Goal: Information Seeking & Learning: Find contact information

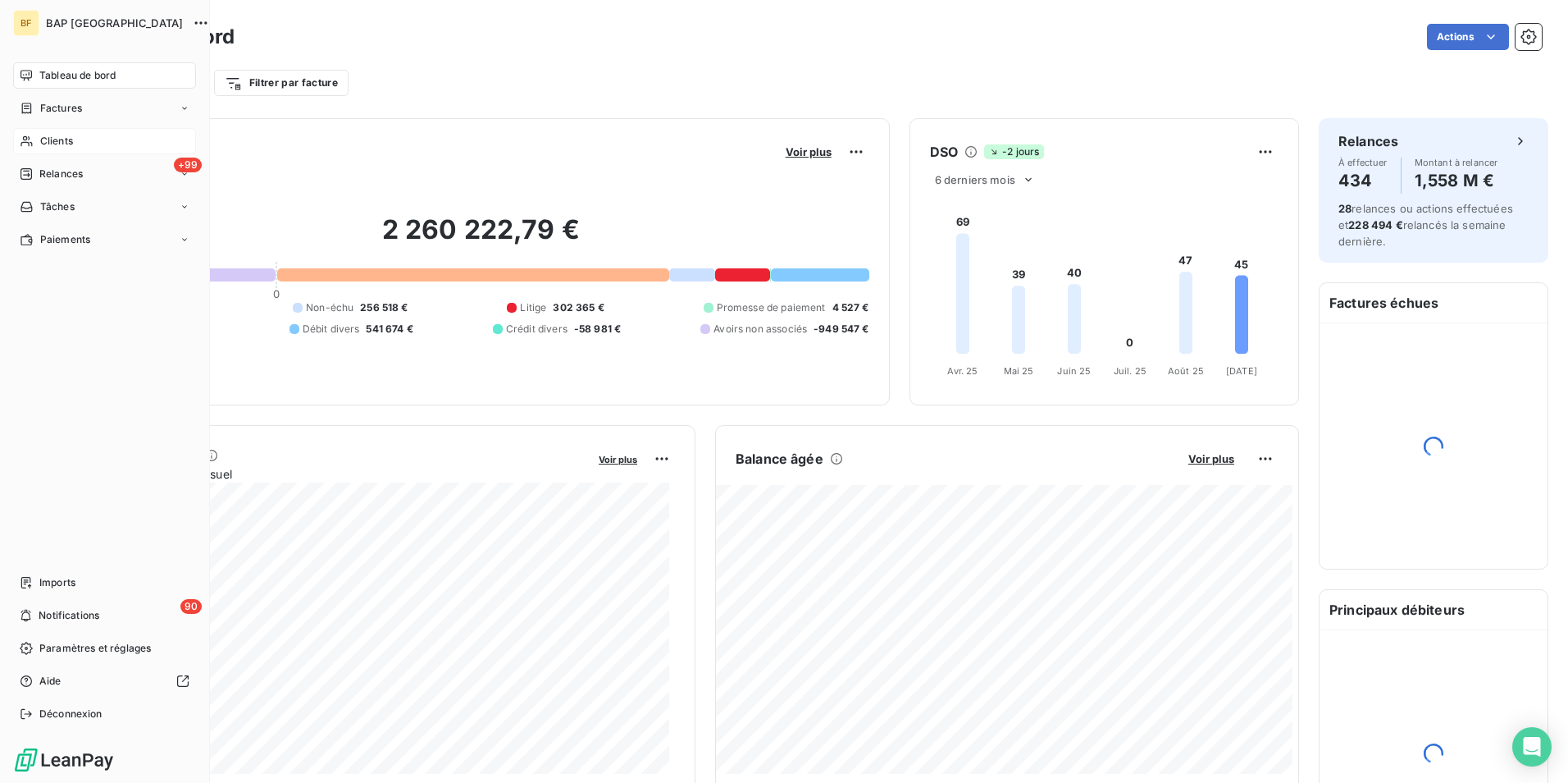
click at [37, 138] on div "Clients" at bounding box center [104, 141] width 183 height 27
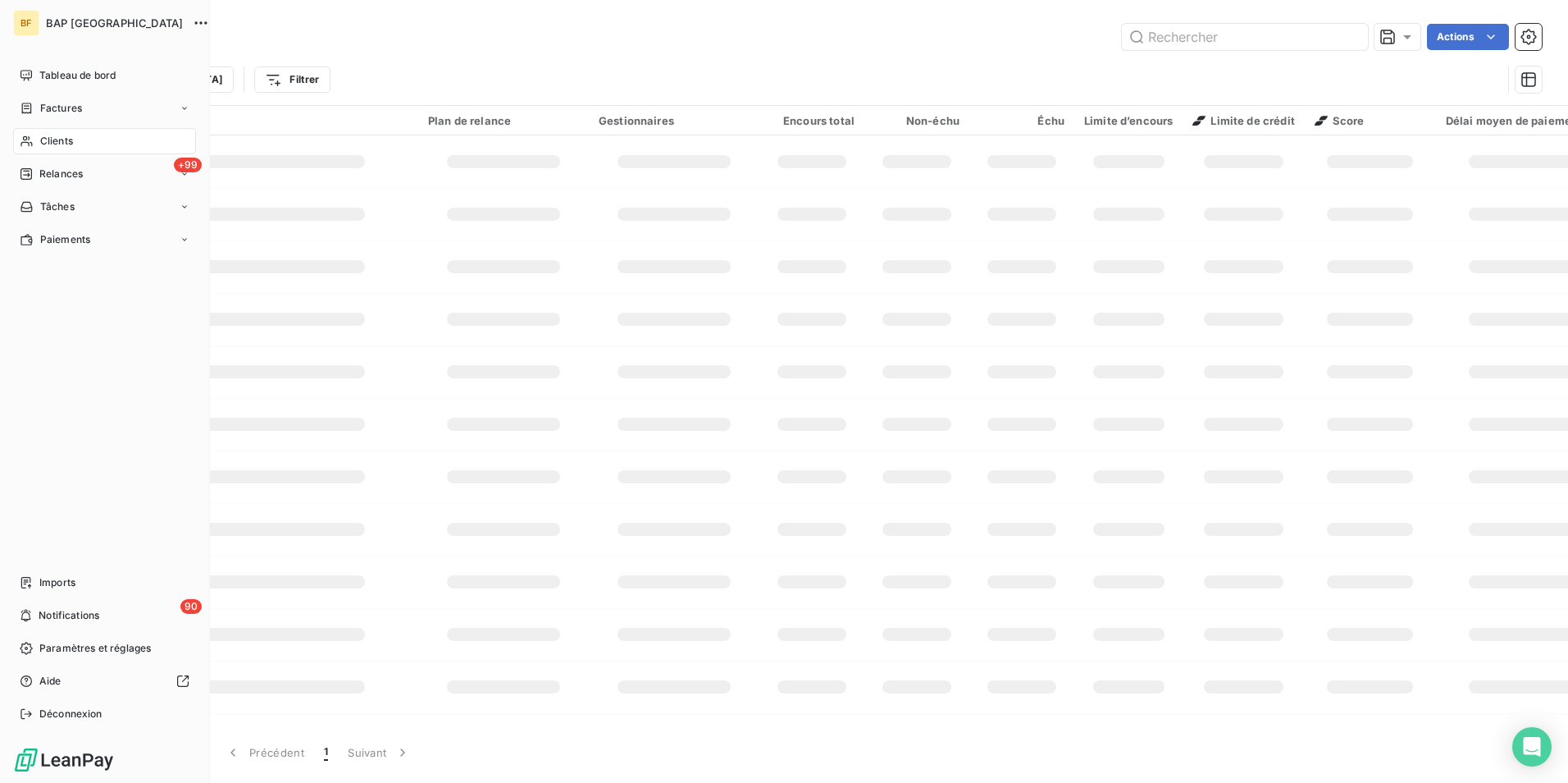
click at [27, 136] on icon at bounding box center [27, 141] width 14 height 13
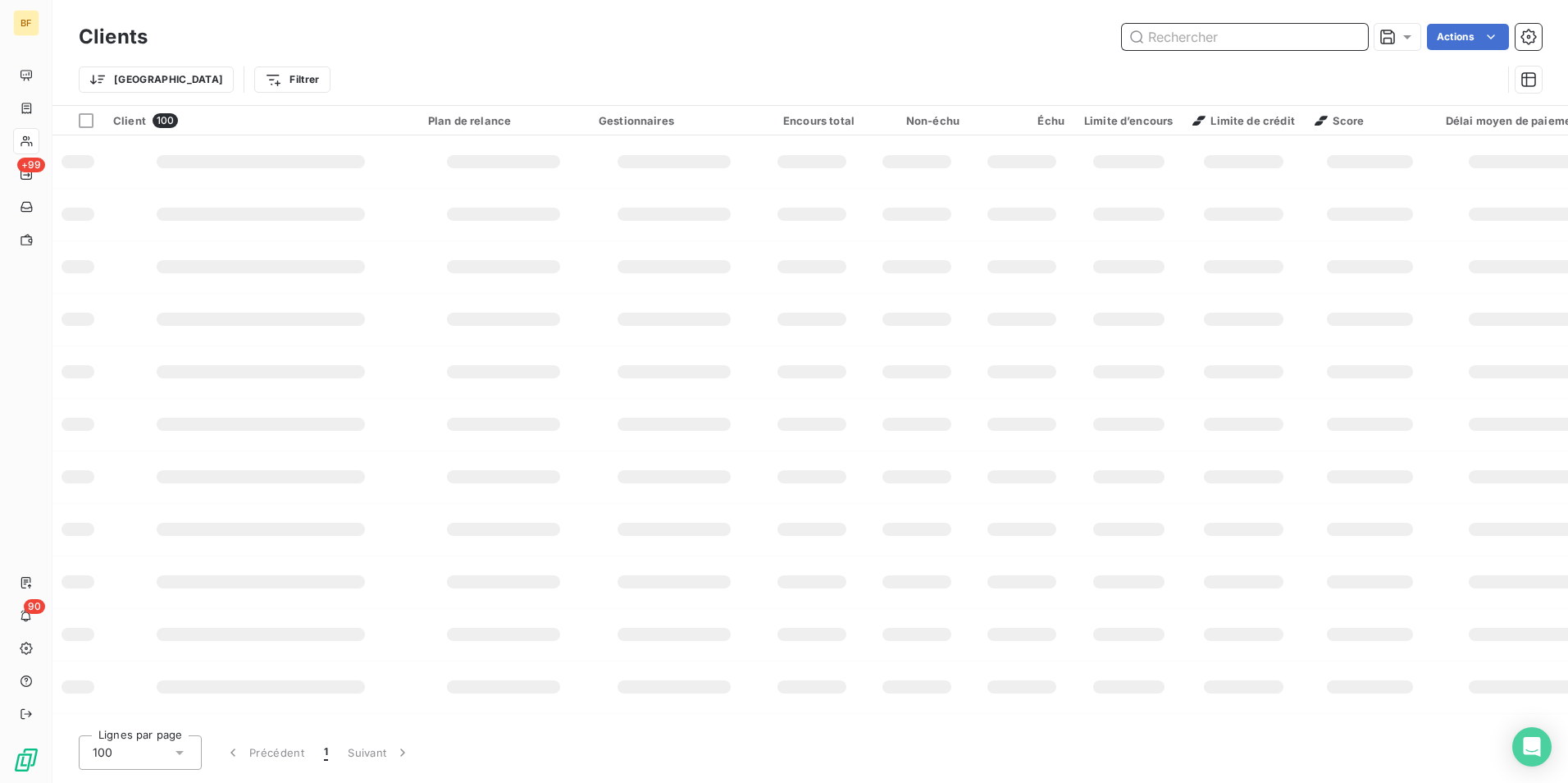
click at [1182, 27] on input "text" at bounding box center [1245, 36] width 246 height 27
type input "CONCEPT AUTO CENTER"
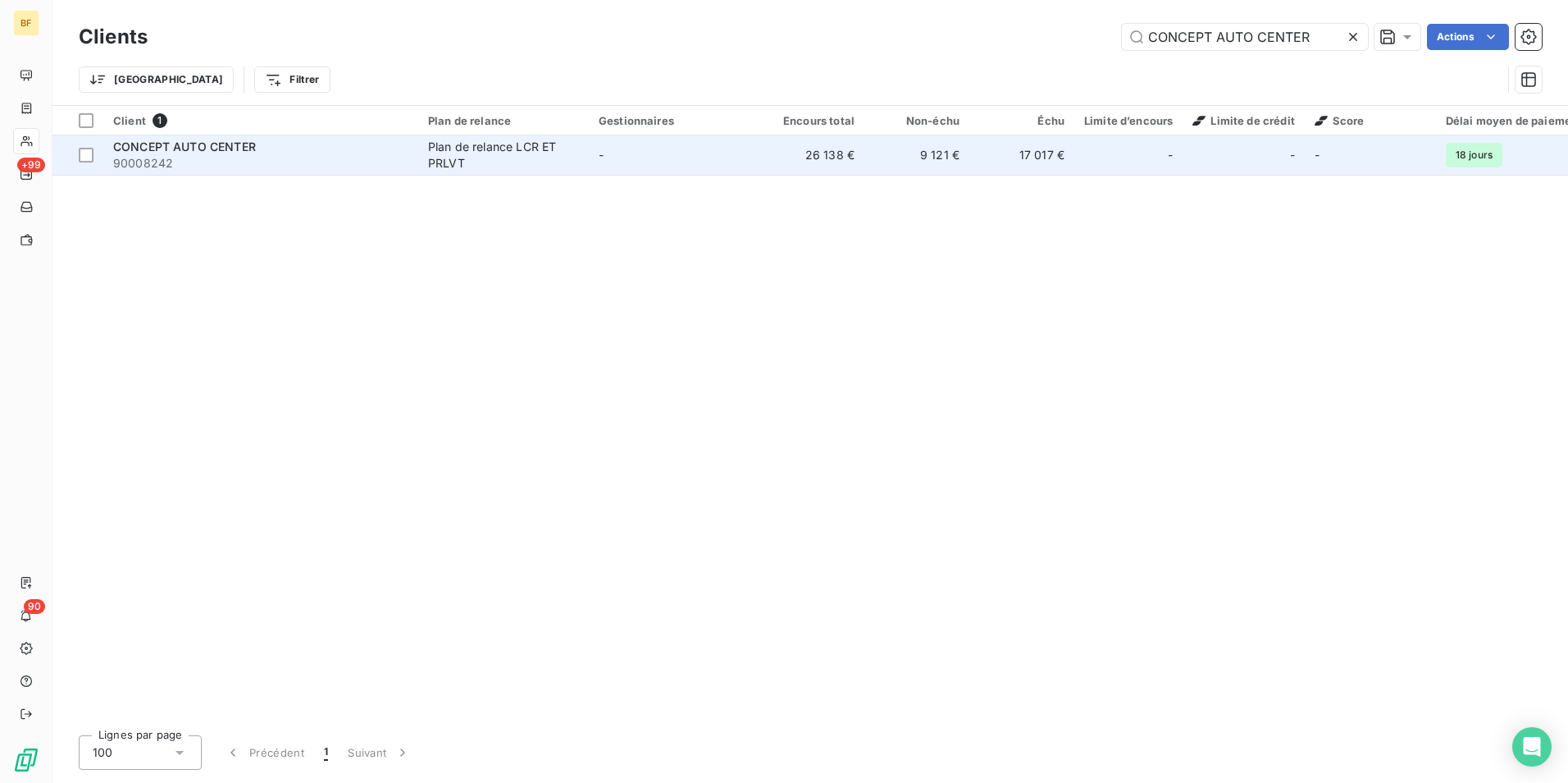
click at [172, 162] on span "90008242" at bounding box center [261, 163] width 295 height 17
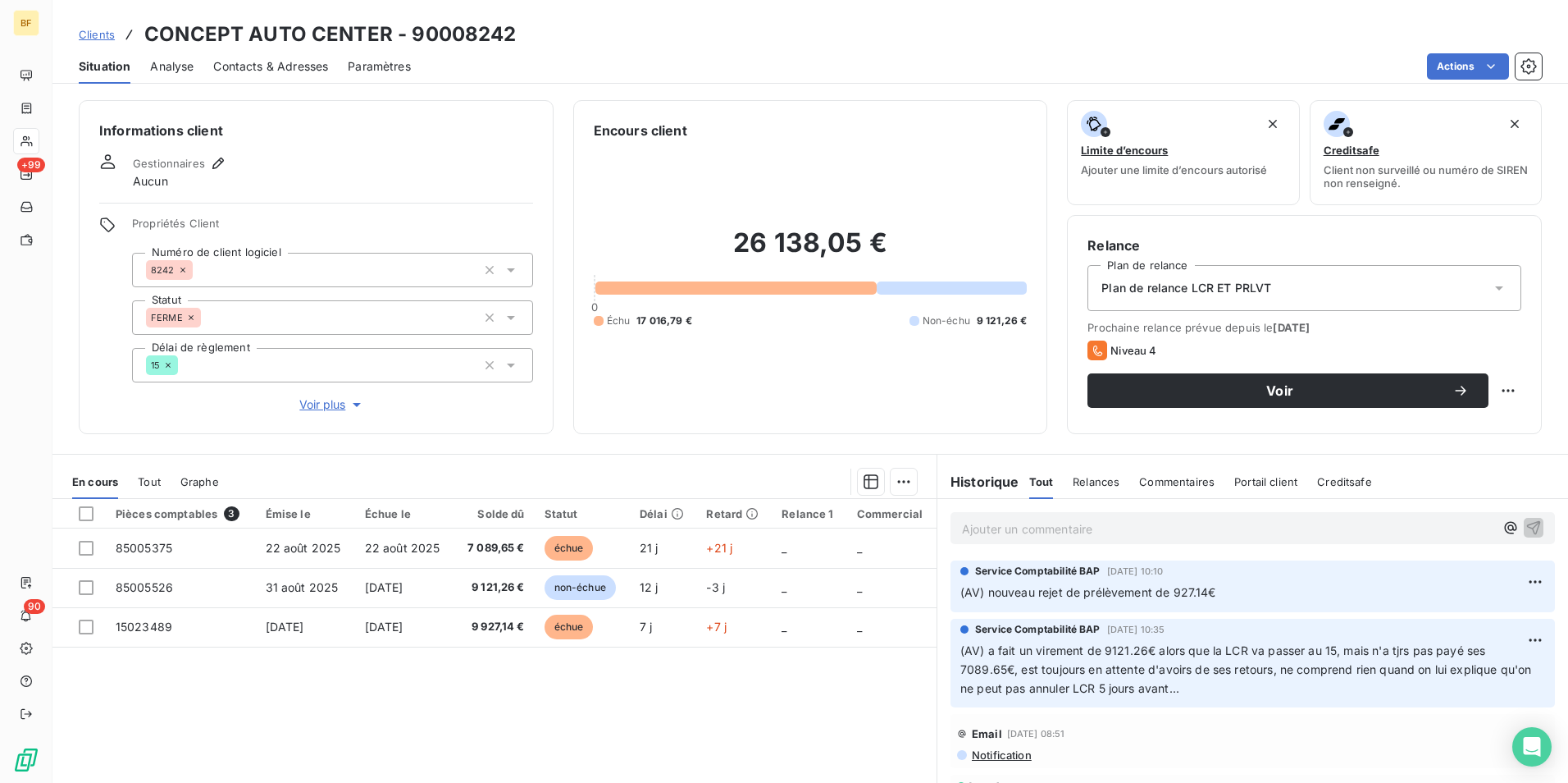
click at [1056, 536] on p "Ajouter un commentaire ﻿" at bounding box center [1228, 528] width 532 height 21
click at [982, 532] on span "(AV) virement reçu 7089.65€" at bounding box center [1042, 527] width 160 height 14
click at [1104, 524] on span "(AV) avis de virement reçu 7089.65€" at bounding box center [1063, 527] width 204 height 14
click at [1198, 531] on p "(AV) avis de virement reçu de 7089.65€" at bounding box center [1228, 527] width 532 height 19
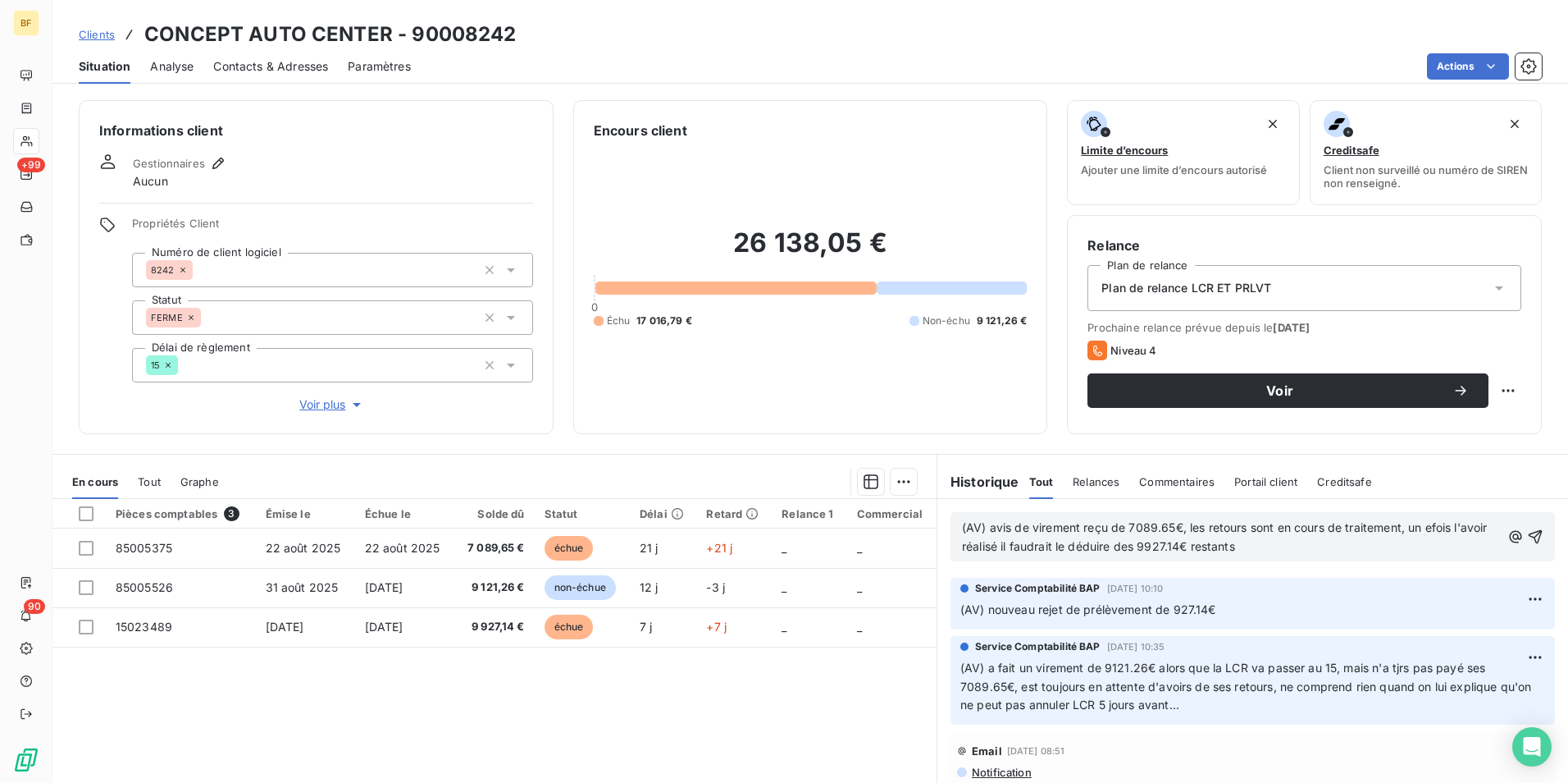
click at [1417, 529] on span "(AV) avis de virement reçu de 7089.65€, les retours sont en cours de traitement…" at bounding box center [1227, 536] width 529 height 32
click at [1289, 542] on p "(AV) avis de virement reçu de 7089.65€, les retours sont en cours de traitement…" at bounding box center [1232, 537] width 539 height 37
click at [1276, 546] on p "(AV) avis de virement reçu de 7089.65€, les retours sont en cours de traitement…" at bounding box center [1232, 537] width 539 height 37
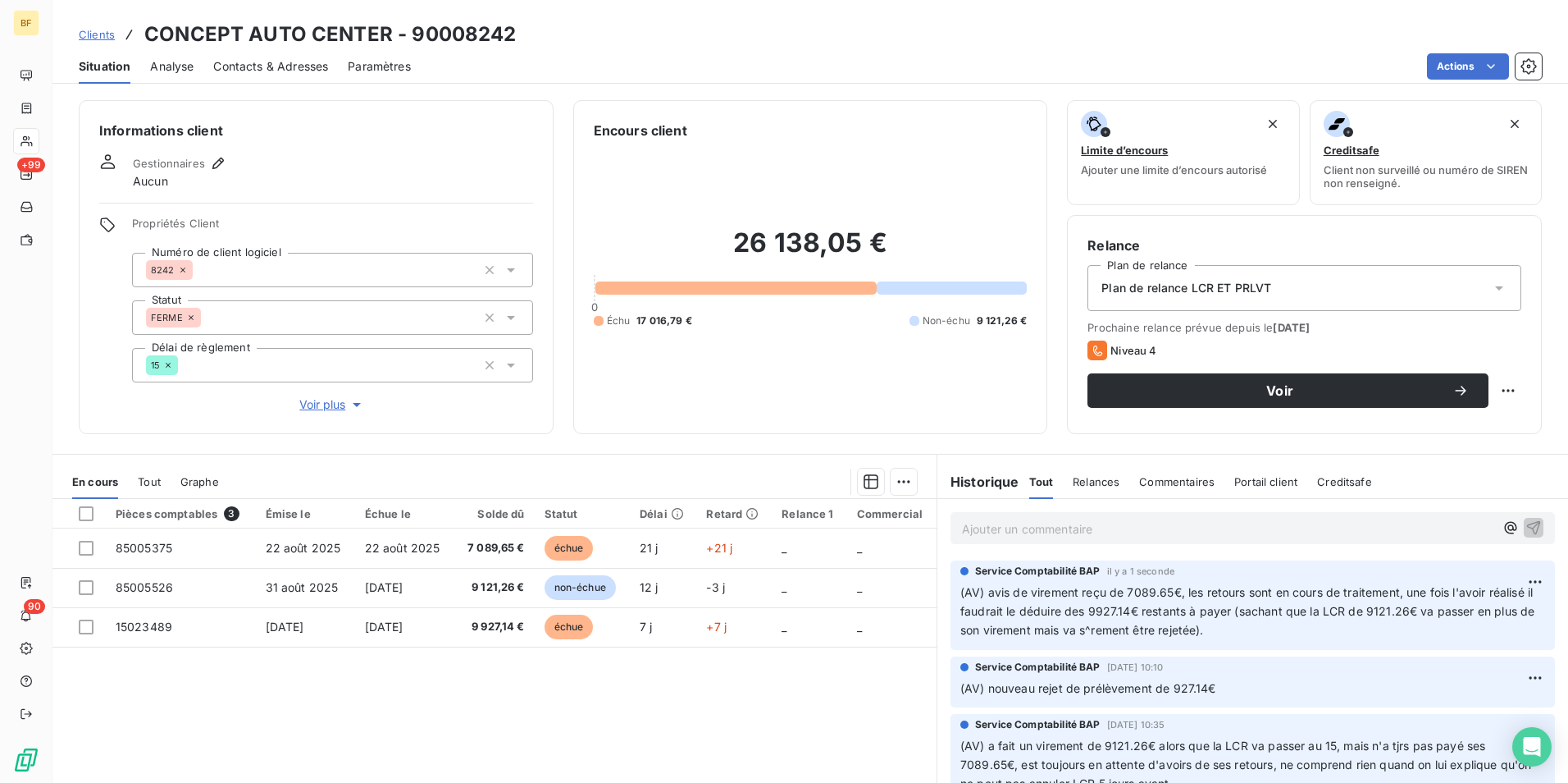
drag, startPoint x: 259, startPoint y: 68, endPoint x: 226, endPoint y: 64, distance: 33.2
click at [259, 69] on span "Contacts & Adresses" at bounding box center [271, 66] width 115 height 17
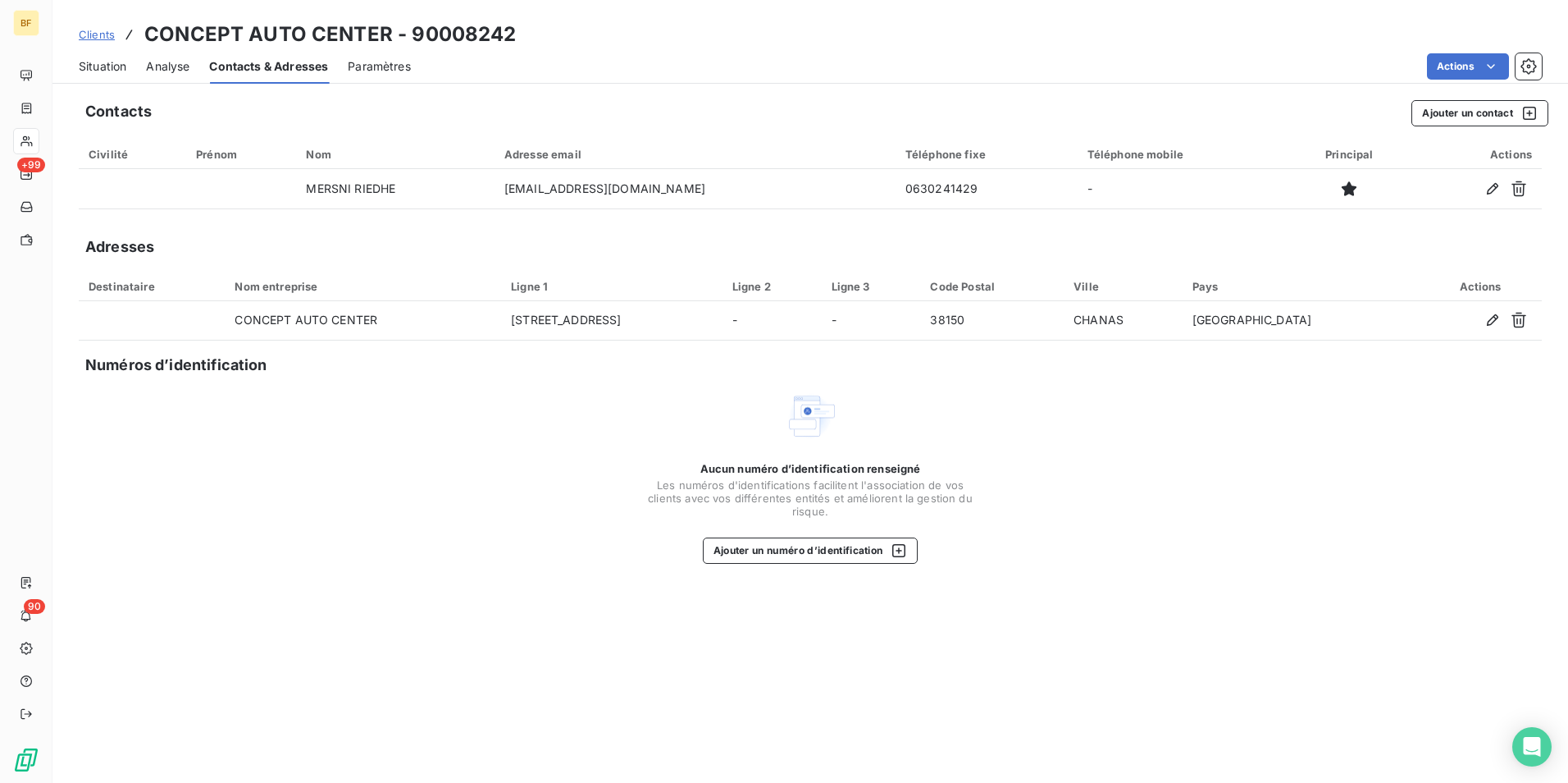
click at [118, 63] on span "Situation" at bounding box center [102, 66] width 47 height 17
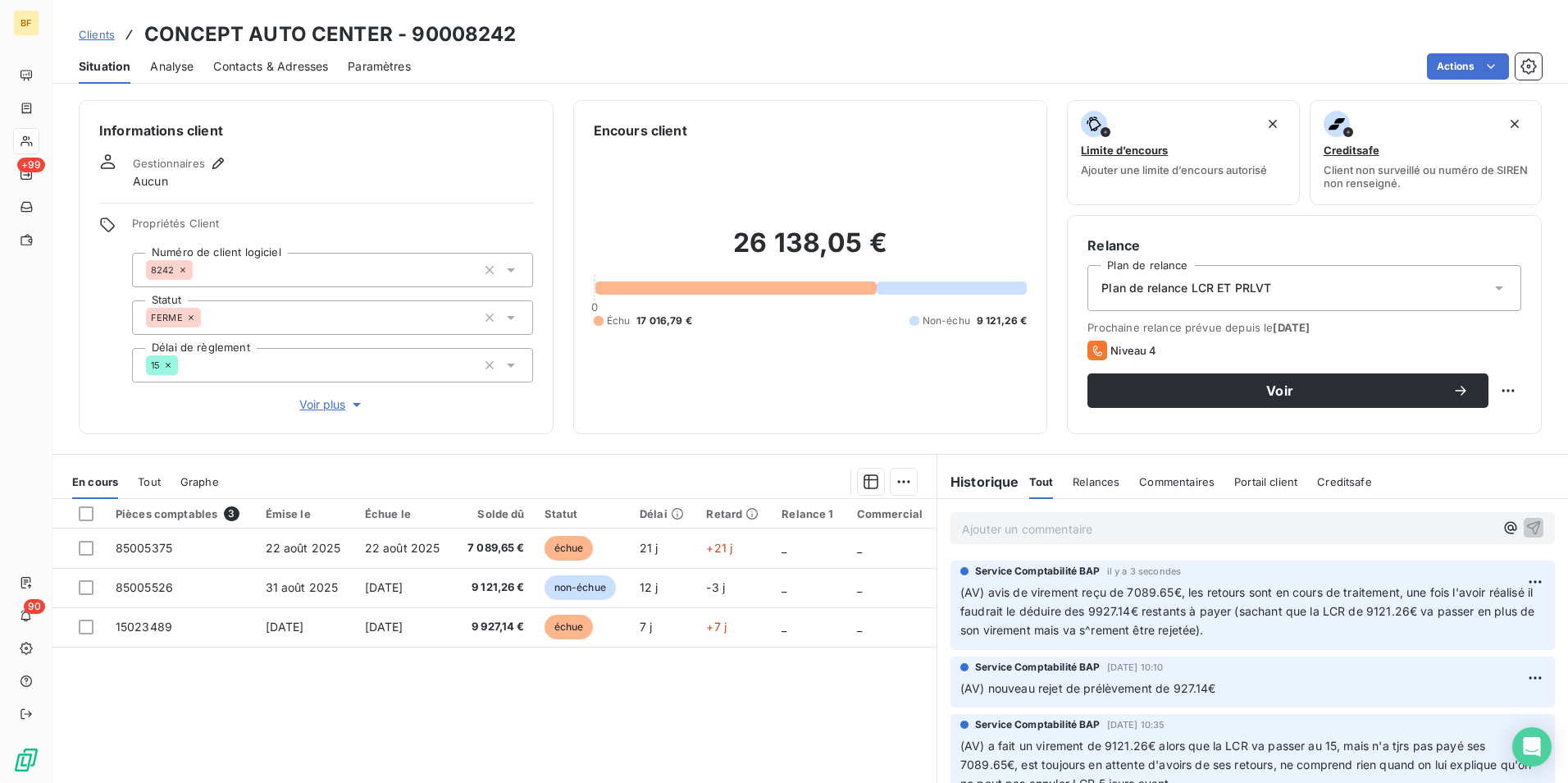
click at [261, 73] on span "Contacts & Adresses" at bounding box center [271, 66] width 115 height 17
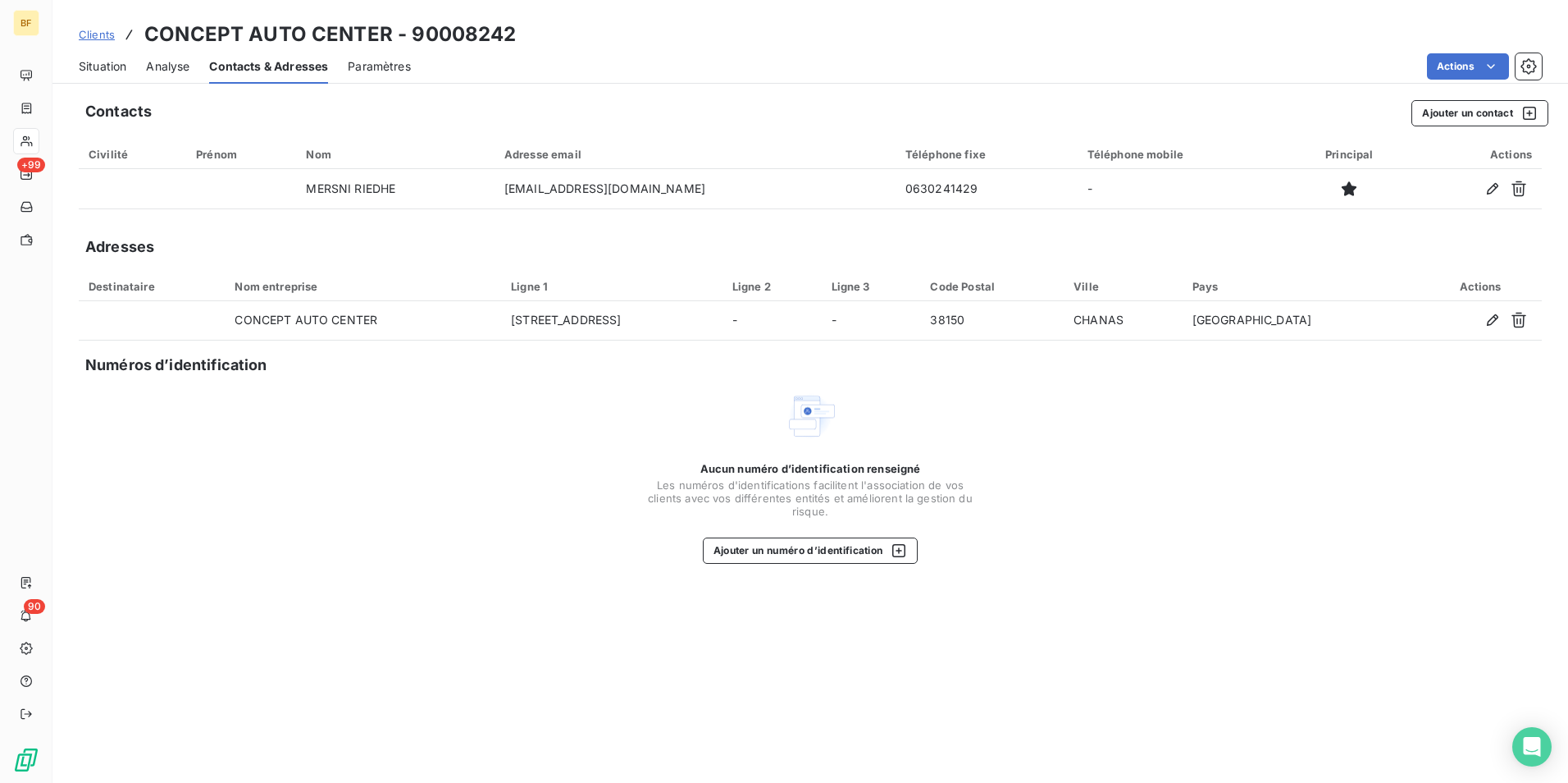
click at [120, 67] on span "Situation" at bounding box center [102, 66] width 47 height 17
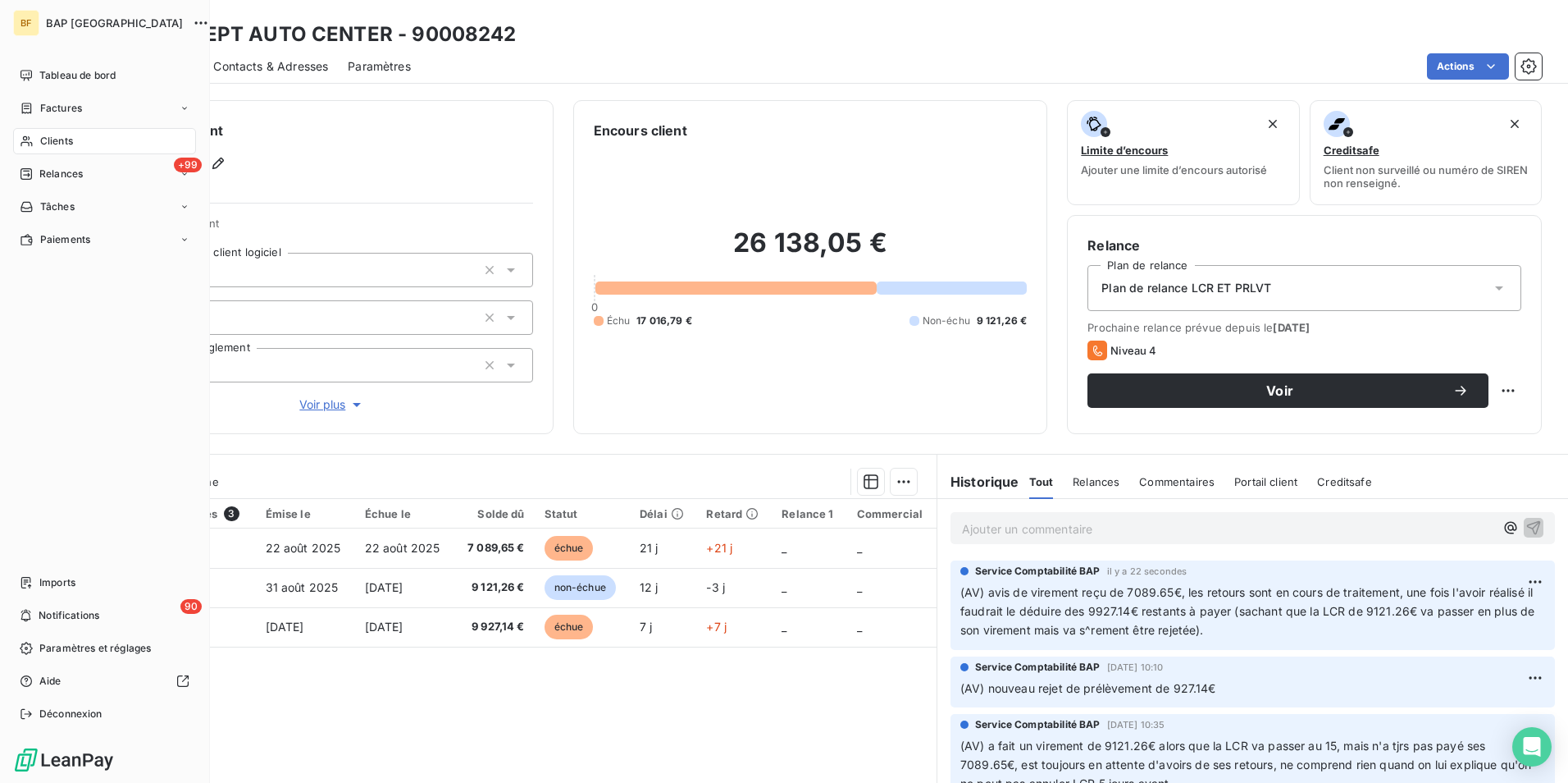
click at [73, 149] on div "Clients" at bounding box center [104, 141] width 183 height 27
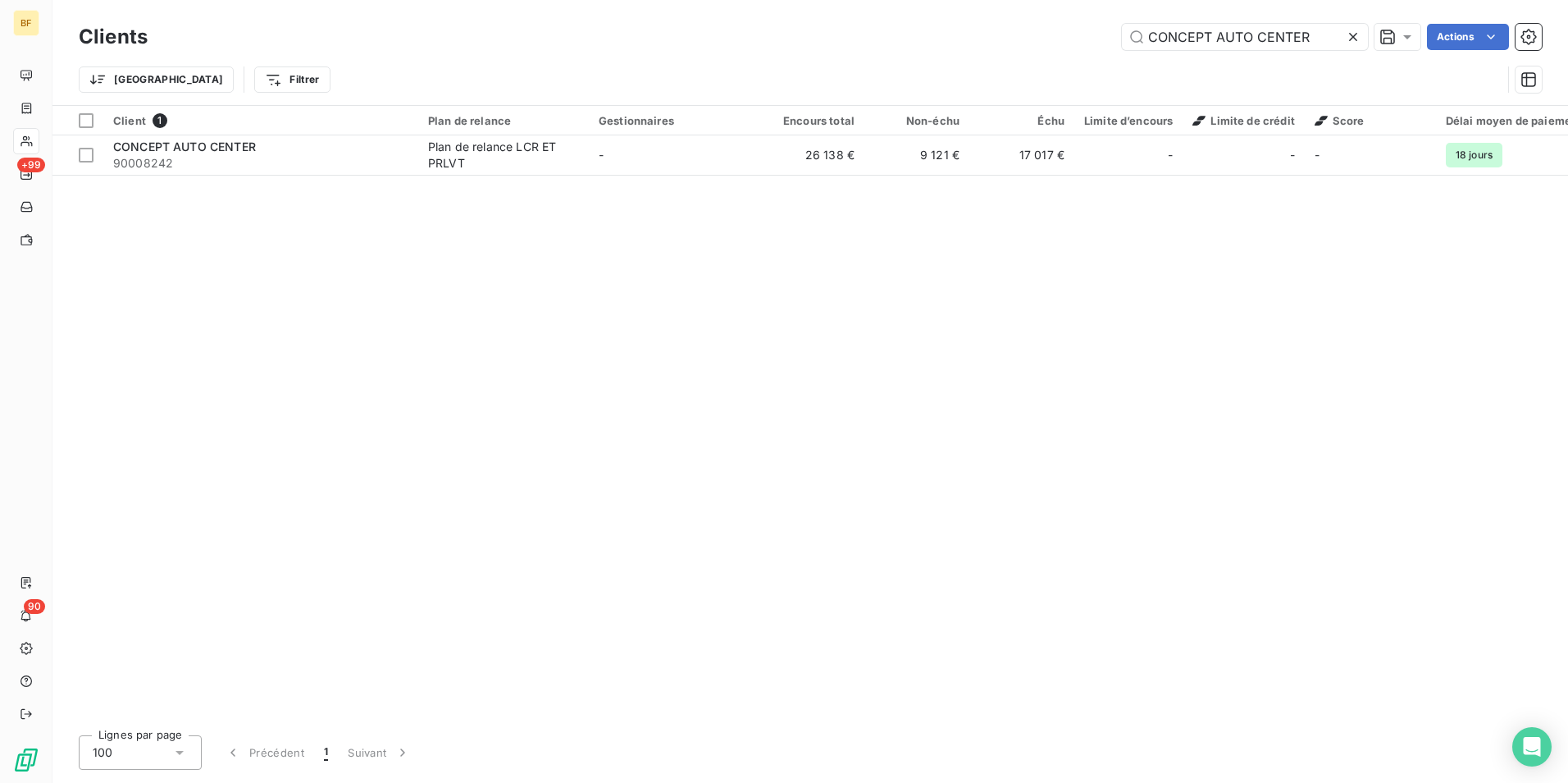
drag, startPoint x: 1316, startPoint y: 42, endPoint x: 1016, endPoint y: -18, distance: 305.9
click at [1016, 0] on html "BF +99 90 Clients CONCEPT AUTO CENTER Actions Trier Filtrer Client 1 Plan de re…" at bounding box center [784, 392] width 1568 height 783
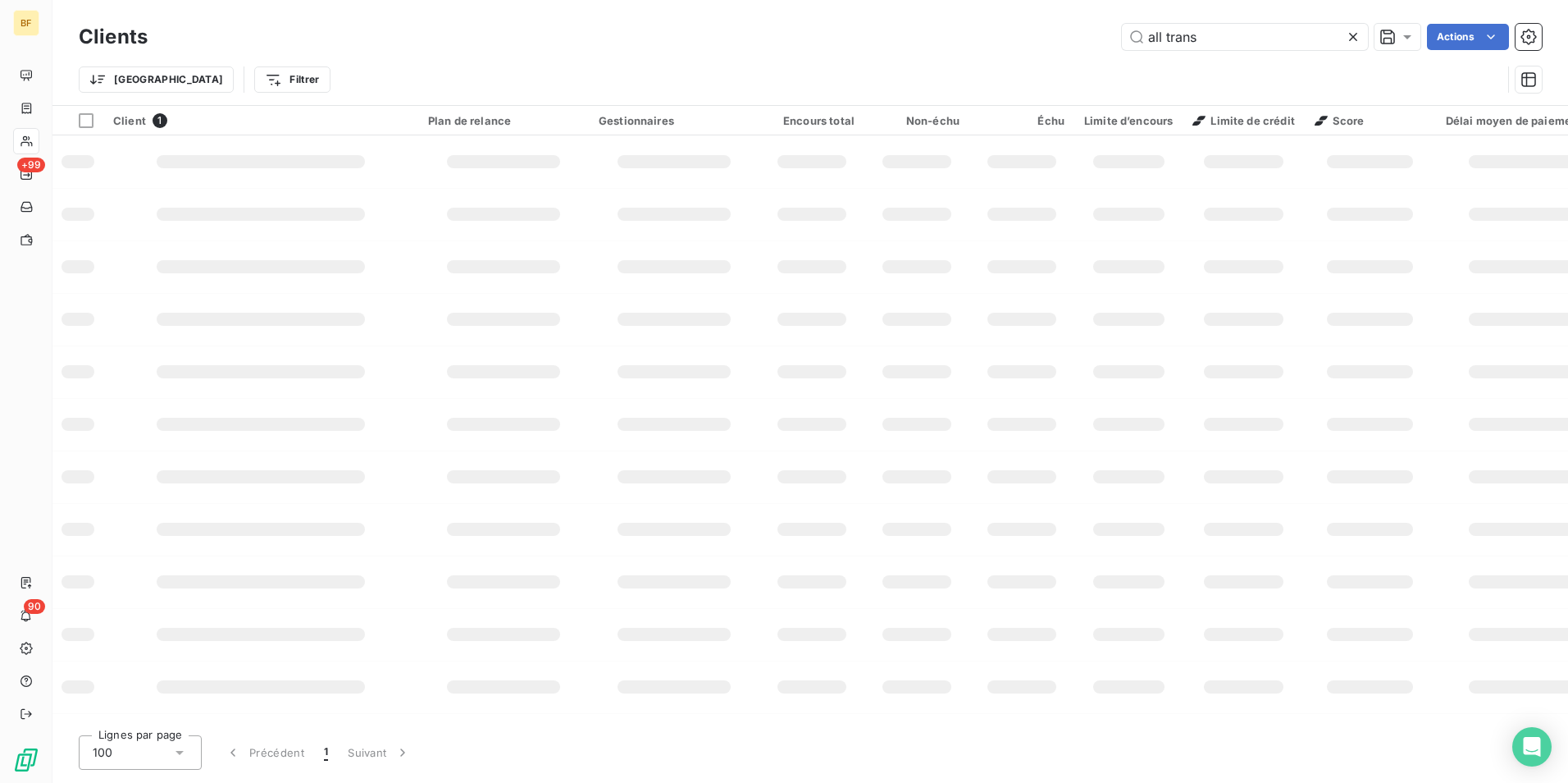
type input "all trans"
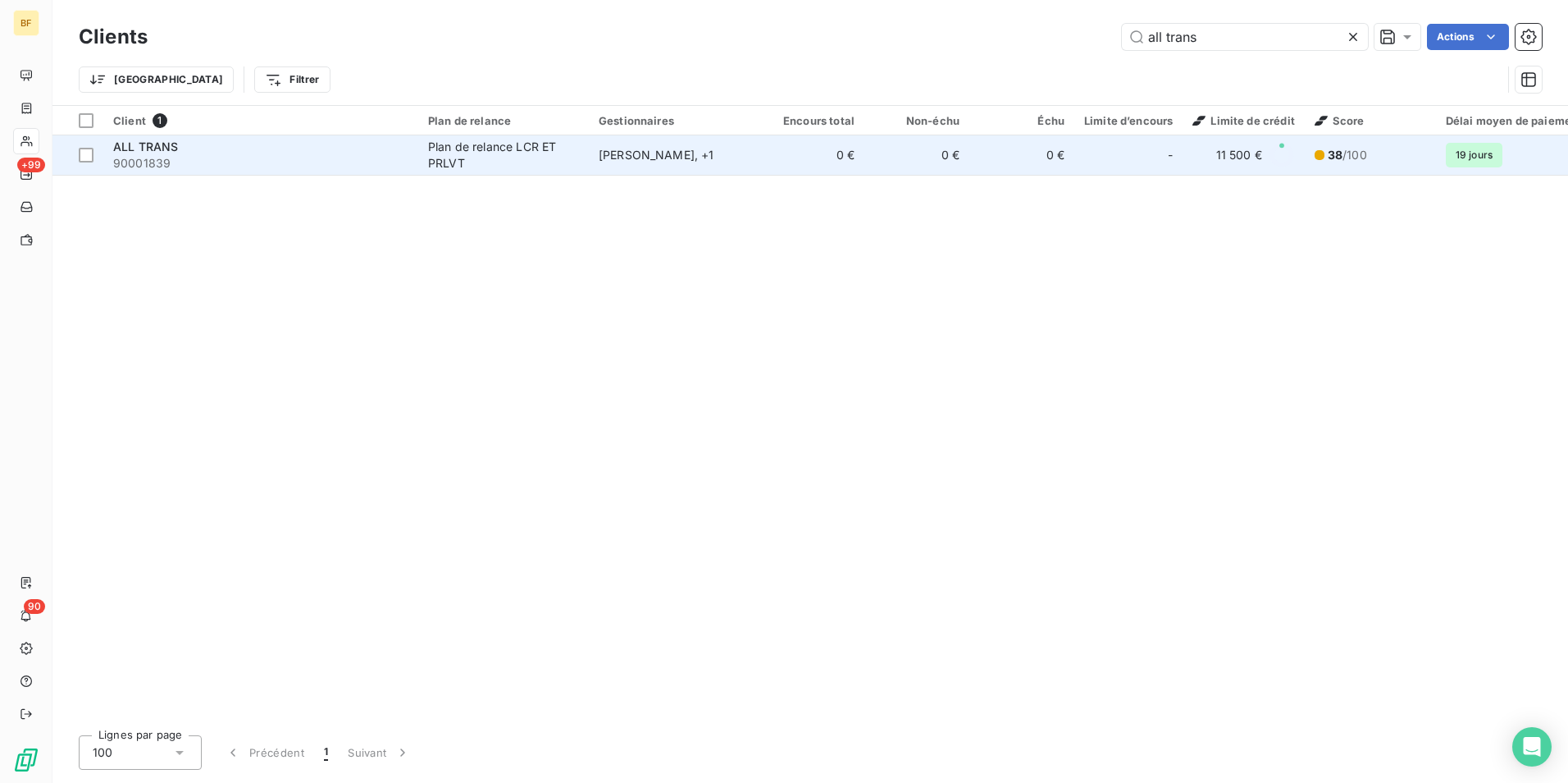
click at [628, 143] on td "[PERSON_NAME] , + 1" at bounding box center [674, 155] width 170 height 39
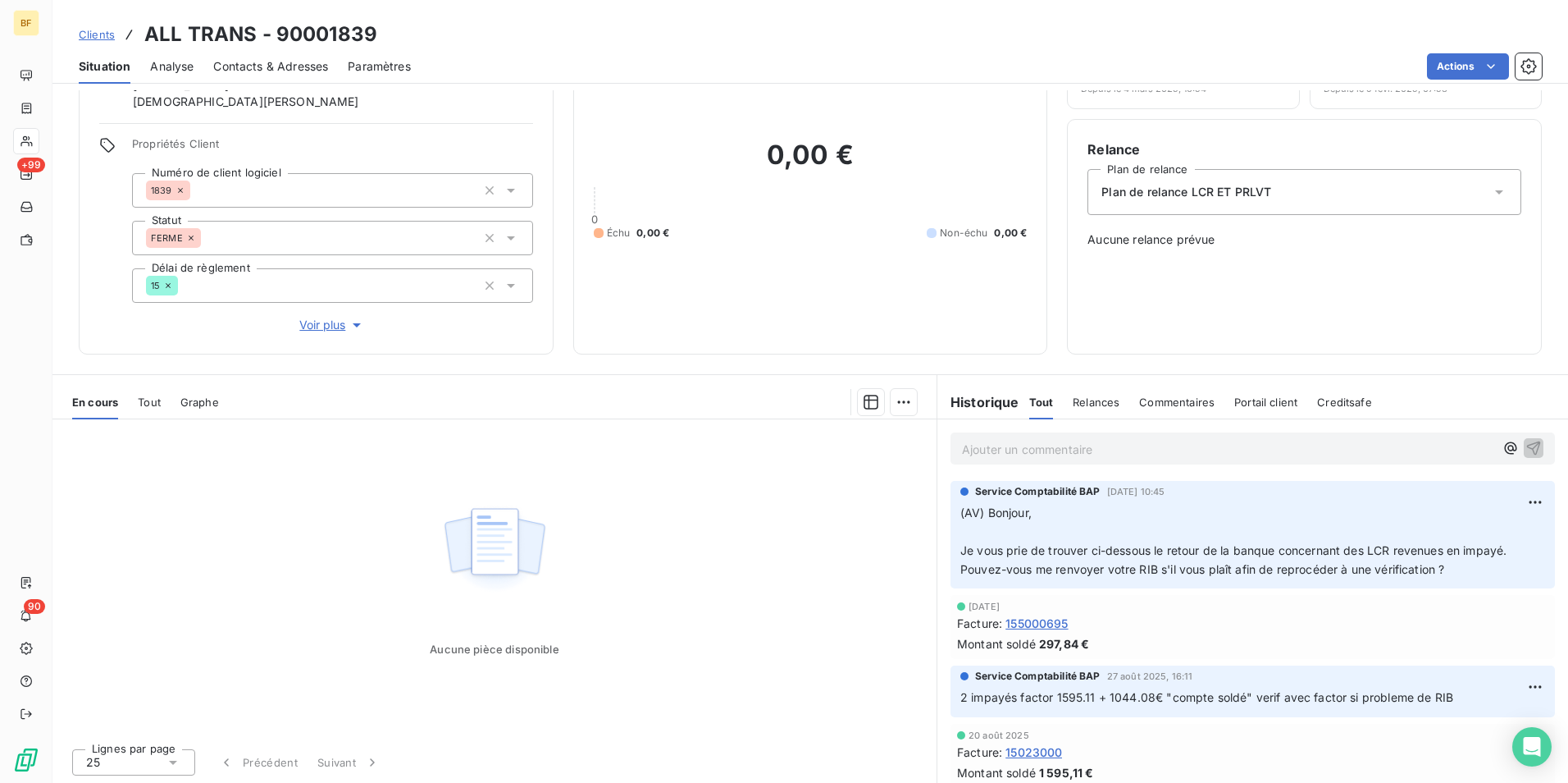
scroll to position [97, 0]
drag, startPoint x: 319, startPoint y: 86, endPoint x: 310, endPoint y: 81, distance: 10.3
click at [310, 81] on div "Clients ALL TRANS - 90001839 Situation Analyse Contacts & Adresses Paramètres A…" at bounding box center [810, 392] width 1516 height 783
drag, startPoint x: 310, startPoint y: 81, endPoint x: 298, endPoint y: 66, distance: 19.2
click at [298, 66] on span "Contacts & Adresses" at bounding box center [271, 66] width 115 height 17
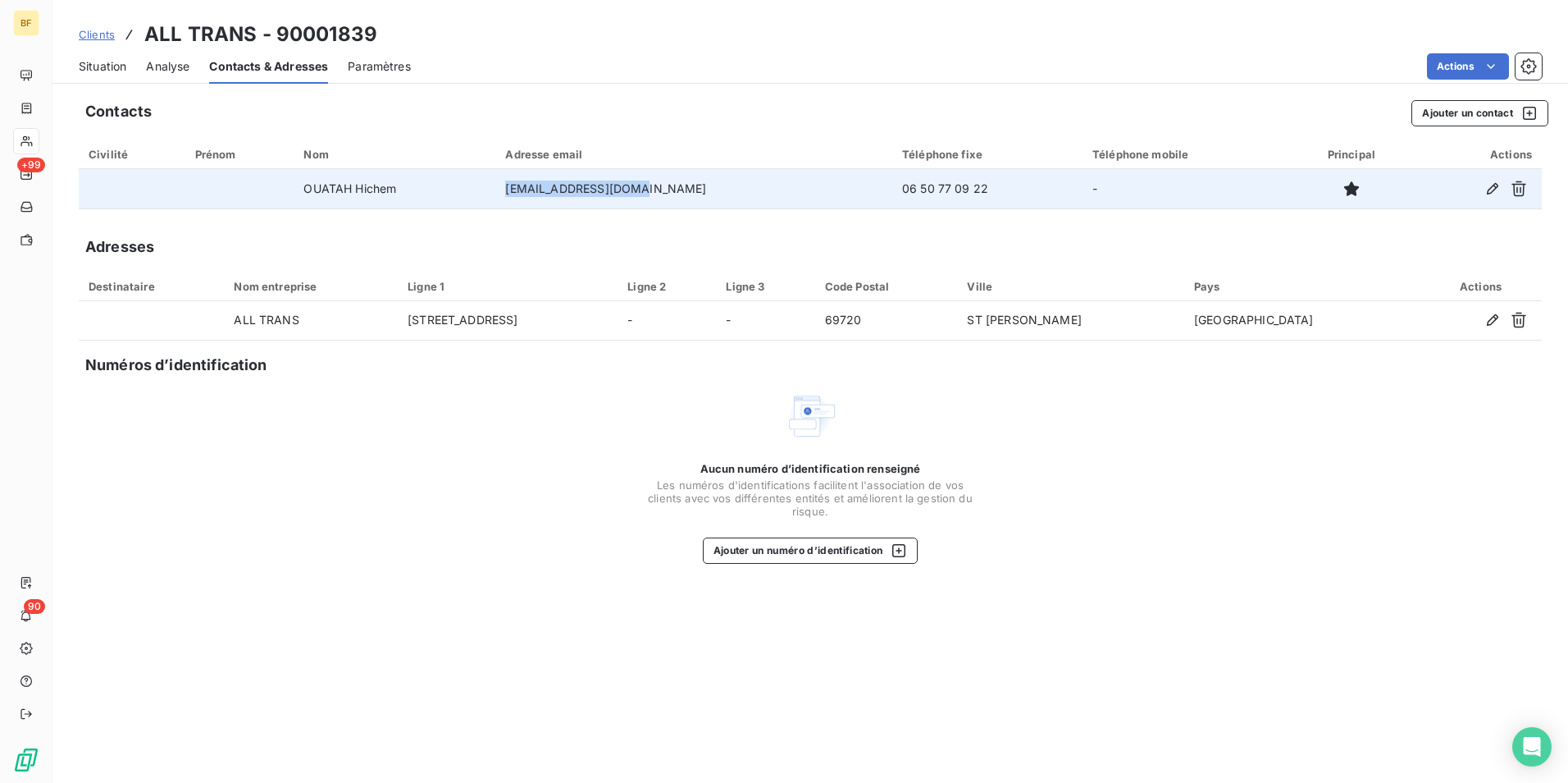
drag, startPoint x: 685, startPoint y: 197, endPoint x: 425, endPoint y: 201, distance: 260.0
click at [425, 201] on tr "OUATAH Hichem [EMAIL_ADDRESS][DOMAIN_NAME] 06 50 77 09 22 -" at bounding box center [811, 189] width 1464 height 39
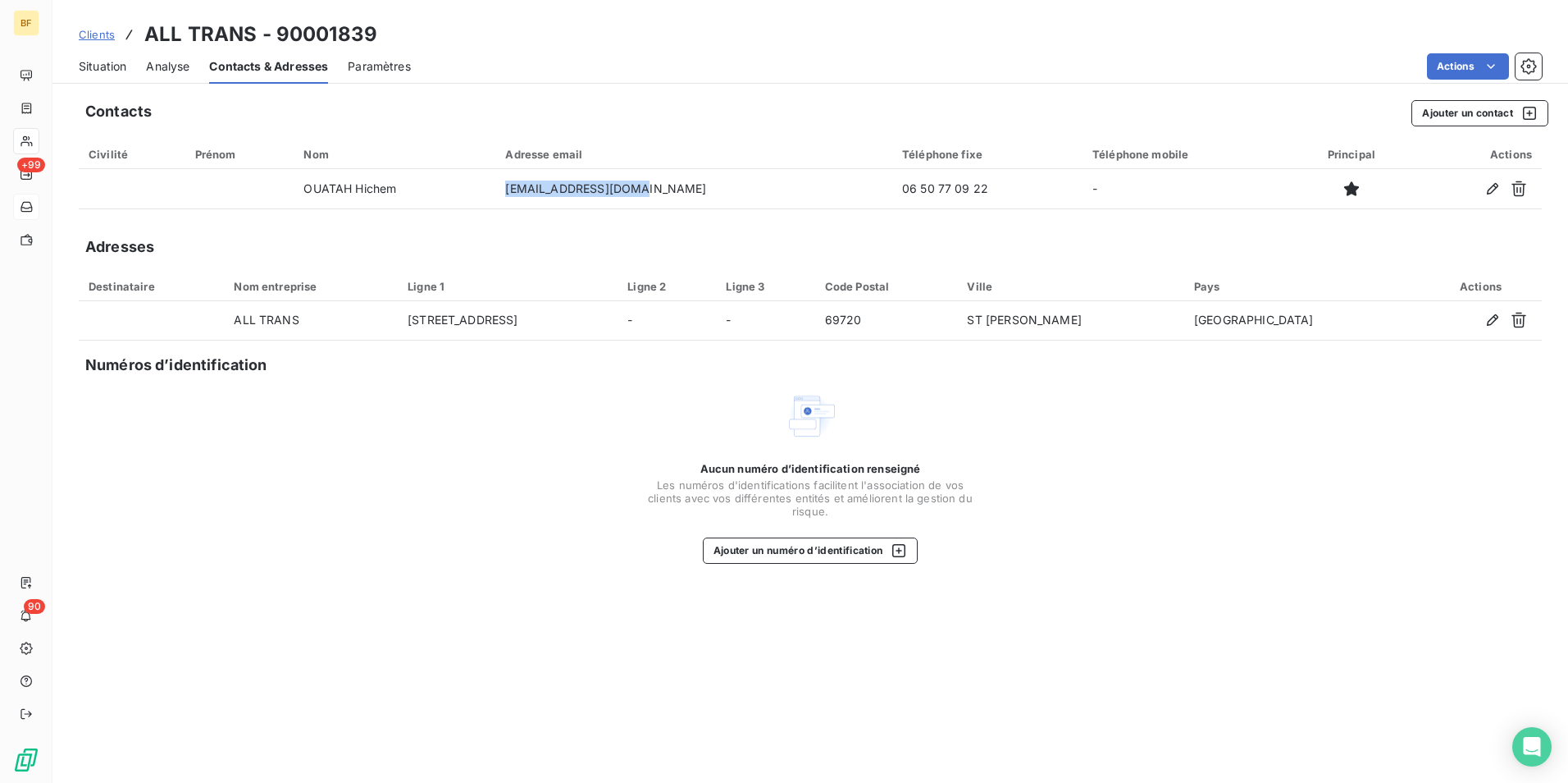
copy tr "[EMAIL_ADDRESS][DOMAIN_NAME]"
drag, startPoint x: 83, startPoint y: 72, endPoint x: 100, endPoint y: 78, distance: 18.0
click at [83, 72] on span "Situation" at bounding box center [102, 66] width 47 height 17
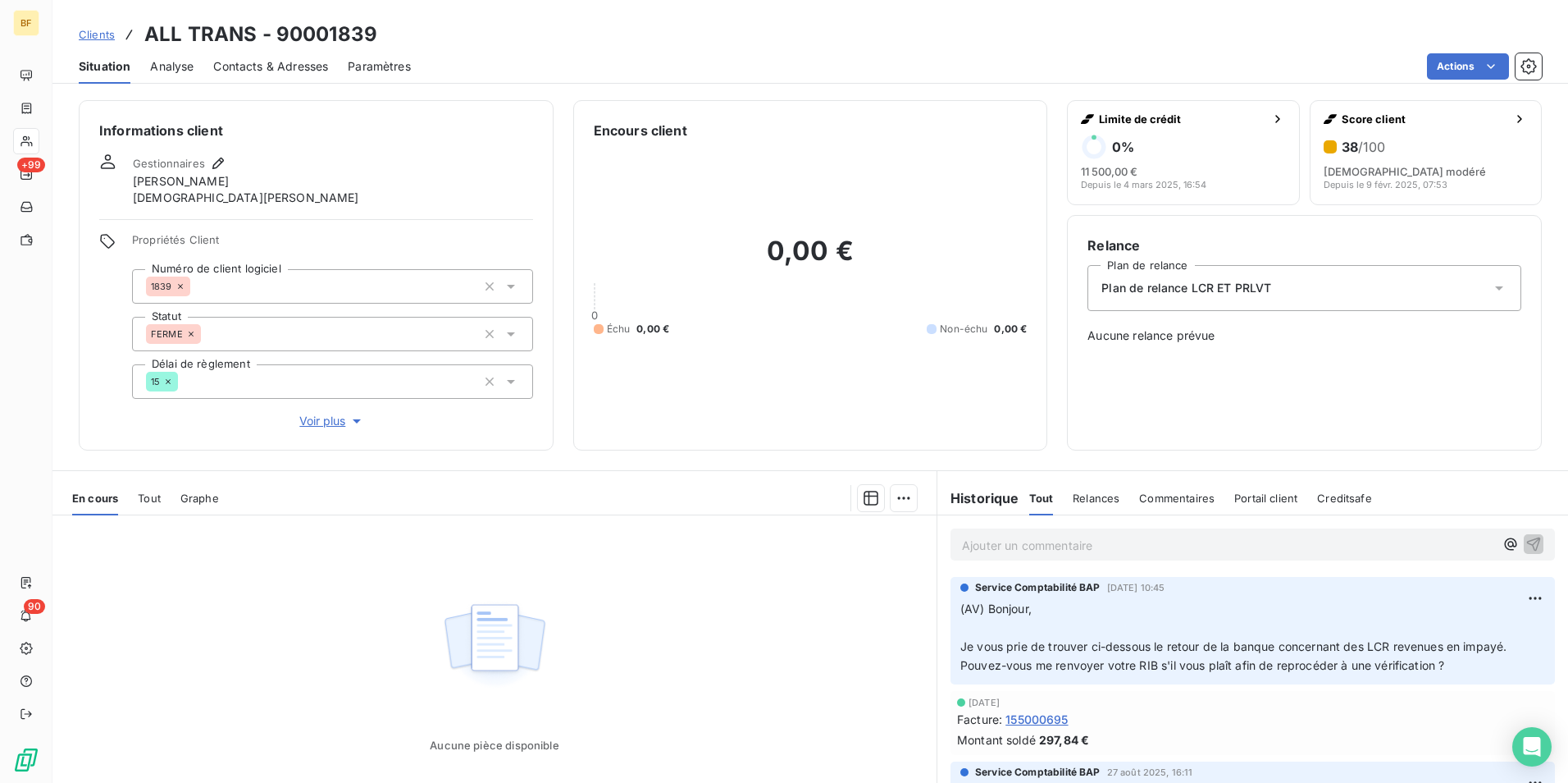
click at [154, 492] on span "Tout" at bounding box center [149, 498] width 23 height 13
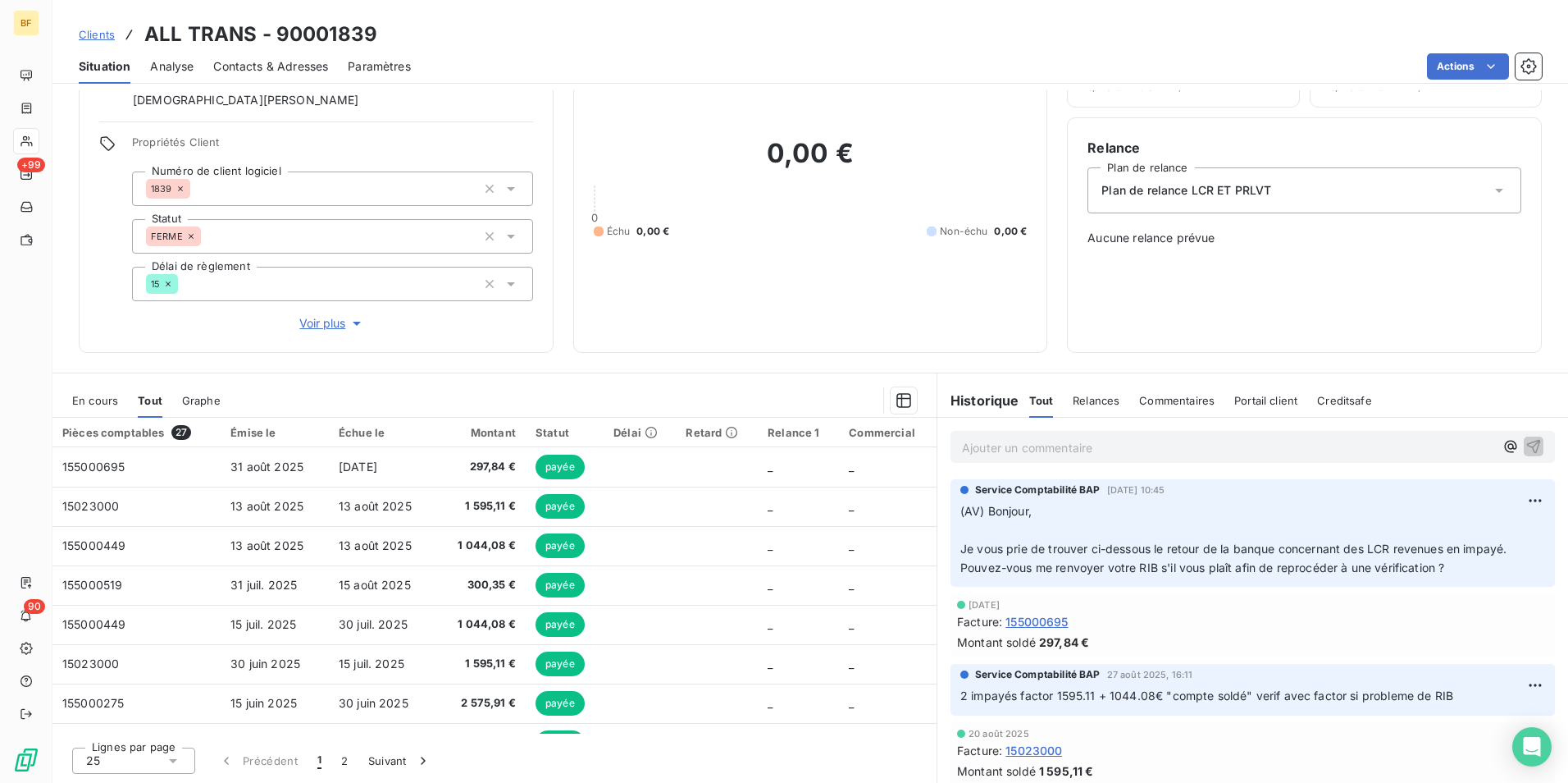
click at [1013, 447] on p "Ajouter un commentaire ﻿" at bounding box center [1228, 447] width 532 height 21
click at [1104, 442] on p "297.84€ impayé factor" at bounding box center [1228, 446] width 532 height 19
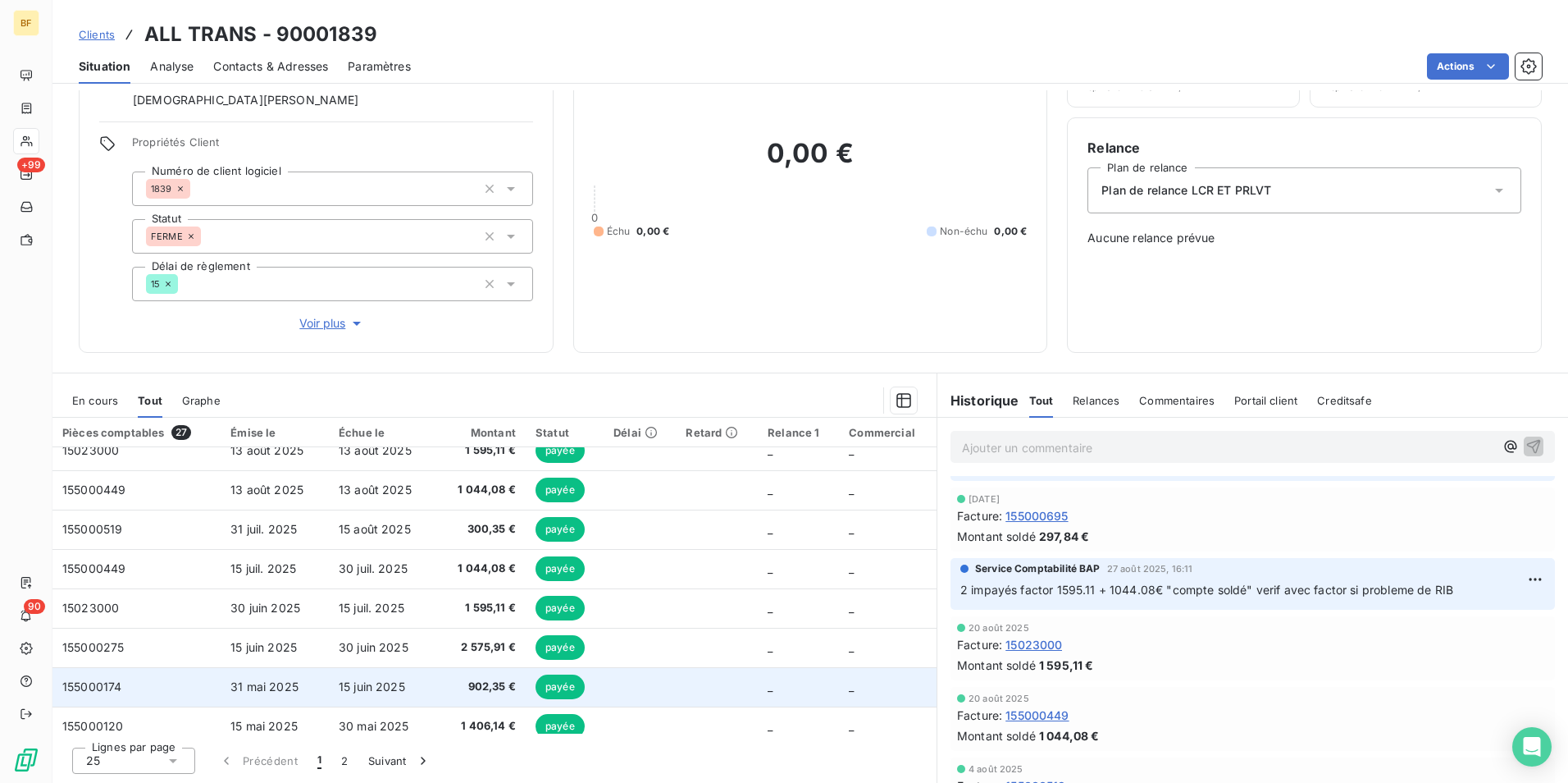
scroll to position [0, 0]
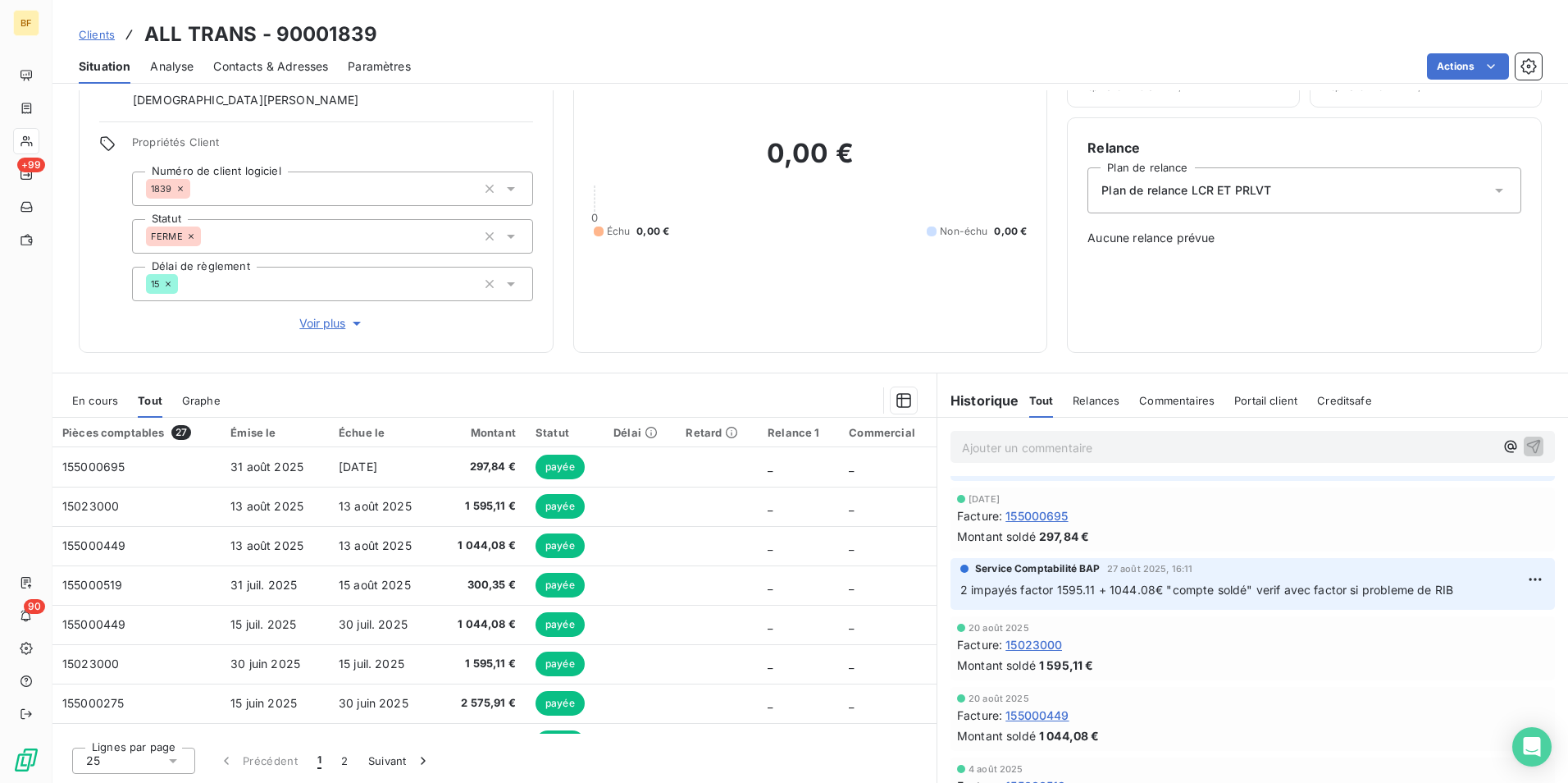
click at [289, 62] on span "Contacts & Adresses" at bounding box center [271, 66] width 115 height 17
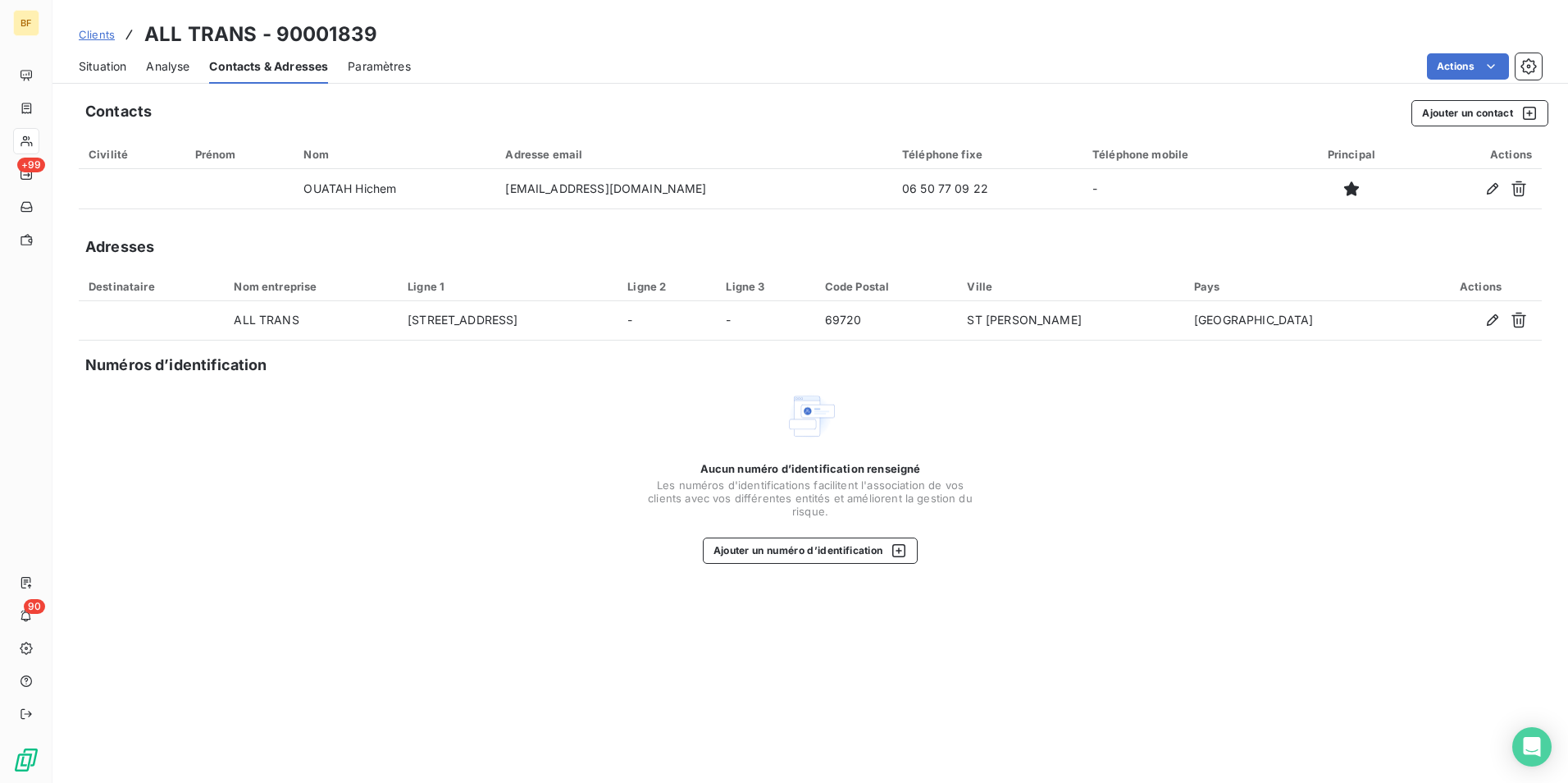
click at [121, 68] on span "Situation" at bounding box center [102, 66] width 47 height 17
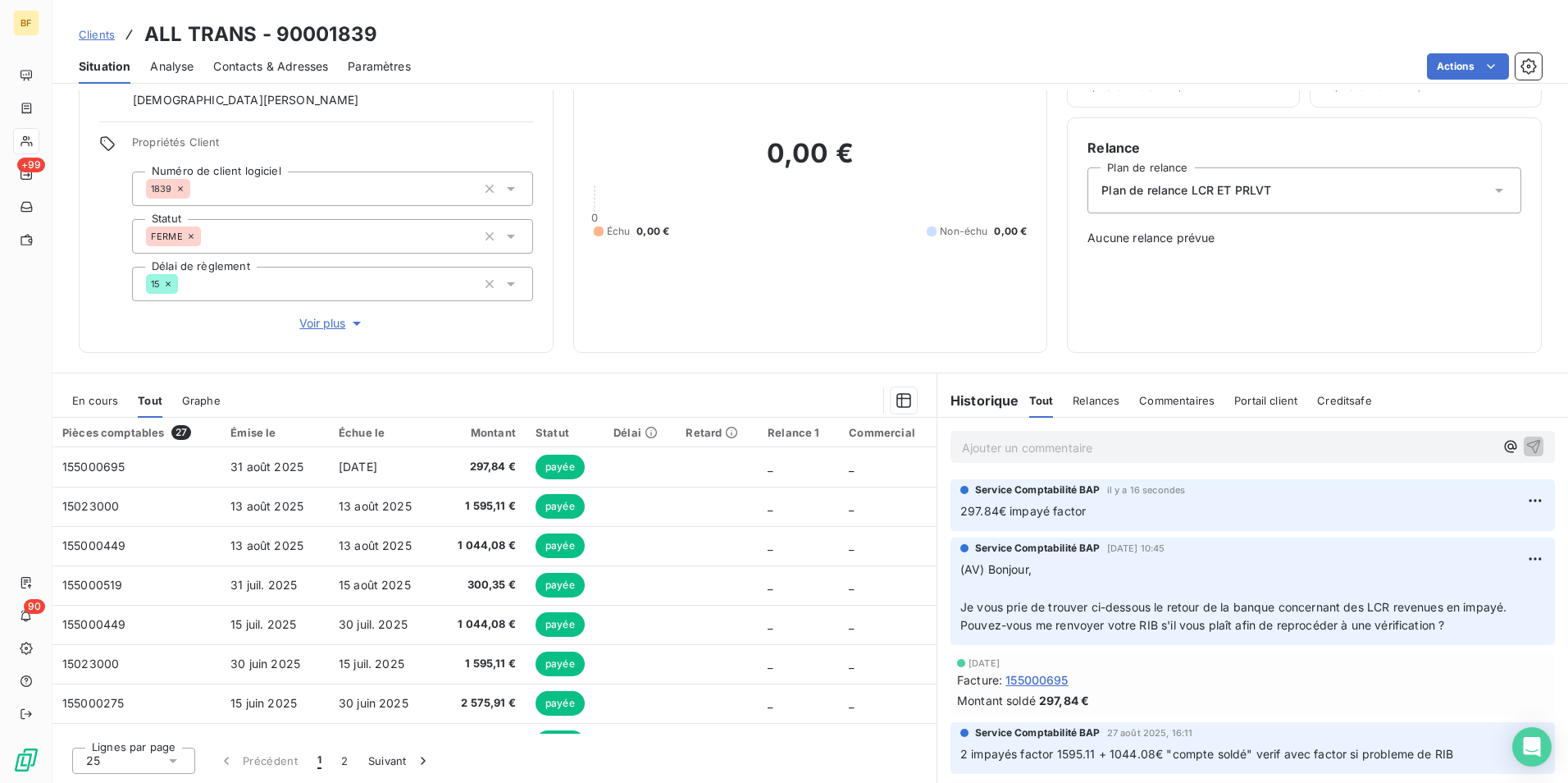
scroll to position [82, 0]
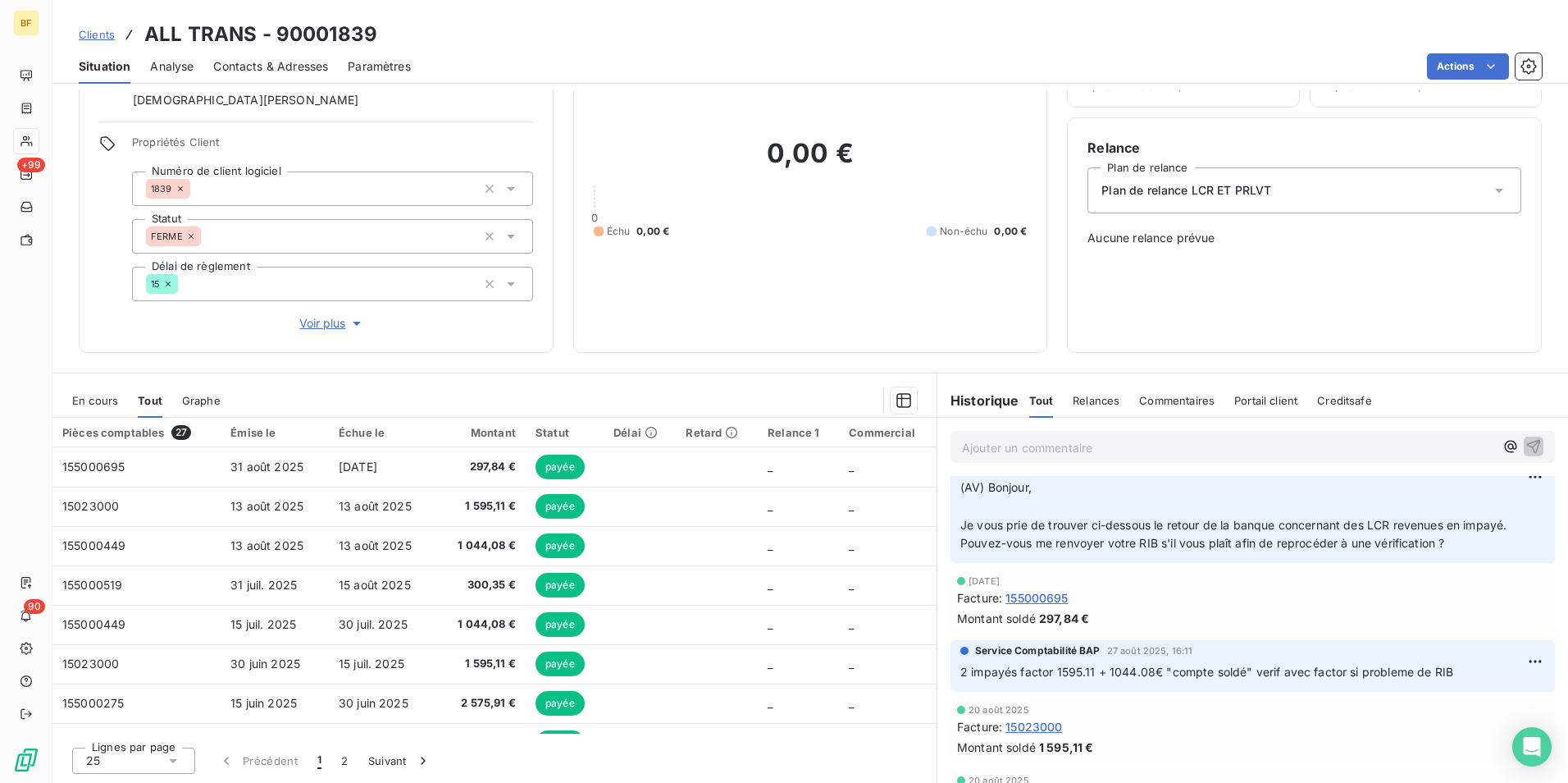
click at [303, 58] on span "Contacts & Adresses" at bounding box center [271, 66] width 115 height 17
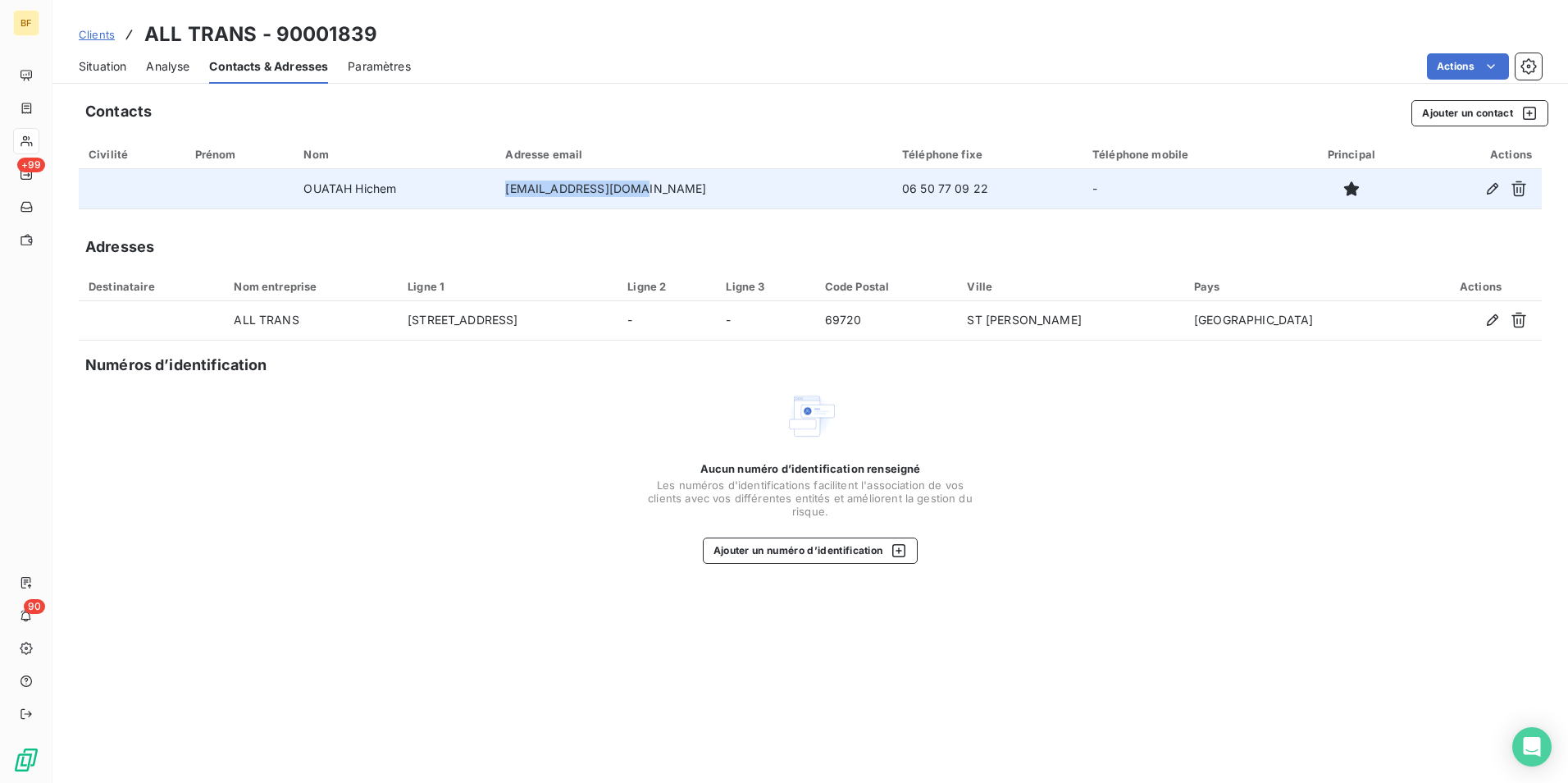
drag, startPoint x: 680, startPoint y: 190, endPoint x: 546, endPoint y: 190, distance: 134.0
click at [546, 190] on td "[EMAIL_ADDRESS][DOMAIN_NAME]" at bounding box center [694, 189] width 397 height 39
copy td "[EMAIL_ADDRESS][DOMAIN_NAME]"
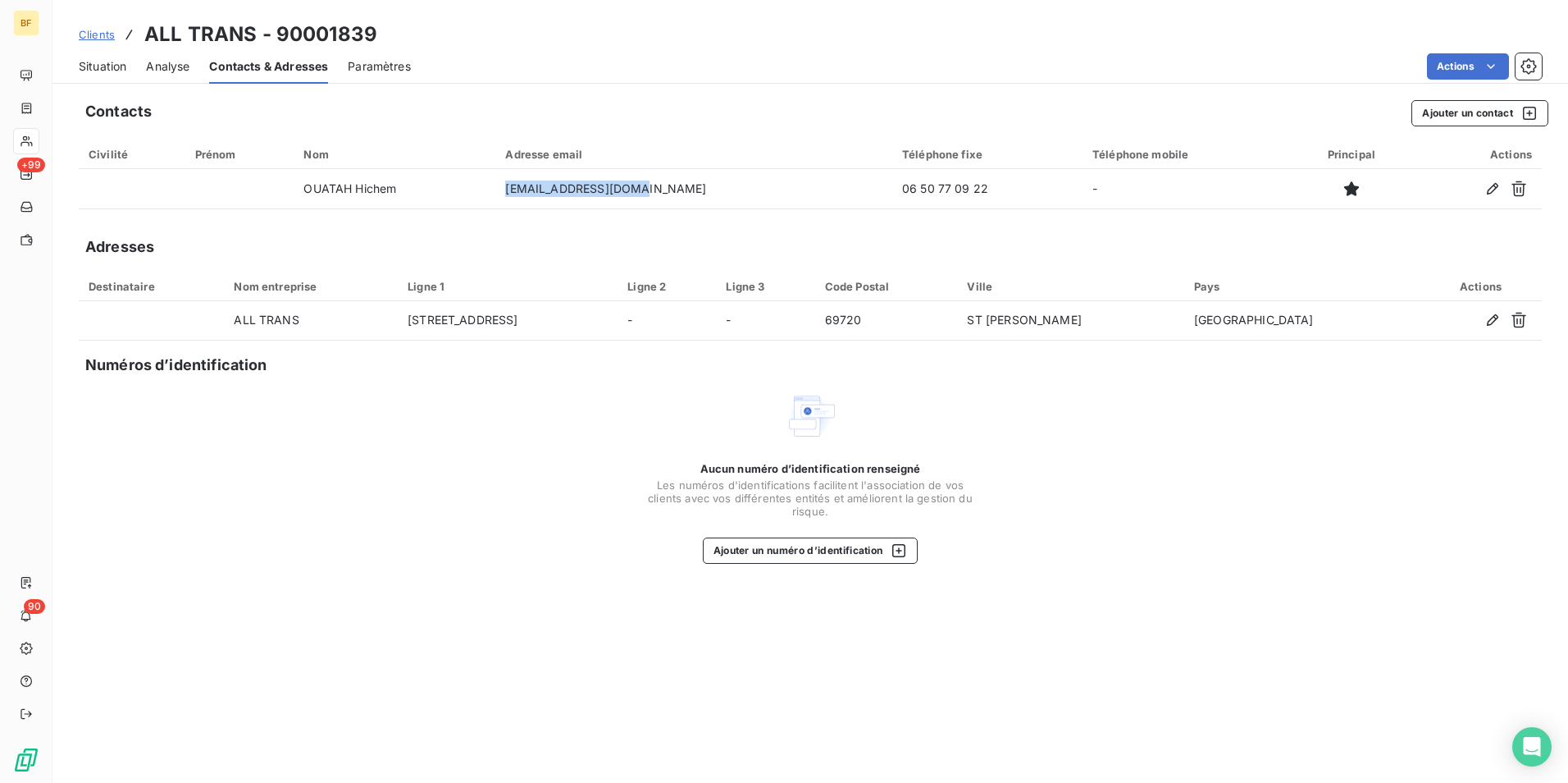
click at [107, 69] on span "Situation" at bounding box center [102, 66] width 47 height 17
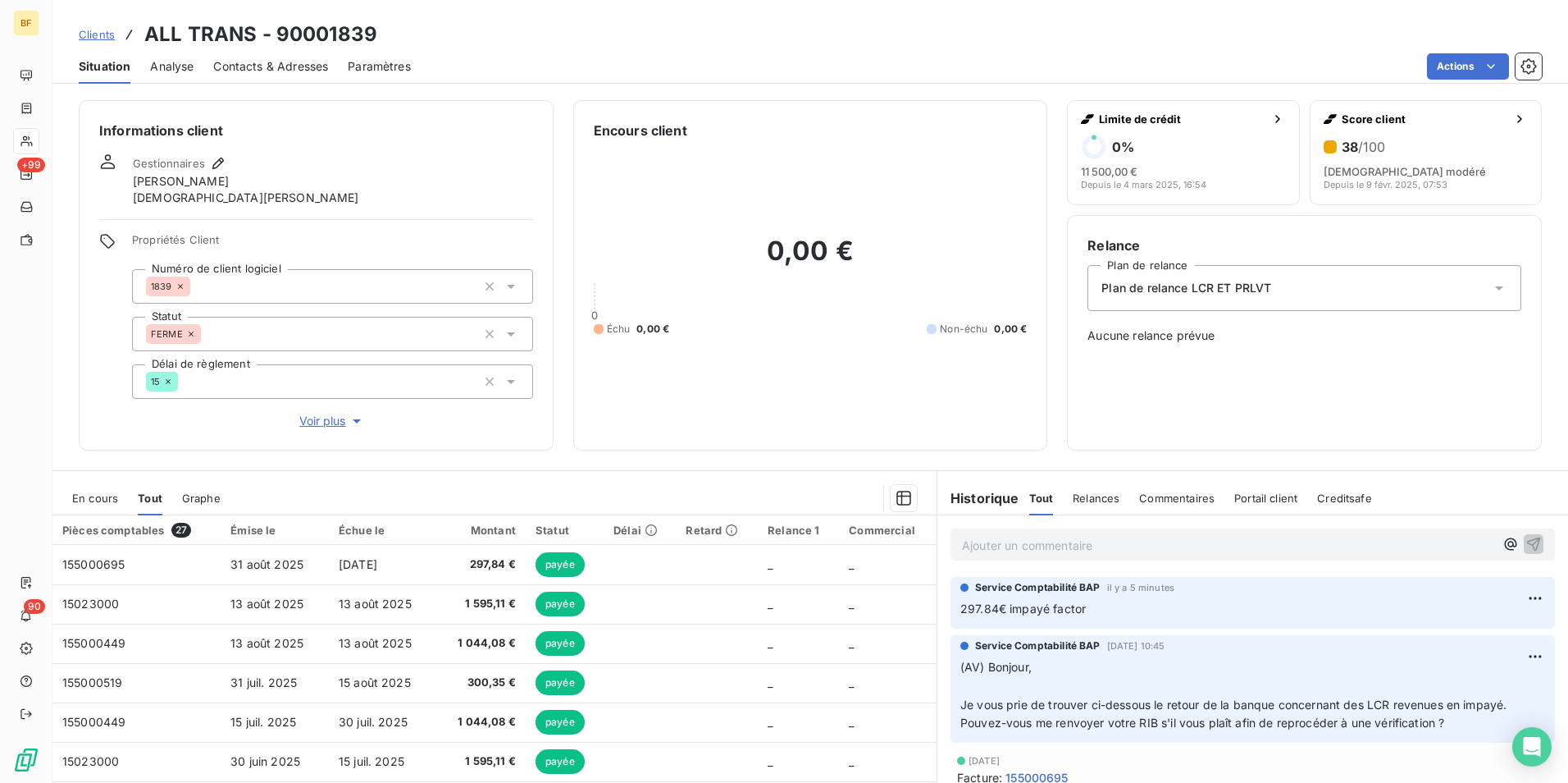
click at [1055, 550] on p "Ajouter un commentaire ﻿" at bounding box center [1228, 545] width 532 height 21
drag, startPoint x: 1420, startPoint y: 549, endPoint x: 1457, endPoint y: 549, distance: 37.0
click at [1422, 549] on span "(AV) tentative d'appel sur portable : direct messagerie, tentative sur numéro s…" at bounding box center [1214, 543] width 504 height 14
click at [1460, 548] on span "(AV) tentative d'appel sur portable : direct messagerie, tentative sur numéro s…" at bounding box center [1214, 543] width 504 height 14
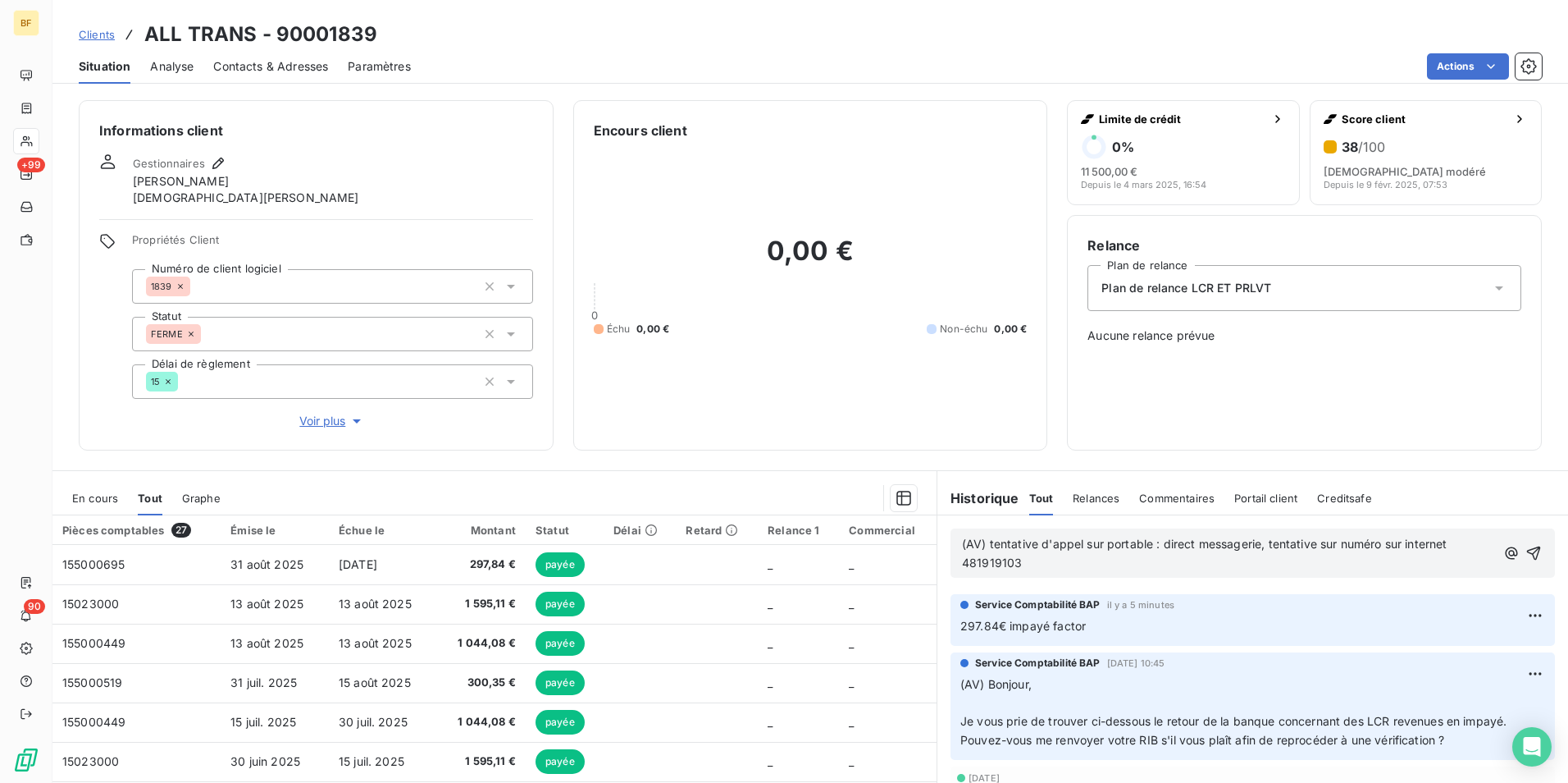
click at [962, 563] on span "(AV) tentative d'appel sur portable : direct messagerie, tentative sur numéro s…" at bounding box center [1206, 552] width 489 height 32
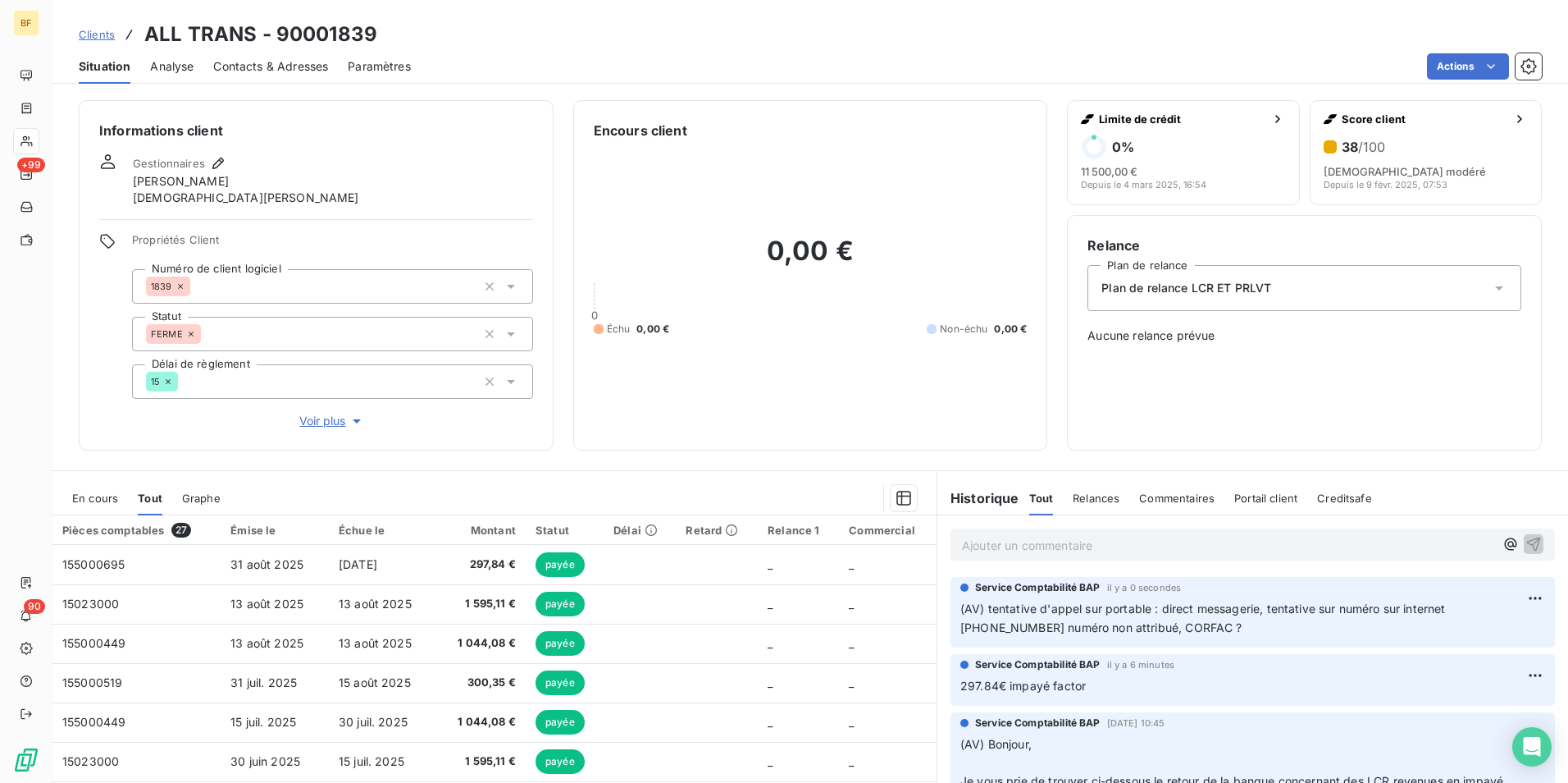
drag, startPoint x: 338, startPoint y: 60, endPoint x: 320, endPoint y: 62, distance: 18.1
click at [320, 62] on div "Situation Analyse Contacts & Adresses Paramètres Actions" at bounding box center [810, 66] width 1516 height 34
drag, startPoint x: 320, startPoint y: 62, endPoint x: 297, endPoint y: 64, distance: 23.1
click at [305, 64] on span "Contacts & Adresses" at bounding box center [271, 66] width 115 height 17
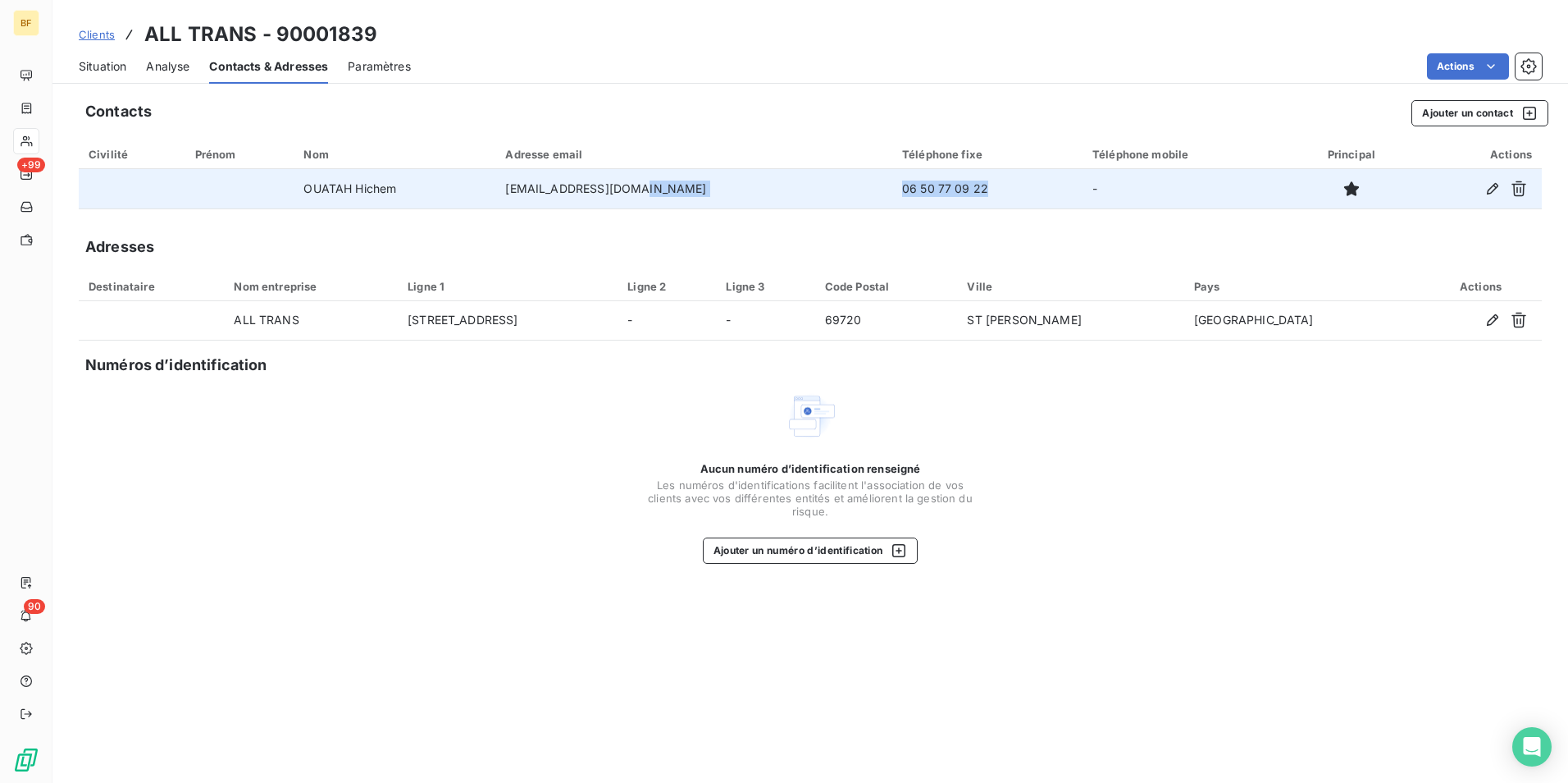
drag, startPoint x: 941, startPoint y: 195, endPoint x: 817, endPoint y: 188, distance: 124.2
click at [817, 188] on tr "OUATAH Hichem [EMAIL_ADDRESS][DOMAIN_NAME] 06 50 77 09 22 -" at bounding box center [811, 189] width 1464 height 39
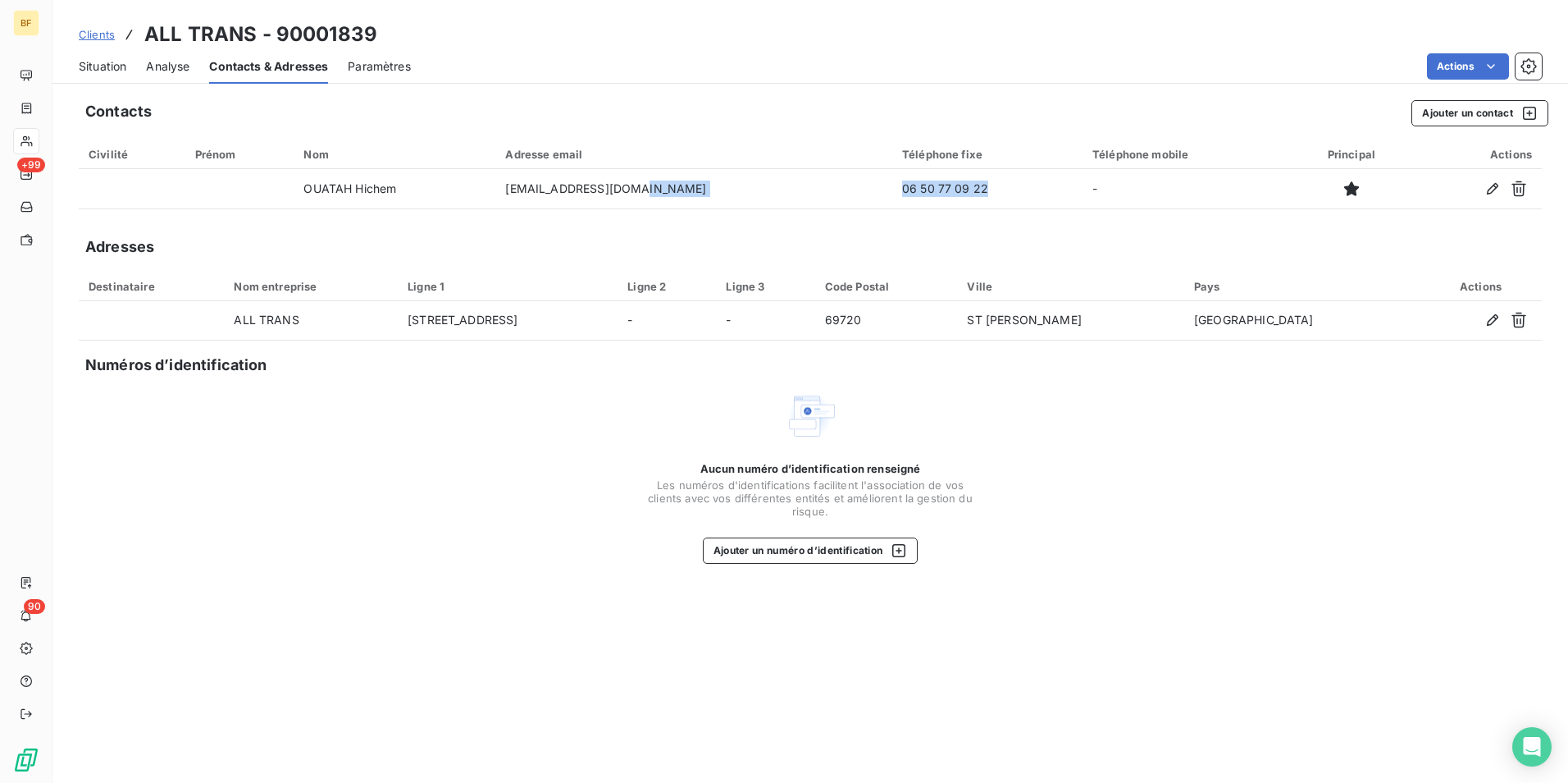
copy tr "06 50 77 09 22"
click at [115, 63] on span "Situation" at bounding box center [102, 66] width 47 height 17
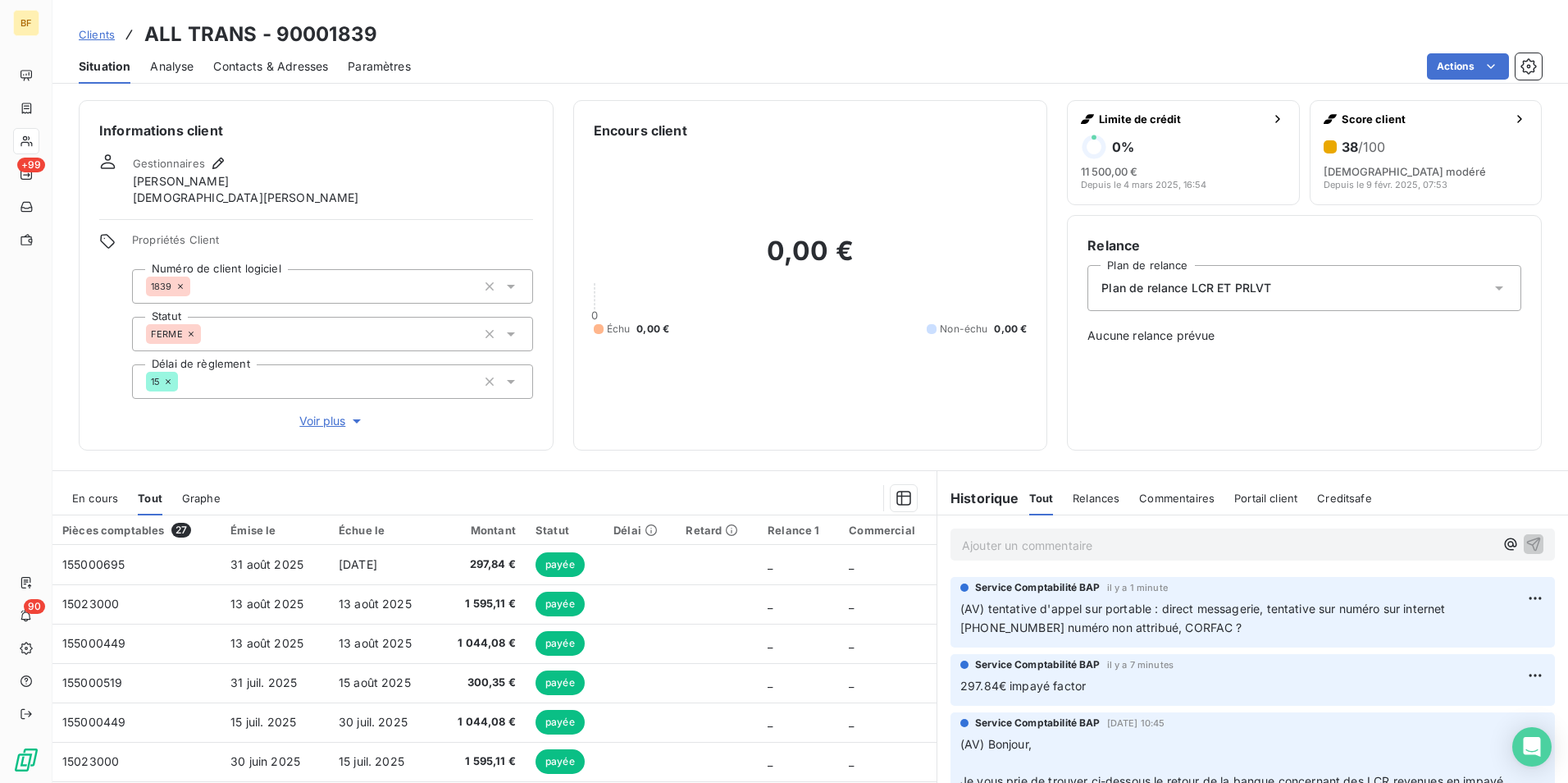
click at [1140, 537] on p "Ajouter un commentaire ﻿" at bounding box center [1228, 545] width 532 height 21
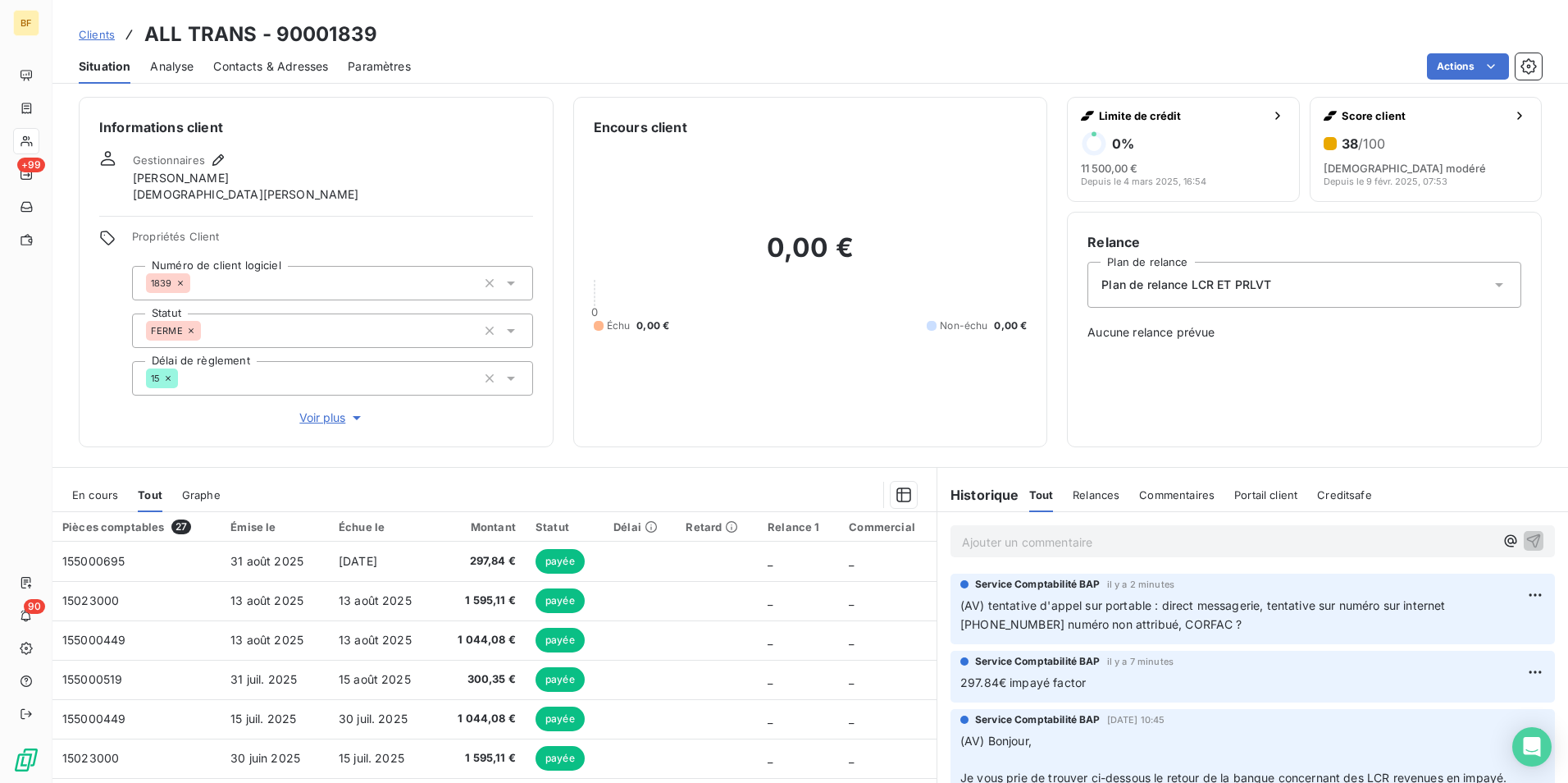
scroll to position [0, 0]
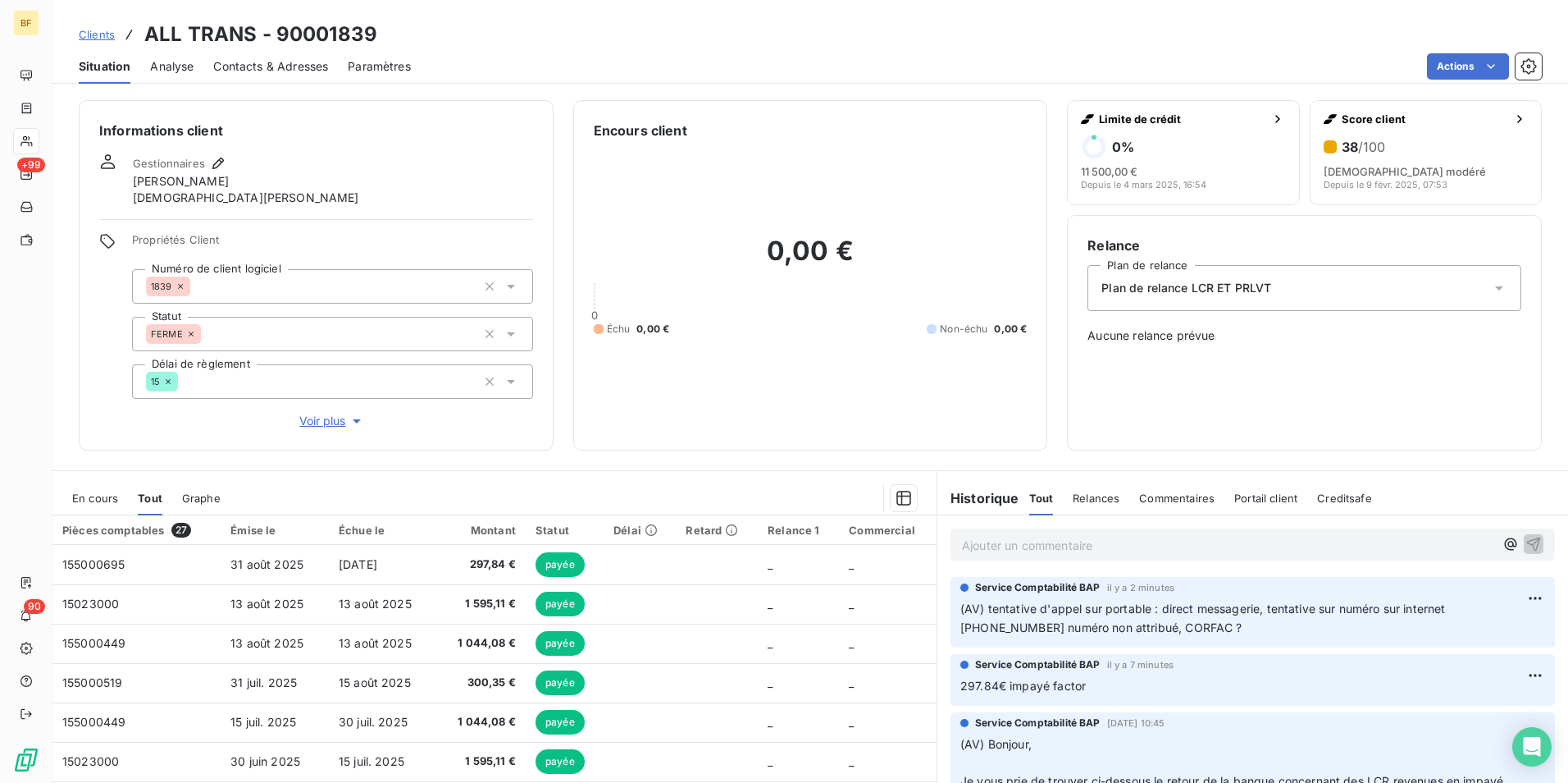
click at [792, 412] on div "0,00 € 0 Échu 0,00 € Non-échu 0,00 €" at bounding box center [811, 285] width 434 height 289
click at [718, 424] on div "0,00 € 0 Échu 0,00 € Non-échu 0,00 €" at bounding box center [811, 285] width 434 height 289
click at [232, 69] on span "Contacts & Adresses" at bounding box center [271, 66] width 115 height 17
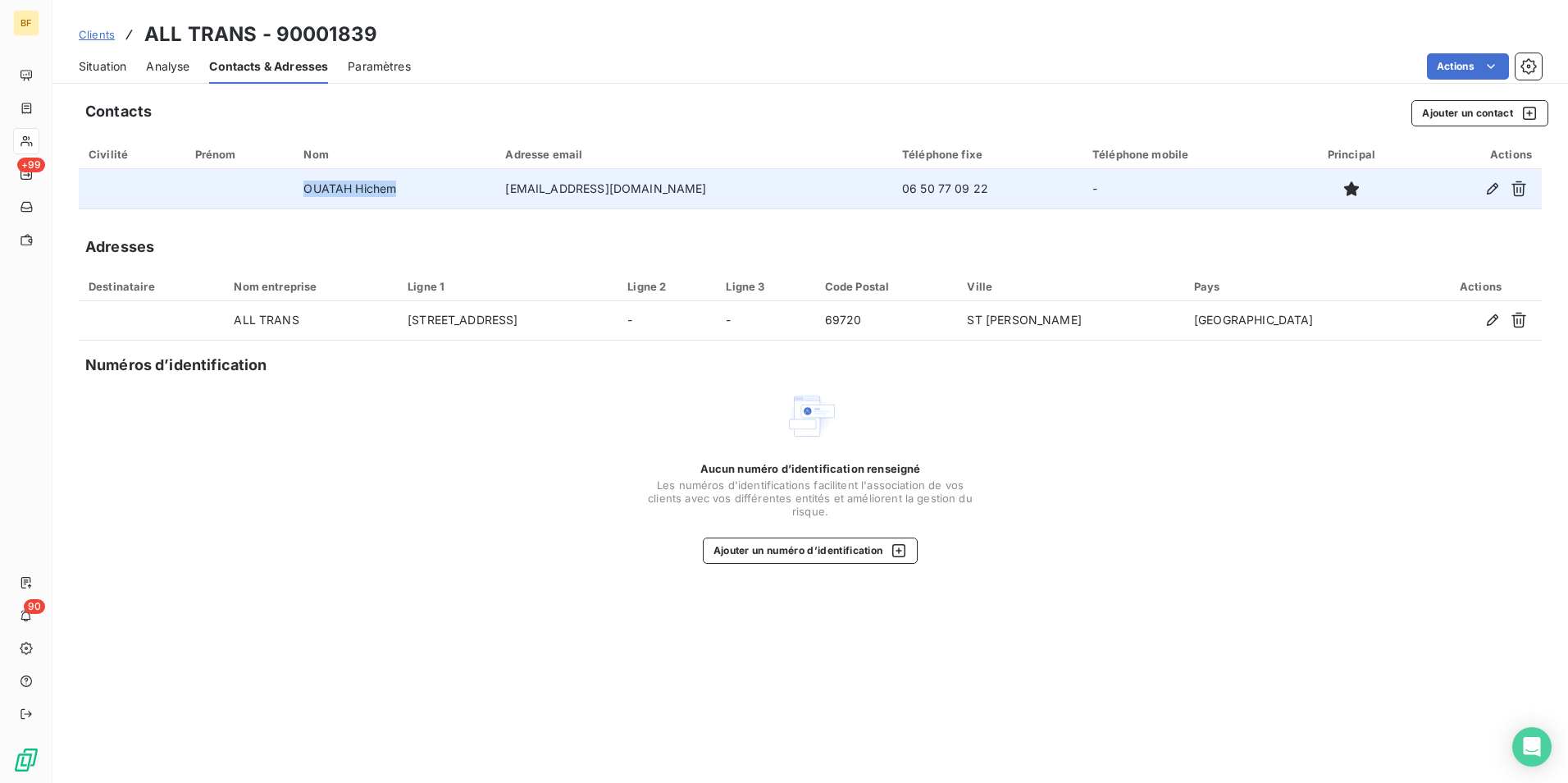
drag, startPoint x: 437, startPoint y: 186, endPoint x: 325, endPoint y: 195, distance: 112.4
click at [325, 195] on td "OUATAH Hichem" at bounding box center [394, 189] width 202 height 39
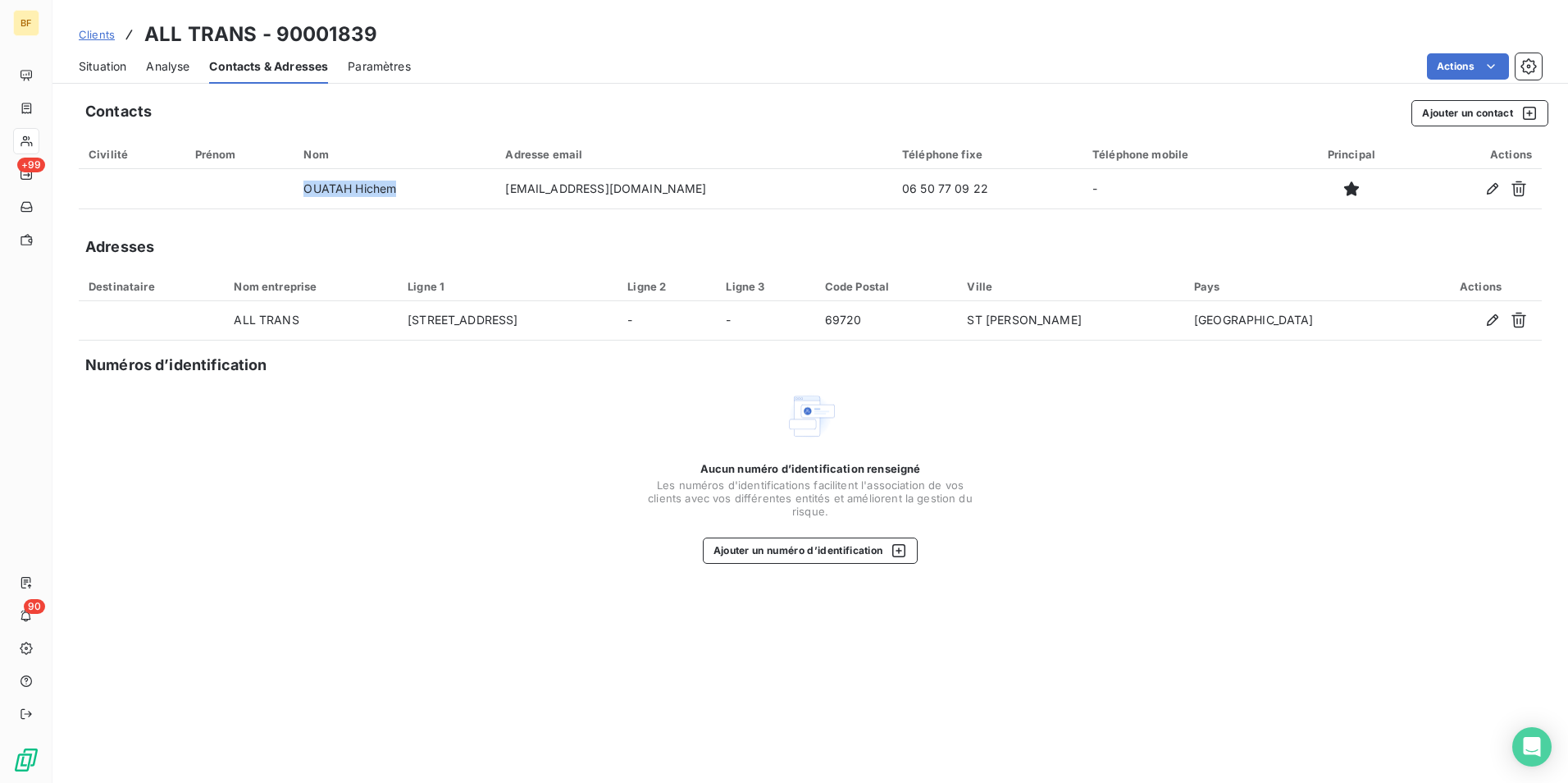
copy td "OUATAH Hichem"
click at [118, 61] on span "Situation" at bounding box center [102, 66] width 47 height 17
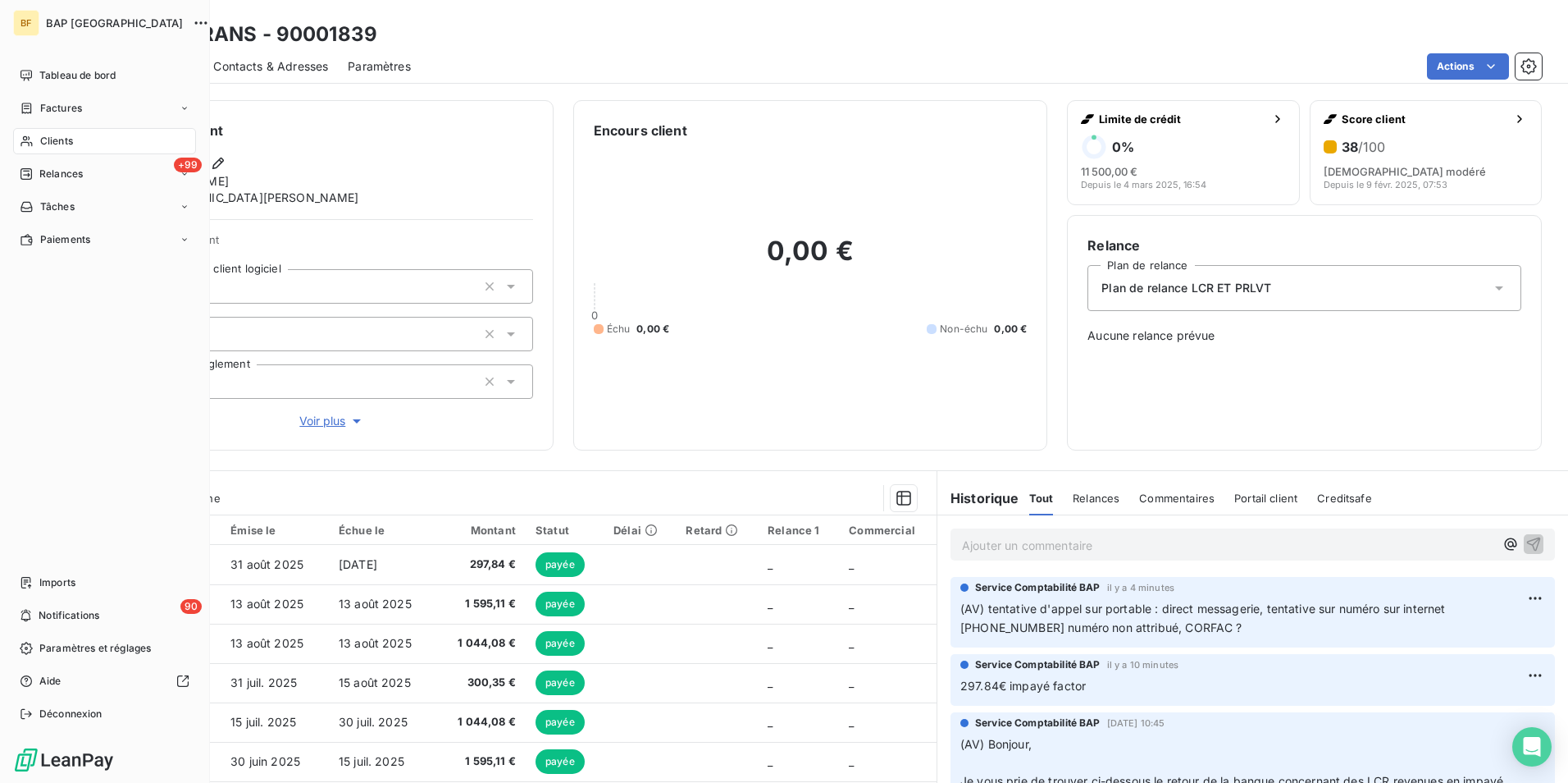
drag, startPoint x: 37, startPoint y: 145, endPoint x: 170, endPoint y: 132, distance: 133.6
click at [41, 141] on span "Clients" at bounding box center [56, 141] width 32 height 15
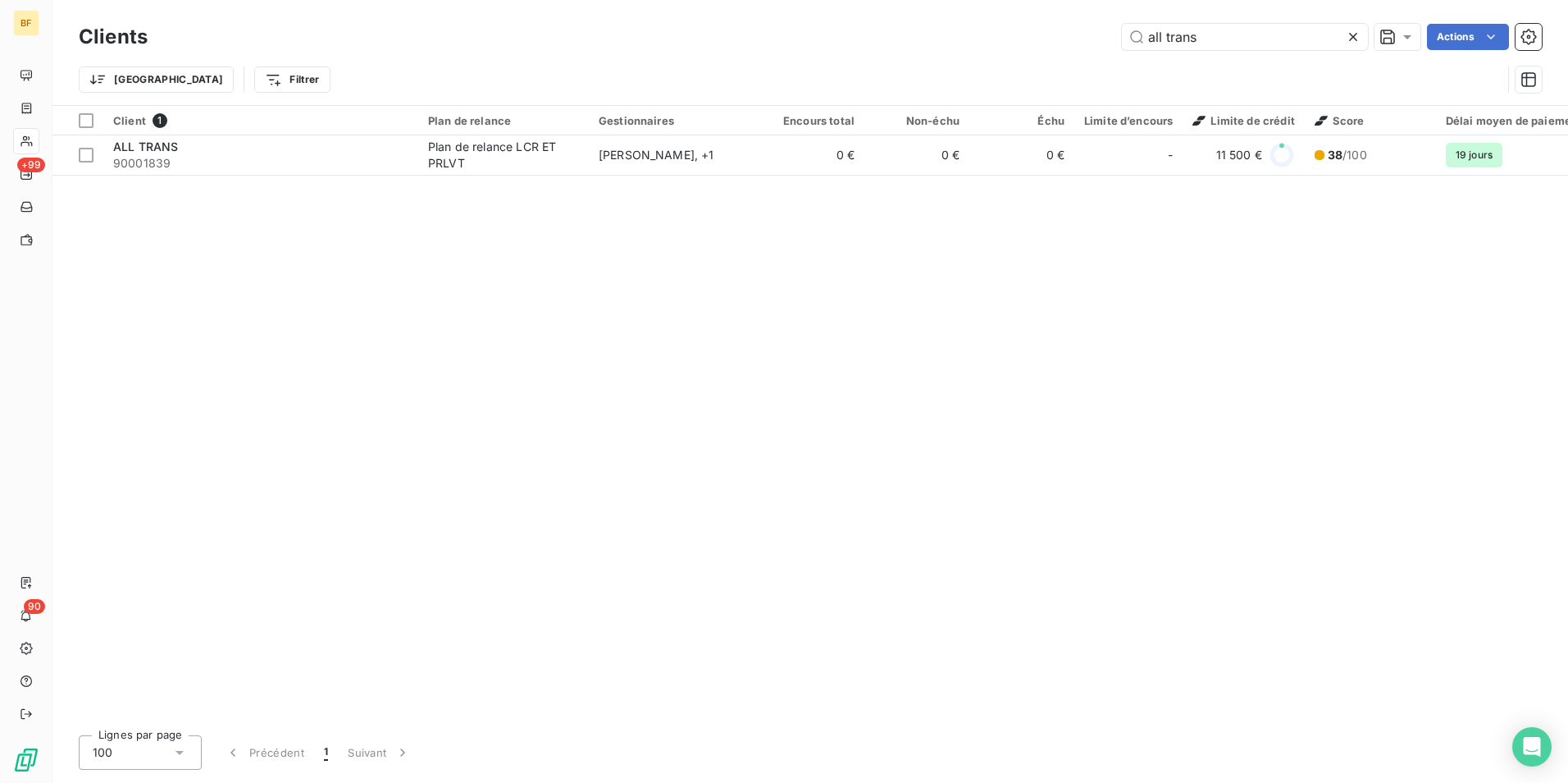
drag, startPoint x: 1211, startPoint y: 41, endPoint x: 1027, endPoint y: 41, distance: 184.0
click at [1027, 41] on div "all trans Actions" at bounding box center [855, 36] width 1375 height 27
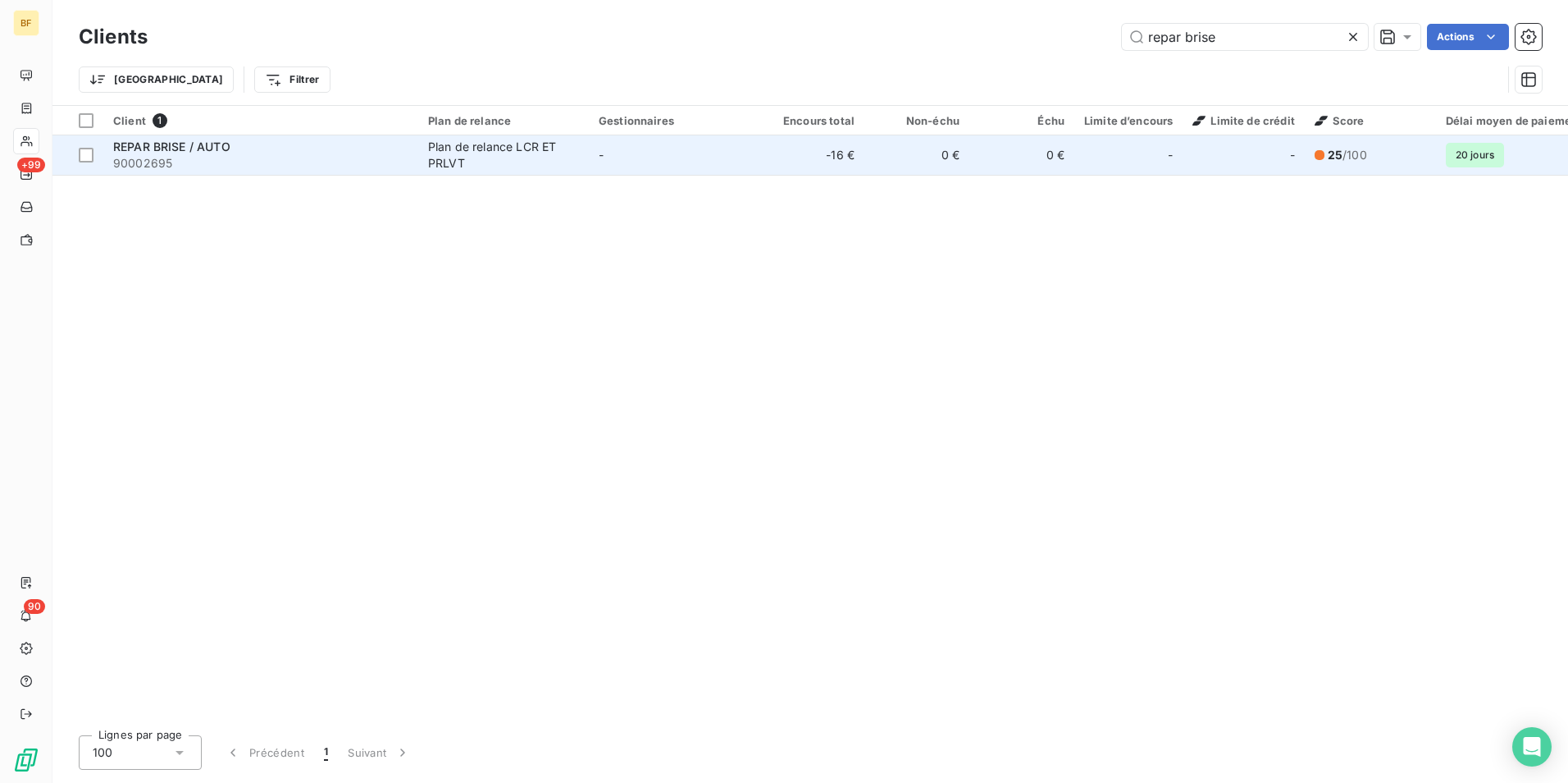
type input "repar brise"
click at [481, 158] on div "Plan de relance LCR ET PRLVT" at bounding box center [503, 154] width 151 height 32
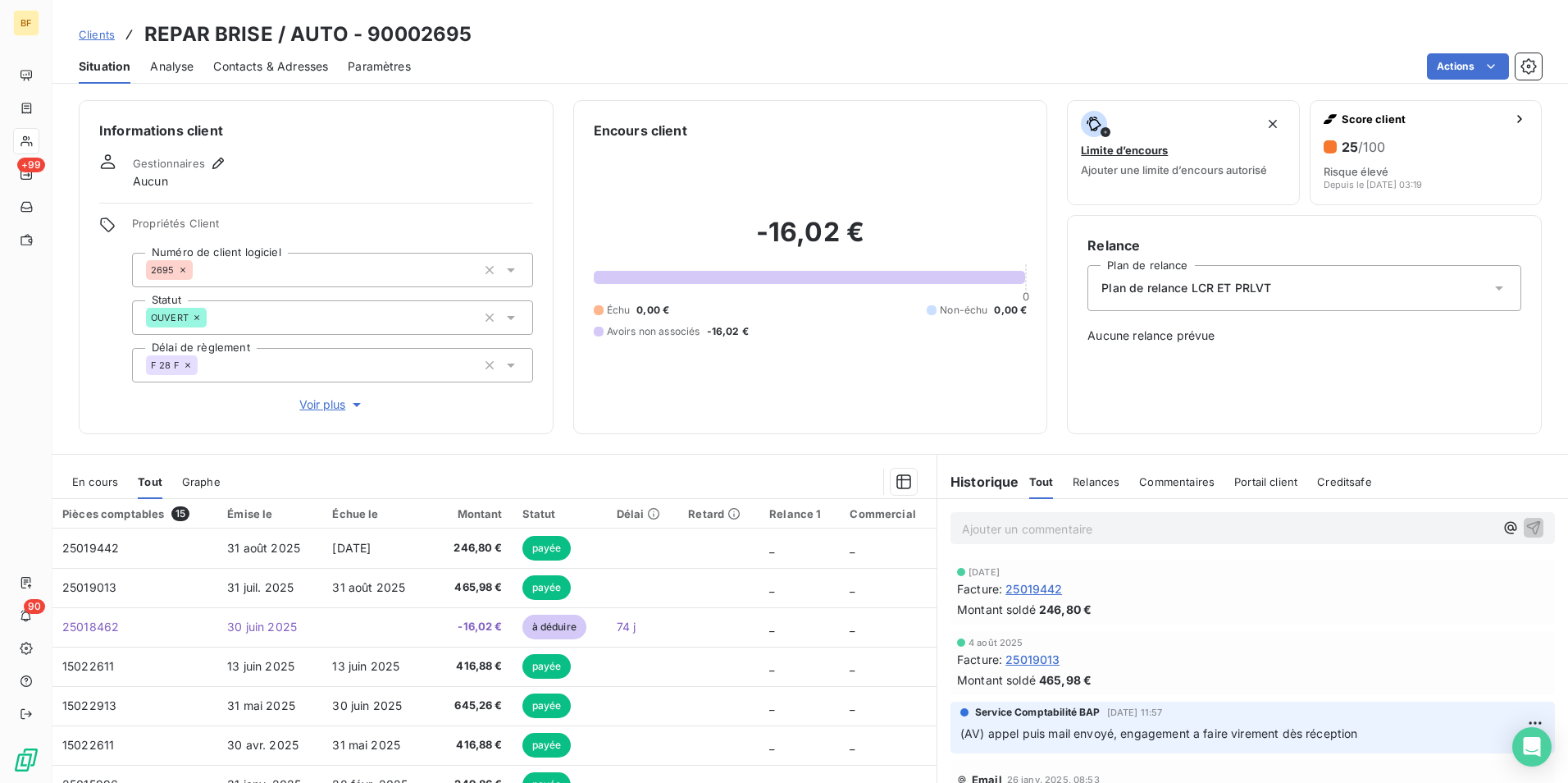
click at [308, 82] on div "Contacts & Adresses" at bounding box center [271, 66] width 115 height 34
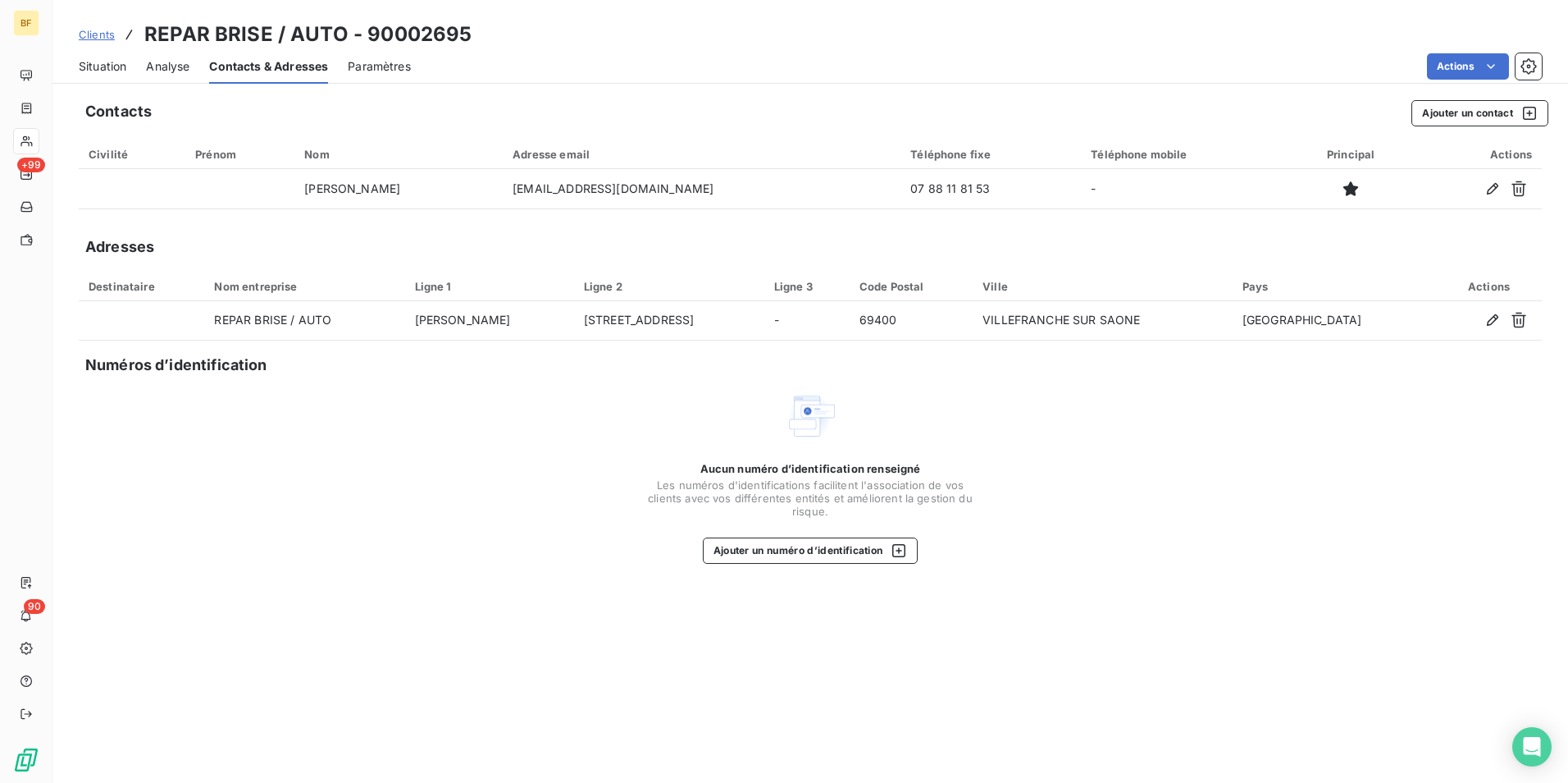
click at [99, 52] on div "Situation" at bounding box center [102, 66] width 47 height 34
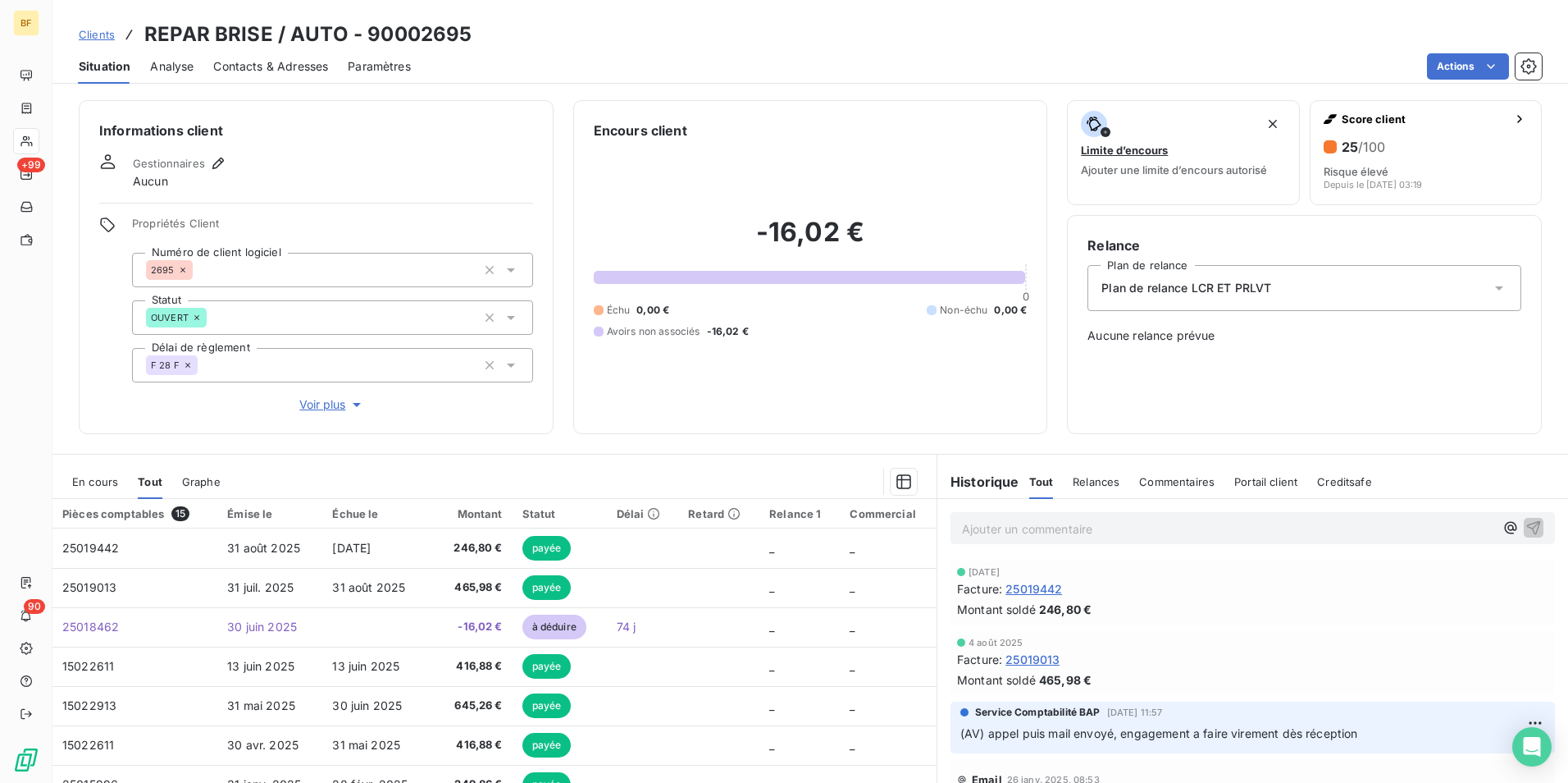
click at [219, 68] on span "Contacts & Adresses" at bounding box center [271, 66] width 115 height 17
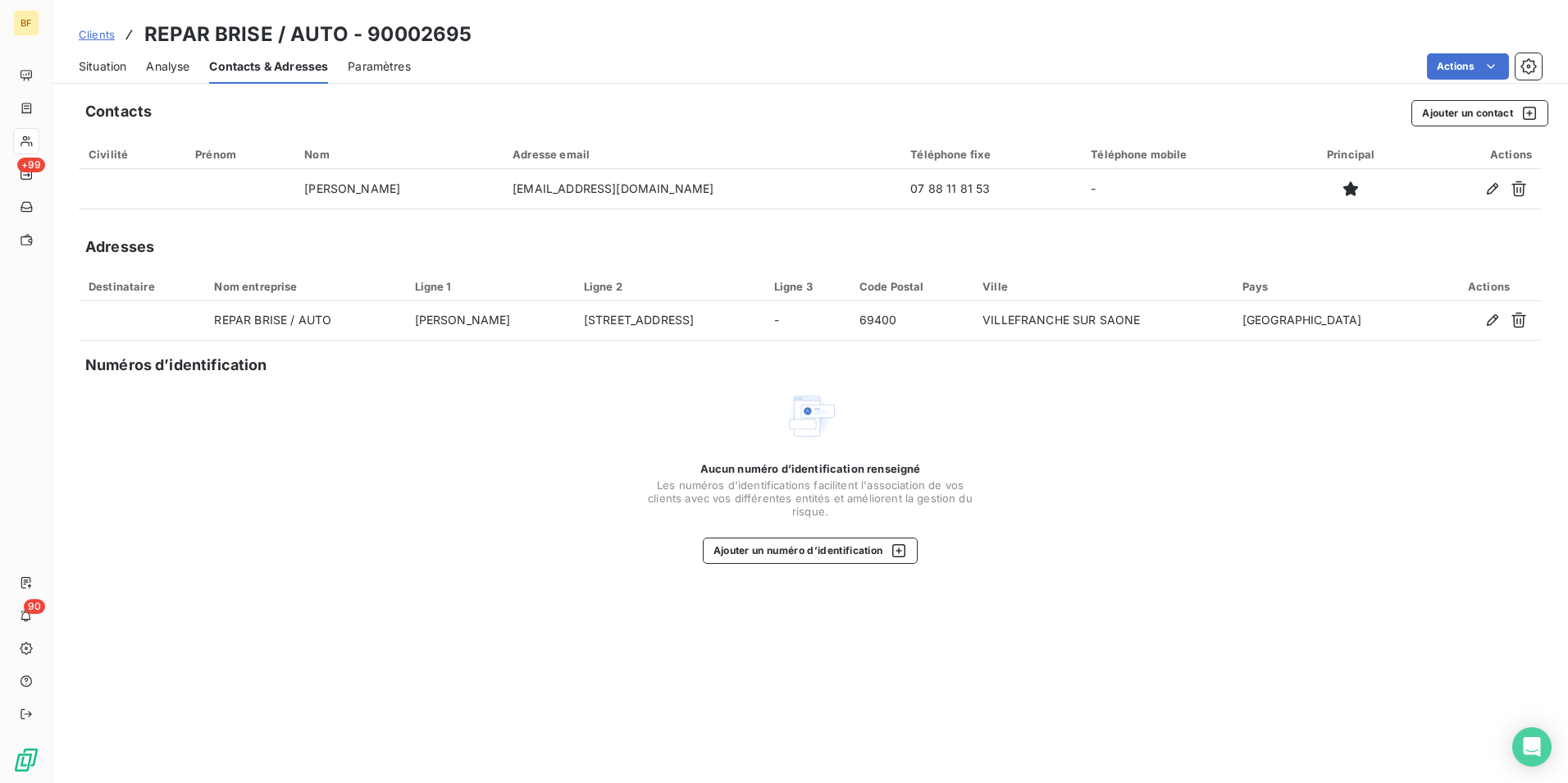
click at [114, 58] on span "Situation" at bounding box center [102, 66] width 47 height 17
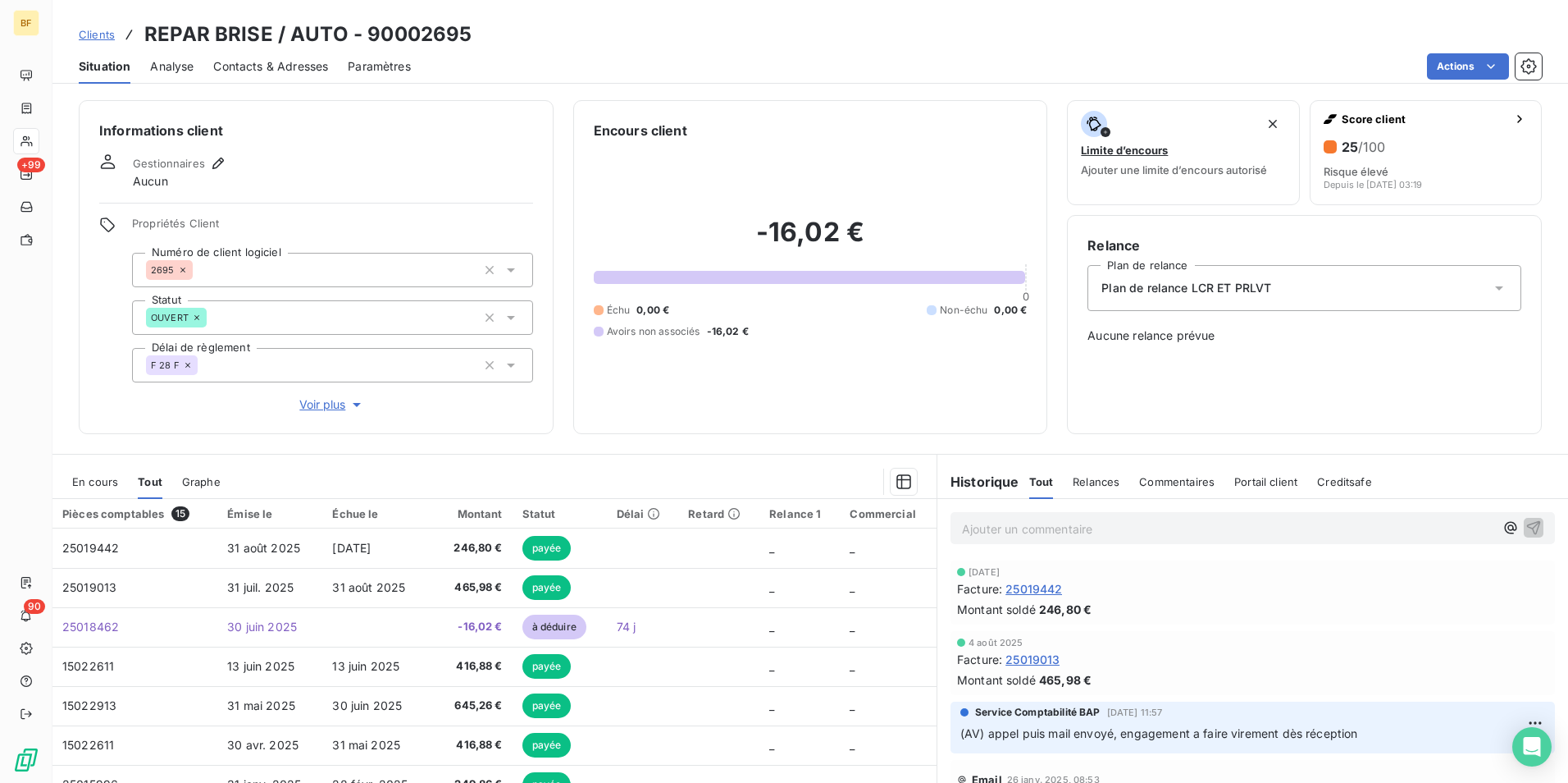
click at [265, 70] on span "Contacts & Adresses" at bounding box center [271, 66] width 115 height 17
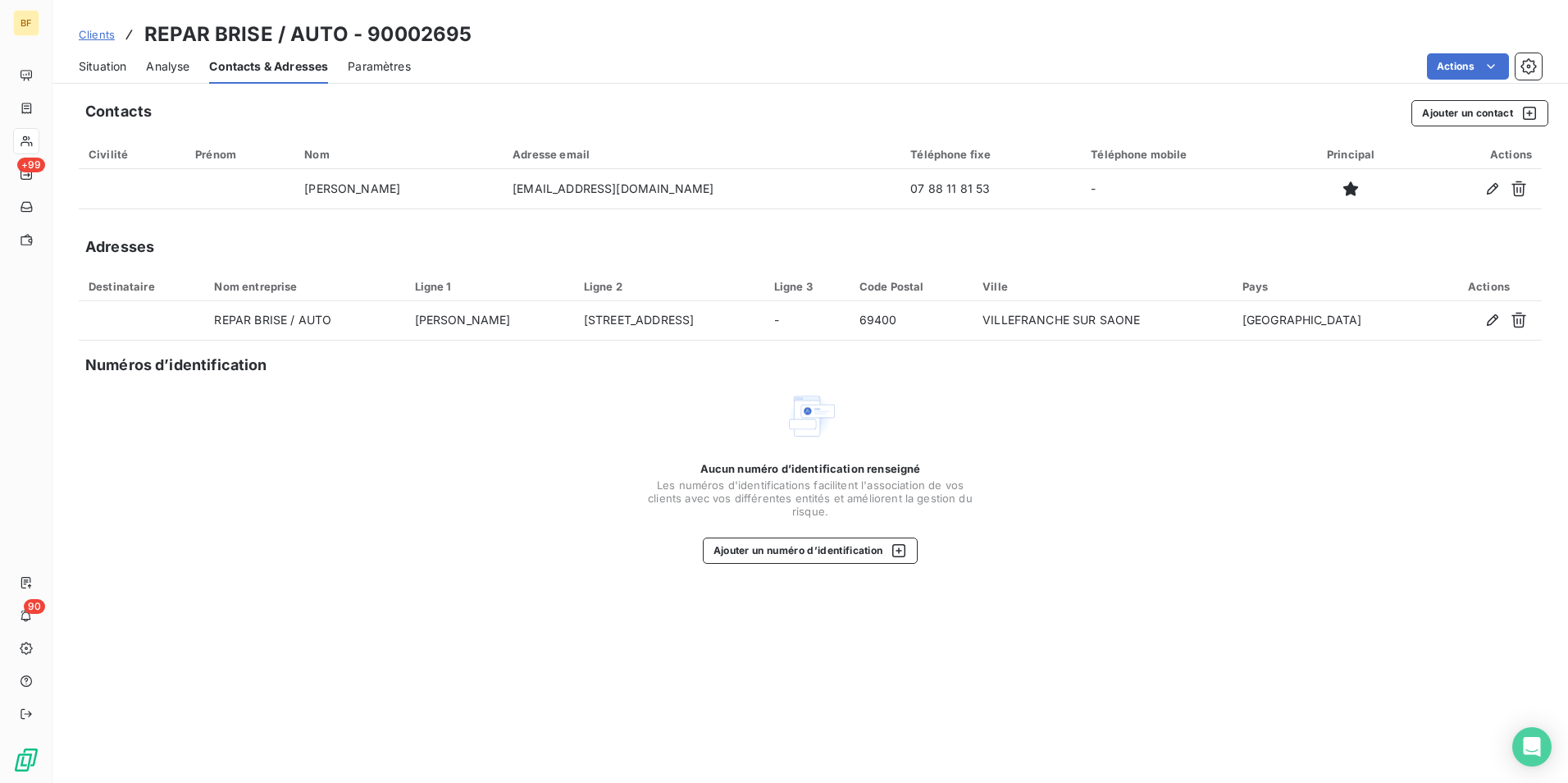
click at [117, 65] on span "Situation" at bounding box center [102, 66] width 47 height 17
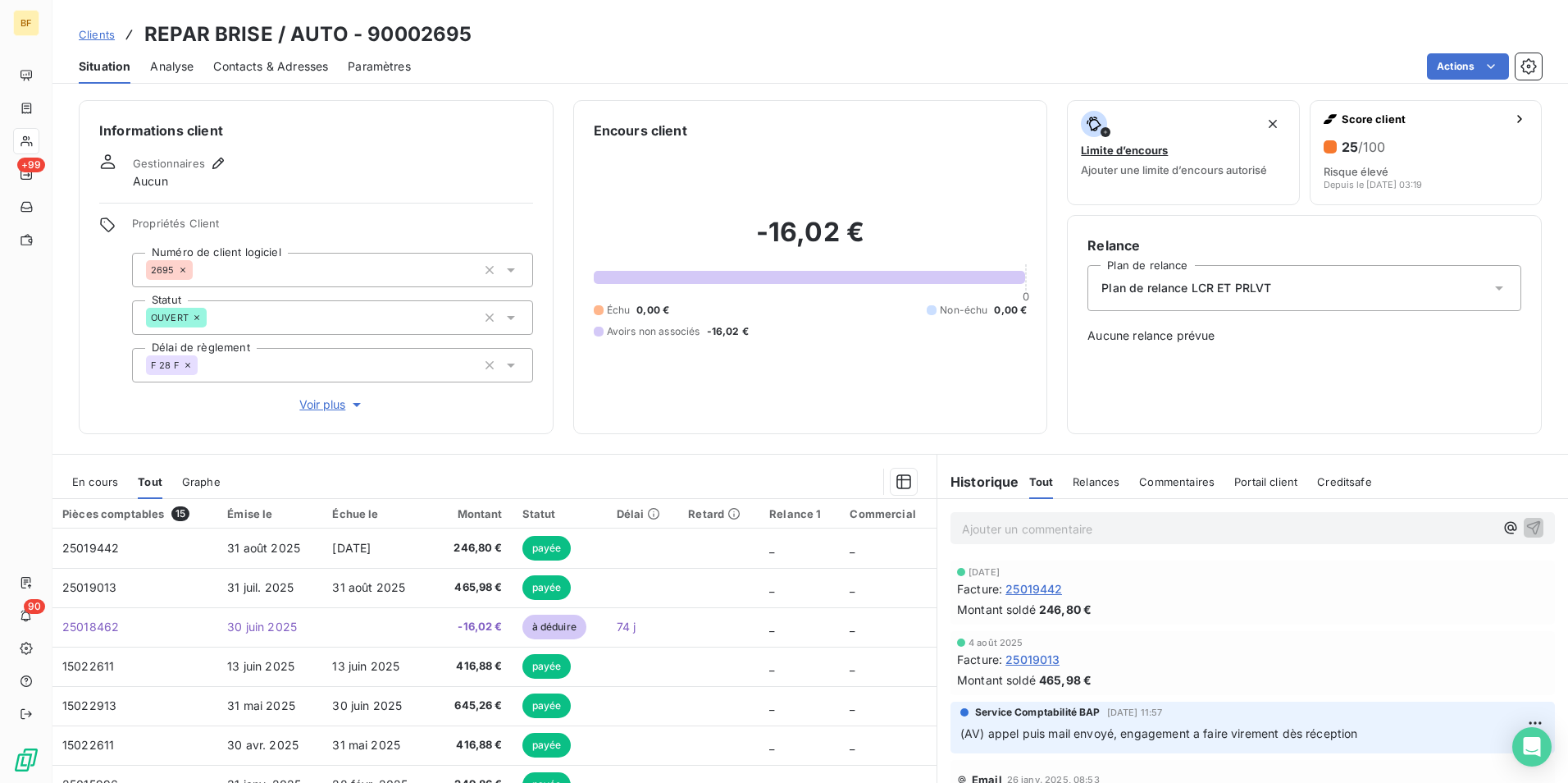
click at [247, 65] on span "Contacts & Adresses" at bounding box center [271, 66] width 115 height 17
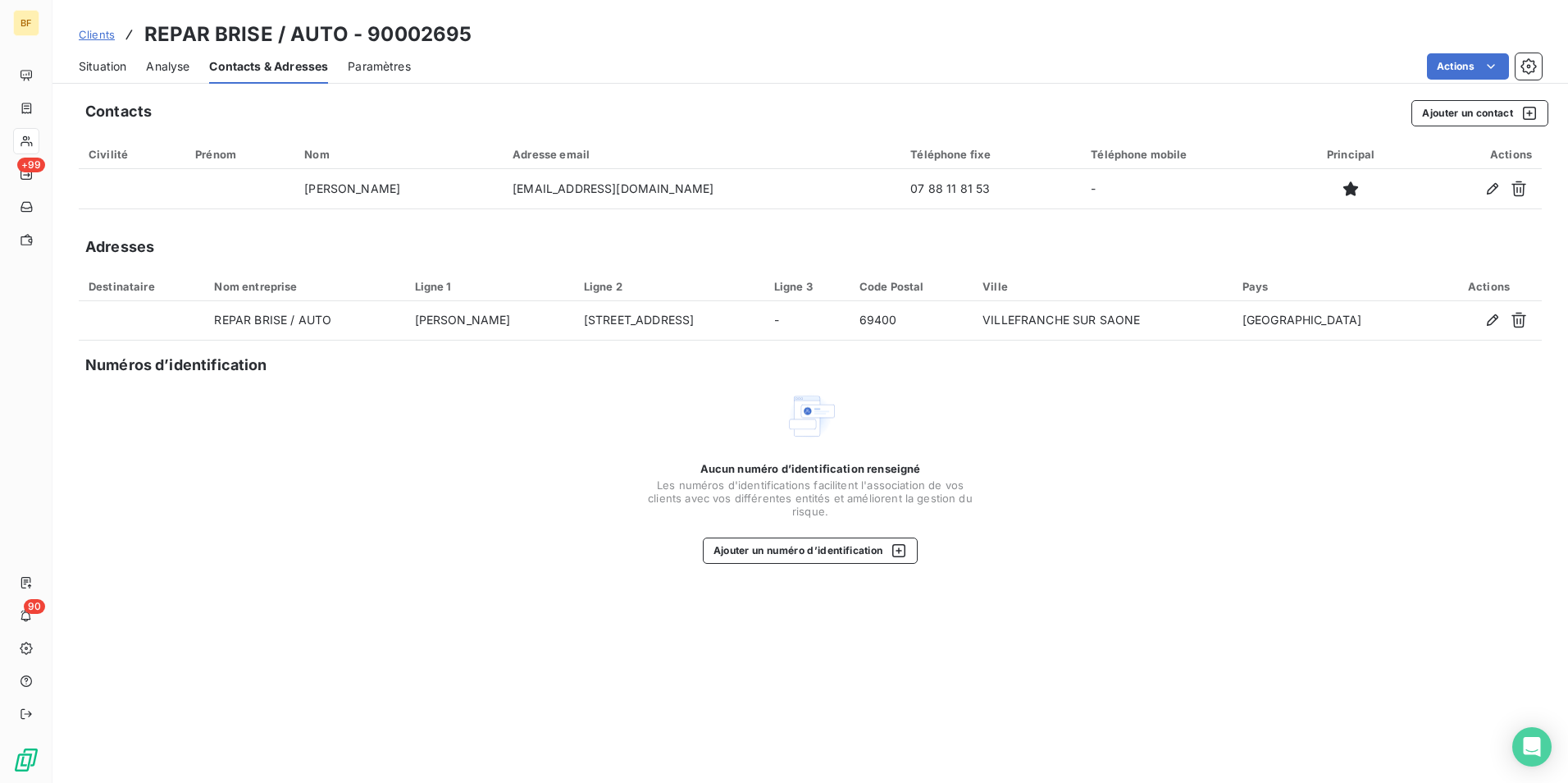
click at [103, 67] on span "Situation" at bounding box center [102, 66] width 47 height 17
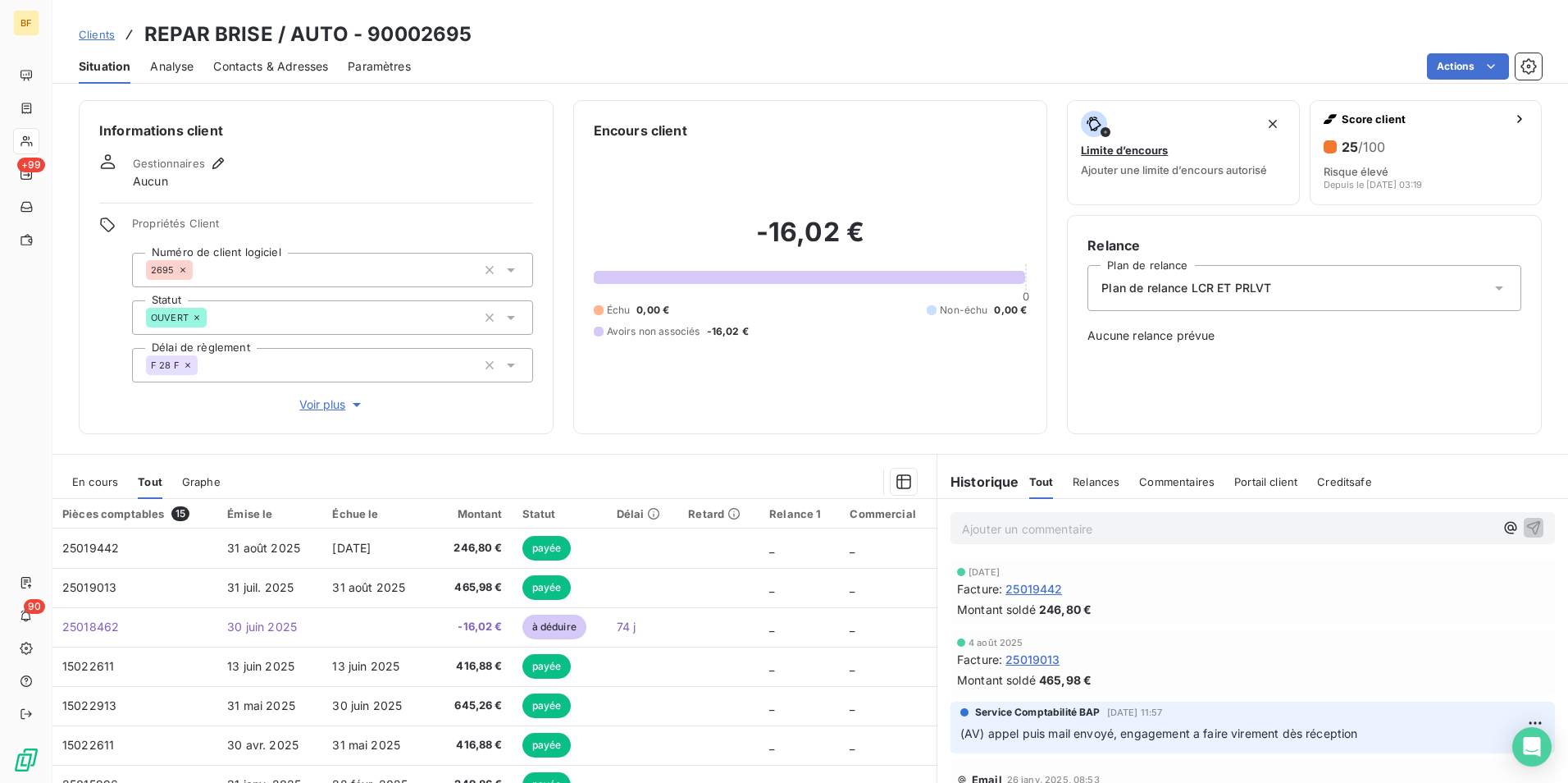
click at [293, 73] on span "Contacts & Adresses" at bounding box center [271, 66] width 115 height 17
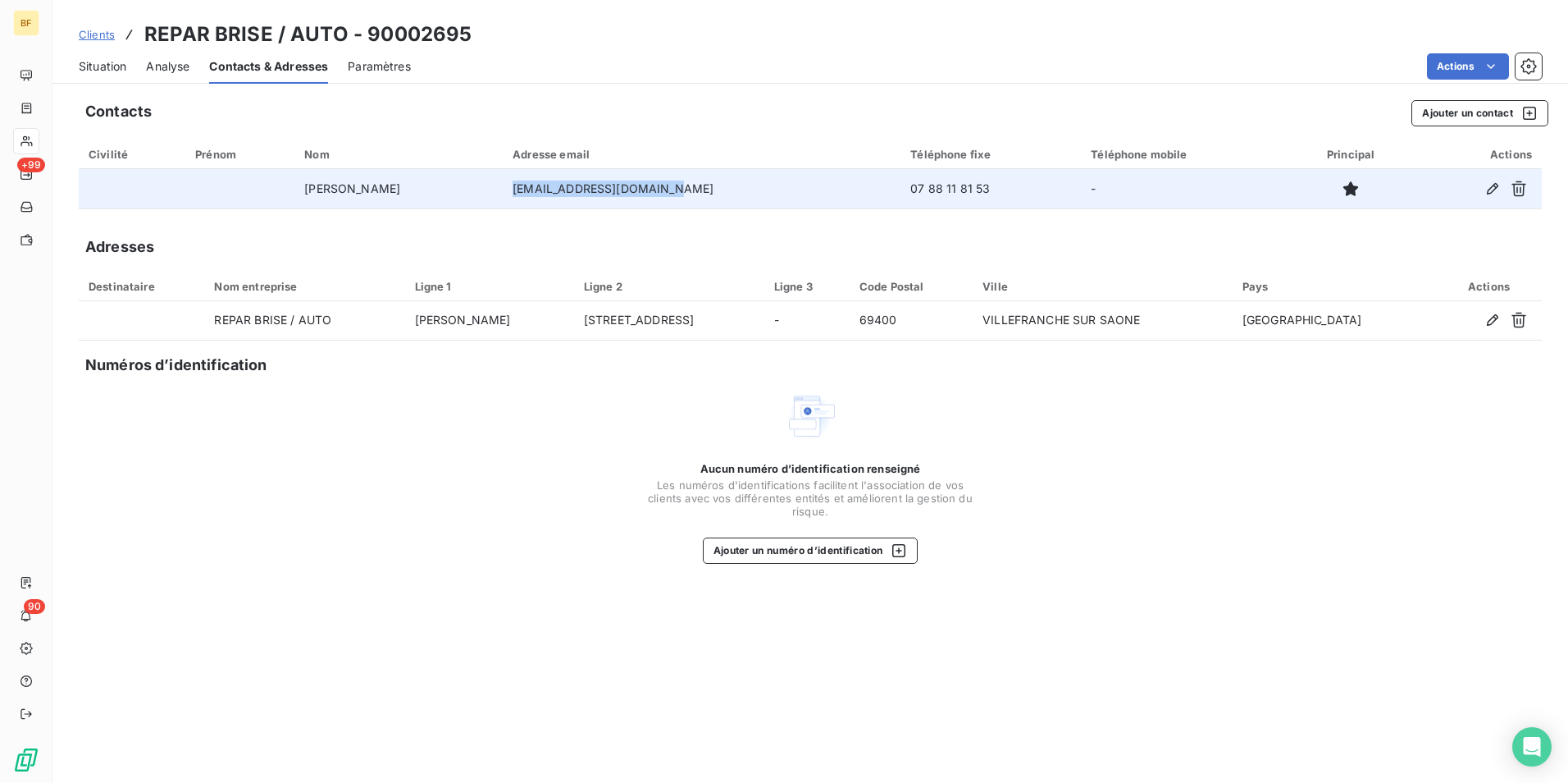
drag, startPoint x: 714, startPoint y: 185, endPoint x: 551, endPoint y: 187, distance: 163.0
click at [551, 187] on td "[EMAIL_ADDRESS][DOMAIN_NAME]" at bounding box center [701, 189] width 397 height 39
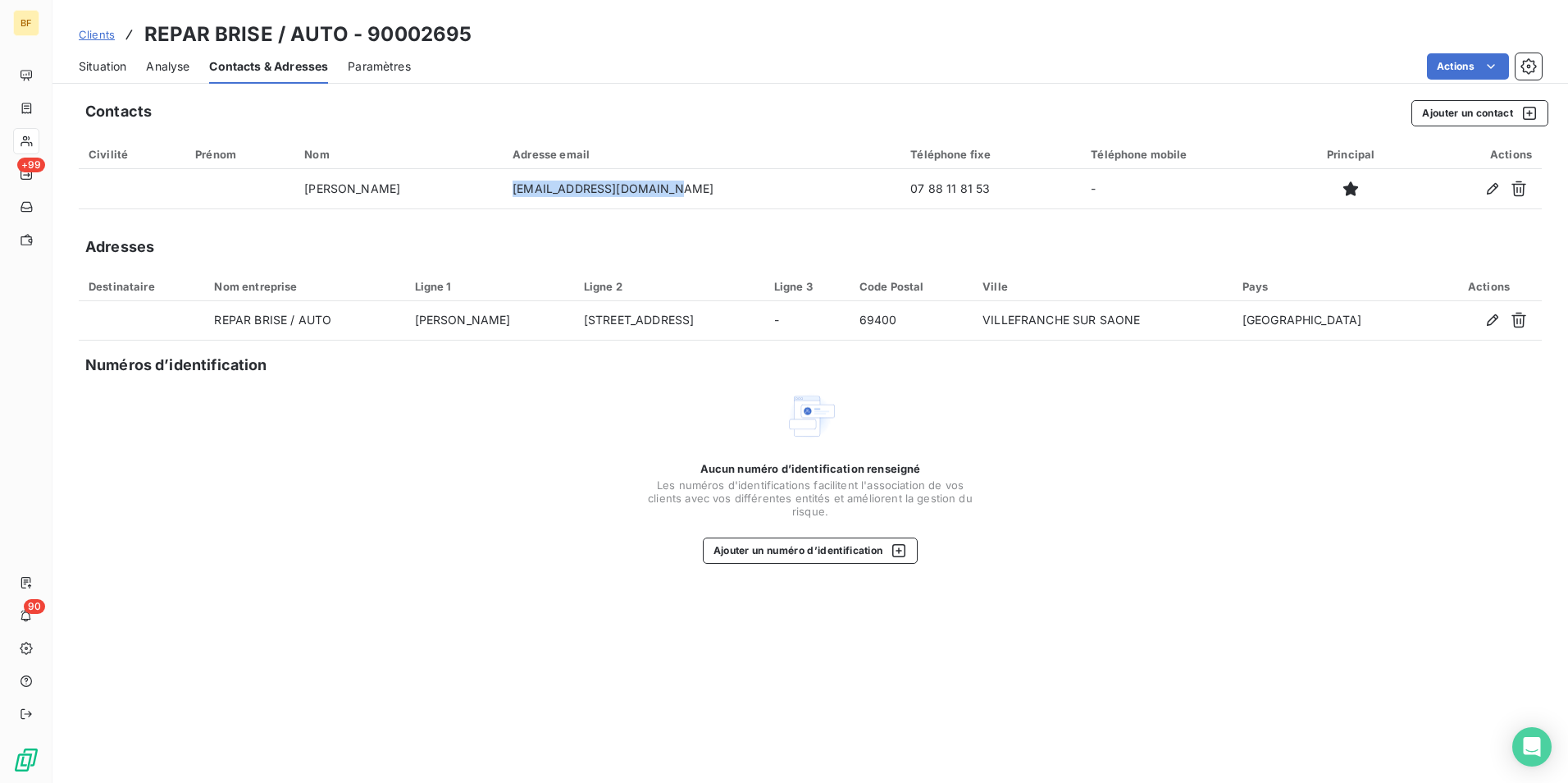
copy td "[EMAIL_ADDRESS][DOMAIN_NAME]"
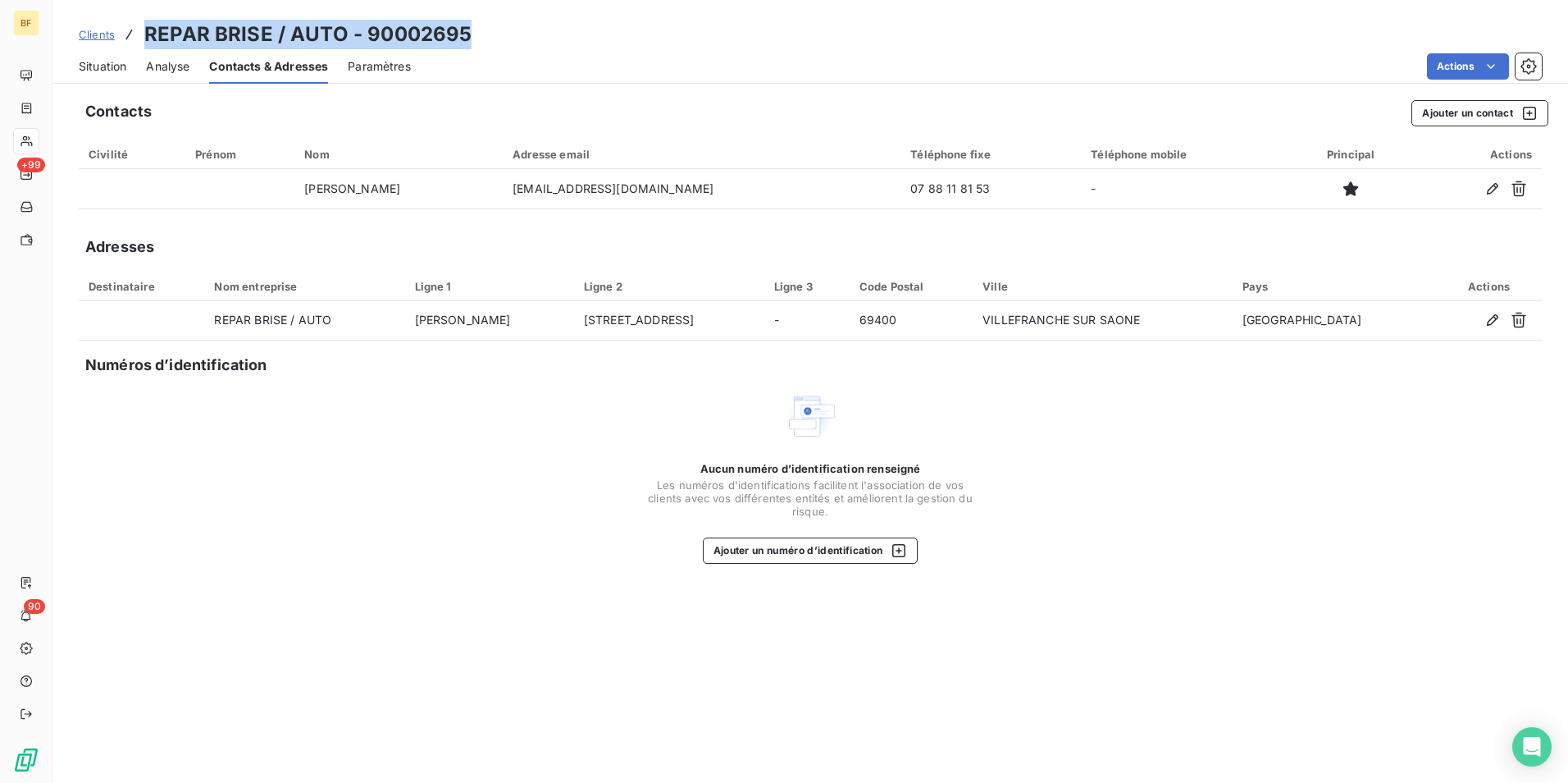
drag, startPoint x: 470, startPoint y: 30, endPoint x: 150, endPoint y: 23, distance: 320.1
click at [150, 23] on div "Clients REPAR BRISE / AUTO - 90002695" at bounding box center [810, 34] width 1516 height 30
copy h3 "REPAR BRISE / AUTO - 90002695"
click at [87, 77] on div "Situation" at bounding box center [102, 66] width 47 height 34
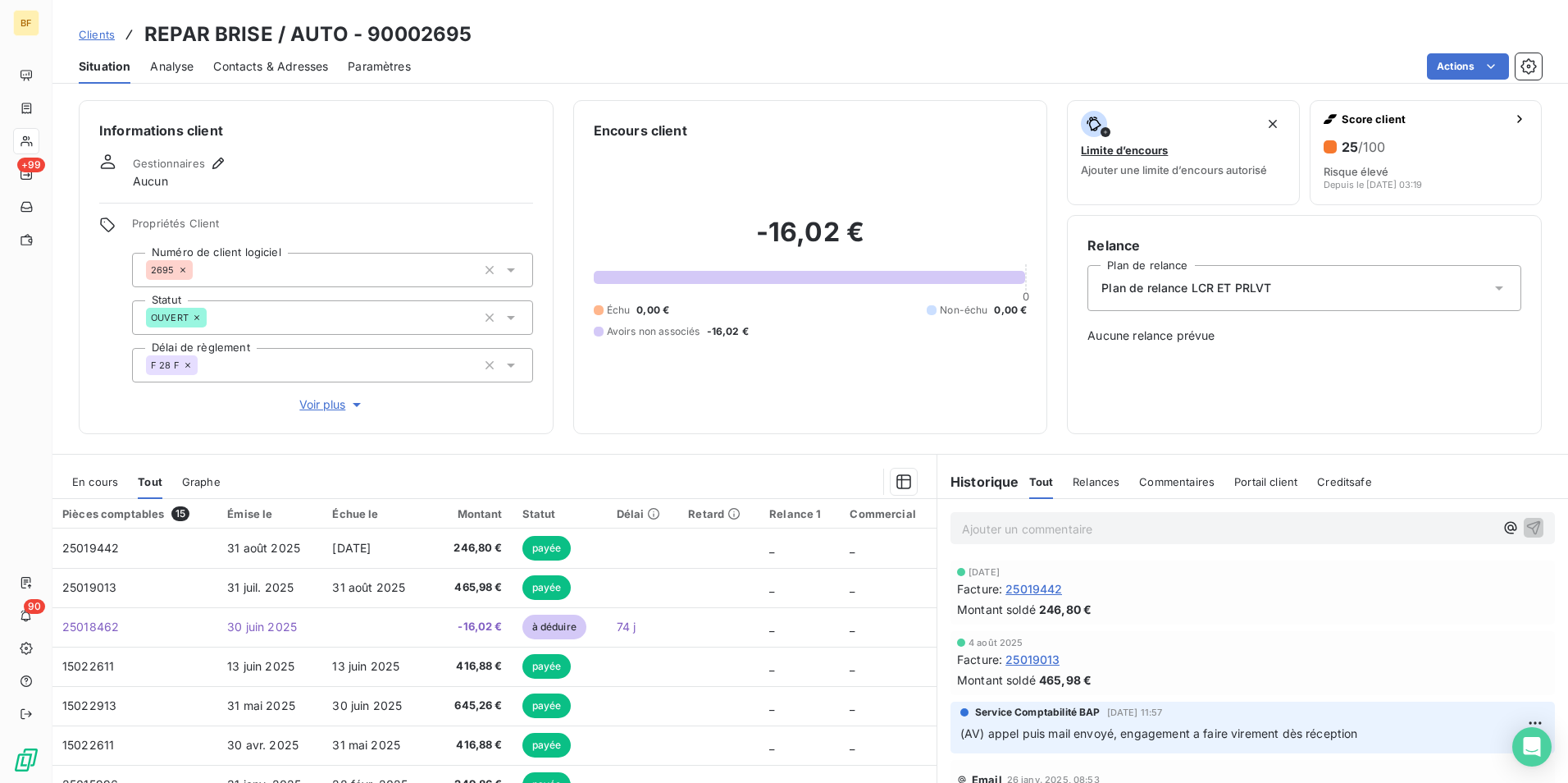
click at [1005, 533] on p "Ajouter un commentaire ﻿" at bounding box center [1228, 528] width 532 height 21
click at [1014, 521] on p "(AV)" at bounding box center [1228, 527] width 532 height 19
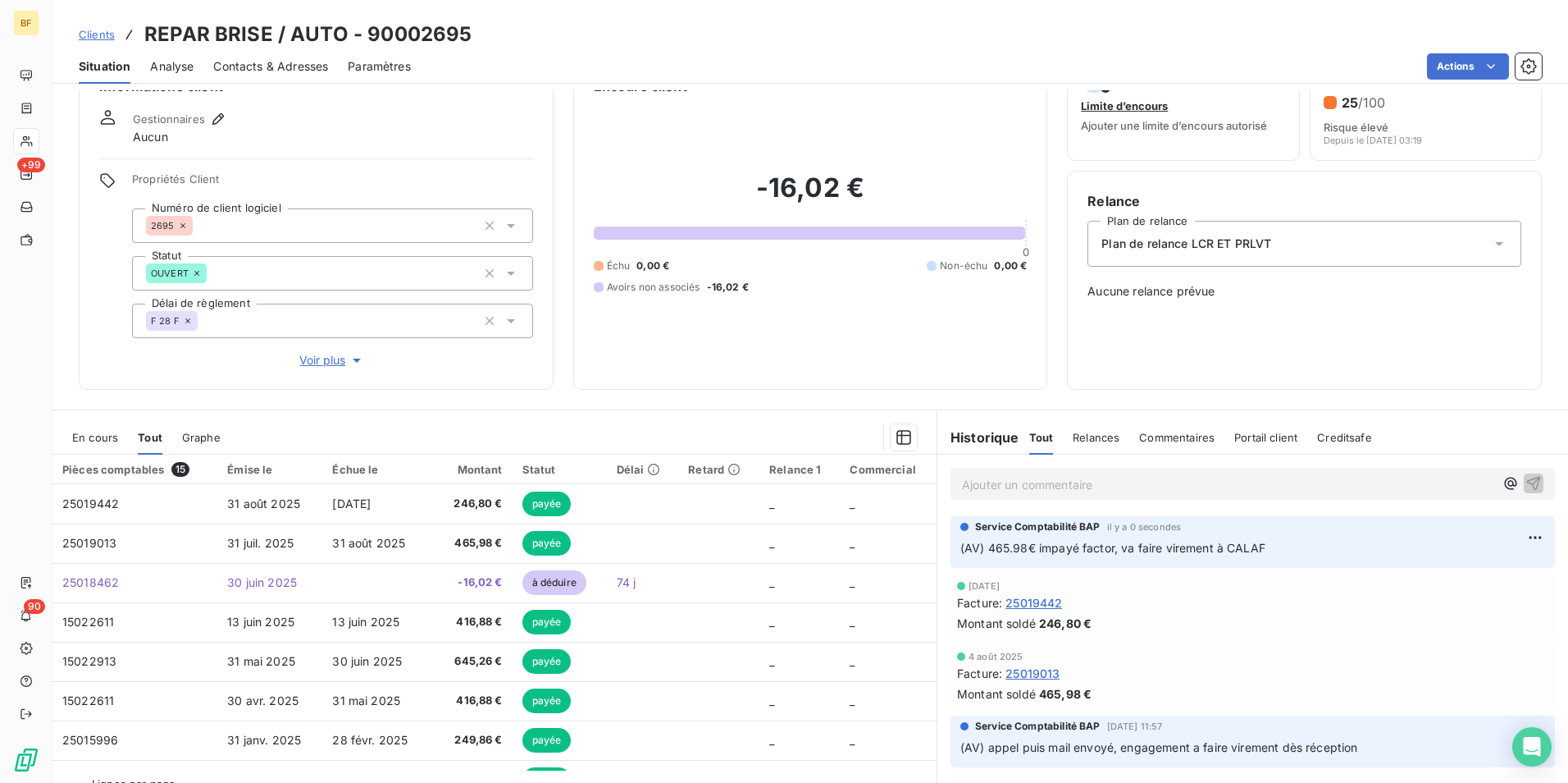
scroll to position [82, 0]
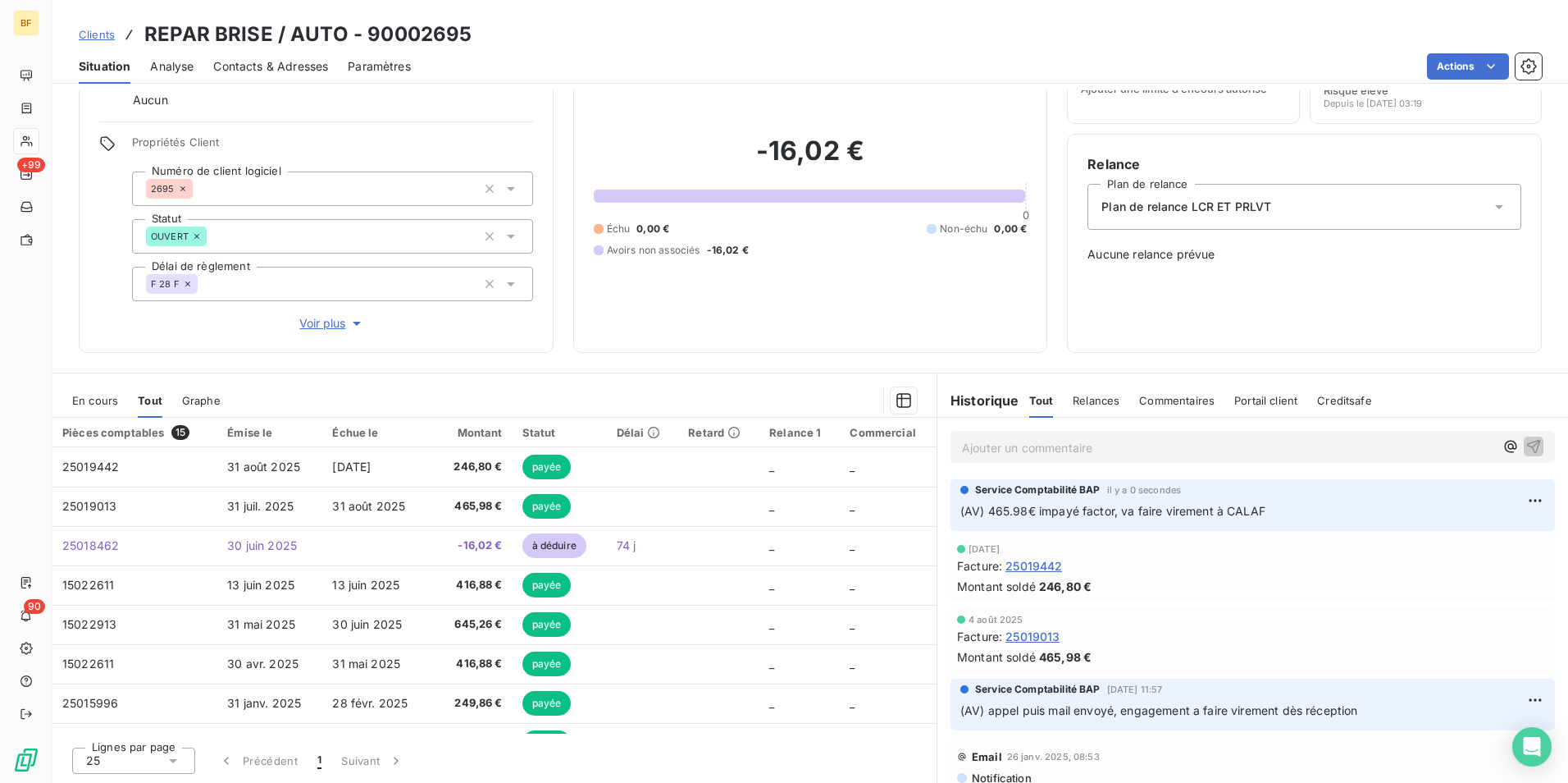
drag, startPoint x: 791, startPoint y: 79, endPoint x: 779, endPoint y: 82, distance: 12.4
click at [791, 79] on div "Actions" at bounding box center [987, 66] width 1112 height 27
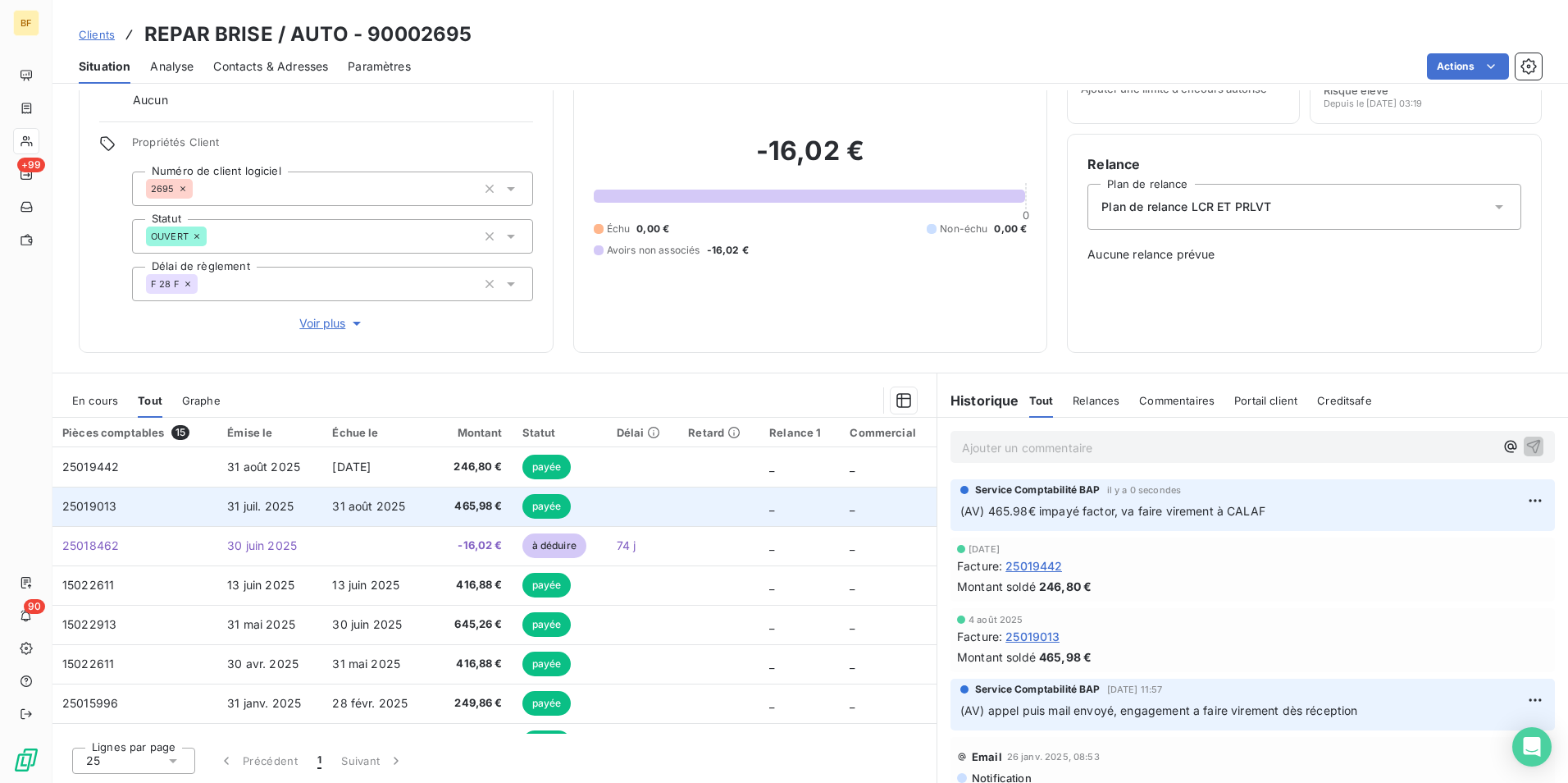
click at [410, 504] on td "31 août 2025" at bounding box center [376, 507] width 106 height 39
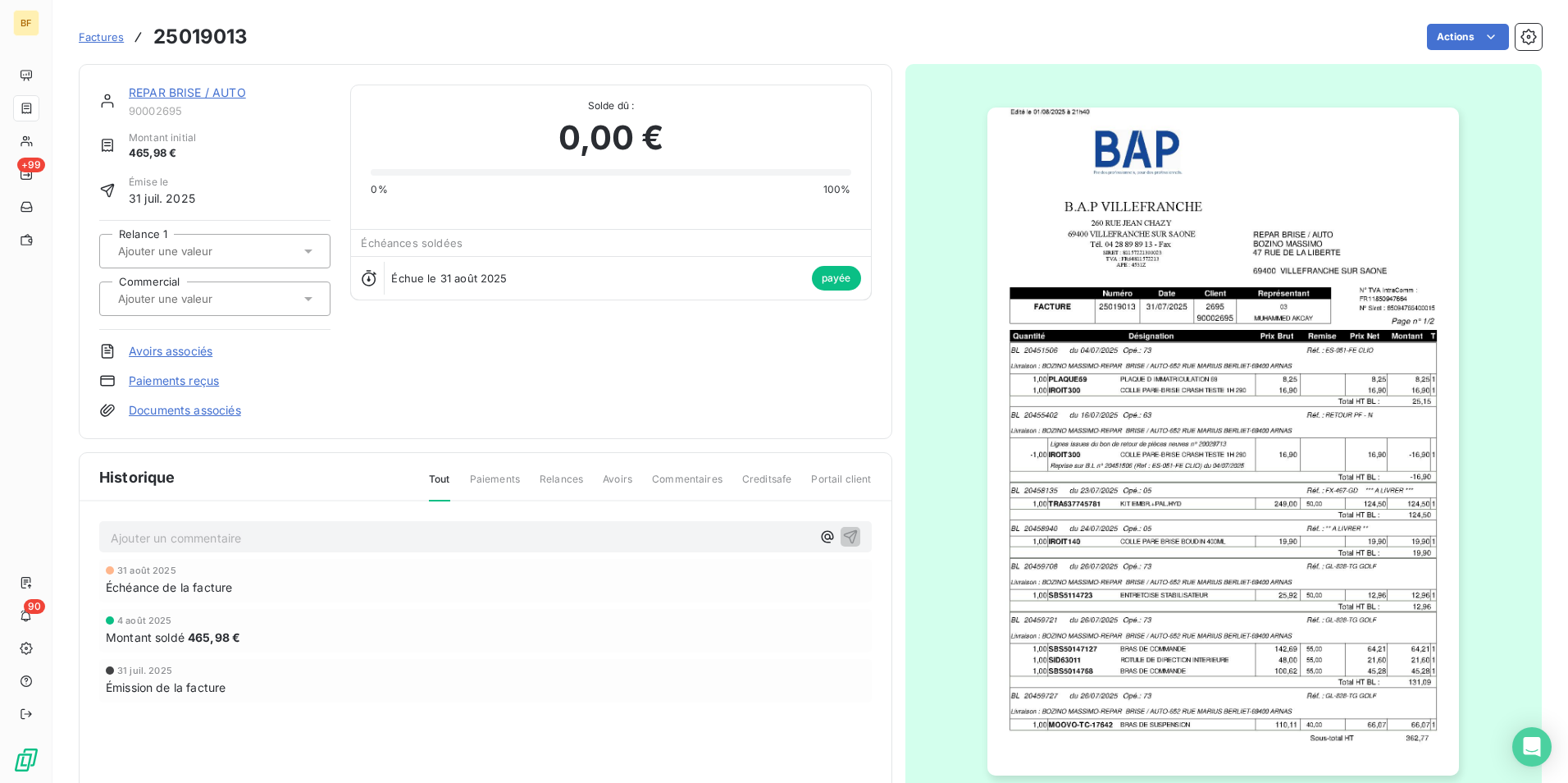
click at [1196, 394] on img "button" at bounding box center [1224, 441] width 472 height 668
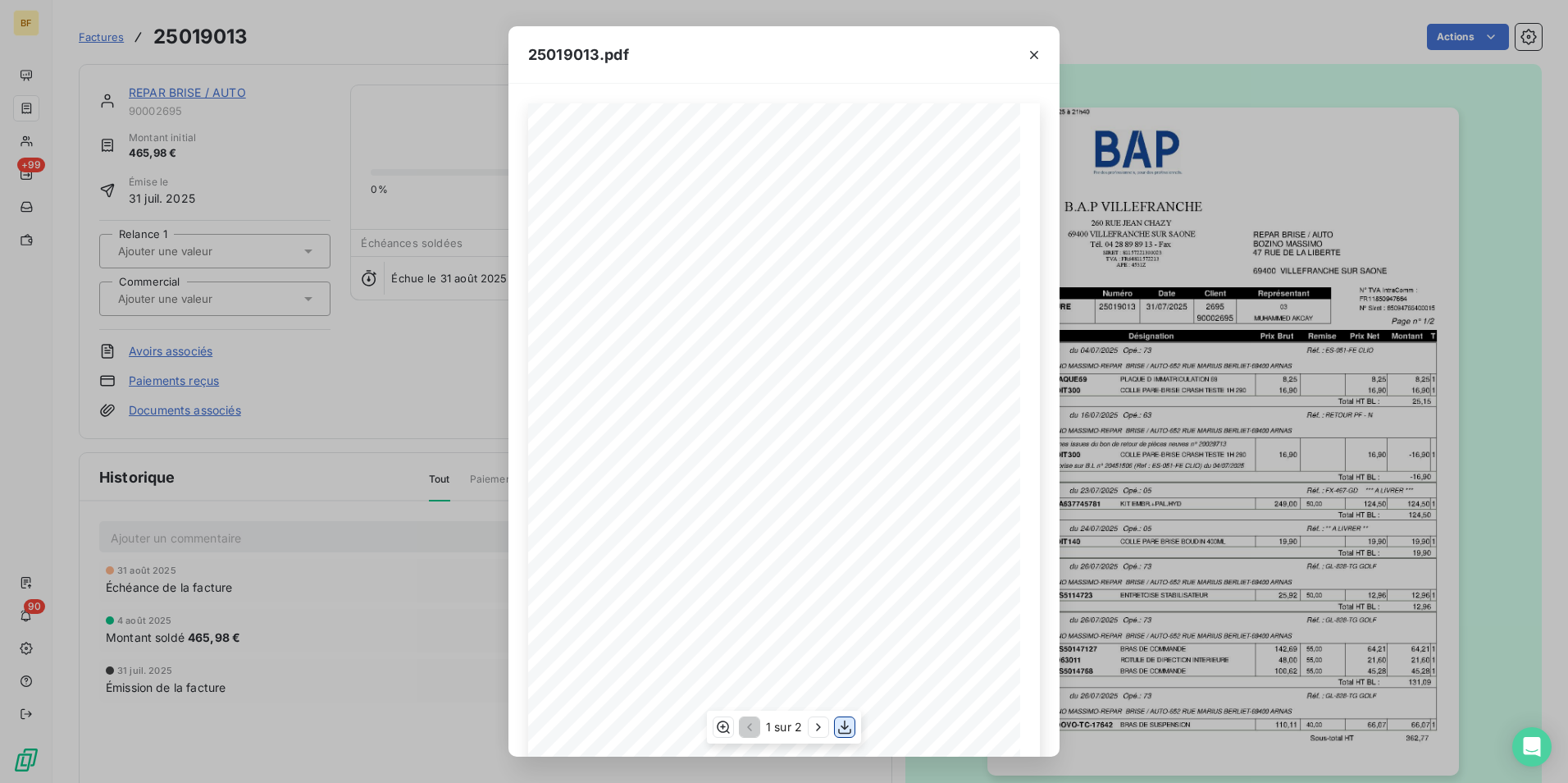
click at [840, 725] on icon "button" at bounding box center [845, 727] width 17 height 17
drag, startPoint x: 1035, startPoint y: 48, endPoint x: 1047, endPoint y: 40, distance: 14.4
click at [1035, 48] on icon "button" at bounding box center [1034, 55] width 17 height 17
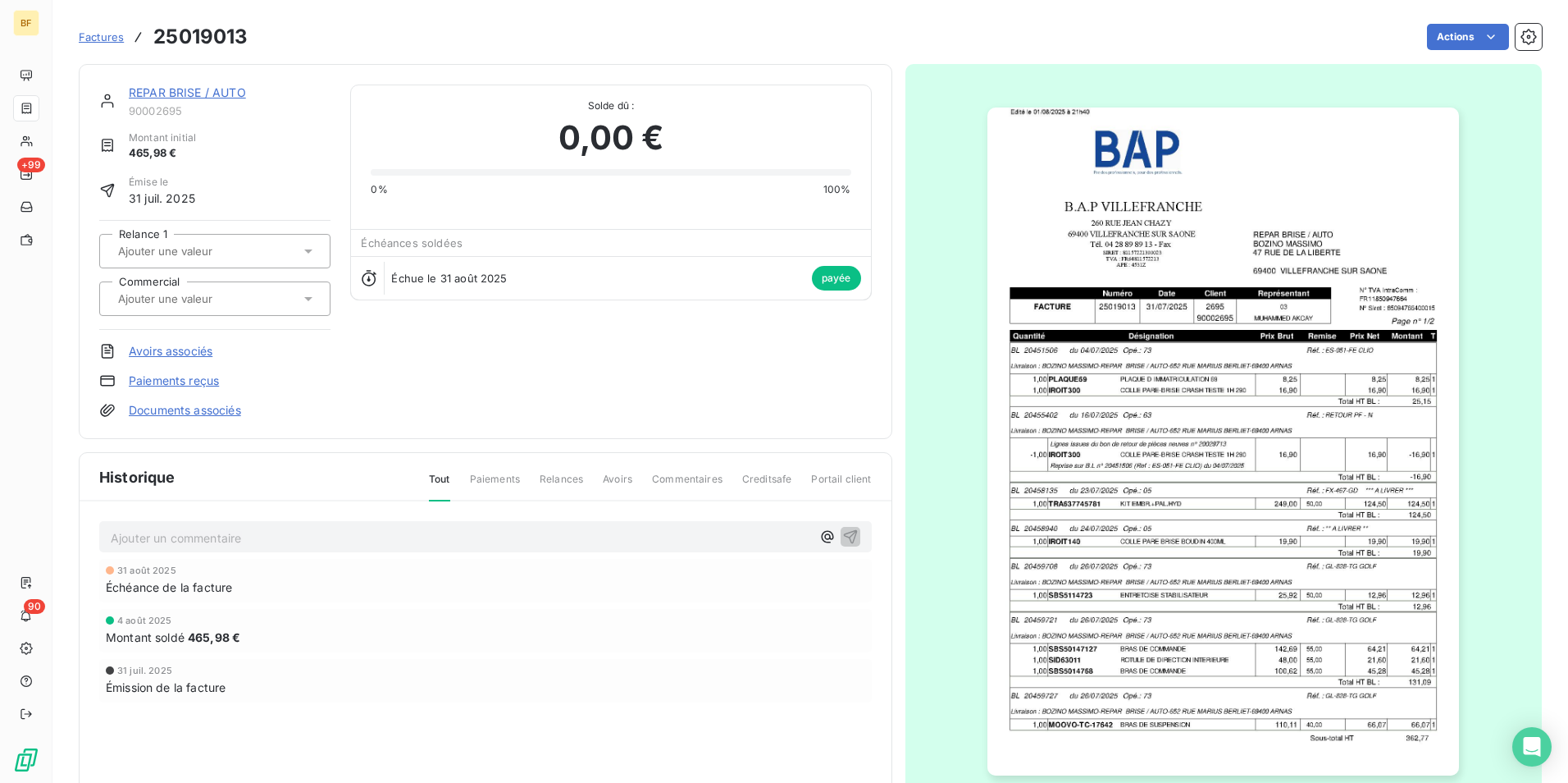
click at [1066, 28] on div "Actions" at bounding box center [905, 36] width 1275 height 27
click at [683, 42] on div "Actions" at bounding box center [905, 36] width 1275 height 27
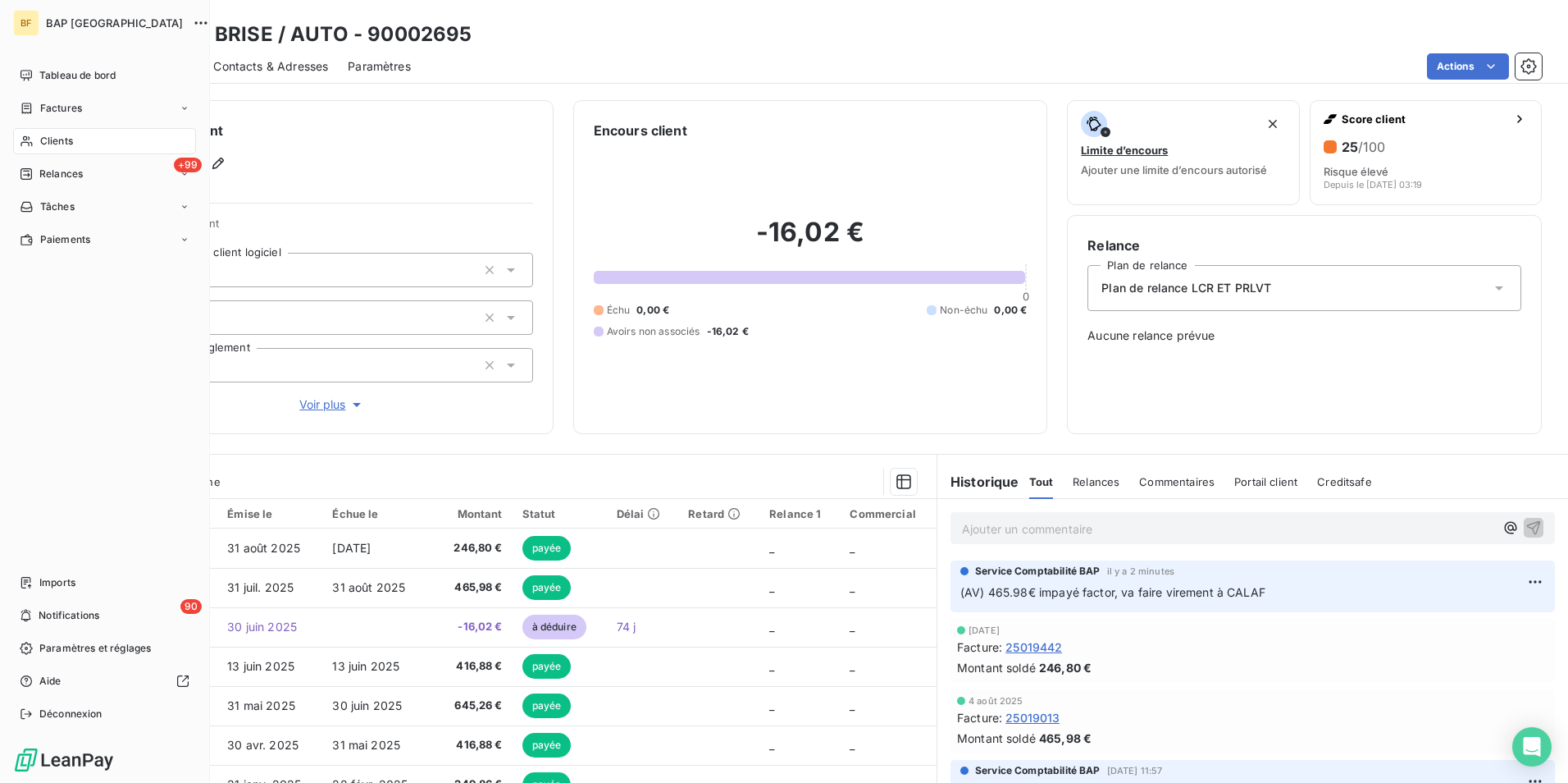
click at [47, 141] on span "Clients" at bounding box center [56, 141] width 32 height 15
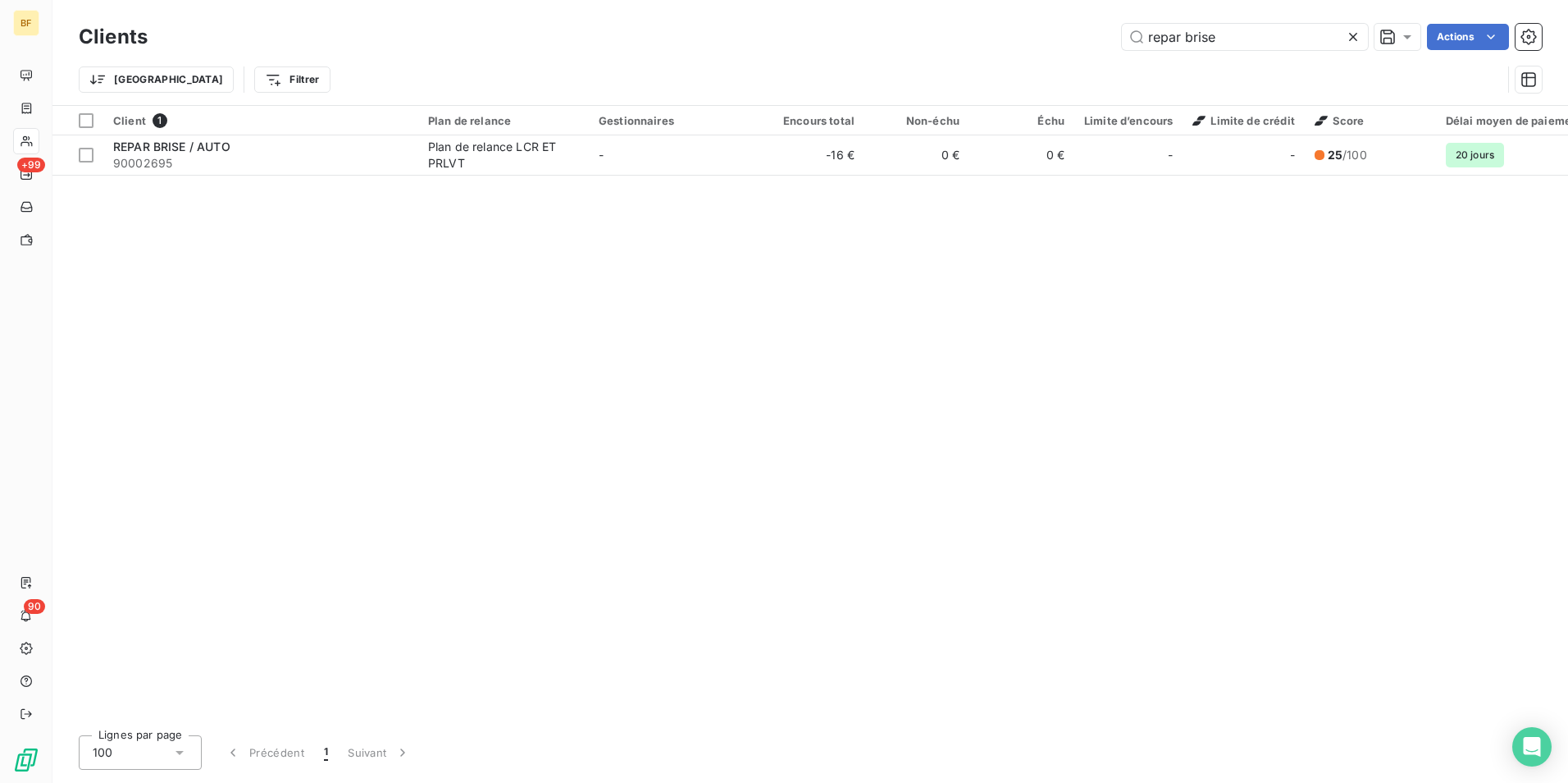
drag, startPoint x: 1213, startPoint y: 32, endPoint x: 947, endPoint y: 31, distance: 266.0
click at [947, 31] on div "repar brise Actions" at bounding box center [855, 36] width 1375 height 27
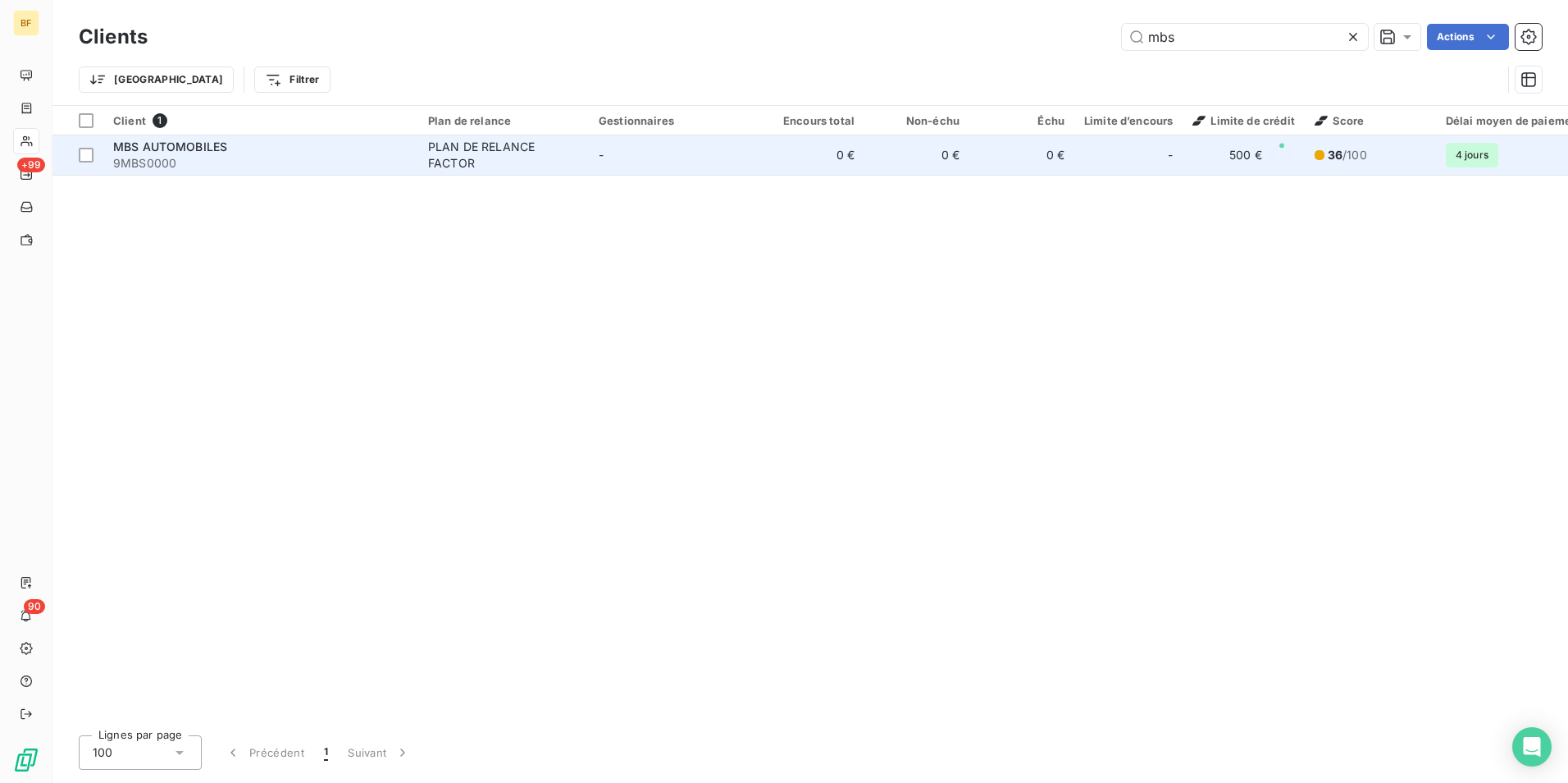
type input "mbs"
click at [278, 167] on span "9MBS0000" at bounding box center [261, 163] width 295 height 17
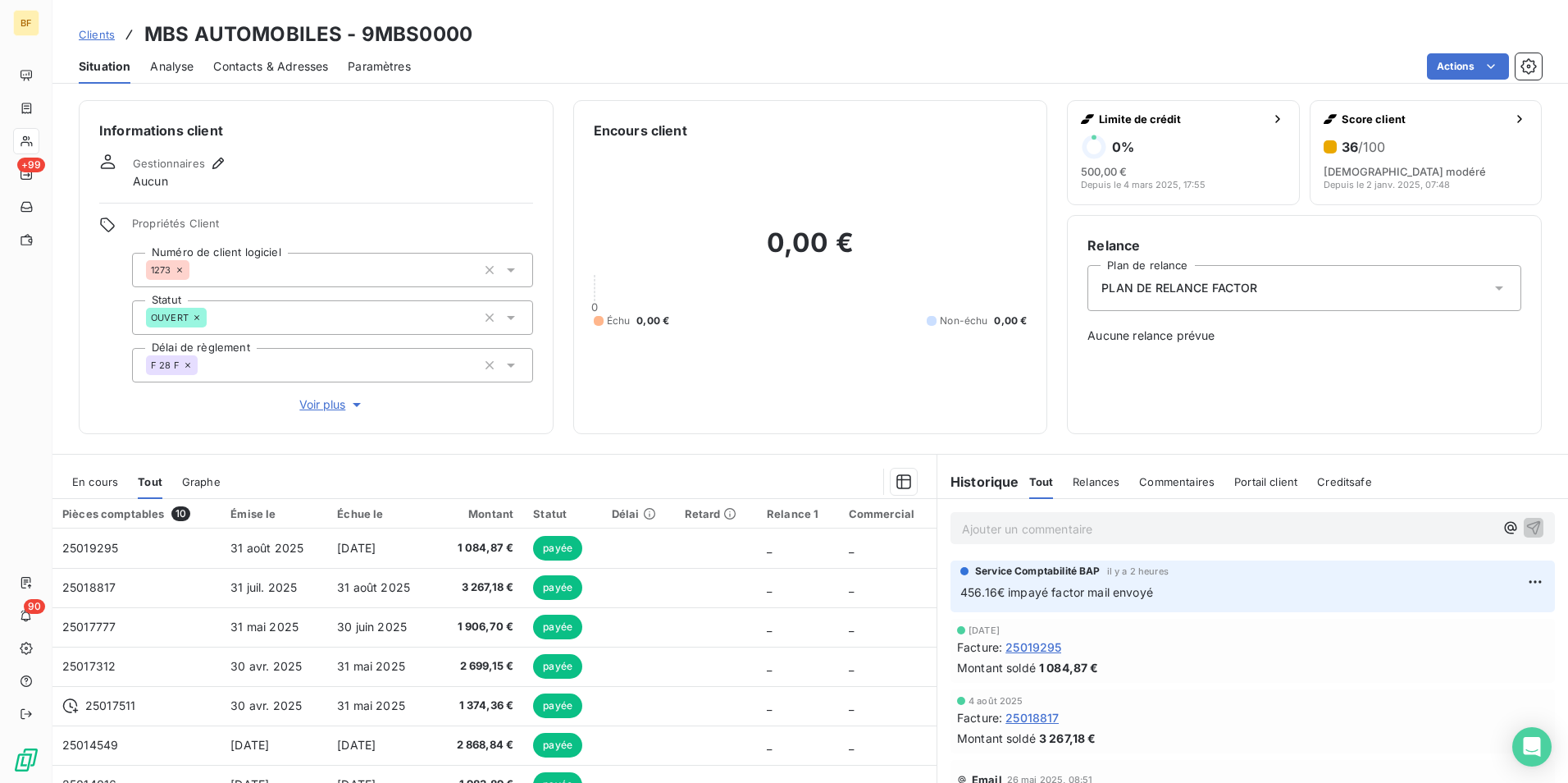
click at [287, 65] on span "Contacts & Adresses" at bounding box center [271, 66] width 115 height 17
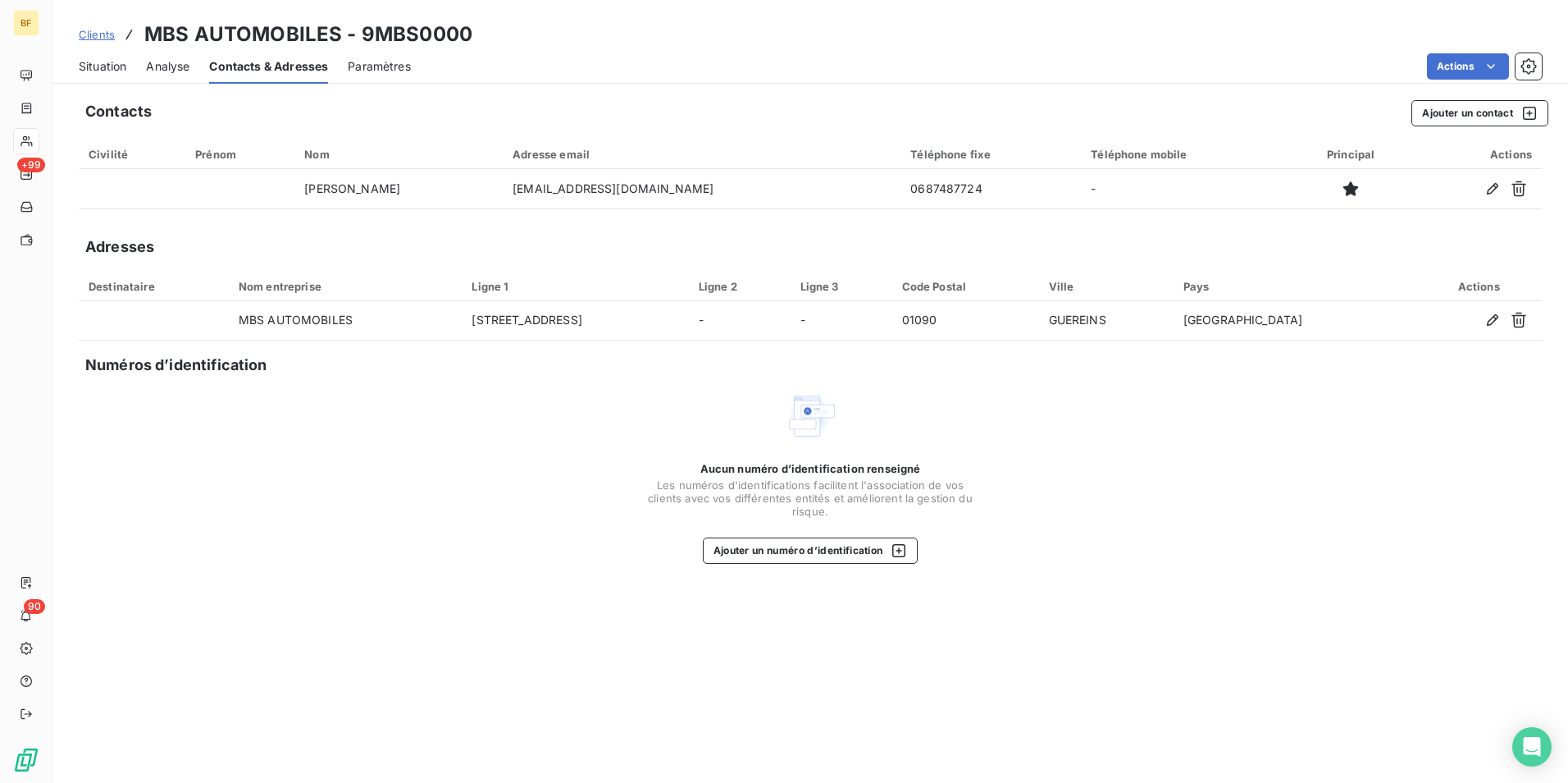
click at [105, 61] on span "Situation" at bounding box center [102, 66] width 47 height 17
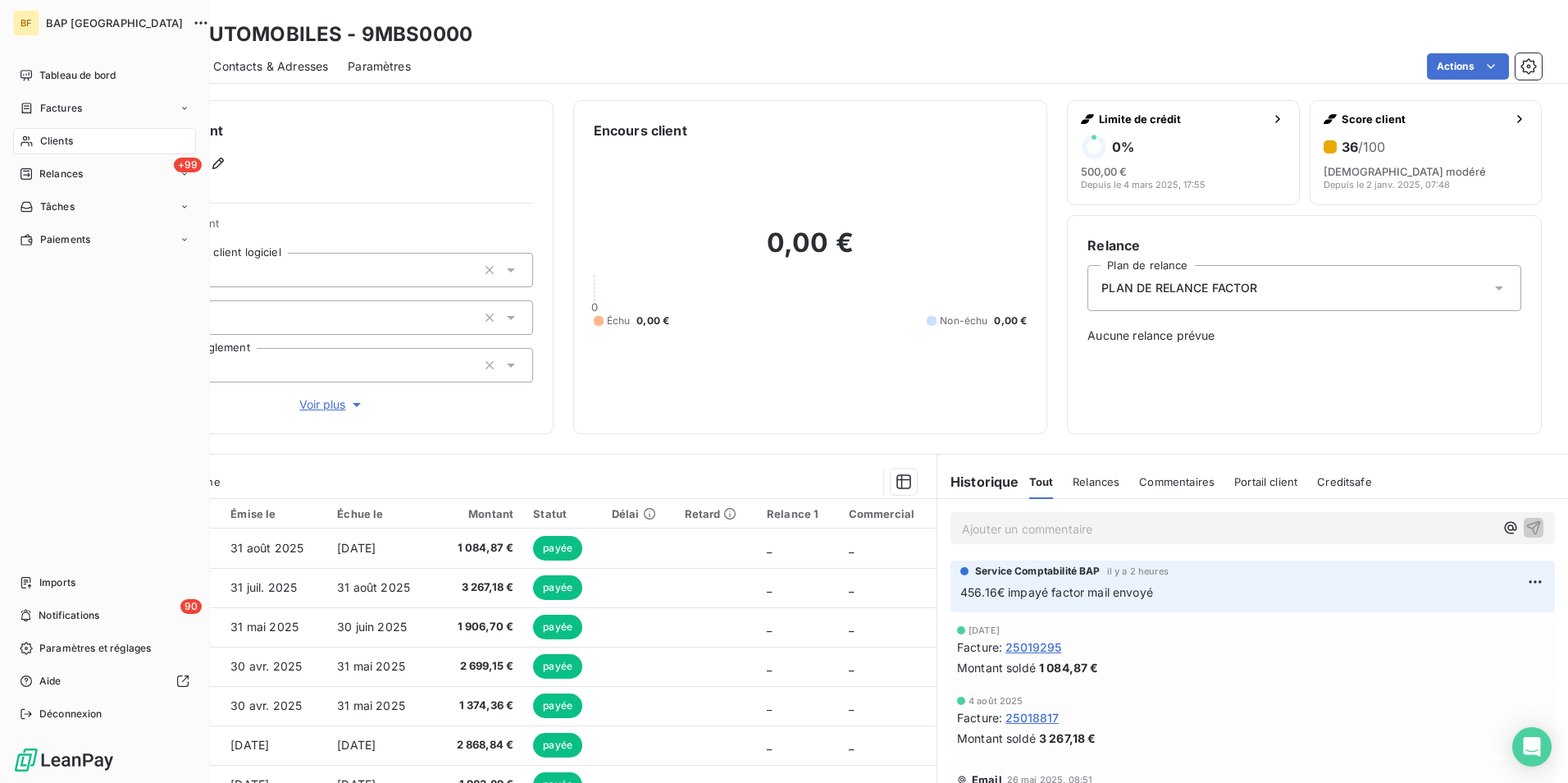
click at [48, 144] on span "Clients" at bounding box center [56, 141] width 32 height 15
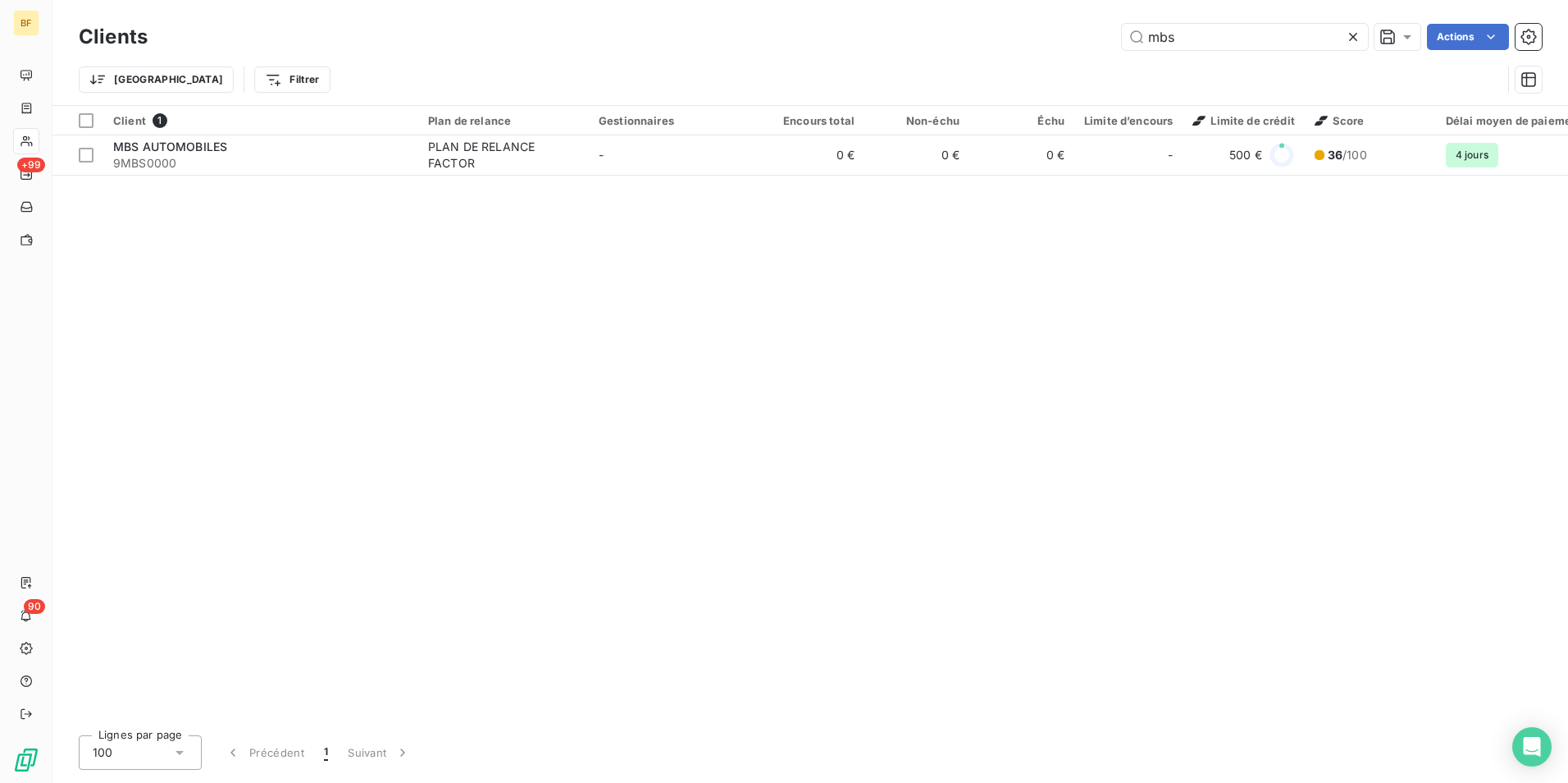
drag, startPoint x: 1182, startPoint y: 44, endPoint x: 1046, endPoint y: 43, distance: 136.0
click at [1046, 43] on div "mbs Actions" at bounding box center [855, 36] width 1375 height 27
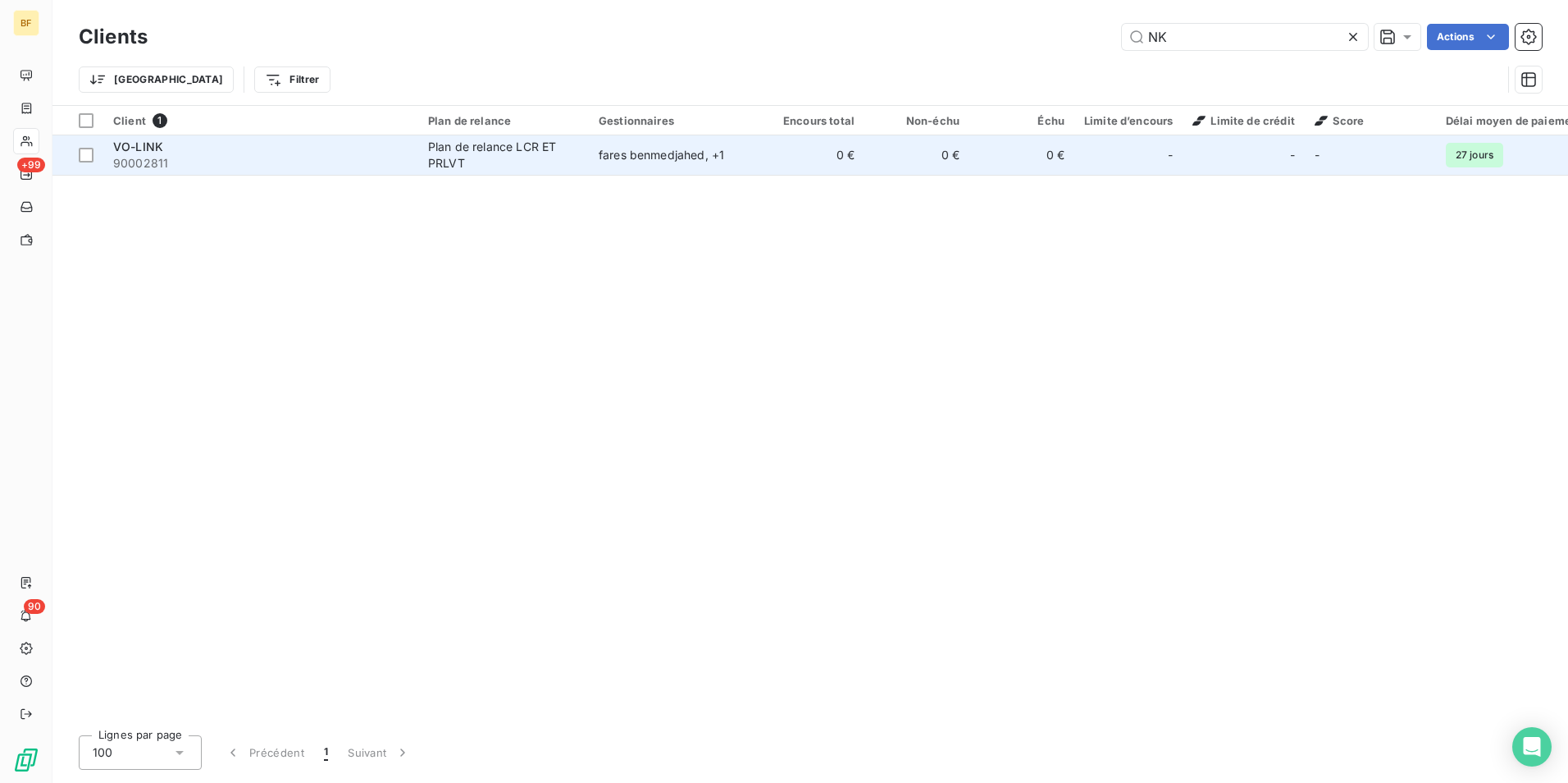
type input "NK"
click at [265, 159] on span "90002811" at bounding box center [261, 163] width 295 height 17
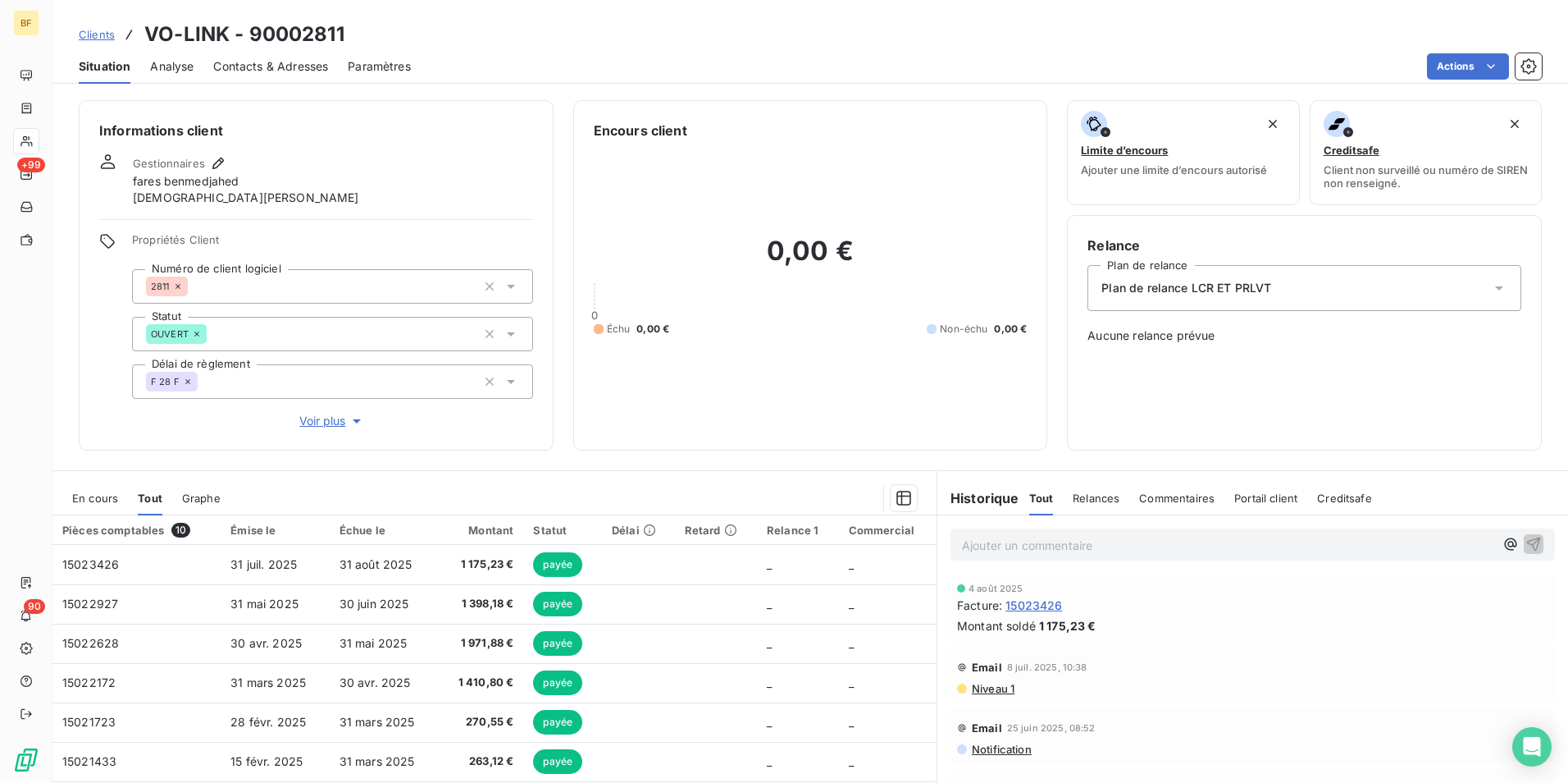
click at [303, 74] on span "Contacts & Adresses" at bounding box center [271, 66] width 115 height 17
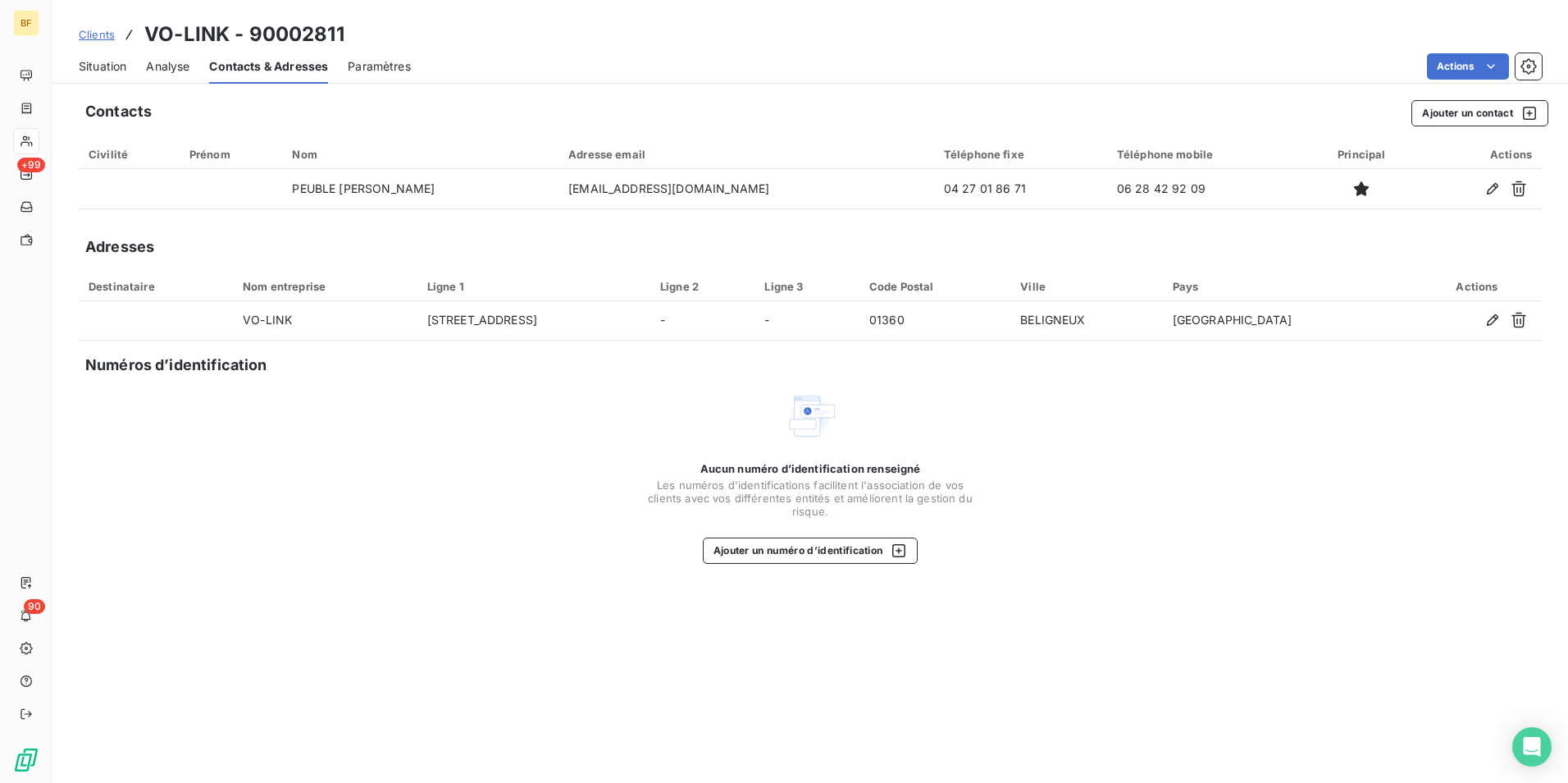
click at [107, 74] on span "Situation" at bounding box center [102, 66] width 47 height 17
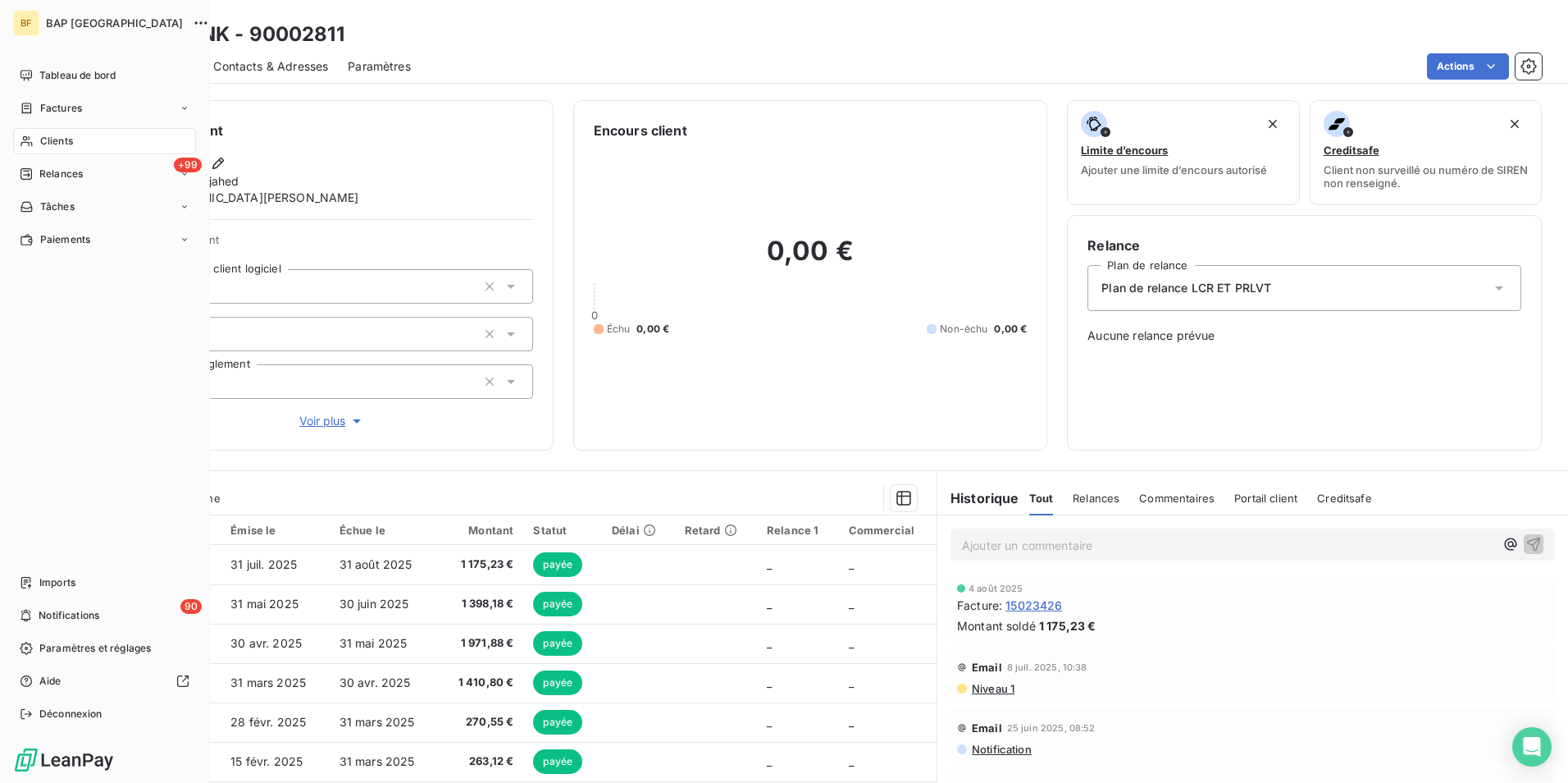
click at [58, 145] on span "Clients" at bounding box center [56, 141] width 32 height 15
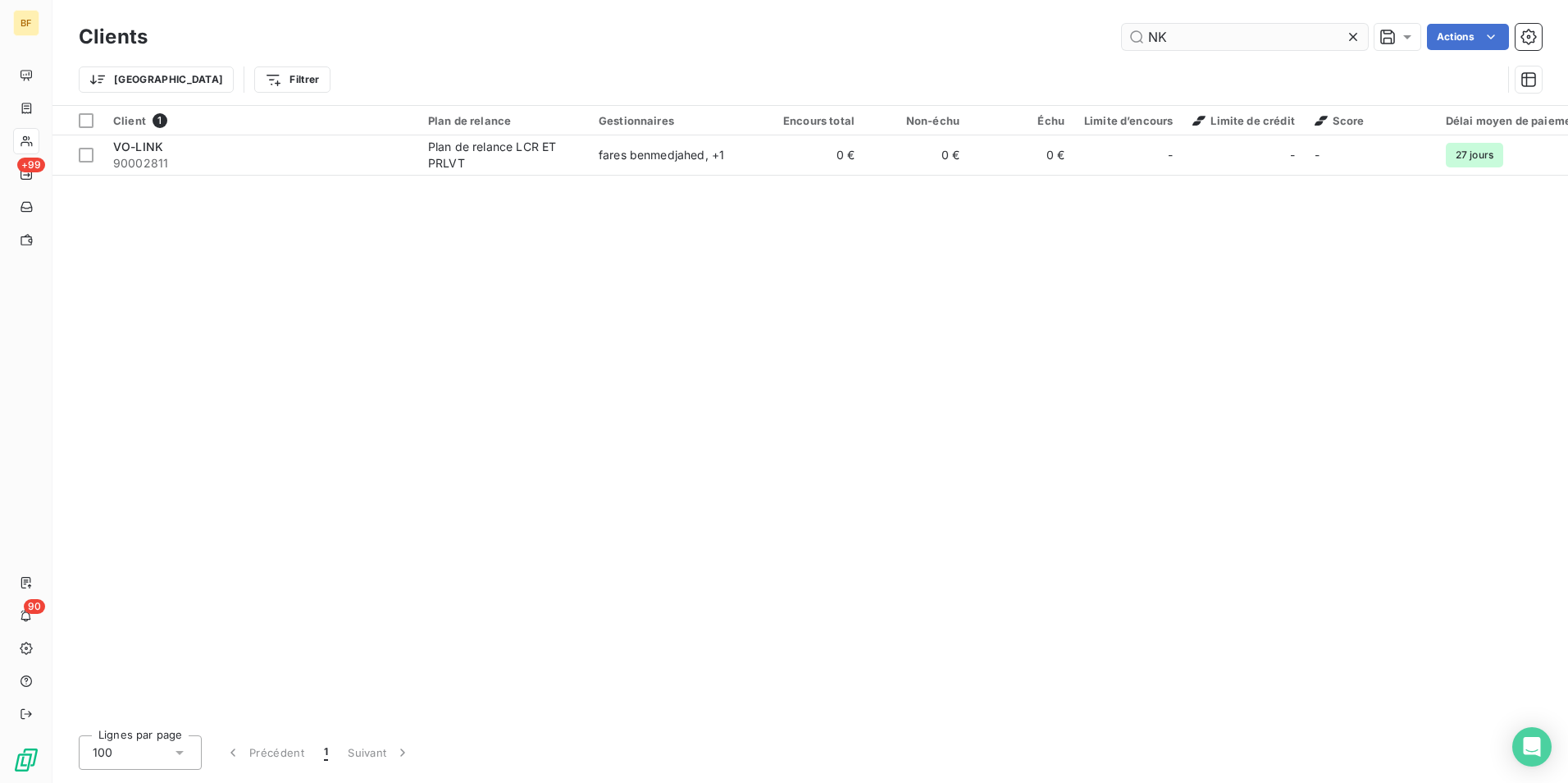
drag, startPoint x: 1171, startPoint y: 34, endPoint x: 1148, endPoint y: 33, distance: 23.0
click at [1148, 33] on input "NK" at bounding box center [1245, 36] width 246 height 27
type input "N"
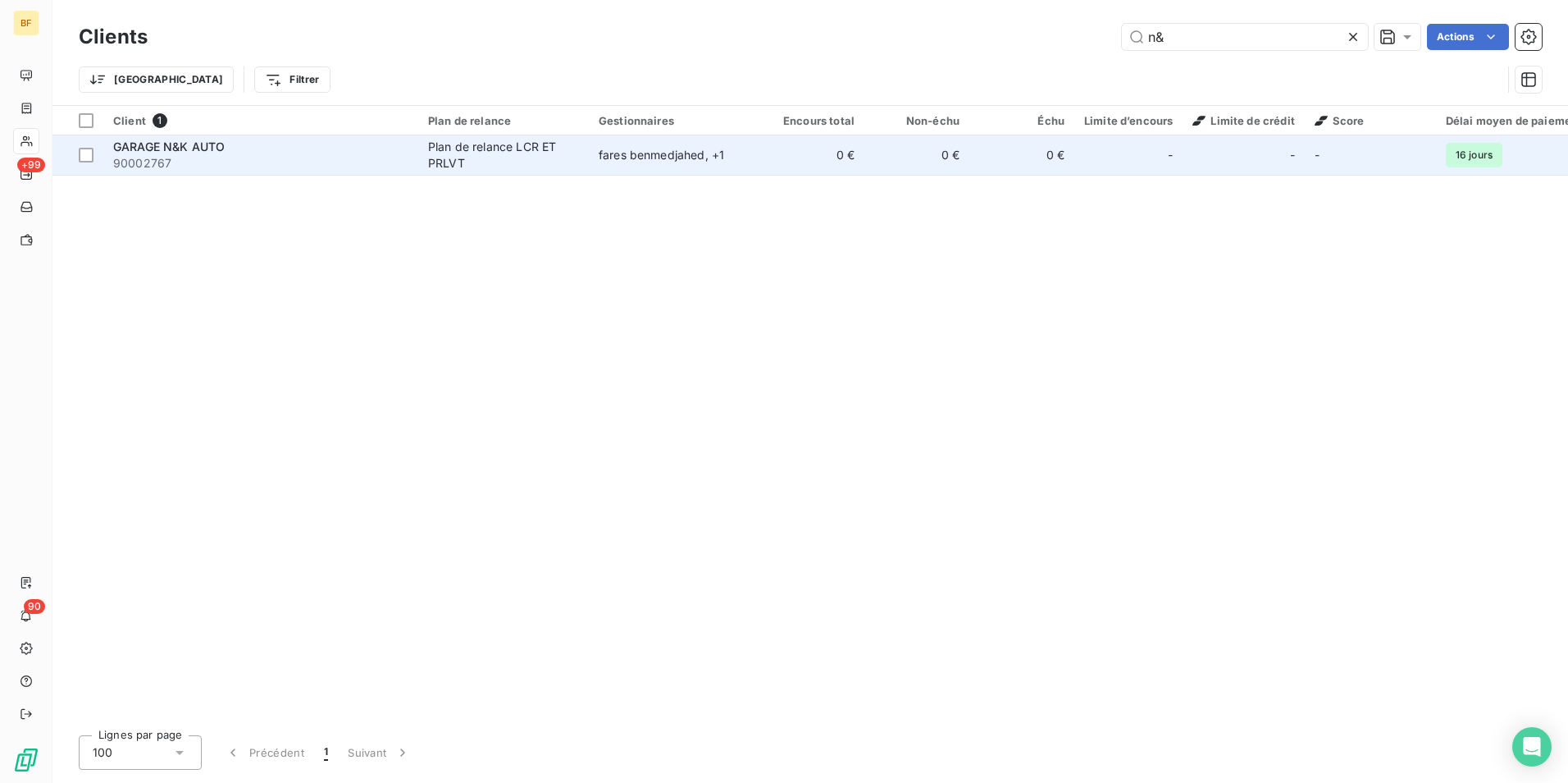
type input "n&"
click at [468, 164] on div "Plan de relance LCR ET PRLVT" at bounding box center [503, 154] width 151 height 32
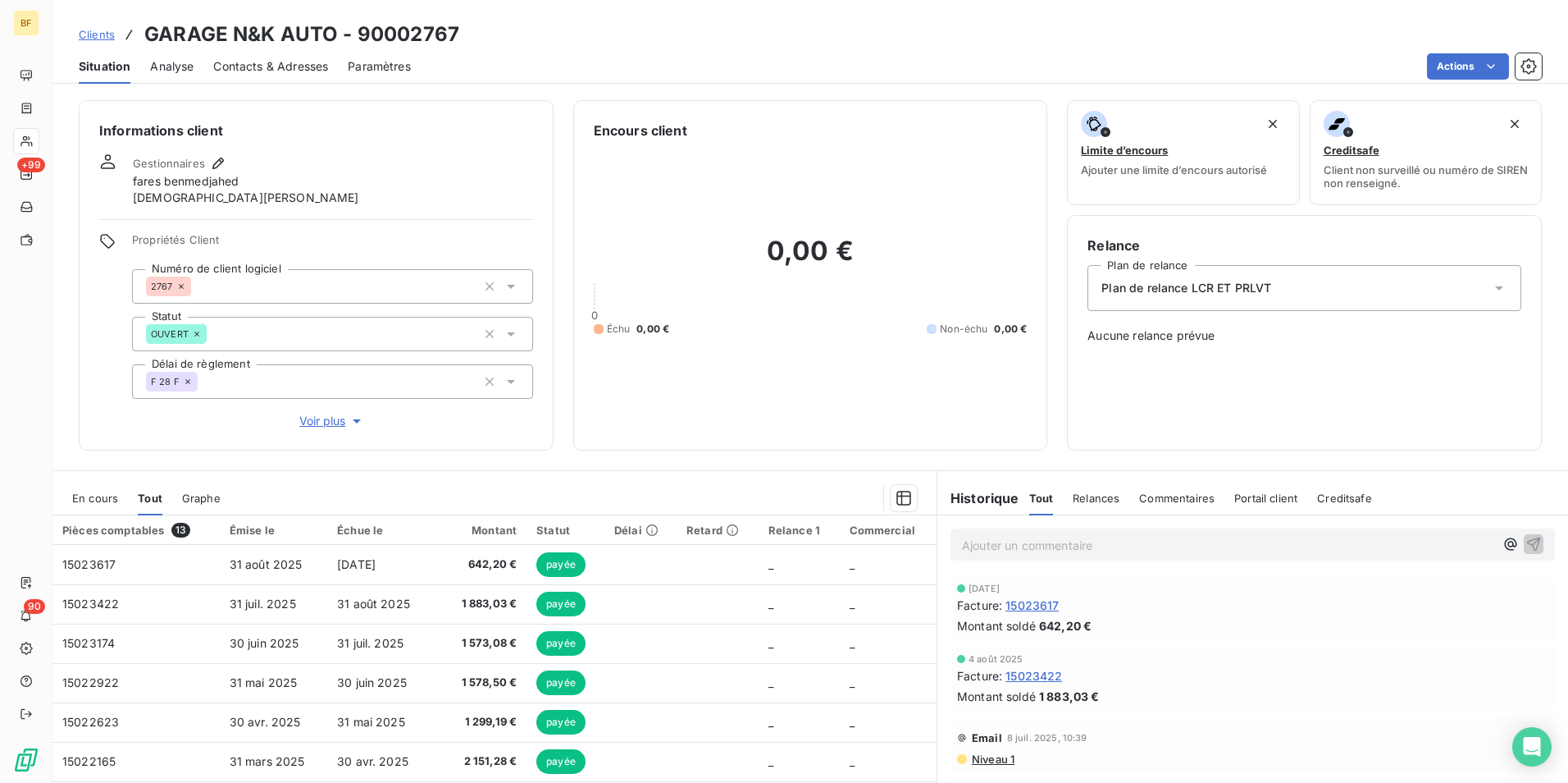
click at [265, 69] on span "Contacts & Adresses" at bounding box center [271, 66] width 115 height 17
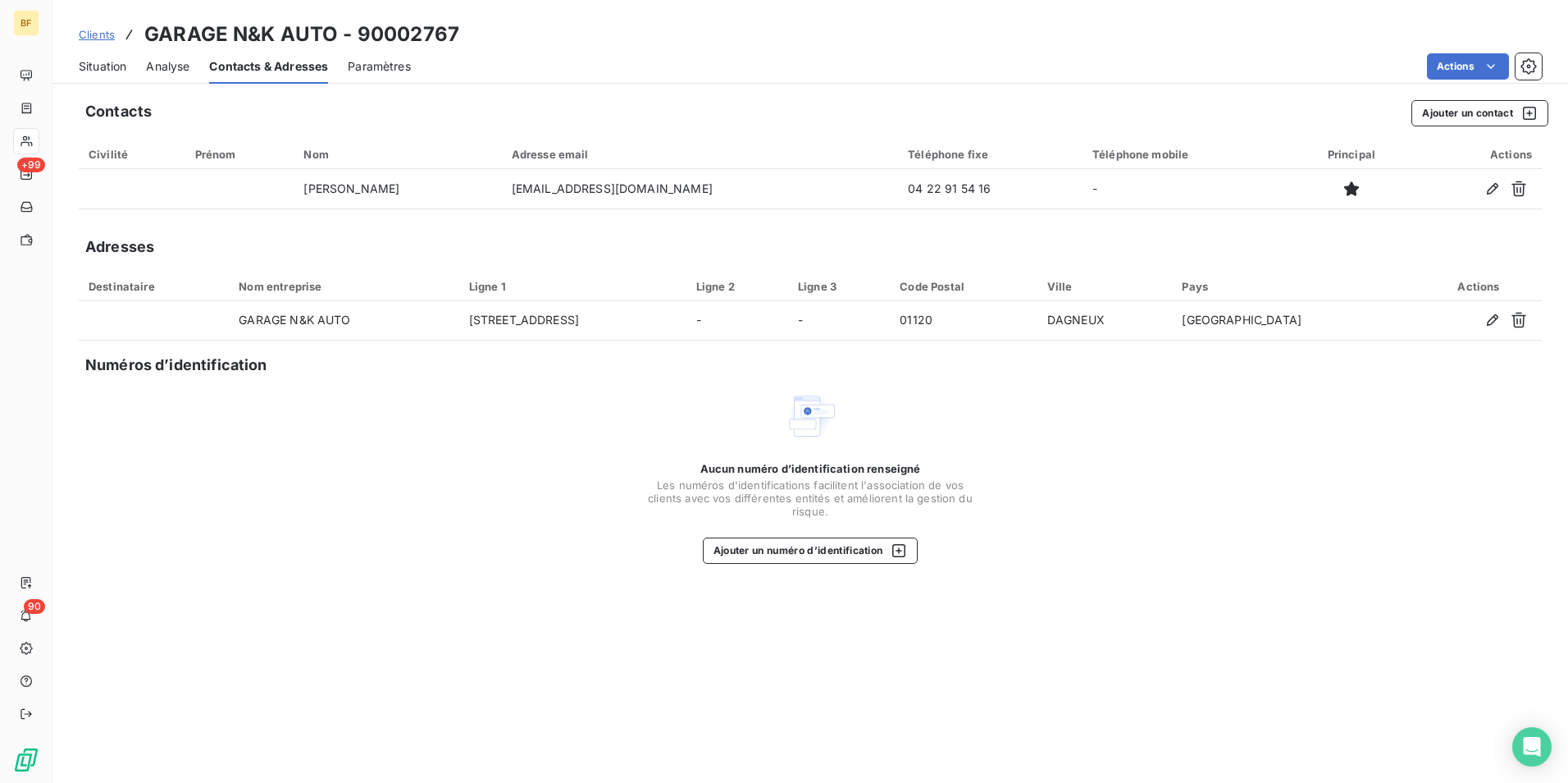
click at [96, 67] on span "Situation" at bounding box center [102, 66] width 47 height 17
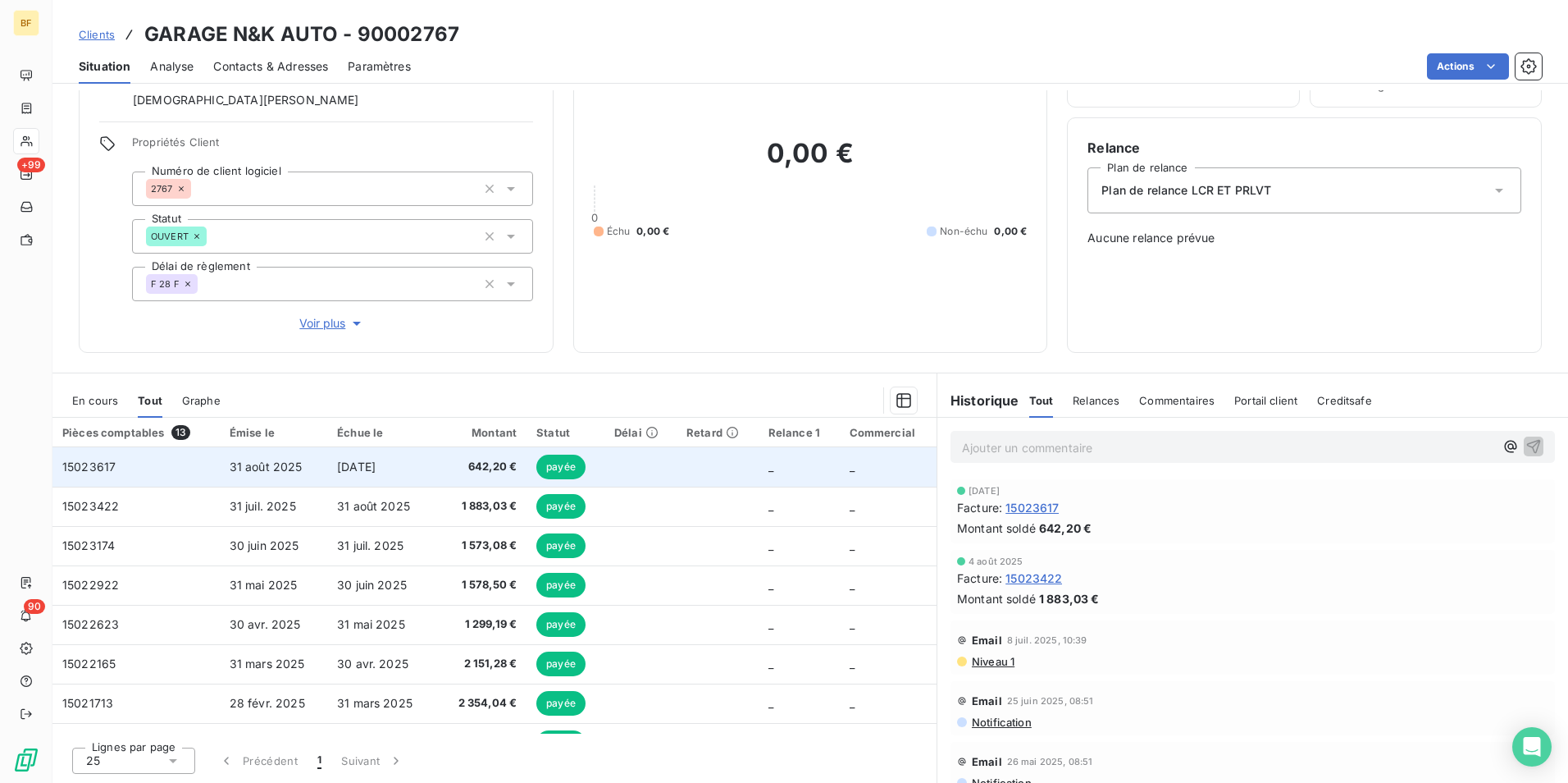
click at [266, 467] on span "31 août 2025" at bounding box center [266, 466] width 73 height 14
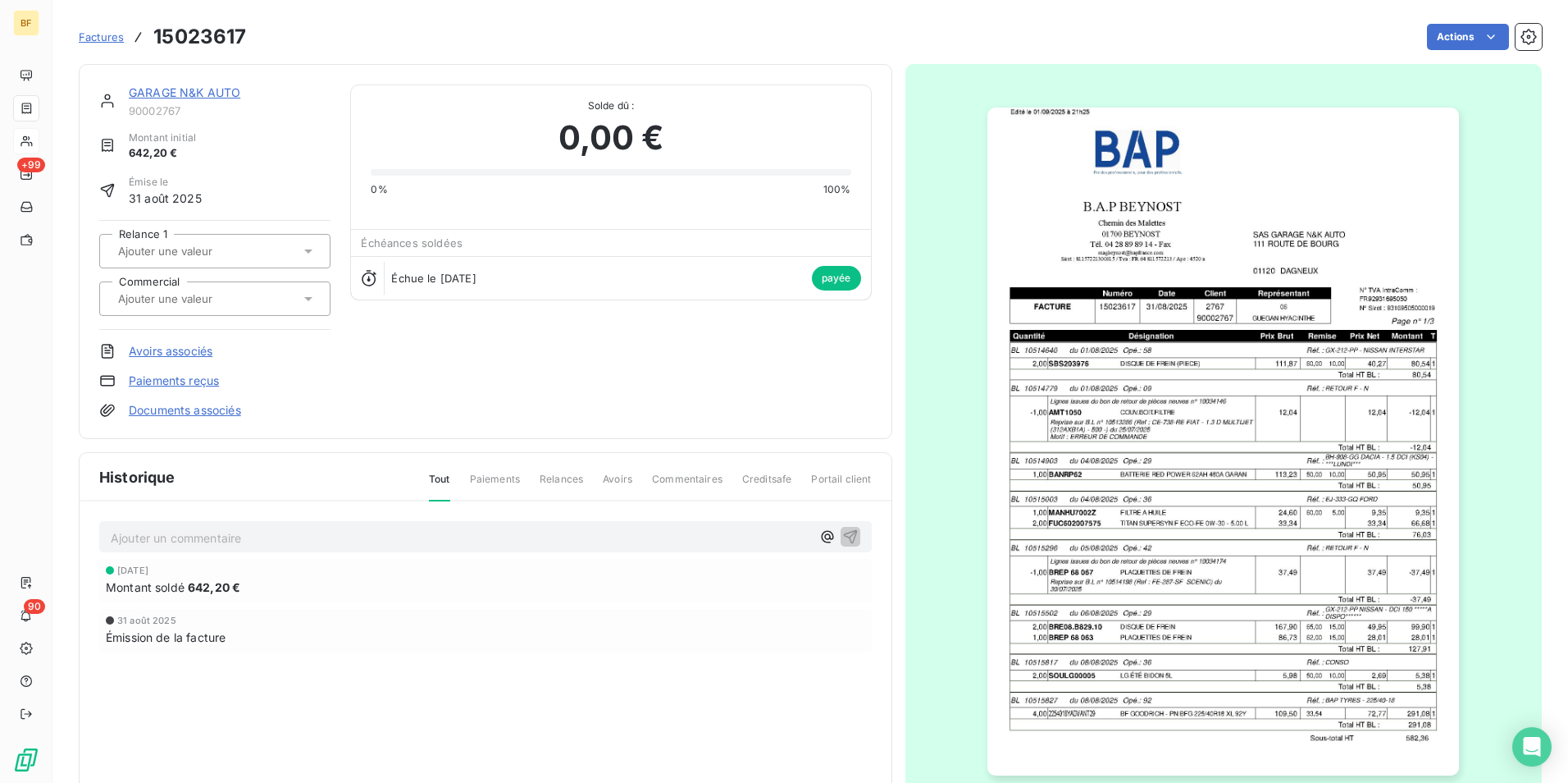
click at [1191, 463] on img "button" at bounding box center [1224, 441] width 472 height 668
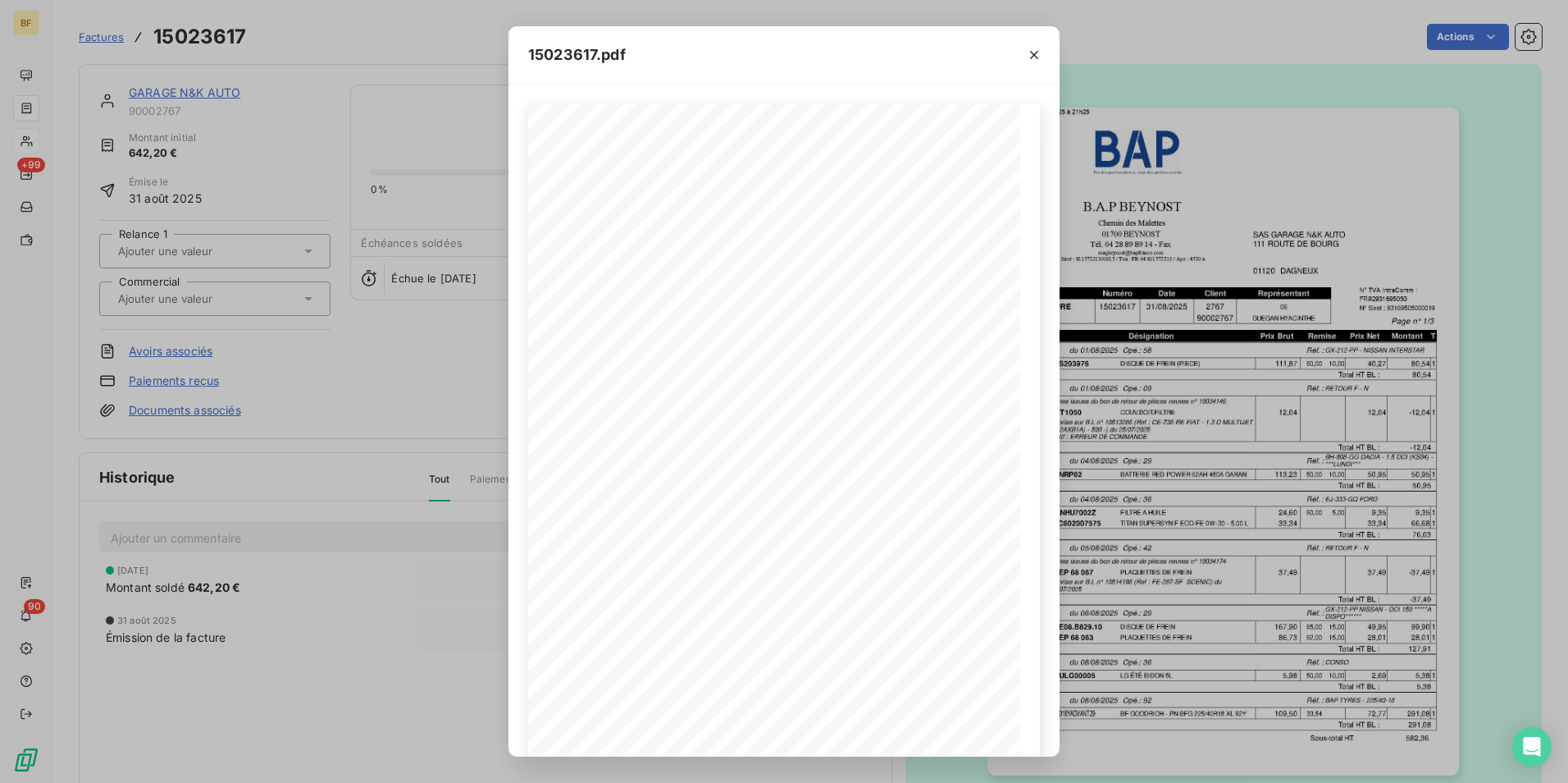
click at [1029, 62] on icon "button" at bounding box center [1034, 55] width 17 height 17
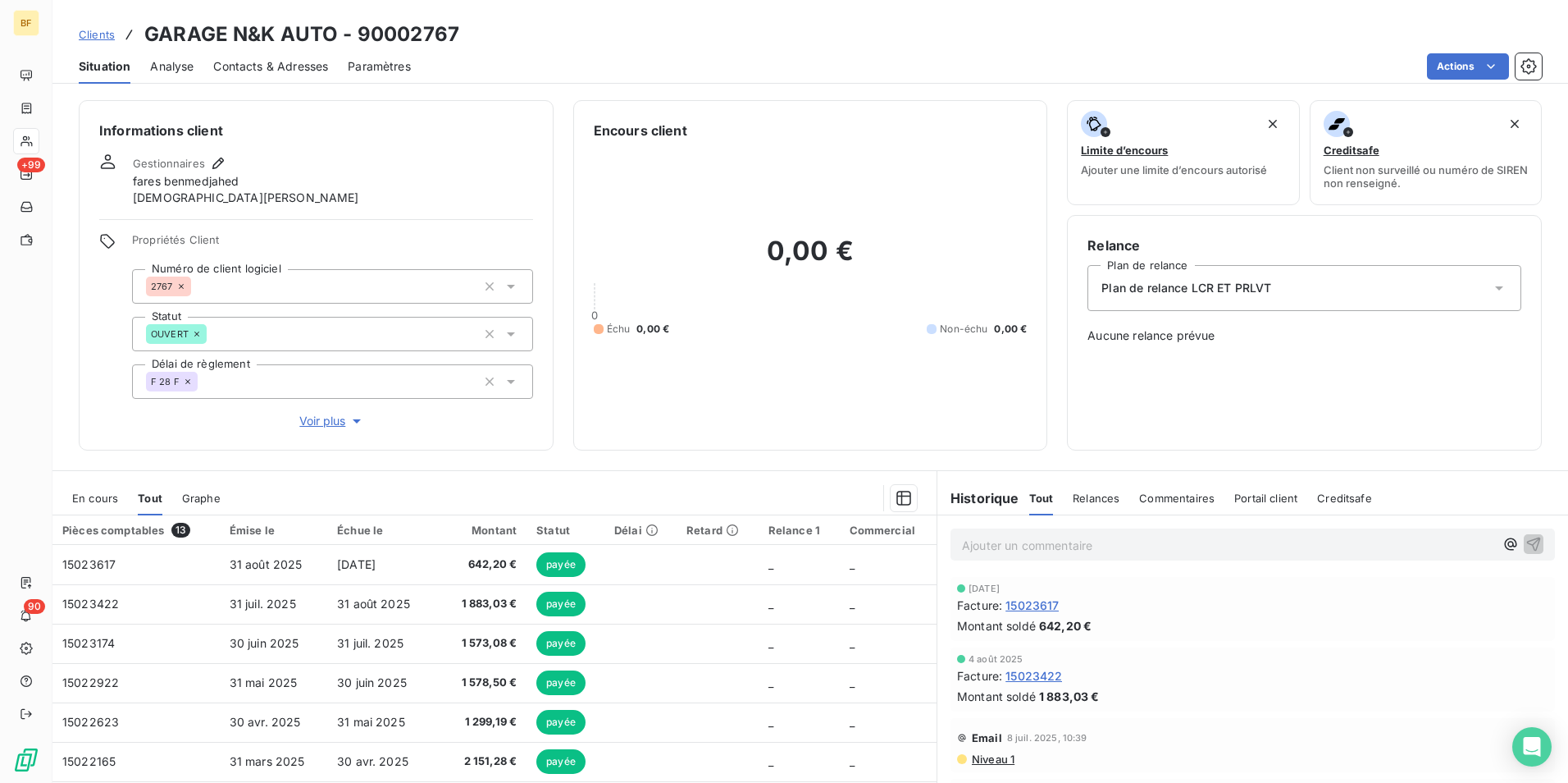
drag, startPoint x: 276, startPoint y: 73, endPoint x: 309, endPoint y: 87, distance: 35.8
click at [276, 73] on span "Contacts & Adresses" at bounding box center [271, 66] width 115 height 17
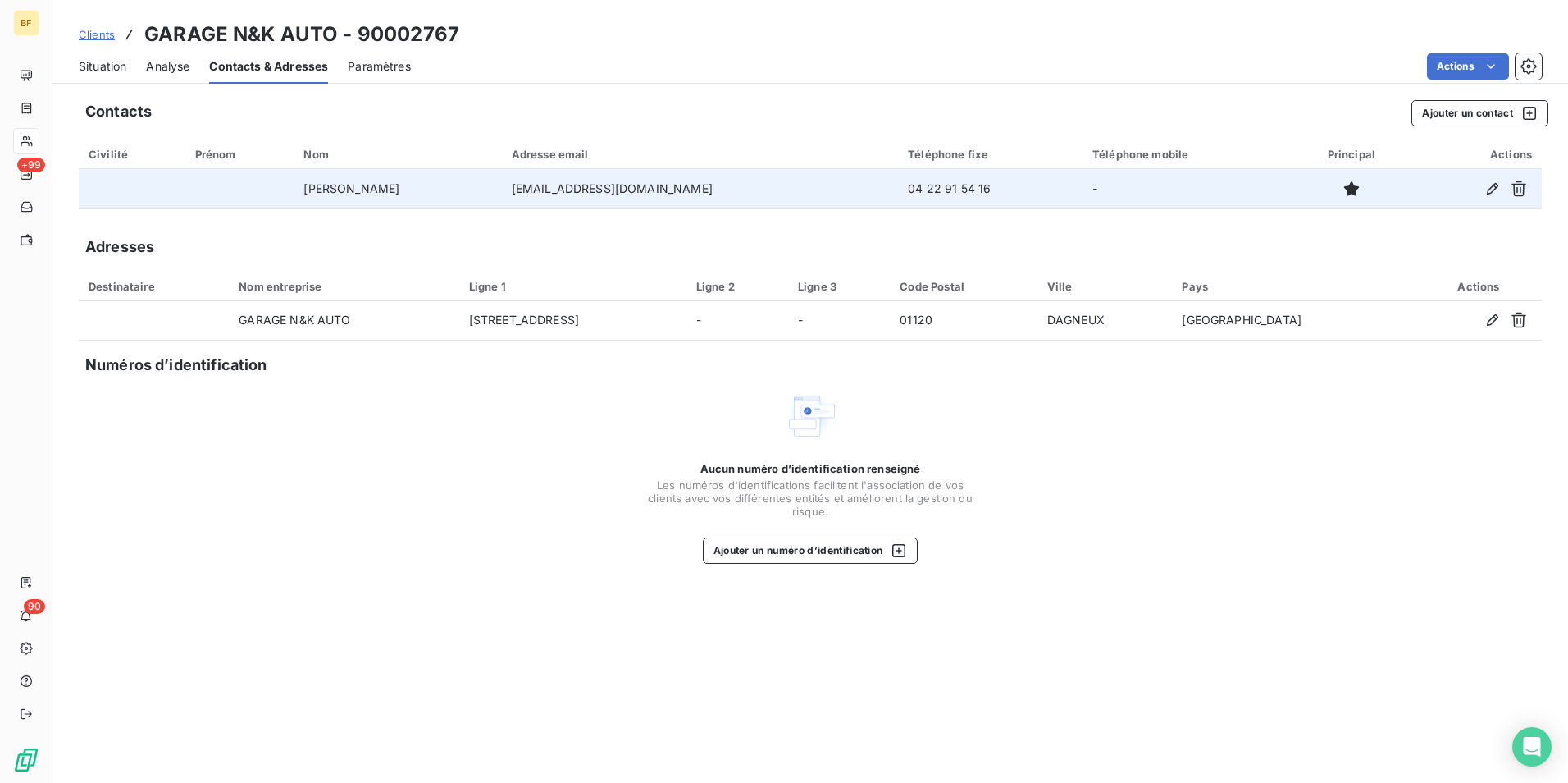
drag, startPoint x: 682, startPoint y: 189, endPoint x: 533, endPoint y: 183, distance: 149.1
click at [533, 183] on tr "[PERSON_NAME] [PERSON_NAME][EMAIL_ADDRESS][DOMAIN_NAME] 04 22 91 54 16 -" at bounding box center [811, 189] width 1464 height 39
copy tr "[EMAIL_ADDRESS][DOMAIN_NAME]"
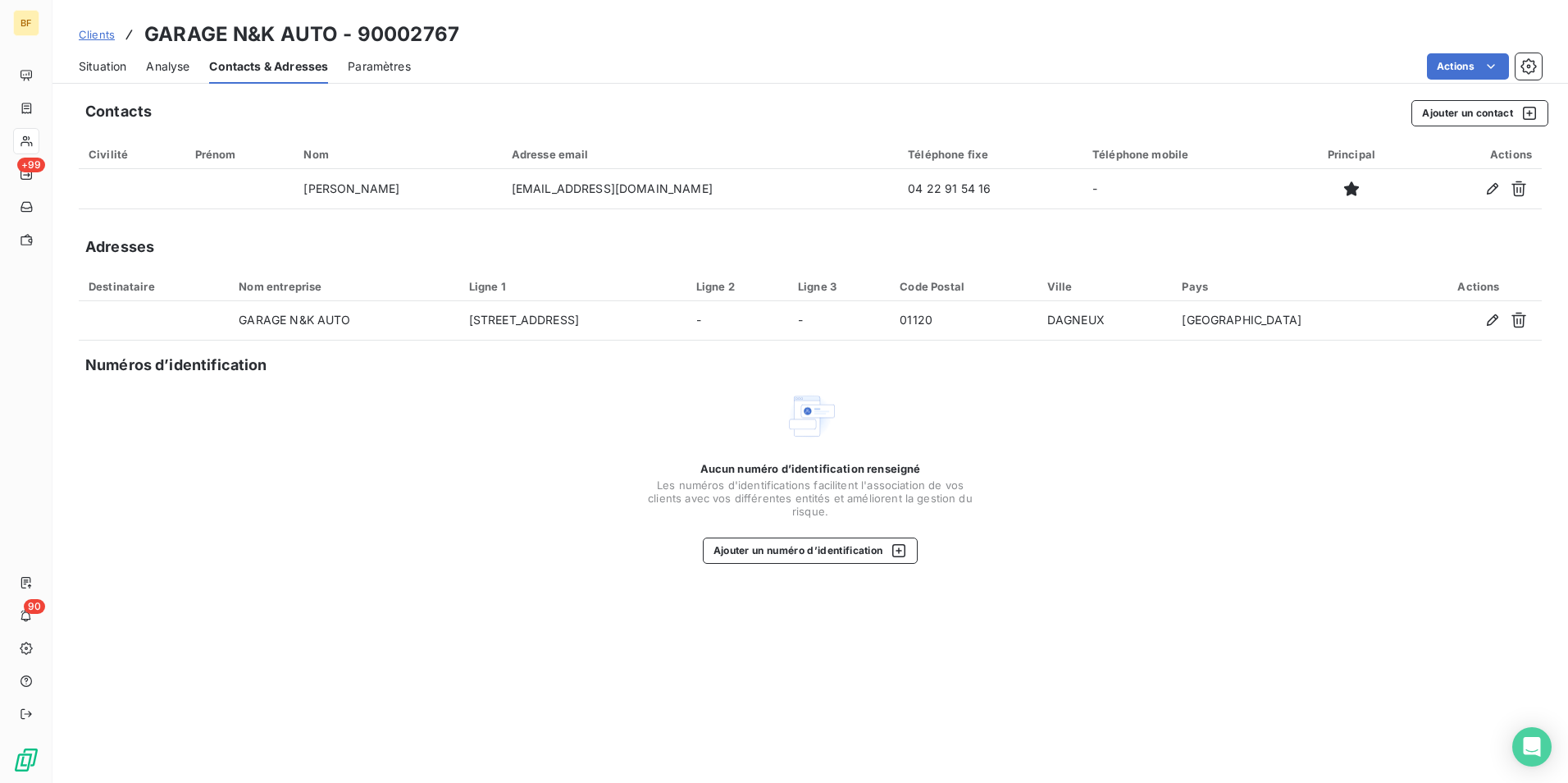
drag, startPoint x: 726, startPoint y: 55, endPoint x: 715, endPoint y: 110, distance: 56.1
click at [726, 55] on div "Actions" at bounding box center [987, 66] width 1112 height 27
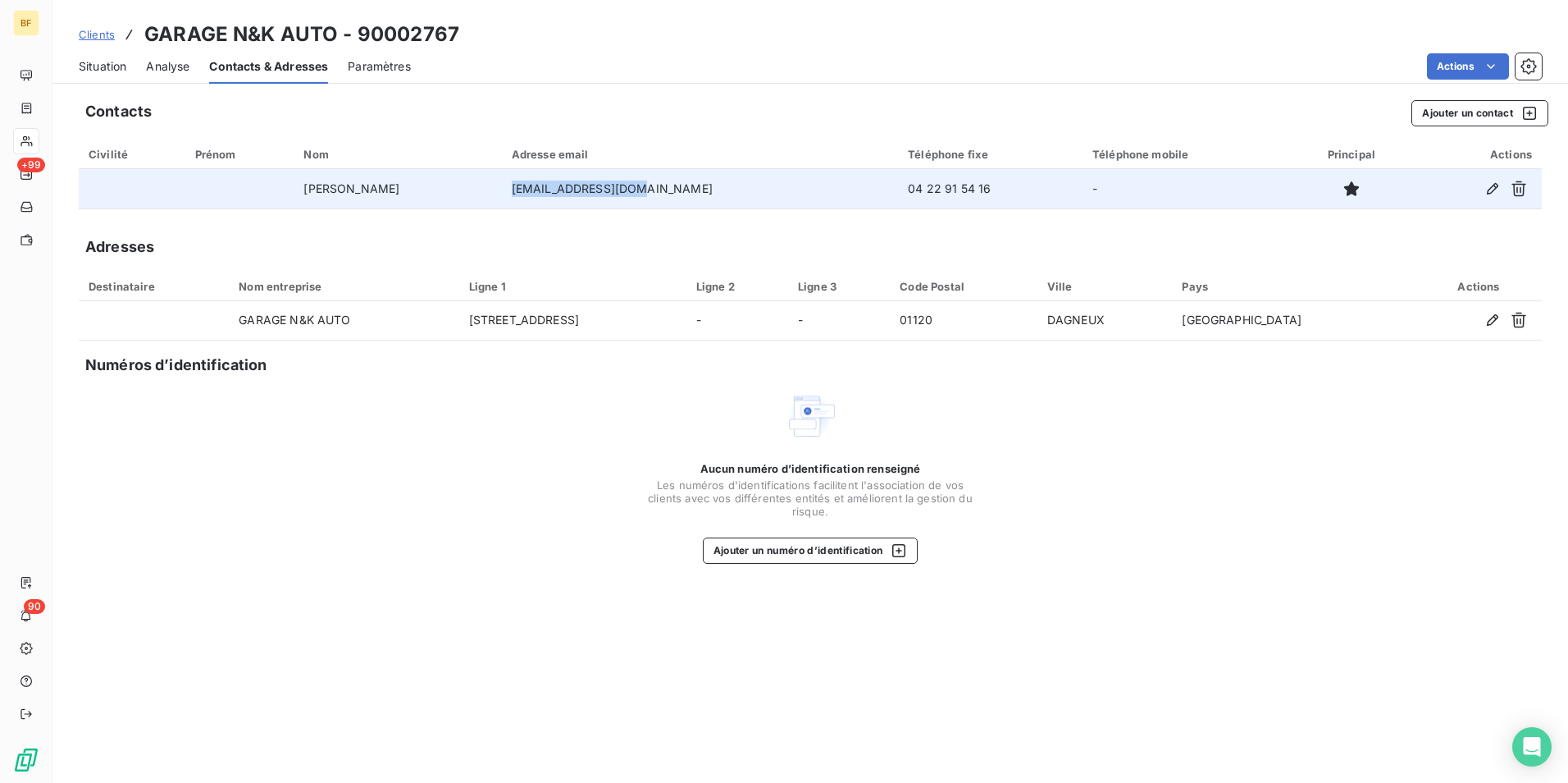
drag, startPoint x: 686, startPoint y: 184, endPoint x: 553, endPoint y: 195, distance: 133.5
click at [553, 195] on td "[EMAIL_ADDRESS][DOMAIN_NAME]" at bounding box center [700, 189] width 397 height 39
copy td "[EMAIL_ADDRESS][DOMAIN_NAME]"
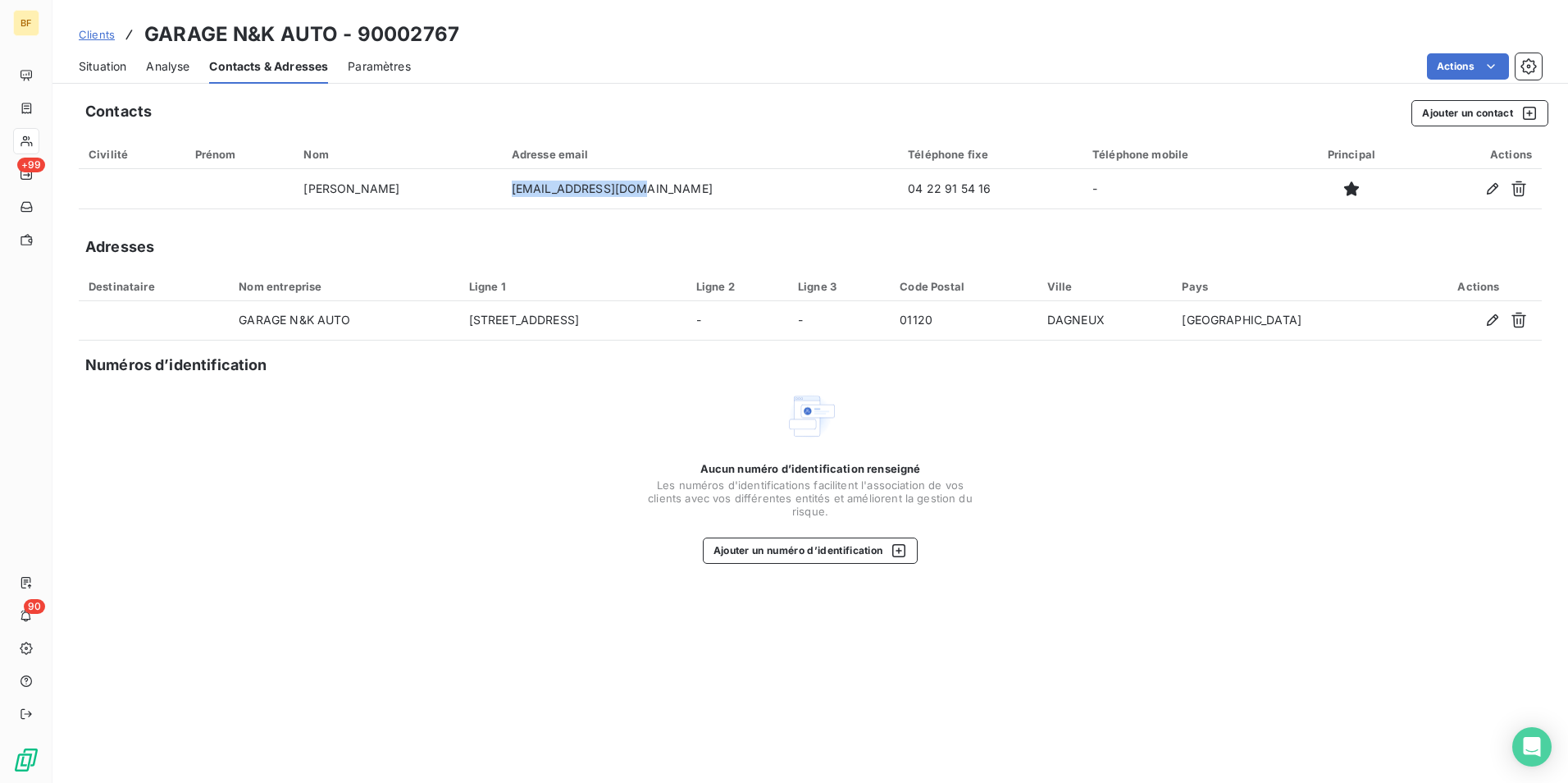
drag, startPoint x: 473, startPoint y: 410, endPoint x: 1170, endPoint y: 348, distance: 699.8
click at [473, 410] on div "Aucun numéro d’identification renseigné Les numéros d'identifications faciliten…" at bounding box center [811, 476] width 1464 height 174
click at [107, 72] on span "Situation" at bounding box center [102, 66] width 47 height 17
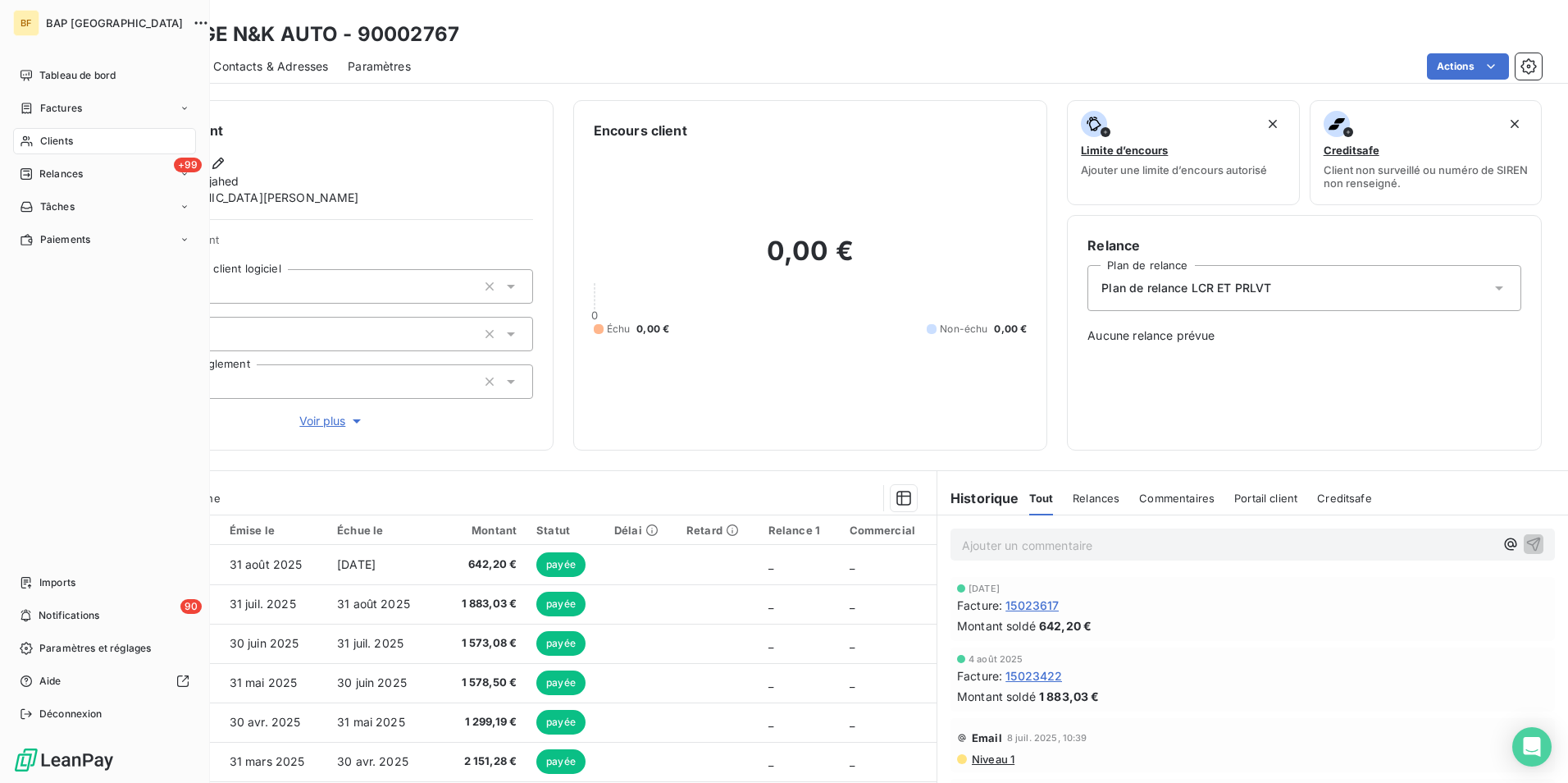
click at [52, 141] on span "Clients" at bounding box center [56, 141] width 32 height 15
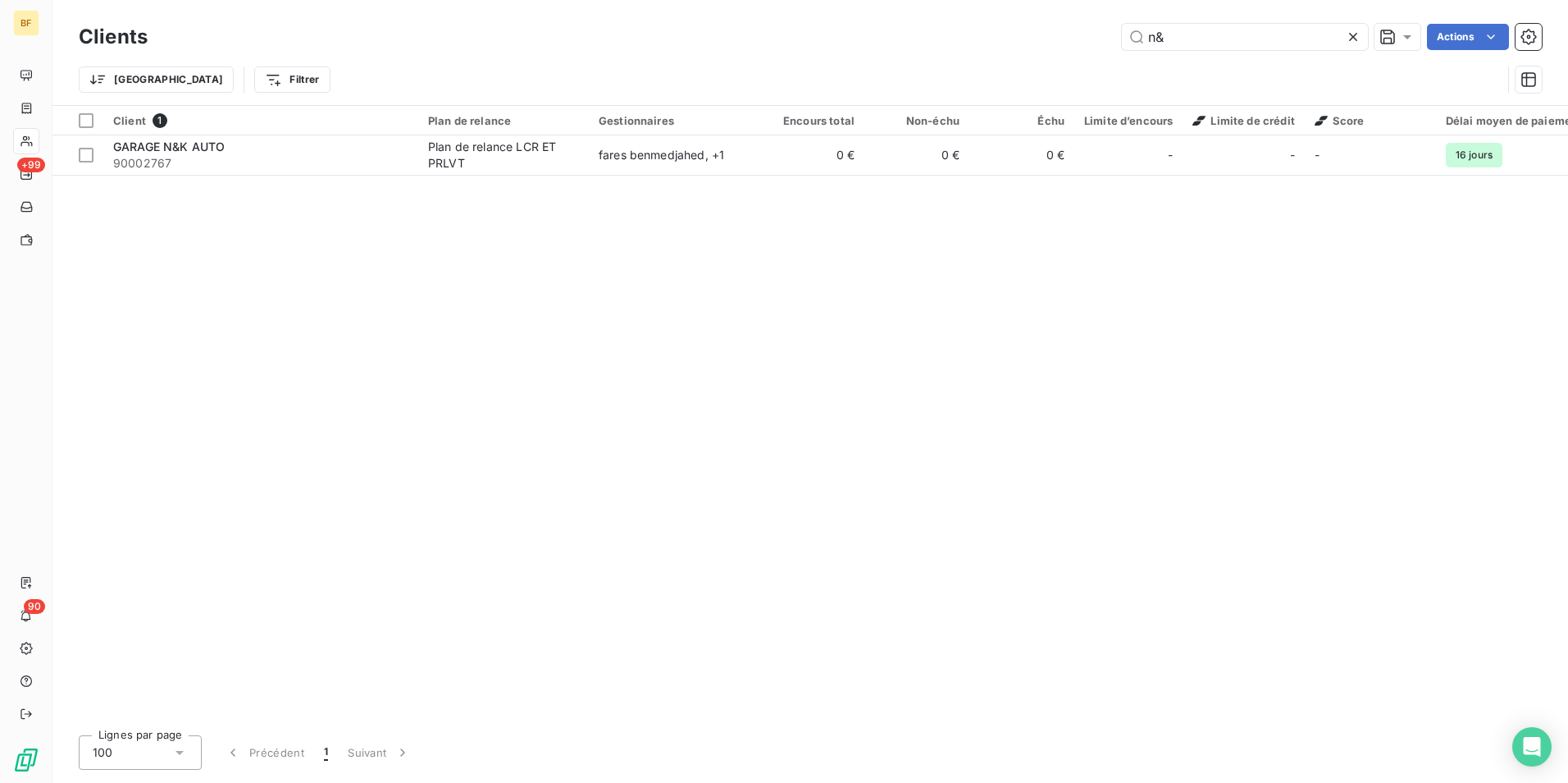
drag, startPoint x: 1194, startPoint y: 39, endPoint x: 1088, endPoint y: 61, distance: 108.3
click at [1088, 61] on div "Clients n& Actions Trier Filtrer" at bounding box center [811, 62] width 1464 height 86
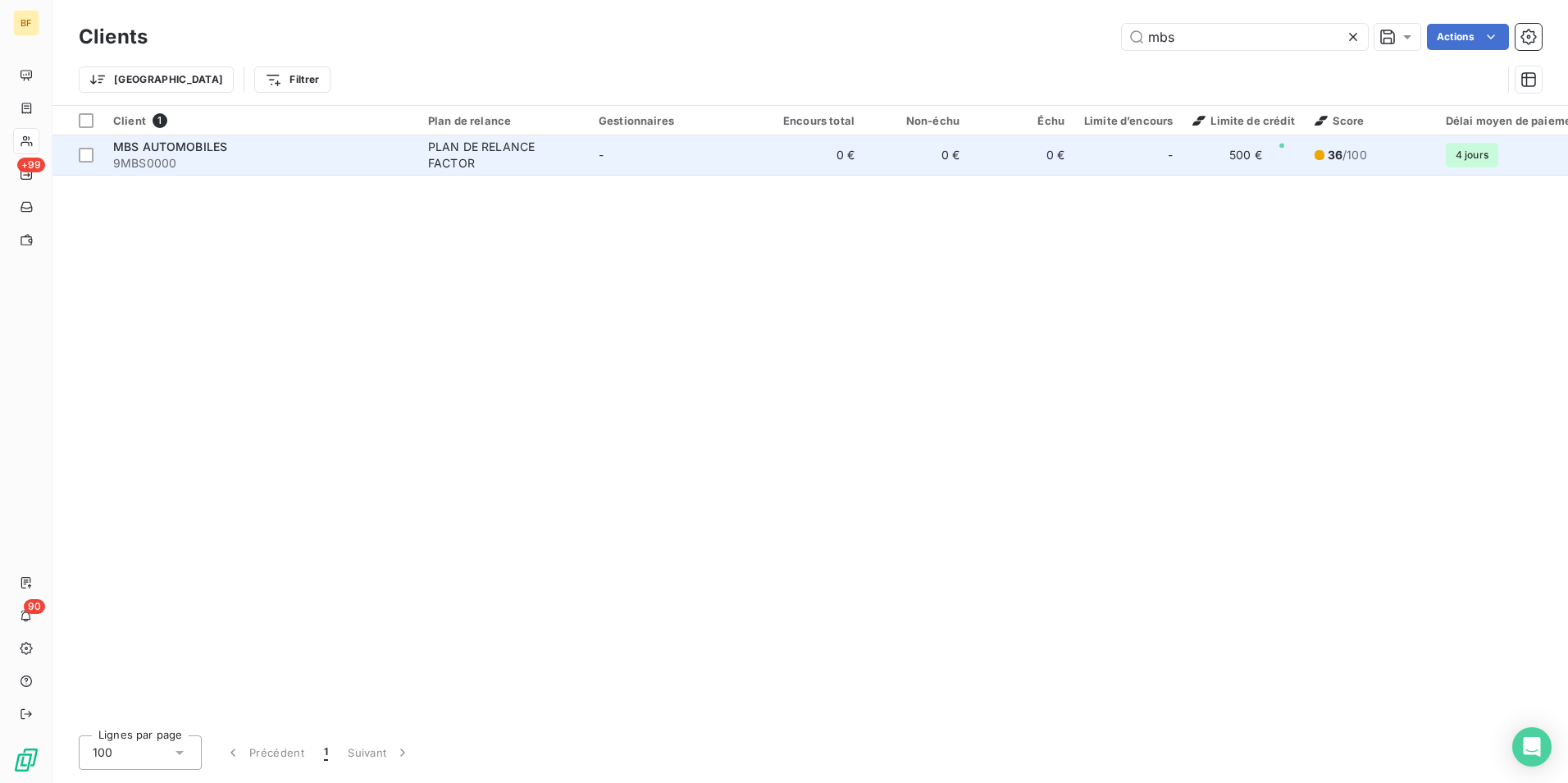
type input "mbs"
click at [332, 149] on div "MBS AUTOMOBILES" at bounding box center [261, 147] width 295 height 17
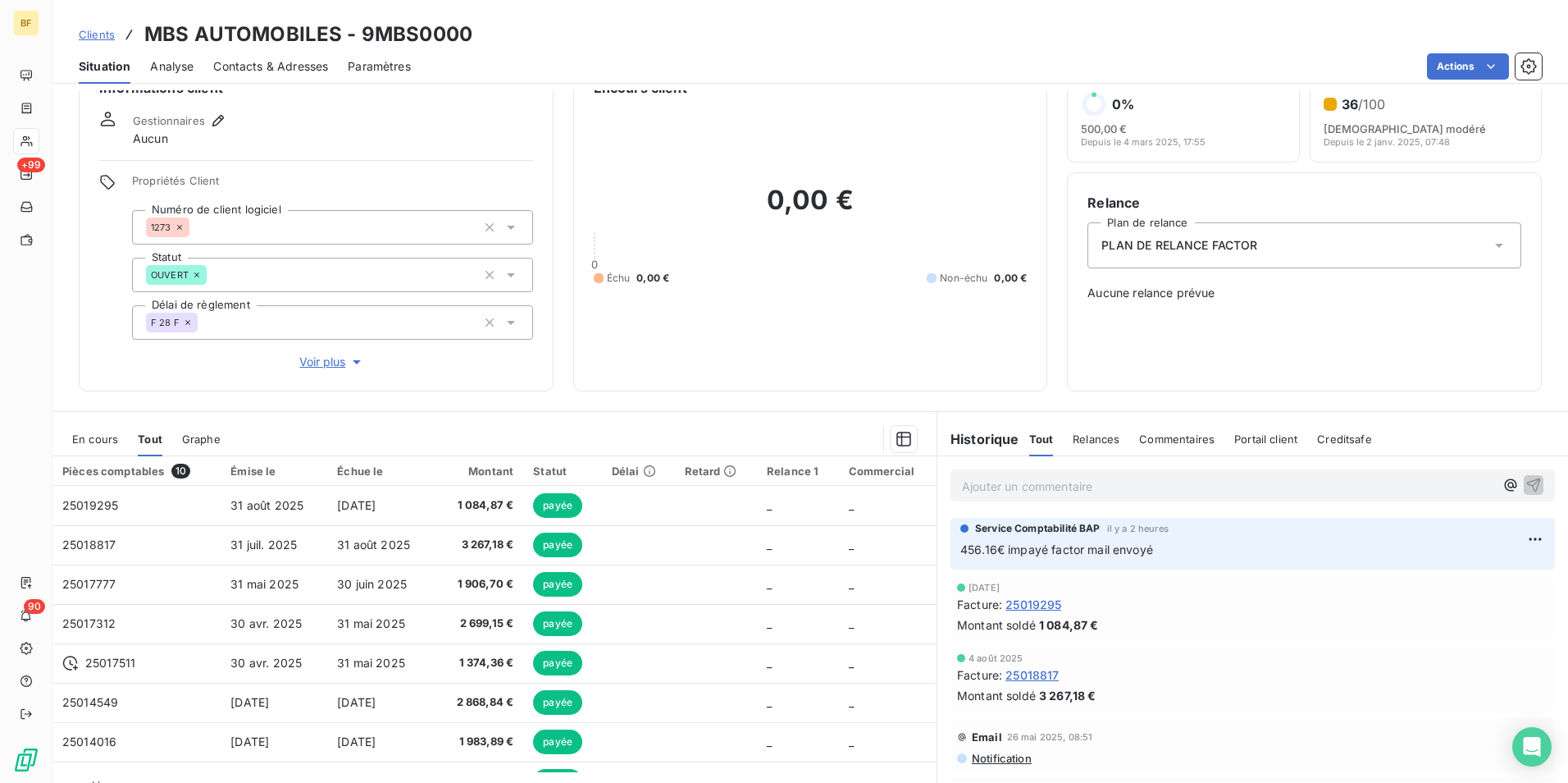
scroll to position [82, 0]
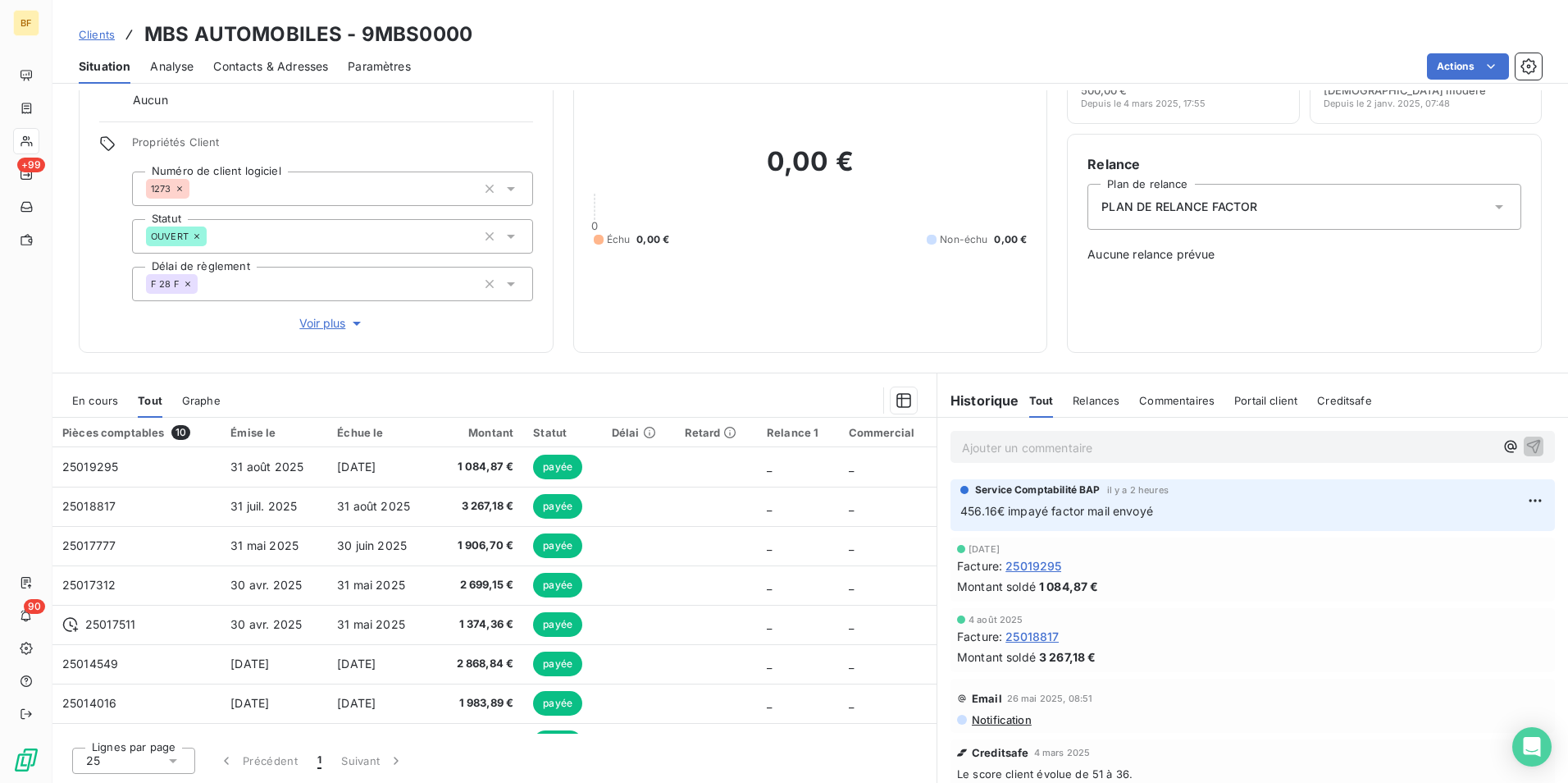
click at [1016, 452] on p "Ajouter un commentaire ﻿" at bounding box center [1228, 447] width 532 height 21
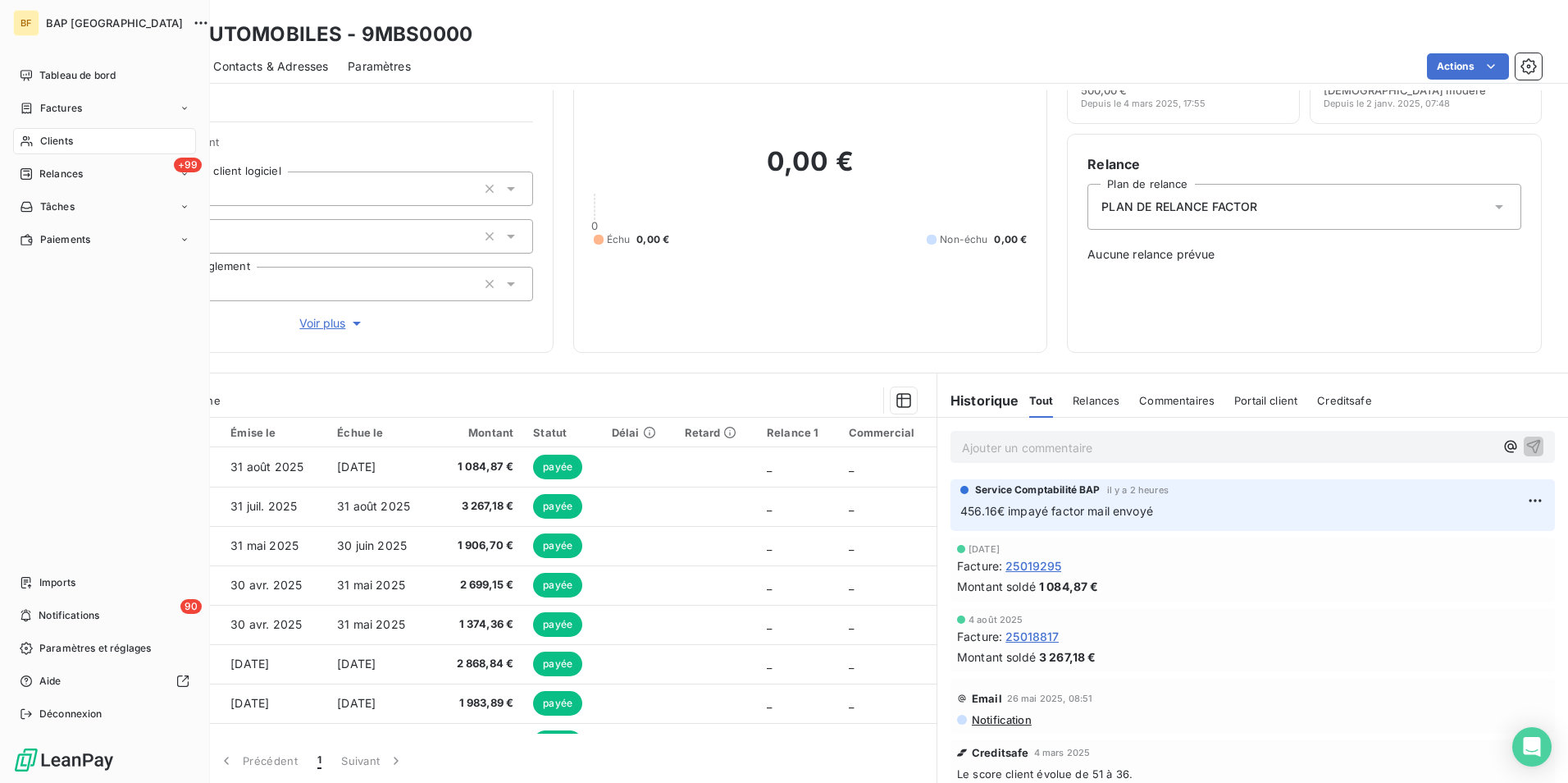
click at [33, 136] on div "Clients" at bounding box center [104, 141] width 183 height 27
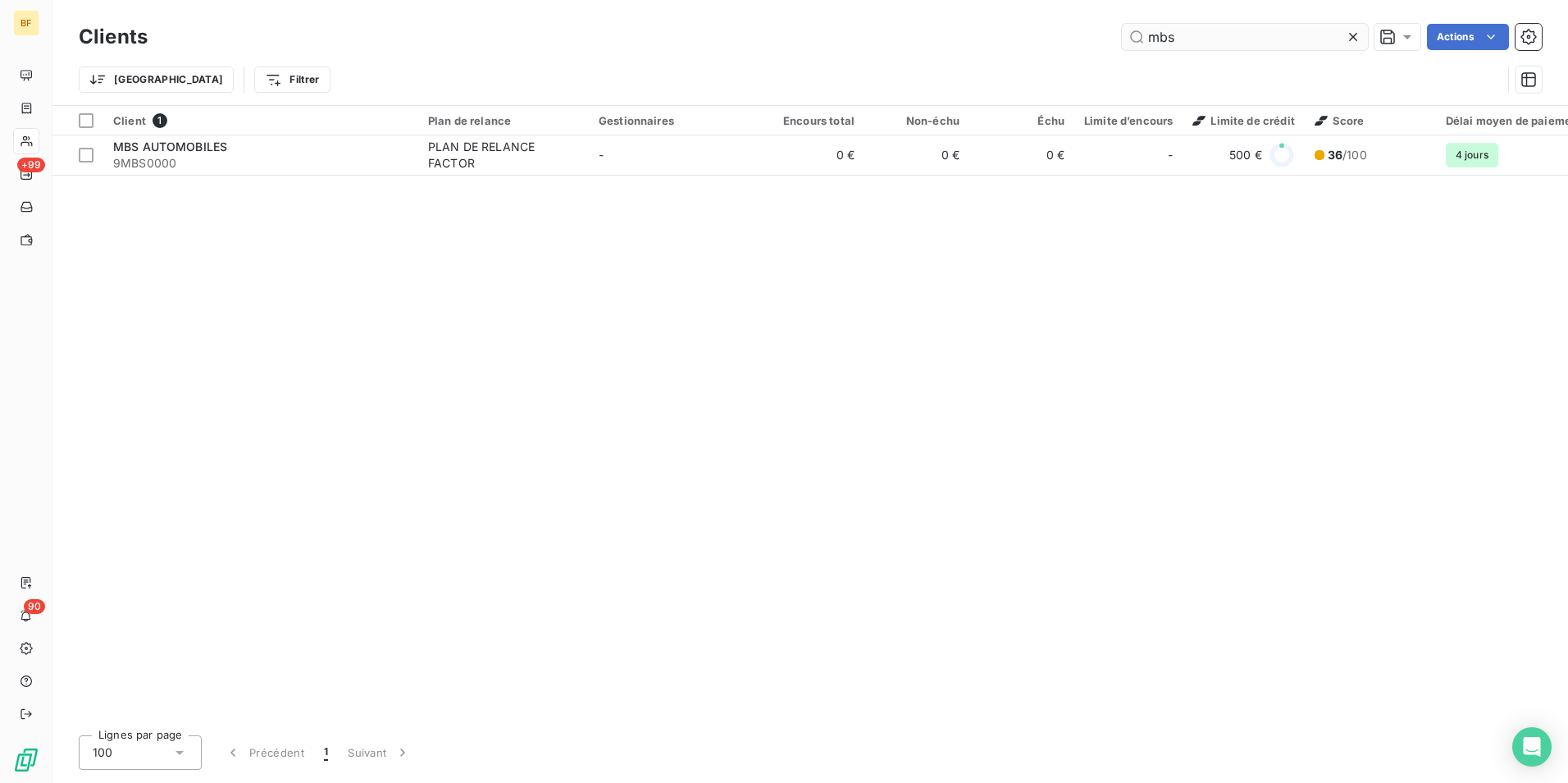
click at [1188, 26] on div "Clients mbs Actions" at bounding box center [811, 36] width 1464 height 34
click at [1187, 37] on input "mbs" at bounding box center [1245, 36] width 246 height 27
drag, startPoint x: 1190, startPoint y: 37, endPoint x: 1098, endPoint y: 38, distance: 92.0
click at [1098, 38] on div "mbs Actions" at bounding box center [855, 36] width 1375 height 27
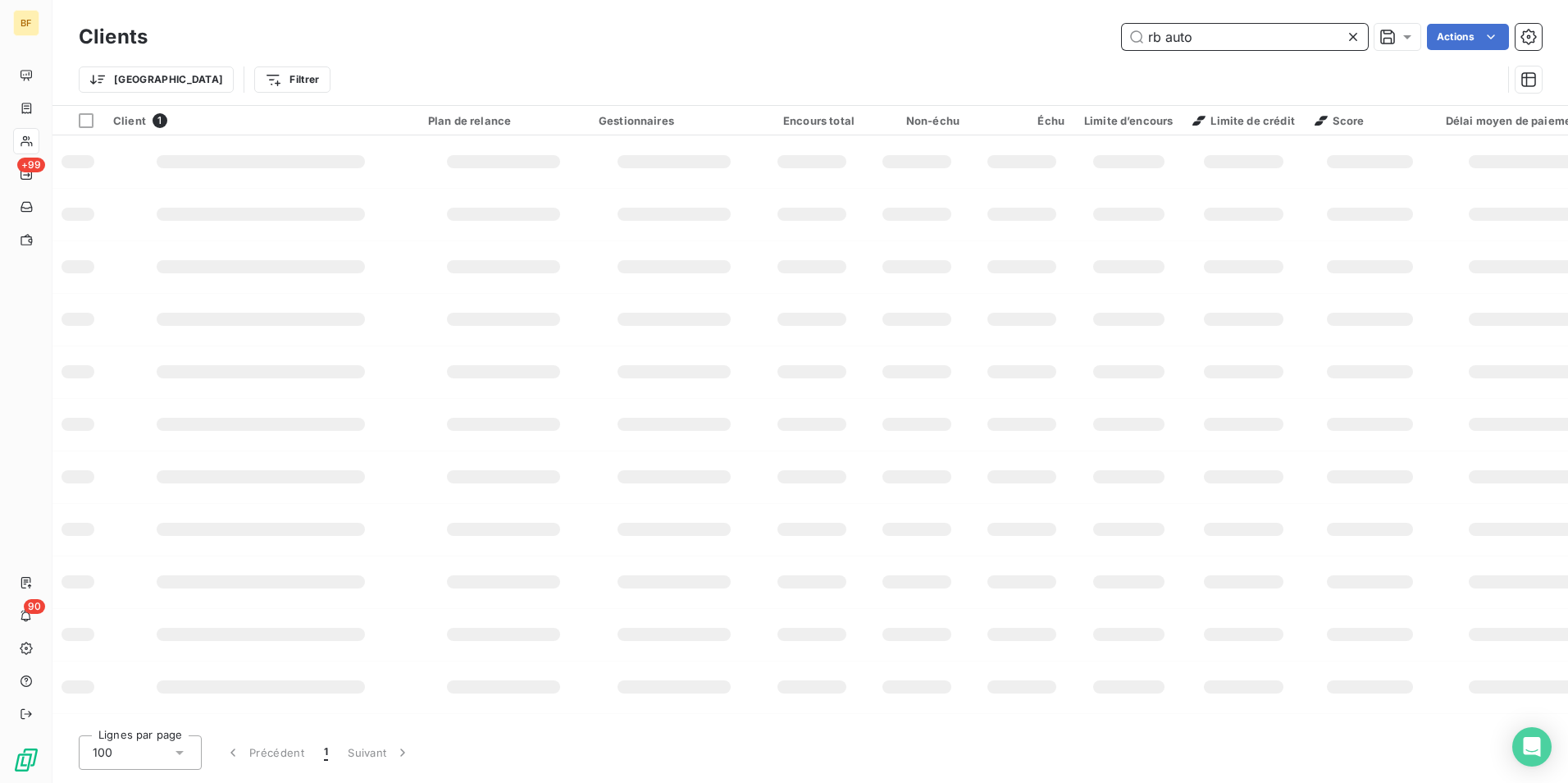
type input "rb auto"
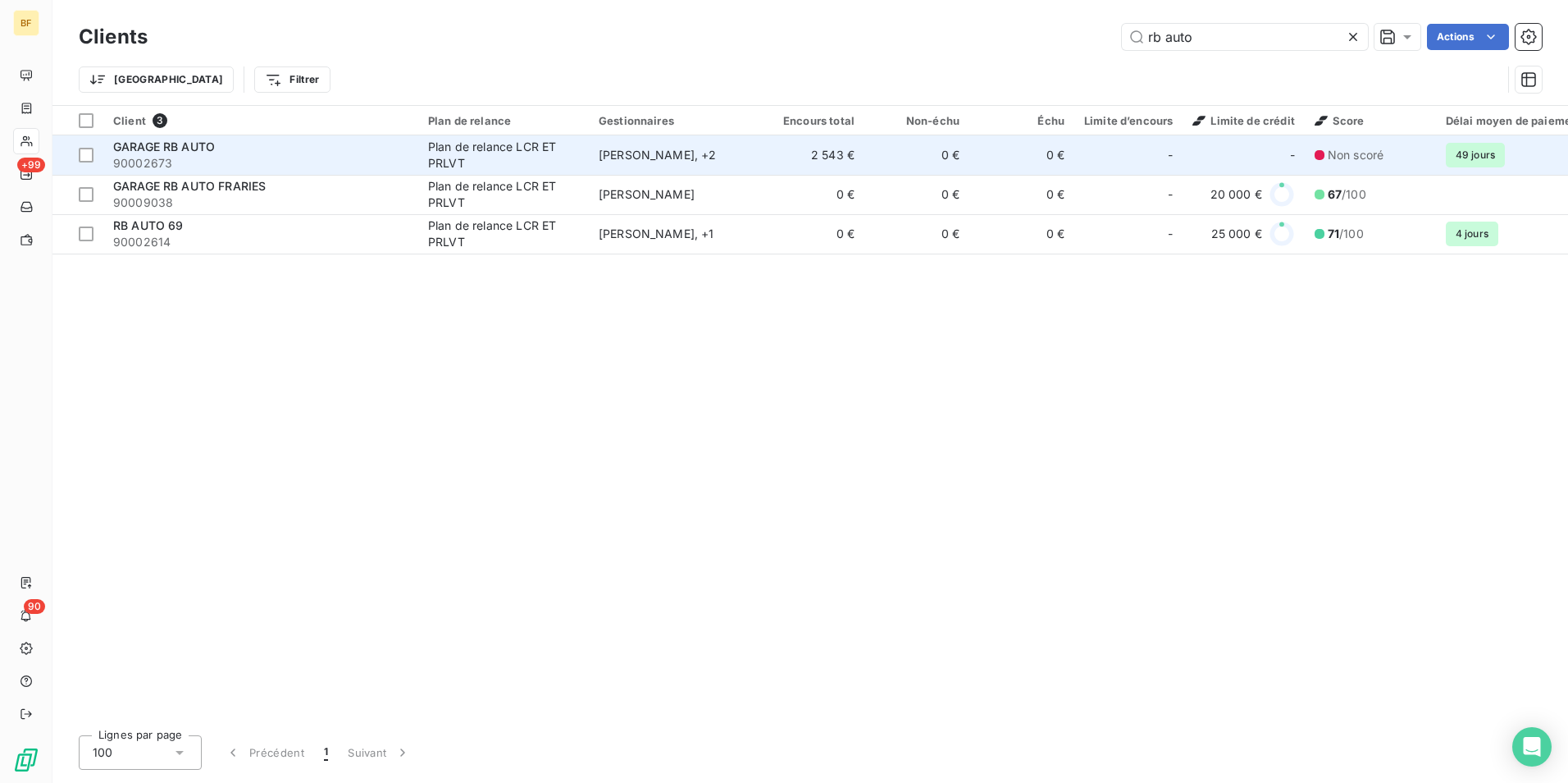
click at [388, 141] on div "GARAGE RB AUTO" at bounding box center [261, 147] width 295 height 17
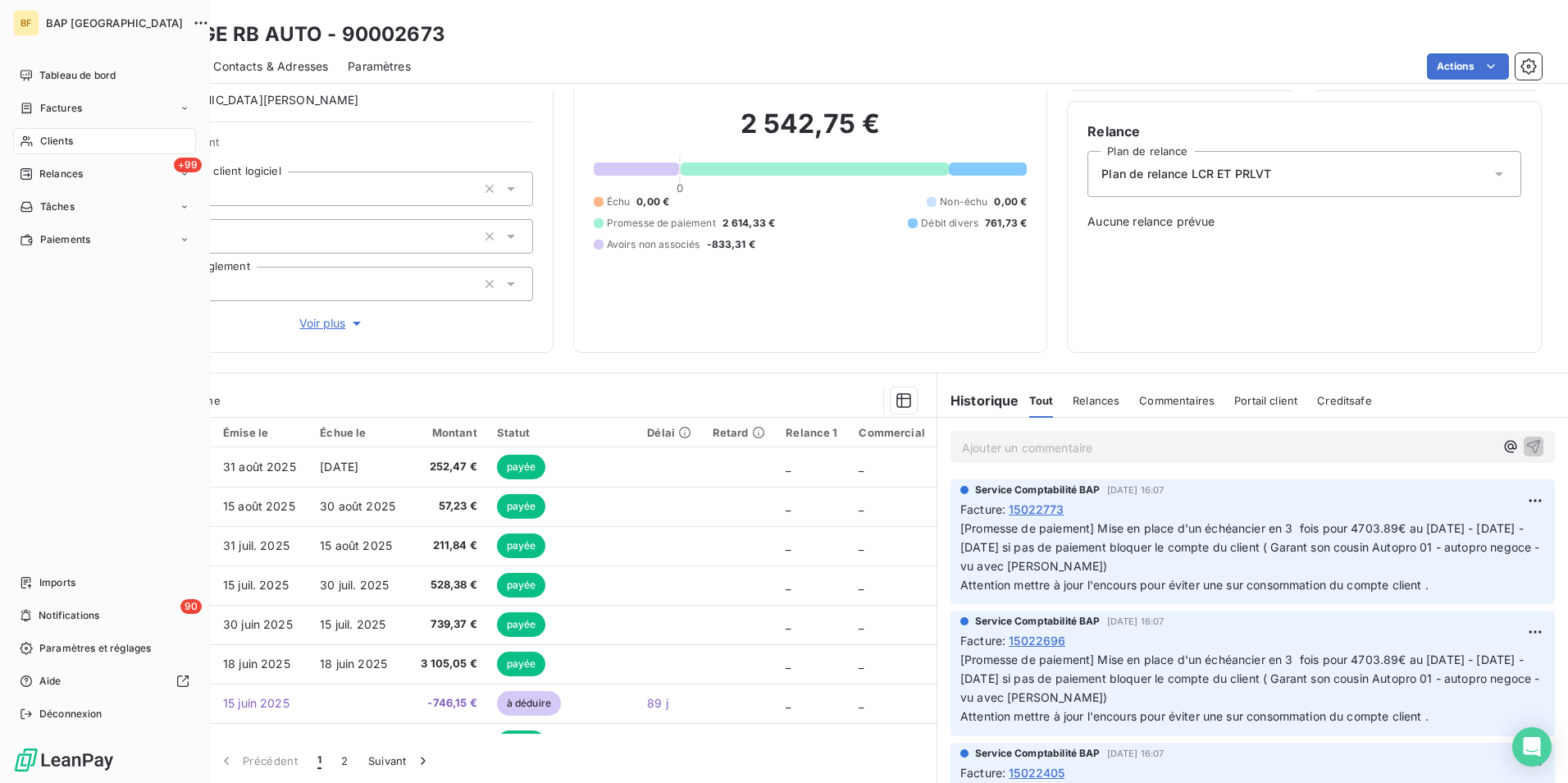
click at [58, 143] on span "Clients" at bounding box center [56, 141] width 32 height 15
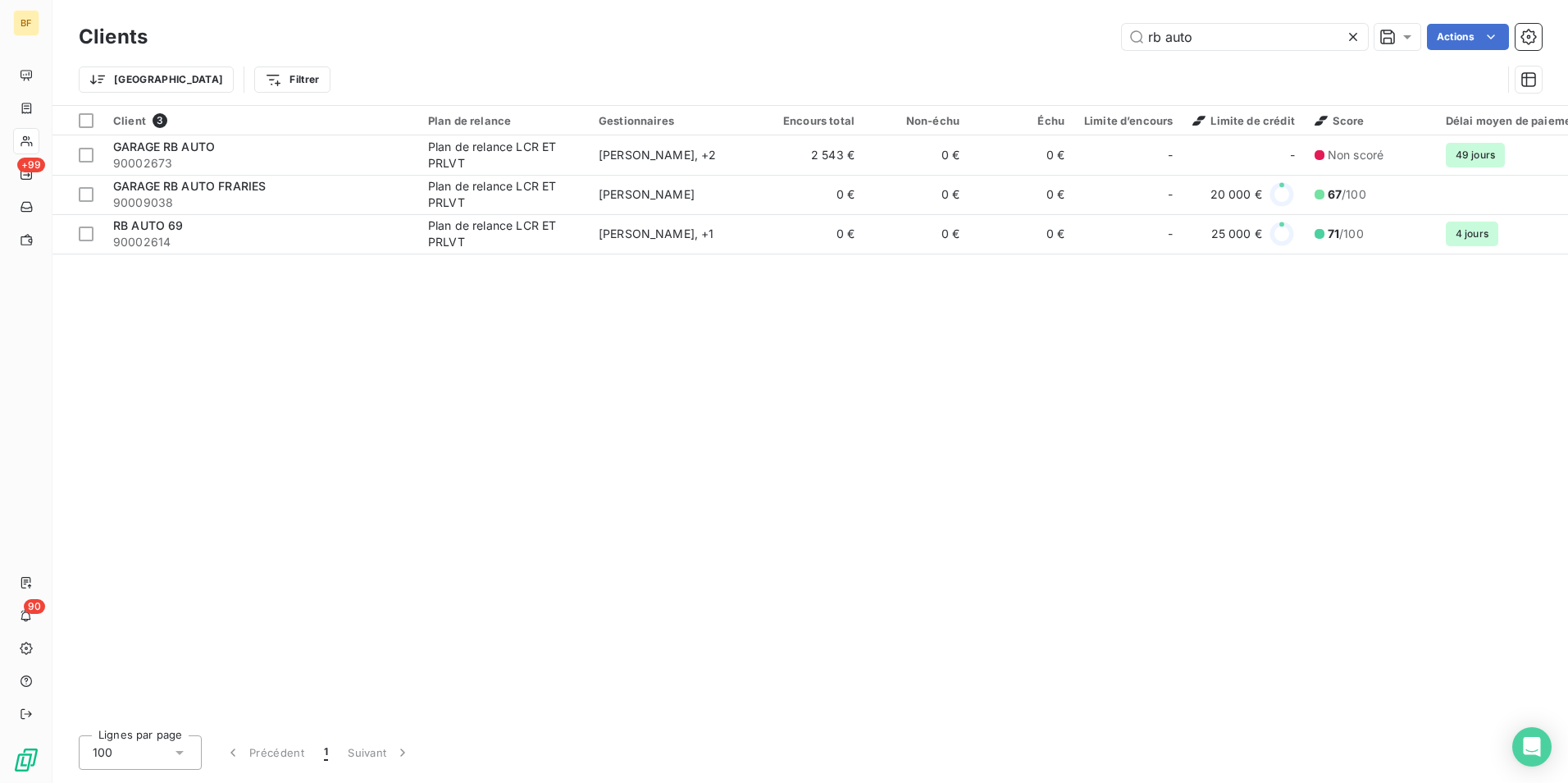
click at [1084, 42] on div "rb auto Actions" at bounding box center [855, 36] width 1375 height 27
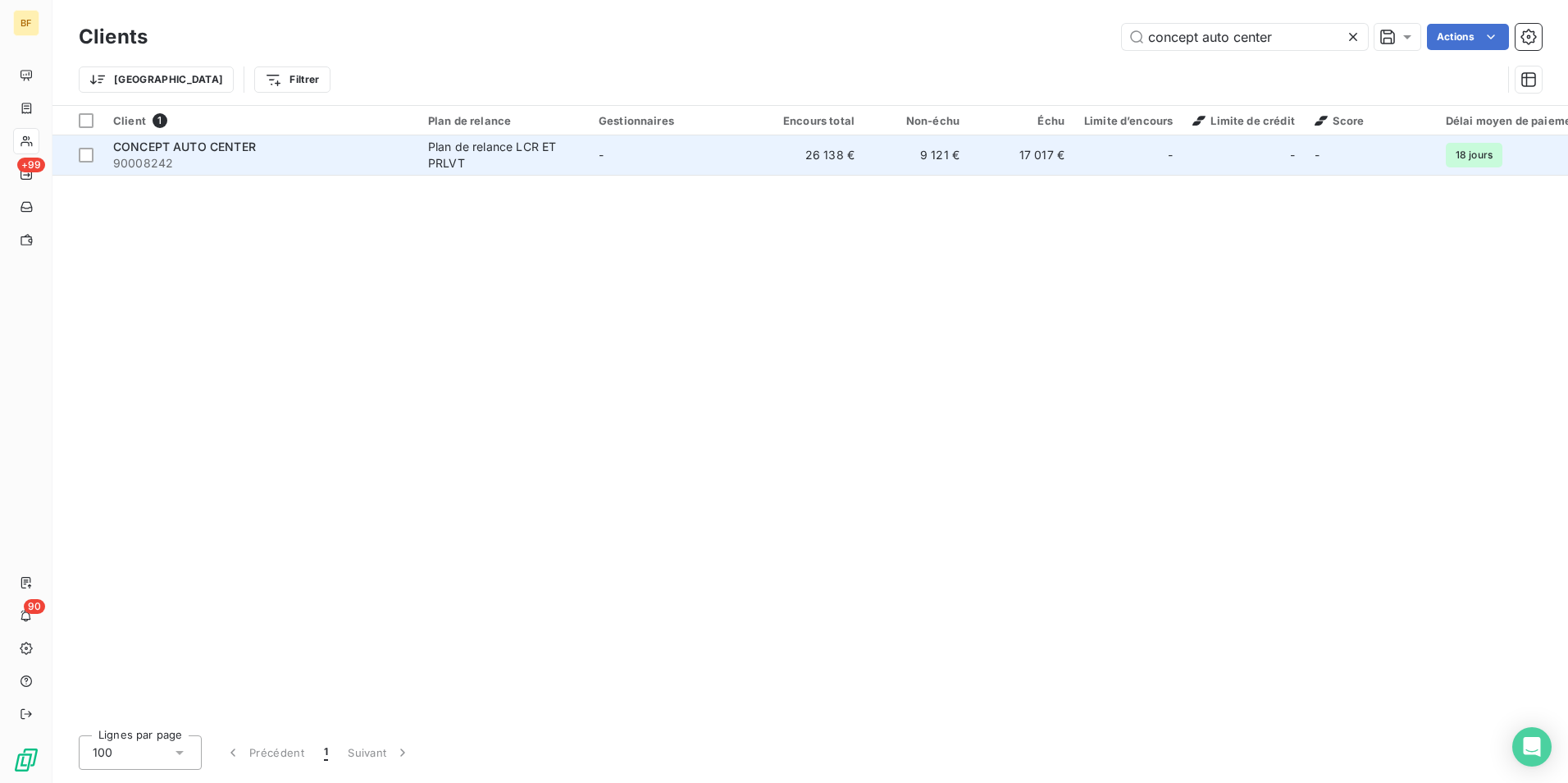
type input "concept auto center"
click at [684, 163] on td "-" at bounding box center [674, 155] width 170 height 39
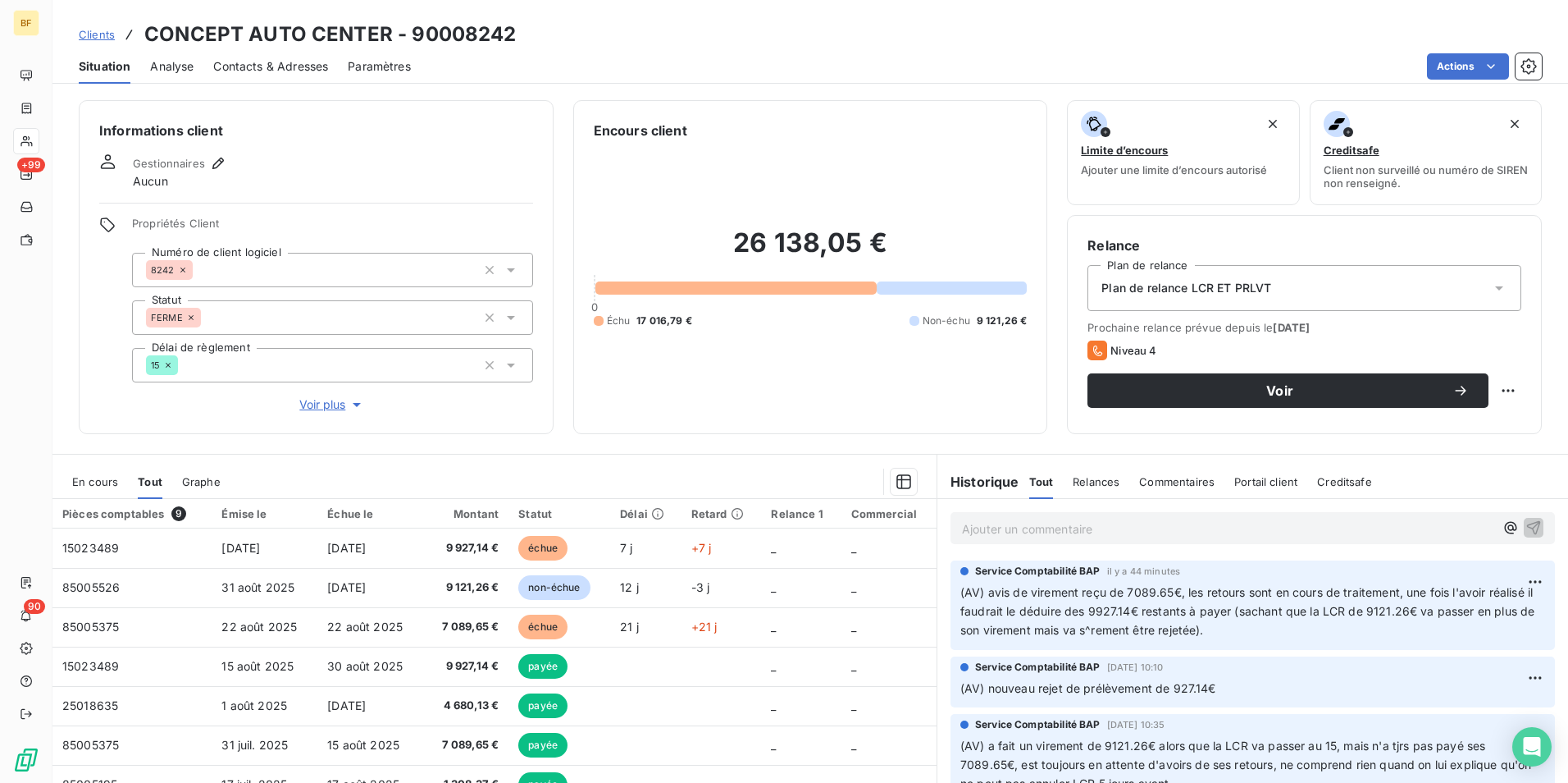
click at [265, 74] on span "Contacts & Adresses" at bounding box center [271, 66] width 115 height 17
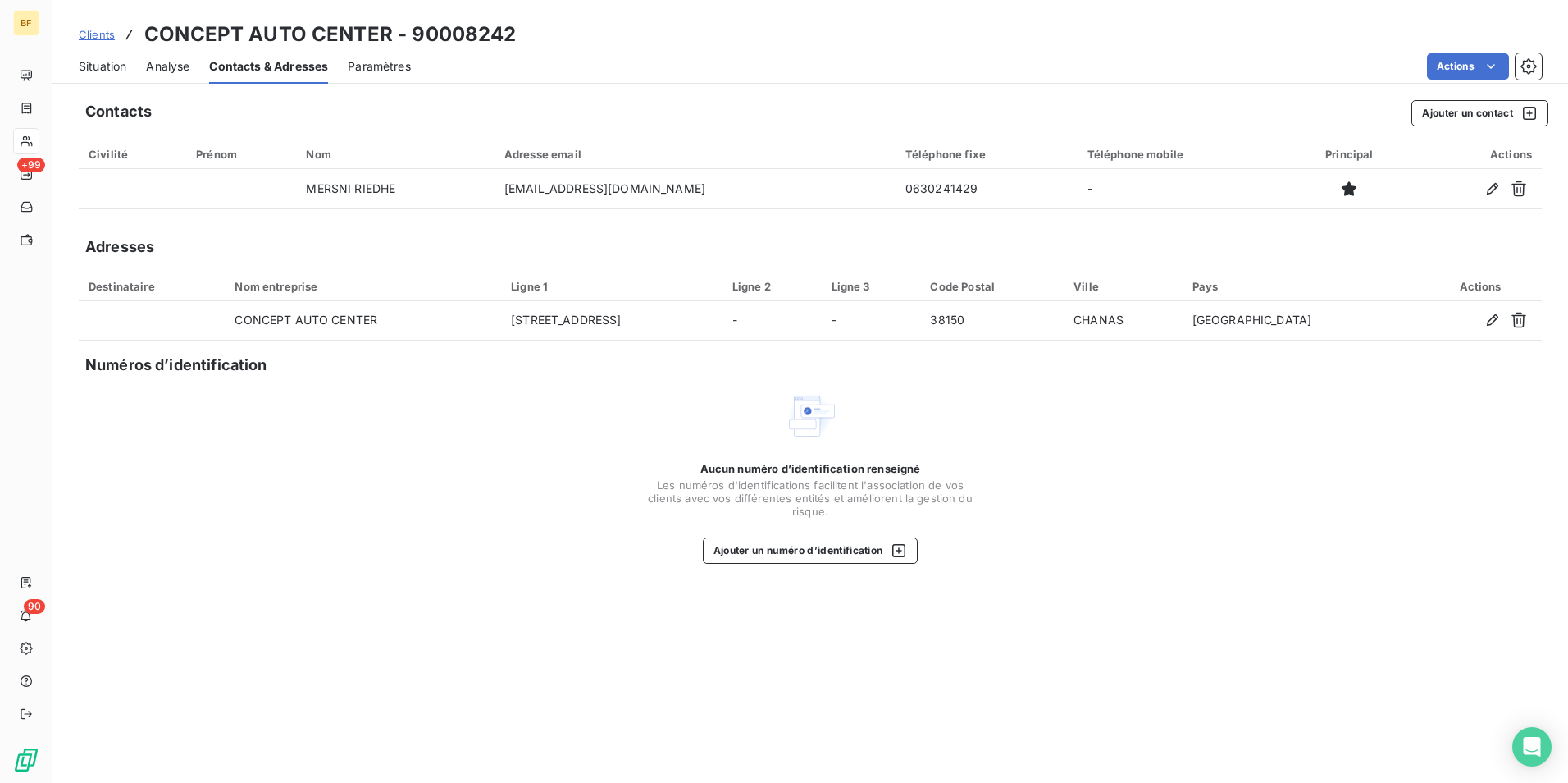
drag, startPoint x: 111, startPoint y: 62, endPoint x: 145, endPoint y: 82, distance: 39.4
click at [111, 62] on span "Situation" at bounding box center [102, 66] width 47 height 17
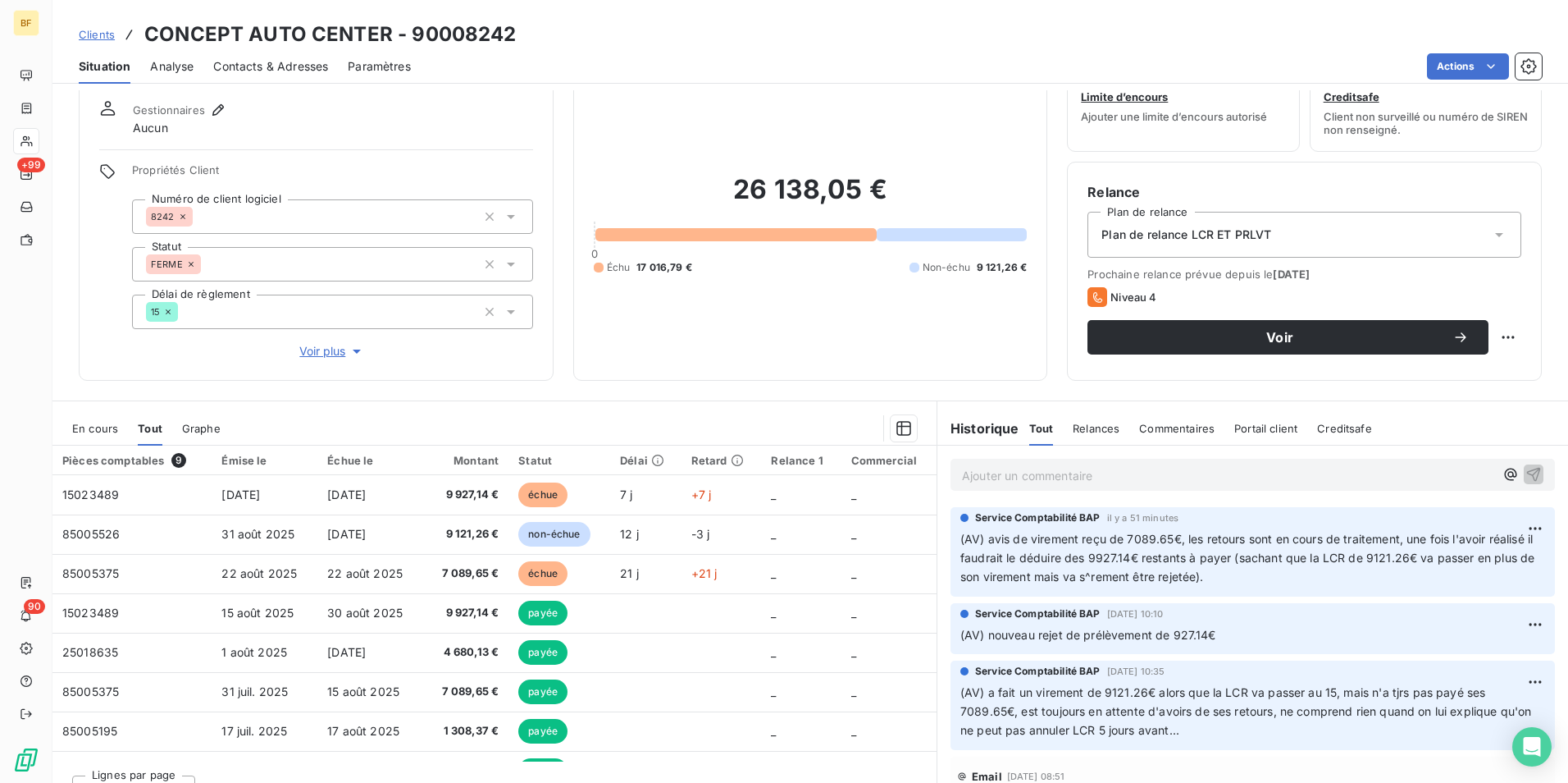
scroll to position [82, 0]
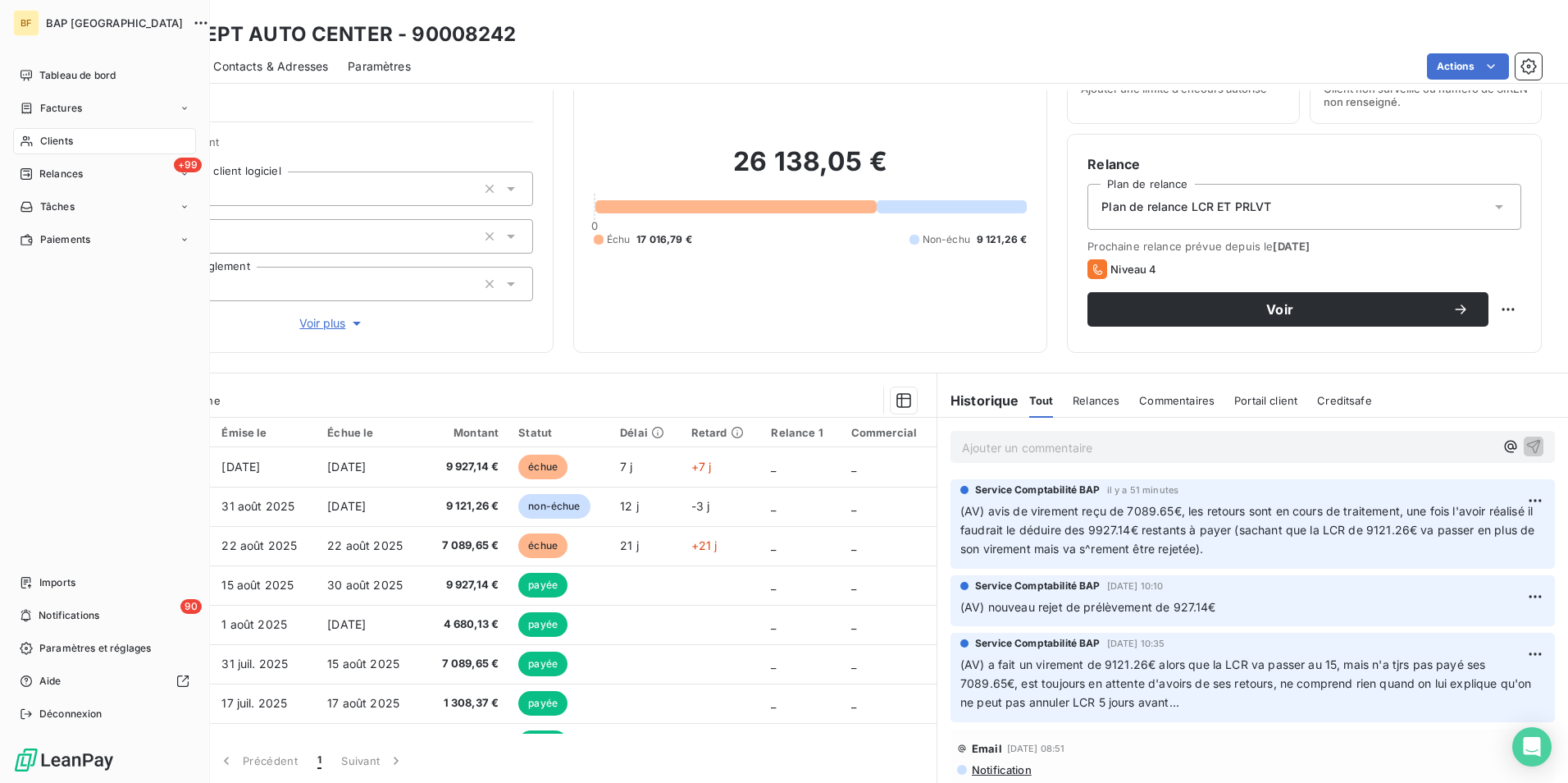
click at [42, 141] on span "Clients" at bounding box center [56, 141] width 32 height 15
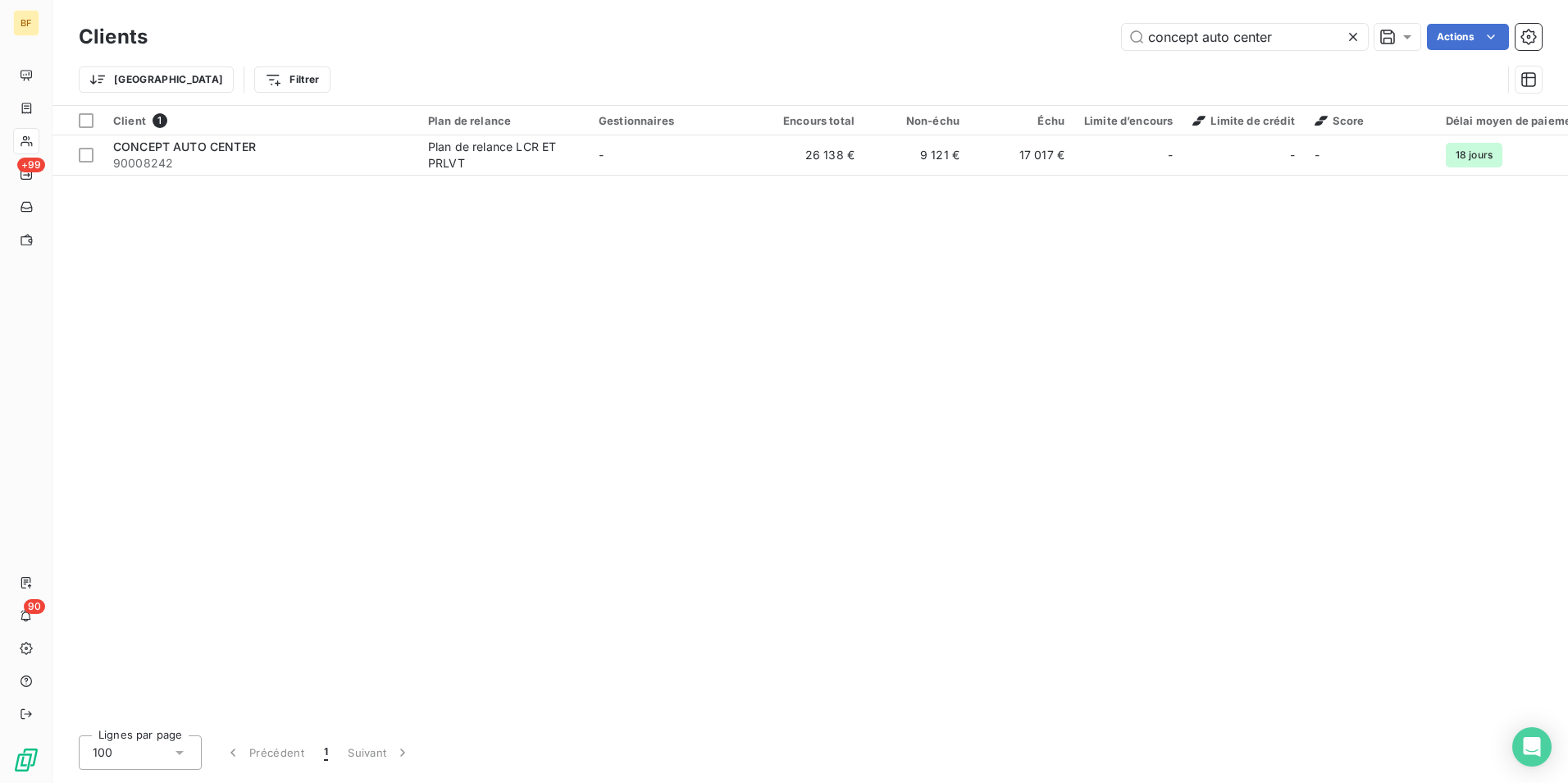
drag, startPoint x: 1275, startPoint y: 37, endPoint x: 868, endPoint y: 37, distance: 407.0
click at [868, 37] on div "concept auto center Actions" at bounding box center [855, 36] width 1375 height 27
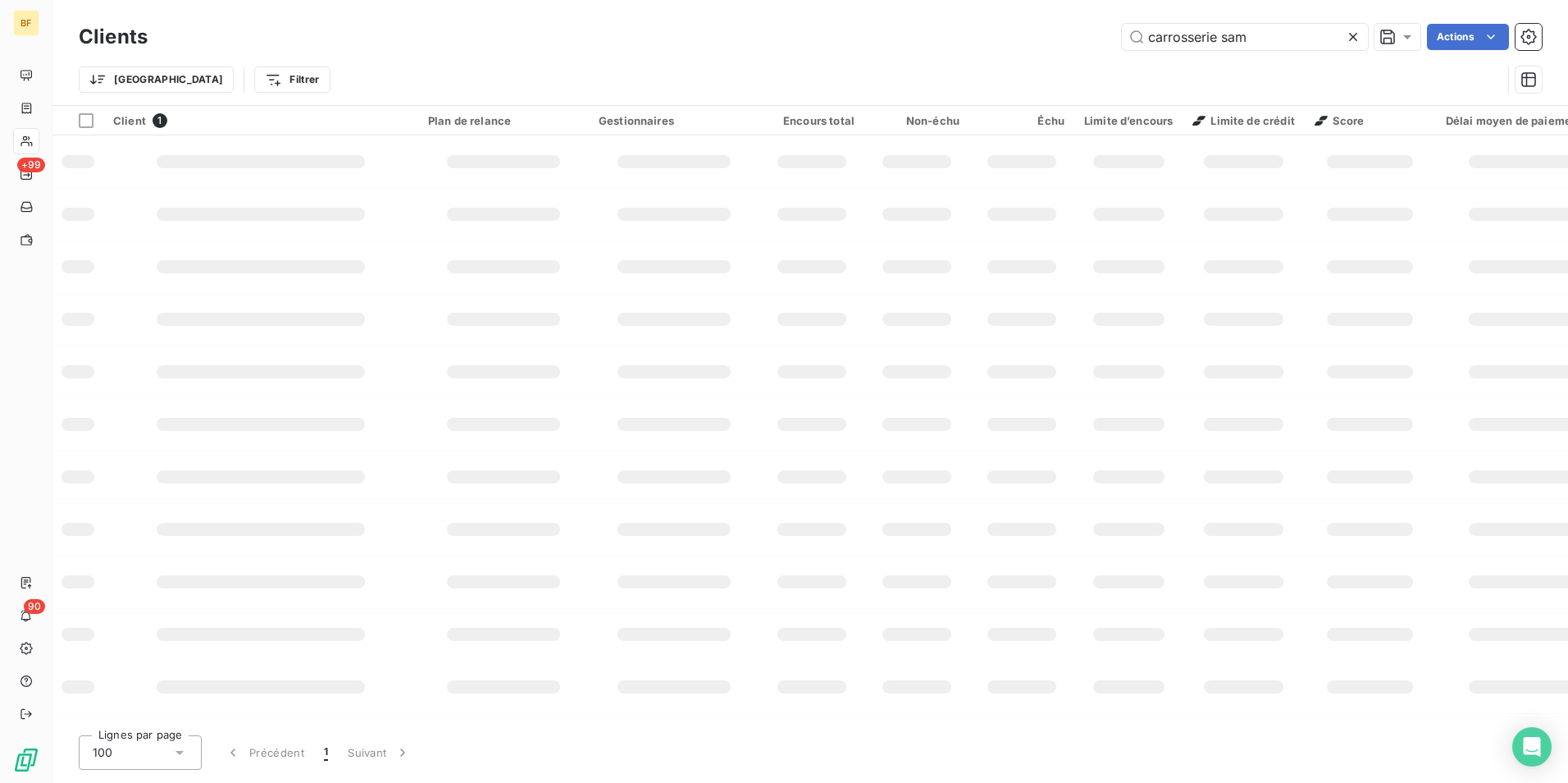
type input "carrosserie sam"
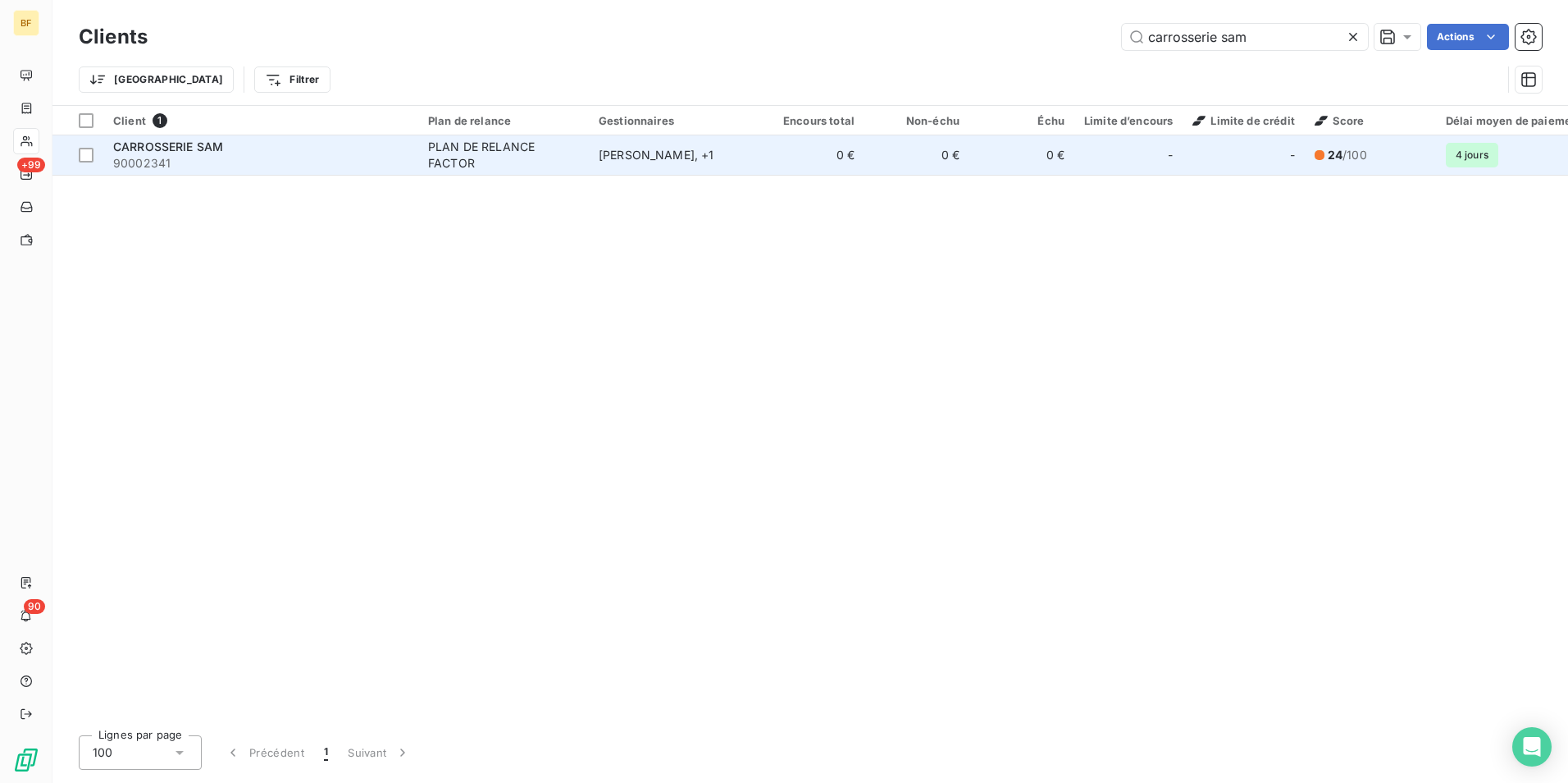
click at [770, 165] on td "0 €" at bounding box center [812, 155] width 105 height 39
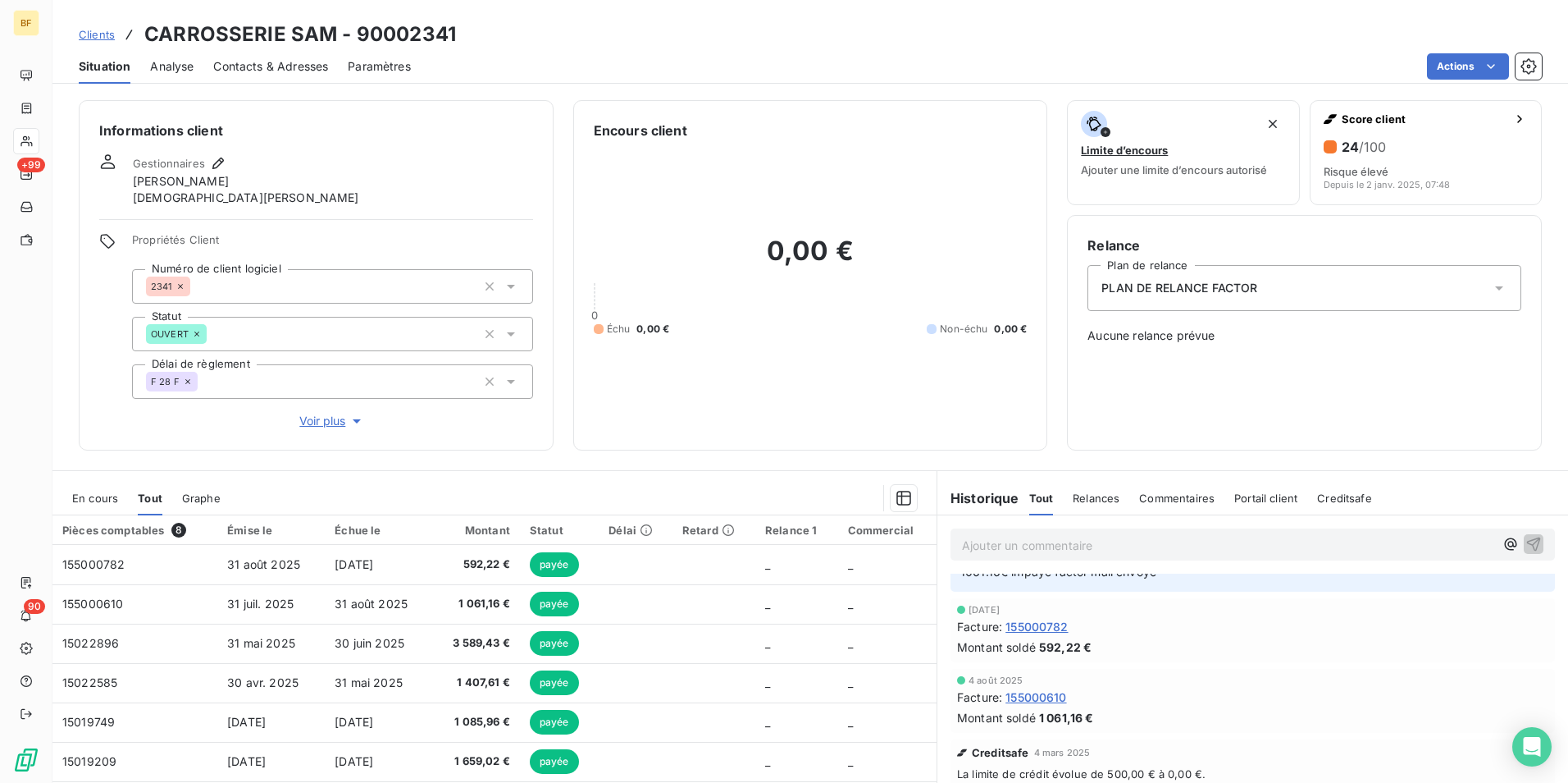
click at [279, 63] on span "Contacts & Adresses" at bounding box center [271, 66] width 115 height 17
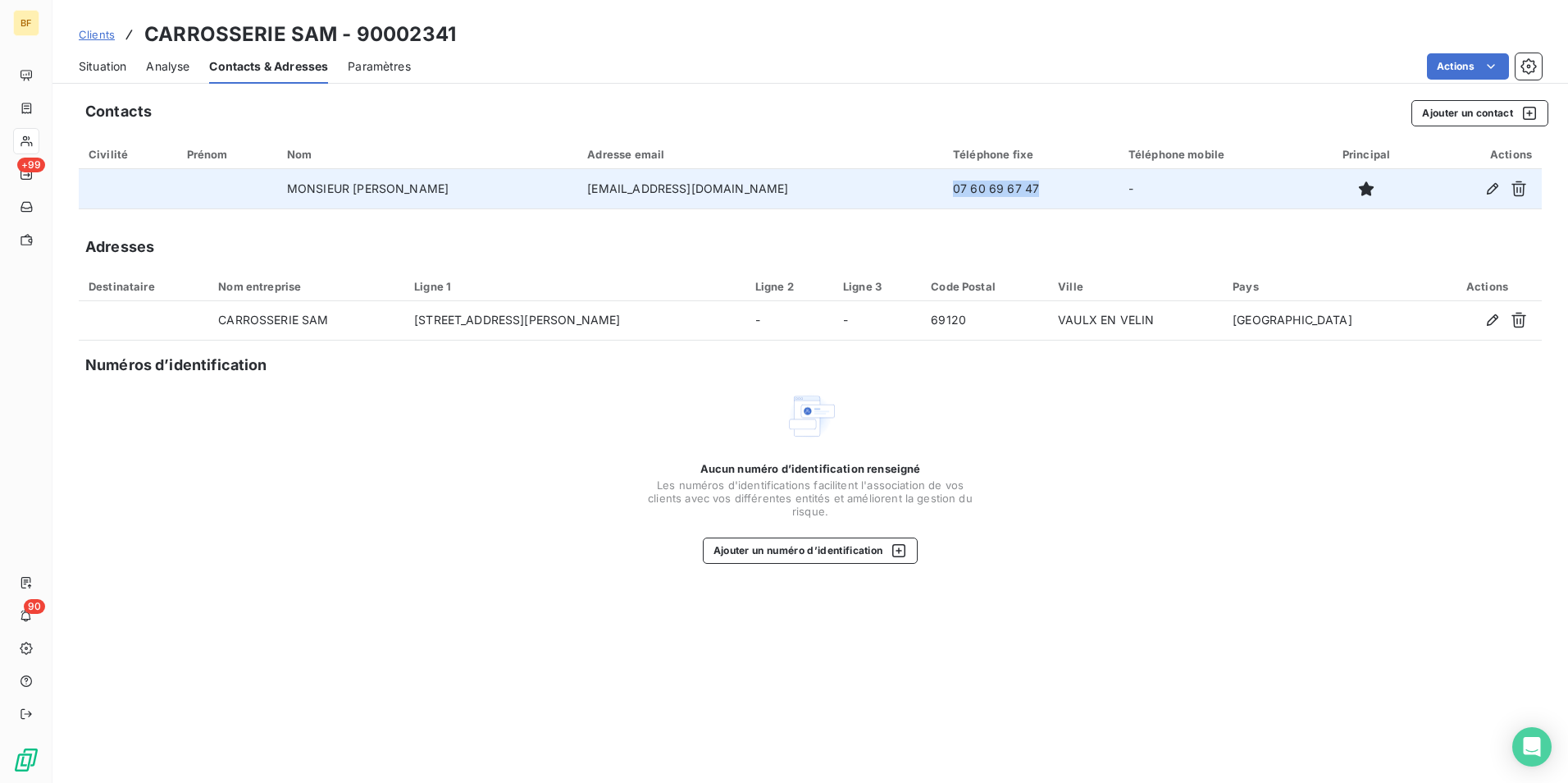
drag, startPoint x: 1046, startPoint y: 199, endPoint x: 940, endPoint y: 208, distance: 106.4
click at [943, 208] on td "07 60 69 67 47" at bounding box center [1031, 189] width 175 height 39
copy td "07 60 69 67 47"
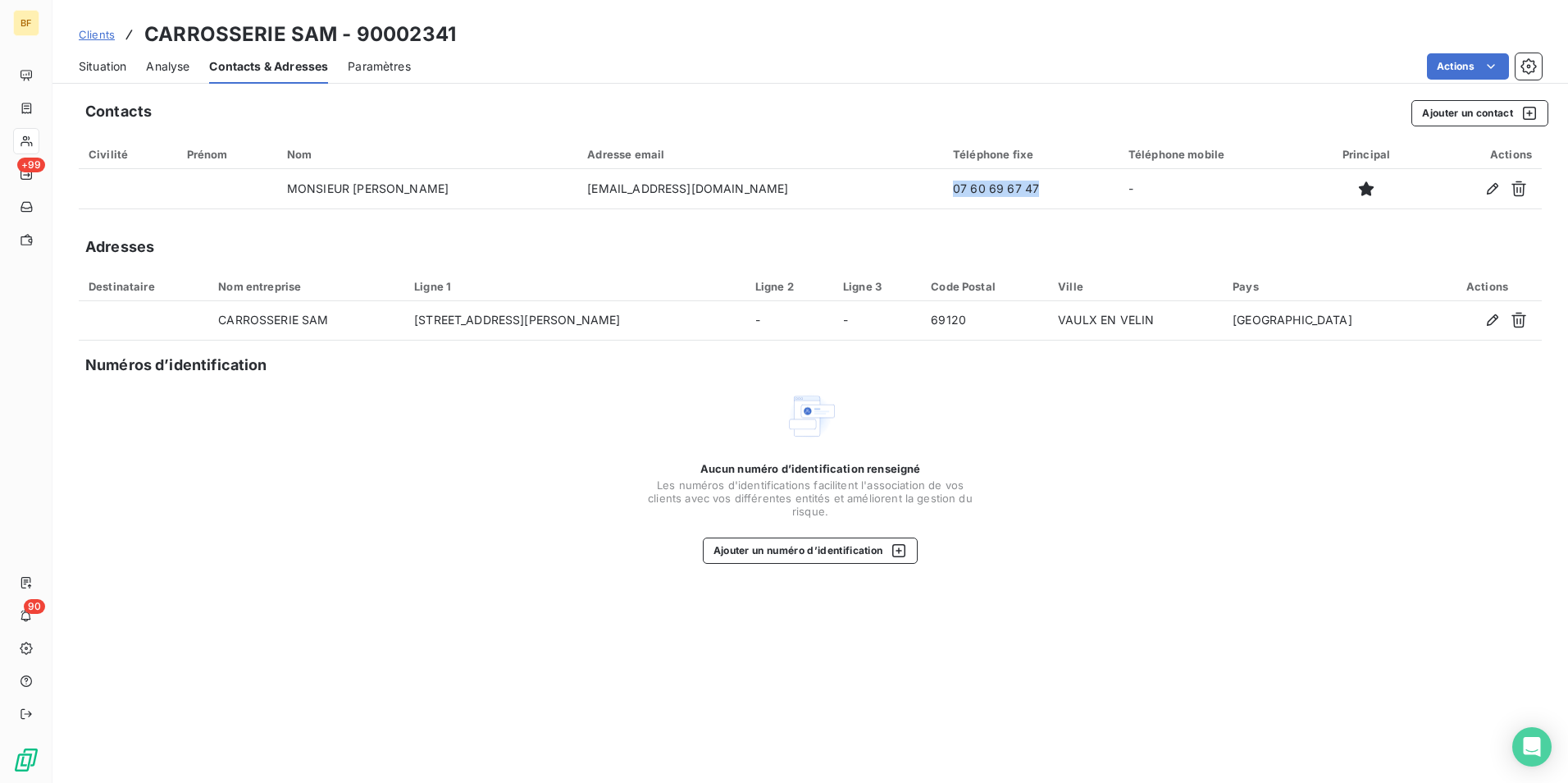
click at [117, 58] on span "Situation" at bounding box center [102, 66] width 47 height 17
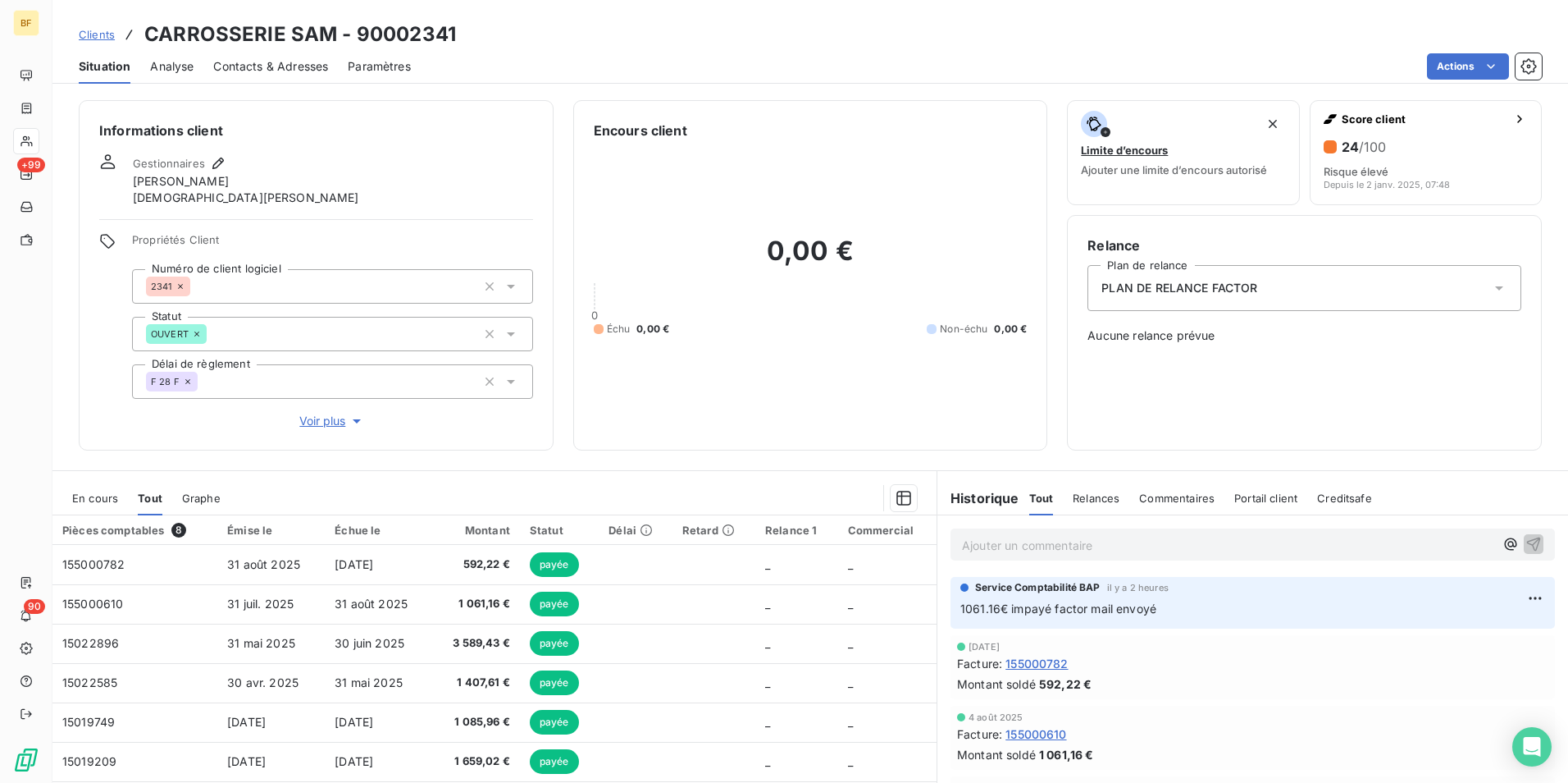
click at [1016, 549] on p "Ajouter un commentaire ﻿" at bounding box center [1228, 545] width 532 height 21
click at [1010, 538] on p "(AV)" at bounding box center [1228, 544] width 532 height 19
click at [1083, 557] on div "(AV)" at bounding box center [1253, 543] width 605 height 30
click at [1081, 557] on div "(AV)" at bounding box center [1253, 543] width 605 height 30
click at [1081, 540] on p "(AV)" at bounding box center [1228, 544] width 532 height 19
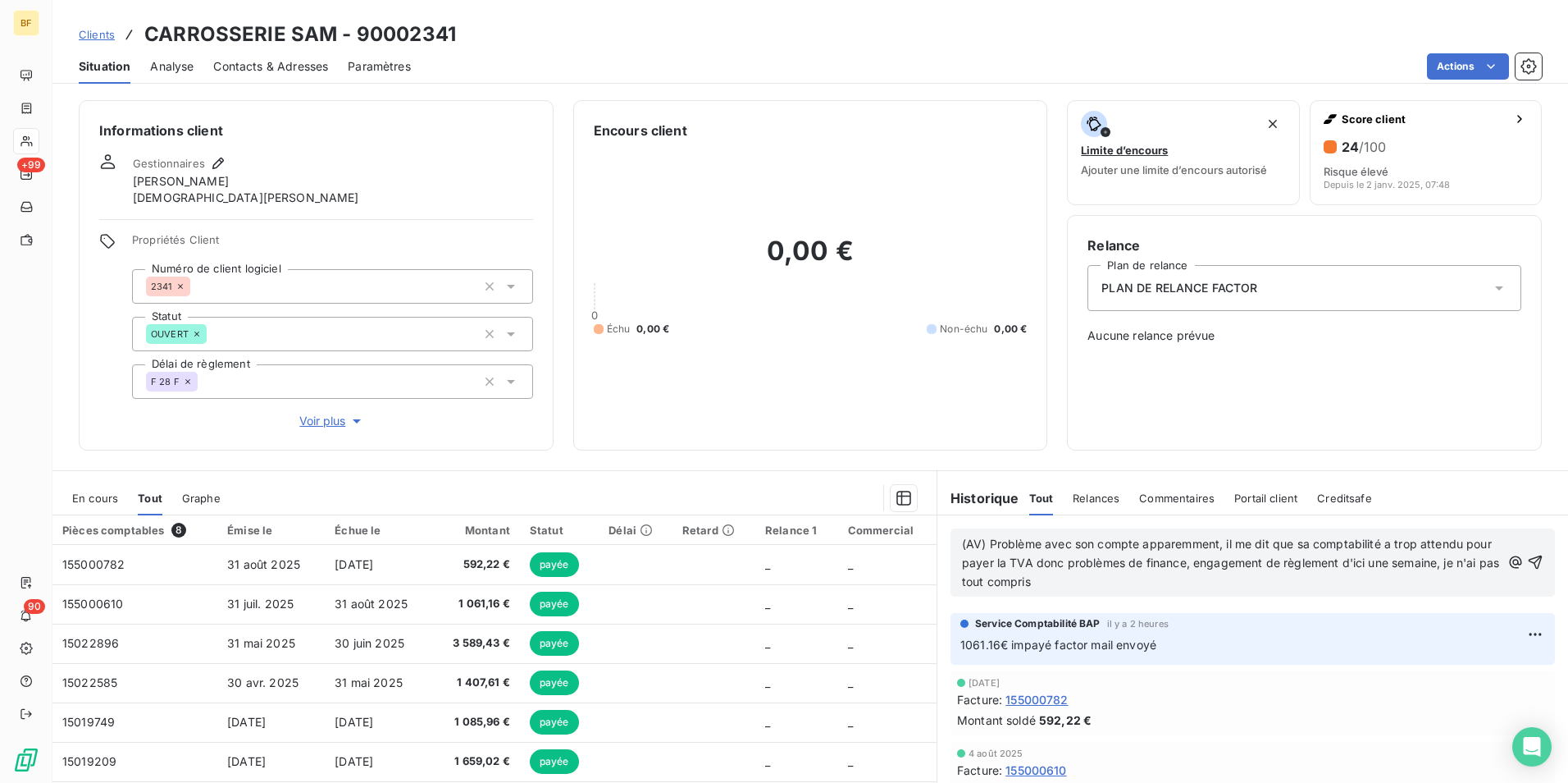
click at [1145, 585] on p "(AV) Problème avec son compte apparemment, il me dit que sa comptabilité a trop…" at bounding box center [1232, 564] width 539 height 57
click at [1111, 576] on p "(AV) Problème avec son compte apparemment, il me dit que sa comptabilité a trop…" at bounding box center [1232, 564] width 539 height 57
click at [1187, 579] on p "(AV) Problème avec son compte apparemment, il me dit que sa comptabilité a trop…" at bounding box center [1232, 564] width 539 height 57
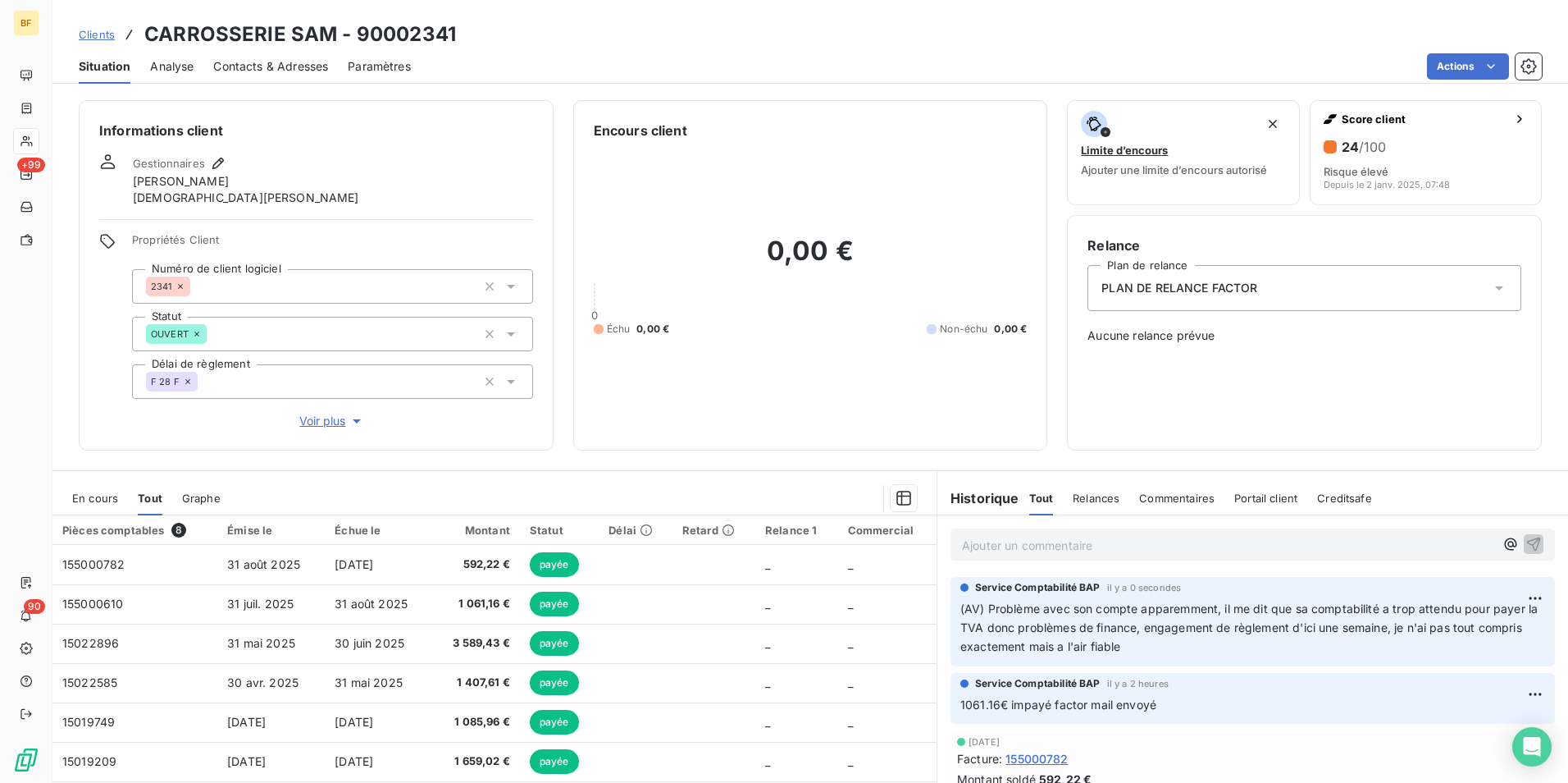
click at [802, 412] on div "0,00 € 0 Échu 0,00 € Non-échu 0,00 €" at bounding box center [811, 285] width 434 height 289
click at [769, 426] on div "0,00 € 0 Échu 0,00 € Non-échu 0,00 €" at bounding box center [811, 285] width 434 height 289
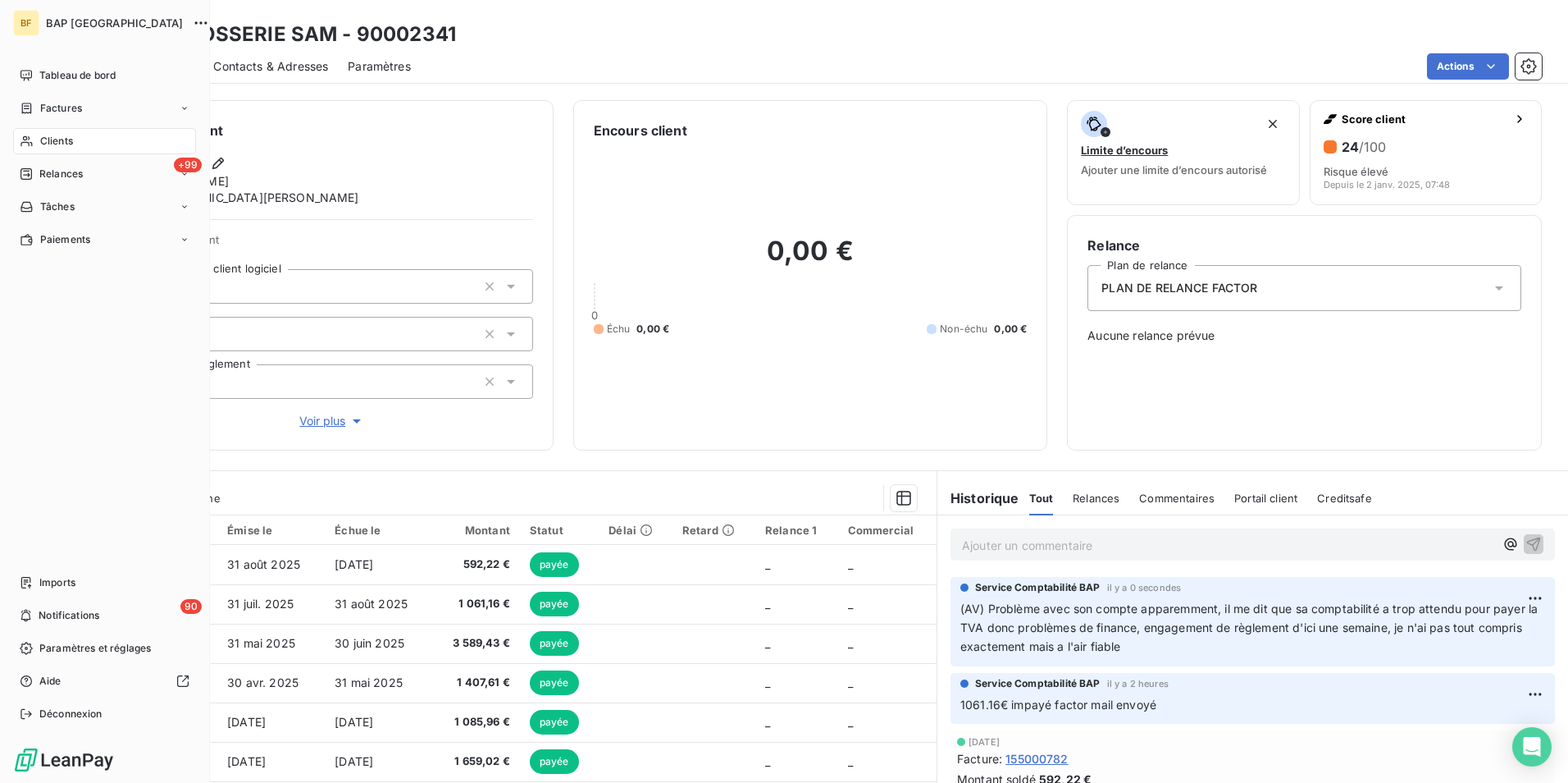
click at [61, 139] on span "Clients" at bounding box center [56, 141] width 32 height 15
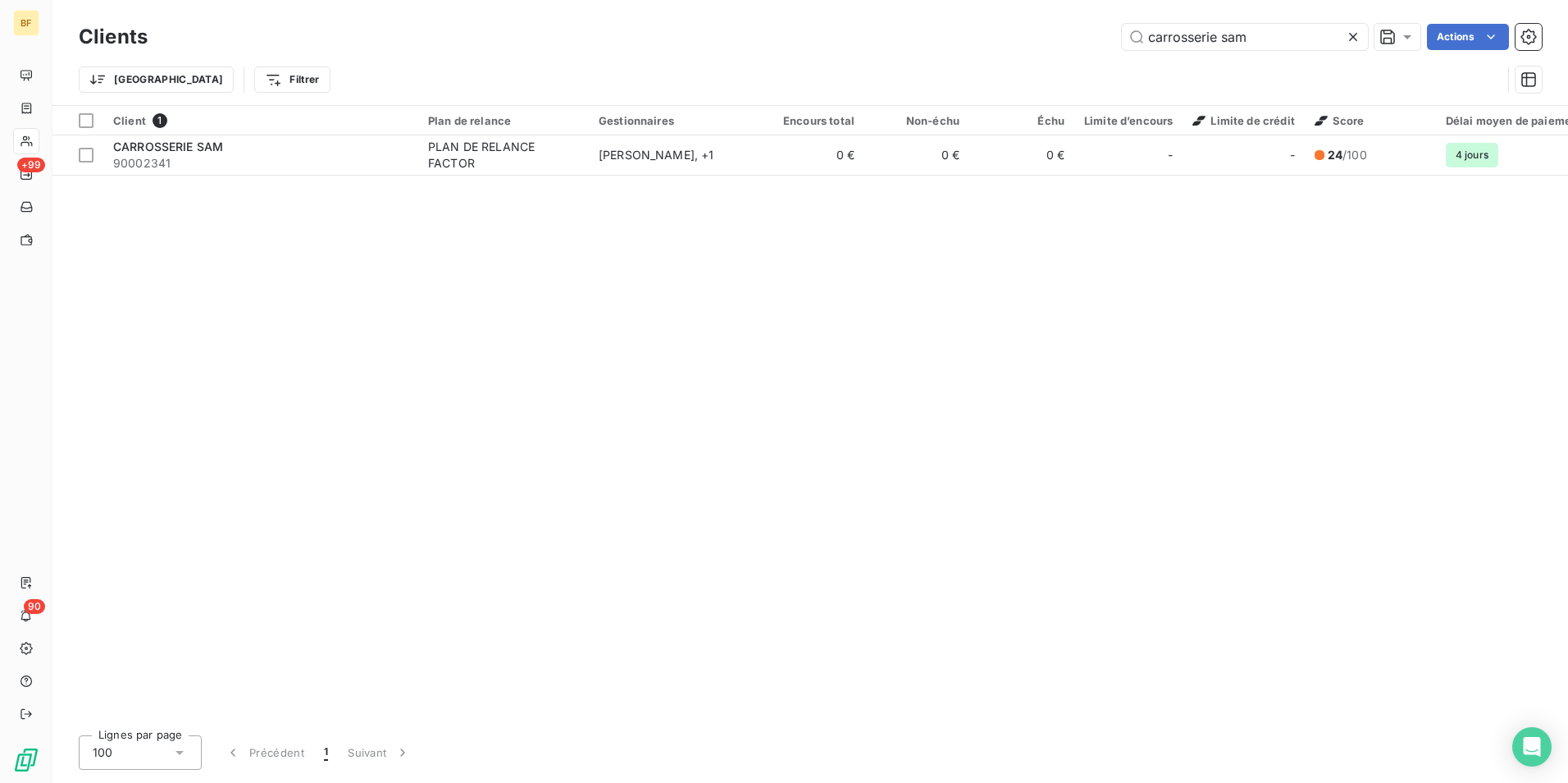
drag, startPoint x: 1318, startPoint y: 39, endPoint x: 1064, endPoint y: 53, distance: 254.4
click at [1064, 53] on div "Clients carrosserie sam Actions" at bounding box center [811, 36] width 1464 height 34
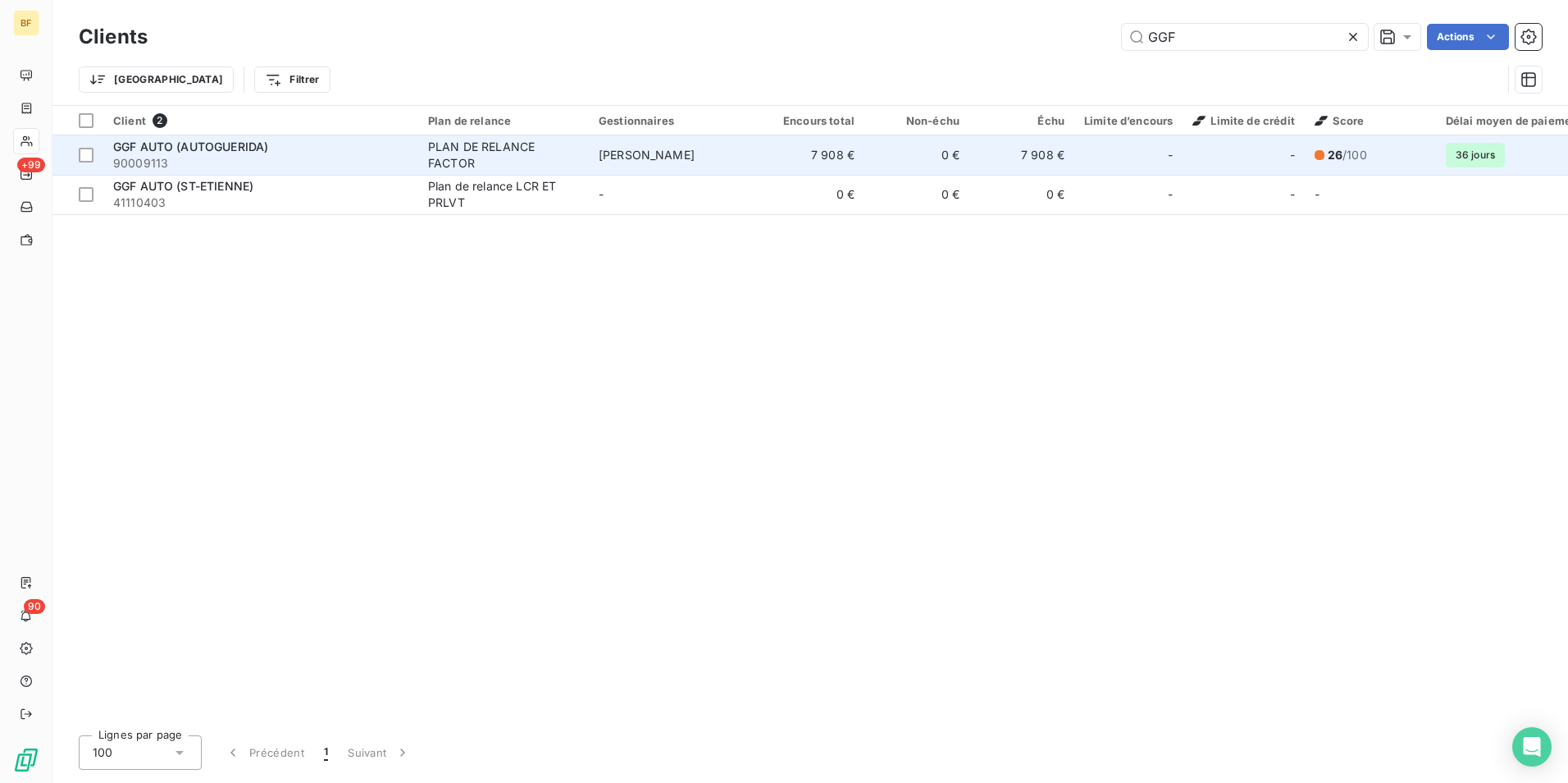
type input "GGF"
click at [363, 147] on div "GGF AUTO (AUTOGUERIDA)" at bounding box center [261, 147] width 295 height 17
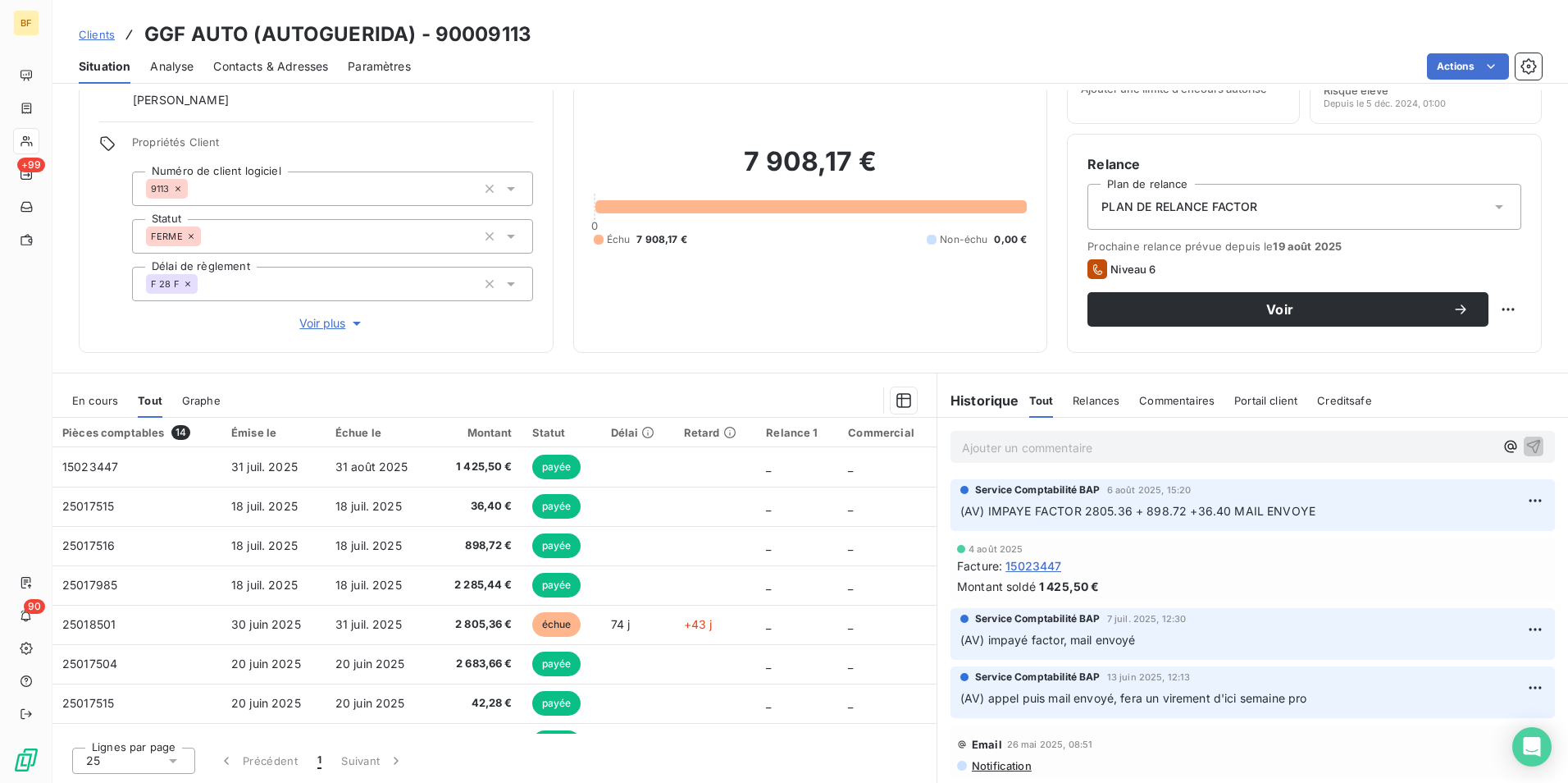
click at [745, 299] on div "7 908,17 € 0 Échu 7 908,17 € Non-échu 0,00 €" at bounding box center [811, 196] width 434 height 273
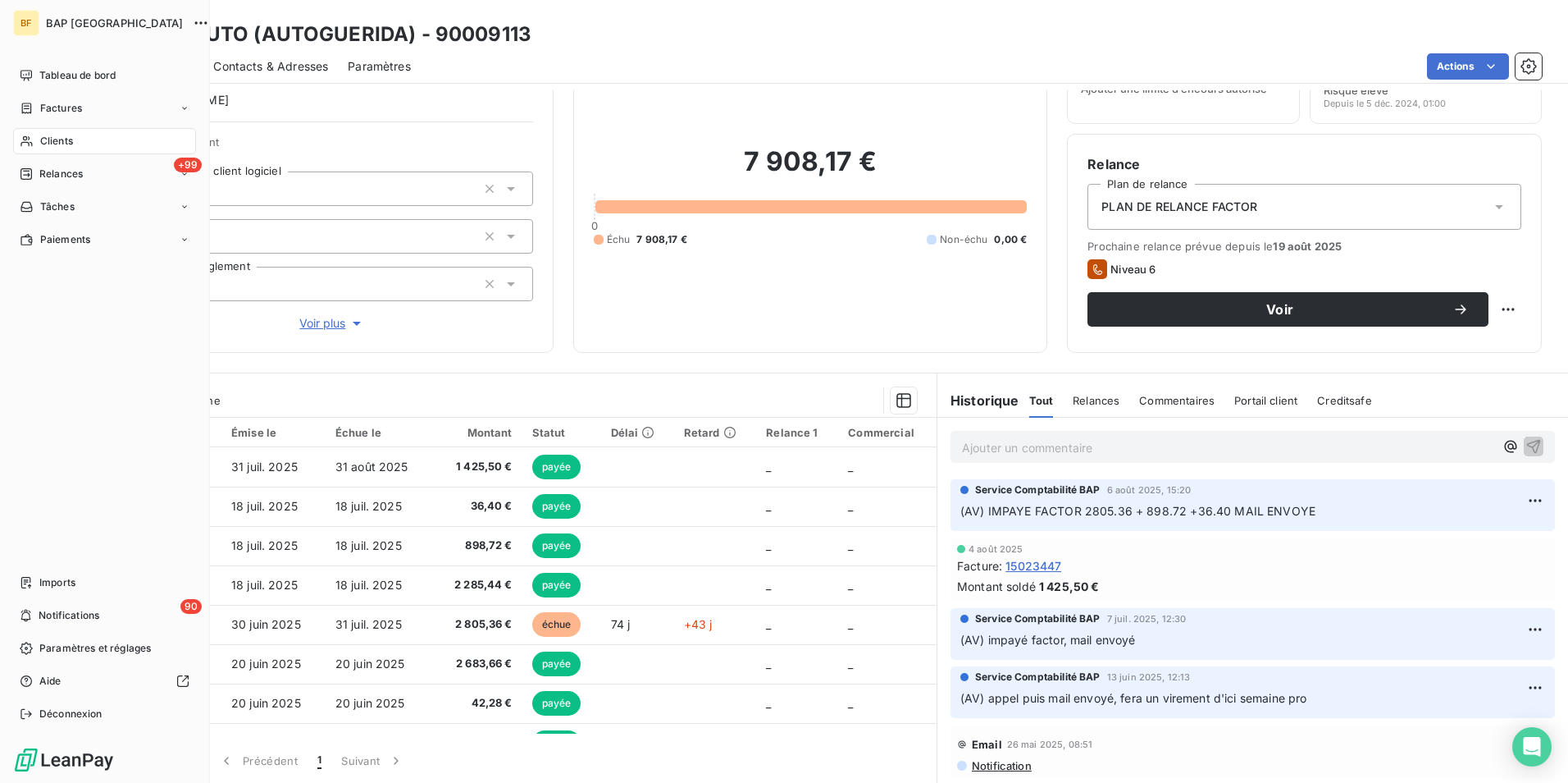
drag, startPoint x: 37, startPoint y: 138, endPoint x: 95, endPoint y: 128, distance: 58.9
click at [37, 138] on div "Clients" at bounding box center [104, 141] width 183 height 27
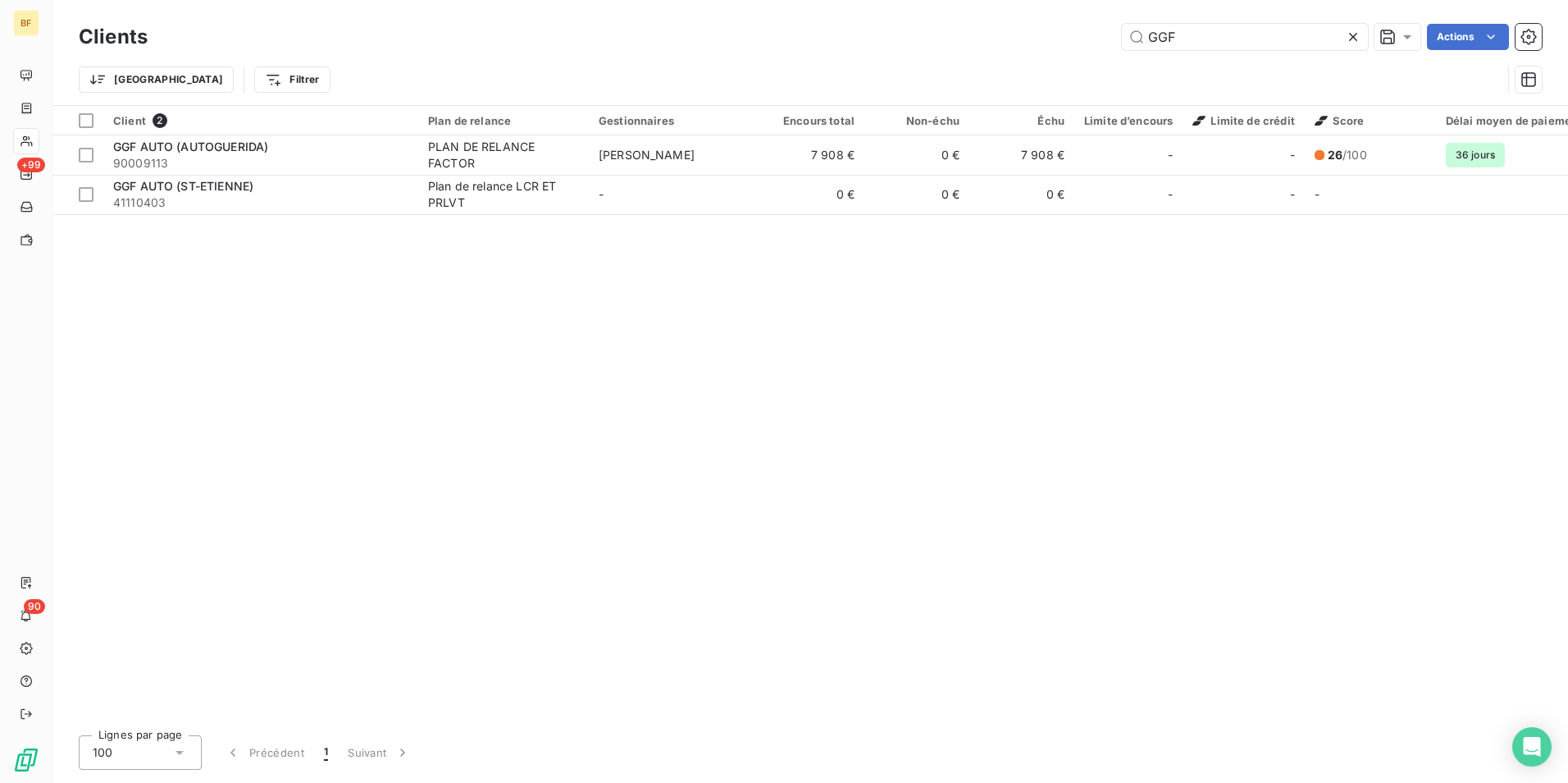
drag, startPoint x: 1193, startPoint y: 30, endPoint x: 1111, endPoint y: 37, distance: 82.3
click at [1089, 30] on div "GGF Actions" at bounding box center [855, 36] width 1375 height 27
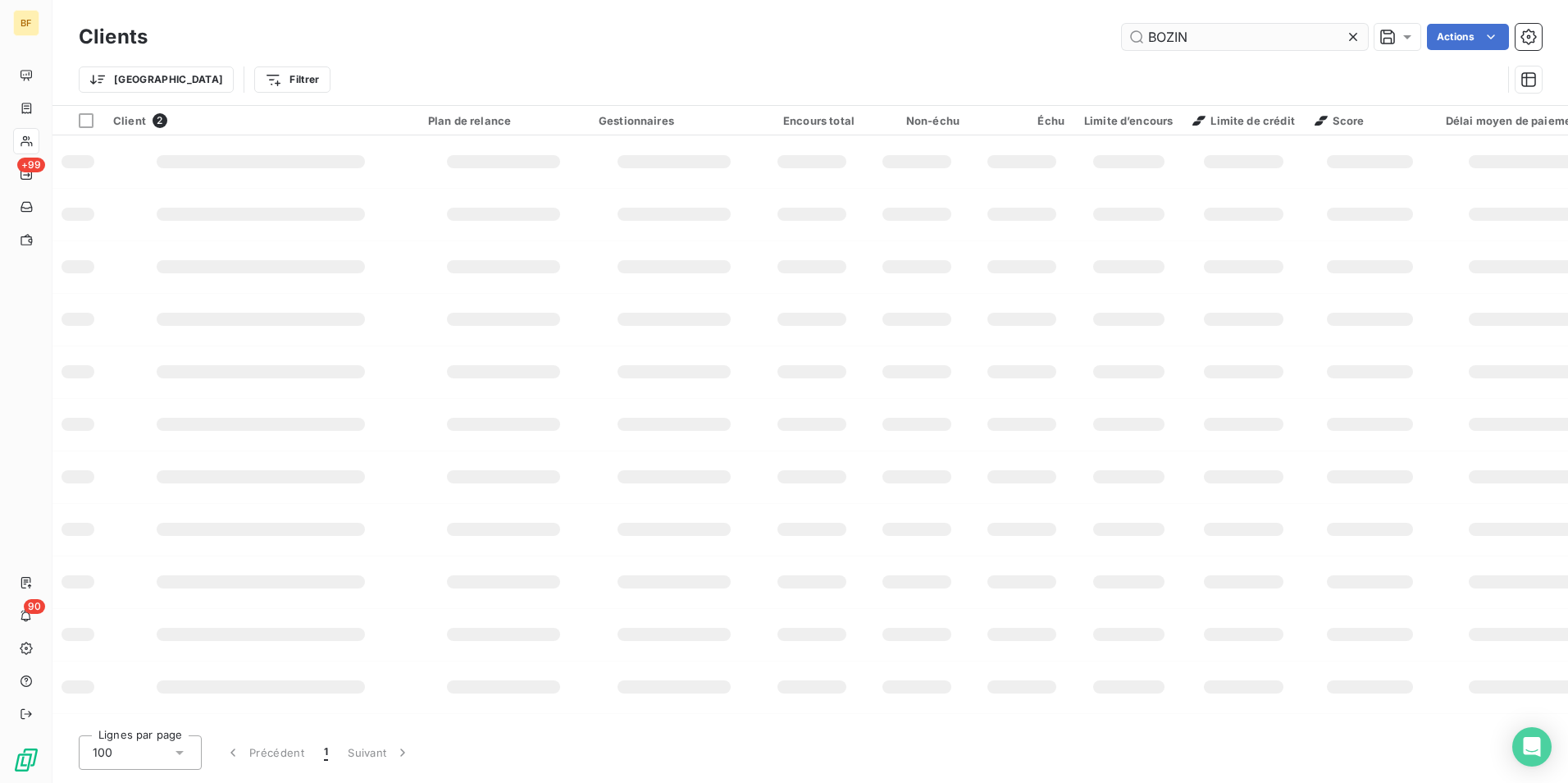
type input "BOZINO"
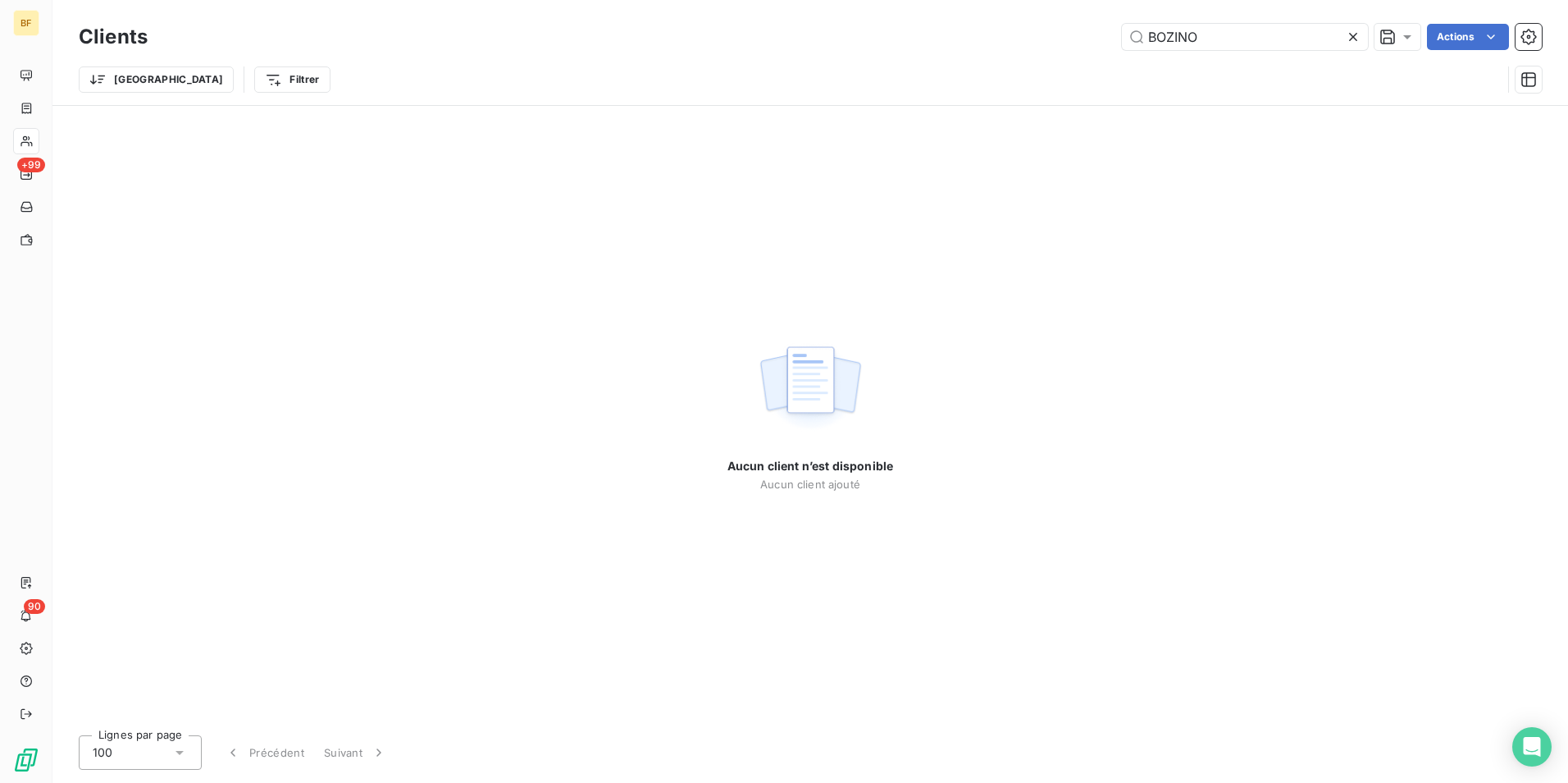
drag, startPoint x: 1226, startPoint y: 48, endPoint x: 1046, endPoint y: 34, distance: 180.5
click at [1046, 34] on div "BOZINO Actions" at bounding box center [855, 36] width 1375 height 27
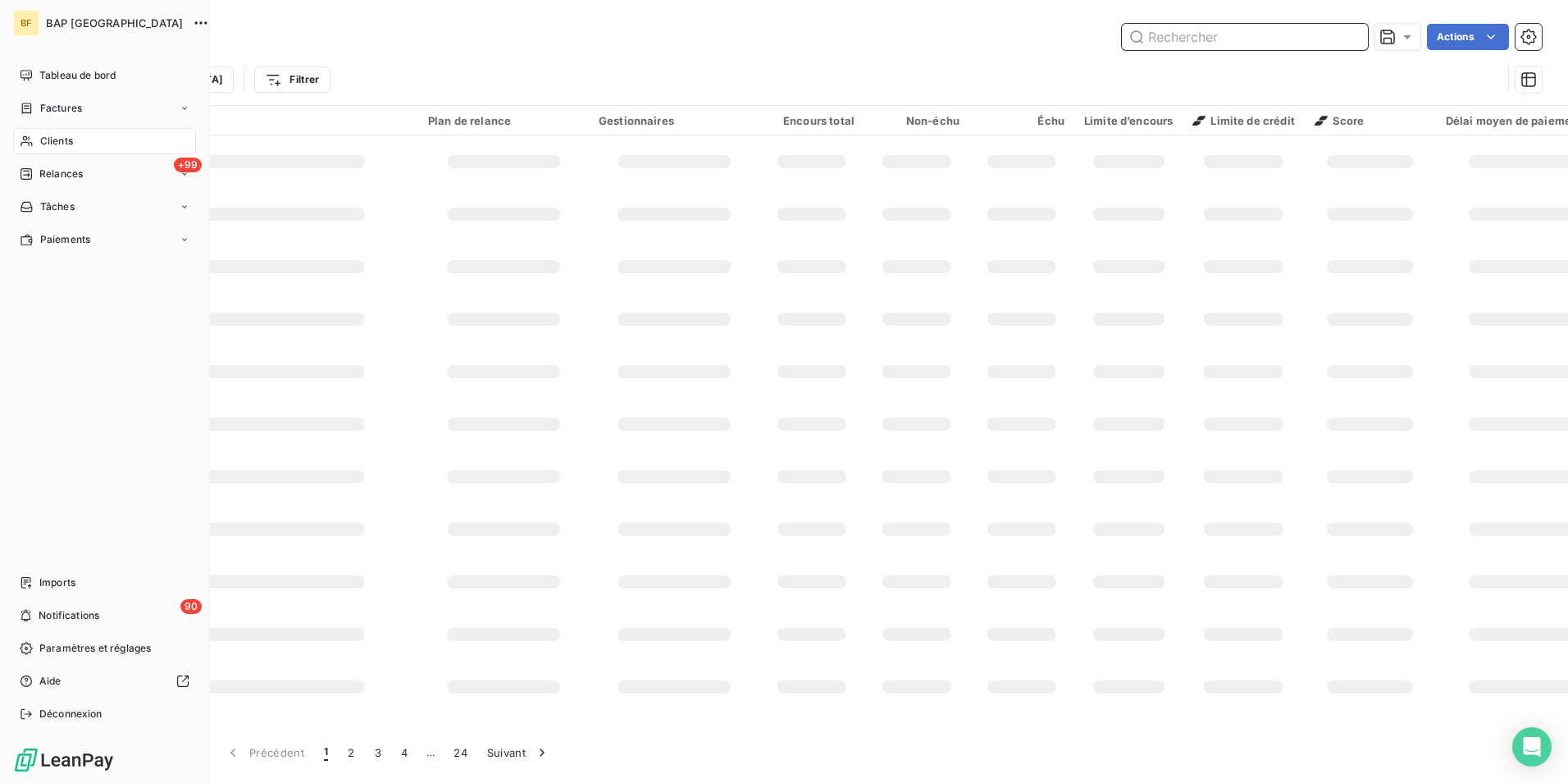
click at [43, 141] on span "Clients" at bounding box center [56, 141] width 32 height 15
click at [1193, 28] on input "text" at bounding box center [1245, 36] width 246 height 27
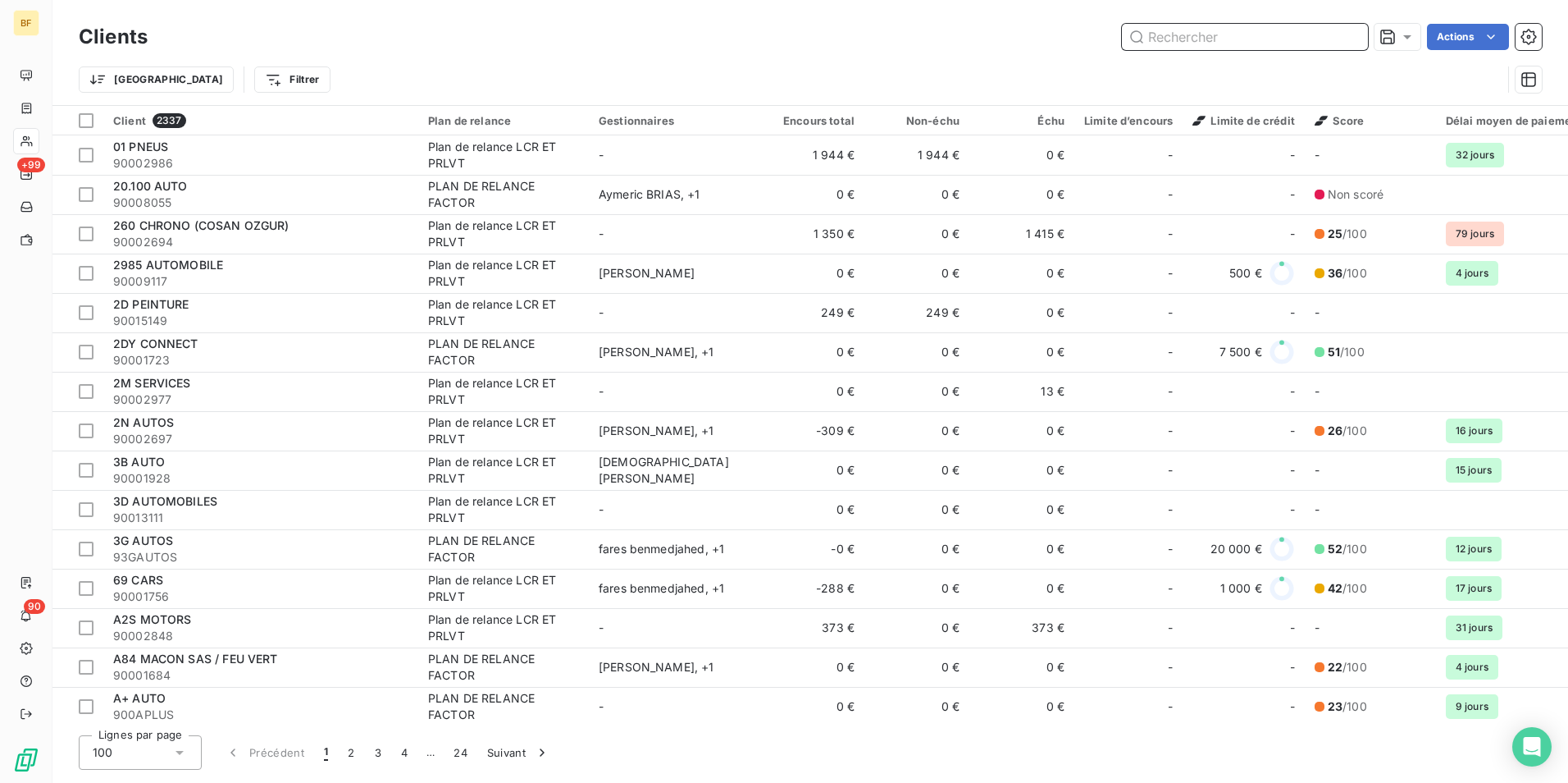
click at [1195, 34] on input "text" at bounding box center [1245, 36] width 246 height 27
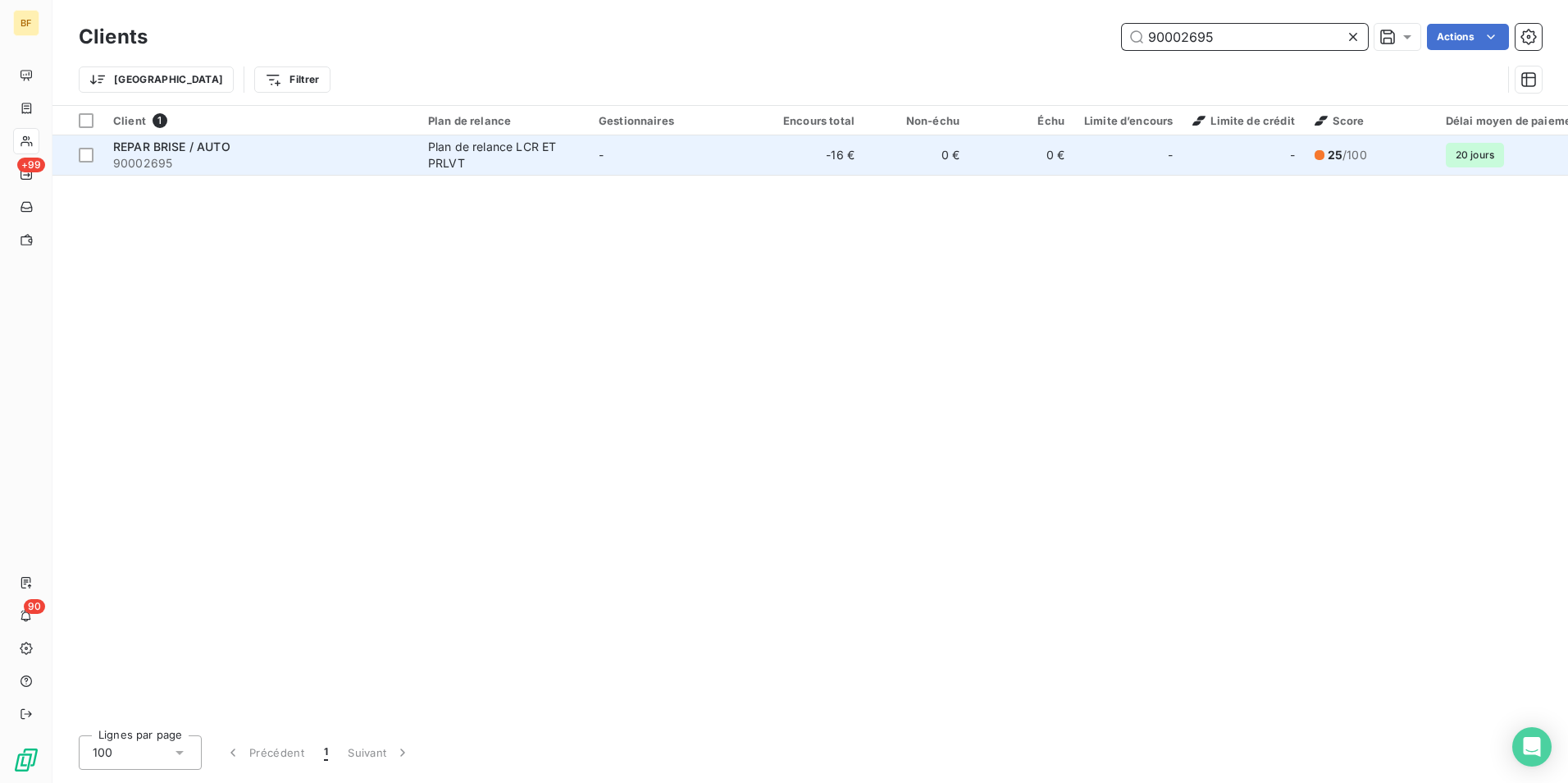
type input "90002695"
click at [456, 166] on div "Plan de relance LCR ET PRLVT" at bounding box center [503, 154] width 151 height 32
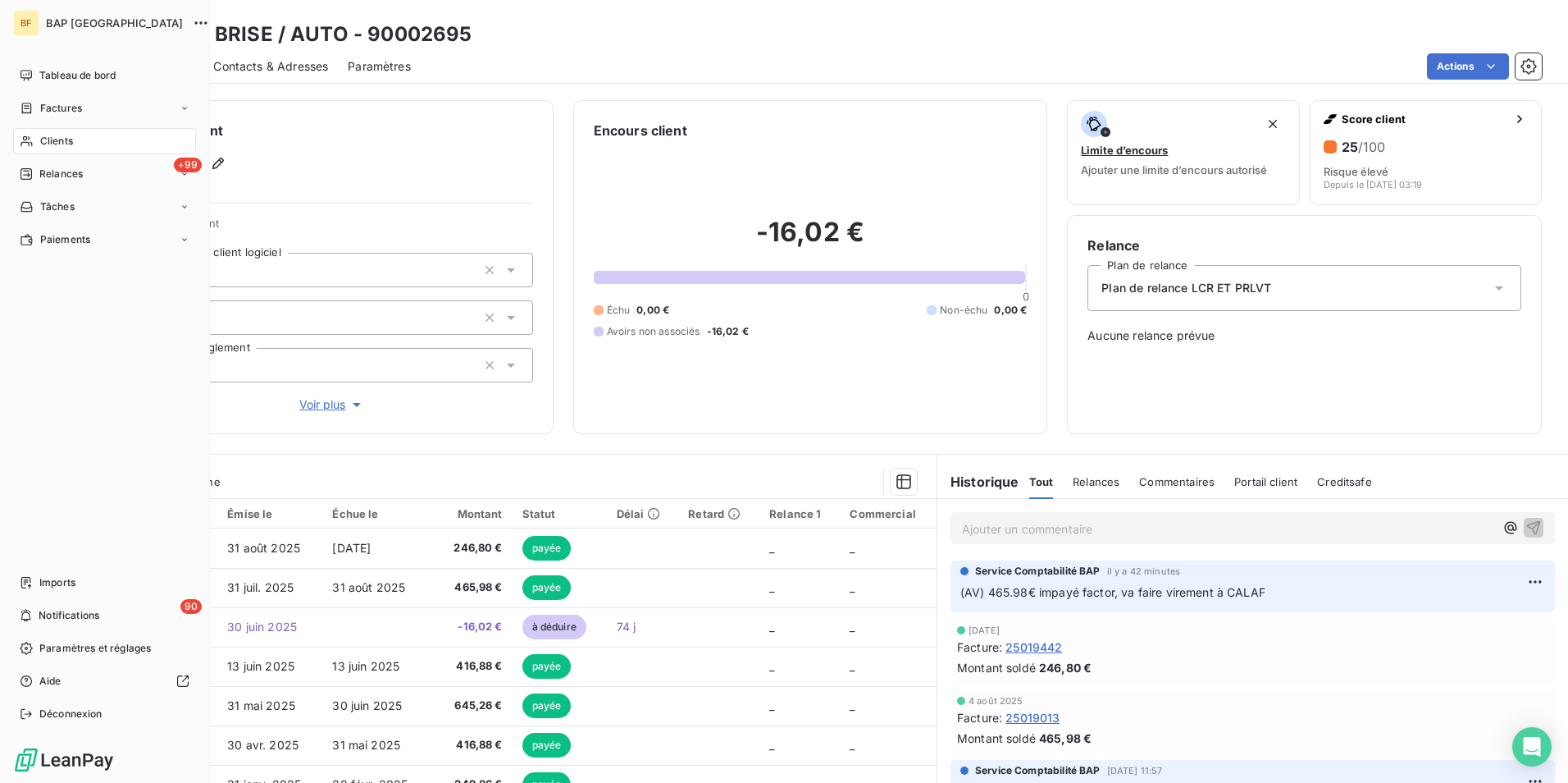
drag, startPoint x: 30, startPoint y: 136, endPoint x: 62, endPoint y: 130, distance: 32.6
click at [30, 136] on icon at bounding box center [27, 141] width 14 height 13
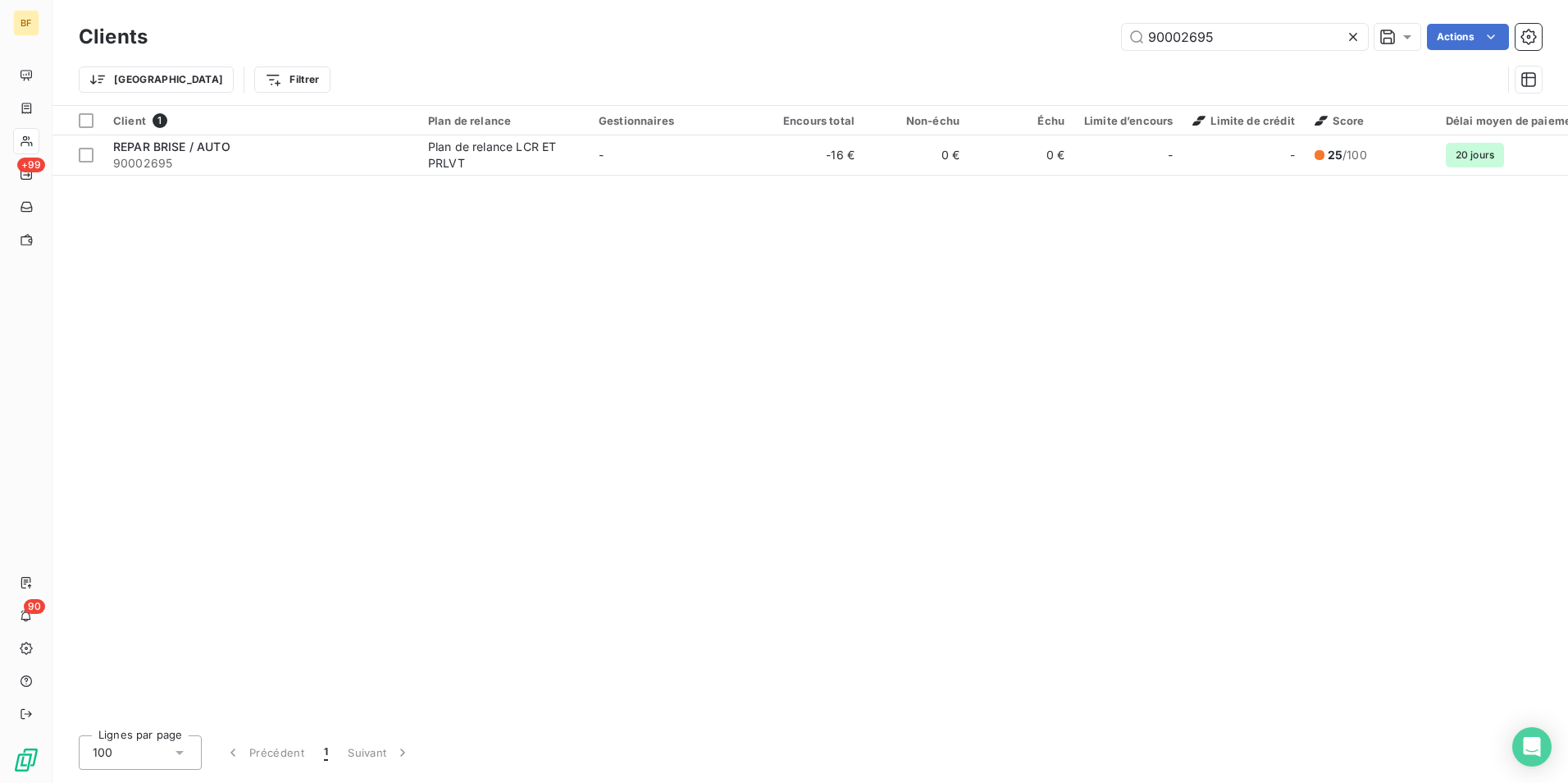
drag, startPoint x: 1077, startPoint y: 39, endPoint x: 1042, endPoint y: 38, distance: 35.0
click at [1042, 38] on div "90002695 Actions" at bounding box center [855, 36] width 1375 height 27
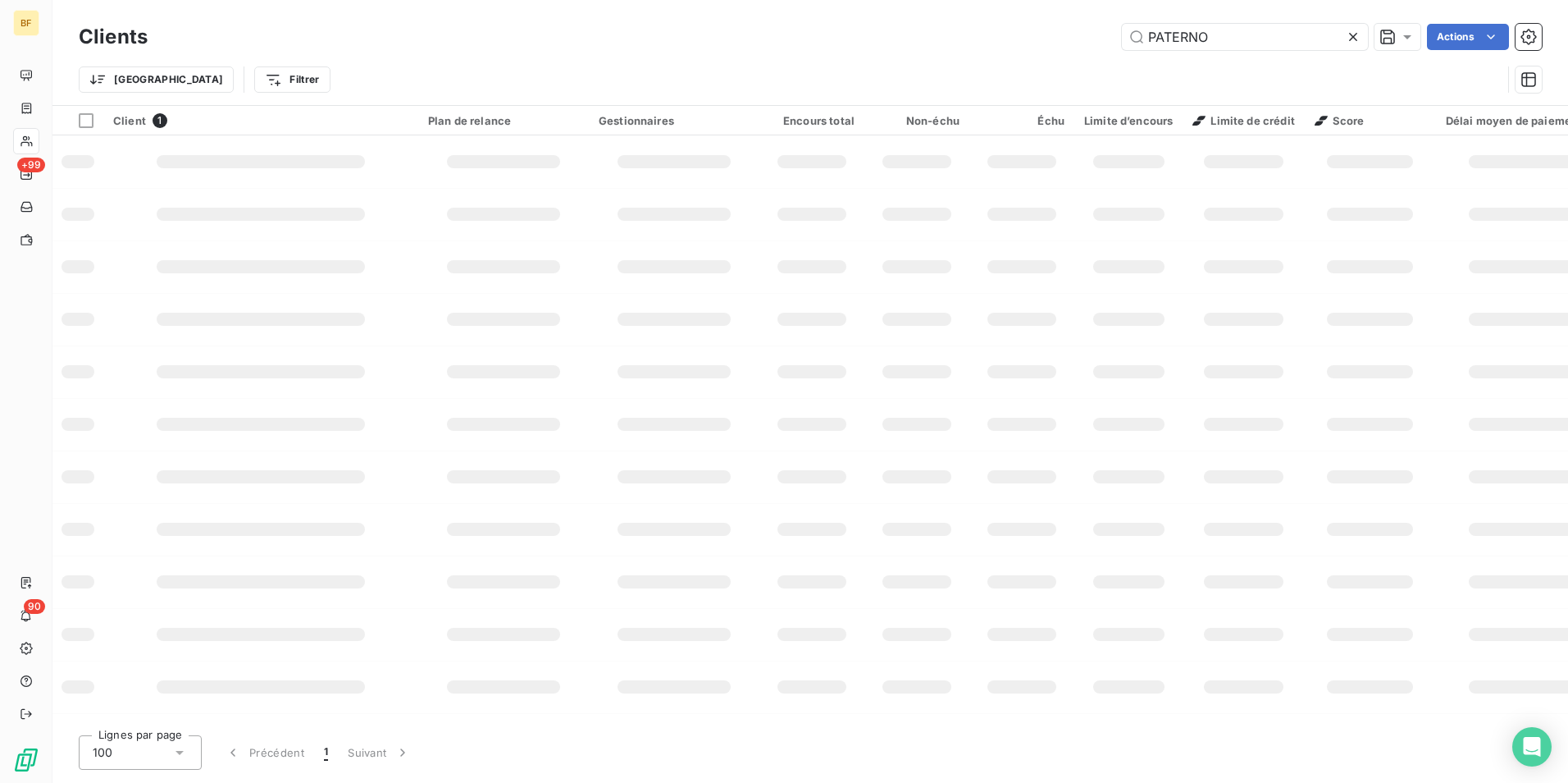
type input "PATERNO"
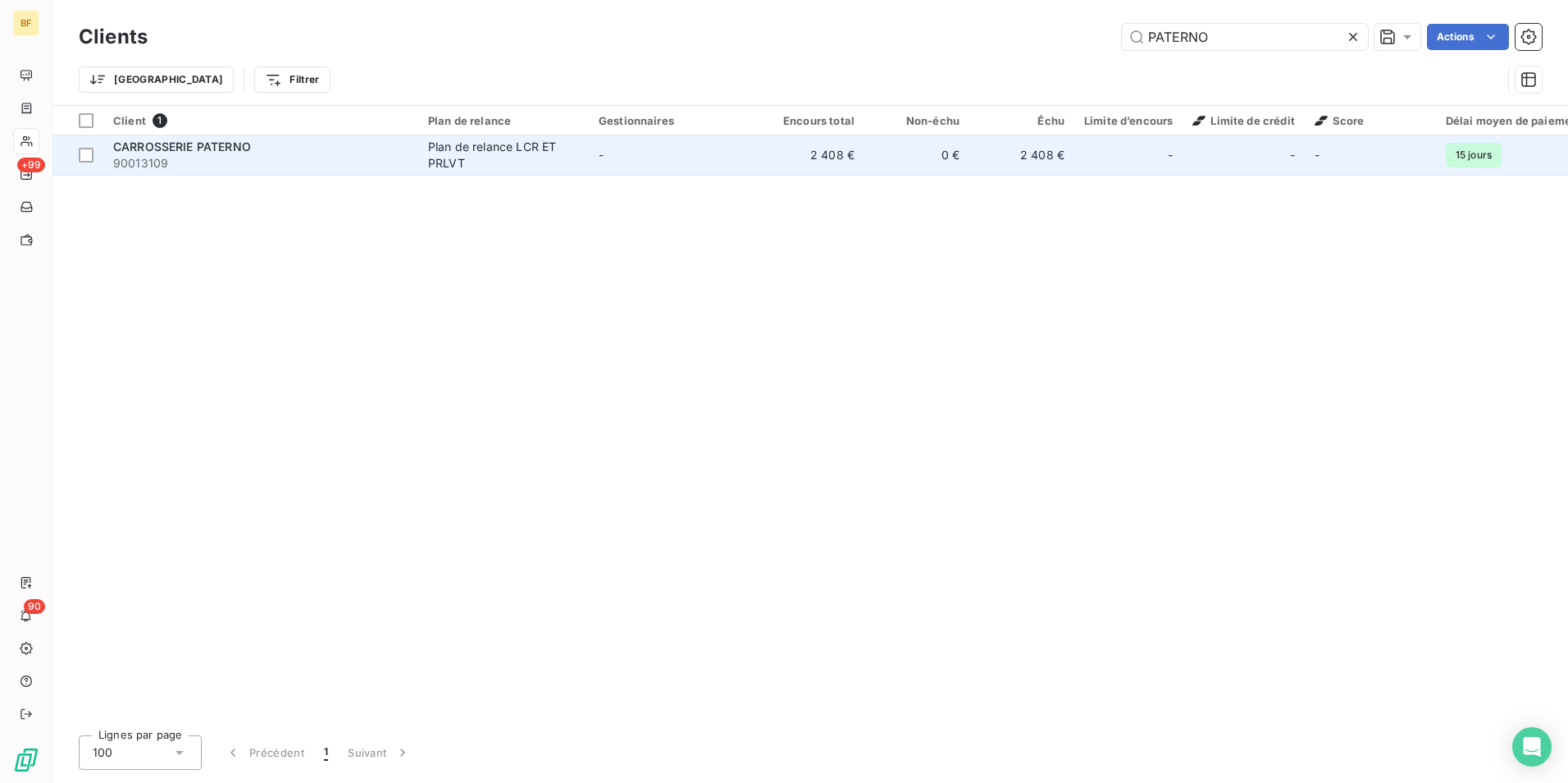
click at [306, 151] on div "CARROSSERIE PATERNO" at bounding box center [261, 147] width 295 height 17
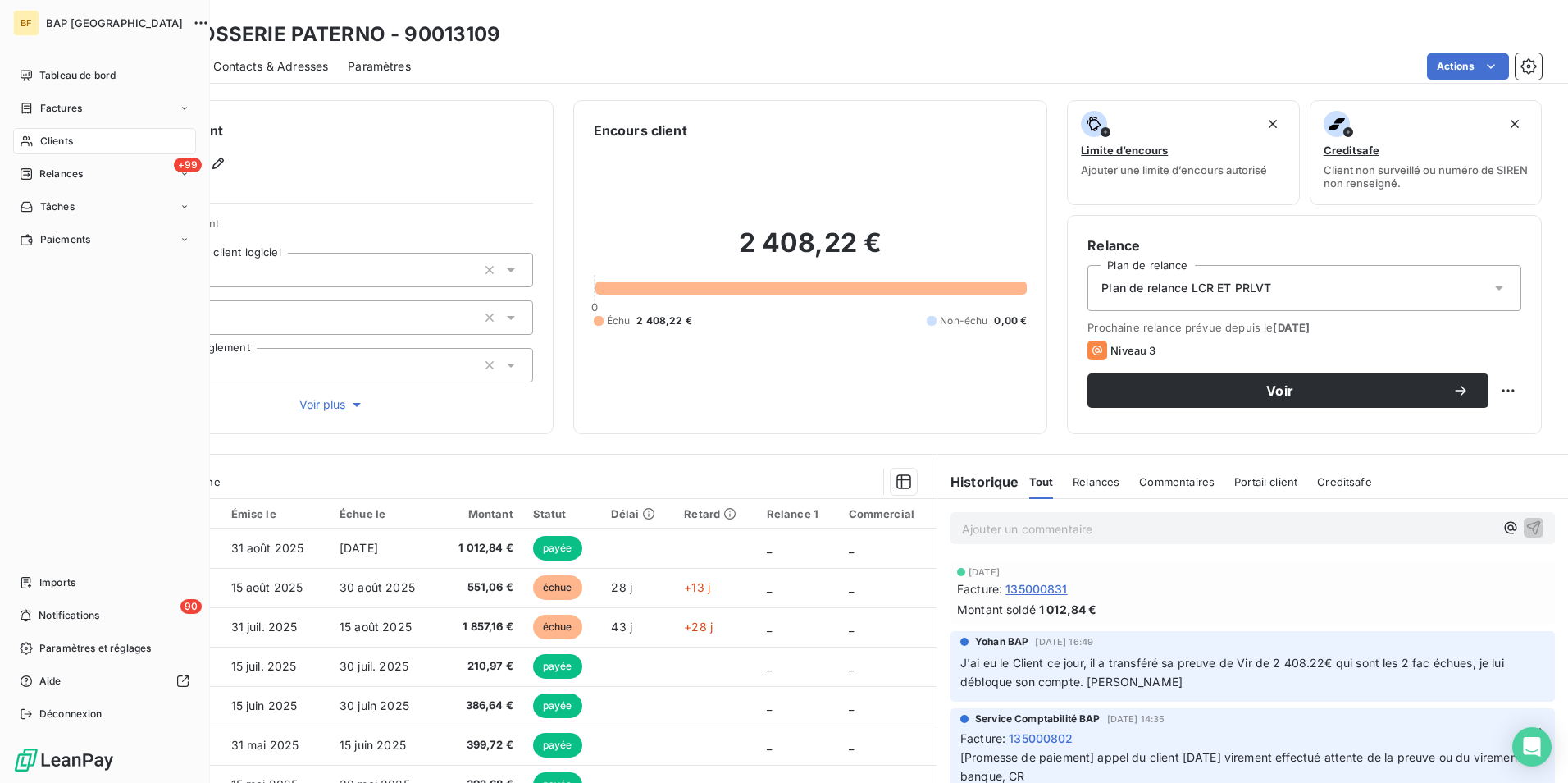
click at [43, 141] on span "Clients" at bounding box center [56, 141] width 32 height 15
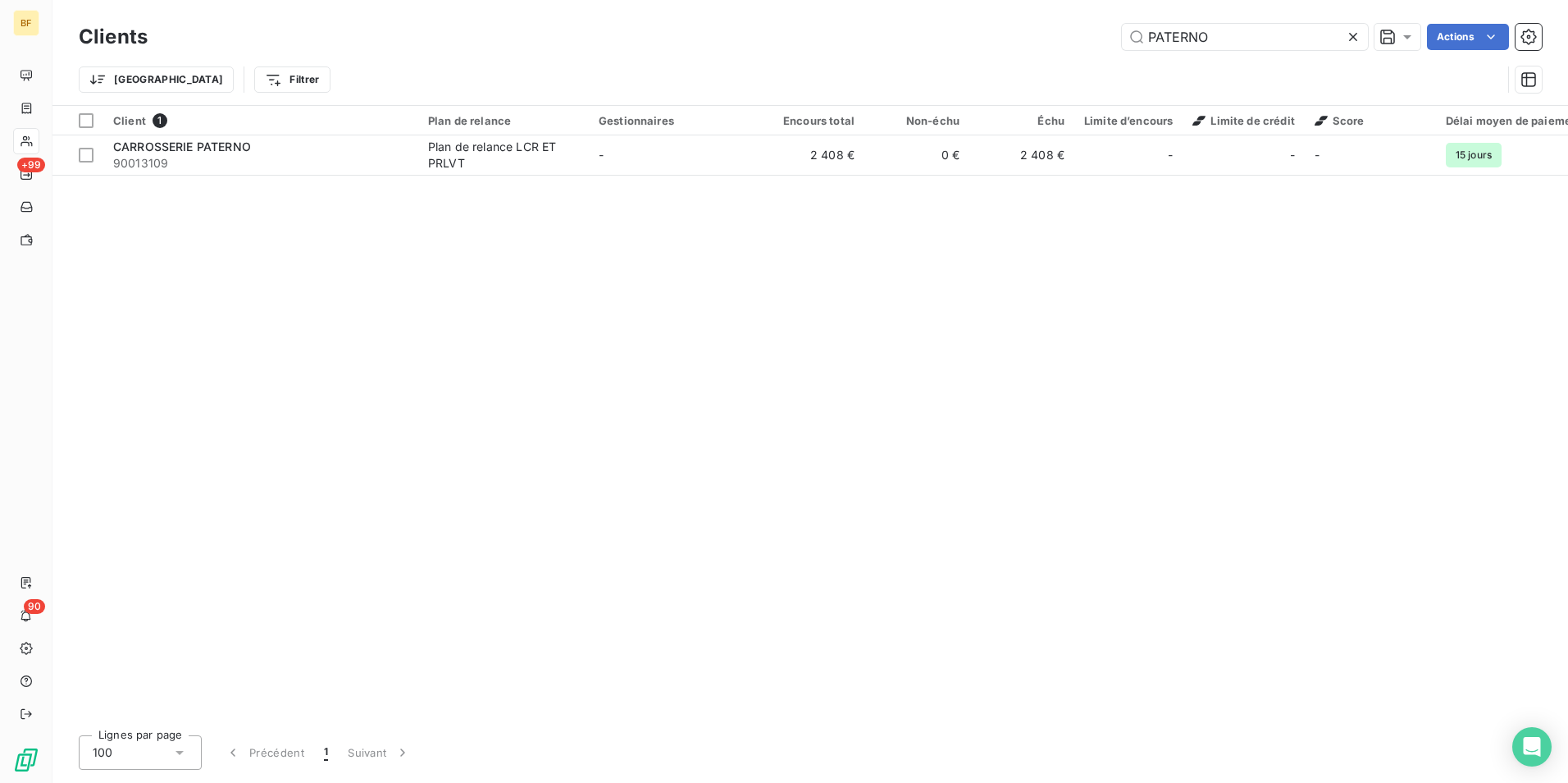
drag, startPoint x: 998, startPoint y: 10, endPoint x: 892, endPoint y: -6, distance: 107.2
click at [892, 0] on html "BF +99 90 Clients PATERNO Actions Trier Filtrer Client 1 Plan de relance Gestio…" at bounding box center [784, 392] width 1568 height 783
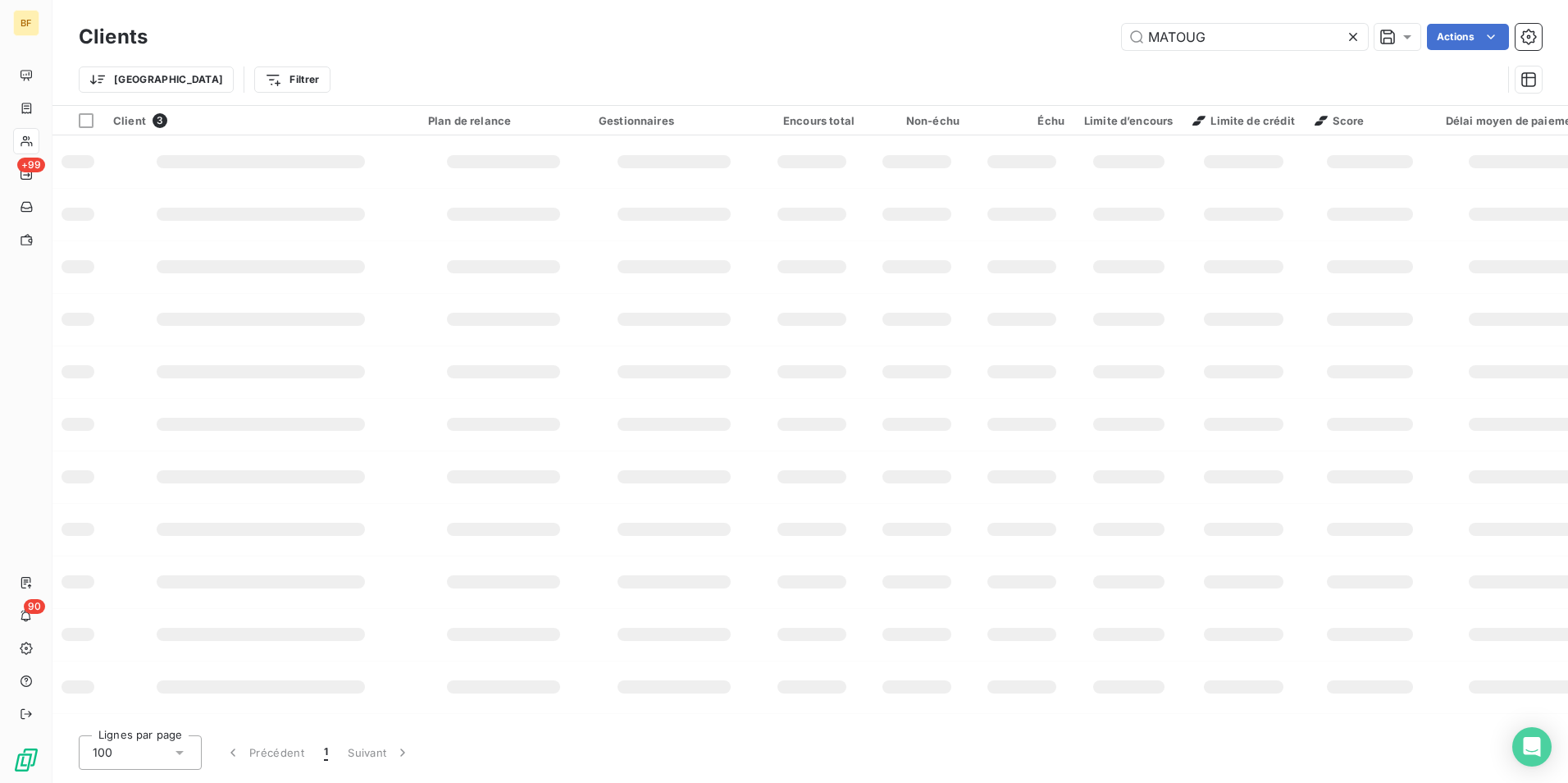
type input "MATOUG"
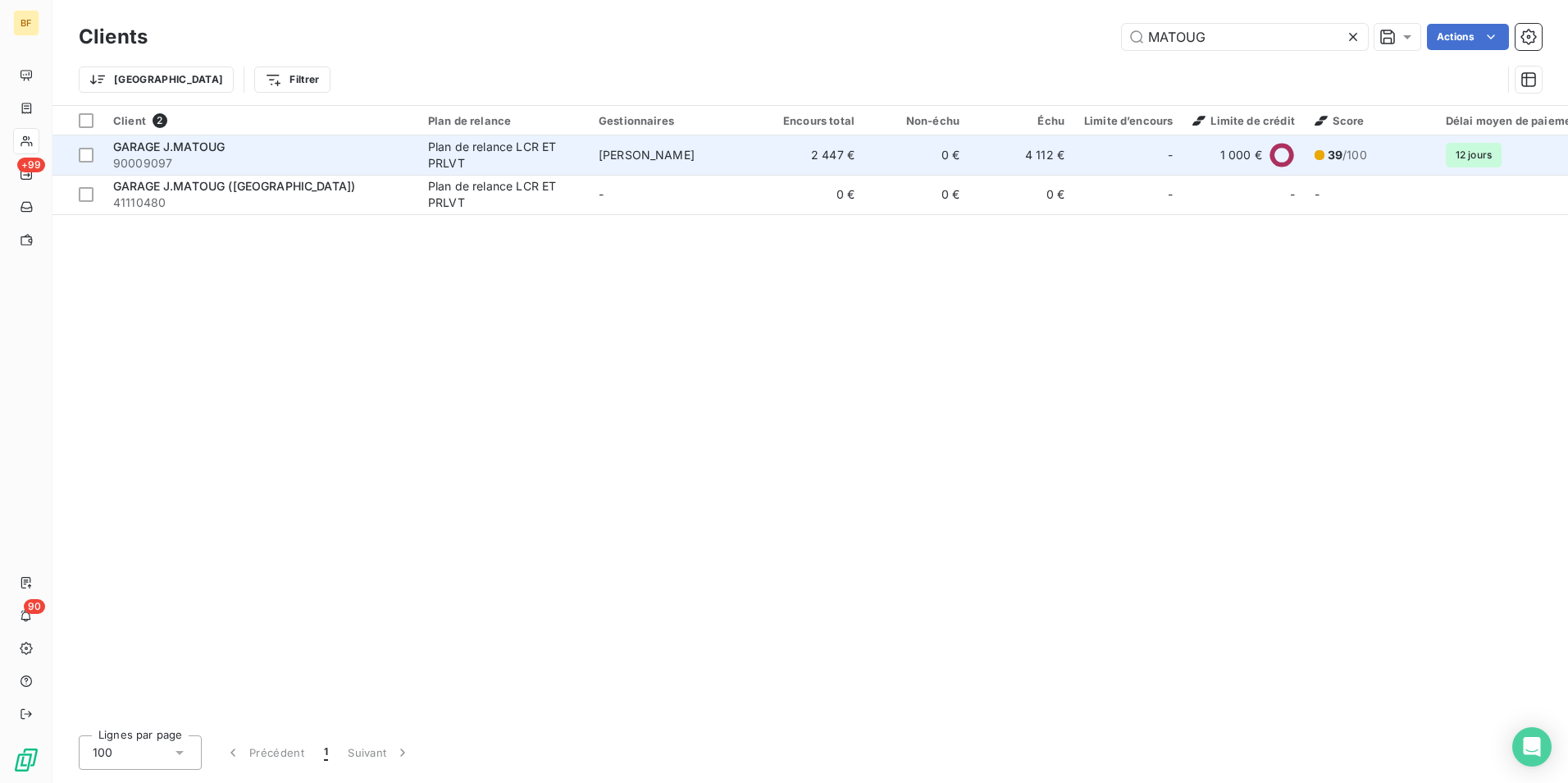
click at [252, 164] on span "90009097" at bounding box center [261, 163] width 295 height 17
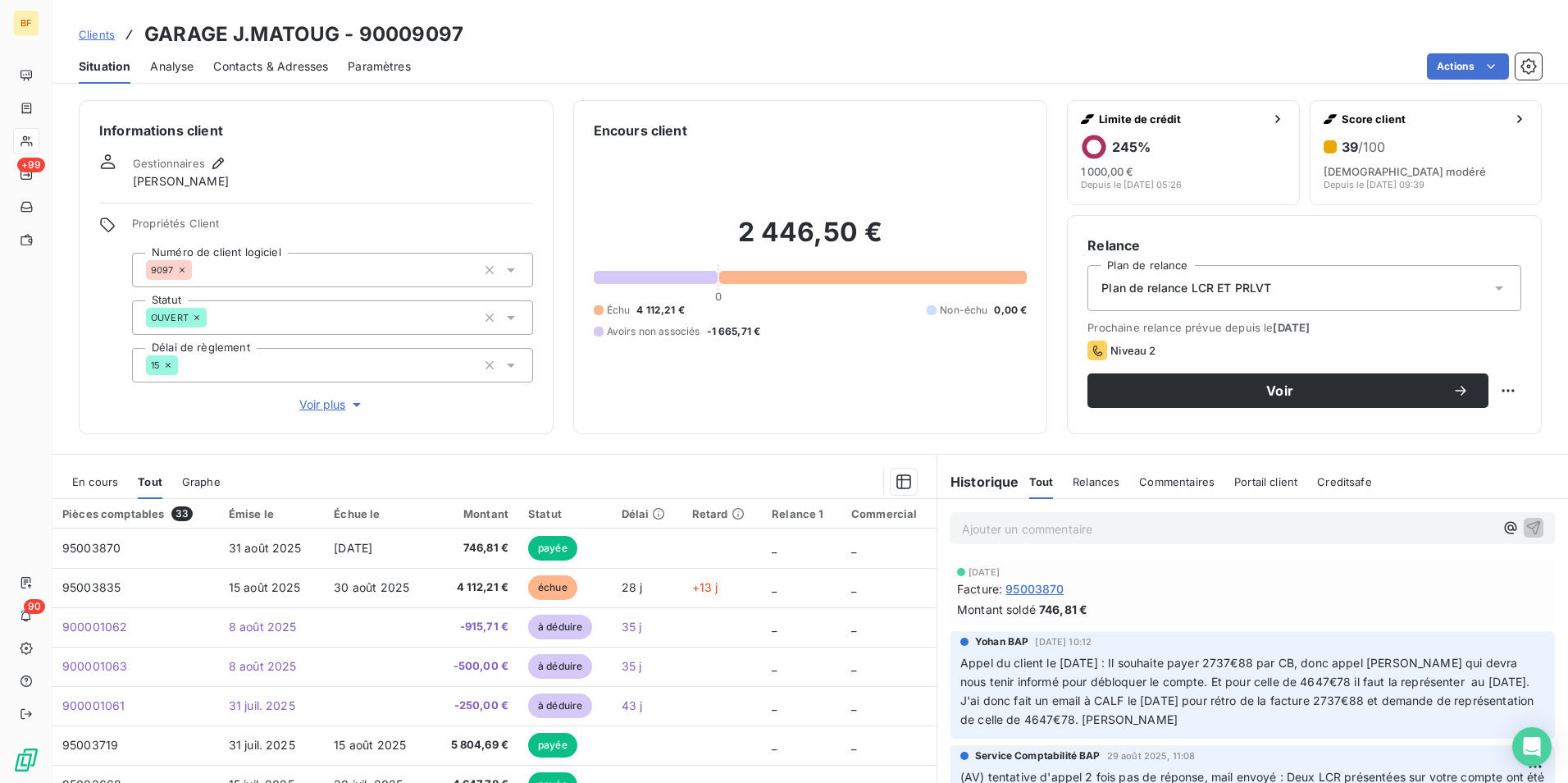
scroll to position [82, 0]
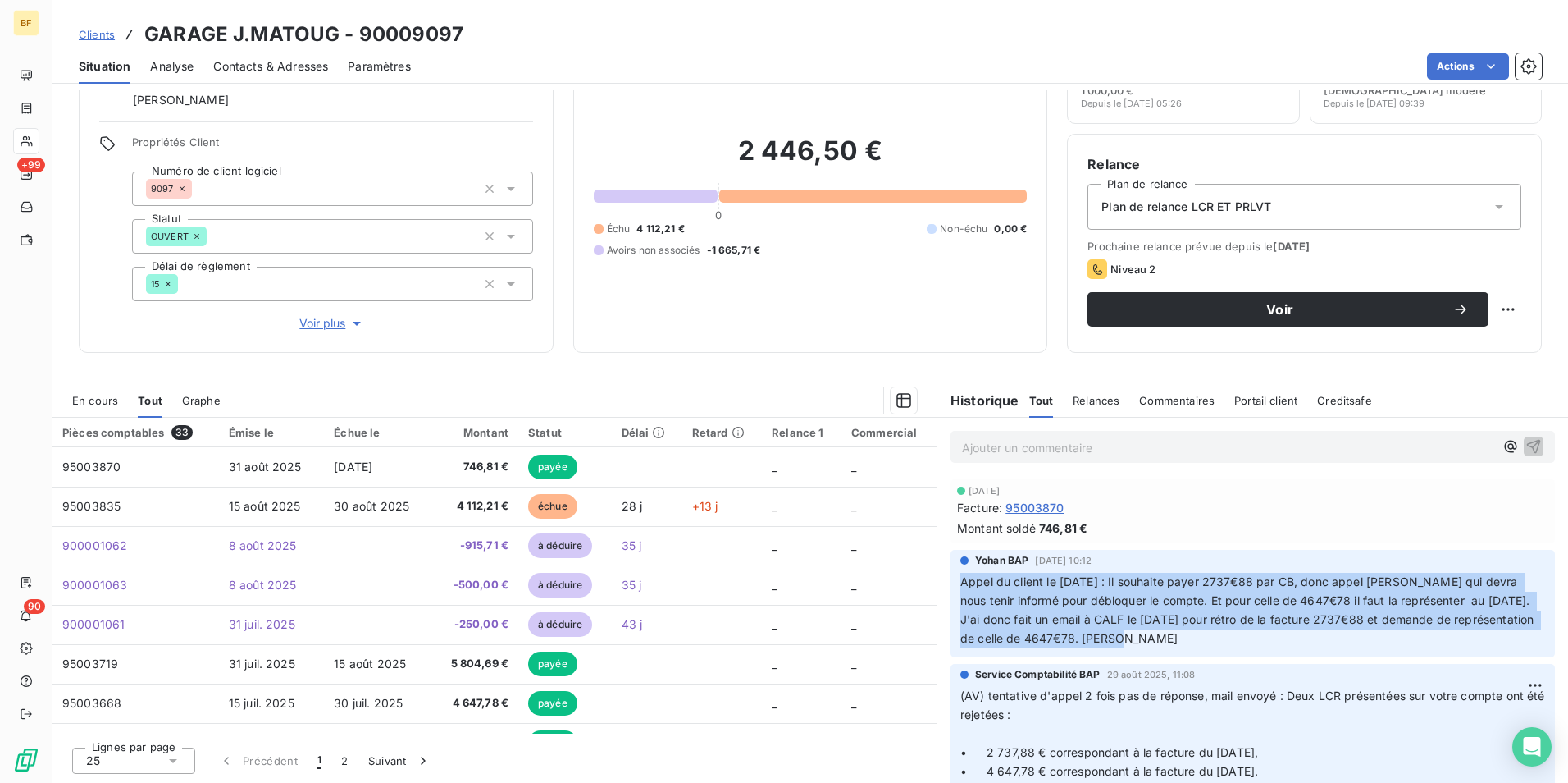
drag, startPoint x: 1205, startPoint y: 638, endPoint x: 954, endPoint y: 585, distance: 256.5
click at [961, 585] on p "Appel du client le [DATE] : Il souhaite payer 2737€88 par CB, donc appel [PERSO…" at bounding box center [1253, 610] width 585 height 76
copy span "Appel du client le [DATE] : Il souhaite payer 2737€88 par CB, donc appel [PERSO…"
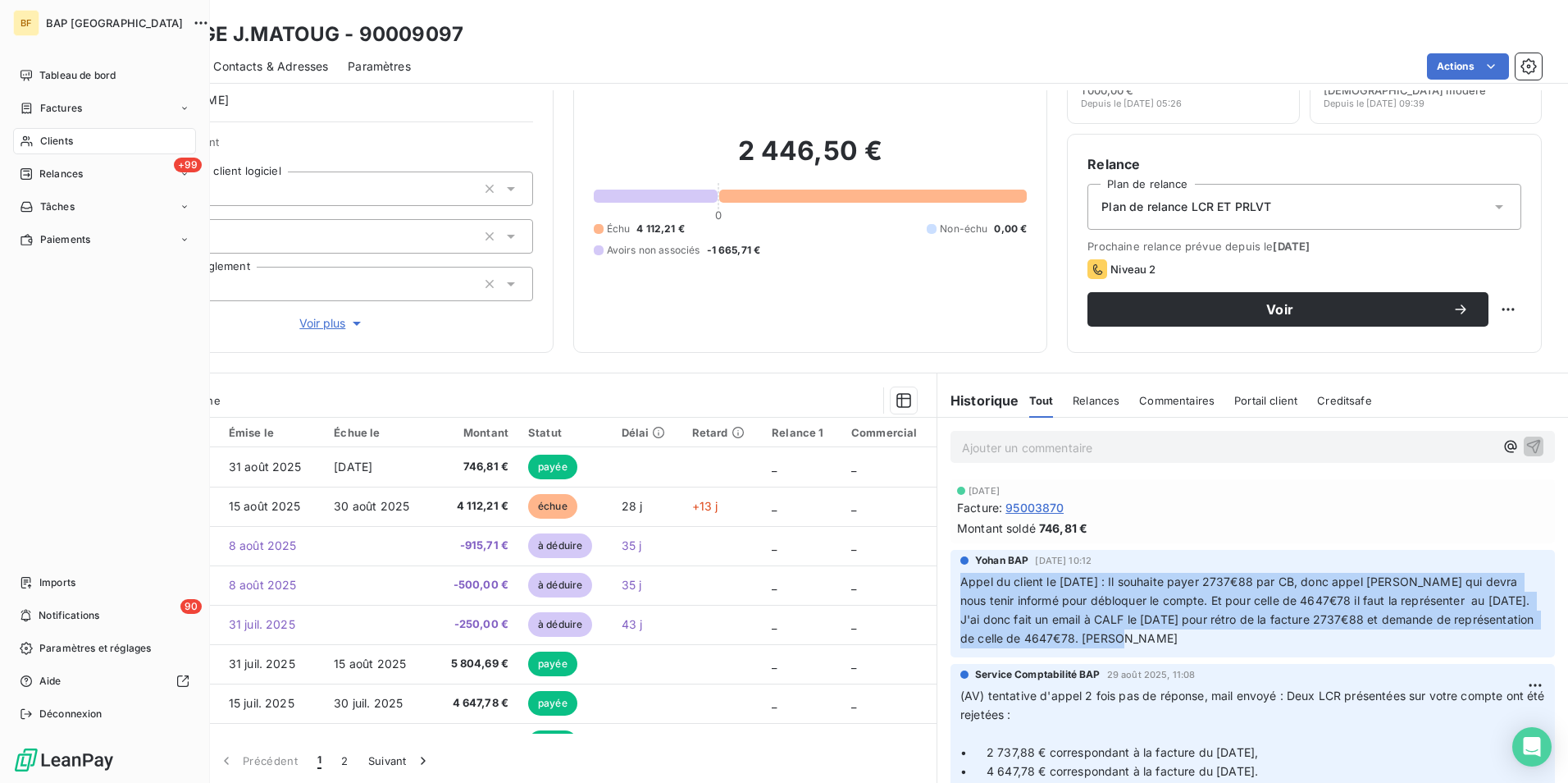
drag, startPoint x: 32, startPoint y: 141, endPoint x: 625, endPoint y: 62, distance: 598.2
click at [34, 141] on div "Clients" at bounding box center [104, 141] width 183 height 27
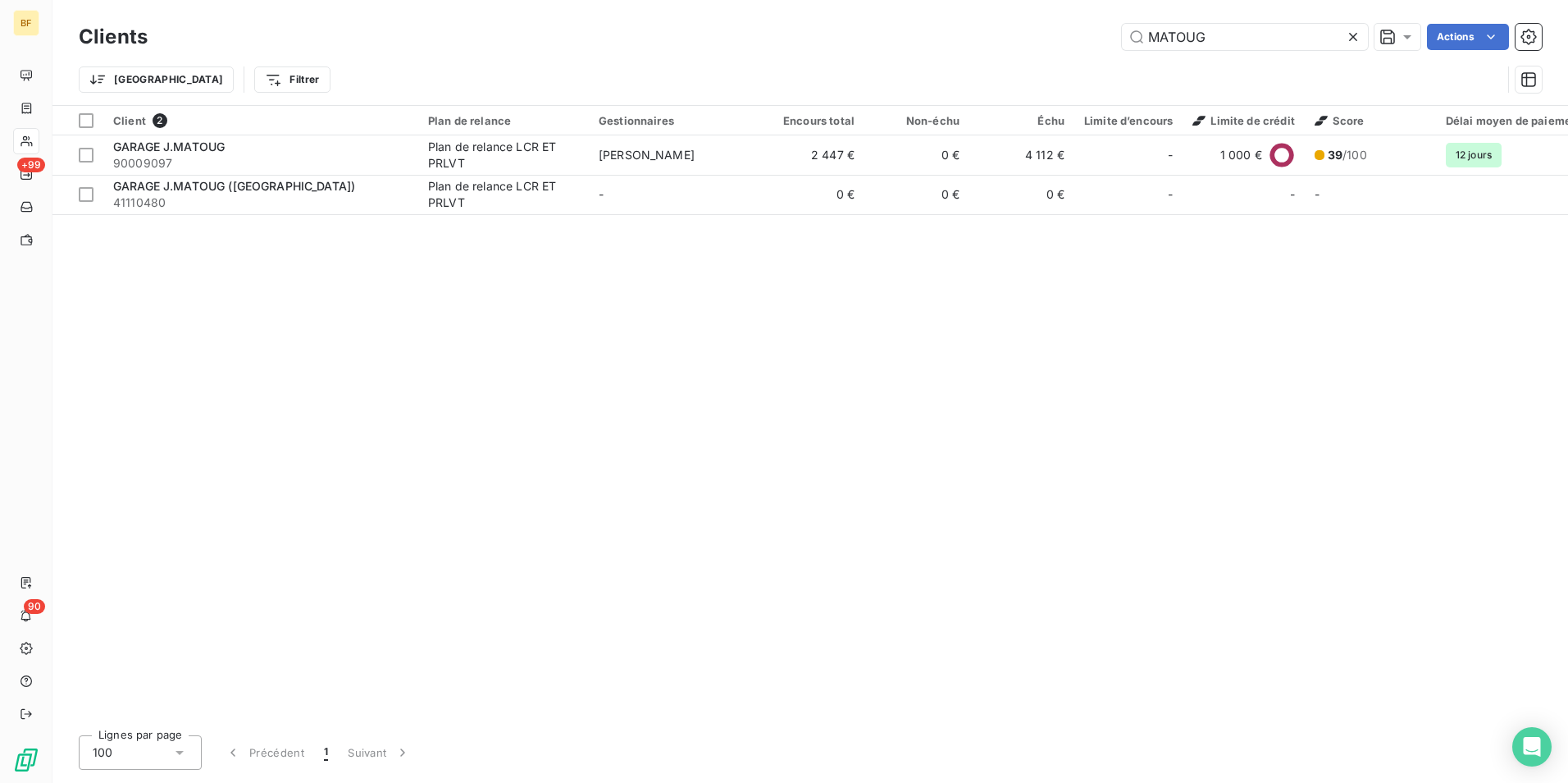
drag, startPoint x: 1235, startPoint y: 41, endPoint x: 1113, endPoint y: 39, distance: 122.0
click at [1119, 37] on div "MATOUG Actions" at bounding box center [855, 36] width 1375 height 27
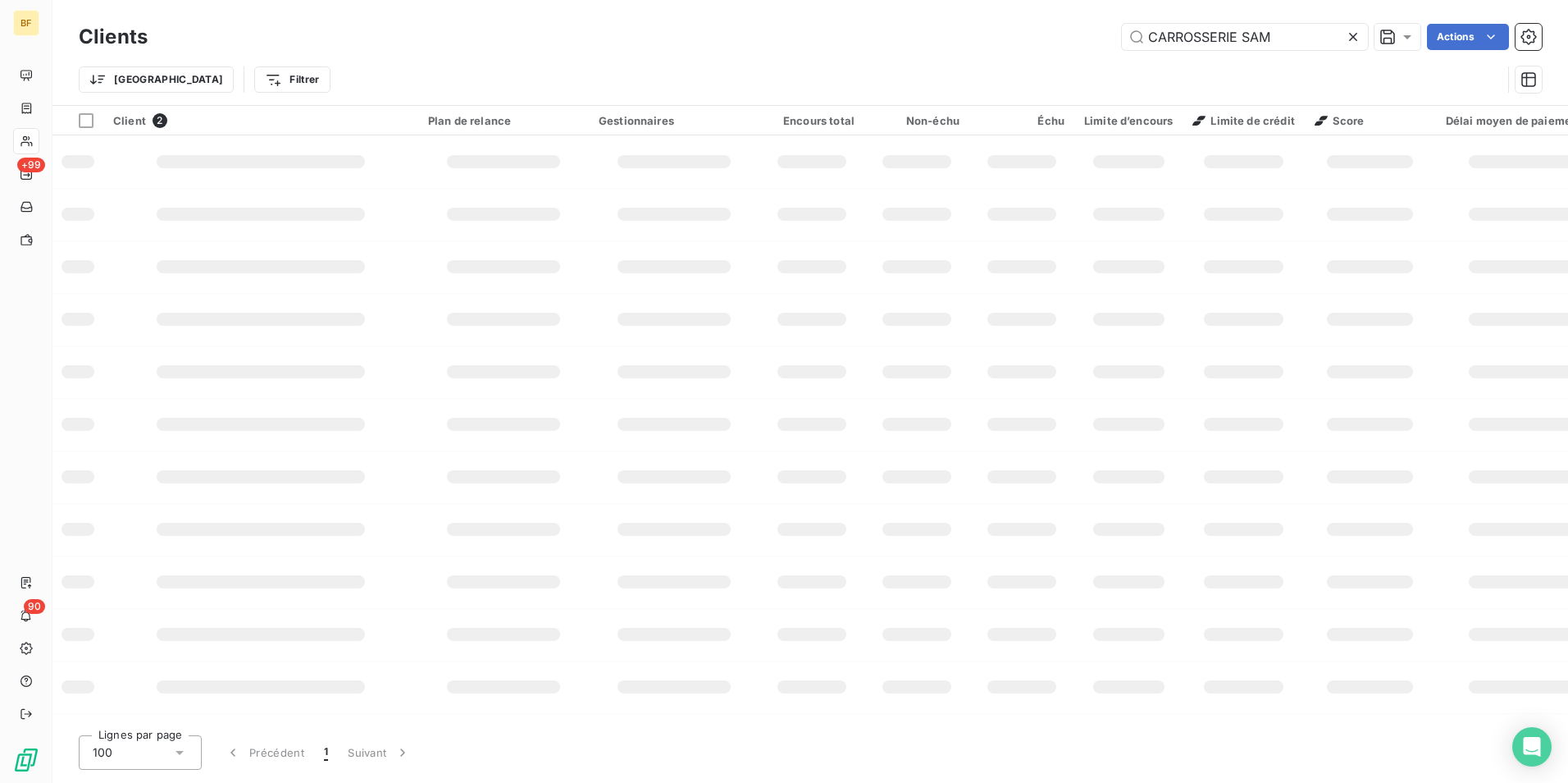
type input "CARROSSERIE SAM"
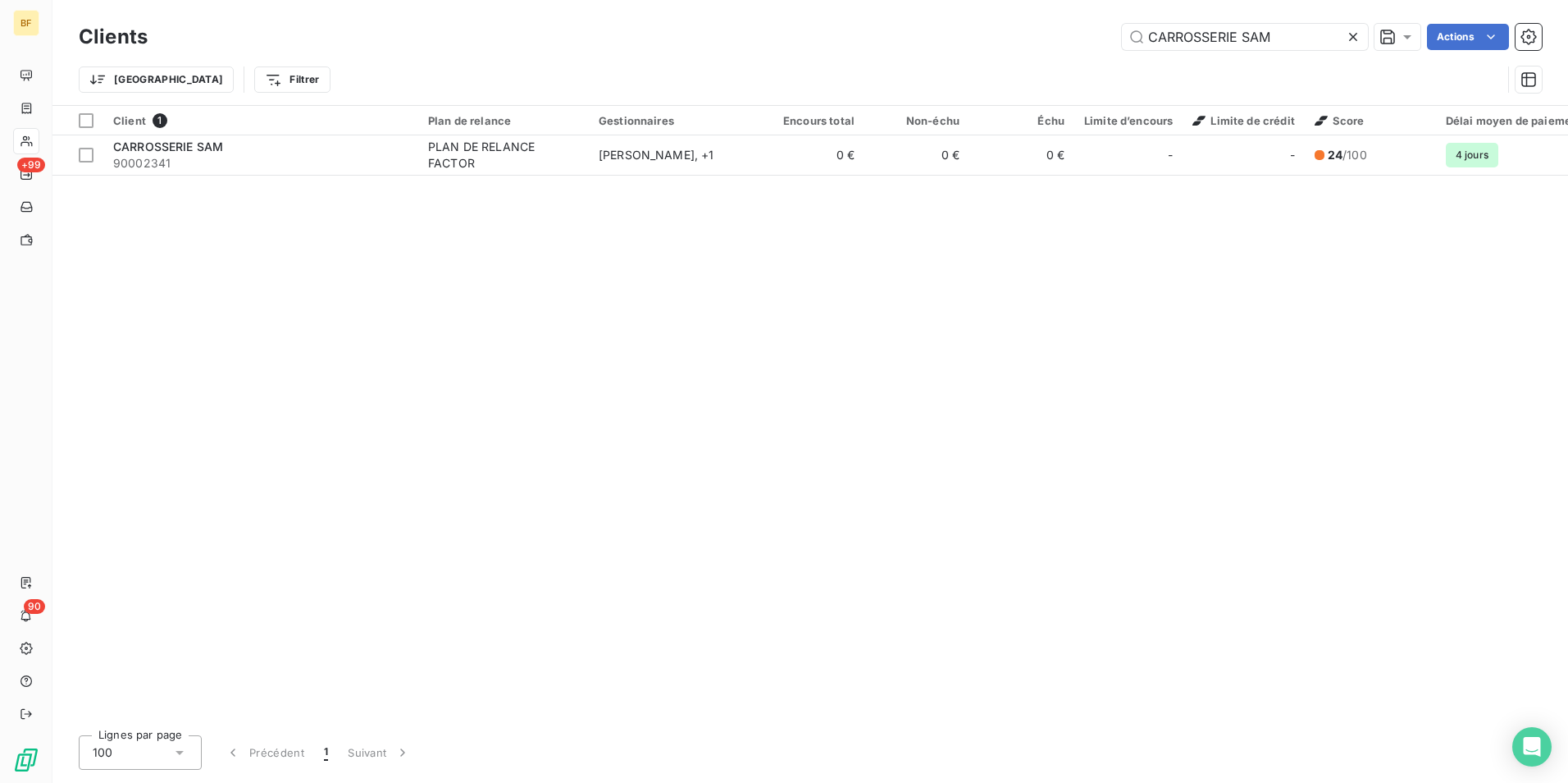
click at [616, 177] on div "Client 1 Plan de relance Gestionnaires Encours total Non-échu Échu Limite d’enc…" at bounding box center [810, 414] width 1516 height 616
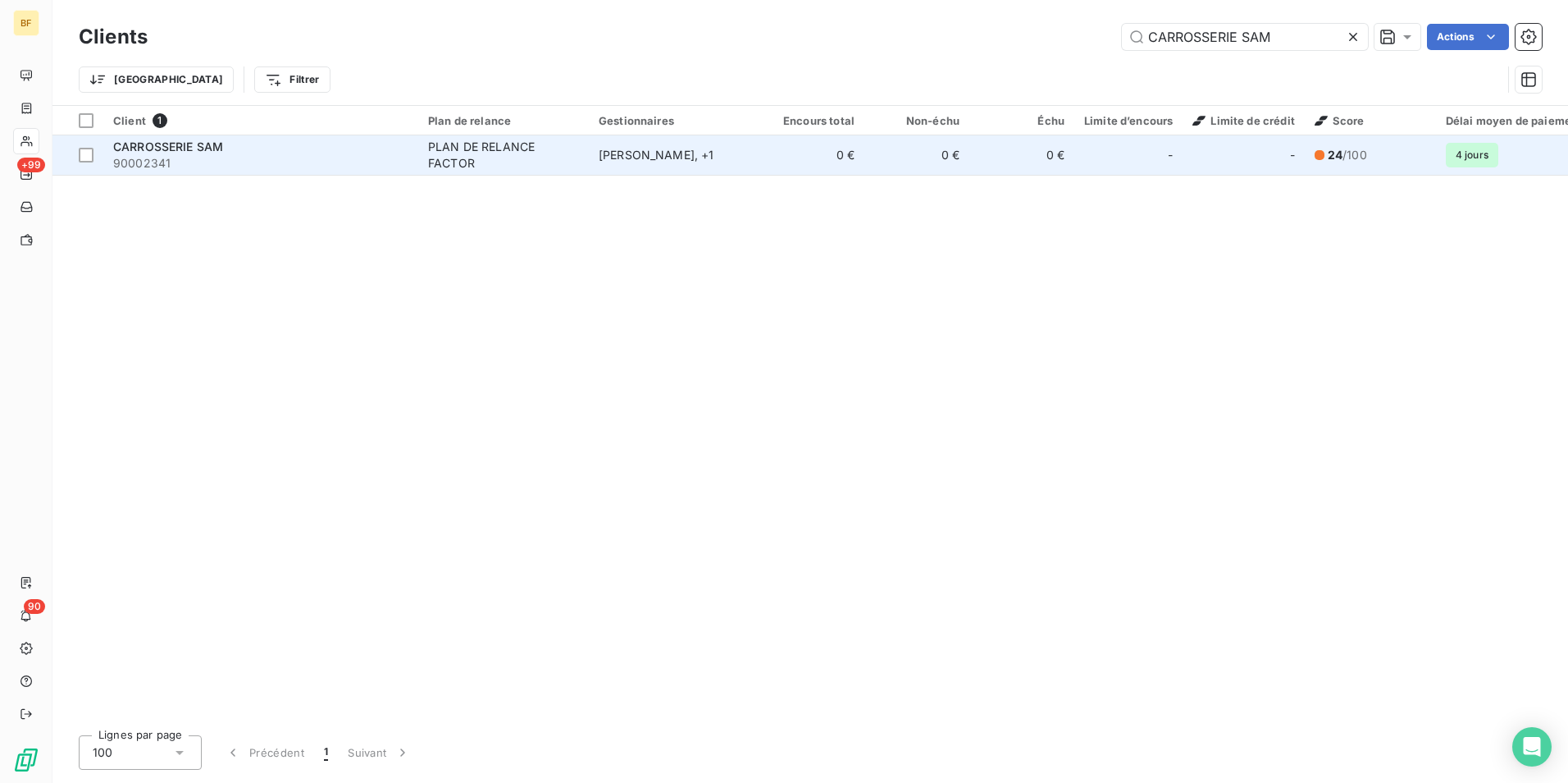
click at [616, 165] on td "[PERSON_NAME] , + 1" at bounding box center [674, 155] width 170 height 39
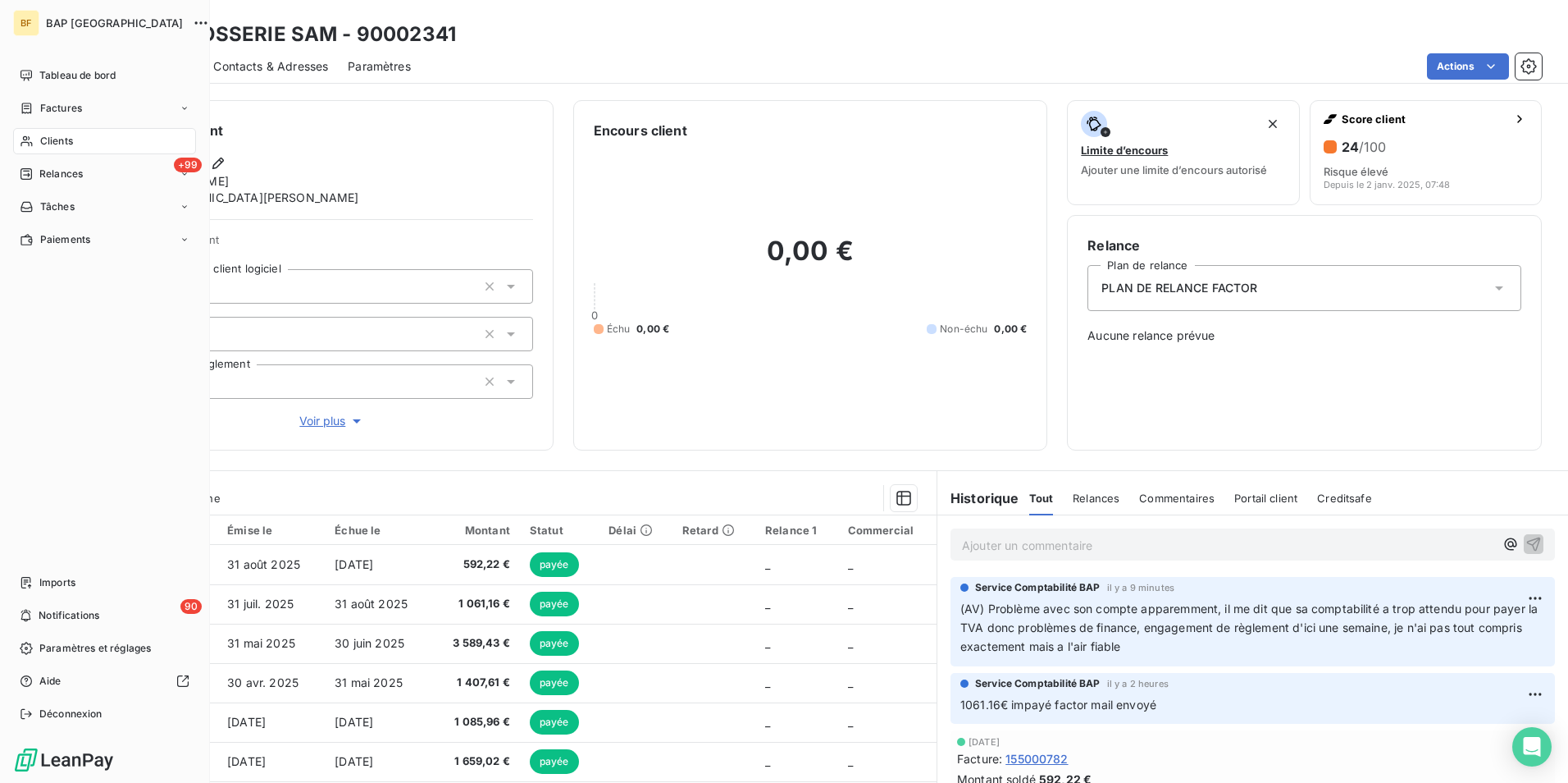
click at [32, 145] on icon at bounding box center [27, 141] width 12 height 11
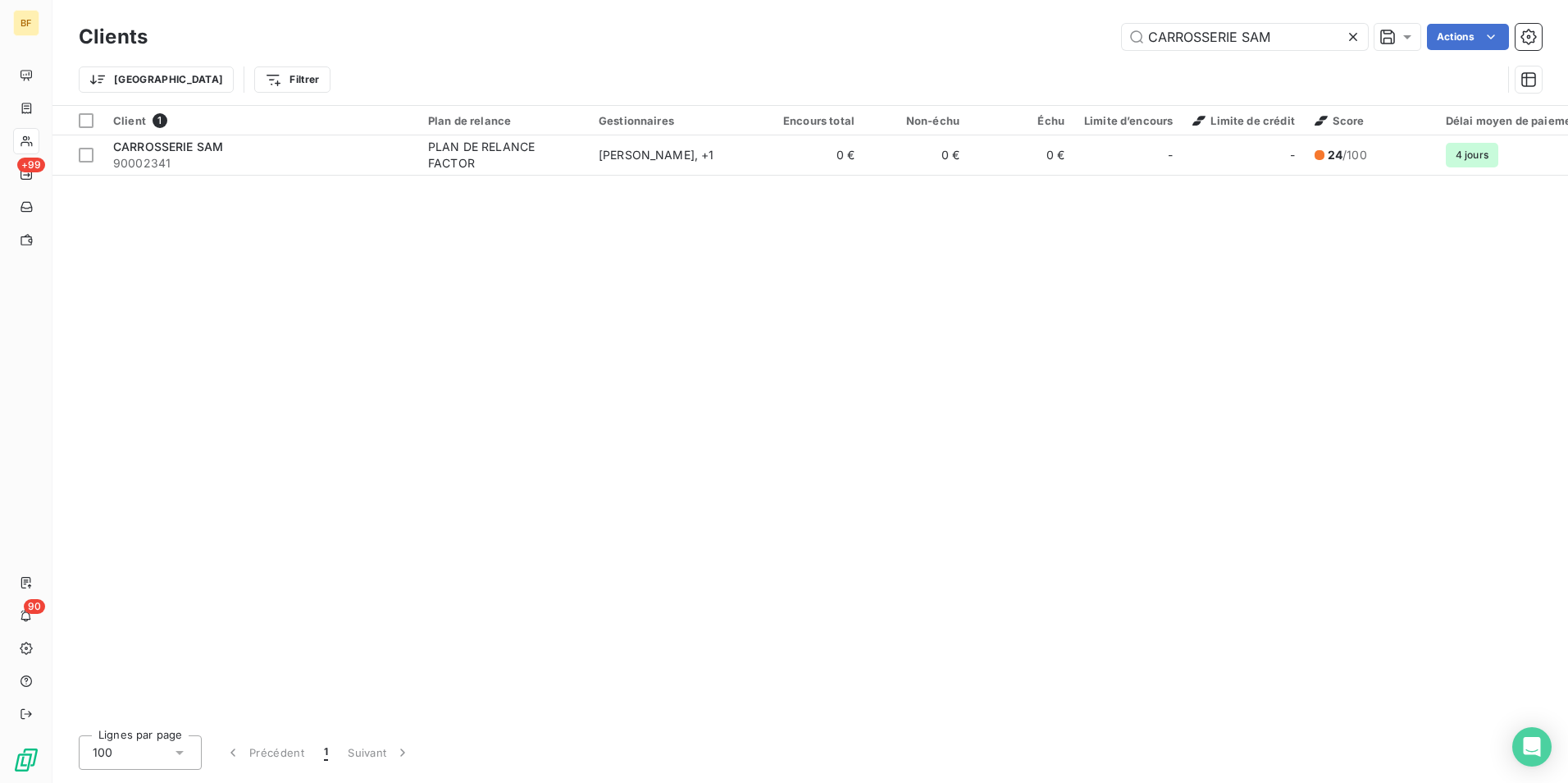
drag, startPoint x: 1096, startPoint y: 12, endPoint x: 1065, endPoint y: 15, distance: 31.1
click at [1074, 15] on div "Clients CARROSSERIE SAM Actions Trier Filtrer" at bounding box center [810, 52] width 1516 height 105
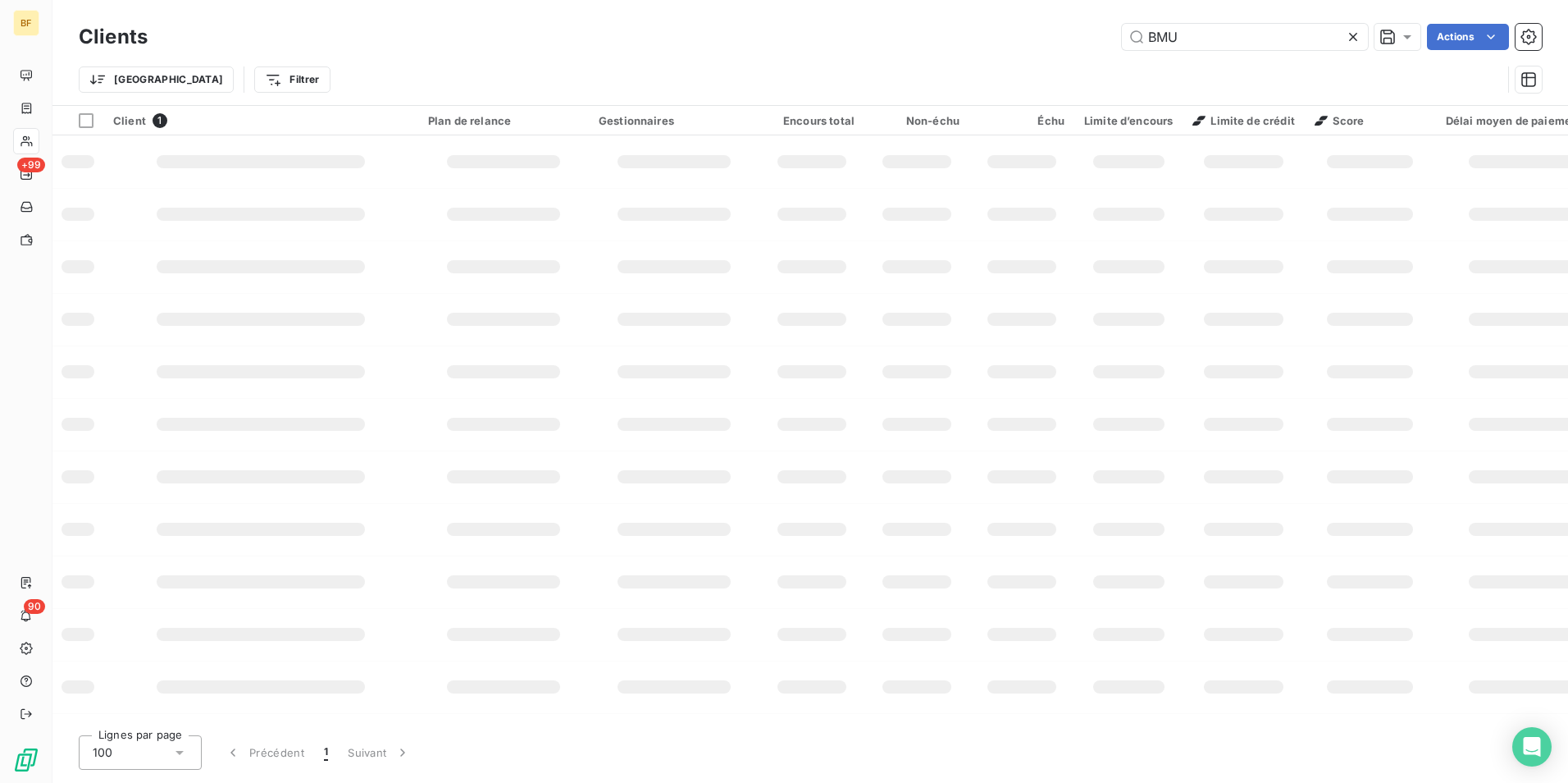
type input "BMU"
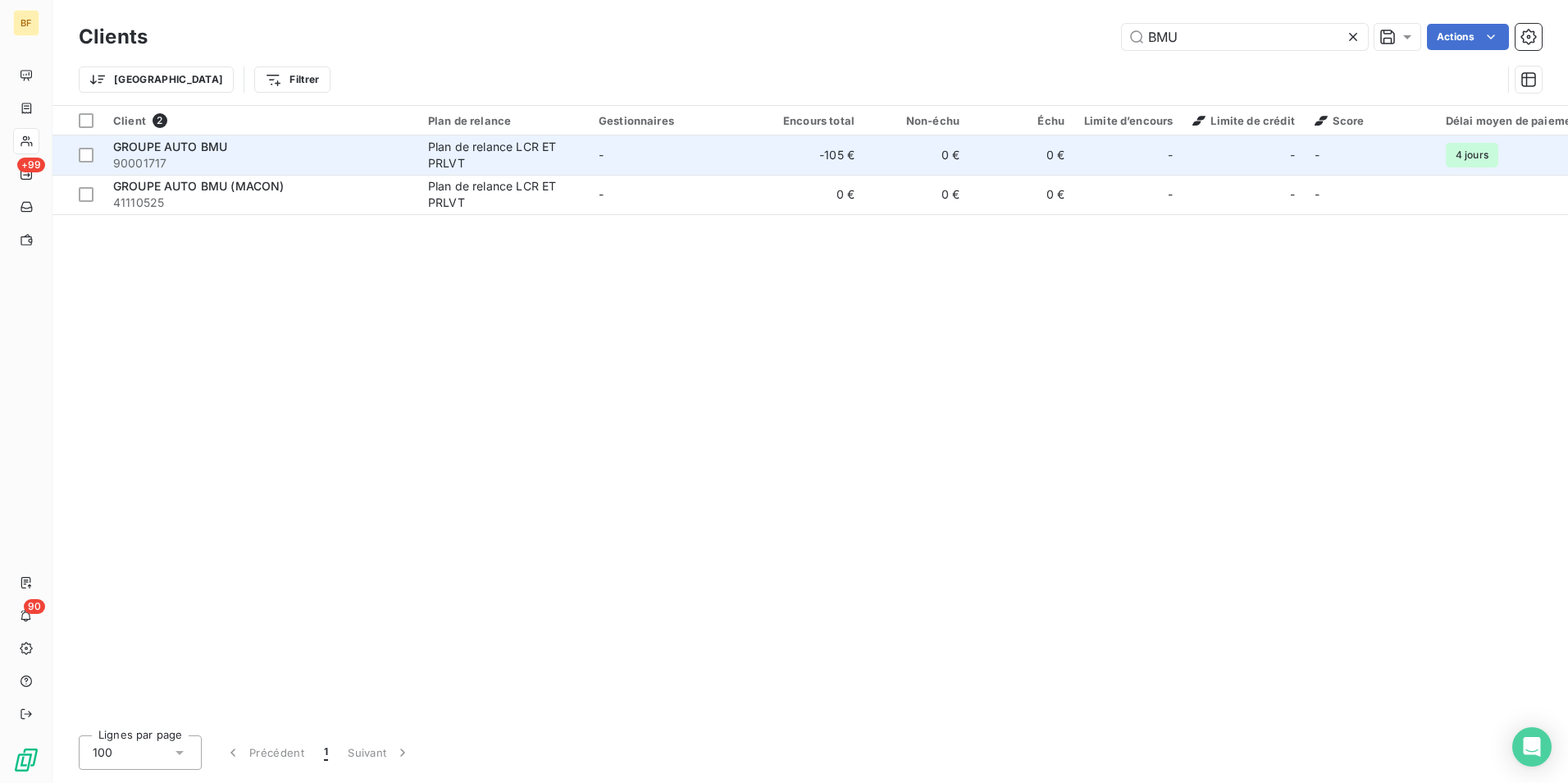
click at [278, 155] on span "90001717" at bounding box center [261, 163] width 295 height 17
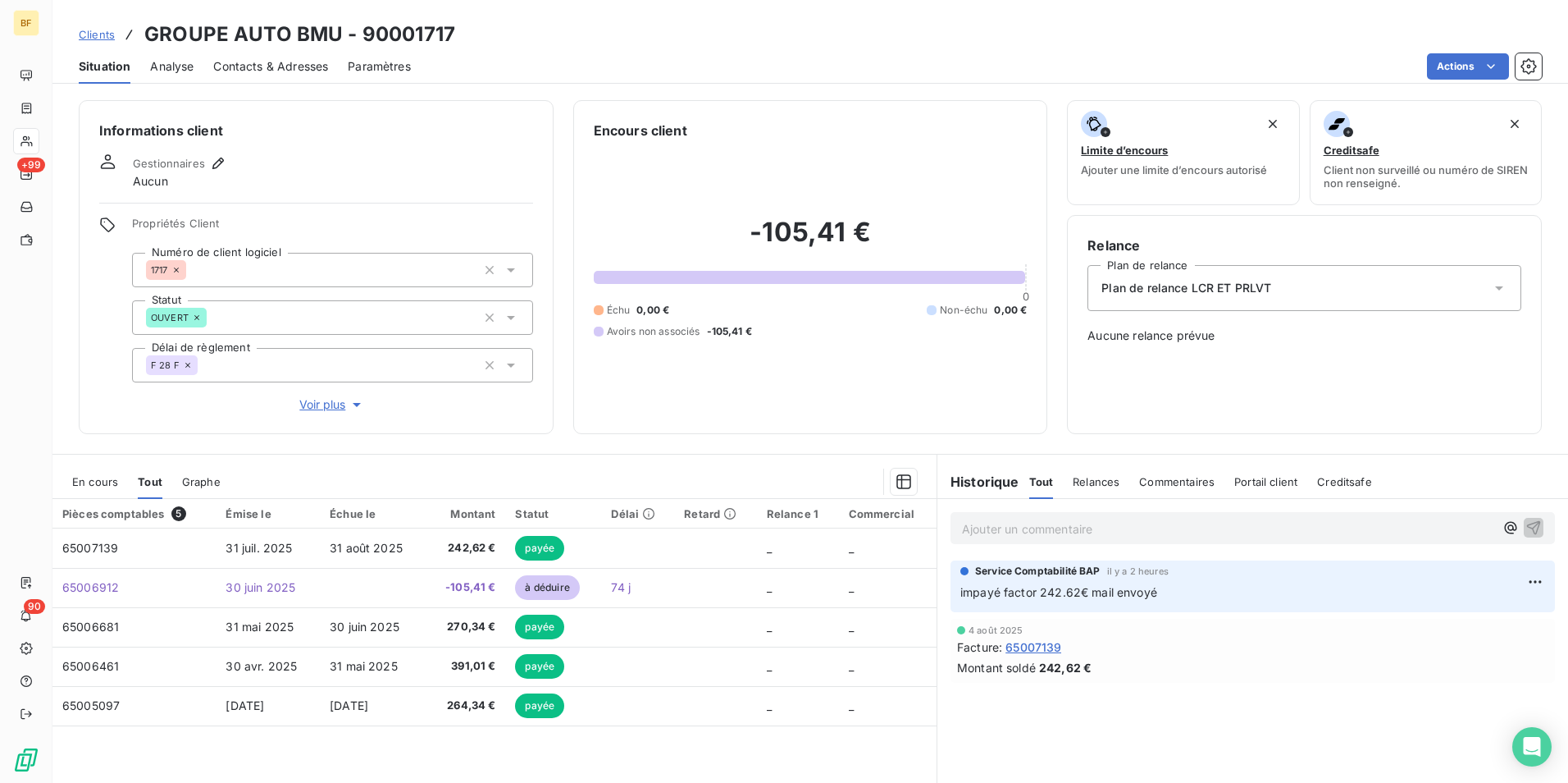
click at [266, 54] on div "Contacts & Adresses" at bounding box center [271, 66] width 115 height 34
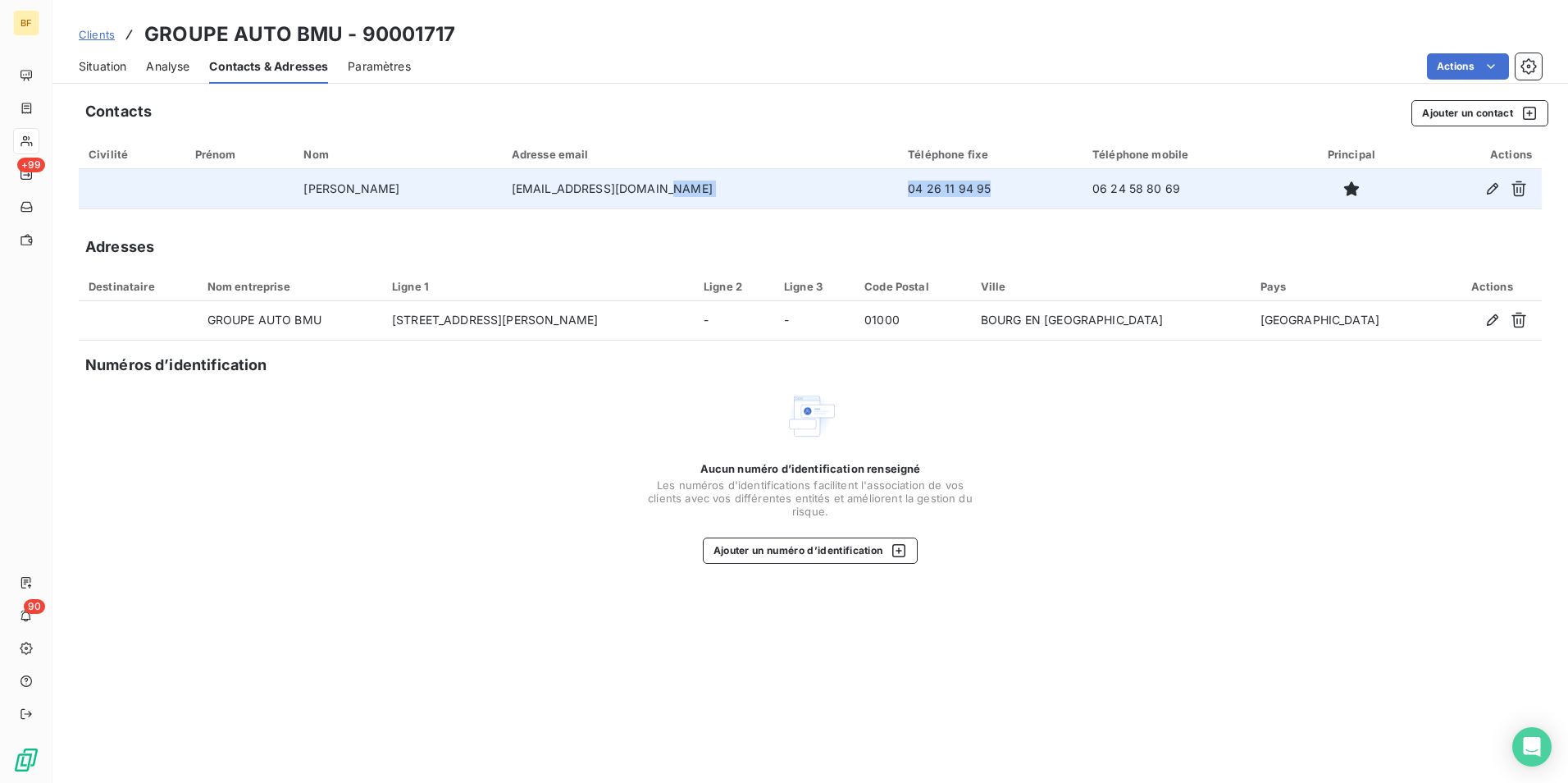
drag, startPoint x: 968, startPoint y: 189, endPoint x: 872, endPoint y: 188, distance: 96.0
click at [872, 188] on tr "[PERSON_NAME] [EMAIL_ADDRESS][DOMAIN_NAME] 04 26 11 94 95 06 24 58 80 69" at bounding box center [811, 189] width 1464 height 39
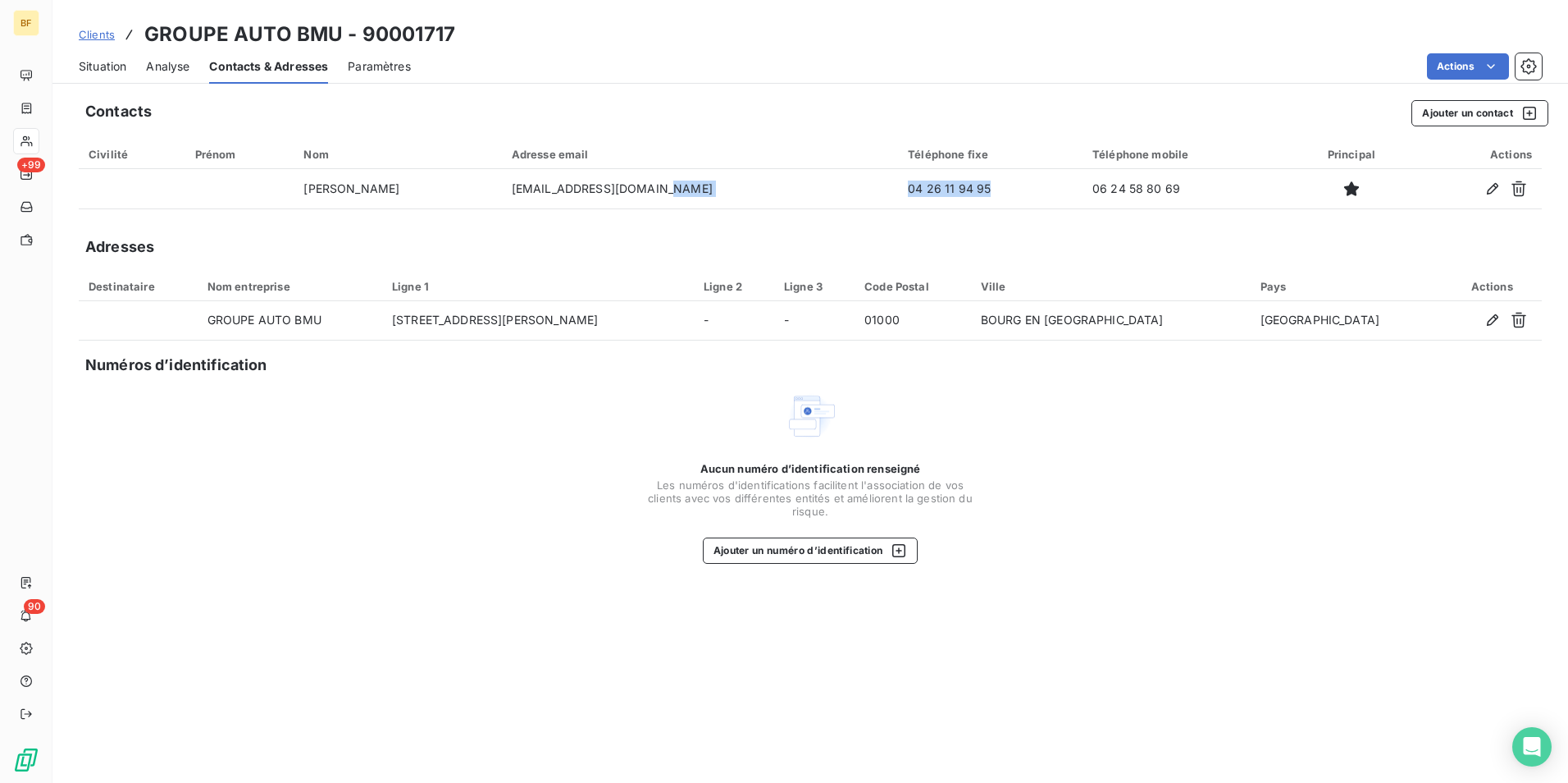
drag, startPoint x: 106, startPoint y: 70, endPoint x: 165, endPoint y: 89, distance: 62.0
click at [106, 70] on span "Situation" at bounding box center [102, 66] width 47 height 17
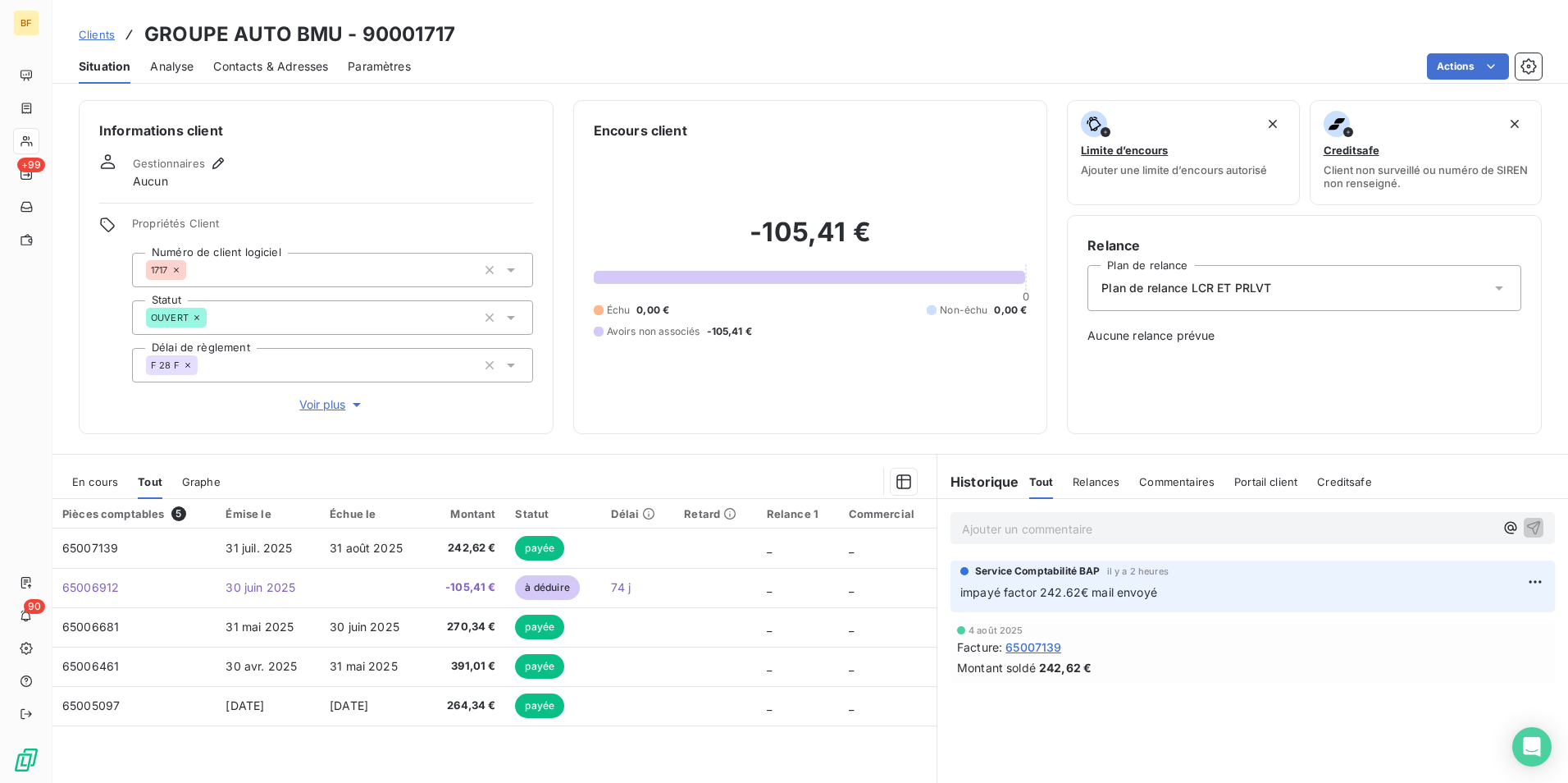
drag, startPoint x: 278, startPoint y: 69, endPoint x: 157, endPoint y: 54, distance: 121.9
click at [278, 69] on span "Contacts & Adresses" at bounding box center [271, 66] width 115 height 17
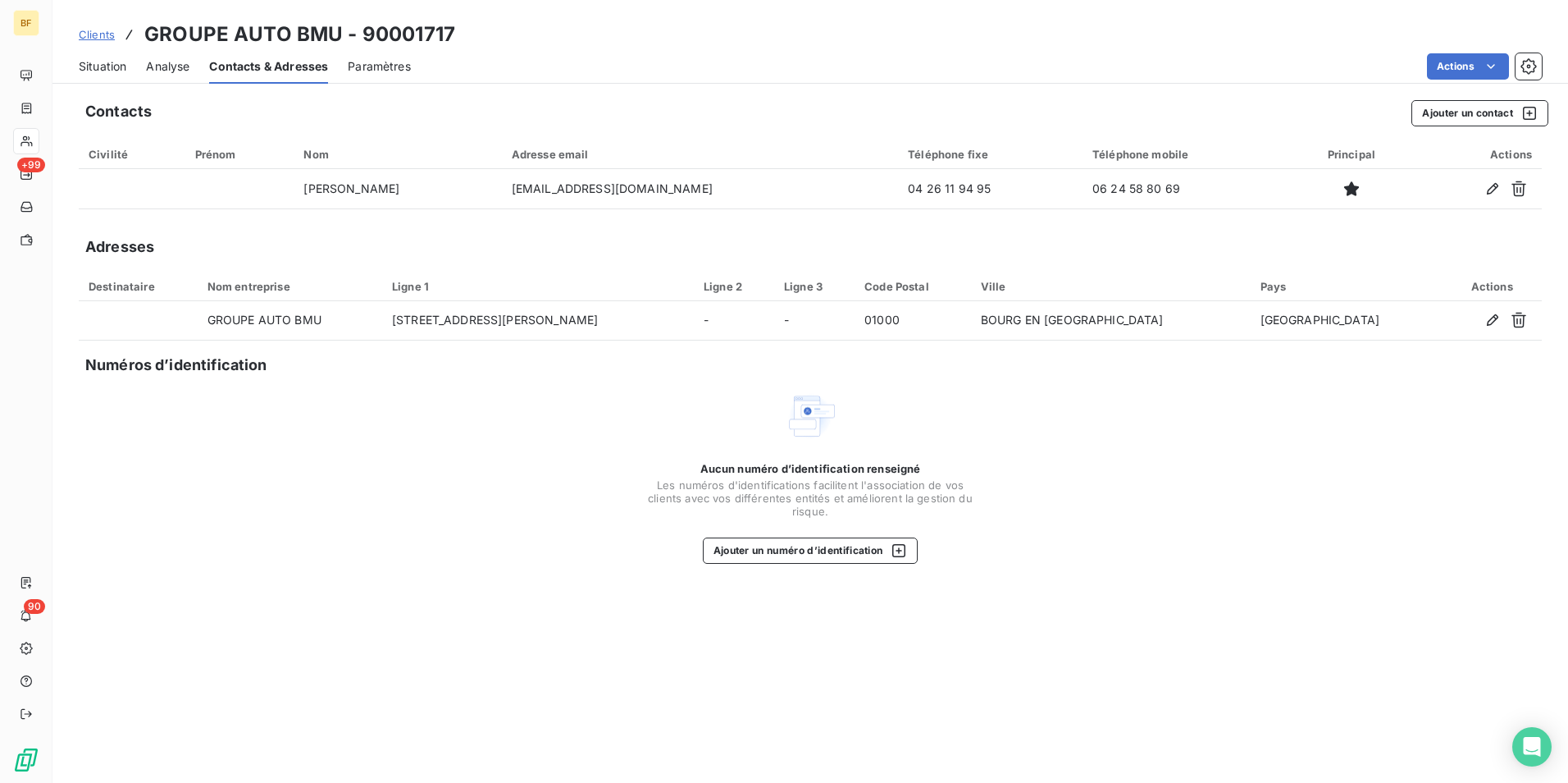
click at [103, 64] on span "Situation" at bounding box center [102, 66] width 47 height 17
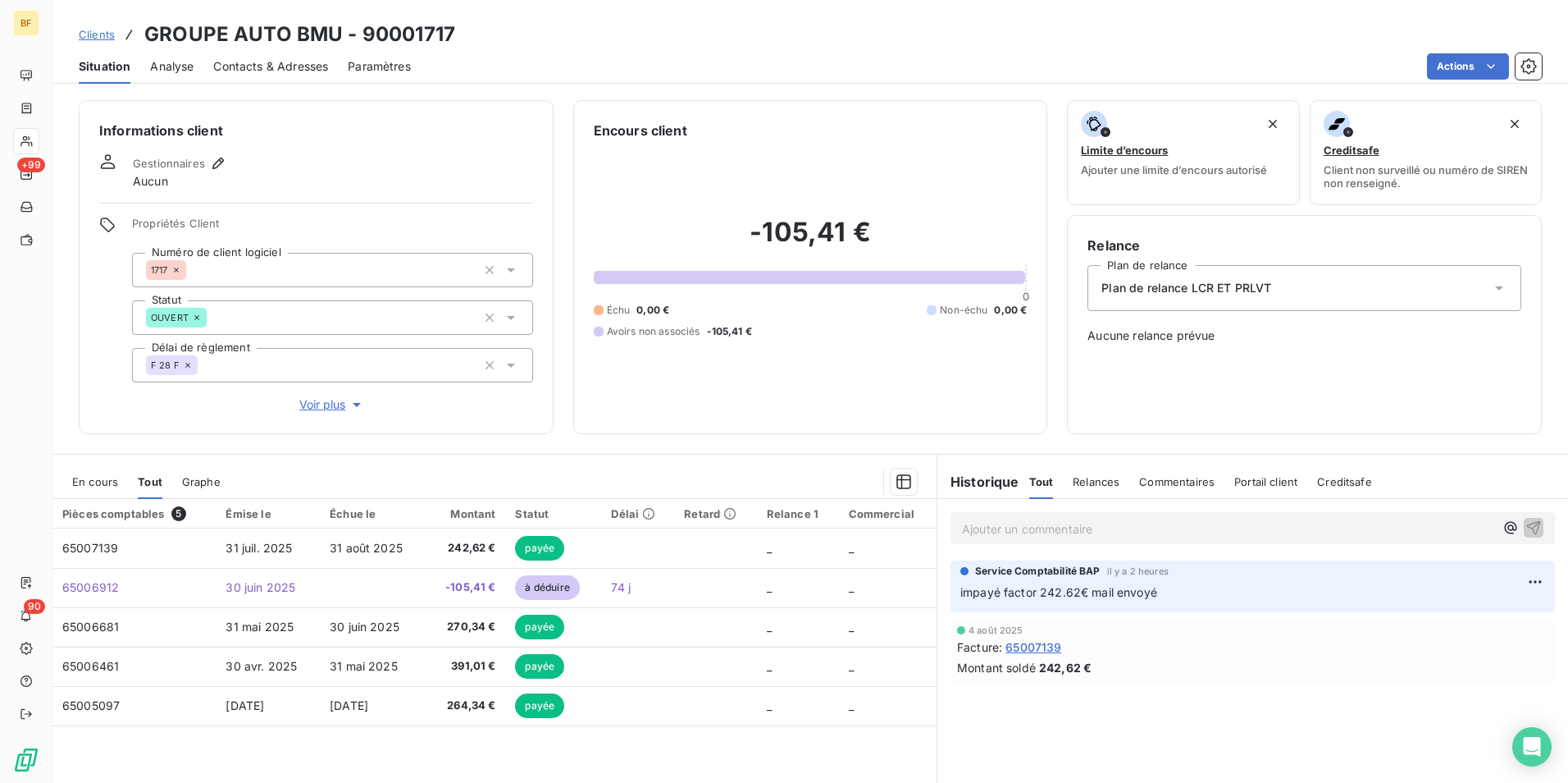
drag, startPoint x: 264, startPoint y: 62, endPoint x: 275, endPoint y: 70, distance: 13.6
click at [268, 62] on span "Contacts & Adresses" at bounding box center [271, 66] width 115 height 17
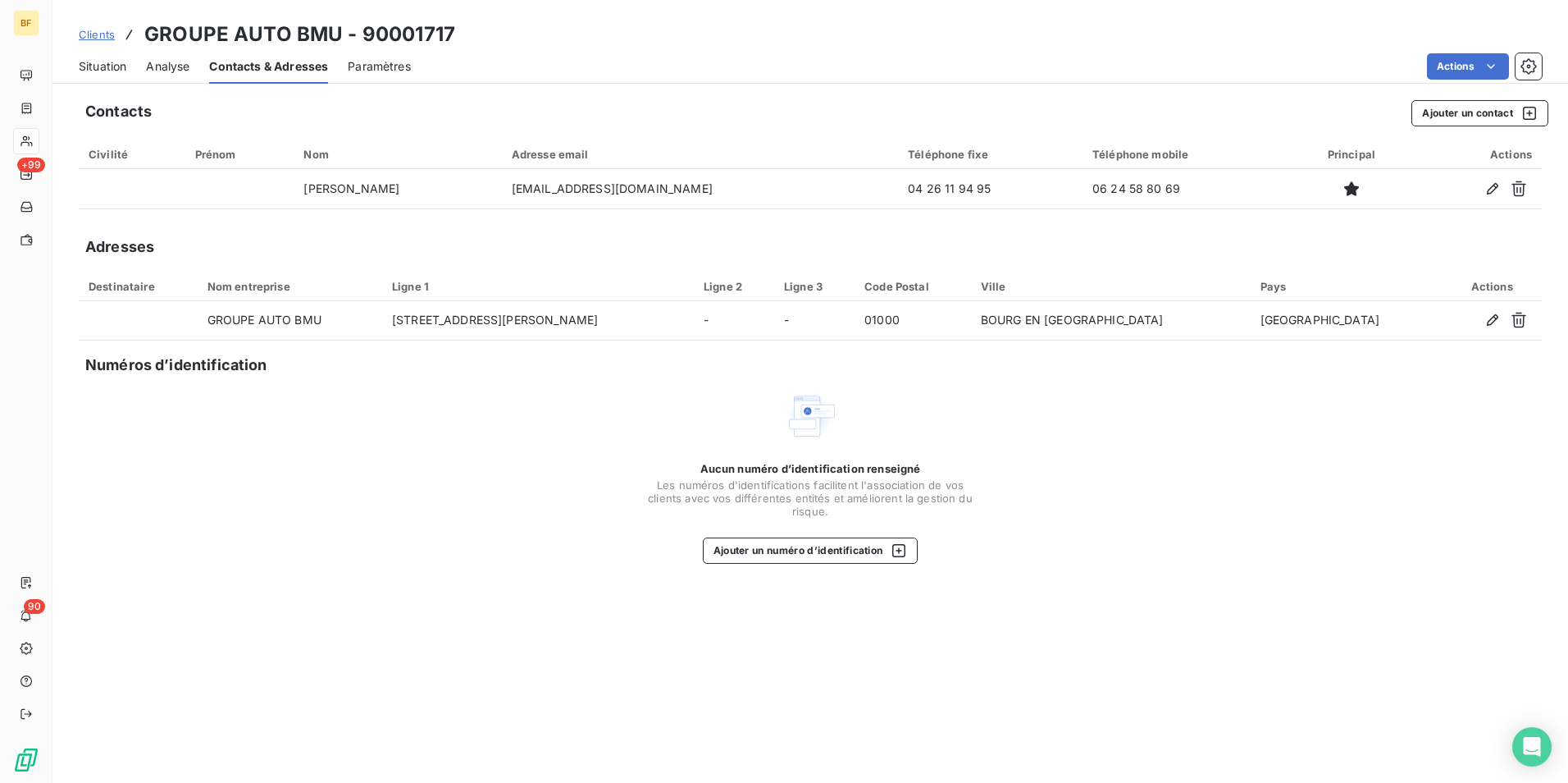
click at [104, 65] on span "Situation" at bounding box center [102, 66] width 47 height 17
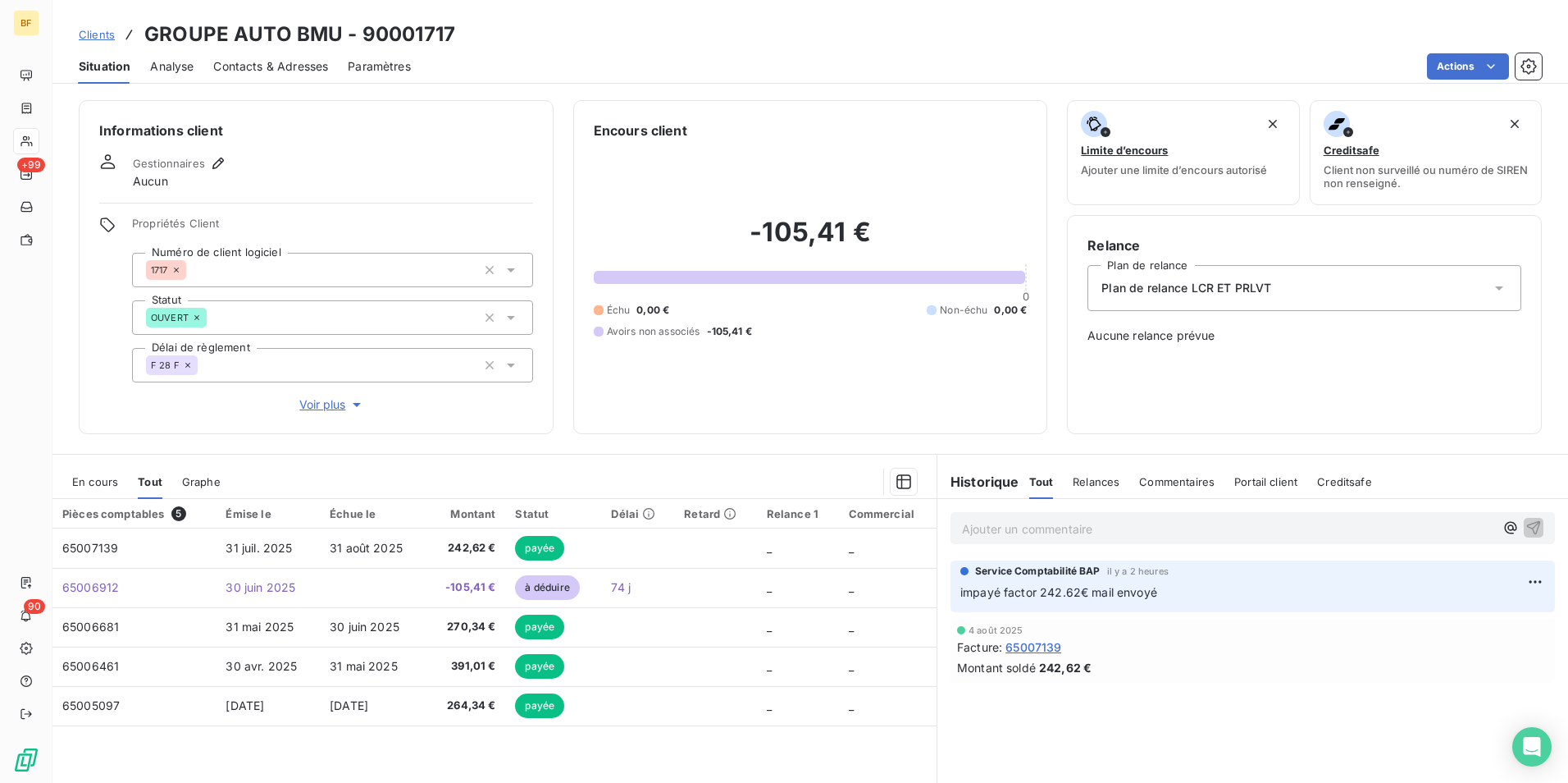
click at [279, 54] on div "Contacts & Adresses" at bounding box center [271, 66] width 115 height 34
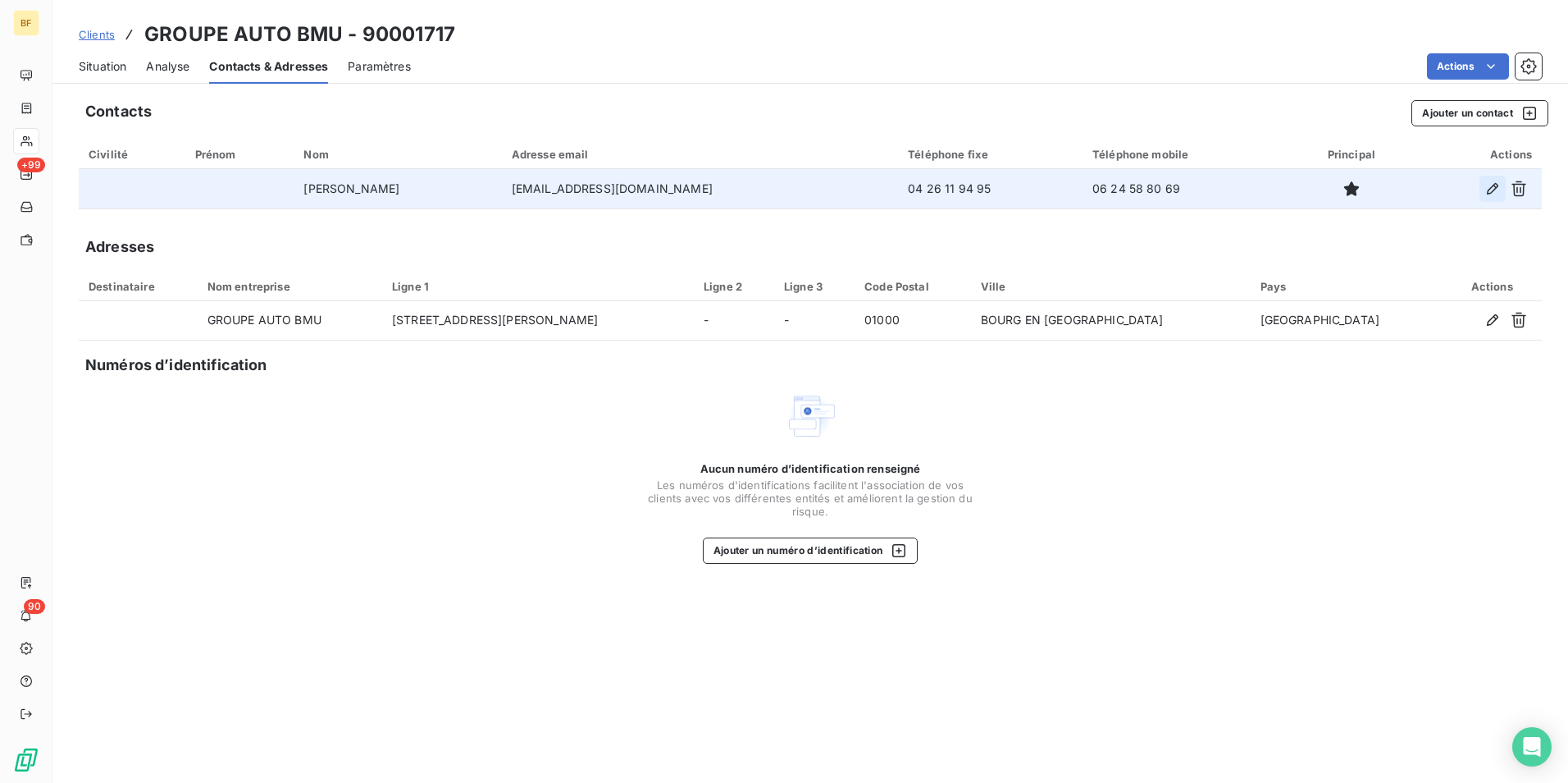
click at [1487, 187] on icon "button" at bounding box center [1492, 188] width 17 height 17
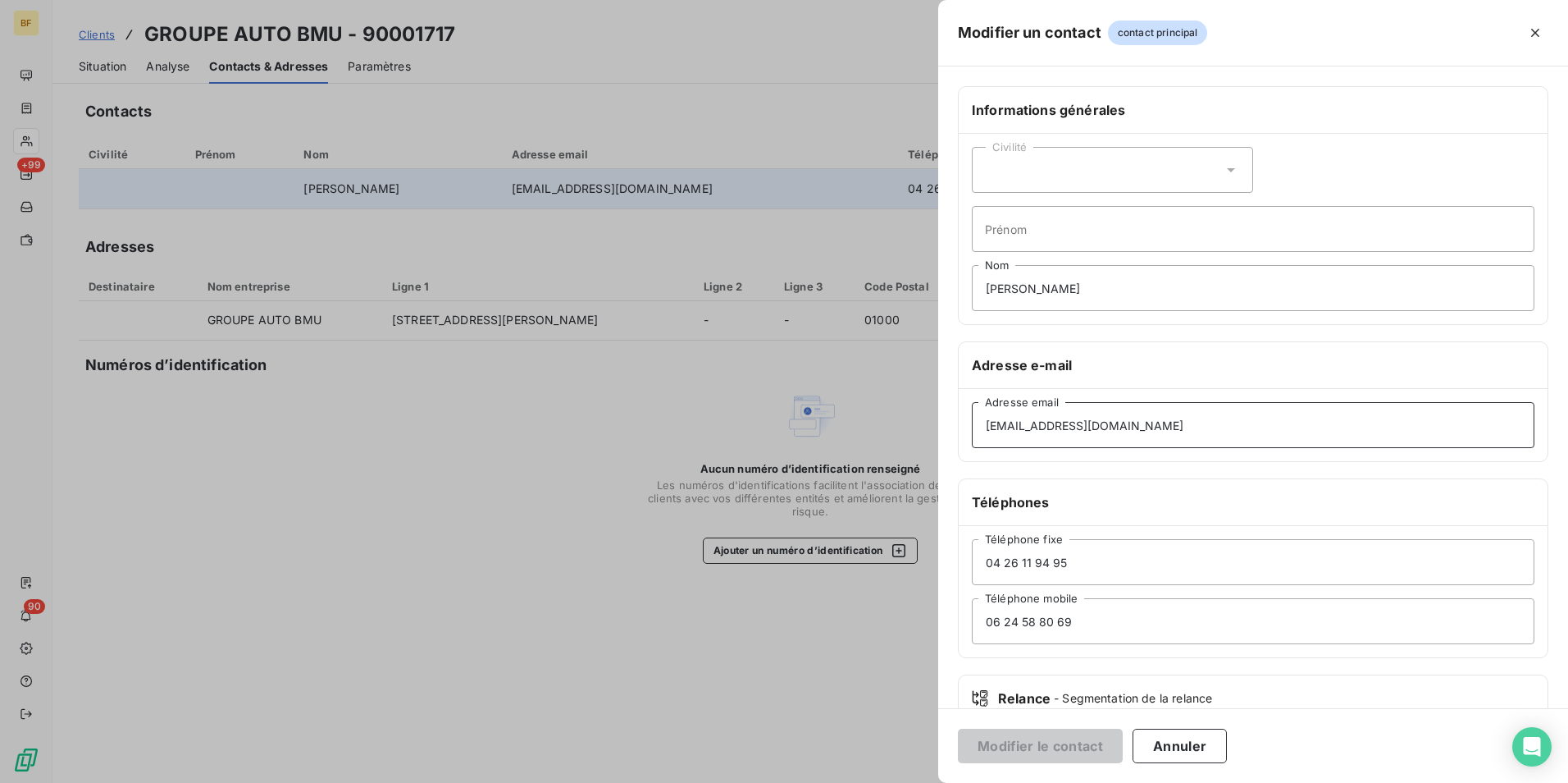
click at [1148, 438] on input "[EMAIL_ADDRESS][DOMAIN_NAME]" at bounding box center [1253, 425] width 563 height 46
drag, startPoint x: 1059, startPoint y: 424, endPoint x: 883, endPoint y: 423, distance: 176.0
click at [883, 782] on div "Modifier un contact contact principal Informations générales Civilité Prénom ES…" at bounding box center [784, 783] width 1568 height 0
drag, startPoint x: 1089, startPoint y: 424, endPoint x: 902, endPoint y: 396, distance: 189.1
click at [902, 782] on div "Modifier un contact contact principal Informations générales Civilité Prénom ES…" at bounding box center [784, 783] width 1568 height 0
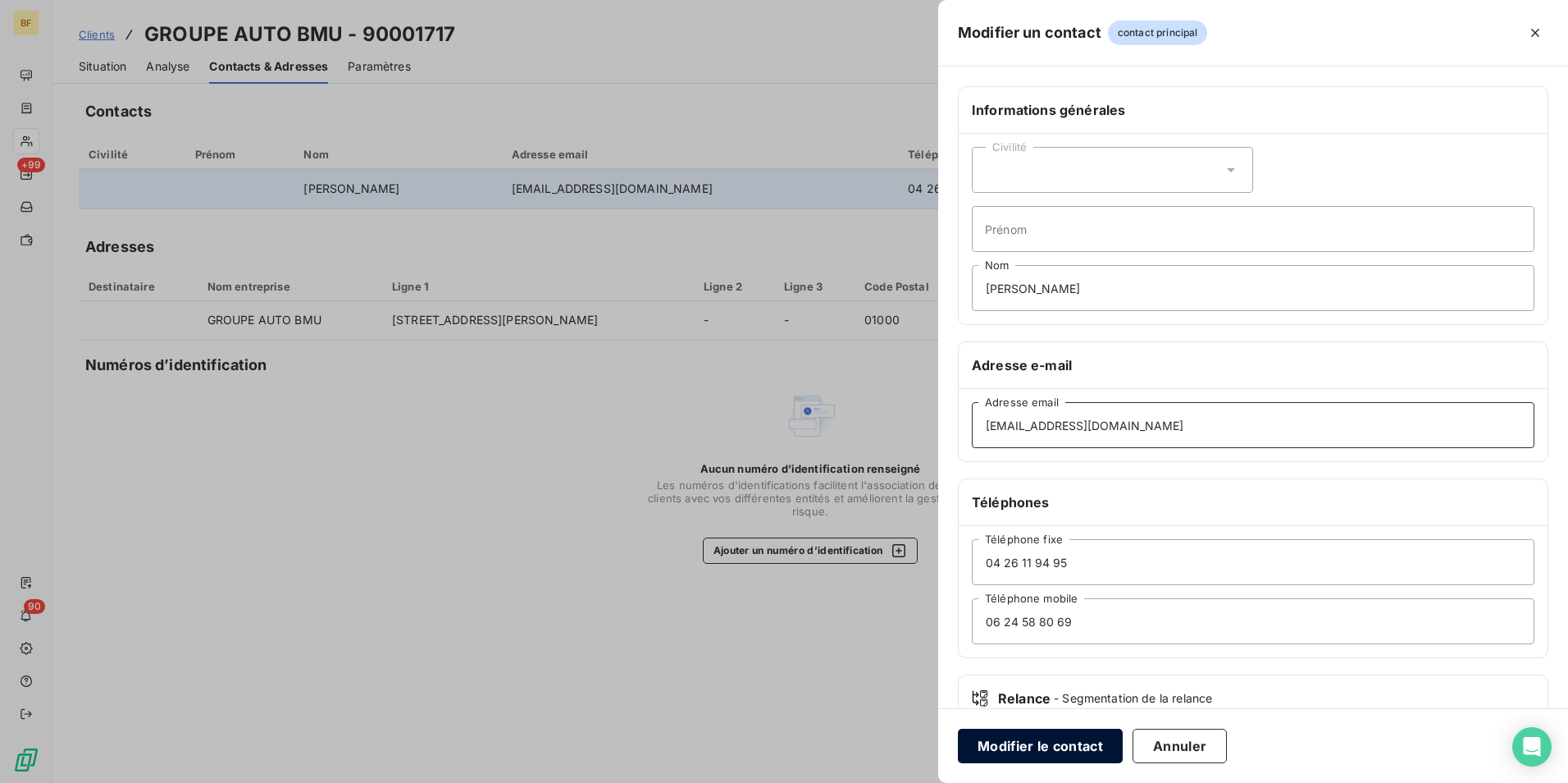
type input "[EMAIL_ADDRESS][DOMAIN_NAME]"
click at [1077, 741] on button "Modifier le contact" at bounding box center [1041, 746] width 165 height 34
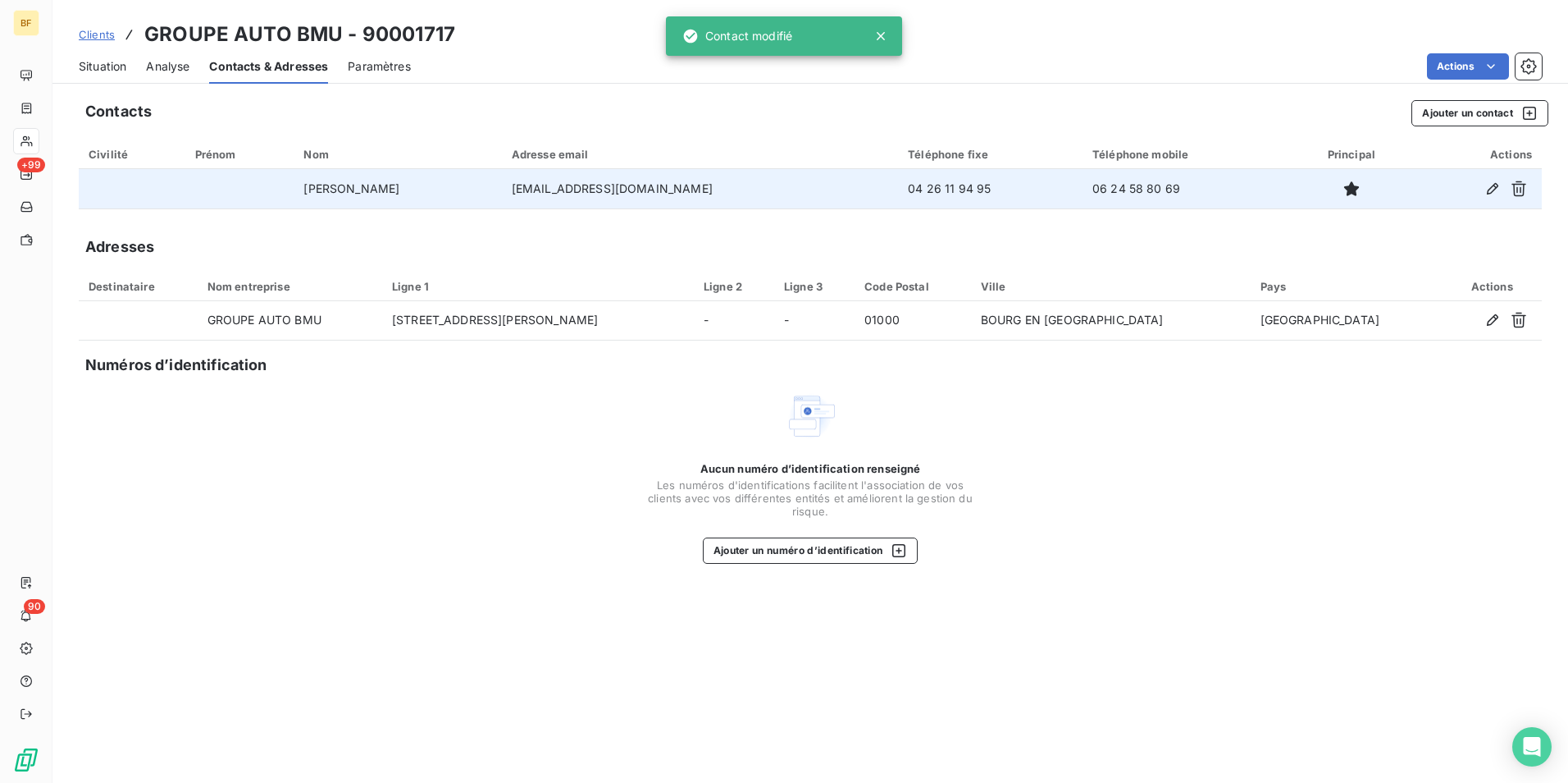
click at [126, 59] on span "Situation" at bounding box center [102, 66] width 47 height 17
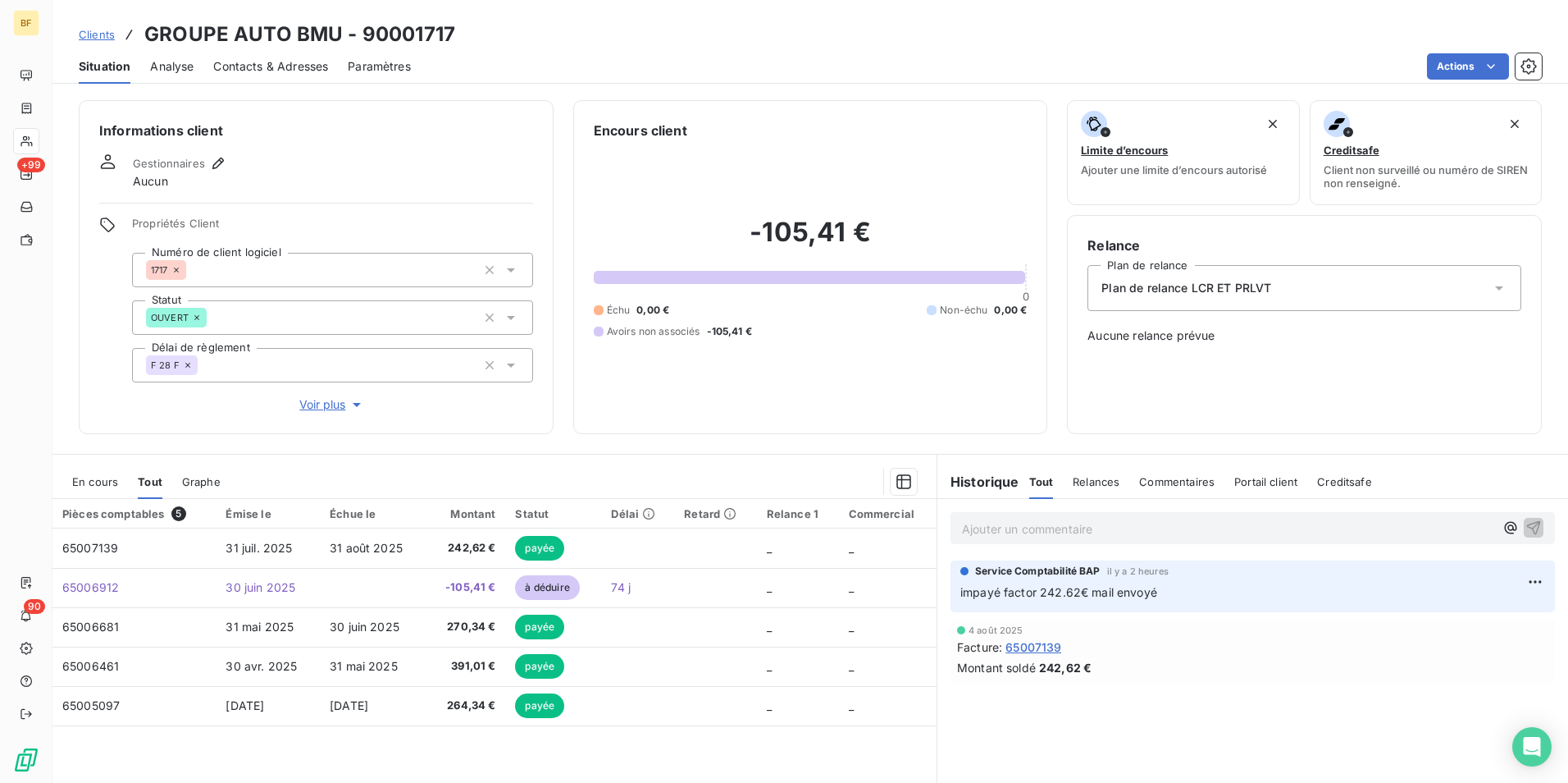
click at [1020, 532] on p "Ajouter un commentaire ﻿" at bounding box center [1228, 528] width 532 height 21
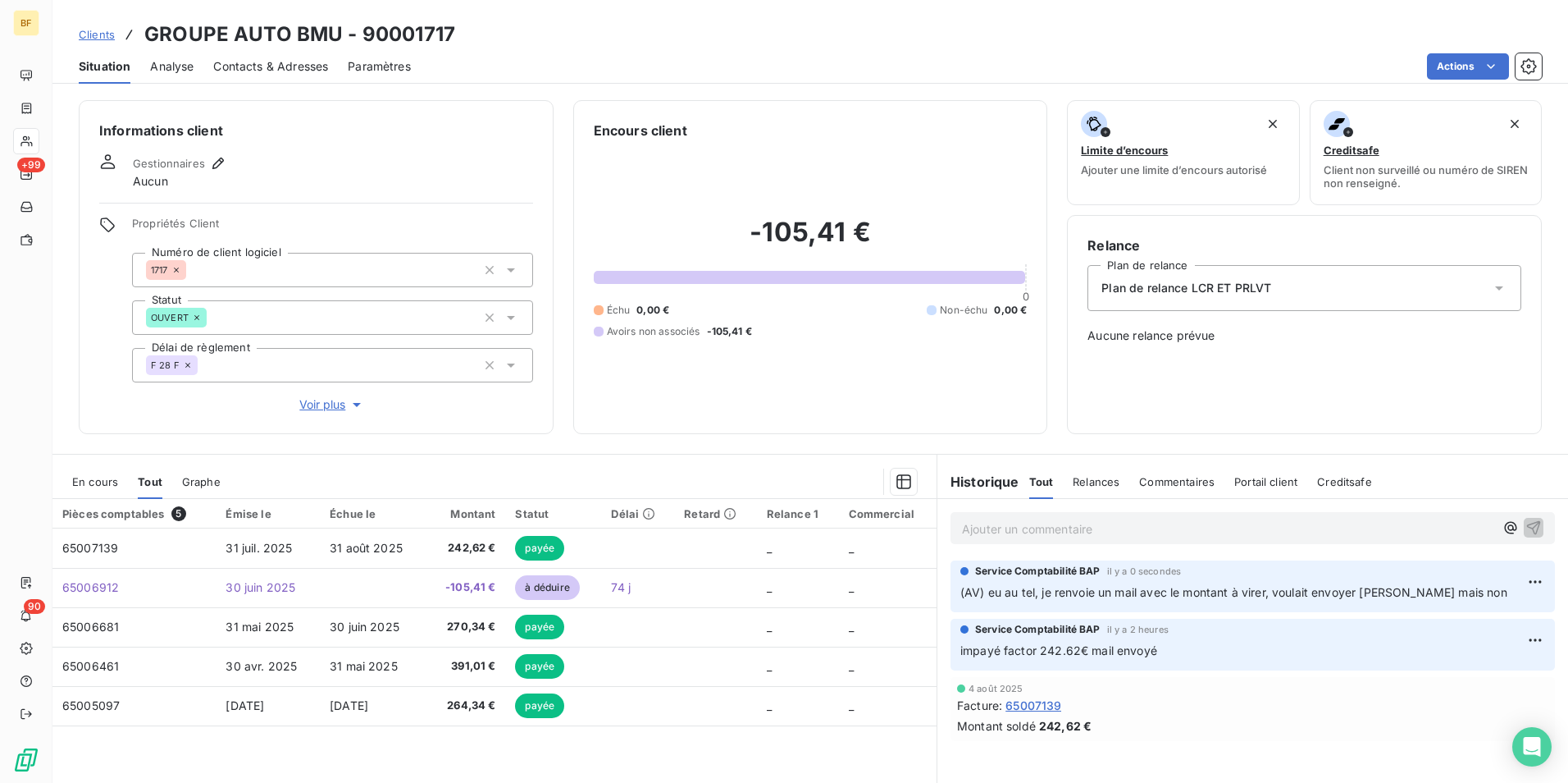
click at [258, 72] on span "Contacts & Adresses" at bounding box center [271, 66] width 115 height 17
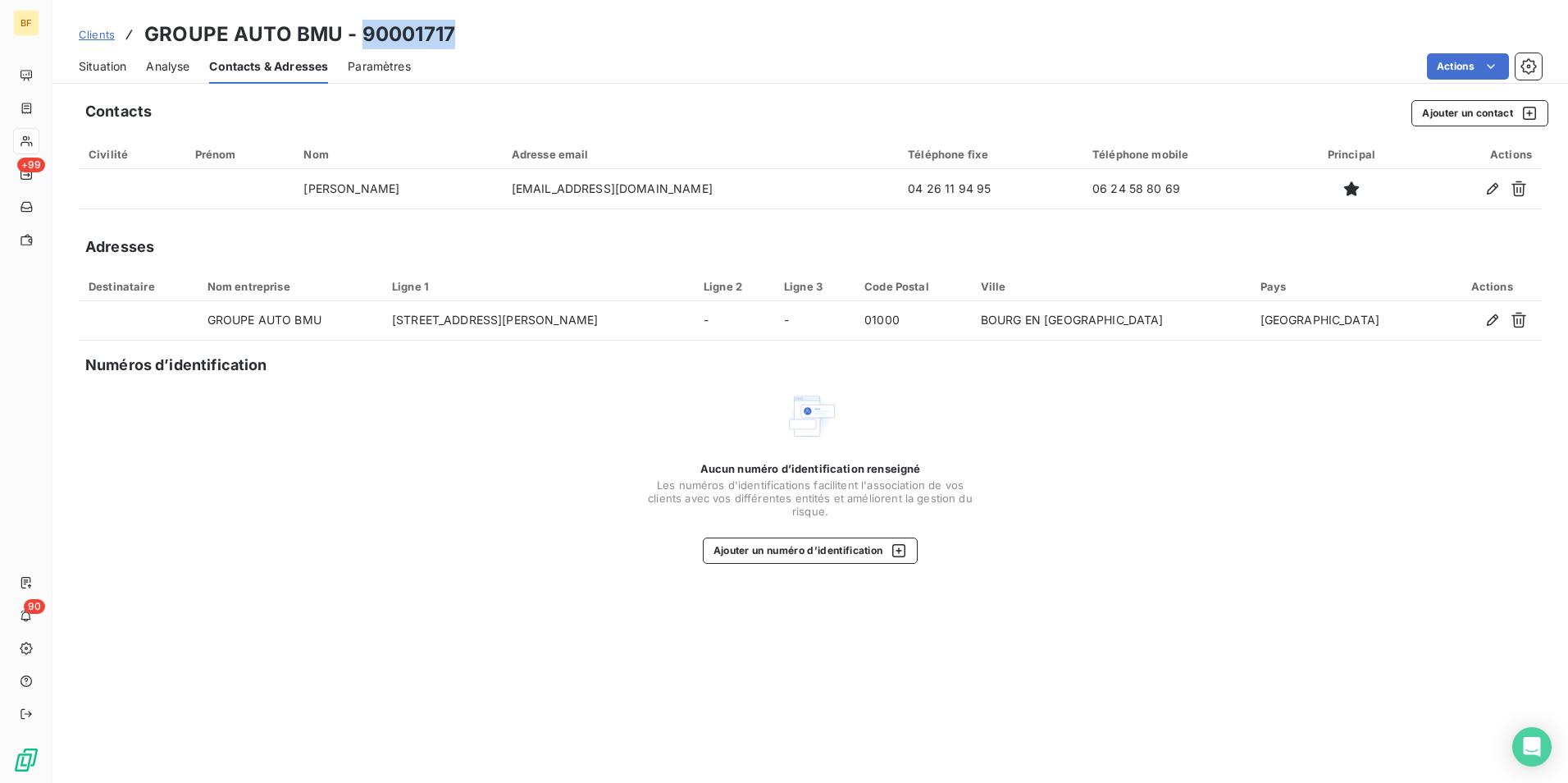
drag, startPoint x: 470, startPoint y: 37, endPoint x: 364, endPoint y: 33, distance: 106.1
click at [364, 33] on div "Clients GROUPE AUTO BMU - 90001717" at bounding box center [810, 34] width 1516 height 30
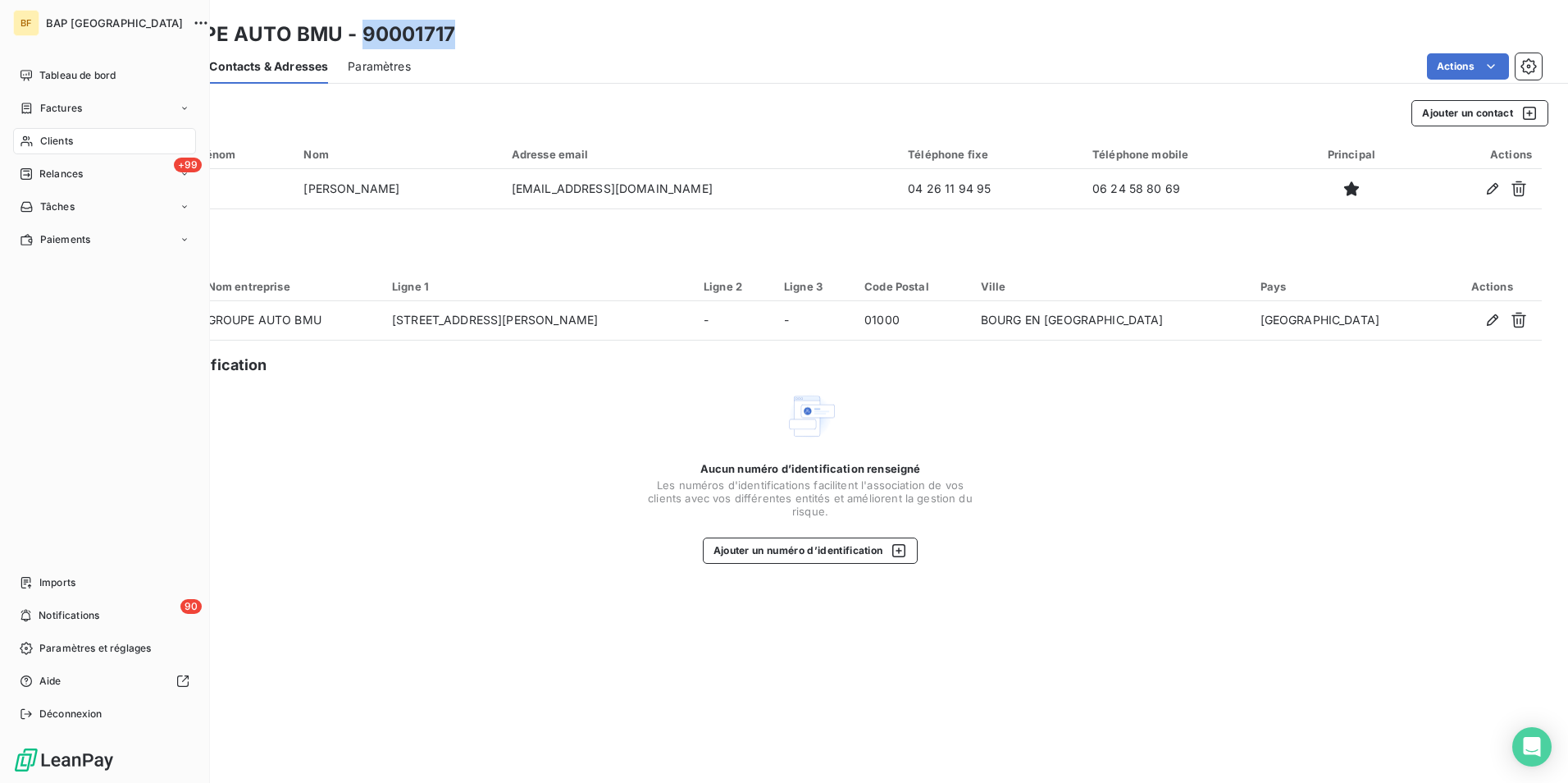
drag, startPoint x: 66, startPoint y: 142, endPoint x: 88, endPoint y: 141, distance: 22.0
click at [66, 142] on span "Clients" at bounding box center [56, 141] width 32 height 15
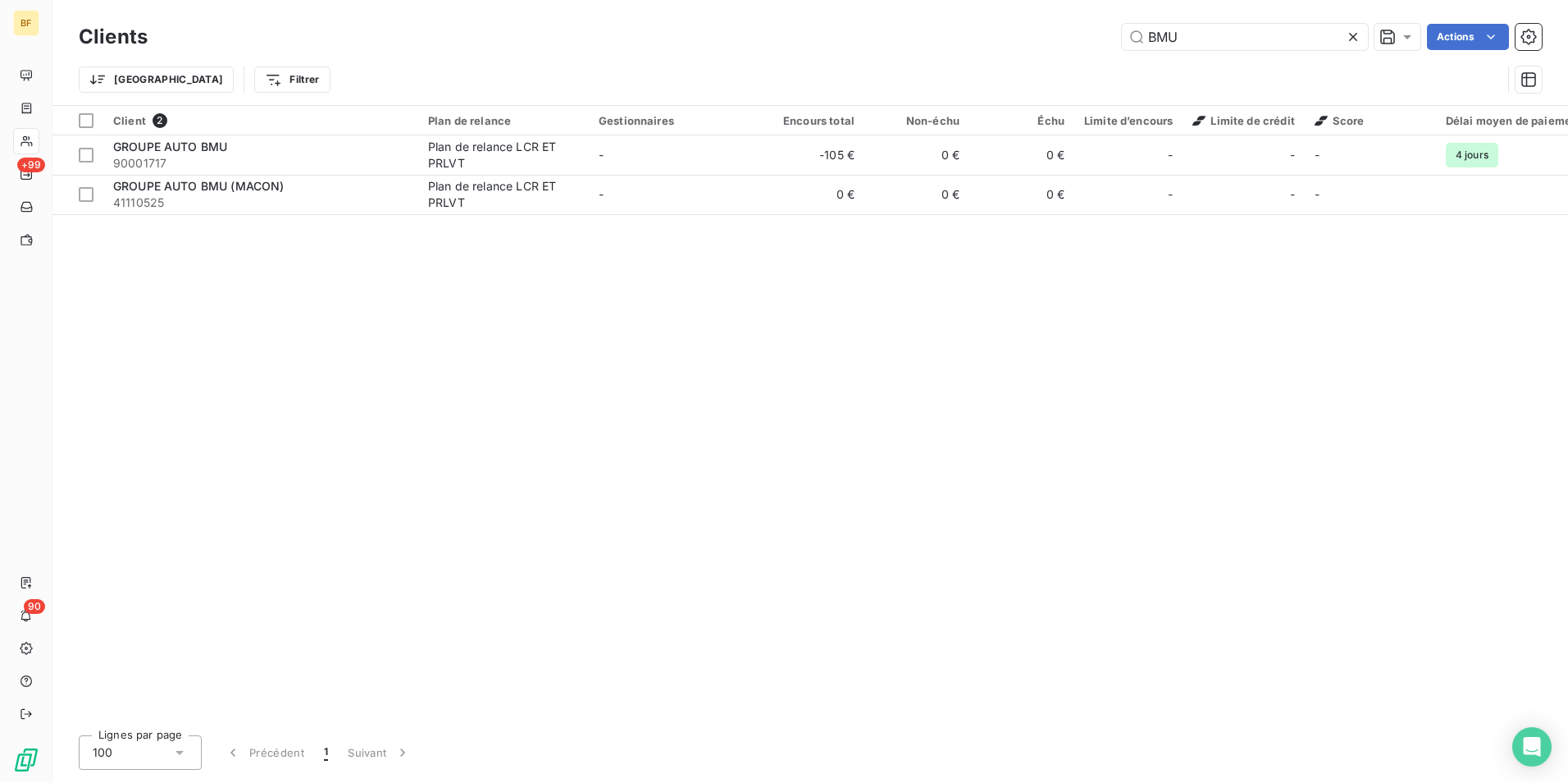
drag, startPoint x: 1208, startPoint y: 37, endPoint x: 1078, endPoint y: 36, distance: 130.0
click at [1105, 36] on div "BMU Actions" at bounding box center [855, 36] width 1375 height 27
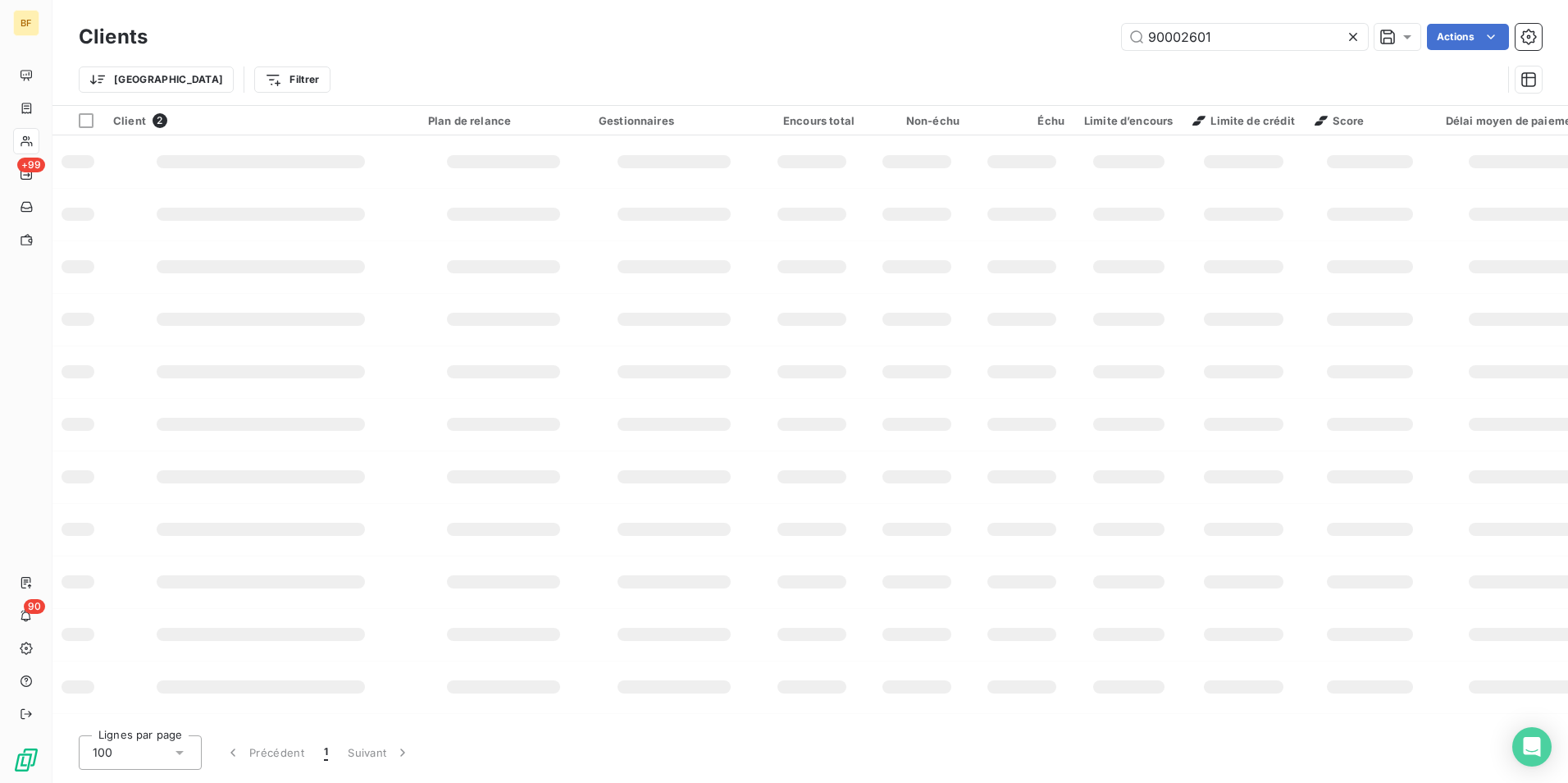
type input "90002601"
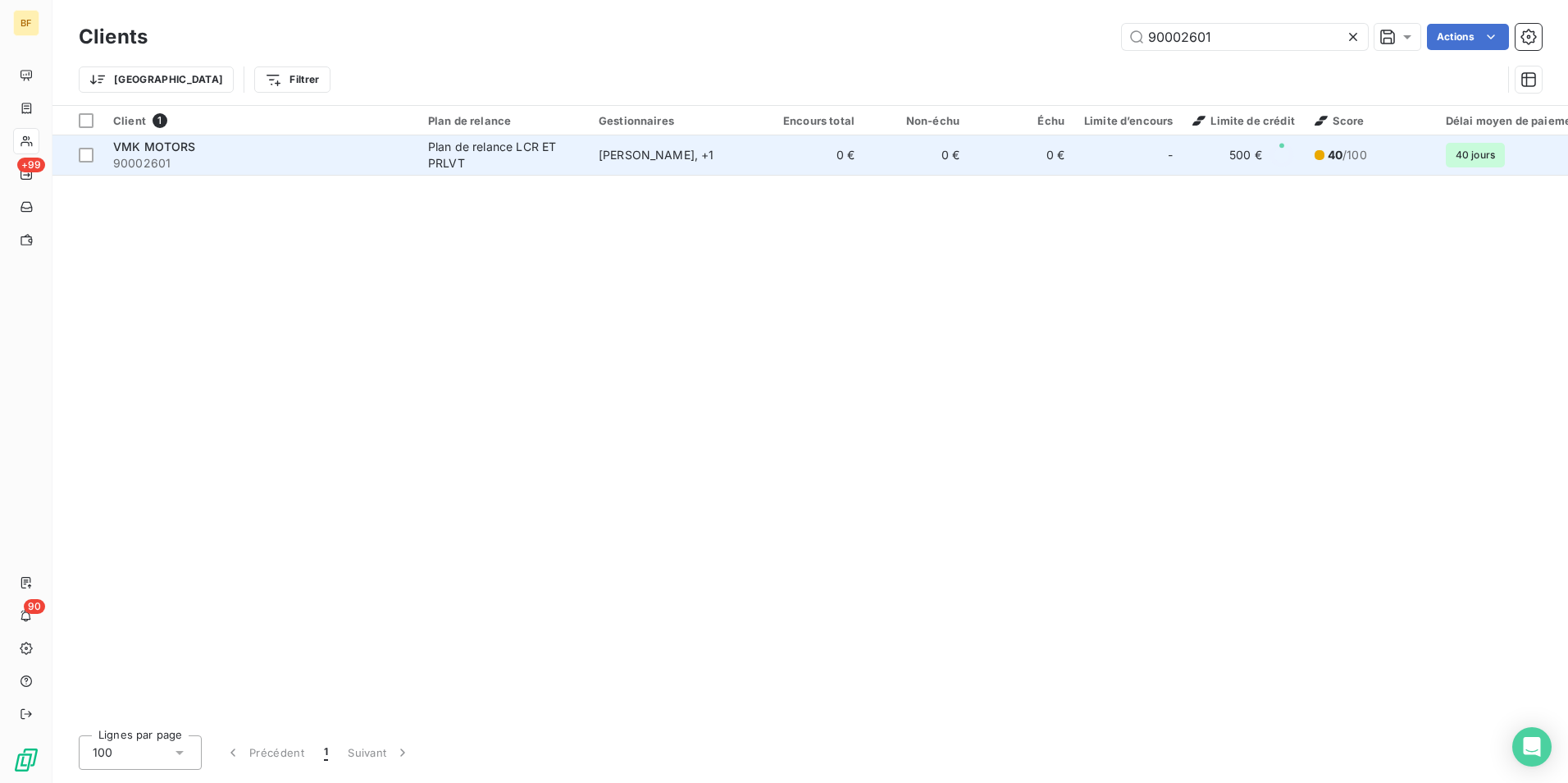
click at [291, 155] on span "90002601" at bounding box center [261, 163] width 295 height 17
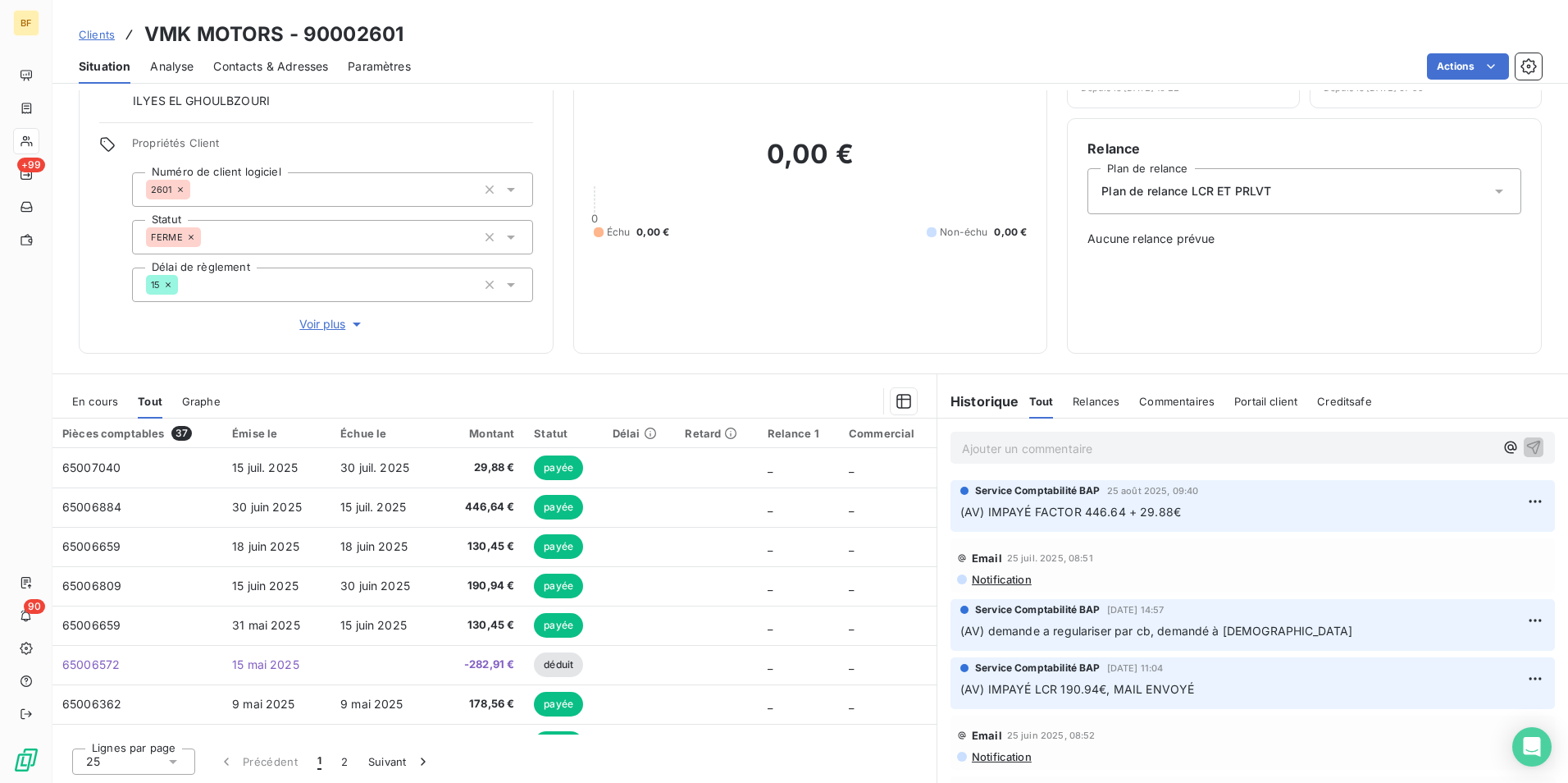
scroll to position [97, 0]
click at [644, 346] on div "Encours client 0,00 € 0 Échu 0,00 € Non-échu 0,00 €" at bounding box center [811, 178] width 475 height 350
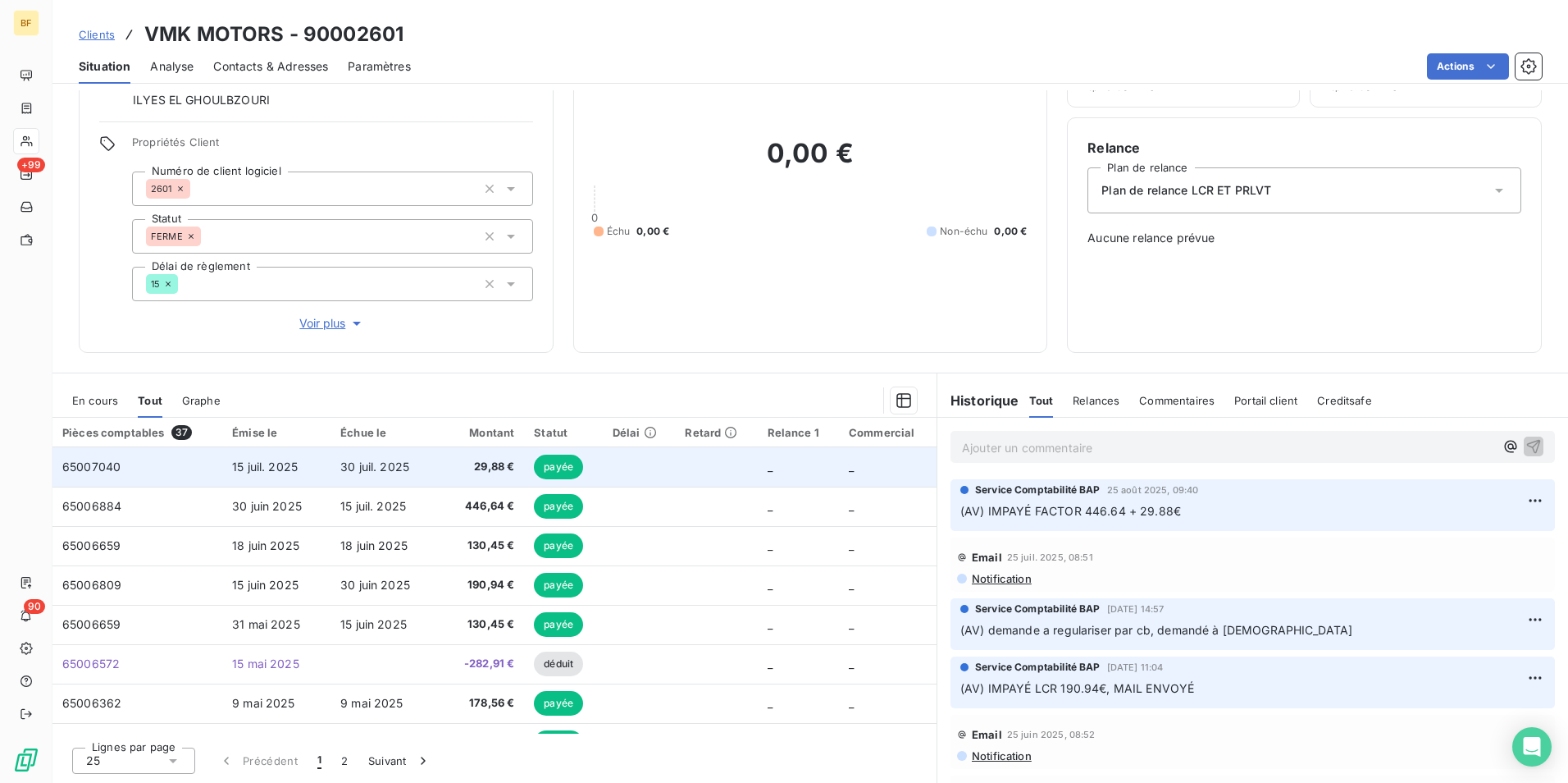
drag, startPoint x: 710, startPoint y: 669, endPoint x: 589, endPoint y: 482, distance: 222.7
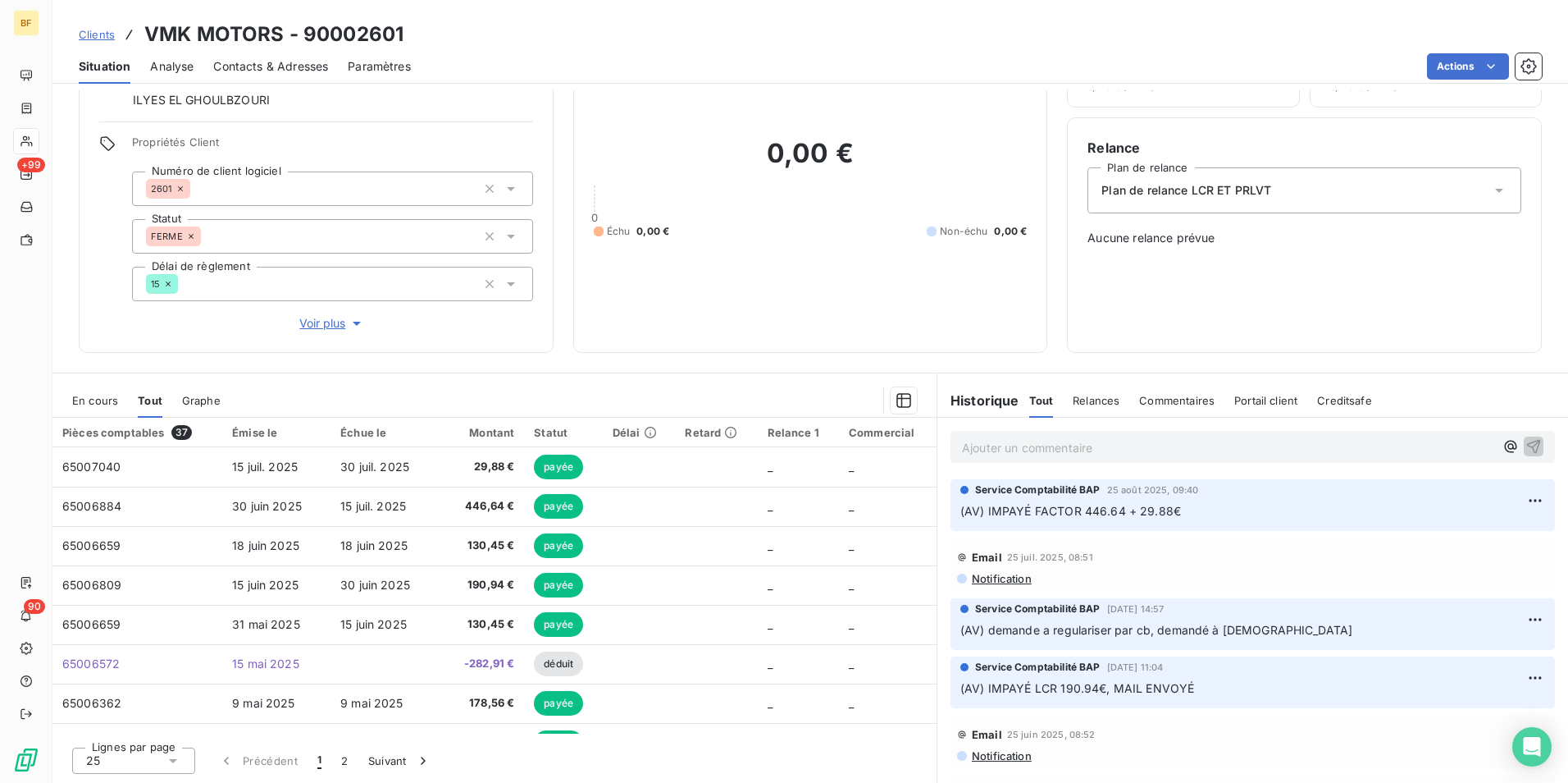
drag, startPoint x: 622, startPoint y: 79, endPoint x: 645, endPoint y: 2, distance: 80.4
click at [622, 77] on div "Actions" at bounding box center [987, 66] width 1112 height 27
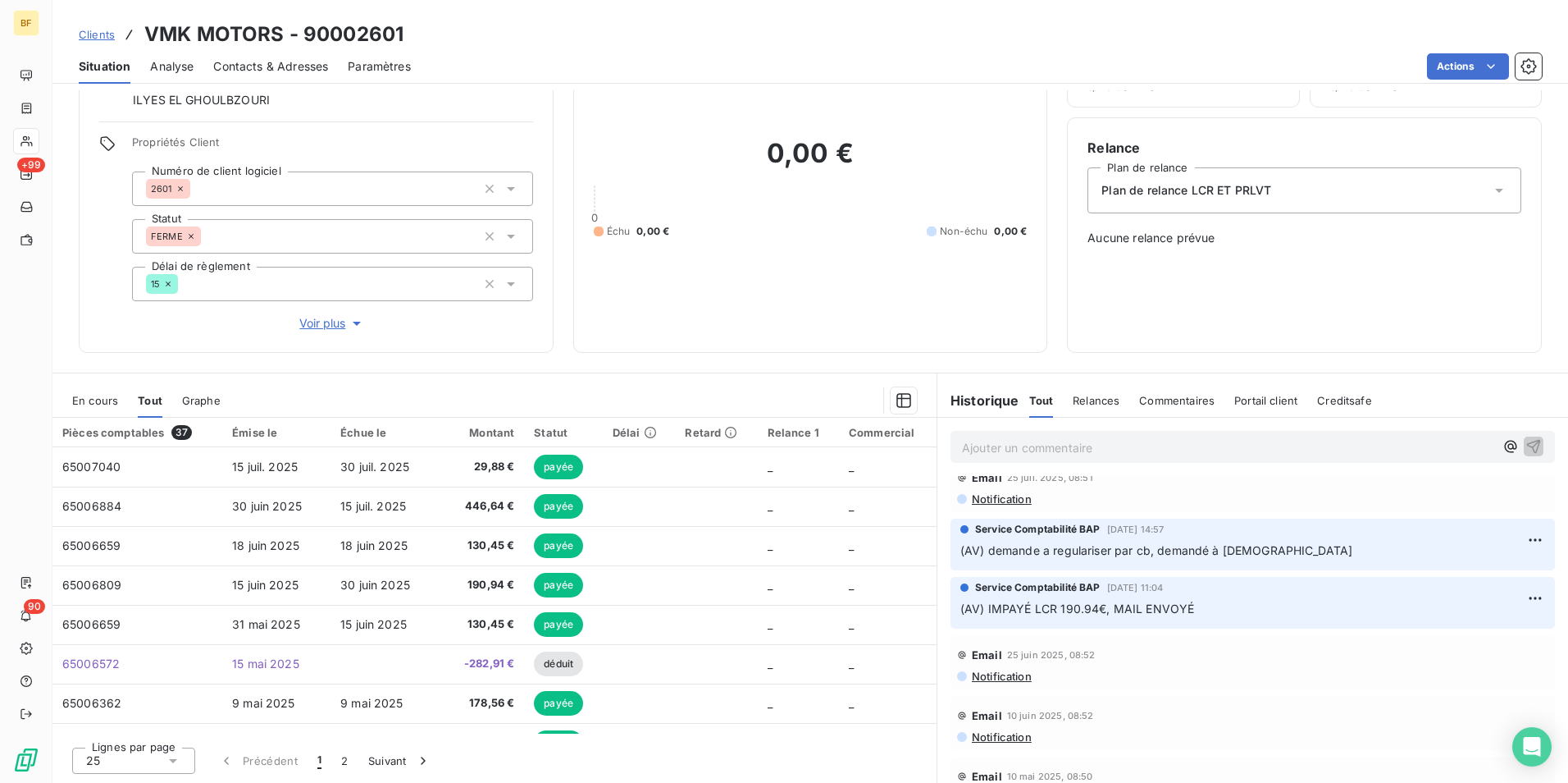
scroll to position [0, 0]
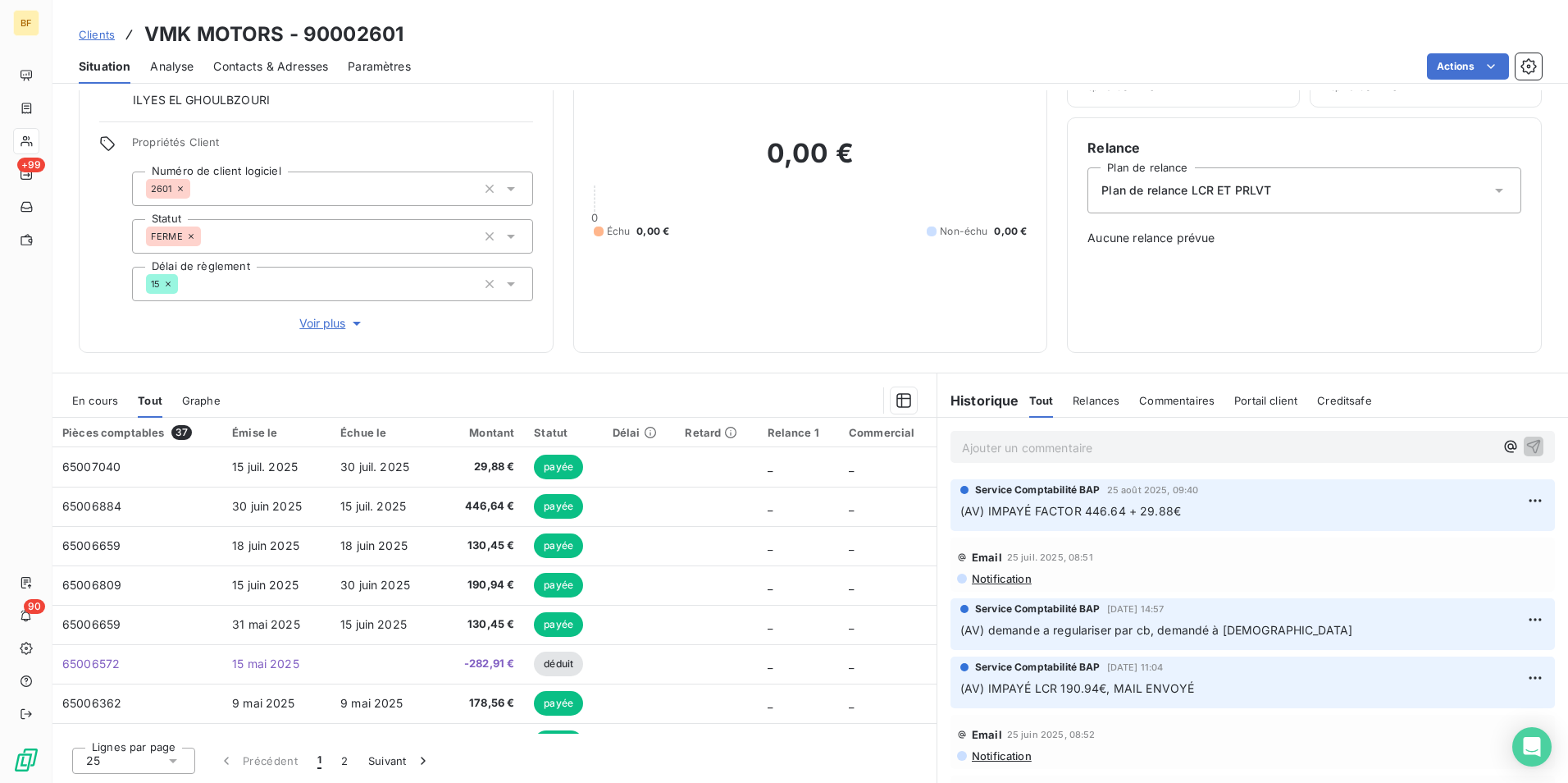
click at [1264, 333] on div "Relance Plan de relance Plan de relance LCR ET PRLVT Aucune relance prévue" at bounding box center [1304, 234] width 475 height 235
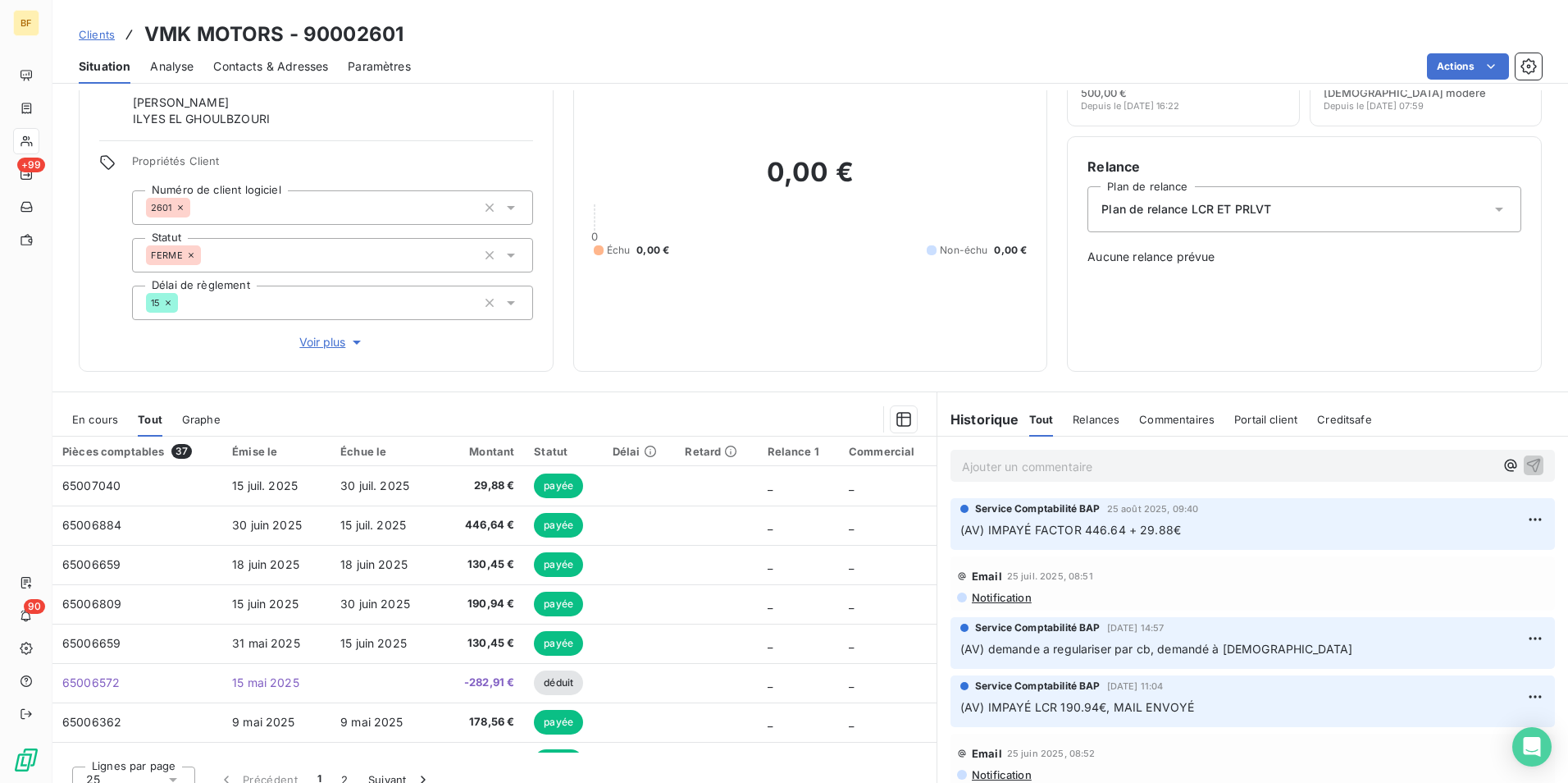
scroll to position [97, 0]
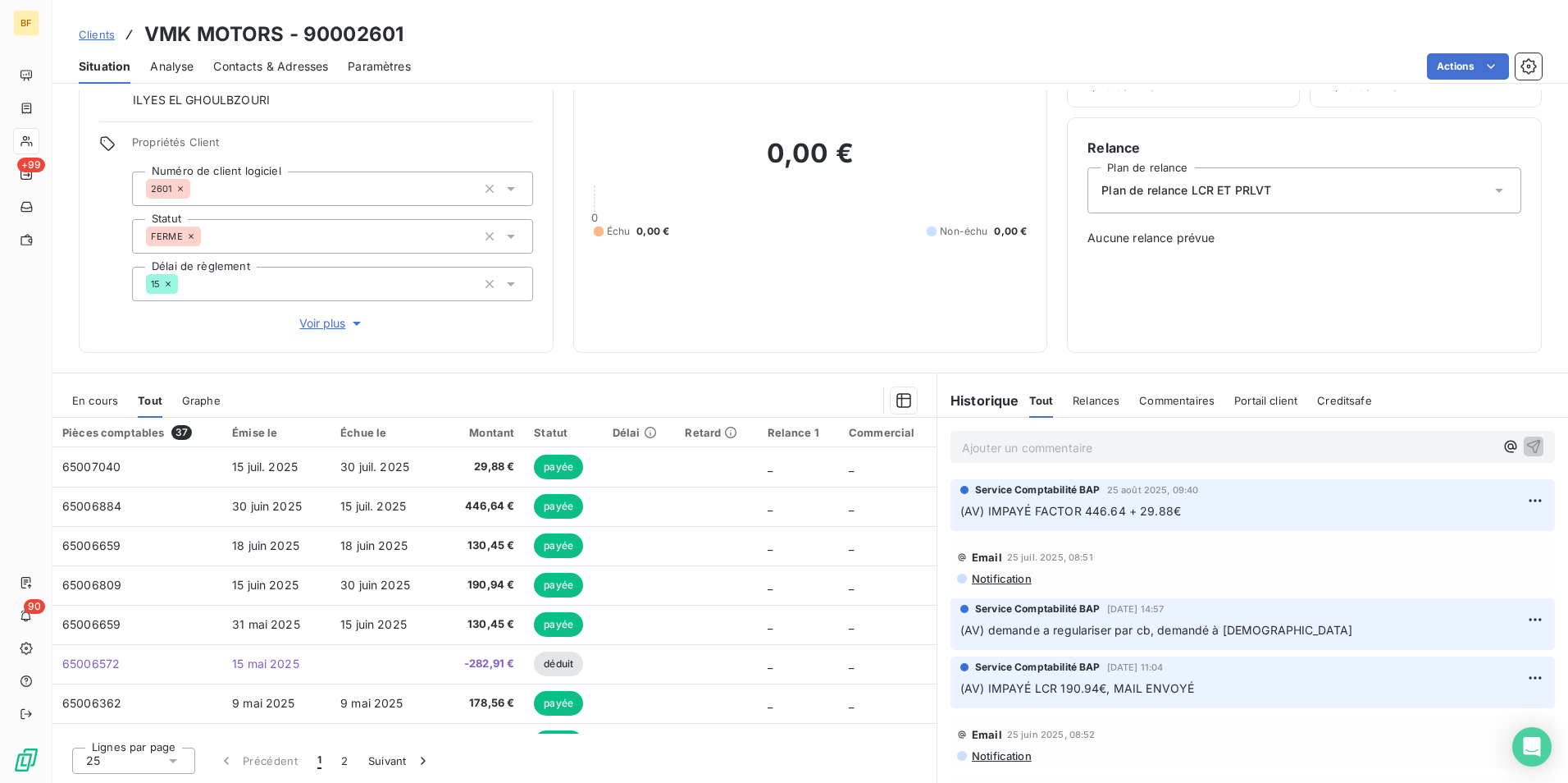
click at [996, 451] on p "Ajouter un commentaire ﻿" at bounding box center [1228, 447] width 532 height 21
click at [1104, 291] on div "Relance Plan de relance Plan de relance LCR ET PRLVT Aucune relance prévue" at bounding box center [1304, 235] width 434 height 195
click at [1057, 452] on p "(AV)" at bounding box center [1228, 446] width 532 height 19
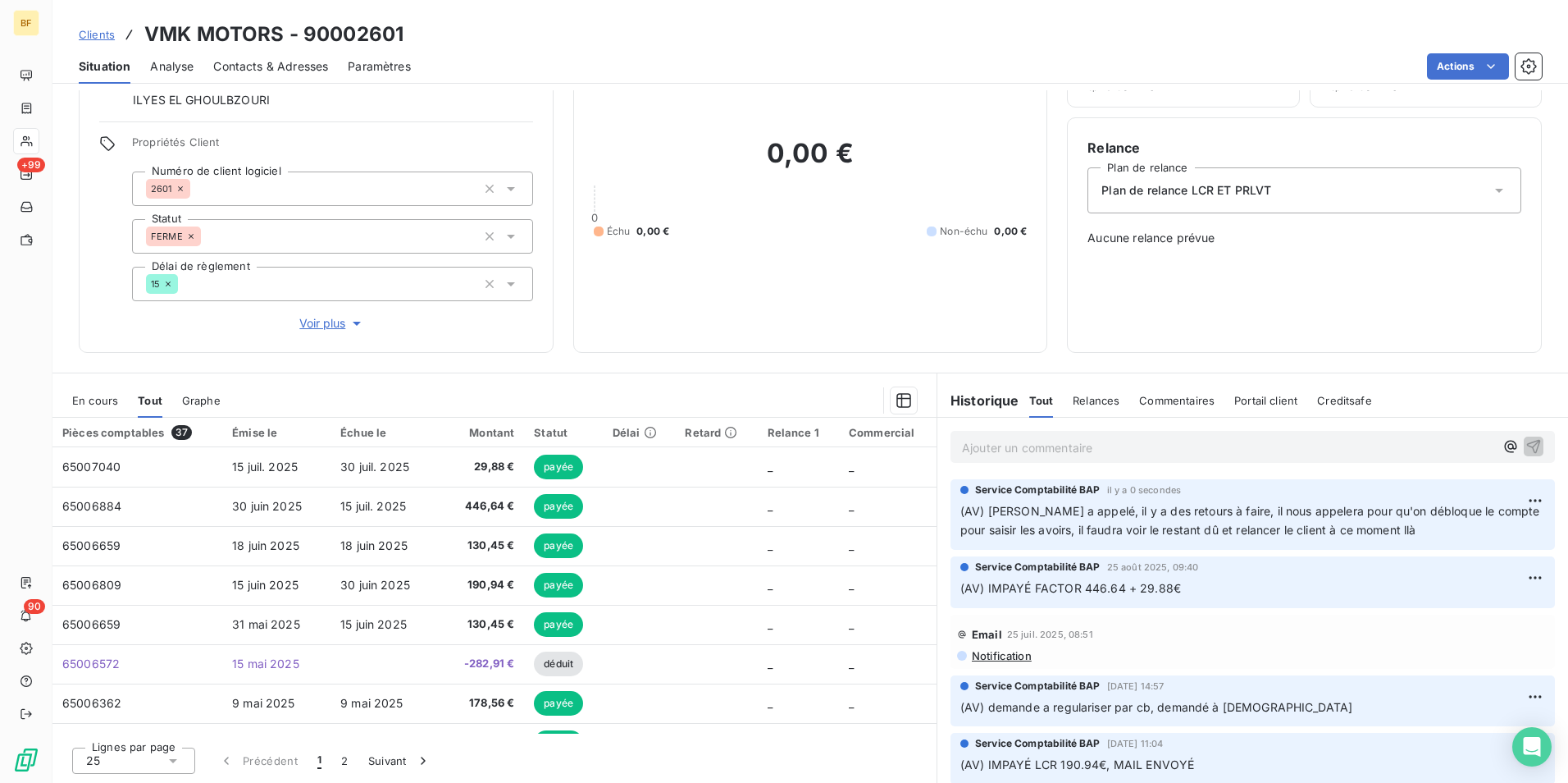
click at [311, 71] on span "Contacts & Adresses" at bounding box center [271, 66] width 115 height 17
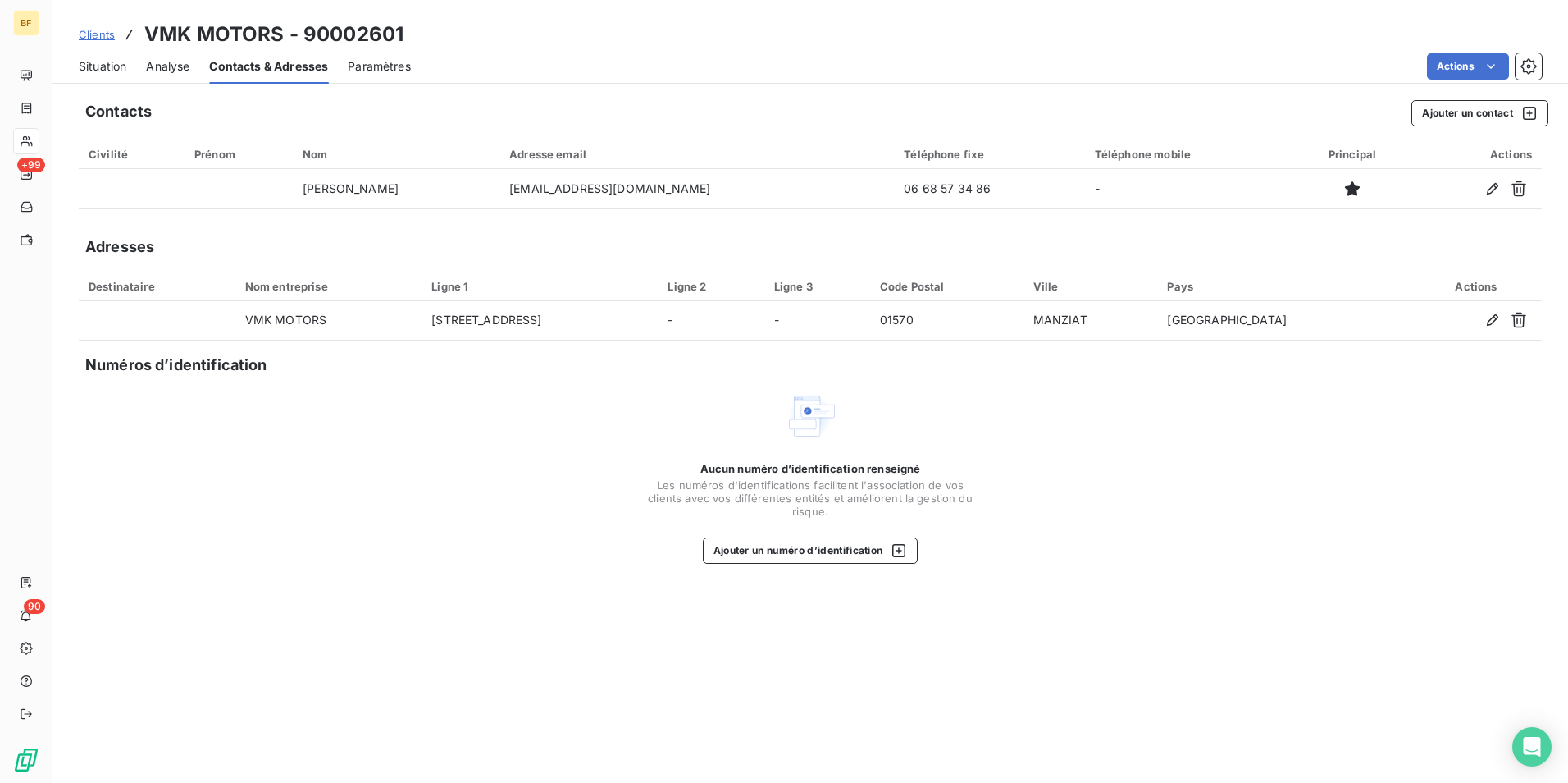
drag, startPoint x: 757, startPoint y: 64, endPoint x: 563, endPoint y: 106, distance: 198.5
click at [748, 67] on div "Actions" at bounding box center [987, 66] width 1112 height 27
click at [83, 75] on div "Situation" at bounding box center [102, 66] width 47 height 34
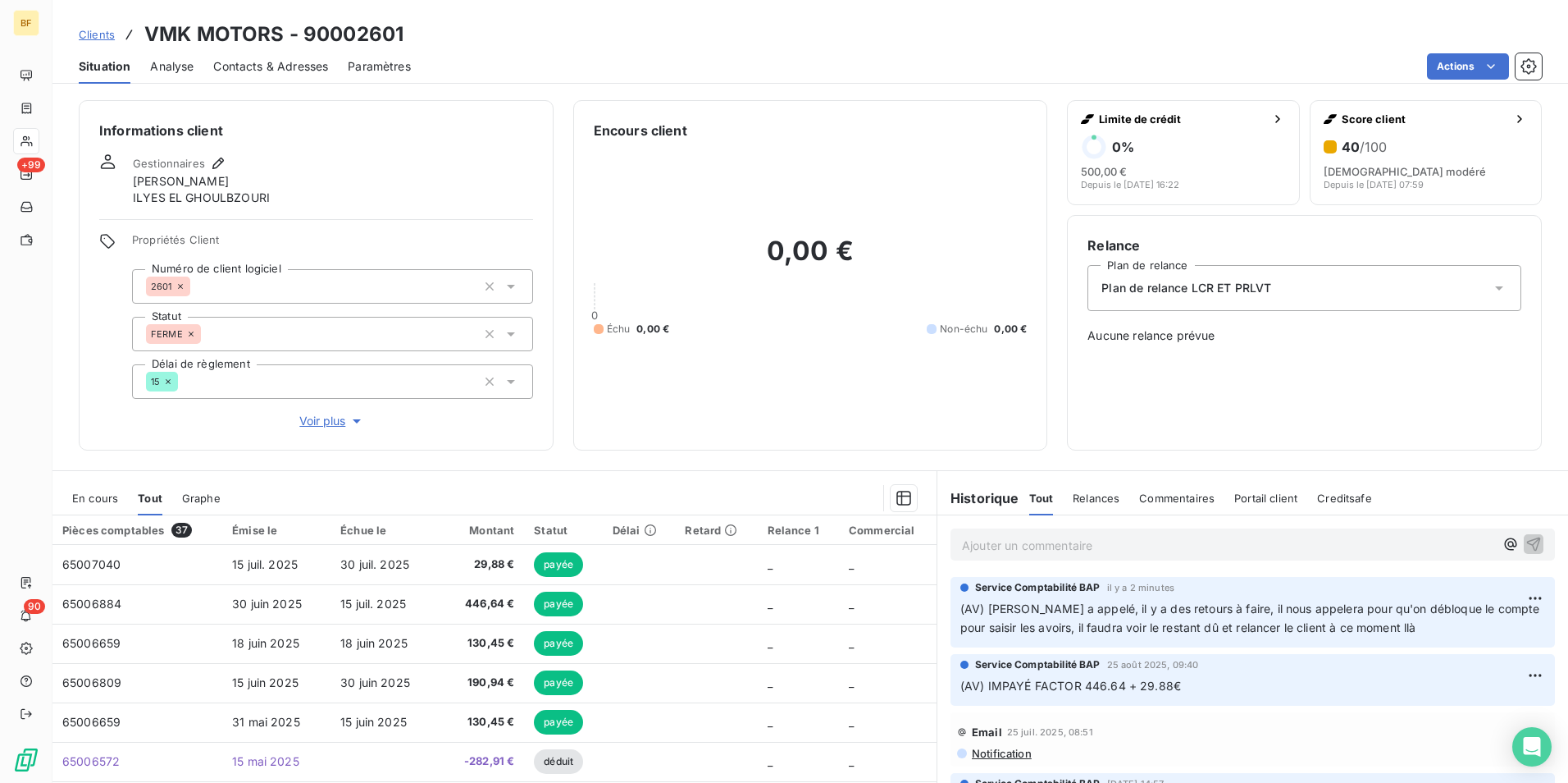
drag, startPoint x: 896, startPoint y: 407, endPoint x: 943, endPoint y: 430, distance: 52.3
click at [915, 416] on div "0,00 € 0 Échu 0,00 € Non-échu 0,00 €" at bounding box center [811, 285] width 434 height 289
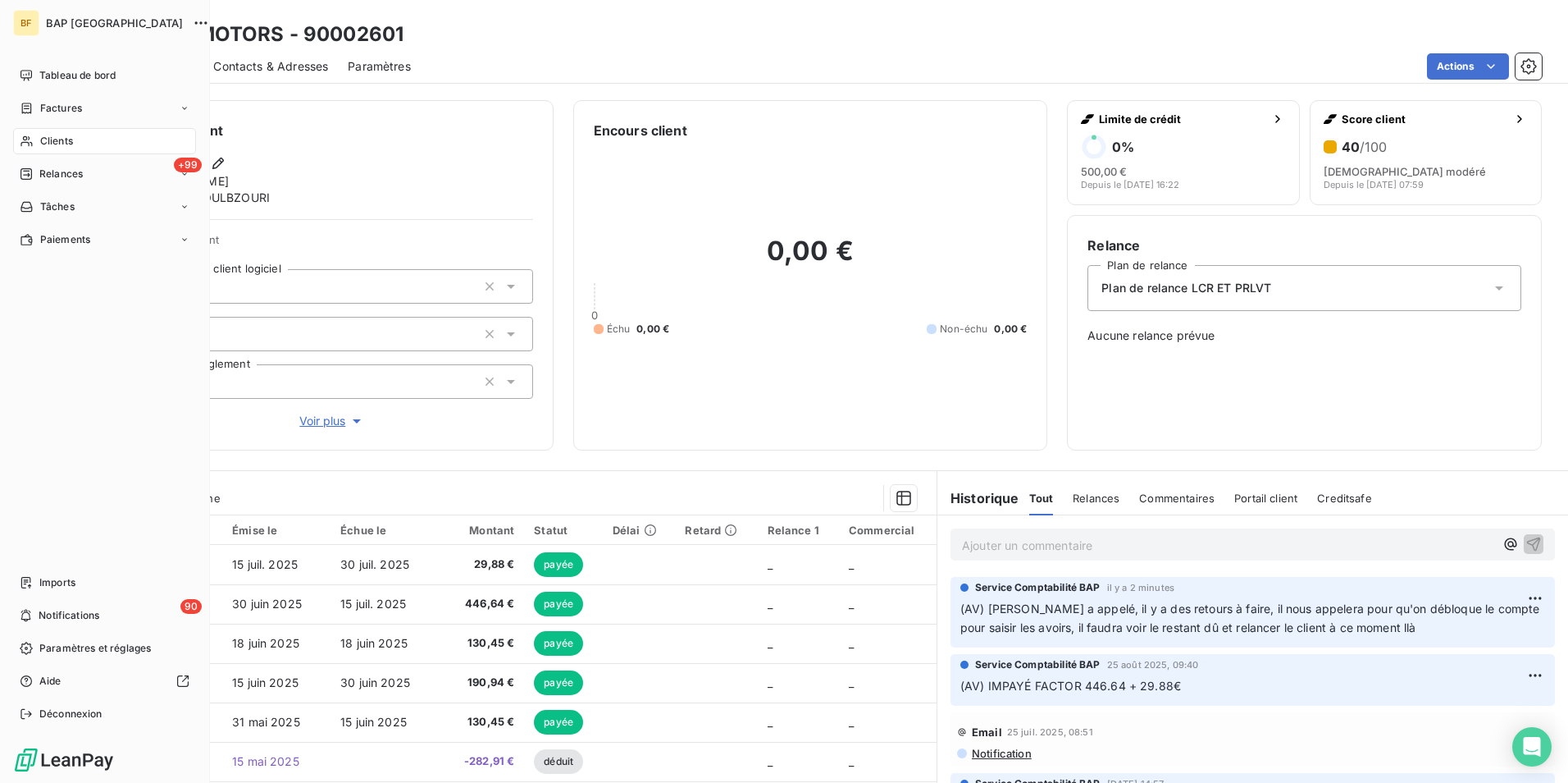
click at [28, 137] on icon at bounding box center [27, 141] width 14 height 13
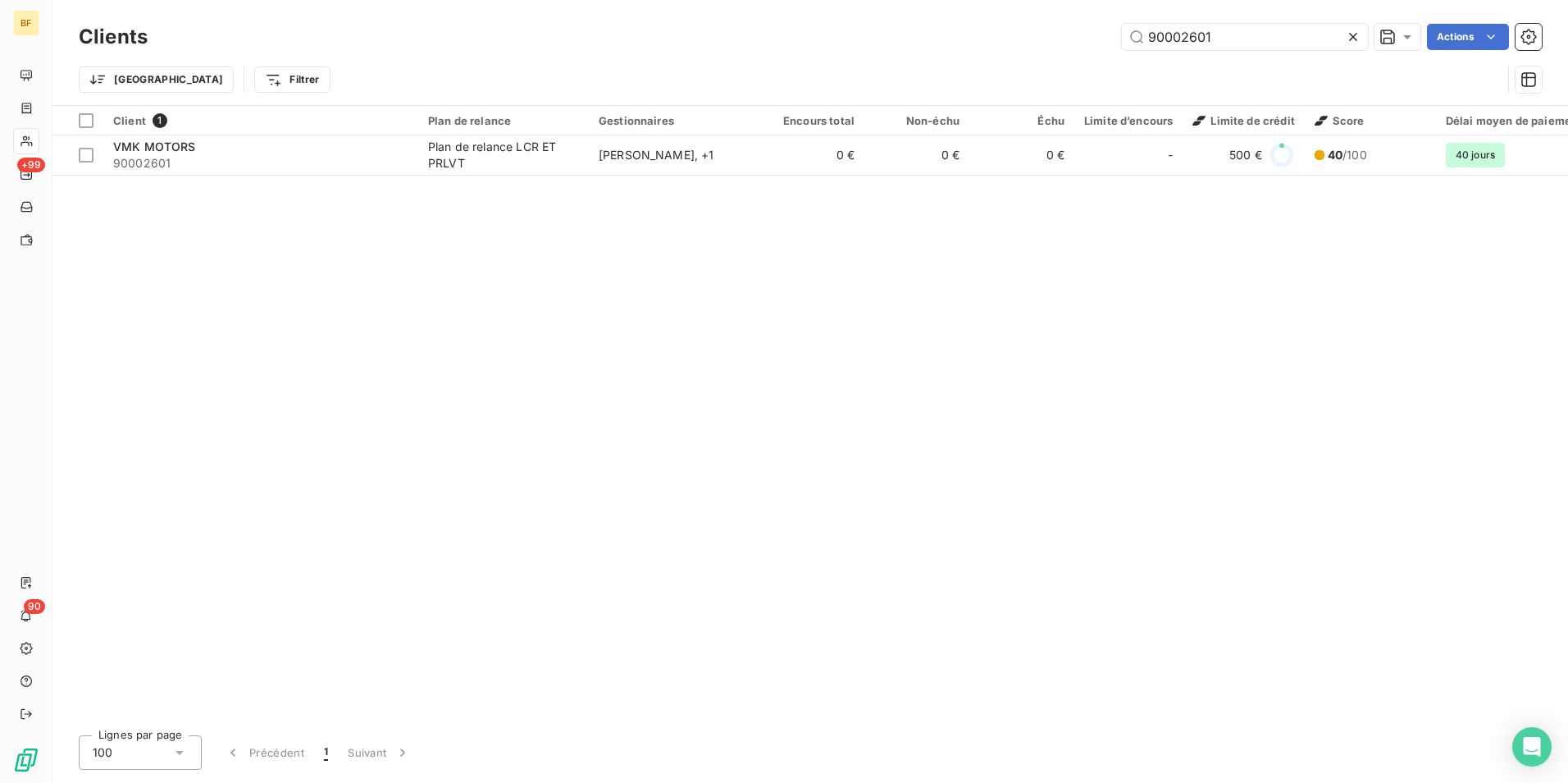
drag, startPoint x: 1048, startPoint y: 56, endPoint x: 1038, endPoint y: 56, distance: 10.0
click at [1038, 56] on div "Clients 90002601 Actions Trier Filtrer" at bounding box center [811, 62] width 1464 height 86
type input "1"
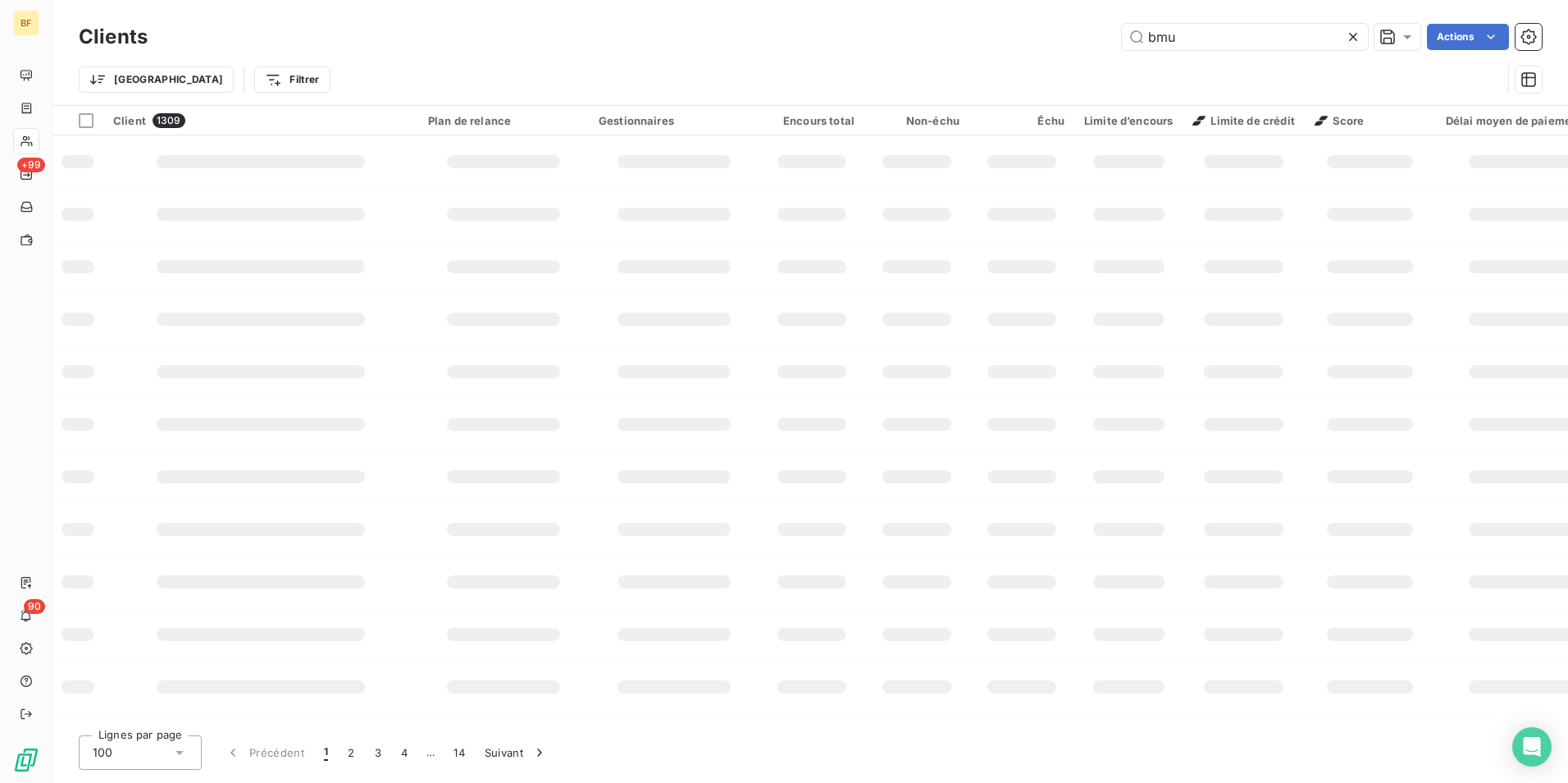
type input "bmu"
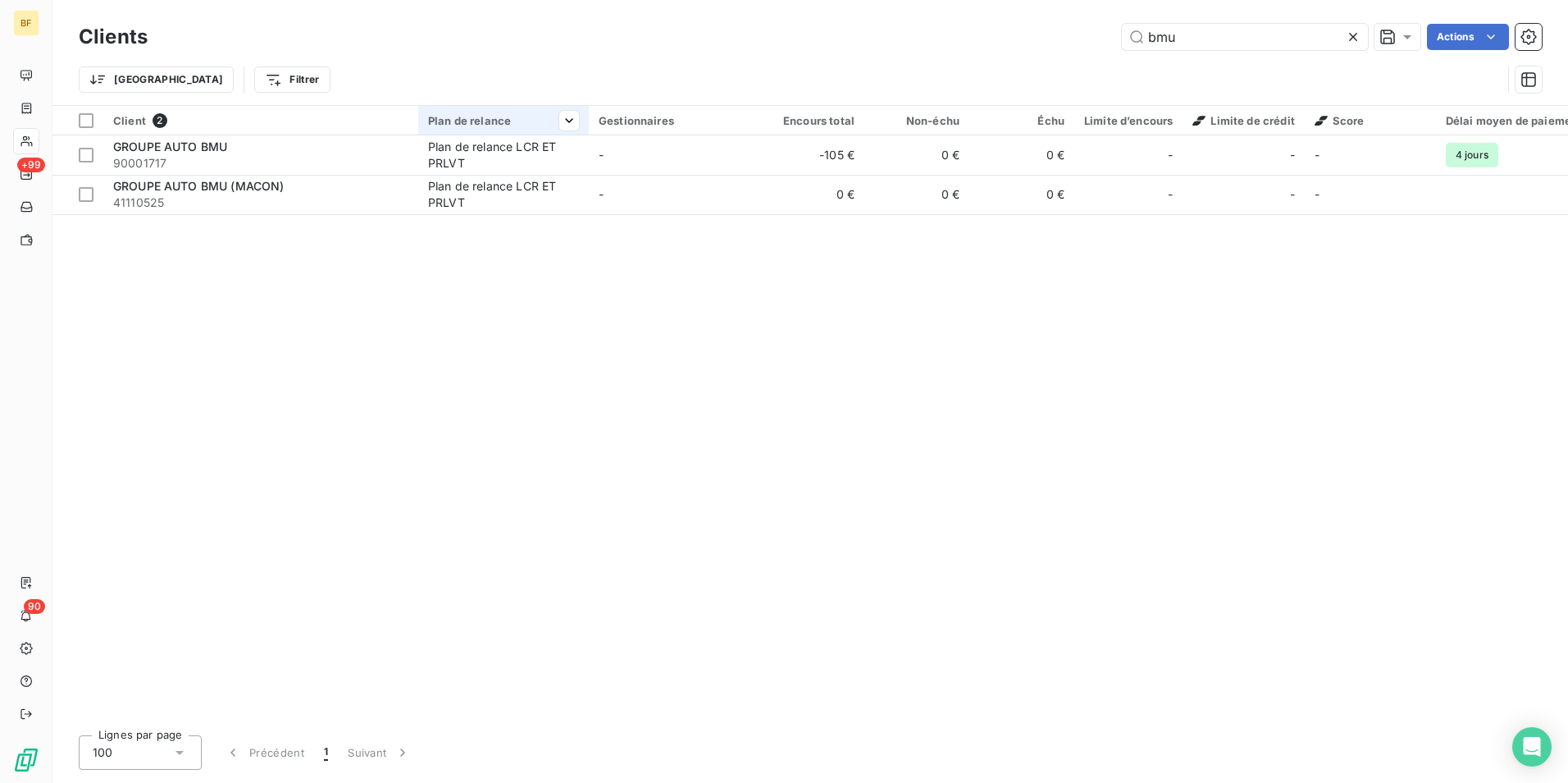
click at [531, 129] on th "Plan de relance" at bounding box center [503, 121] width 170 height 30
click at [528, 134] on th "Plan de relance" at bounding box center [503, 121] width 170 height 30
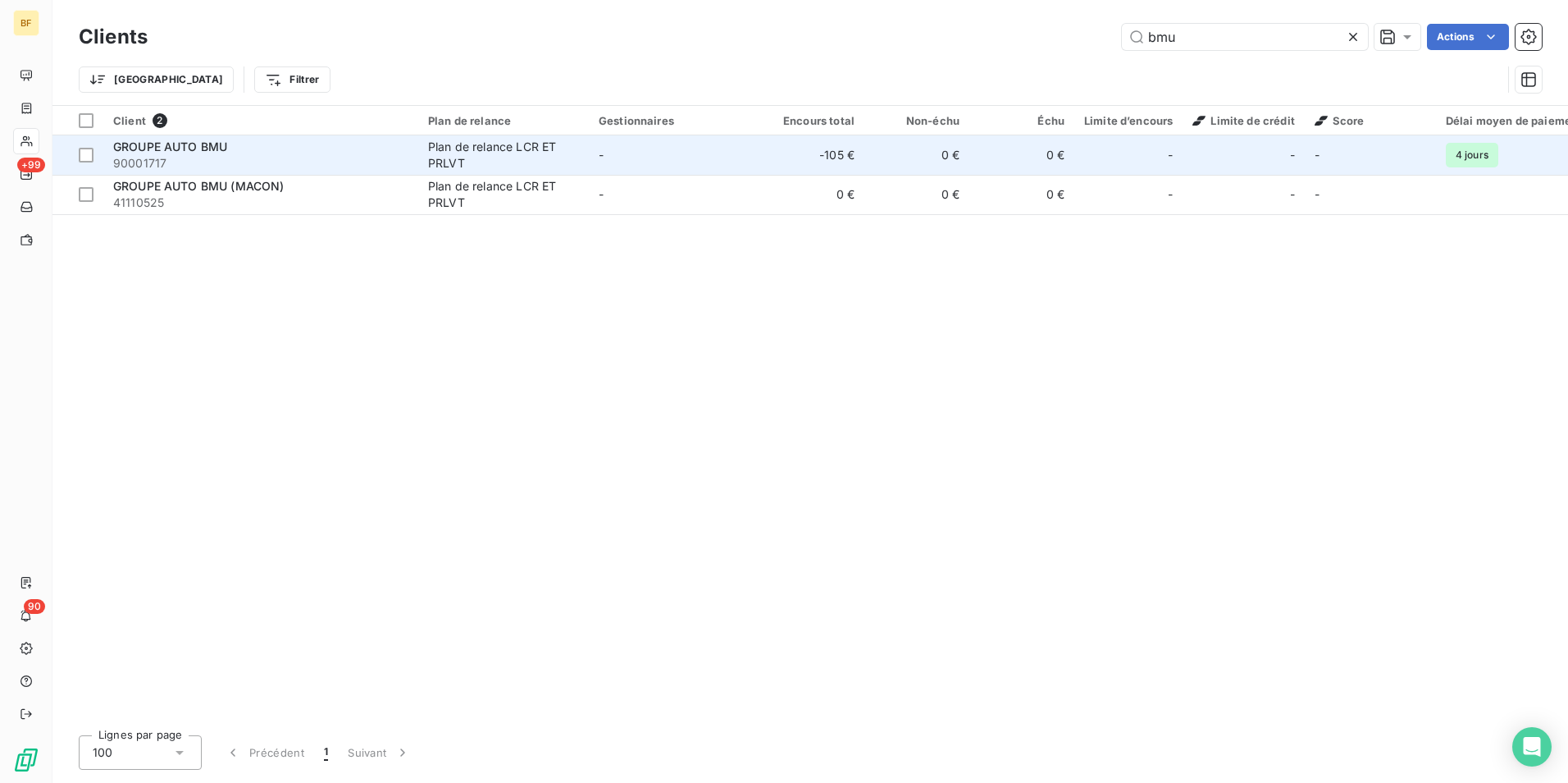
click at [530, 151] on div "Plan de relance LCR ET PRLVT" at bounding box center [503, 154] width 151 height 32
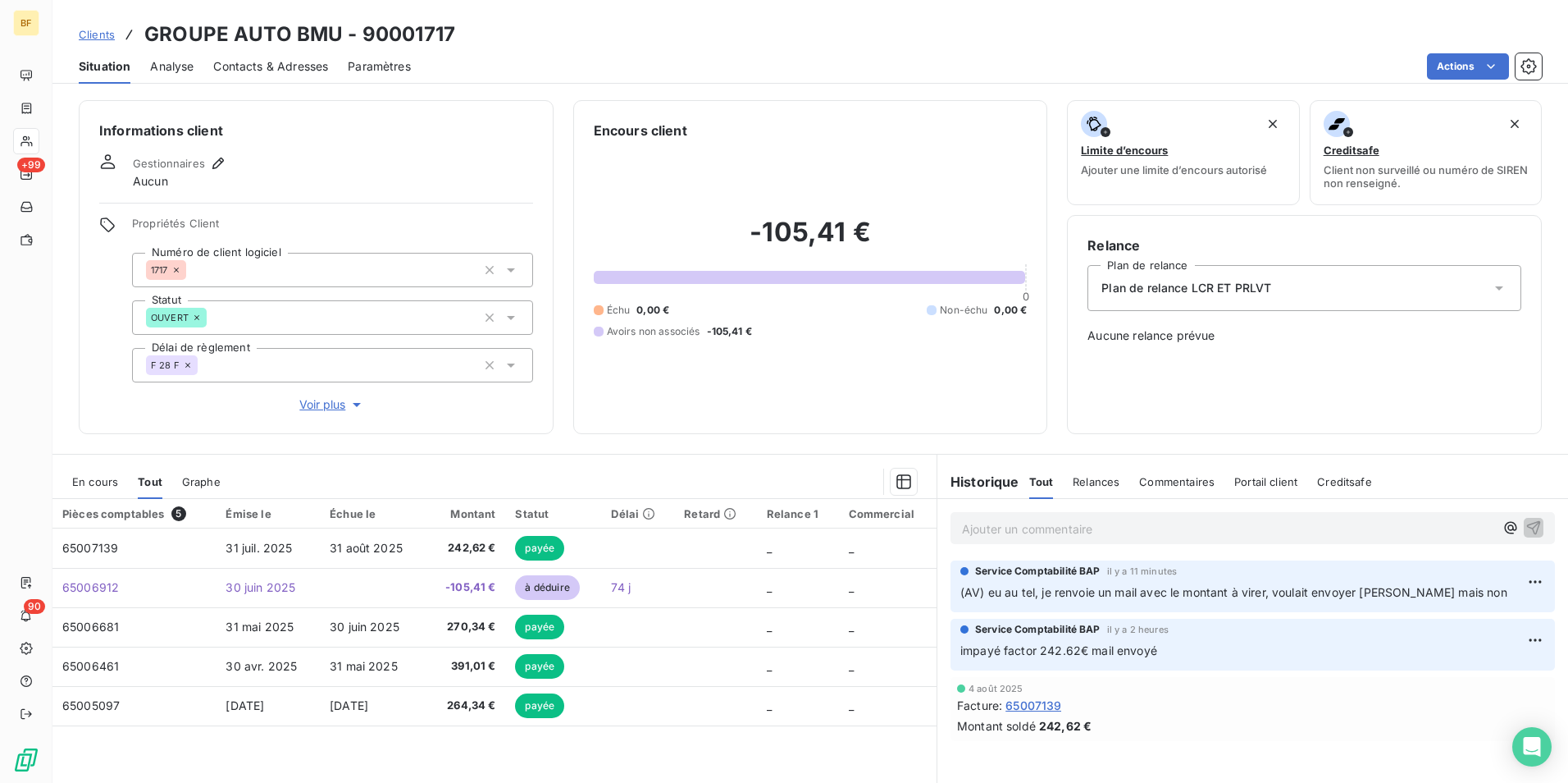
drag, startPoint x: 214, startPoint y: 73, endPoint x: 265, endPoint y: 87, distance: 52.9
click at [214, 73] on span "Contacts & Adresses" at bounding box center [271, 66] width 115 height 17
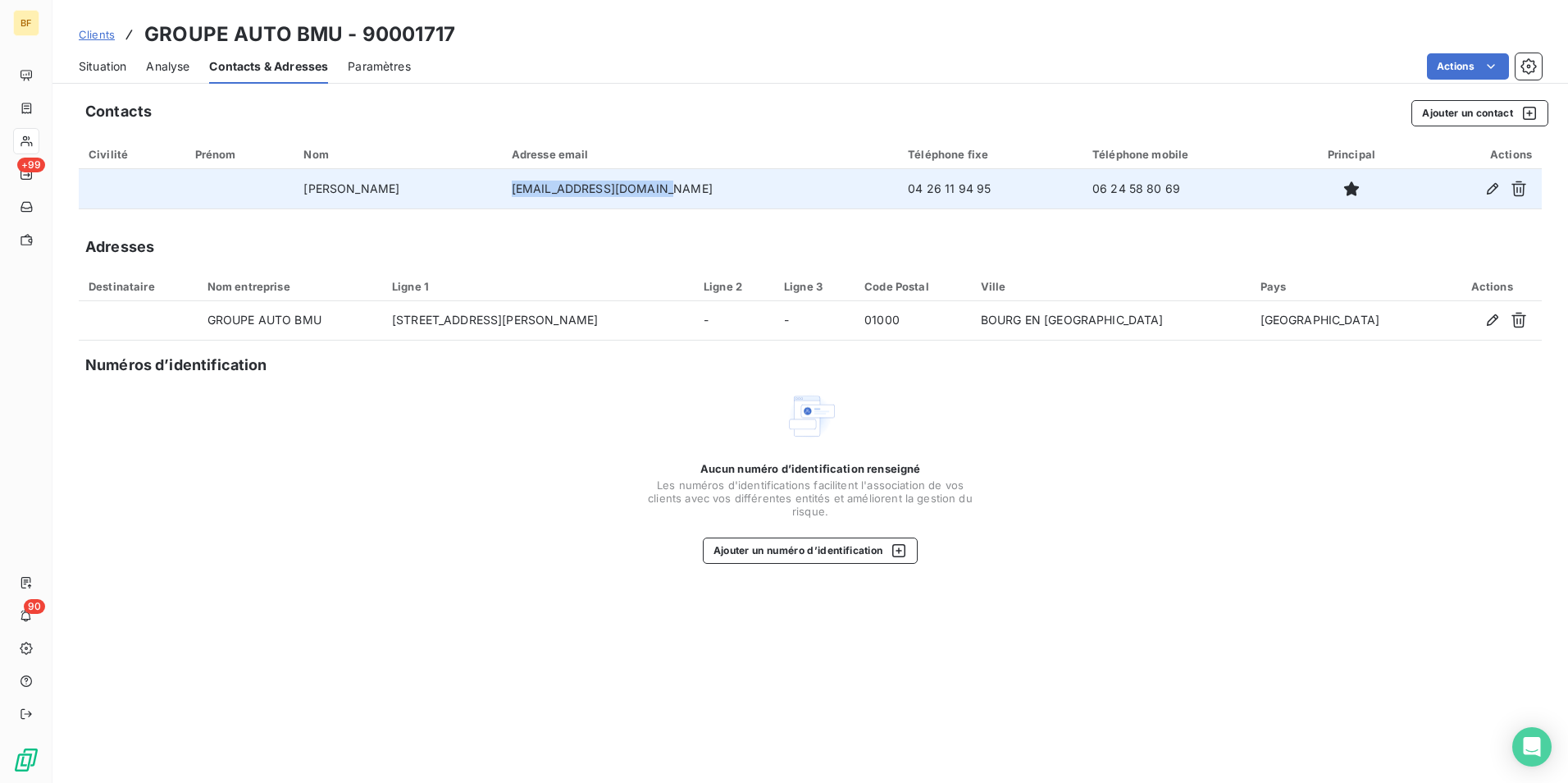
drag, startPoint x: 735, startPoint y: 192, endPoint x: 566, endPoint y: 190, distance: 169.0
click at [566, 190] on td "[EMAIL_ADDRESS][DOMAIN_NAME]" at bounding box center [700, 189] width 397 height 39
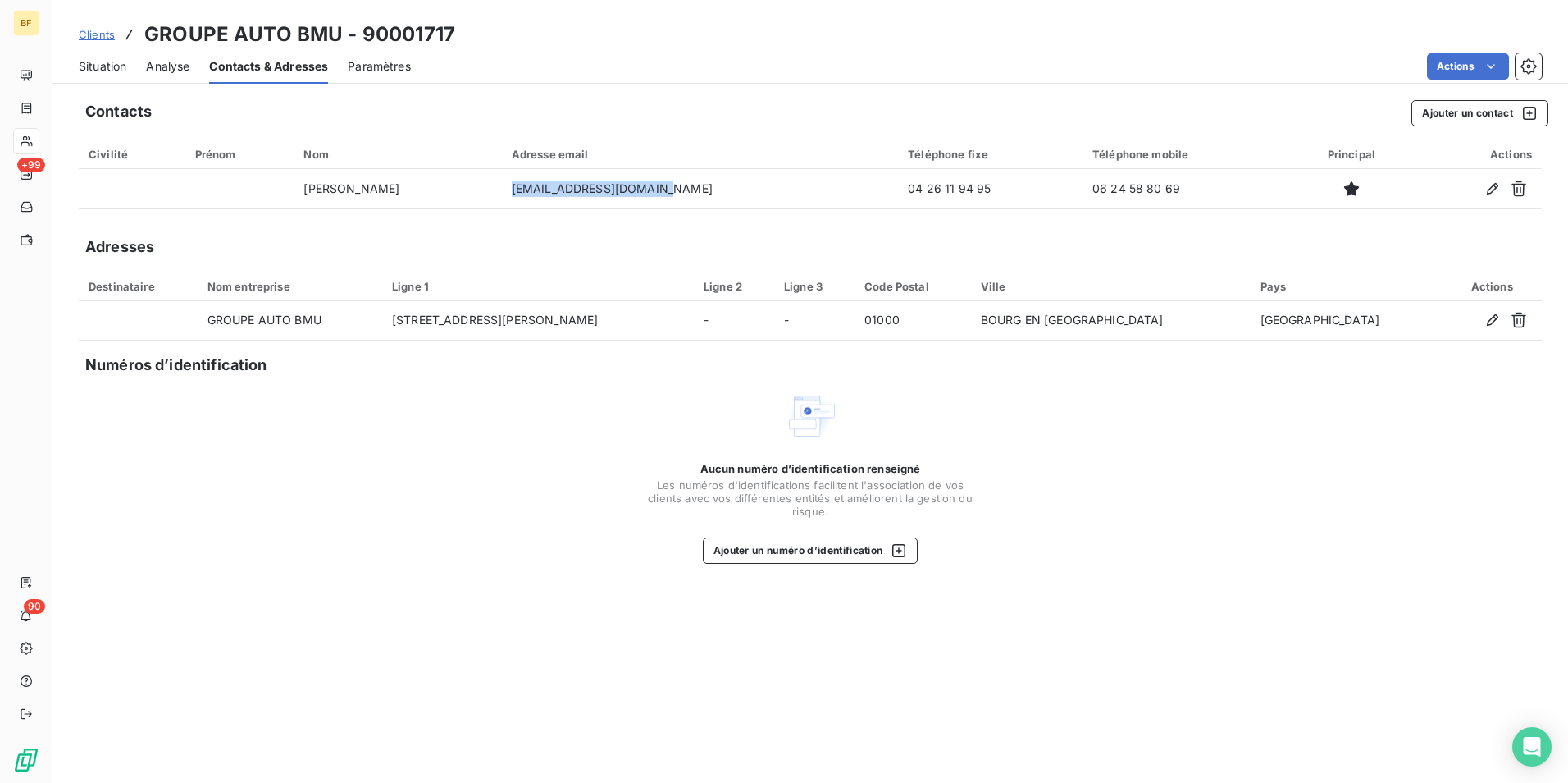
click at [113, 69] on span "Situation" at bounding box center [102, 66] width 47 height 17
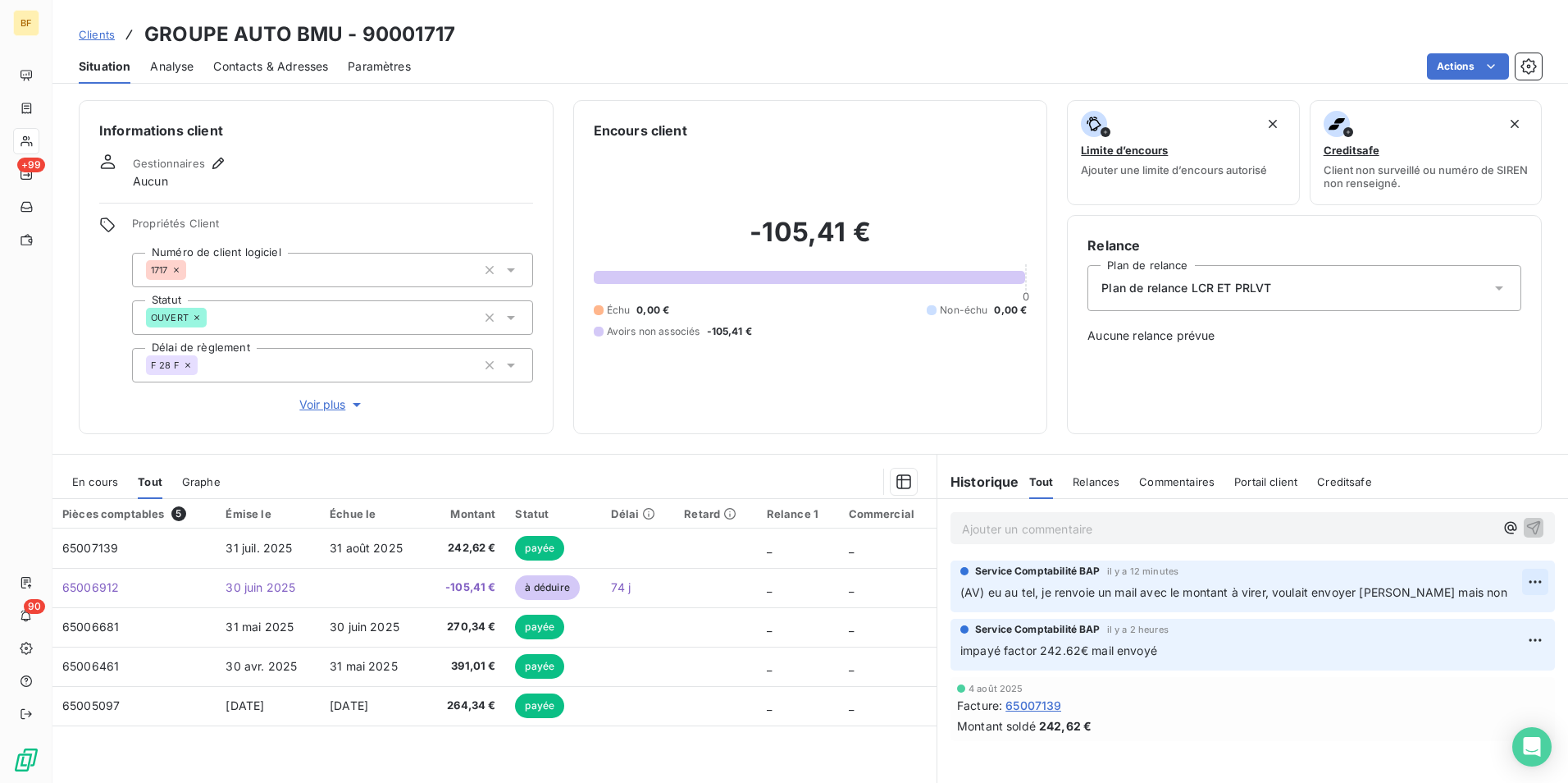
click at [1521, 580] on html "BF +99 90 Clients GROUPE AUTO BMU - 90001717 Situation Analyse Contacts & Adres…" at bounding box center [784, 392] width 1568 height 783
click at [1461, 613] on div "Editer" at bounding box center [1483, 618] width 91 height 27
click at [1465, 595] on p "(AV) eu au tel, je renvoie un mail avec le montant à virer, voulait envoyer [PE…" at bounding box center [1241, 592] width 562 height 19
drag, startPoint x: 1467, startPoint y: 593, endPoint x: 1260, endPoint y: 605, distance: 207.3
click at [1260, 606] on div "Service Comptabilité BAP il y a 13 minutes (AV) eu au tel, je renvoie un mail a…" at bounding box center [1253, 586] width 605 height 52
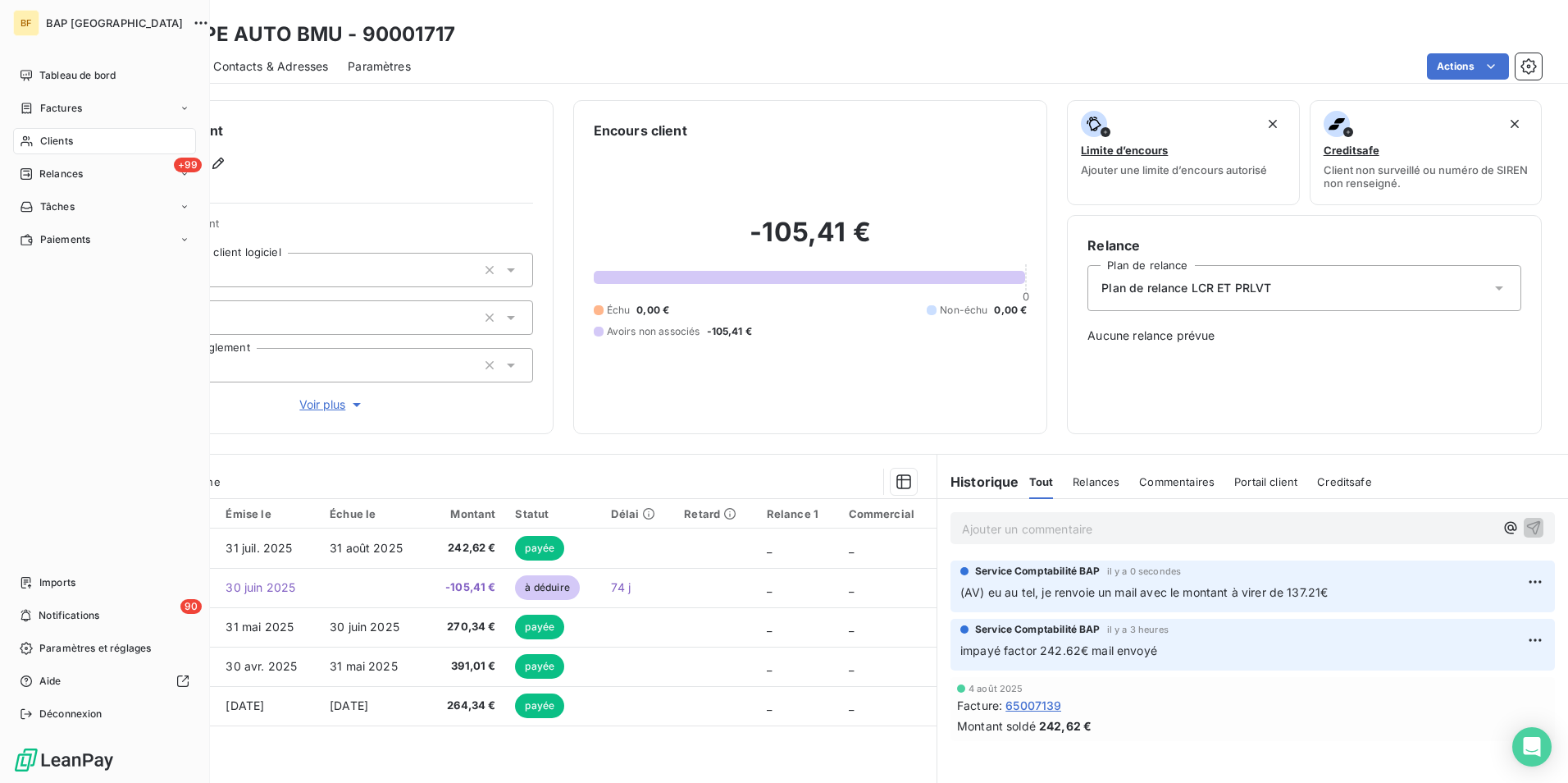
click at [40, 137] on span "Clients" at bounding box center [56, 141] width 32 height 15
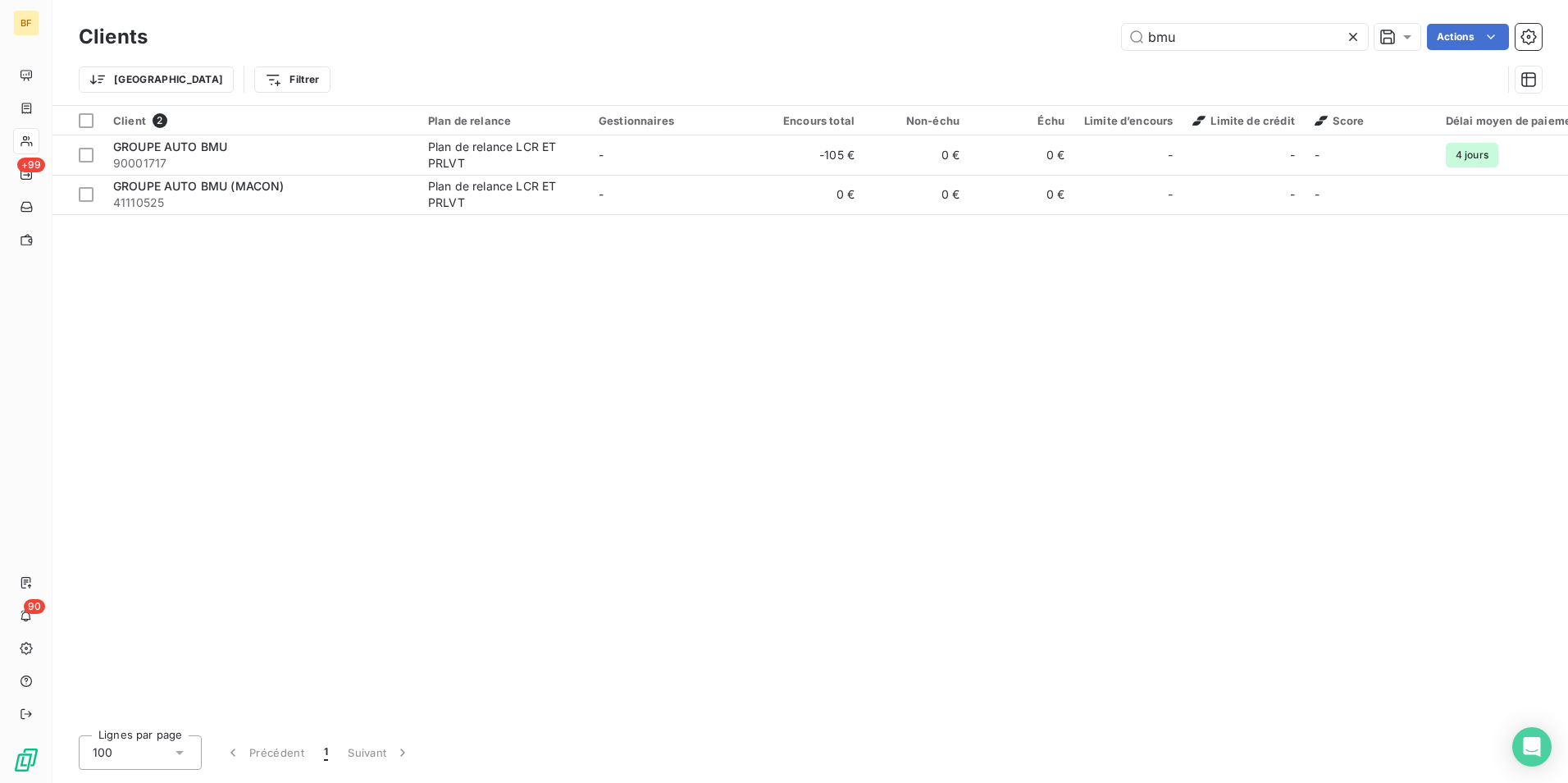
drag, startPoint x: 1174, startPoint y: 34, endPoint x: 1045, endPoint y: 24, distance: 129.4
click at [1045, 24] on div "bmu Actions" at bounding box center [855, 36] width 1375 height 27
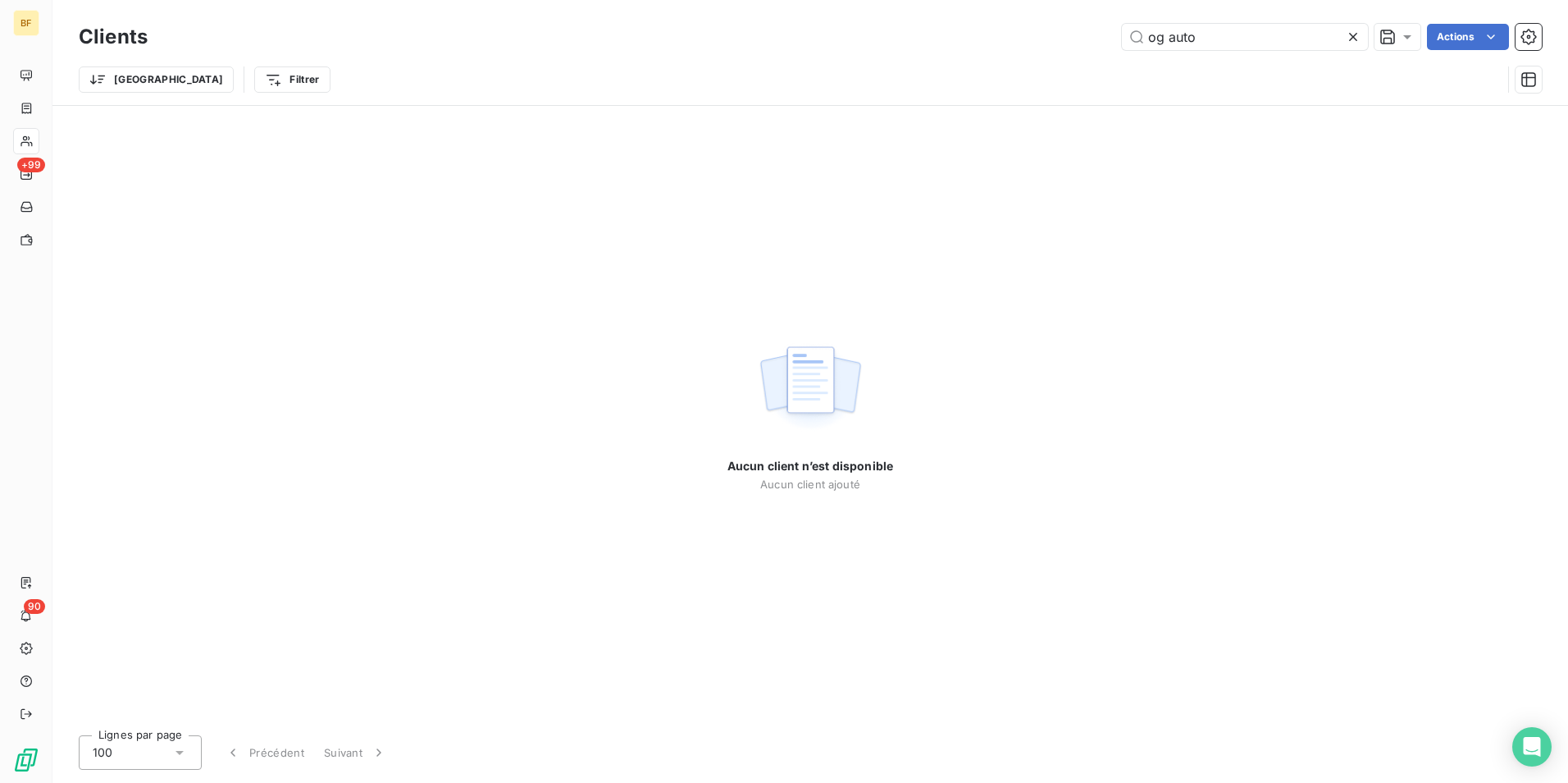
drag, startPoint x: 1225, startPoint y: 44, endPoint x: 1091, endPoint y: 37, distance: 134.2
click at [1091, 37] on div "og auto Actions" at bounding box center [855, 36] width 1375 height 27
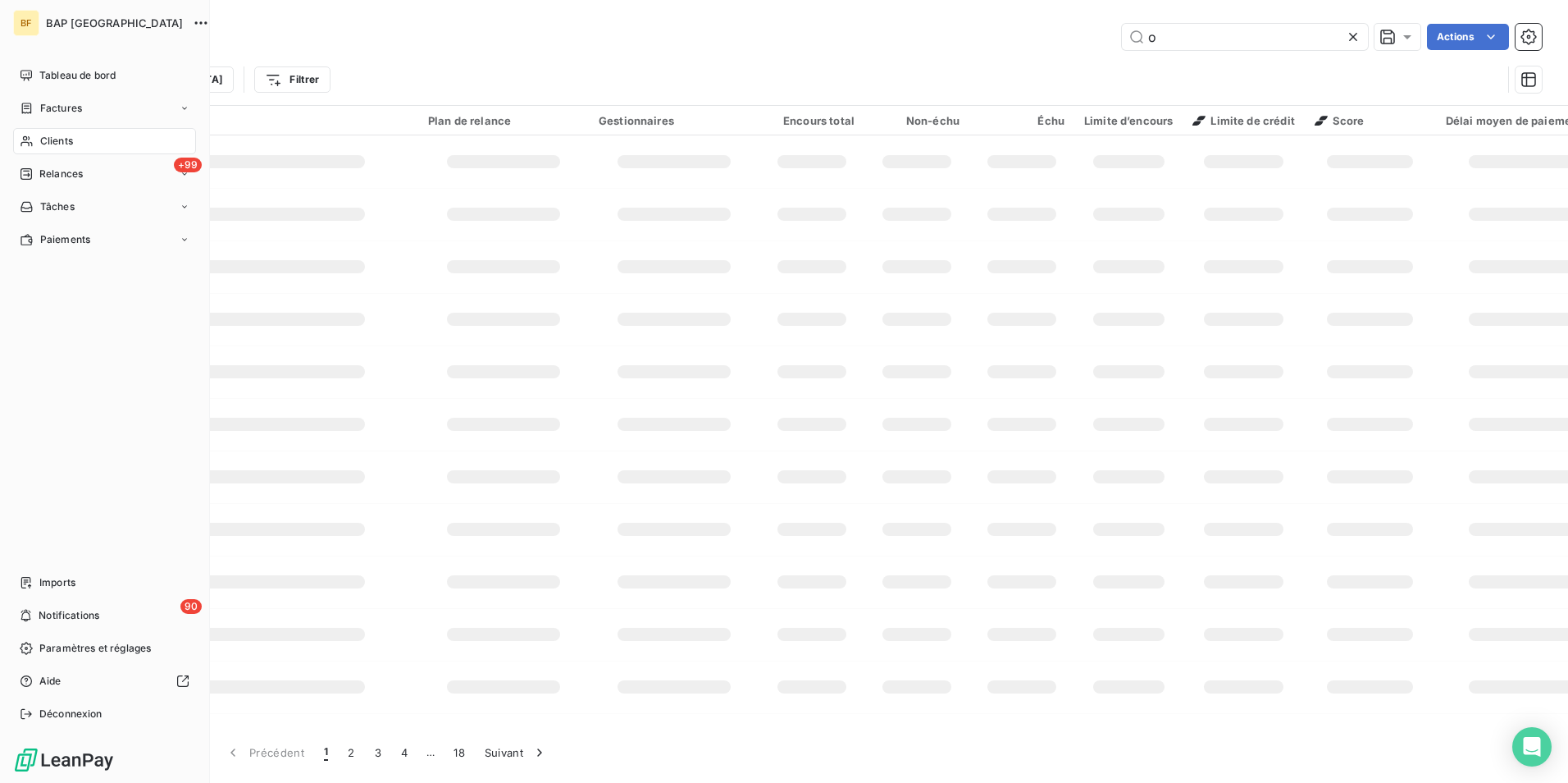
click at [81, 136] on div "Clients" at bounding box center [104, 141] width 183 height 27
click at [1208, 39] on input "o" at bounding box center [1245, 36] width 246 height 27
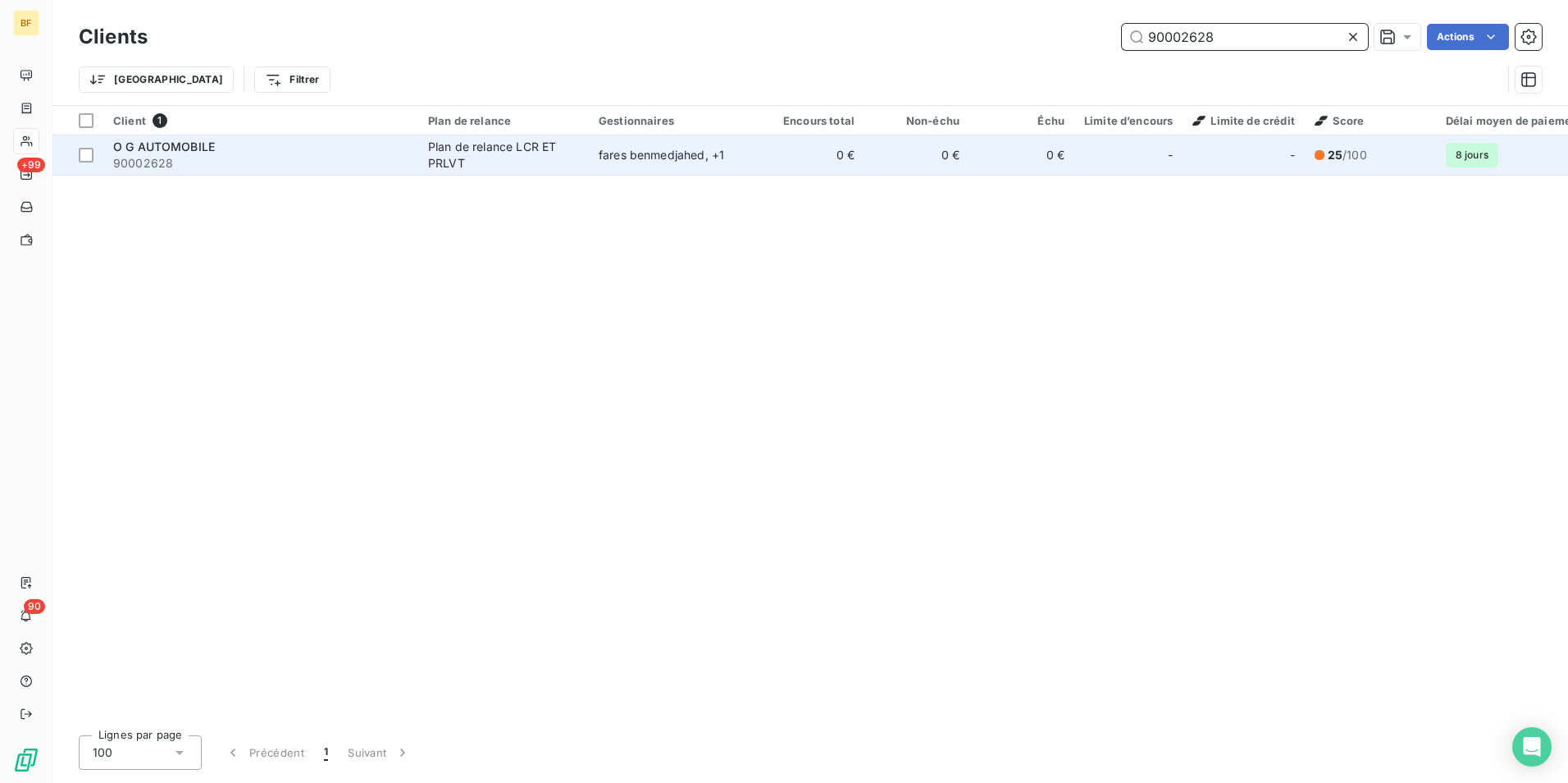
type input "90002628"
click at [474, 171] on td "Plan de relance LCR ET PRLVT" at bounding box center [503, 155] width 170 height 39
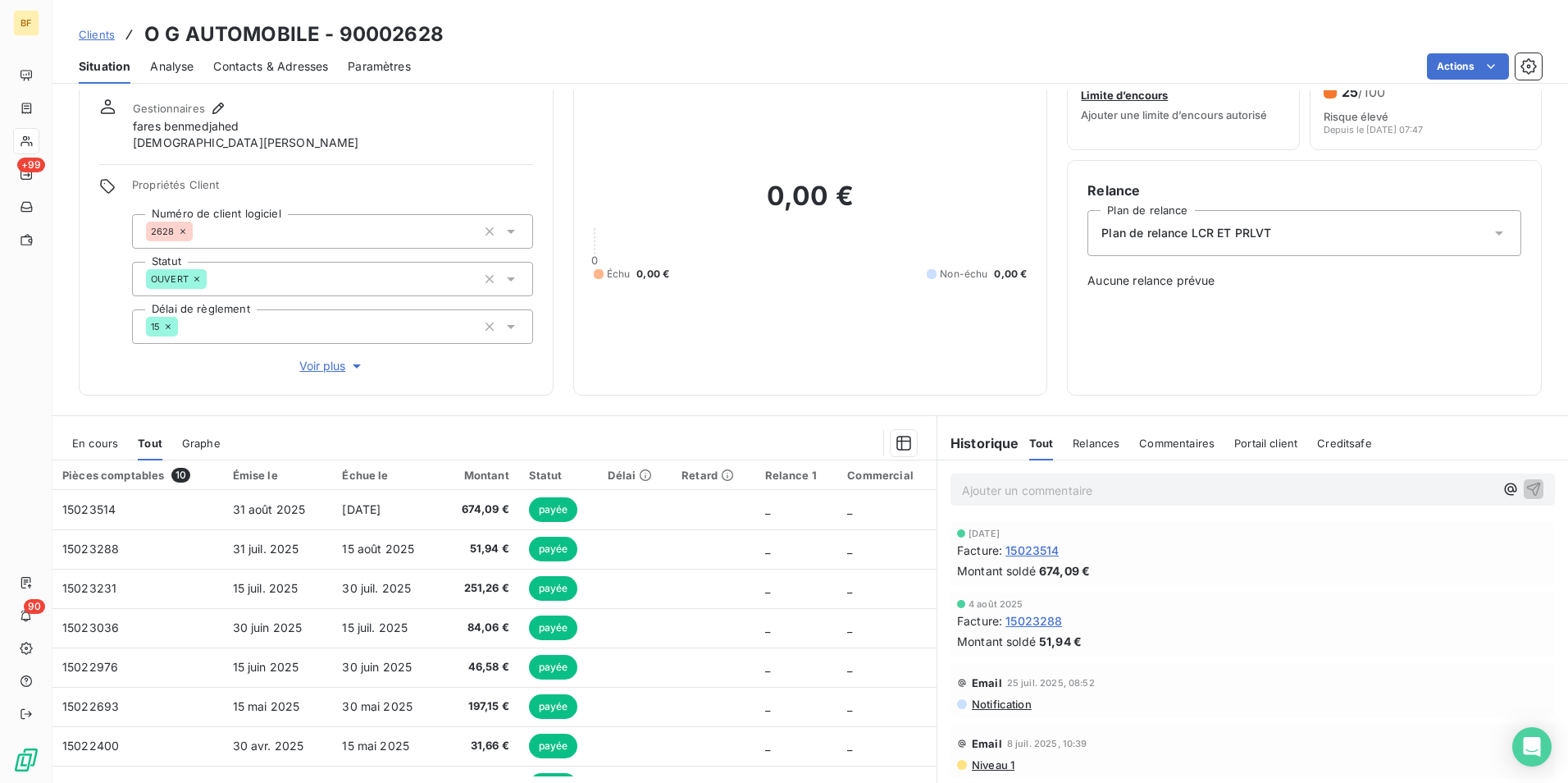
scroll to position [16, 0]
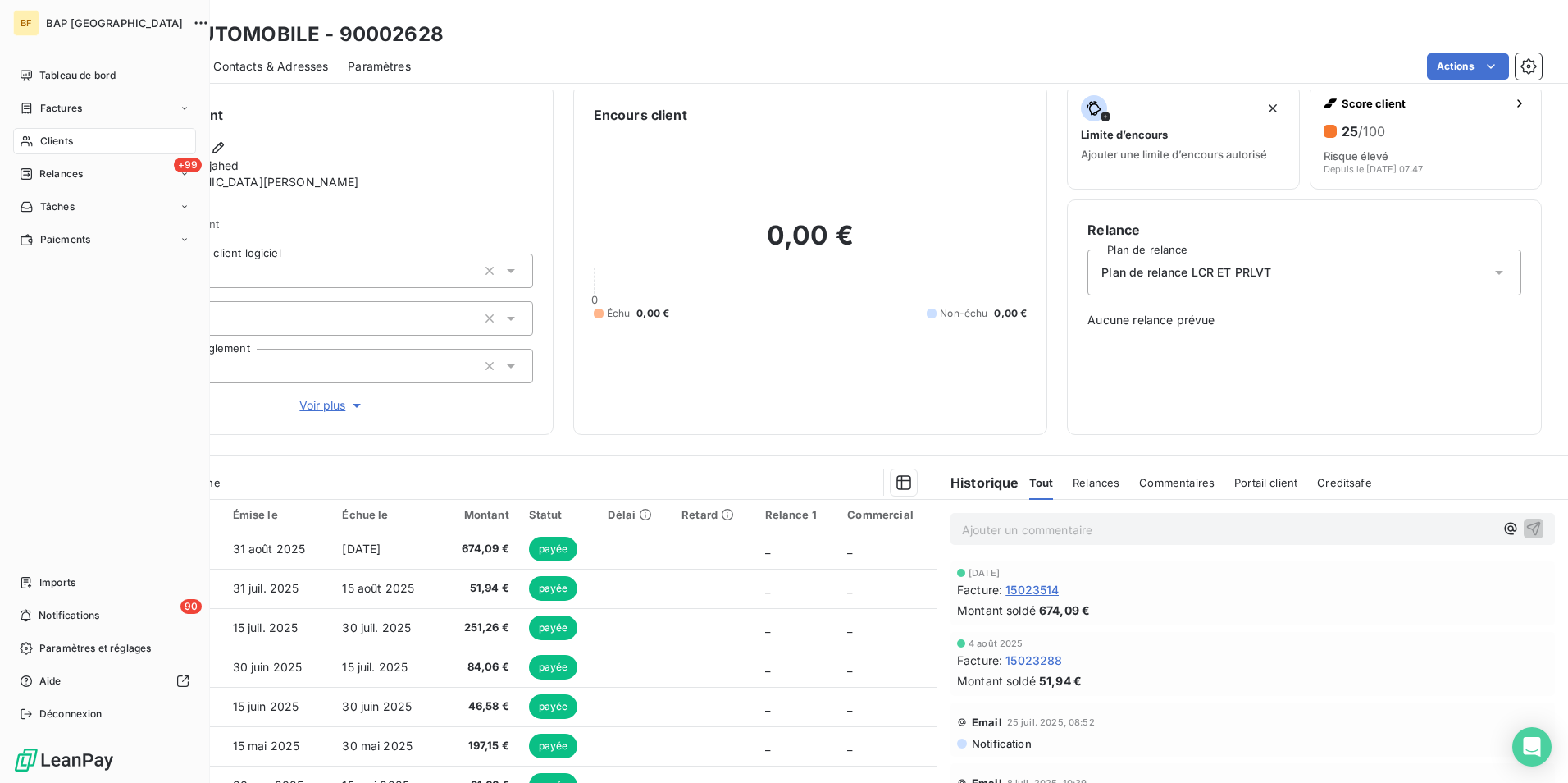
click at [35, 136] on div "Clients" at bounding box center [104, 141] width 183 height 27
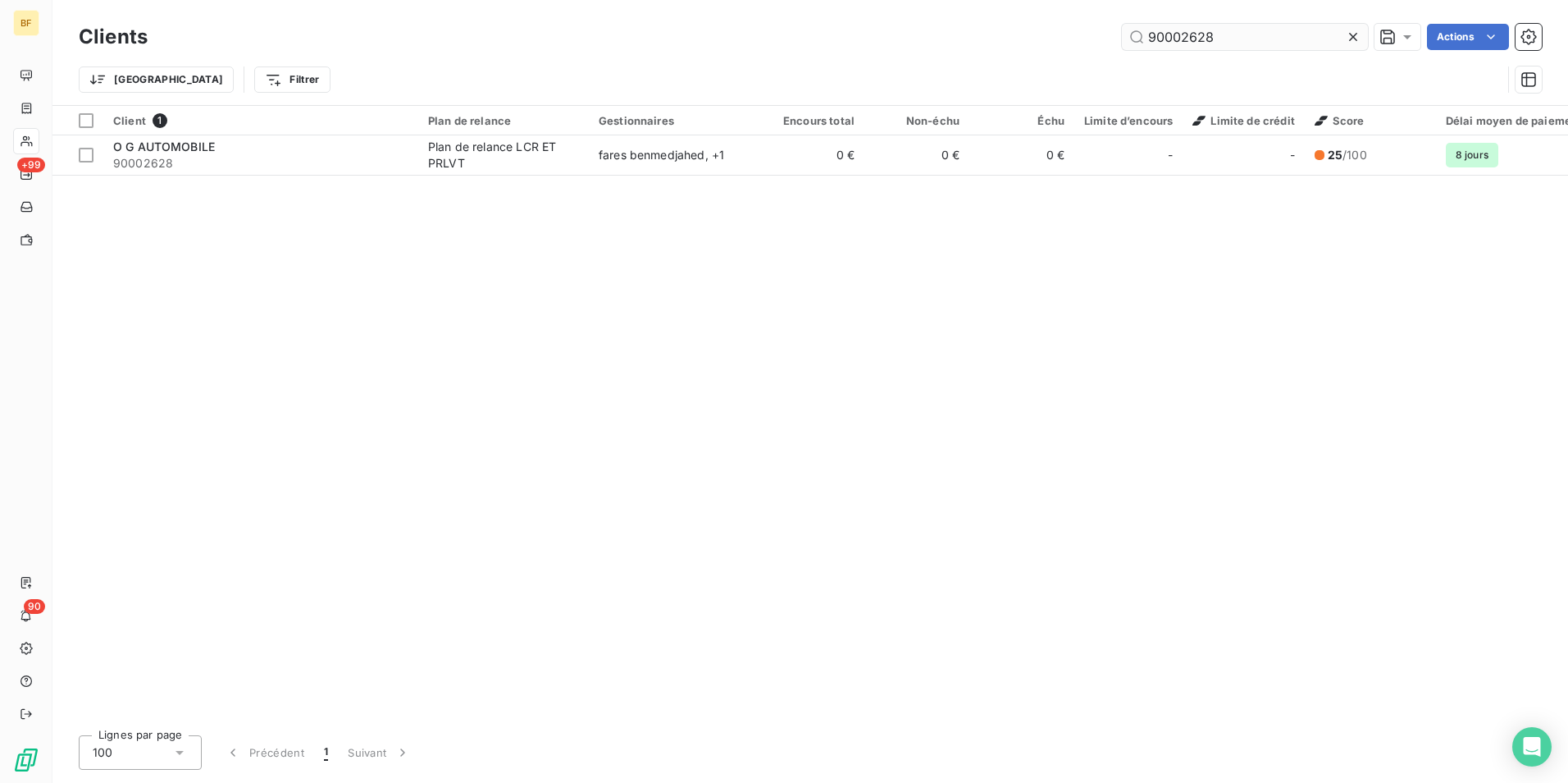
drag, startPoint x: 1237, startPoint y: 34, endPoint x: 1165, endPoint y: 37, distance: 72.1
click at [1165, 37] on input "90002628" at bounding box center [1245, 36] width 246 height 27
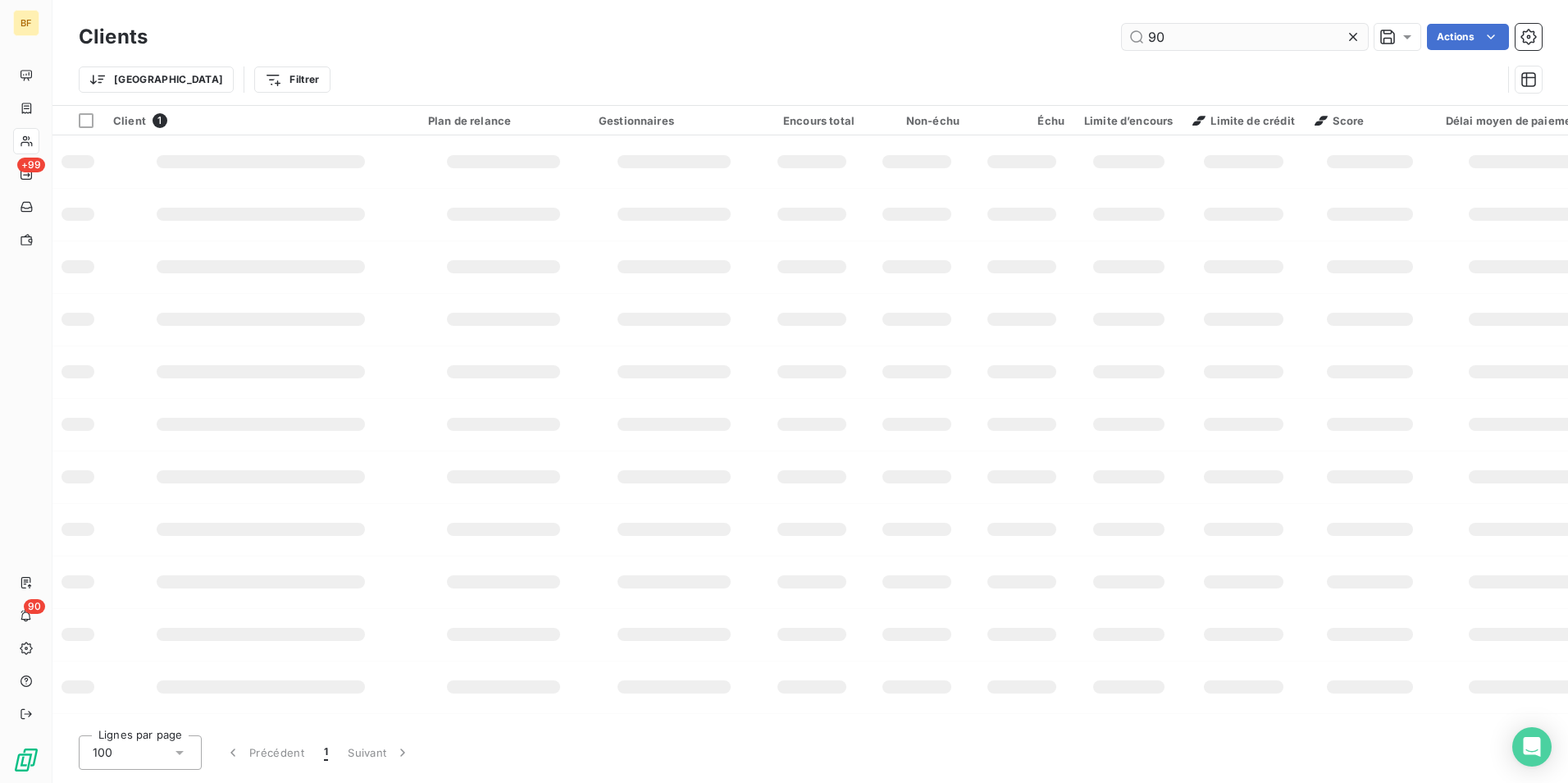
type input "9"
type input "BMU"
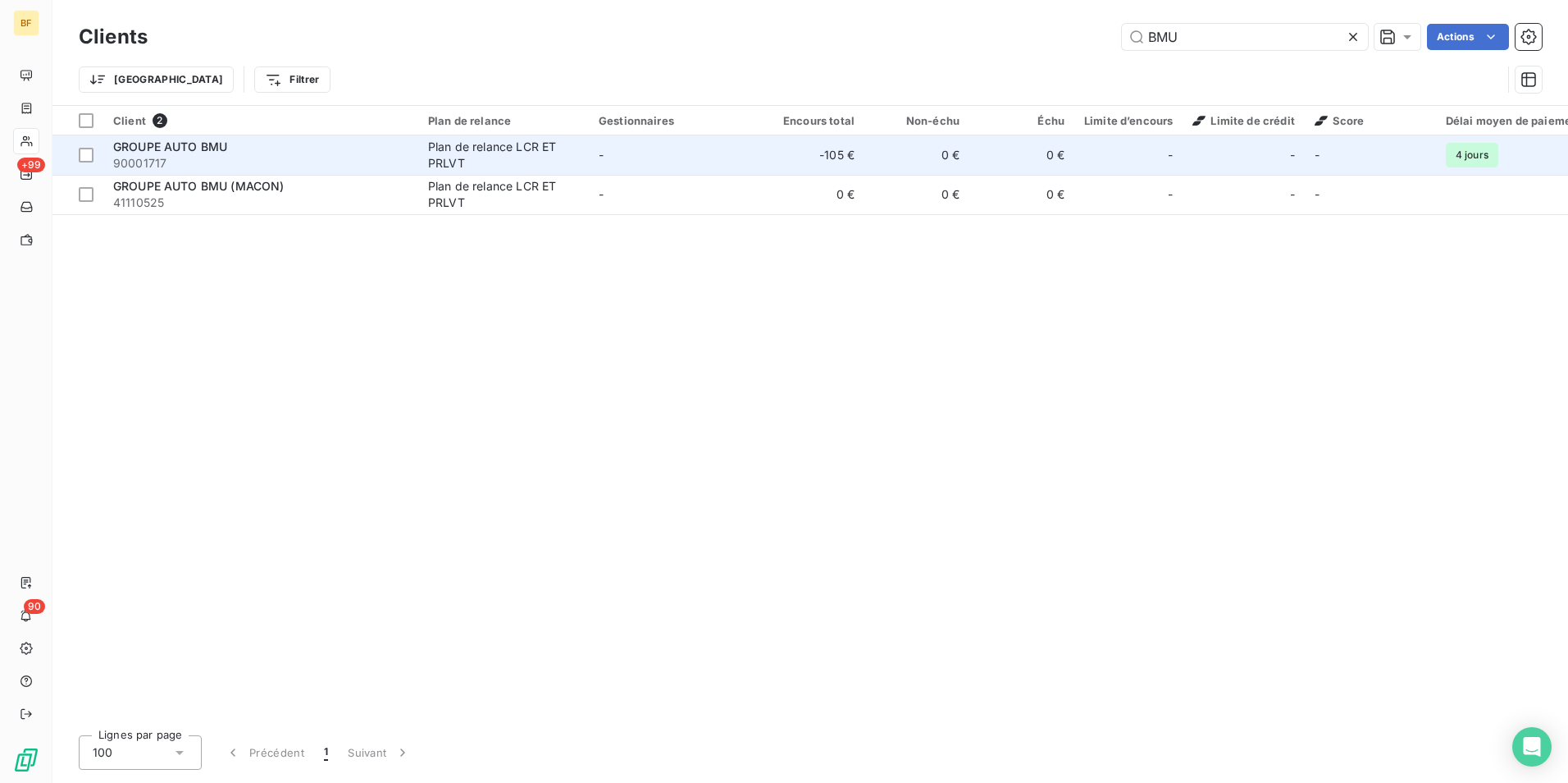
click at [451, 155] on div "Plan de relance LCR ET PRLVT" at bounding box center [503, 154] width 151 height 32
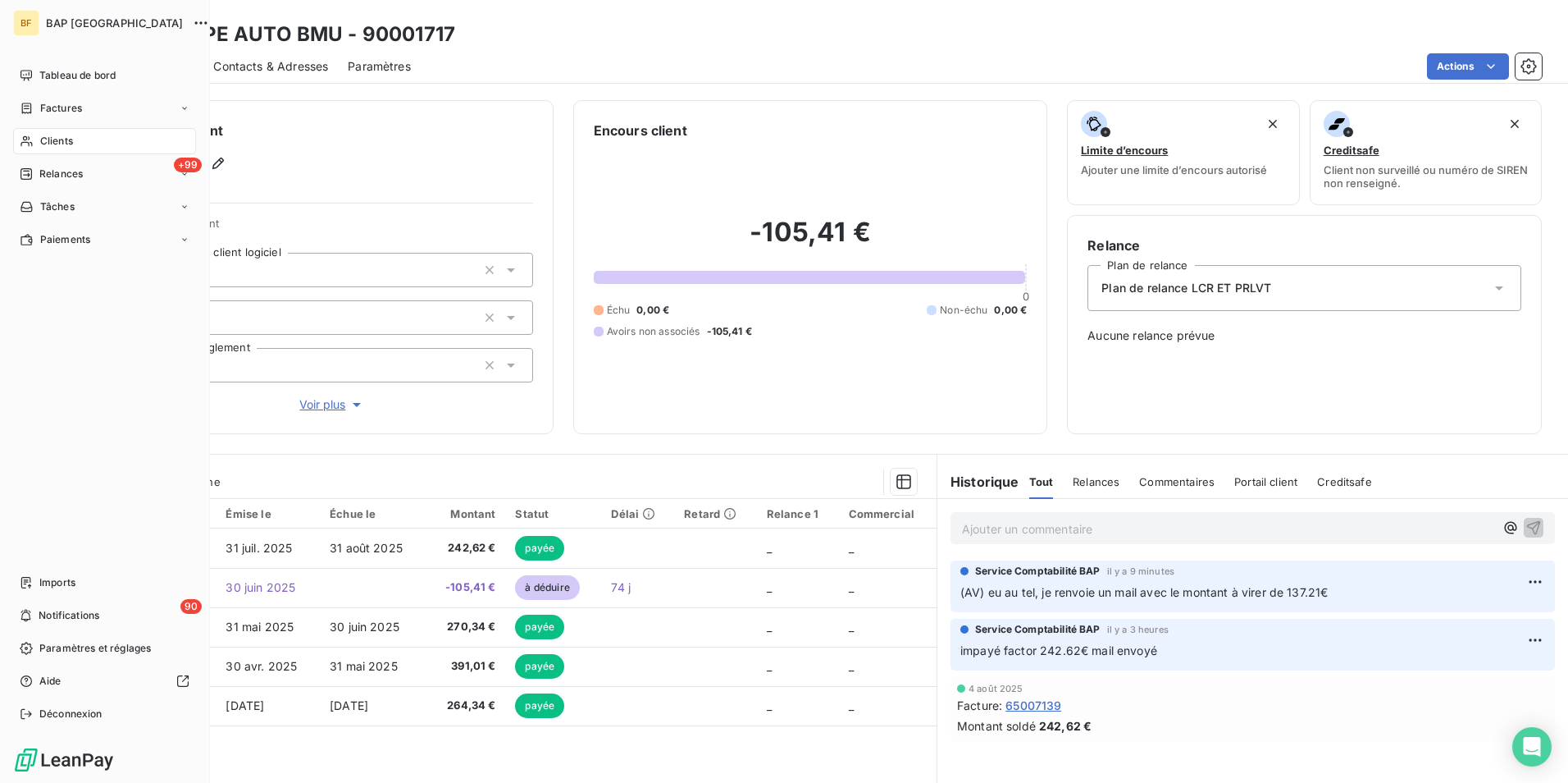
drag, startPoint x: 45, startPoint y: 144, endPoint x: 973, endPoint y: 89, distance: 929.6
click at [45, 143] on span "Clients" at bounding box center [56, 141] width 32 height 15
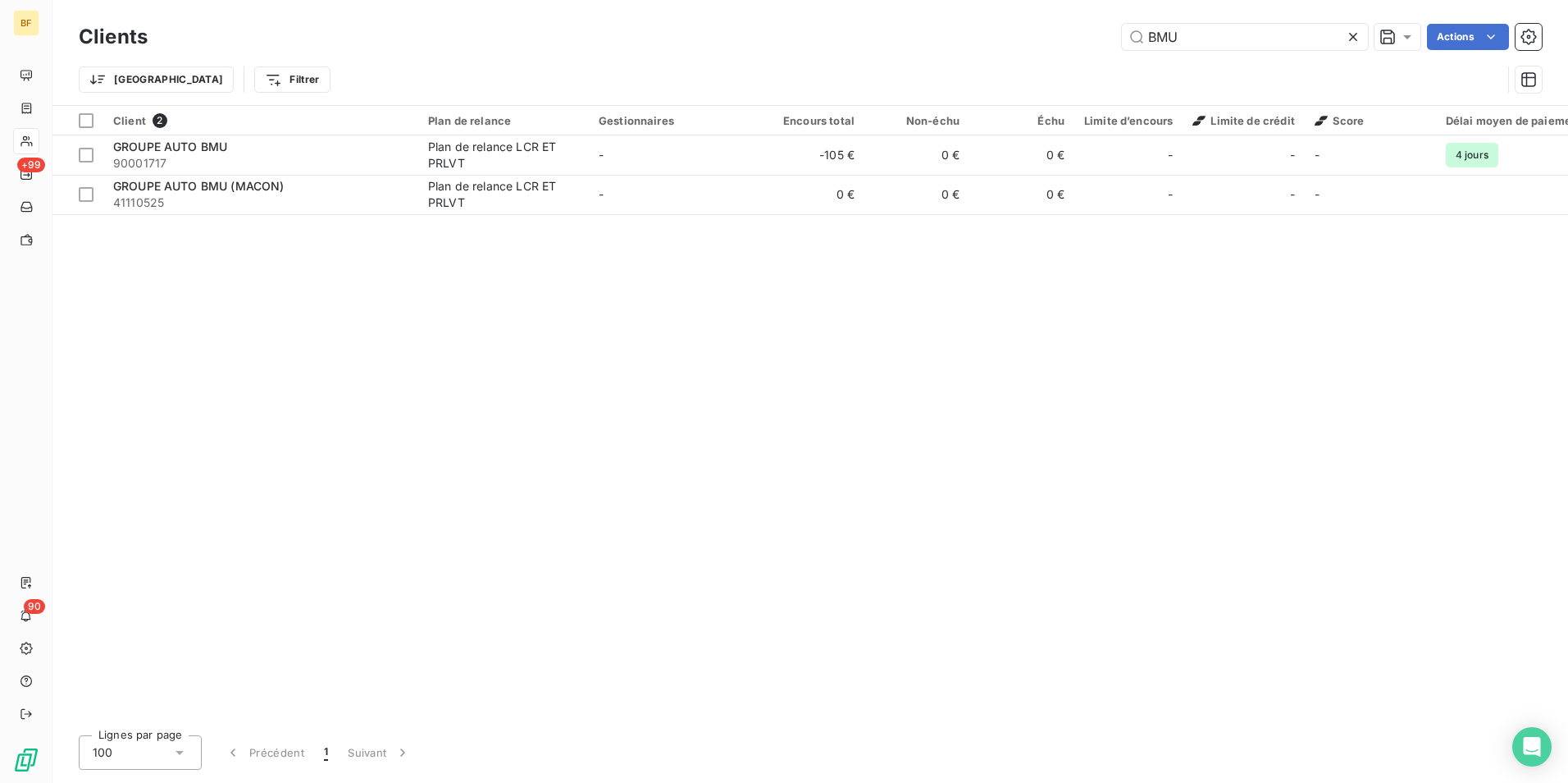
click at [1033, 4] on div "Clients BMU Actions Trier Filtrer" at bounding box center [810, 52] width 1516 height 105
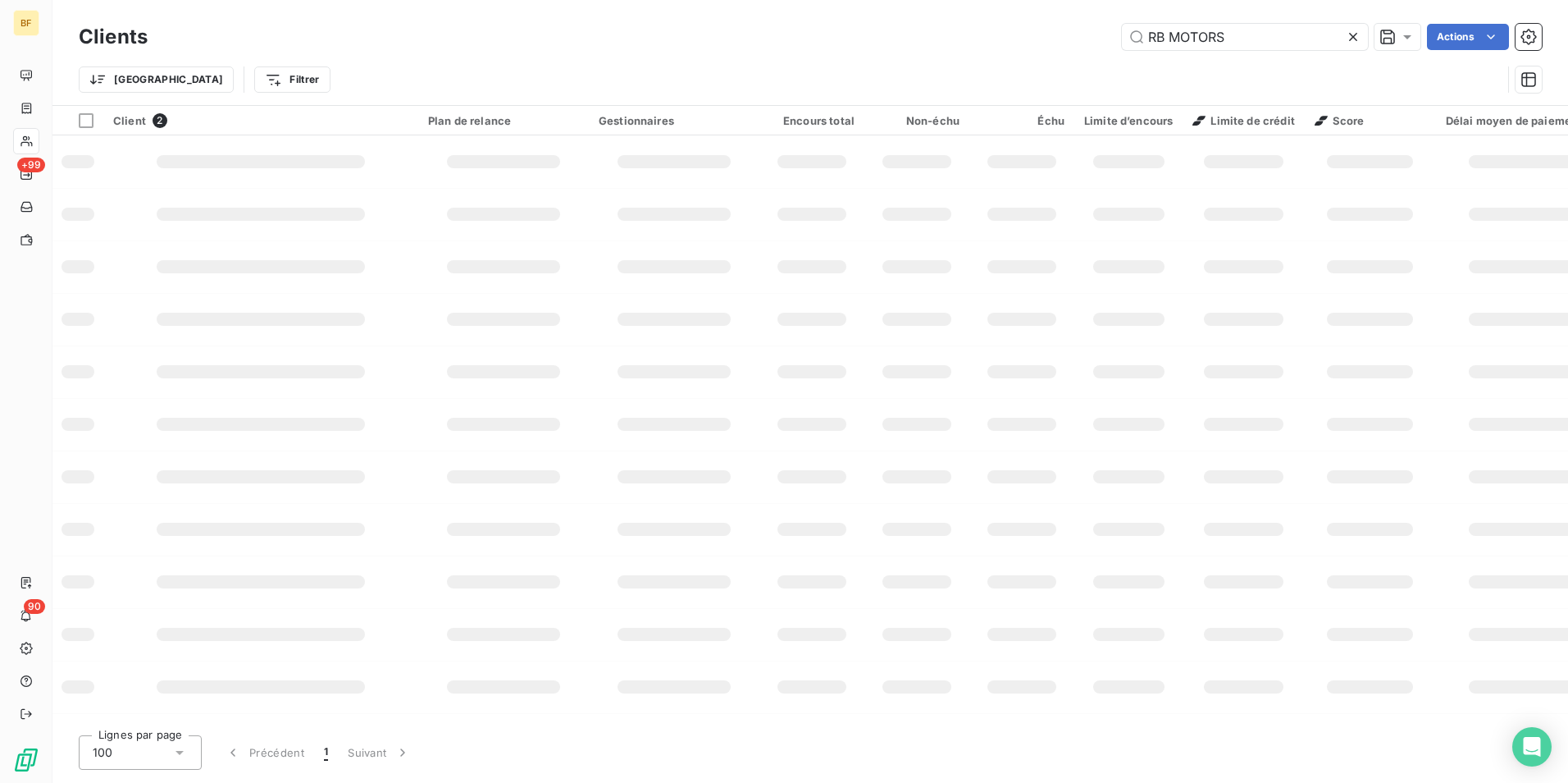
type input "RB MOTORS"
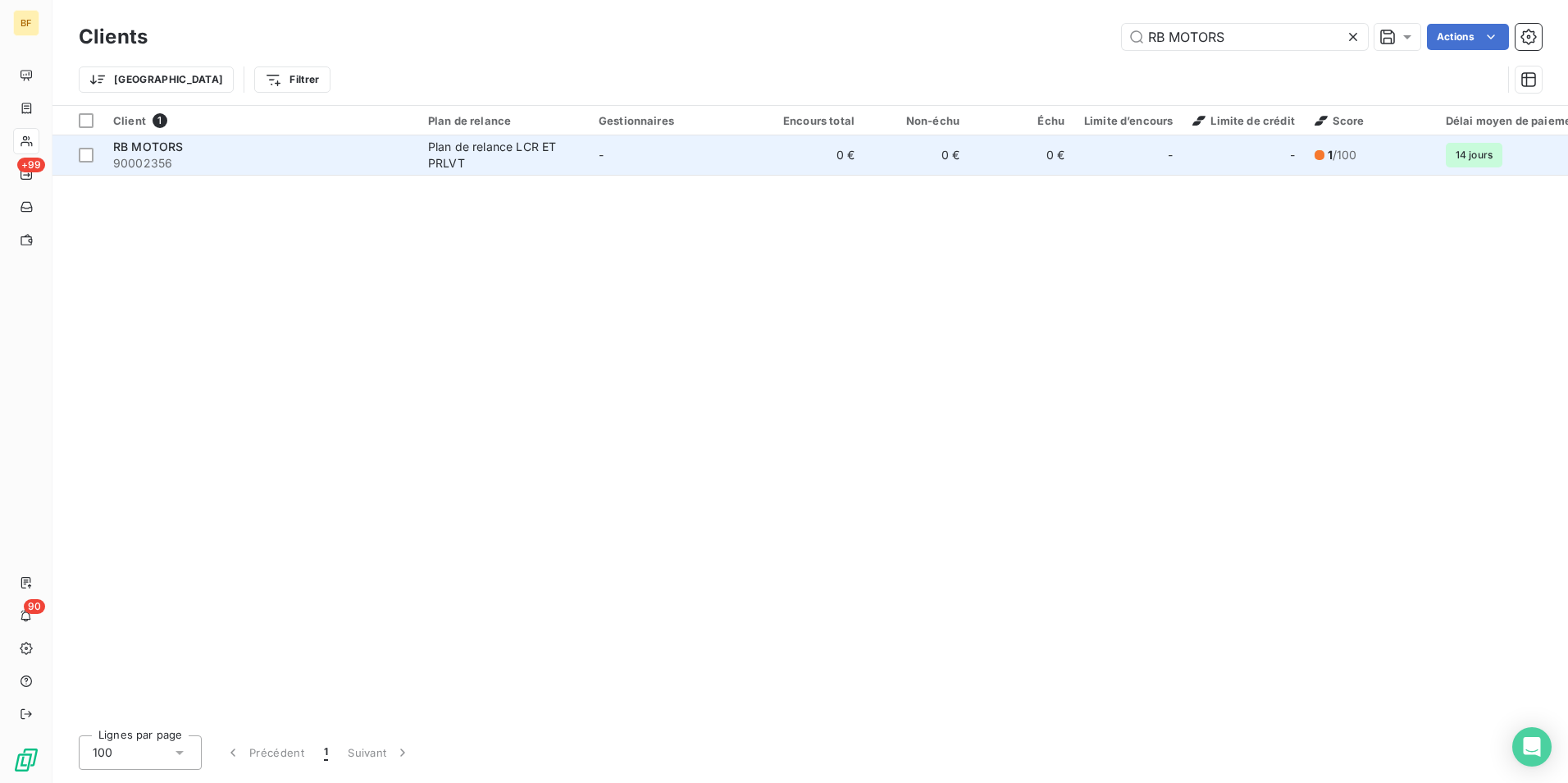
click at [437, 151] on div "Plan de relance LCR ET PRLVT" at bounding box center [503, 154] width 151 height 32
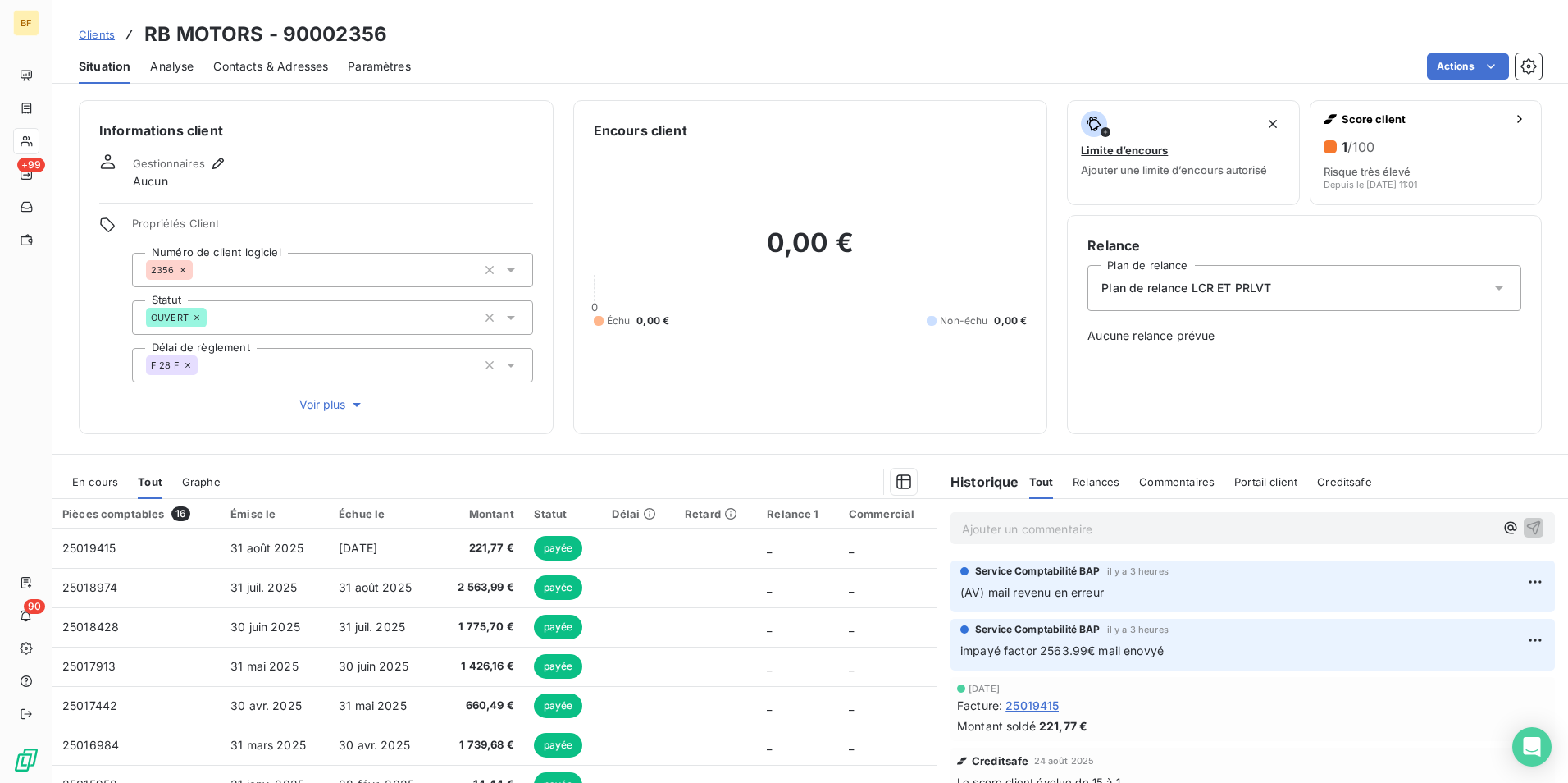
click at [280, 65] on span "Contacts & Adresses" at bounding box center [271, 66] width 115 height 17
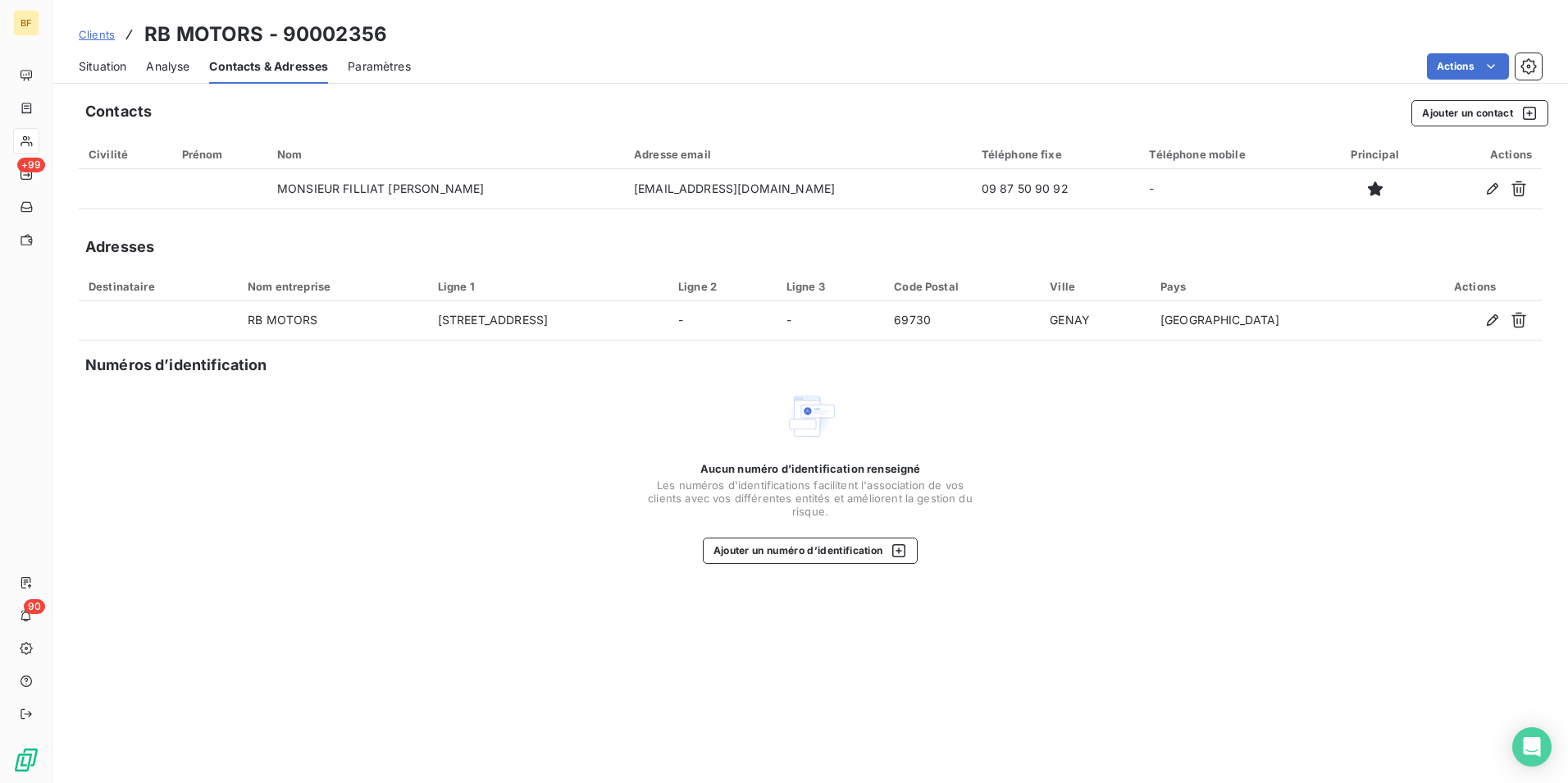
click at [113, 67] on span "Situation" at bounding box center [102, 66] width 47 height 17
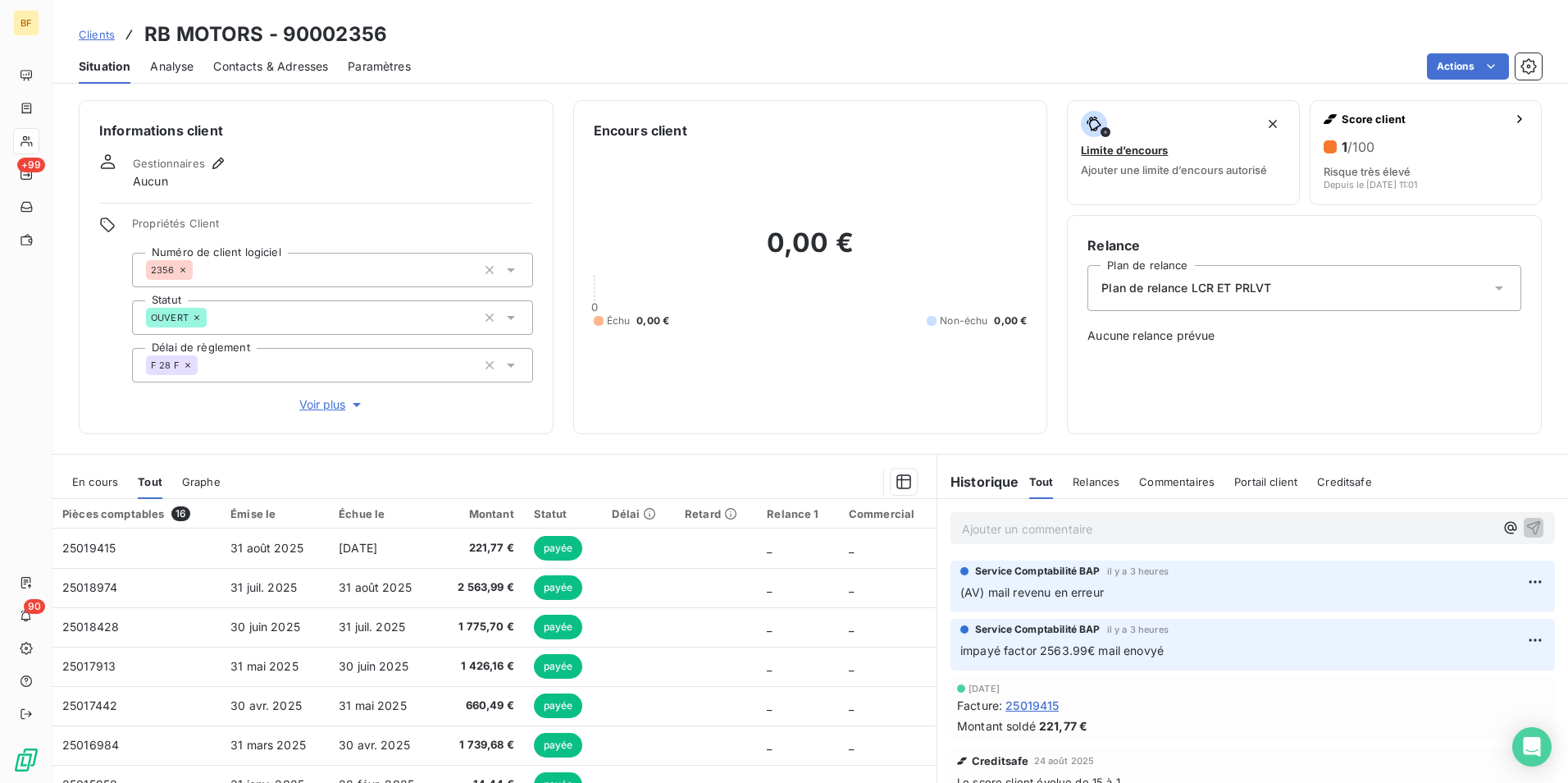
click at [280, 72] on span "Contacts & Adresses" at bounding box center [271, 66] width 115 height 17
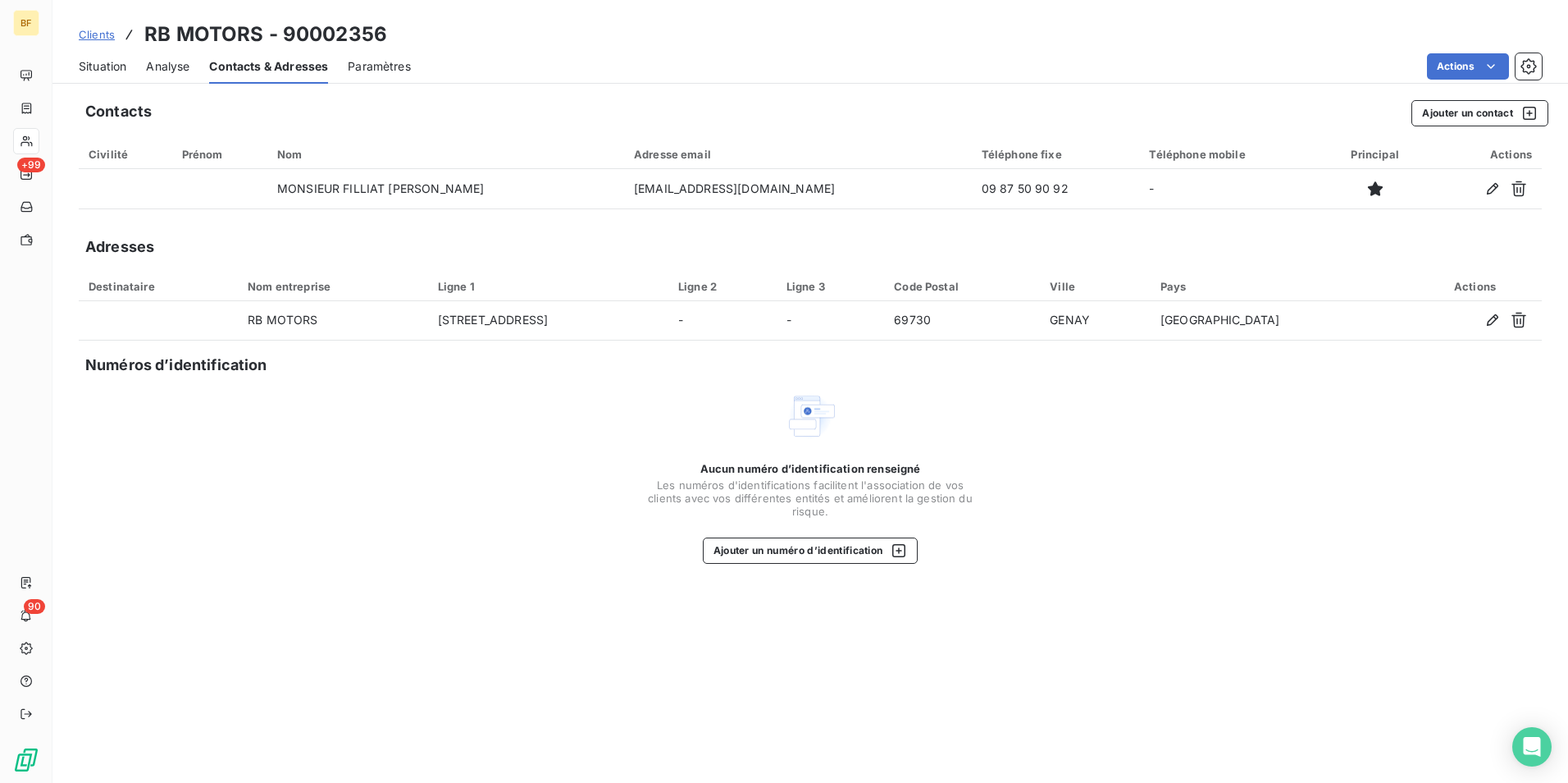
click at [105, 75] on div "Situation" at bounding box center [102, 66] width 47 height 34
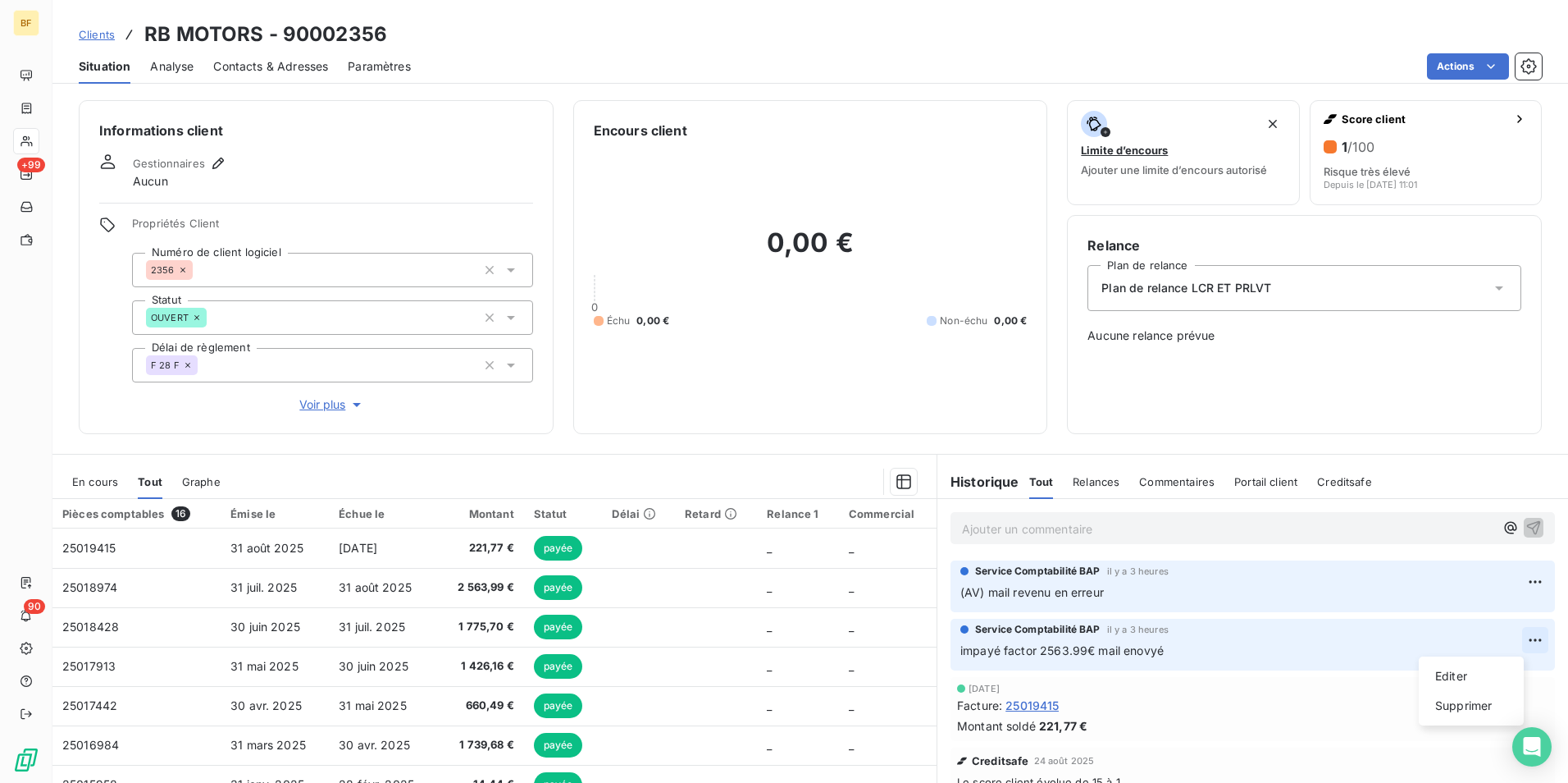
click at [1509, 644] on html "BF +99 90 Clients RB MOTORS - 90002356 Situation Analyse Contacts & Adresses Pa…" at bounding box center [784, 392] width 1568 height 783
click at [1463, 679] on div "Editer" at bounding box center [1471, 676] width 91 height 27
click at [1090, 649] on span "impayé factor 2563.99€ mail enovyé" at bounding box center [1062, 650] width 204 height 14
click at [1273, 659] on p "impayé factor 2563.99€ + 1775.70€ mail envoyé" at bounding box center [1241, 650] width 562 height 19
click at [239, 67] on span "Contacts & Adresses" at bounding box center [271, 66] width 115 height 17
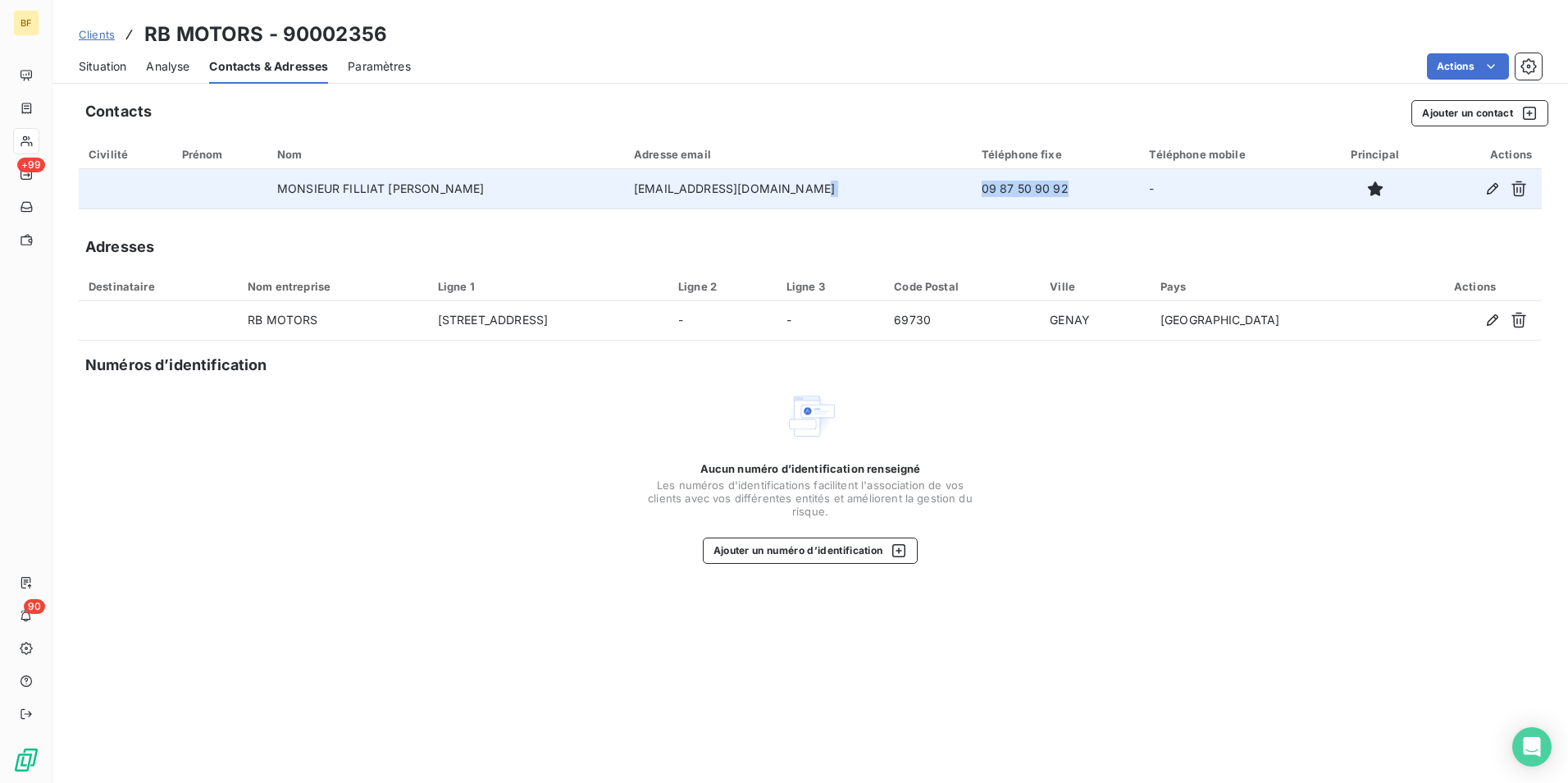
drag, startPoint x: 1042, startPoint y: 198, endPoint x: 822, endPoint y: 195, distance: 220.0
click at [822, 195] on tr "MONSIEUR [PERSON_NAME] [PERSON_NAME] [EMAIL_ADDRESS][DOMAIN_NAME] 09 87 50 90 9…" at bounding box center [811, 189] width 1464 height 39
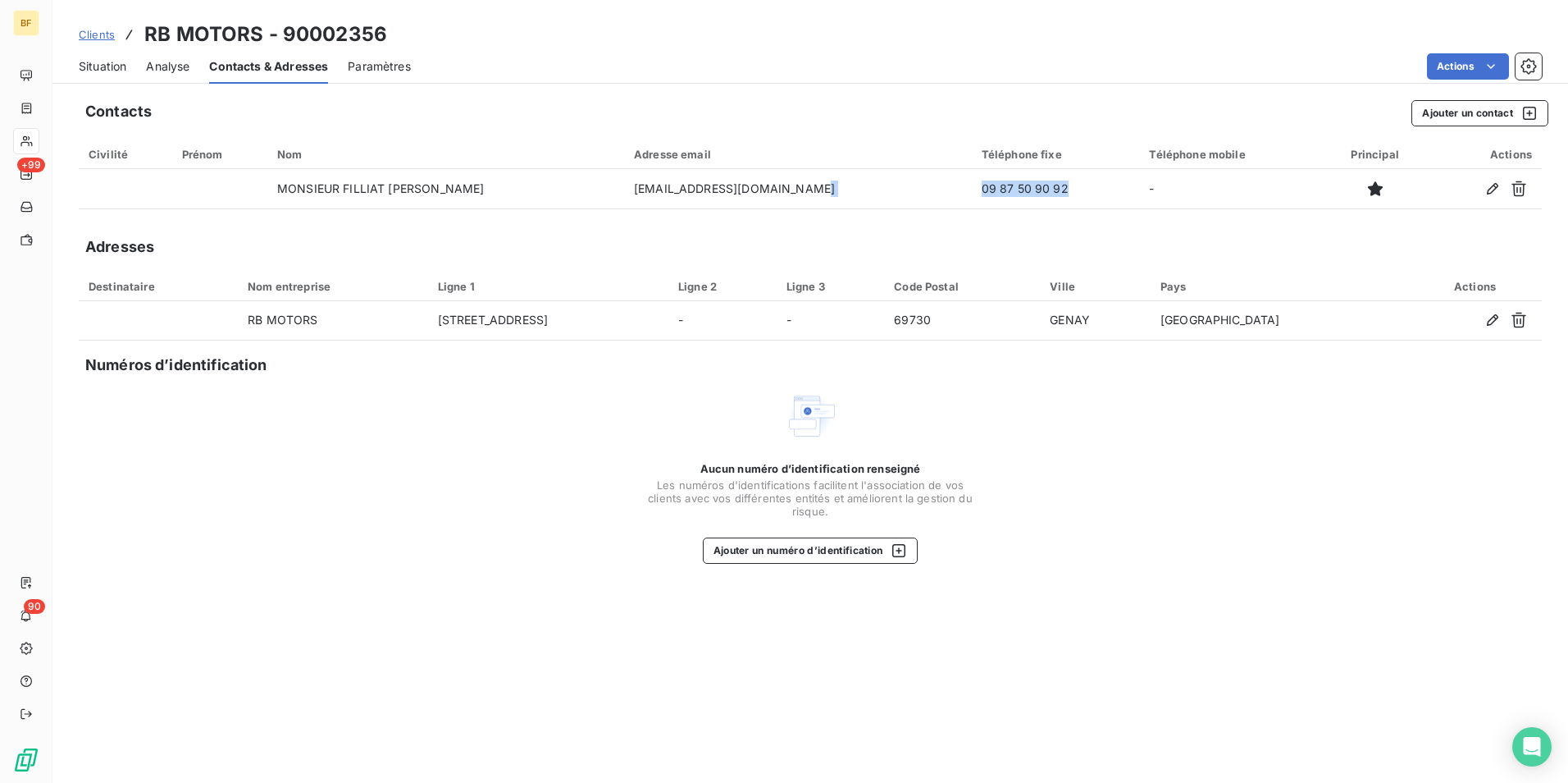
click at [126, 60] on span "Situation" at bounding box center [102, 66] width 47 height 17
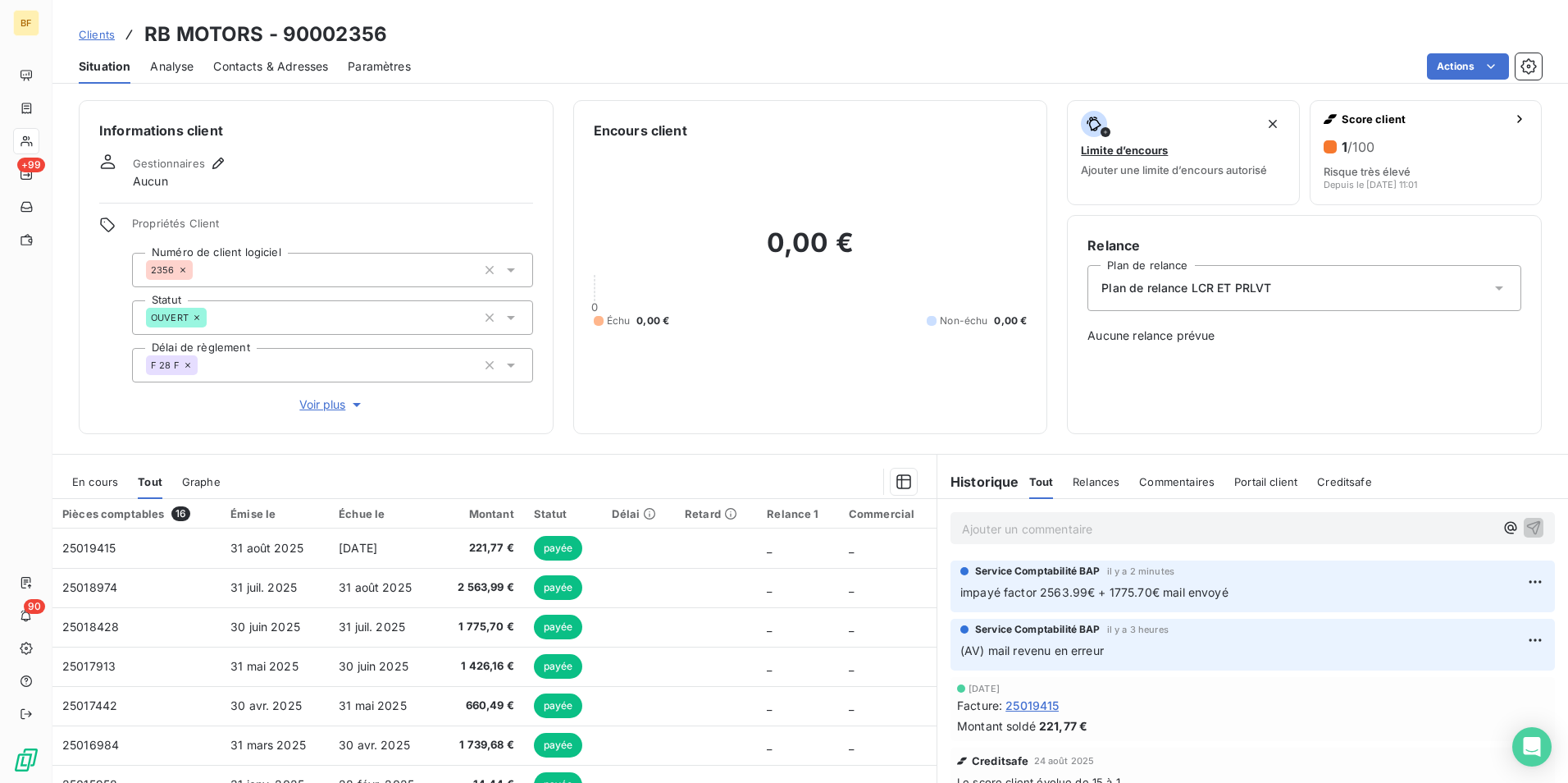
click at [1010, 400] on div "0,00 € 0 Échu 0,00 € Non-échu 0,00 €" at bounding box center [811, 277] width 434 height 273
click at [1051, 536] on p "Ajouter un commentaire ﻿" at bounding box center [1228, 528] width 532 height 21
click at [1513, 580] on html "BF +99 90 Clients RB MOTORS - 90002356 Situation Analyse Contacts & Adresses Pa…" at bounding box center [784, 392] width 1568 height 783
click at [1461, 621] on div "Editer" at bounding box center [1471, 618] width 91 height 27
click at [1260, 595] on p "impayé factor 2563.99€ + 1775.70€ mail envoyé" at bounding box center [1241, 592] width 562 height 19
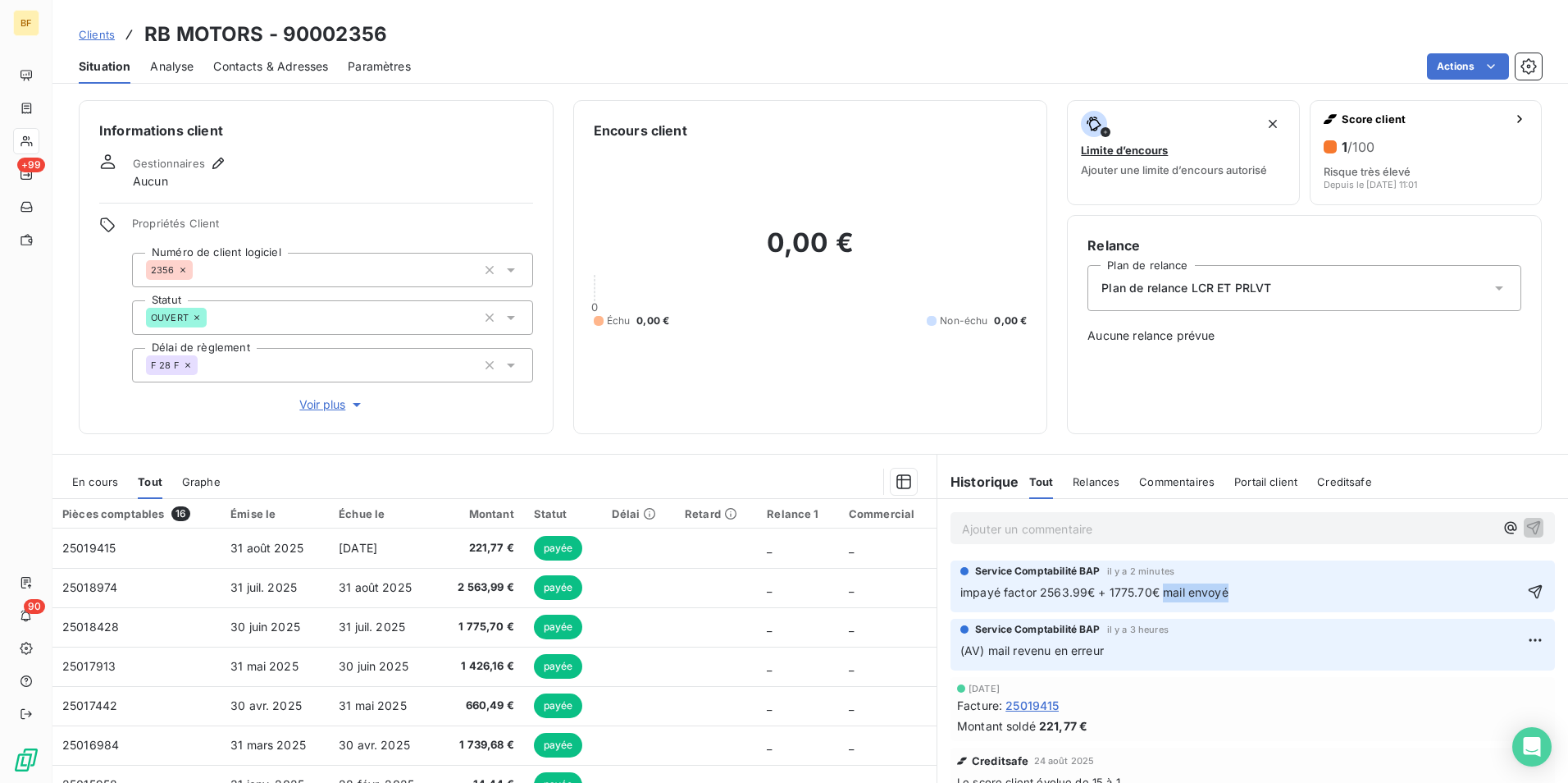
drag, startPoint x: 1272, startPoint y: 595, endPoint x: 1154, endPoint y: 595, distance: 118.0
click at [1154, 595] on p "impayé factor 2563.99€ + 1775.70€ mail envoyé" at bounding box center [1241, 592] width 562 height 19
click at [879, 403] on div "0,00 € 0 Échu 0,00 € Non-échu 0,00 €" at bounding box center [811, 277] width 434 height 273
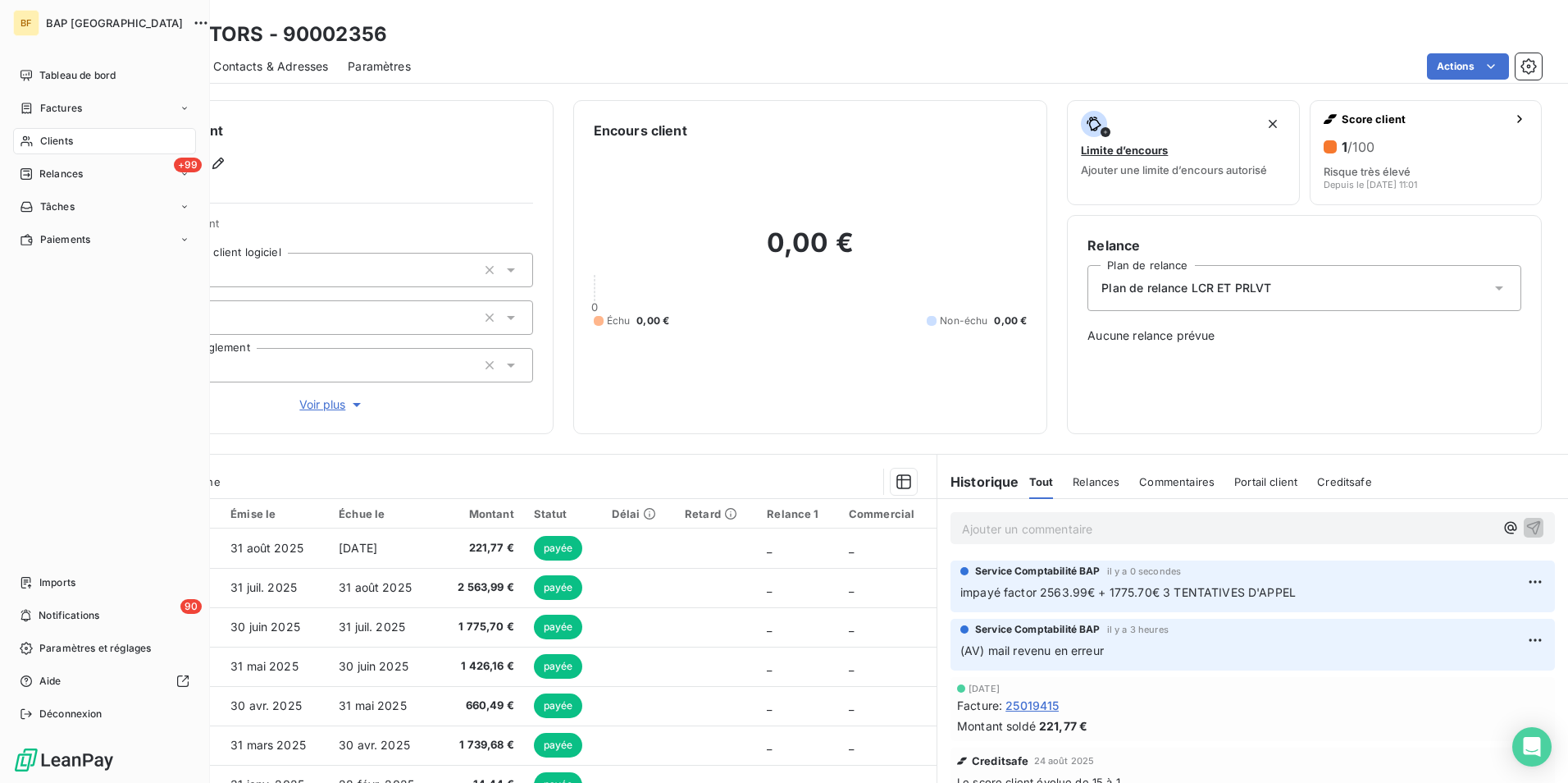
click at [65, 135] on span "Clients" at bounding box center [56, 141] width 32 height 15
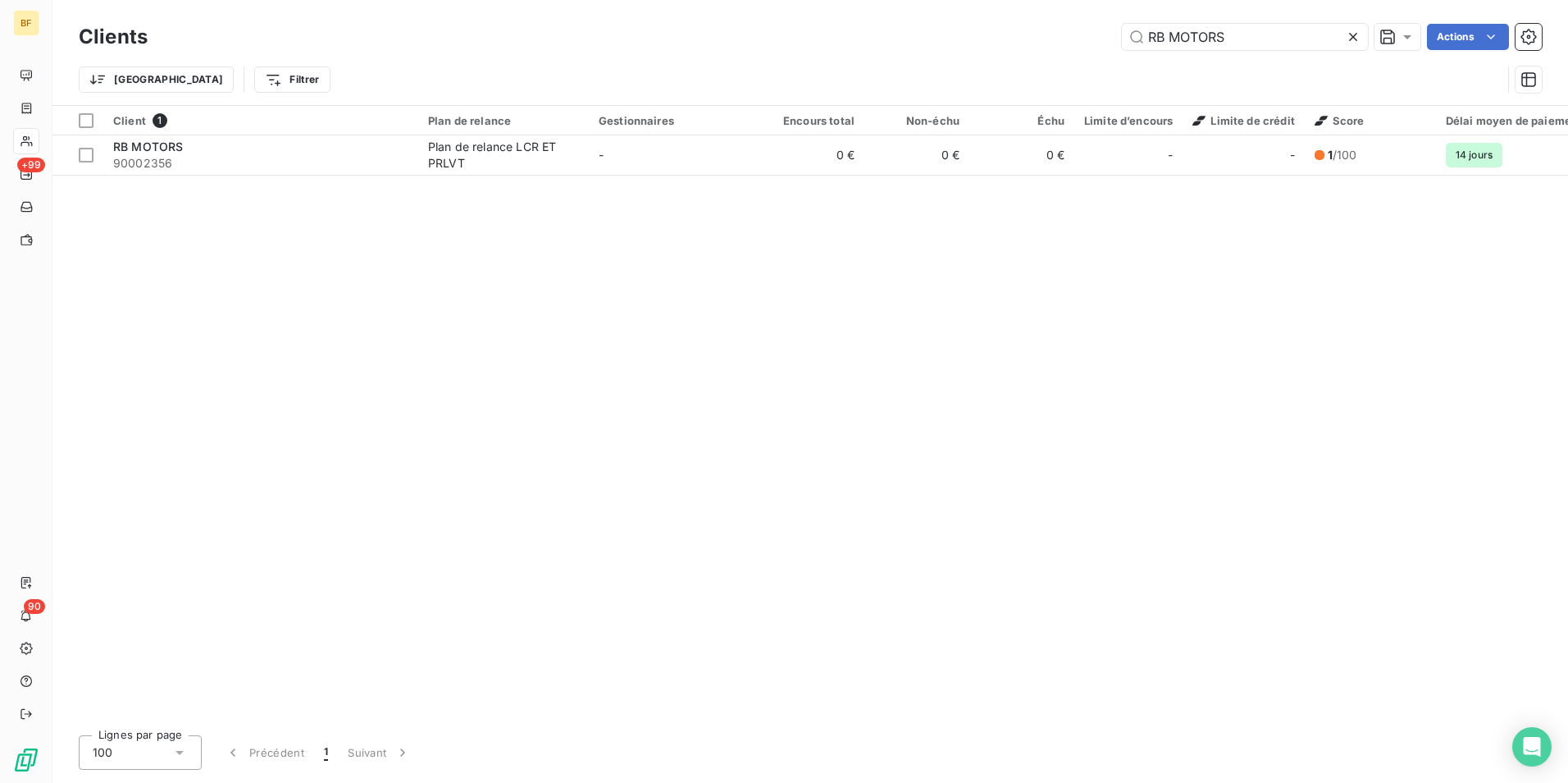
drag, startPoint x: 1239, startPoint y: 29, endPoint x: 999, endPoint y: 11, distance: 240.7
click at [999, 11] on div "Clients RB MOTORS Actions Trier Filtrer" at bounding box center [810, 52] width 1516 height 105
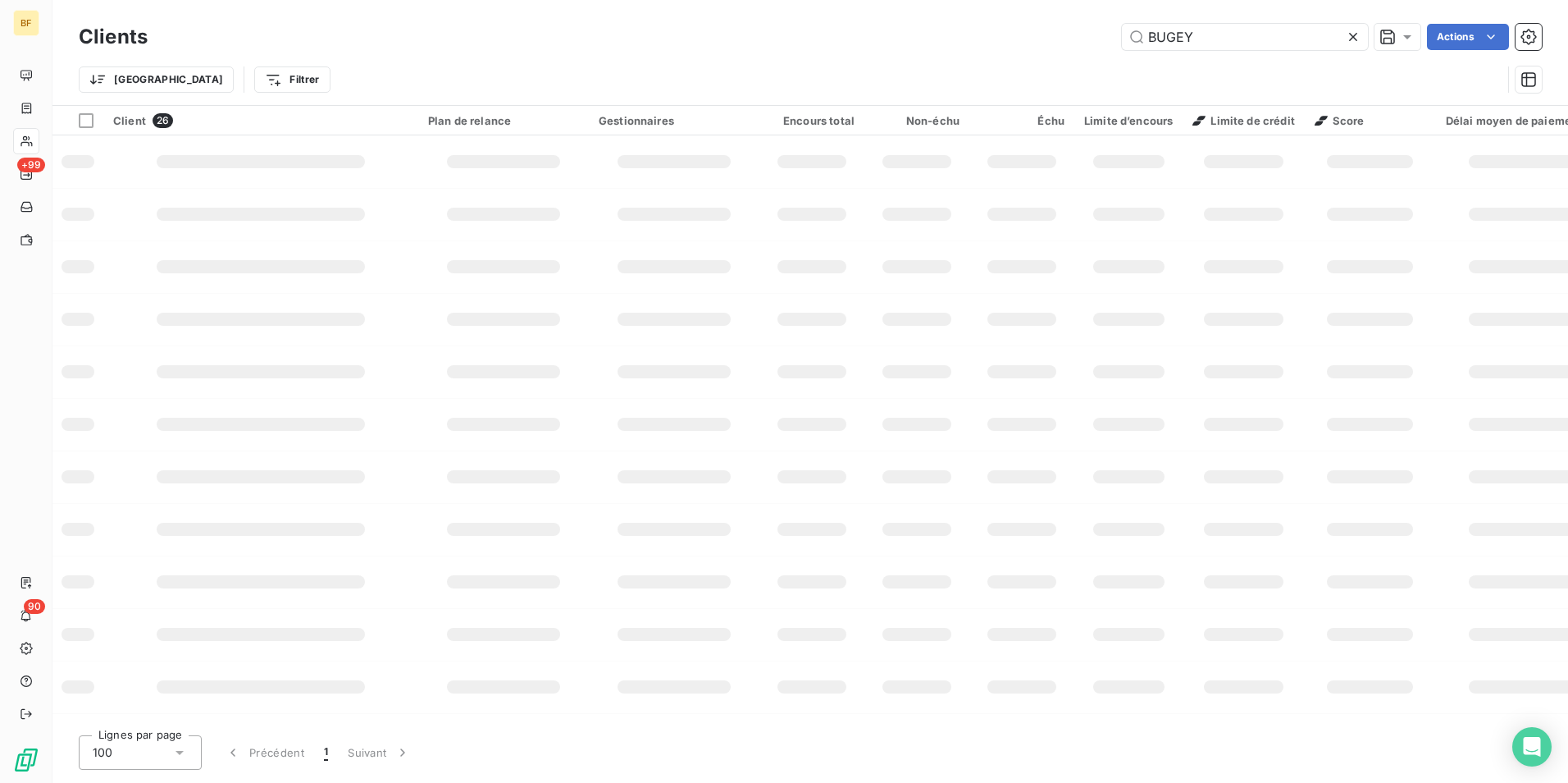
type input "BUGEY"
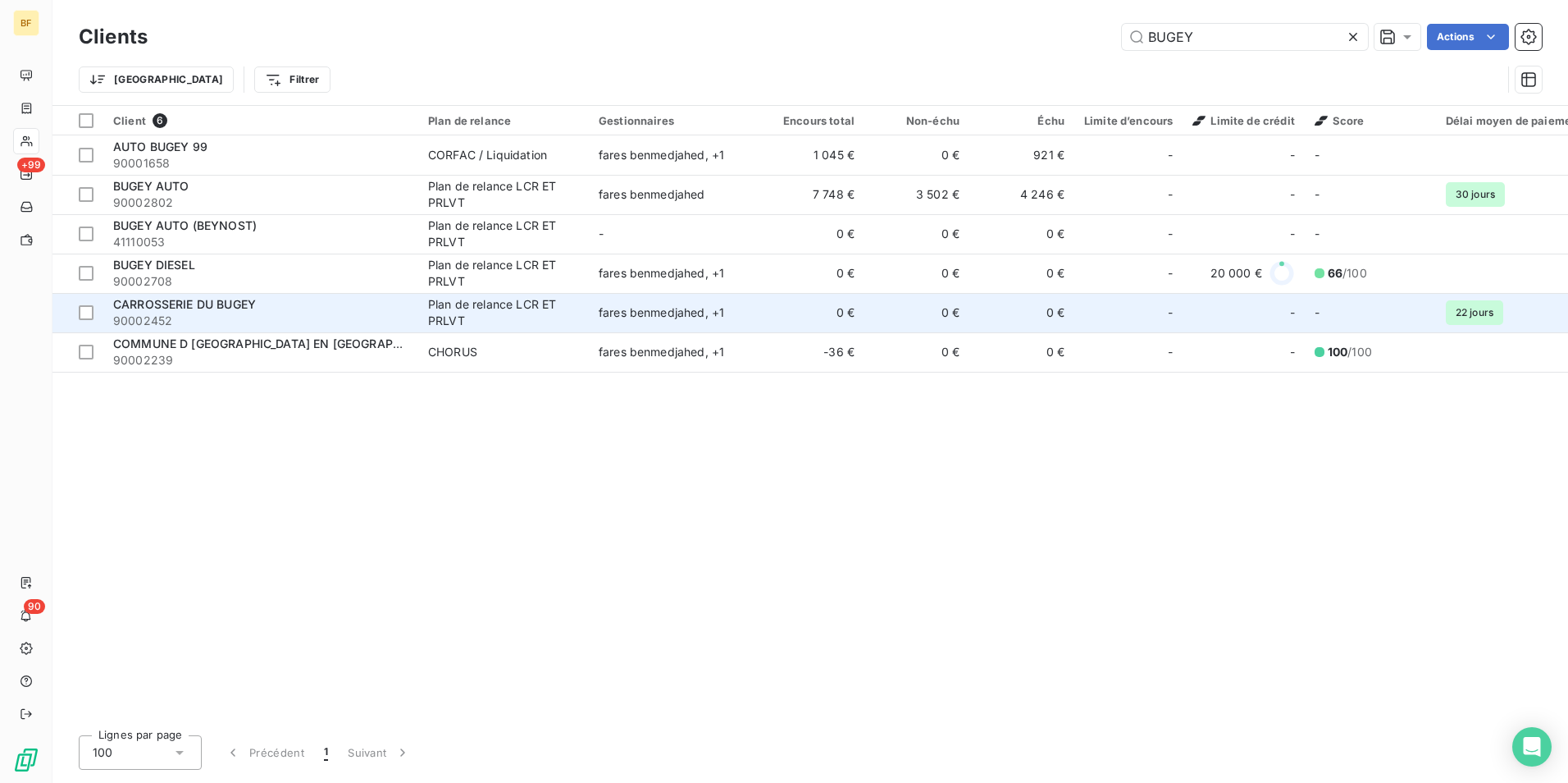
click at [209, 314] on span "90002452" at bounding box center [261, 321] width 295 height 17
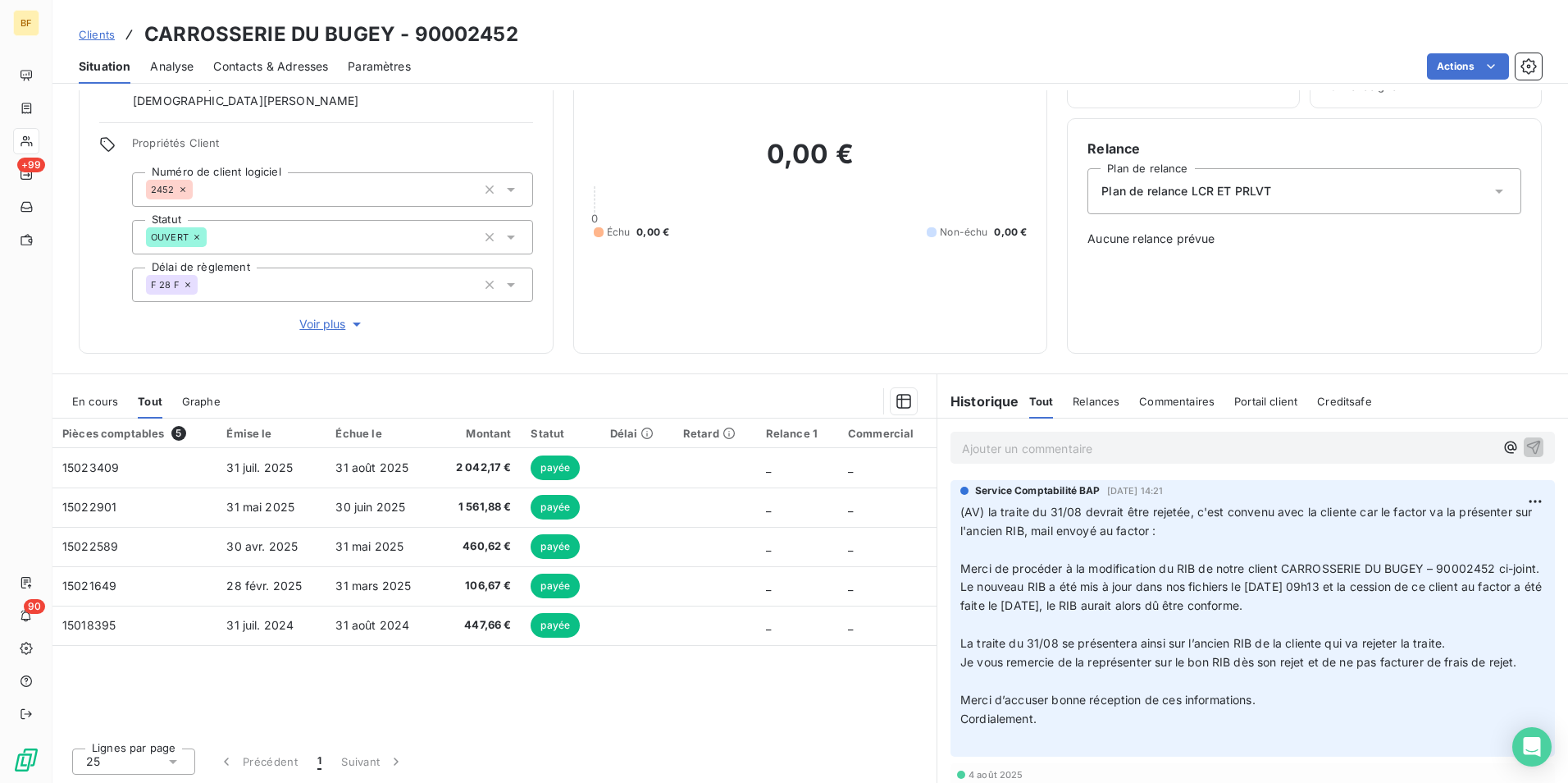
scroll to position [97, 0]
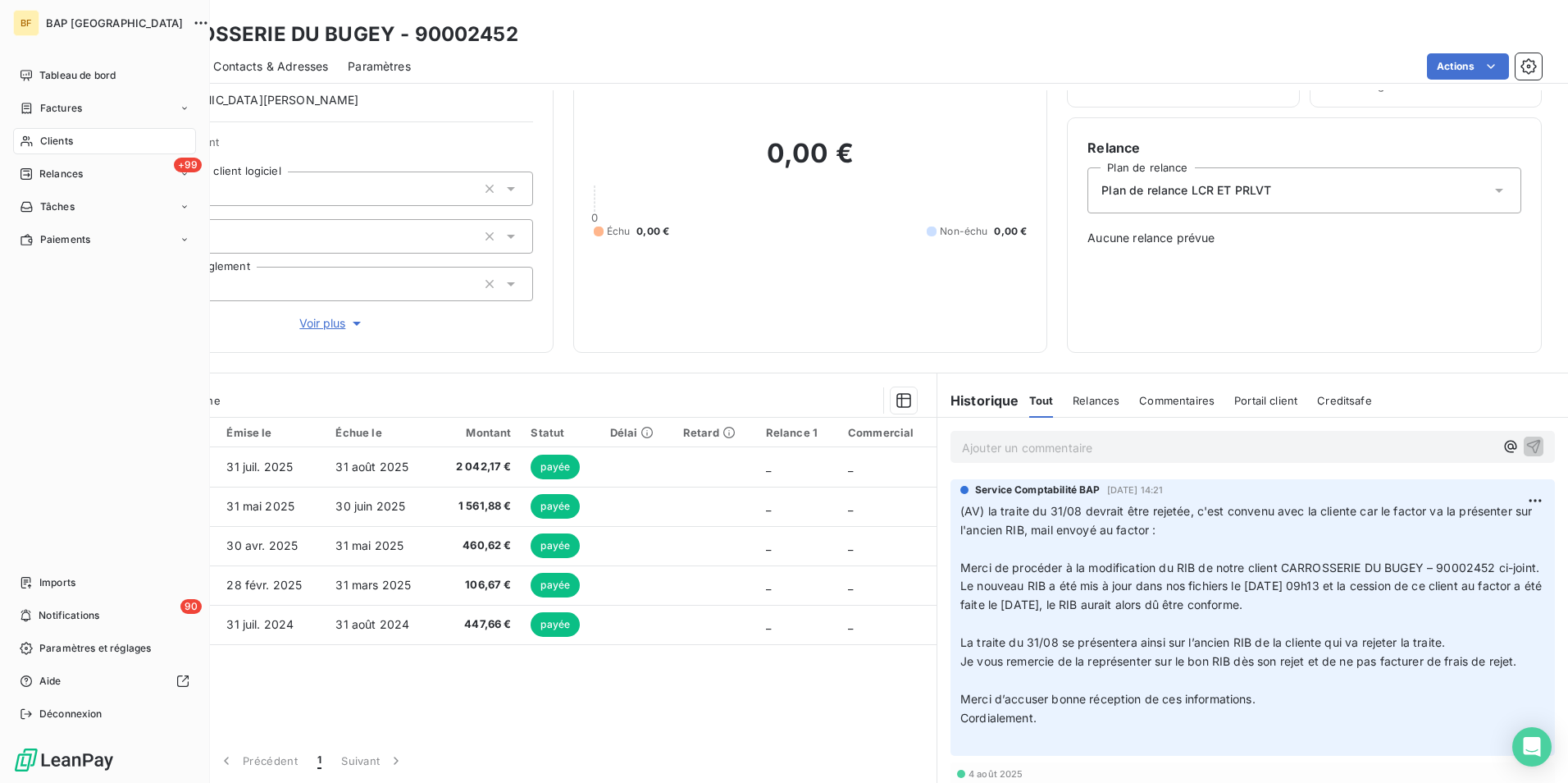
drag, startPoint x: 52, startPoint y: 136, endPoint x: 865, endPoint y: 34, distance: 819.4
click at [65, 127] on nav "Tableau de bord Factures Clients +99 Relances Tâches Paiements" at bounding box center [104, 156] width 183 height 190
click at [47, 141] on span "Clients" at bounding box center [56, 141] width 32 height 15
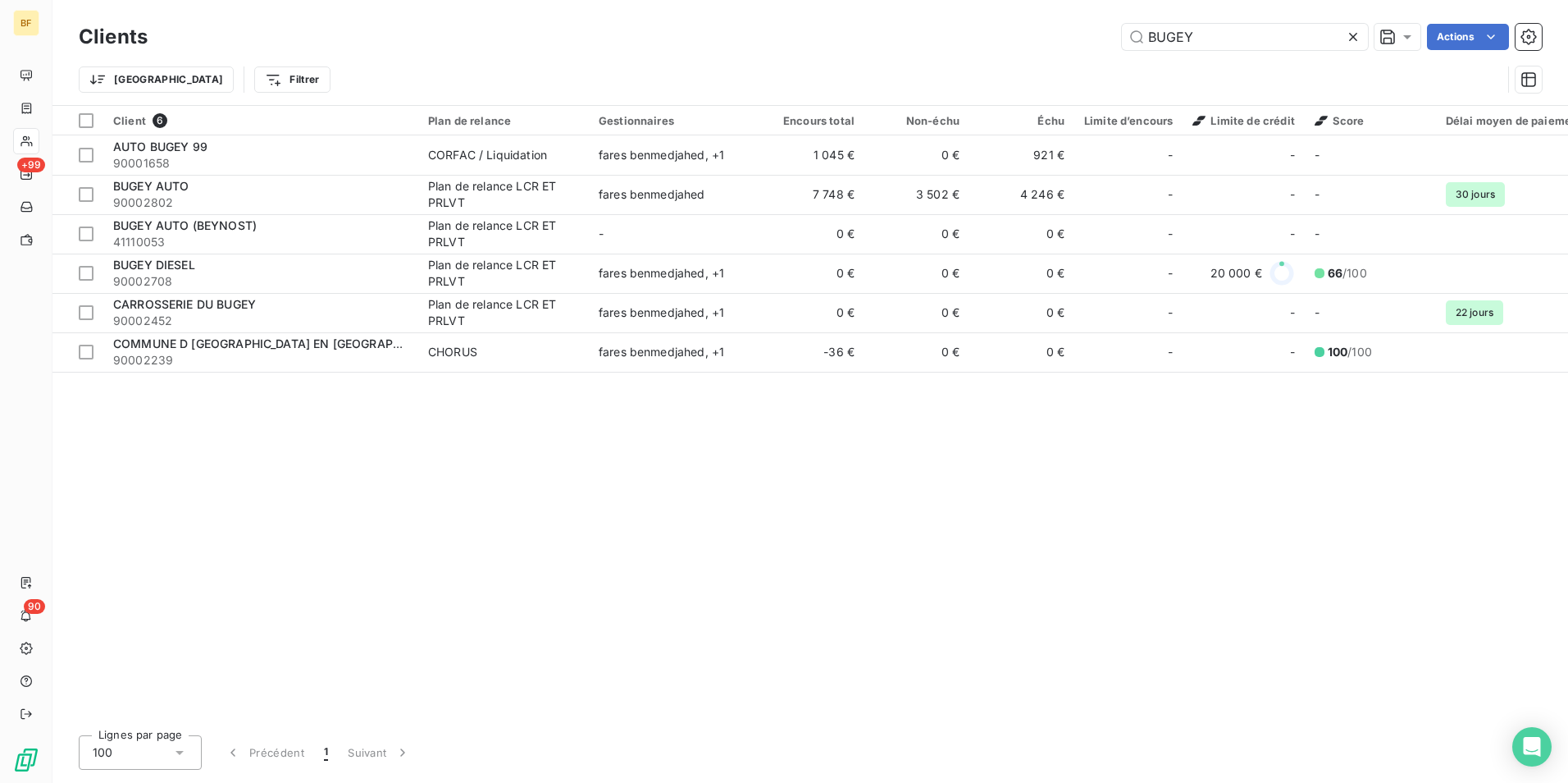
drag, startPoint x: 1004, startPoint y: 40, endPoint x: 959, endPoint y: 38, distance: 45.0
click at [959, 38] on div "BUGEY Actions" at bounding box center [855, 36] width 1375 height 27
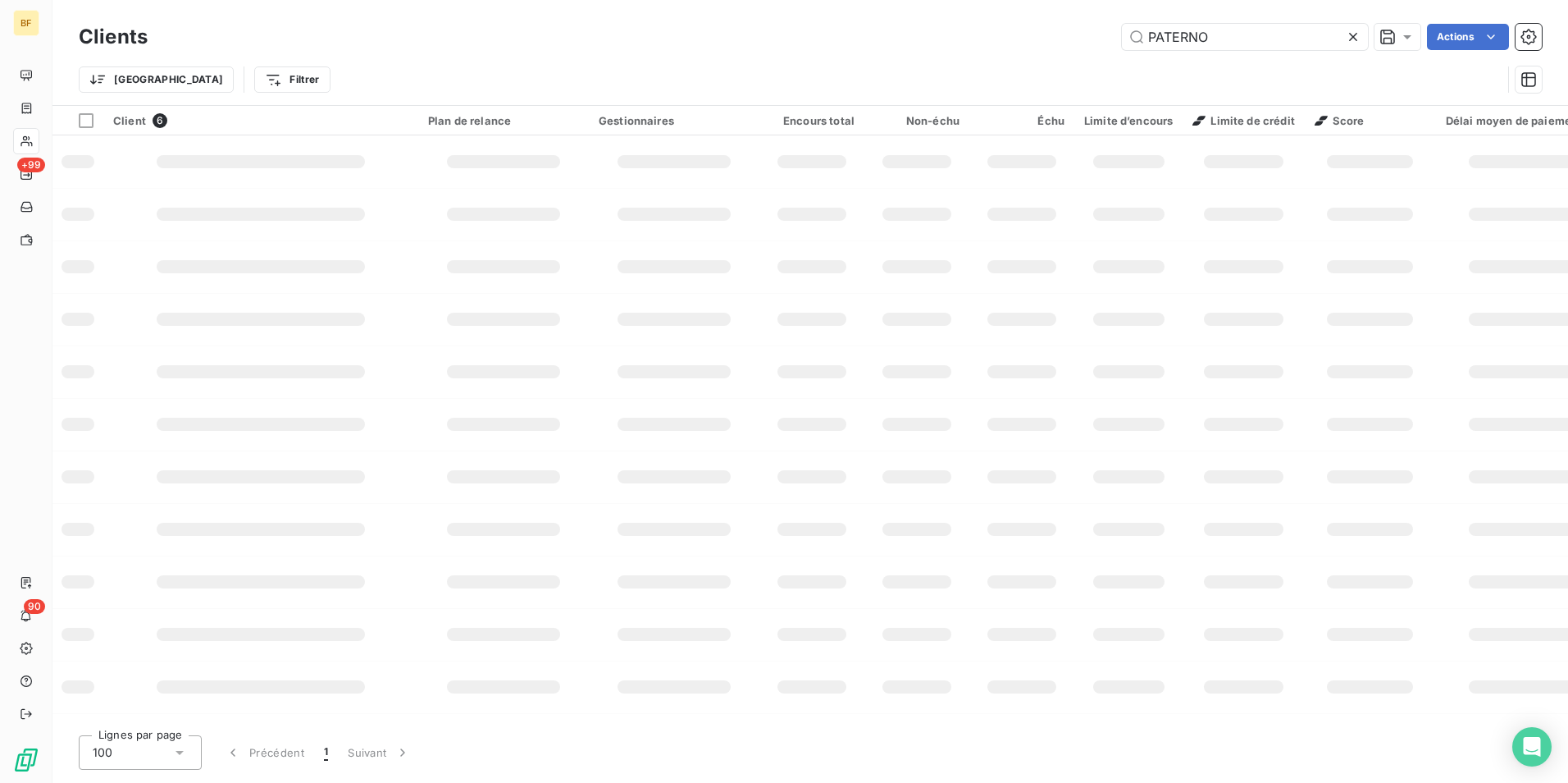
type input "PATERNO"
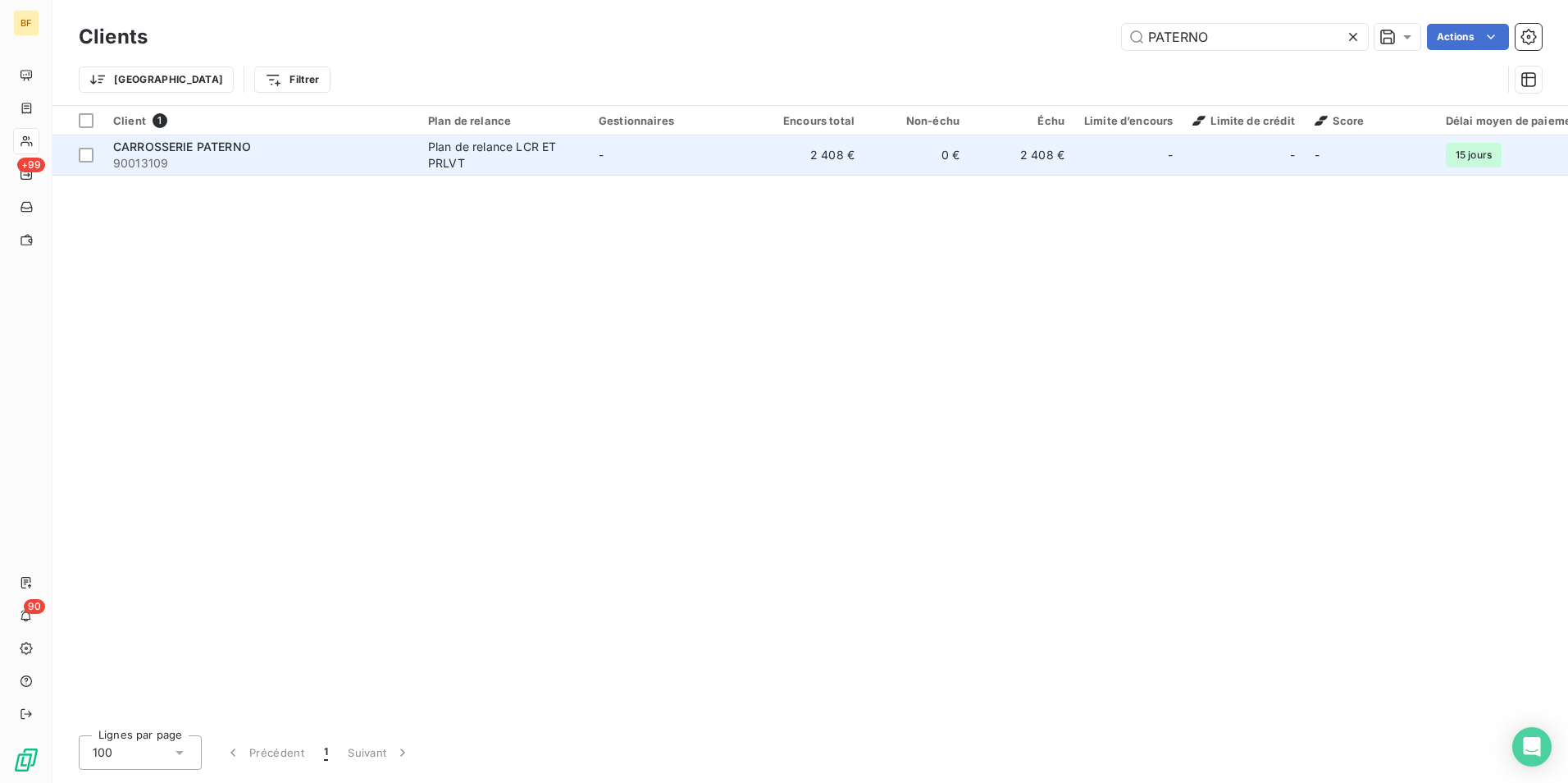
click at [311, 165] on span "90013109" at bounding box center [261, 163] width 295 height 17
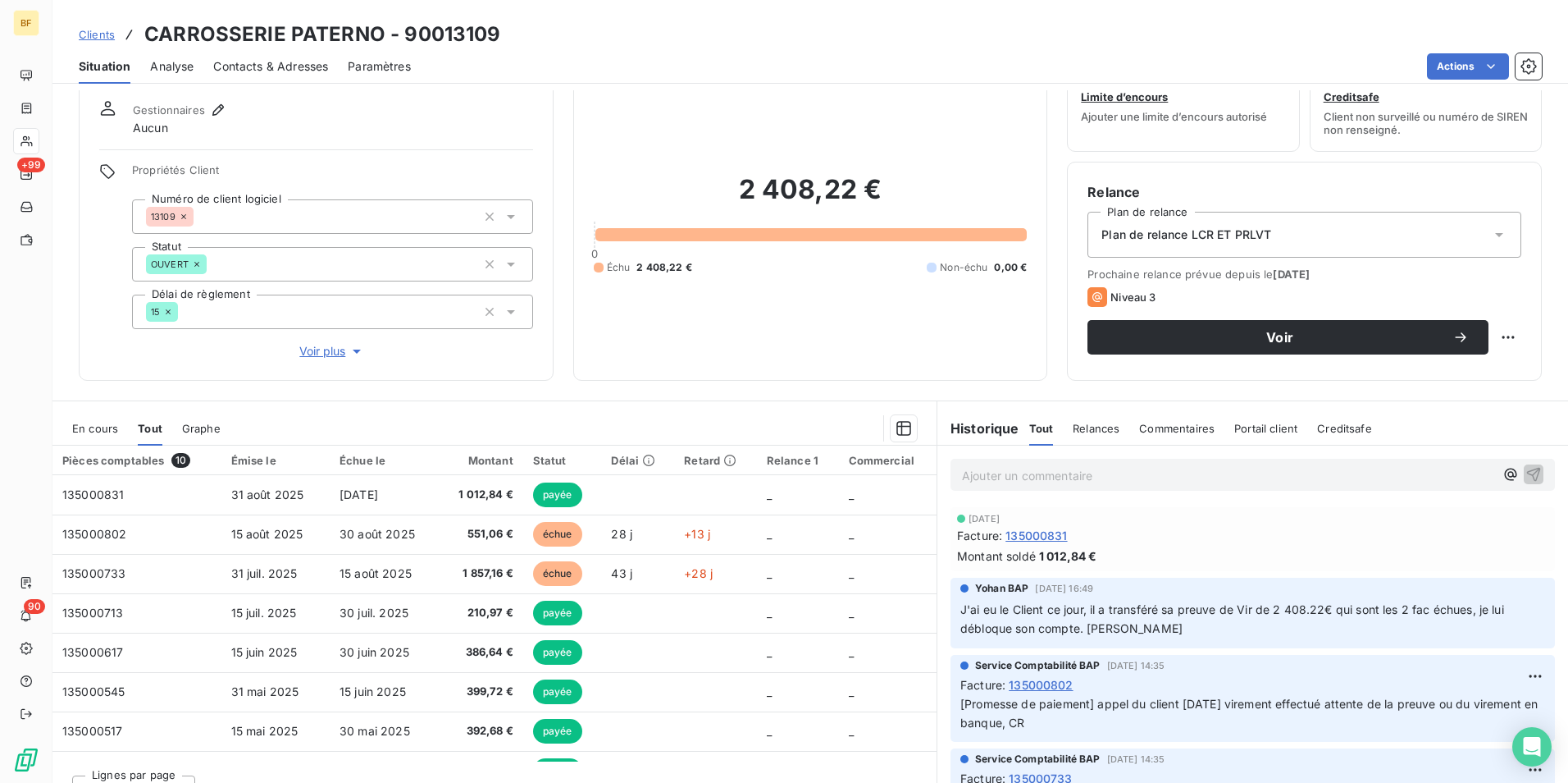
scroll to position [82, 0]
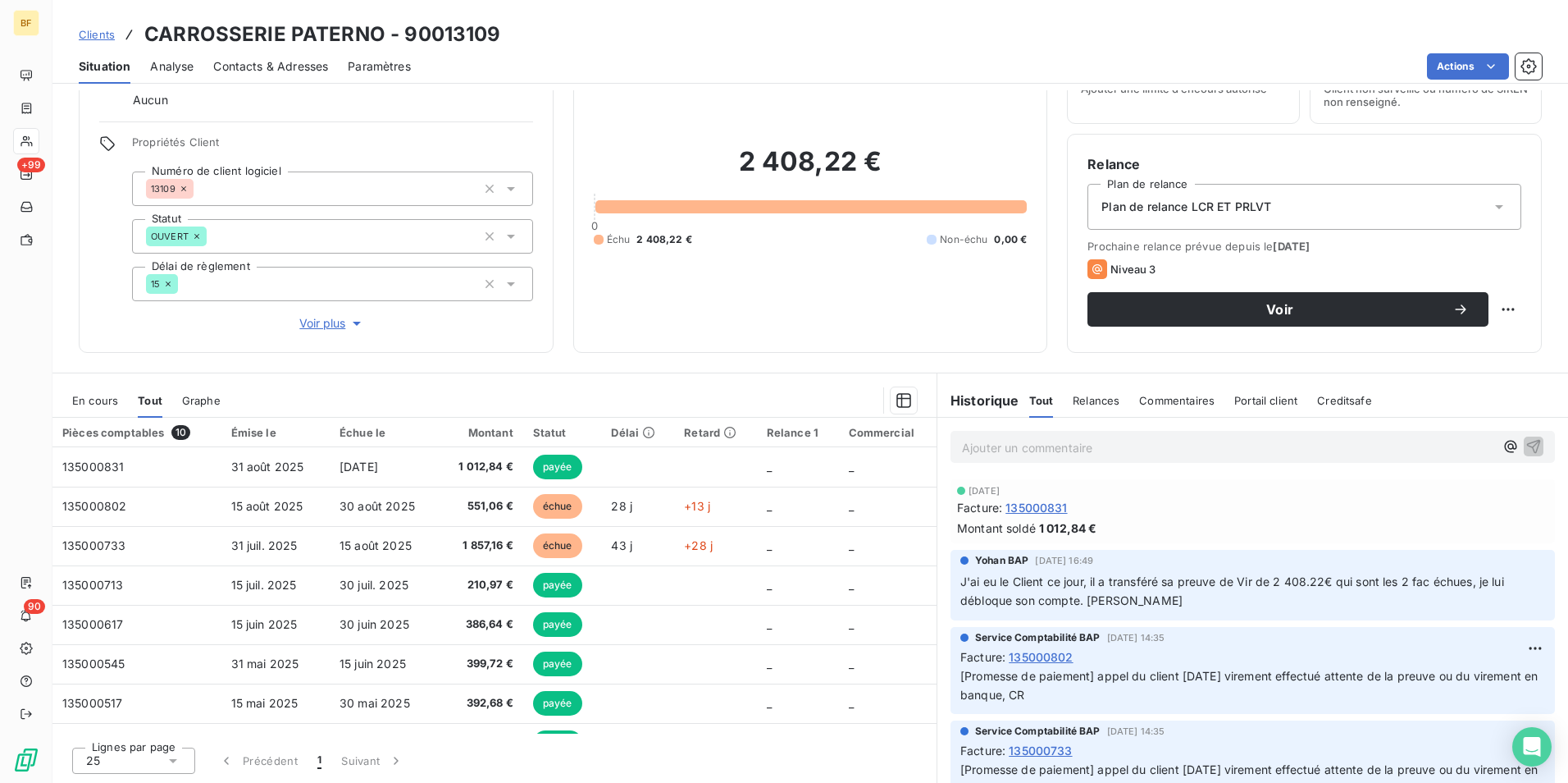
click at [270, 63] on span "Contacts & Adresses" at bounding box center [271, 66] width 115 height 17
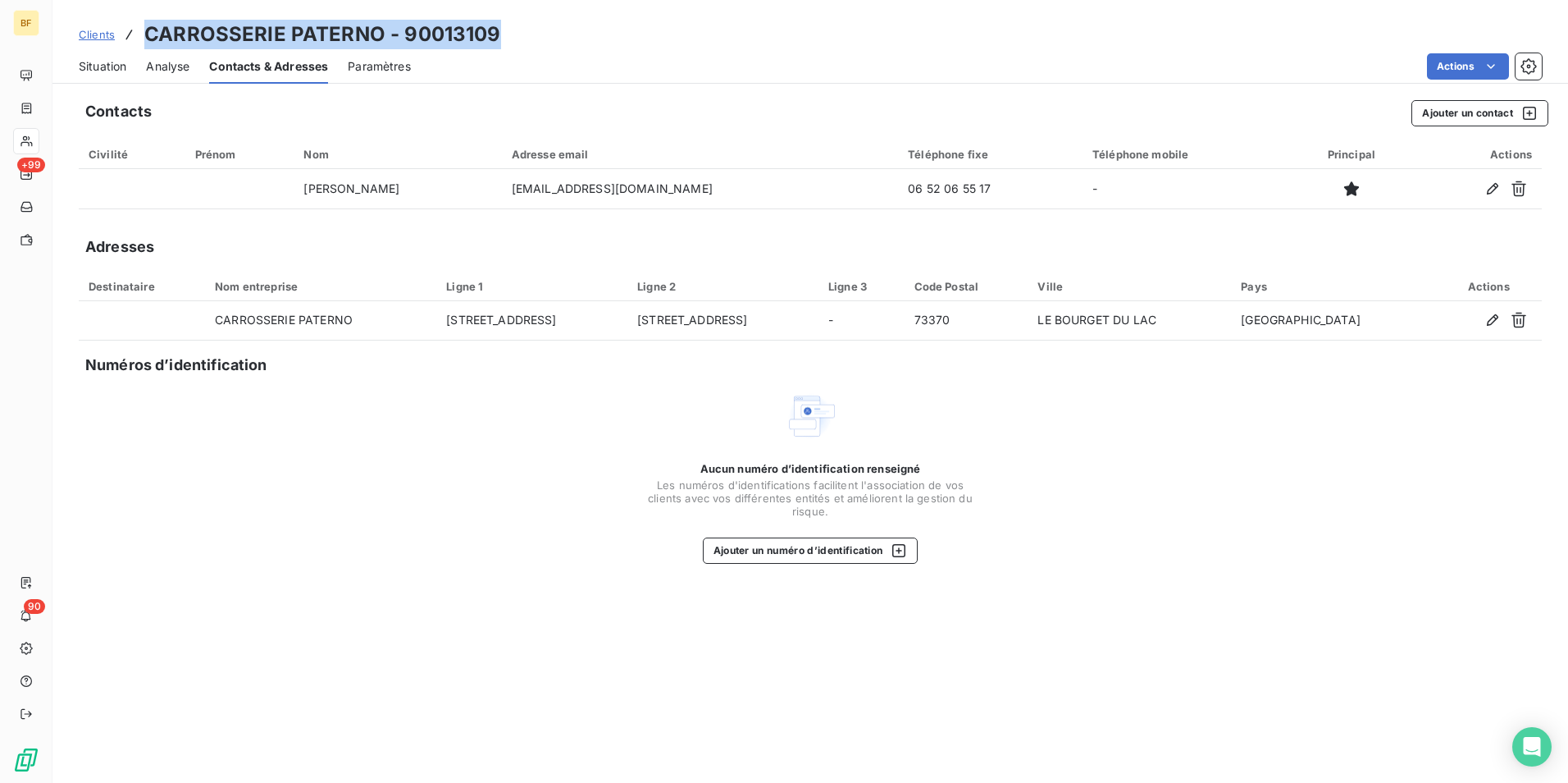
drag, startPoint x: 512, startPoint y: 34, endPoint x: 143, endPoint y: 30, distance: 369.0
click at [143, 30] on div "Clients CARROSSERIE PATERNO - 90013109" at bounding box center [810, 34] width 1516 height 30
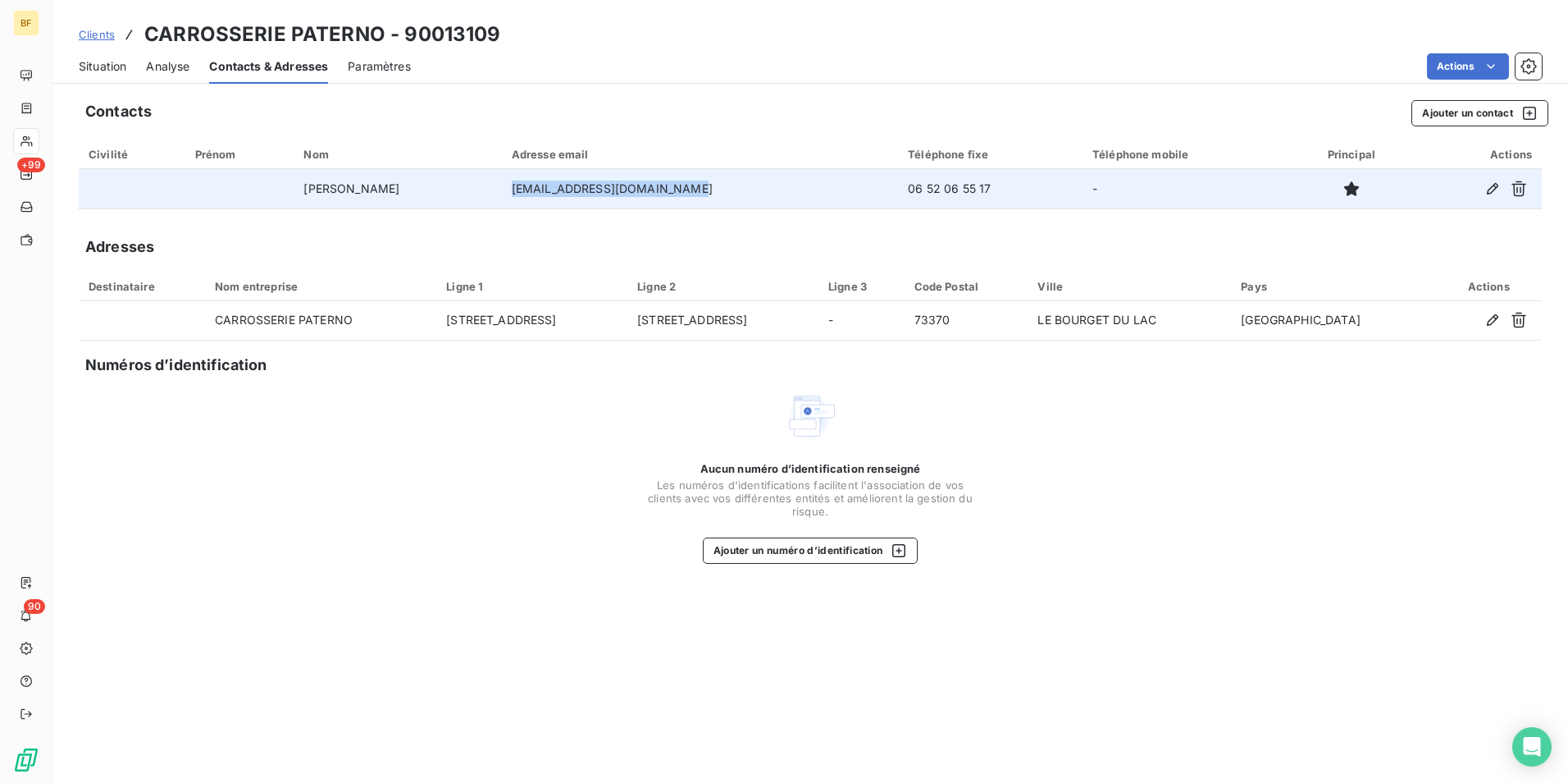
drag, startPoint x: 720, startPoint y: 194, endPoint x: 513, endPoint y: 193, distance: 207.0
click at [513, 193] on td "[EMAIL_ADDRESS][DOMAIN_NAME]" at bounding box center [700, 189] width 397 height 39
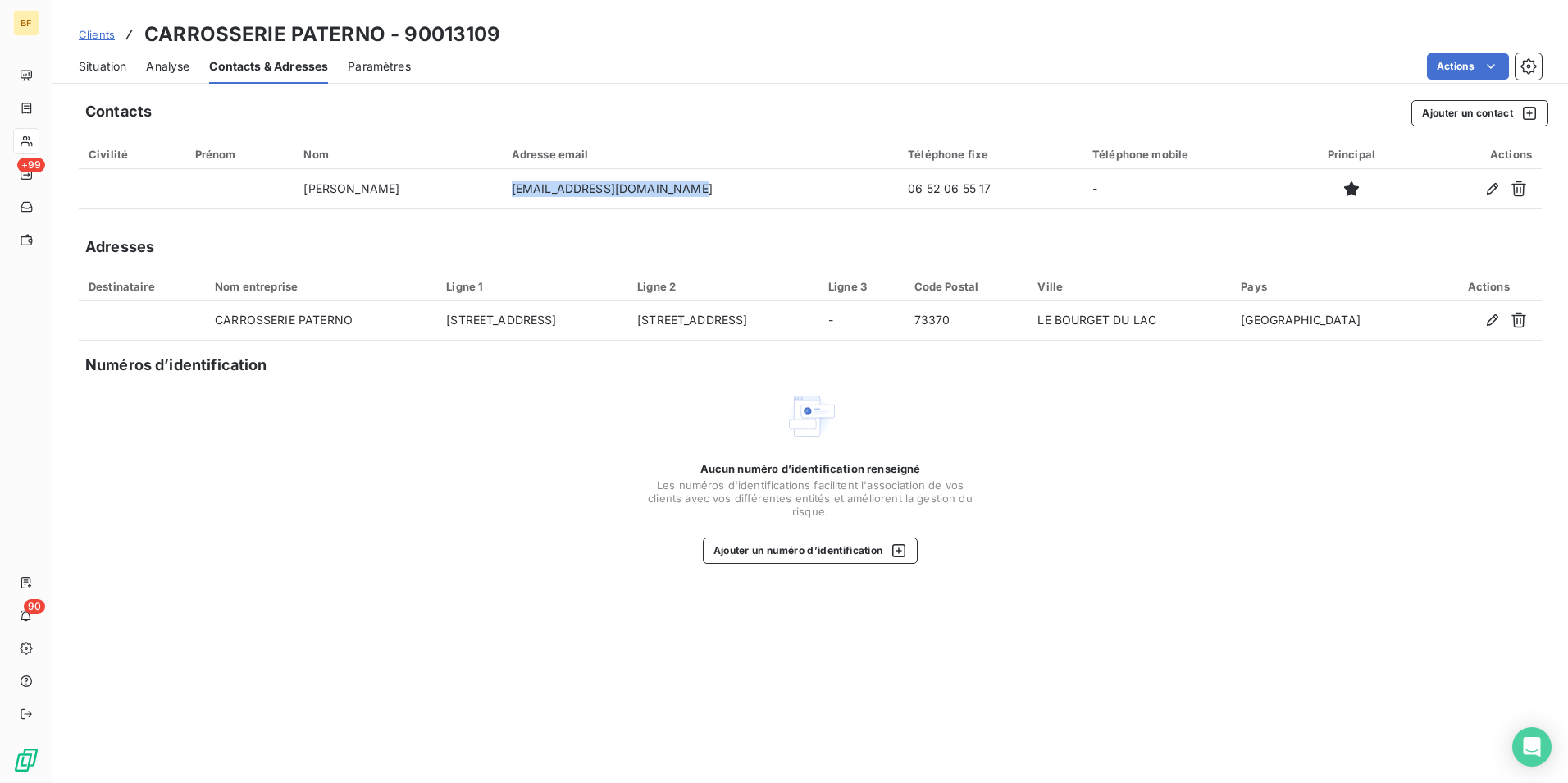
click at [122, 69] on span "Situation" at bounding box center [102, 66] width 47 height 17
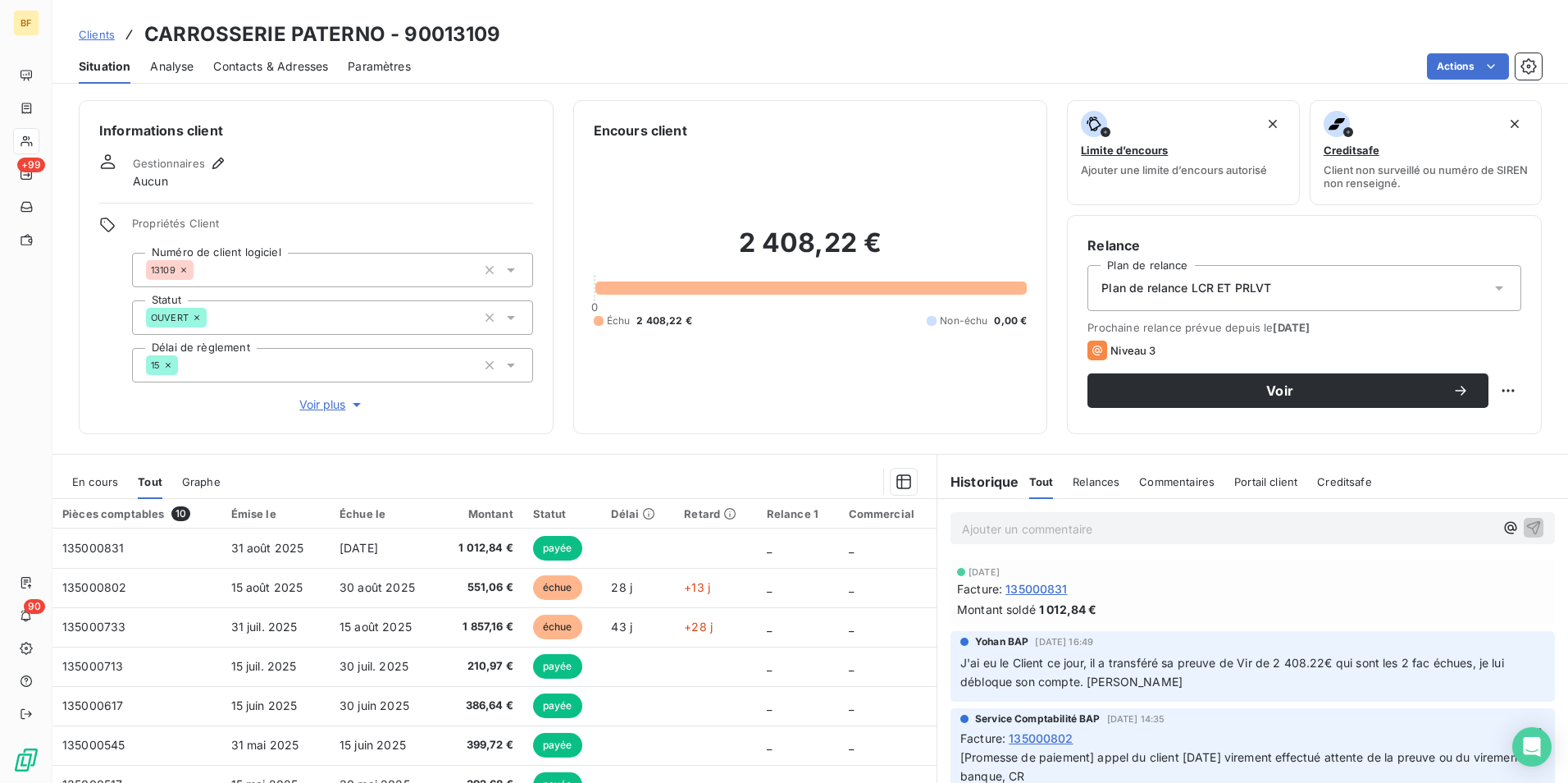
click at [1056, 528] on p "Ajouter un commentaire ﻿" at bounding box center [1228, 528] width 532 height 21
click at [1030, 523] on p "(AV)" at bounding box center [1228, 527] width 532 height 19
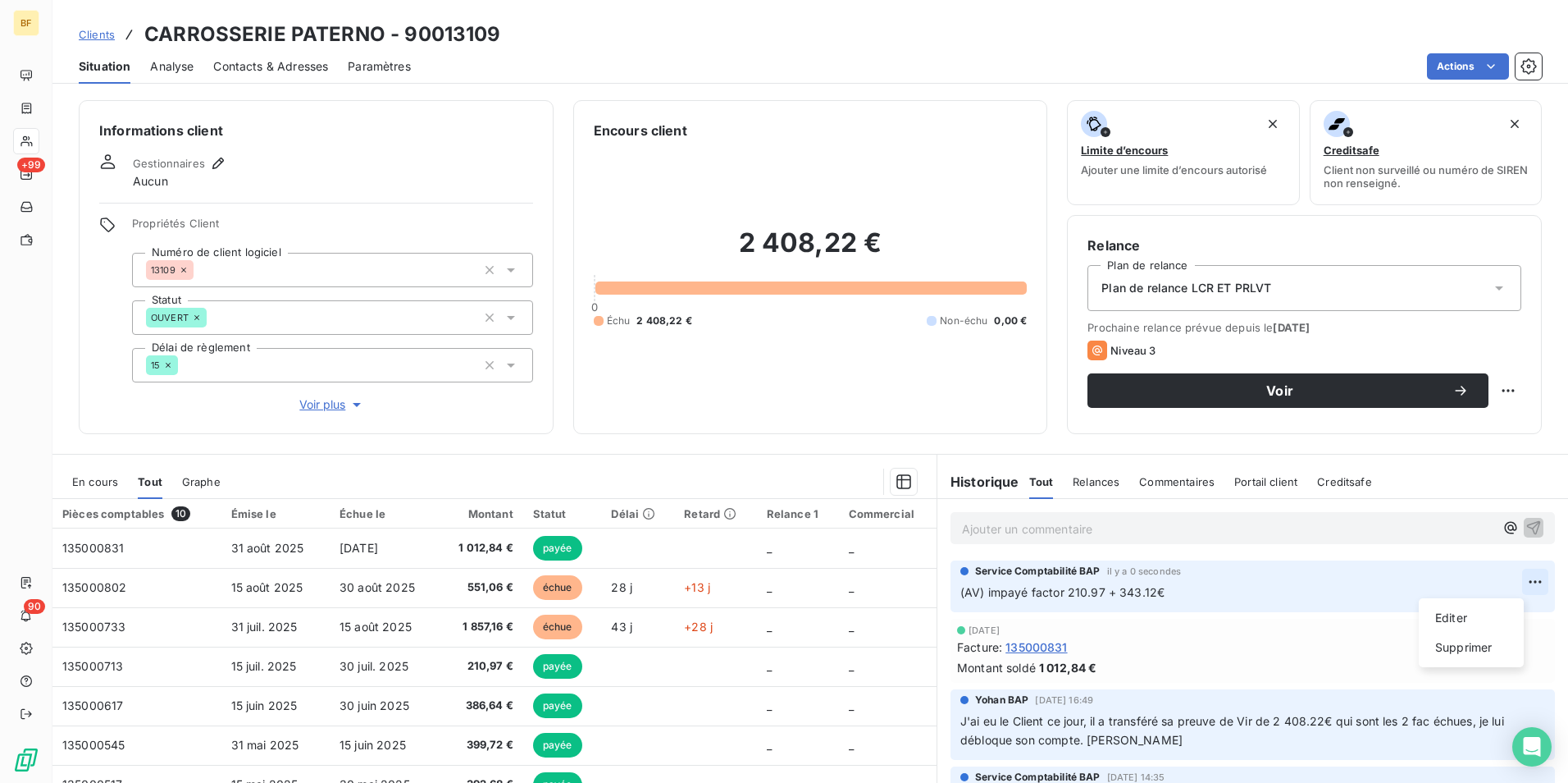
click at [1508, 580] on html "BF +99 90 Clients CARROSSERIE PATERNO - 90013109 Situation Analyse Contacts & A…" at bounding box center [784, 392] width 1568 height 783
drag, startPoint x: 1455, startPoint y: 620, endPoint x: 1275, endPoint y: 603, distance: 180.8
click at [1450, 619] on div "Editer" at bounding box center [1471, 618] width 91 height 27
click at [715, 407] on div "2 408,22 € 0 Échu 2 408,22 € Non-échu 0,00 €" at bounding box center [811, 277] width 434 height 273
click at [661, 425] on div "Encours client 2 408,22 € 0 Échu 2 408,22 € Non-échu 0,00 €" at bounding box center [811, 267] width 475 height 333
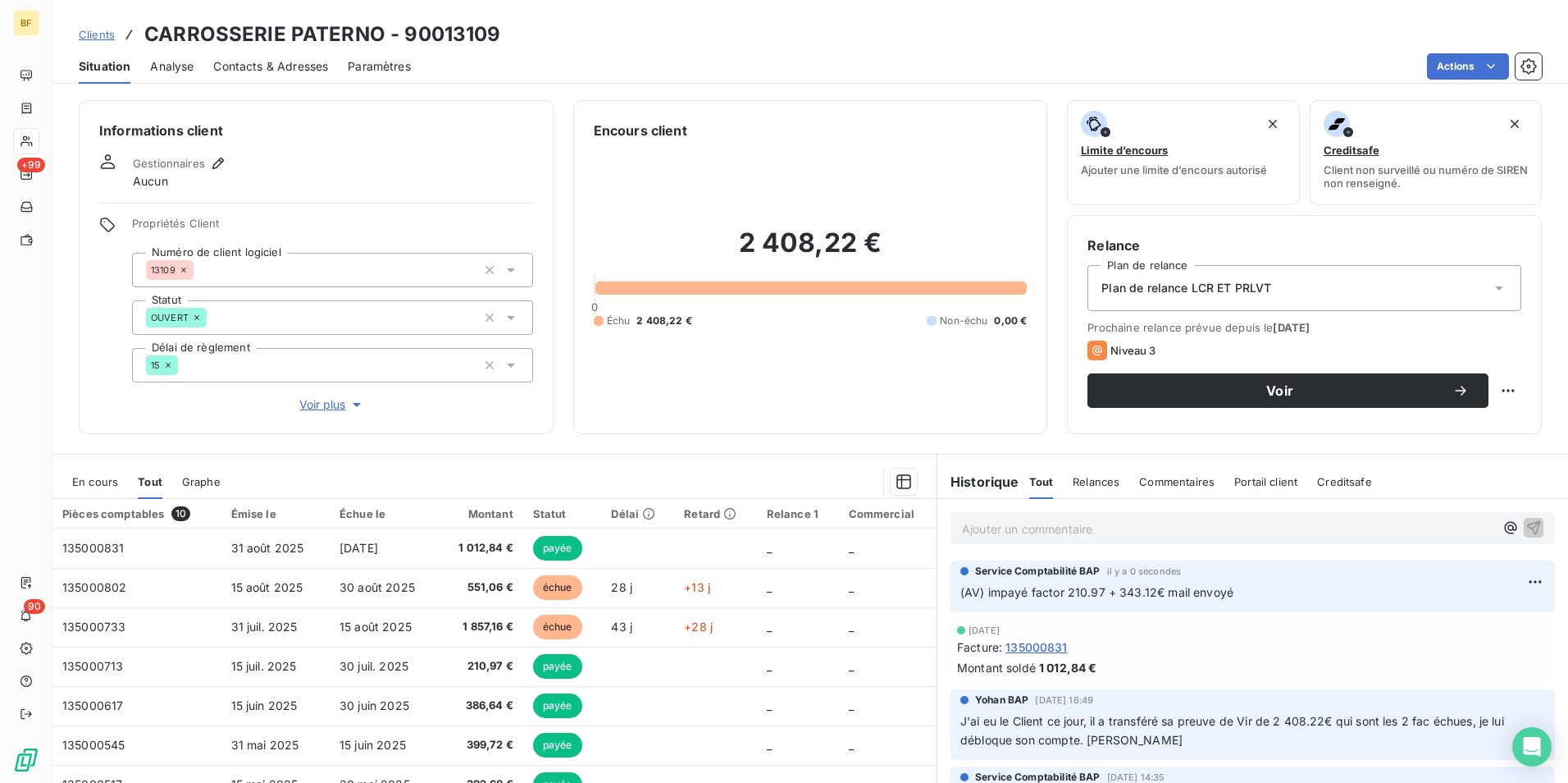
click at [526, 439] on div "Informations client Gestionnaires Aucun Propriétés Client Numéro de client logi…" at bounding box center [810, 437] width 1516 height 693
click at [310, 56] on div "Contacts & Adresses" at bounding box center [271, 66] width 115 height 34
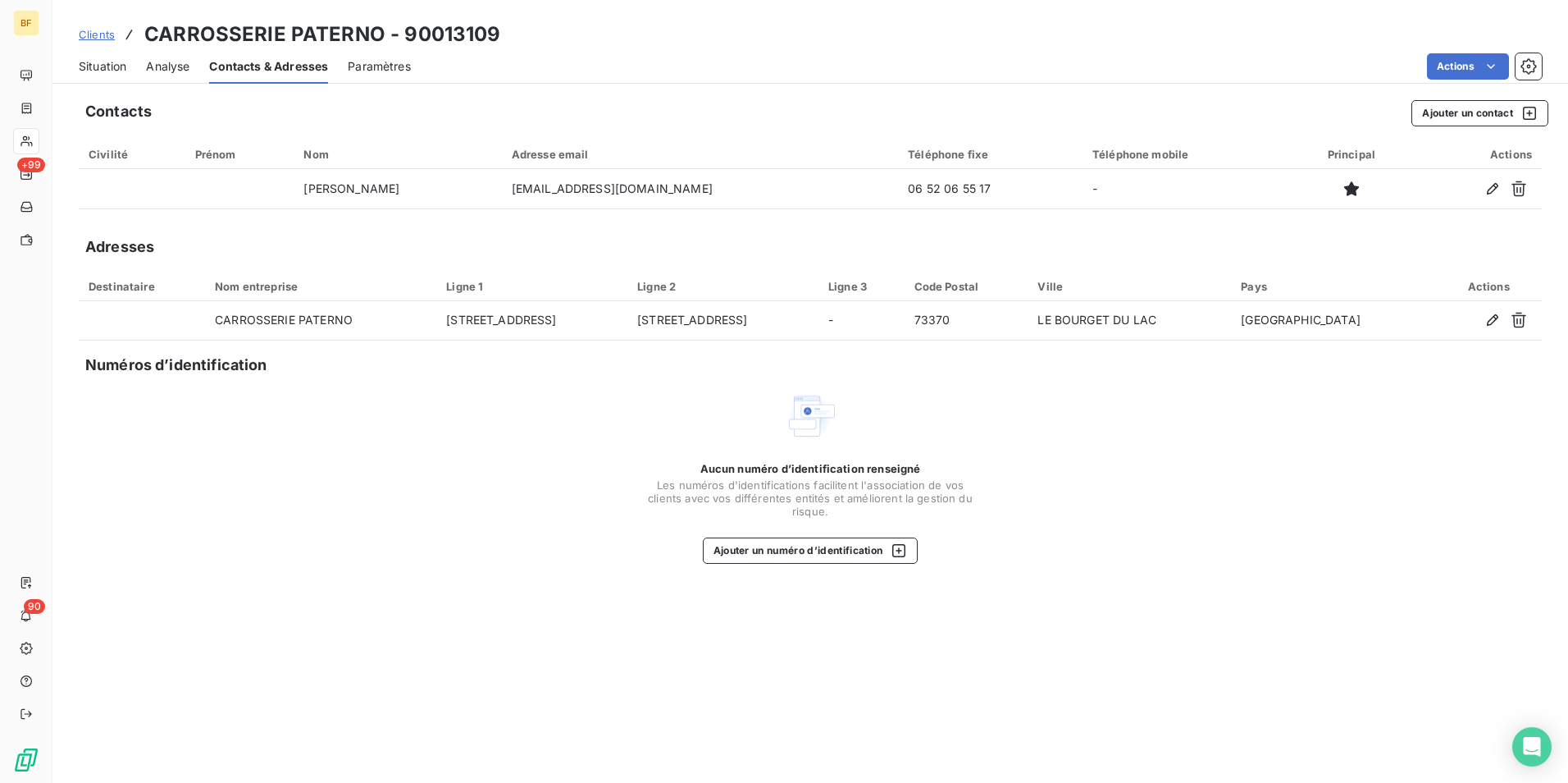
drag, startPoint x: 107, startPoint y: 61, endPoint x: 119, endPoint y: 63, distance: 12.2
click at [107, 61] on span "Situation" at bounding box center [102, 66] width 47 height 17
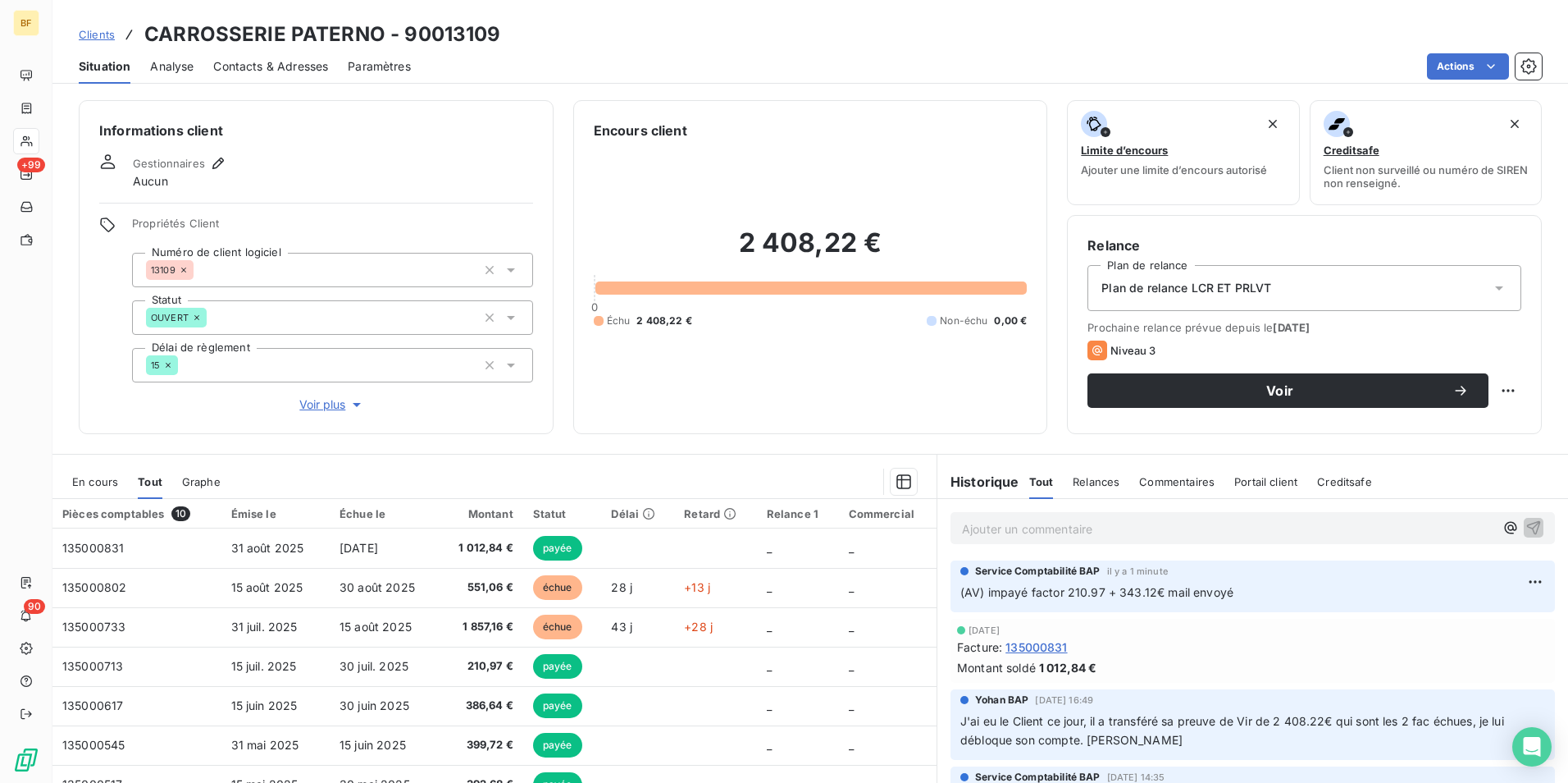
click at [714, 428] on div "Encours client 2 408,22 € 0 Échu 2 408,22 € Non-échu 0,00 €" at bounding box center [811, 267] width 475 height 333
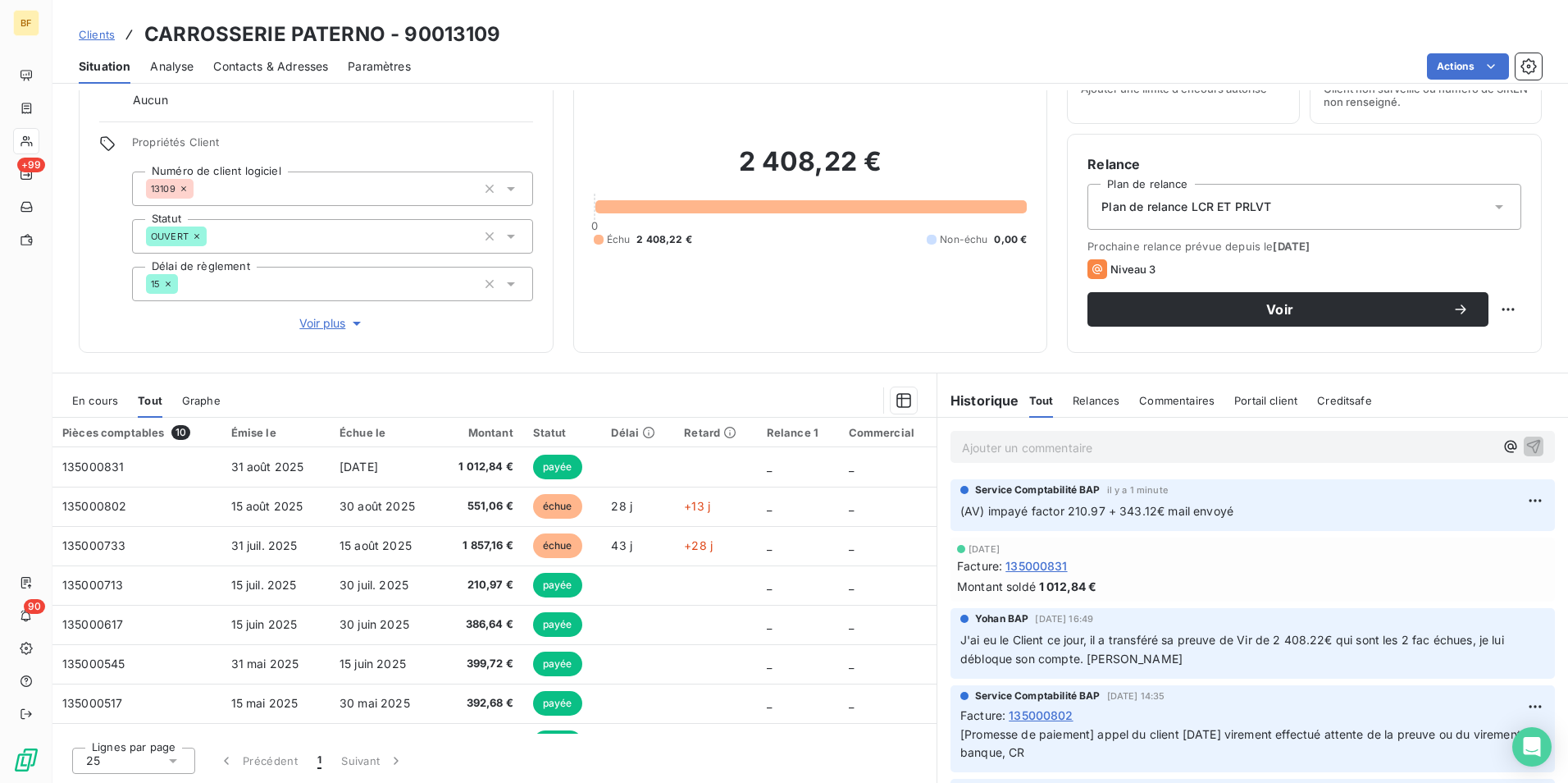
click at [300, 59] on span "Contacts & Adresses" at bounding box center [271, 66] width 115 height 17
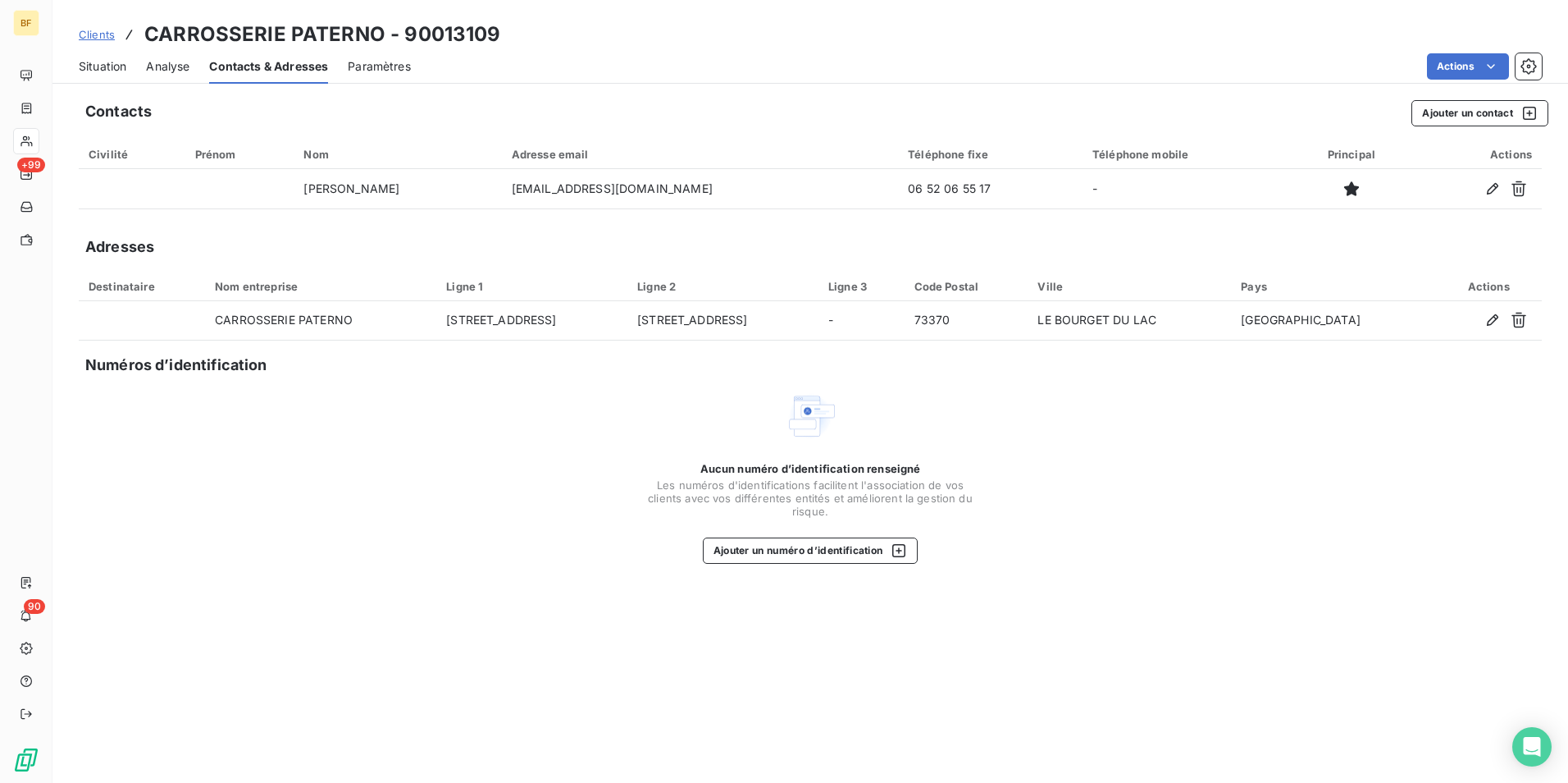
click at [95, 70] on span "Situation" at bounding box center [102, 66] width 47 height 17
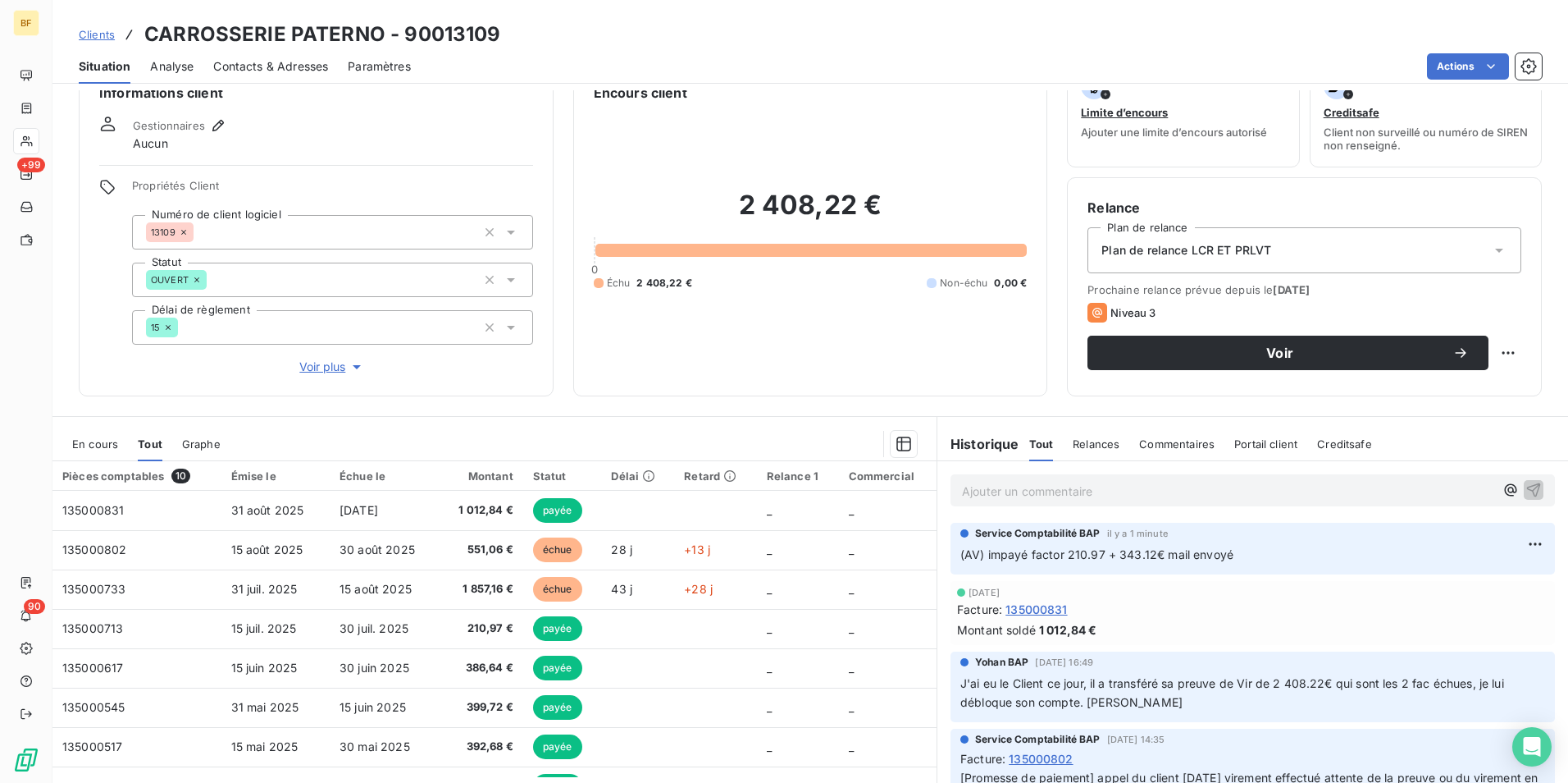
scroll to position [0, 0]
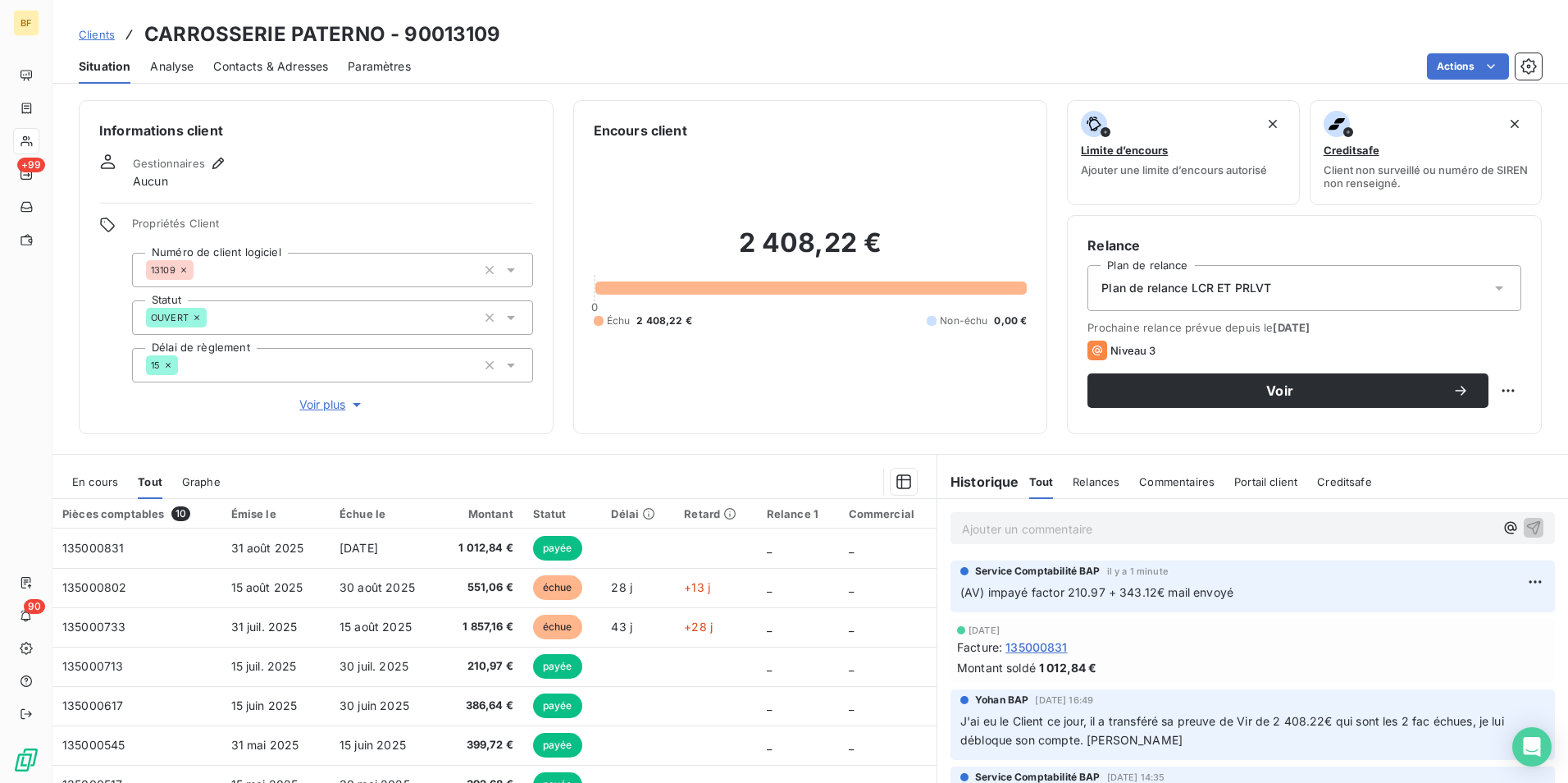
click at [309, 63] on span "Contacts & Adresses" at bounding box center [271, 66] width 115 height 17
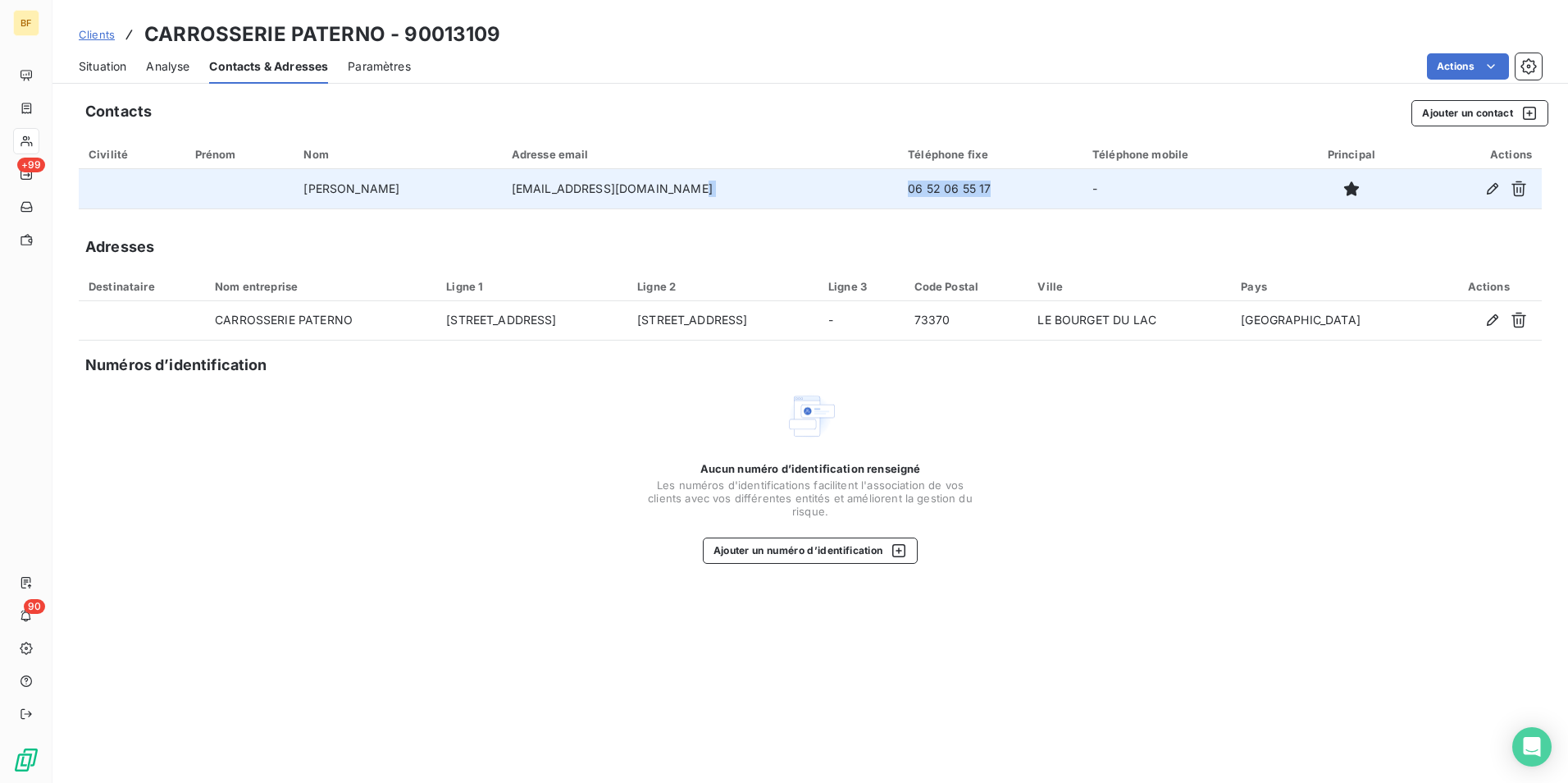
drag, startPoint x: 977, startPoint y: 190, endPoint x: 837, endPoint y: 186, distance: 140.1
click at [837, 186] on tr "[PERSON_NAME] [EMAIL_ADDRESS][DOMAIN_NAME] 06 52 06 55 17 -" at bounding box center [811, 189] width 1464 height 39
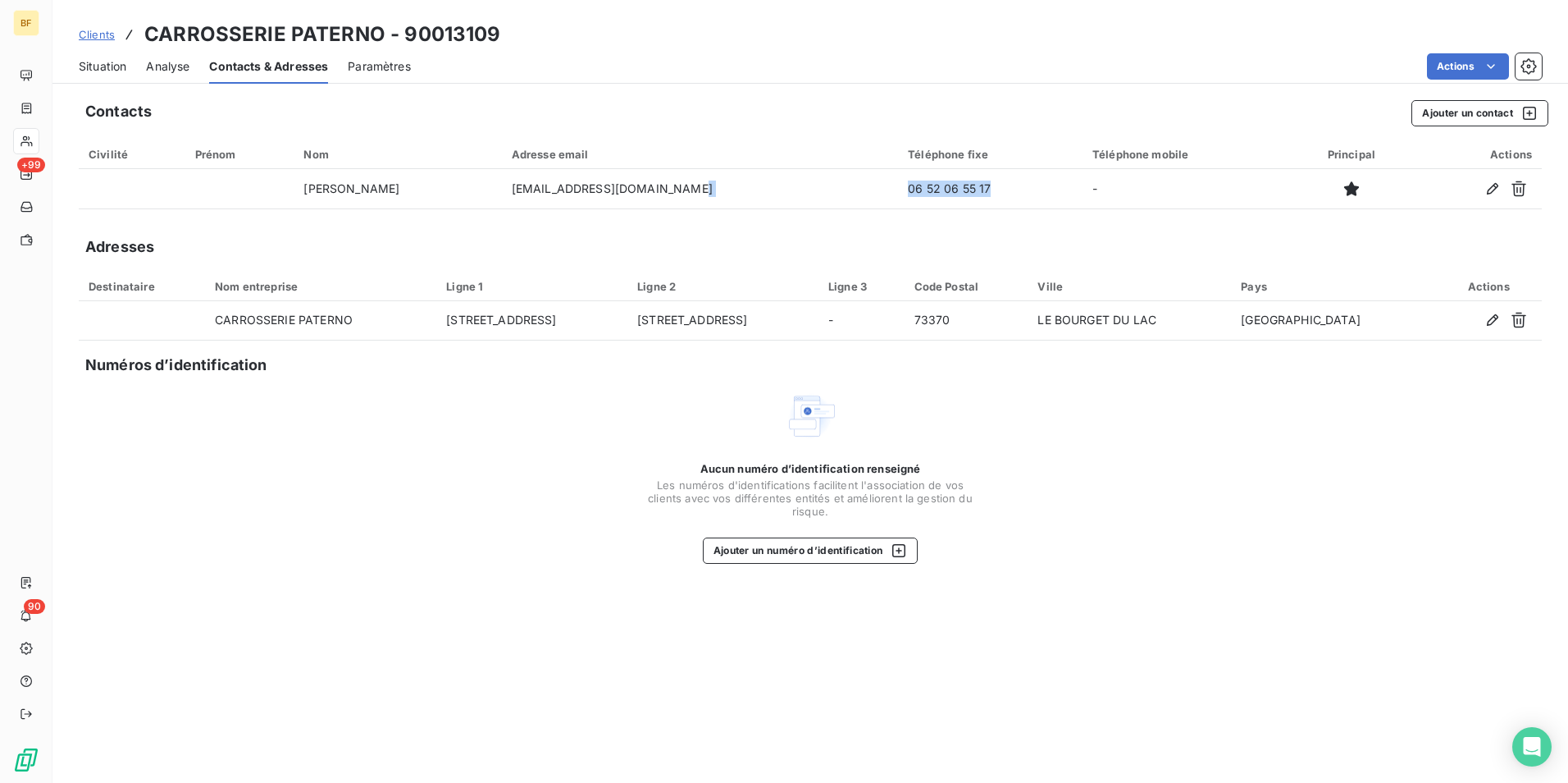
click at [129, 60] on div "Situation Analyse Contacts & Adresses Paramètres Actions" at bounding box center [810, 66] width 1516 height 34
click at [120, 62] on span "Situation" at bounding box center [102, 66] width 47 height 17
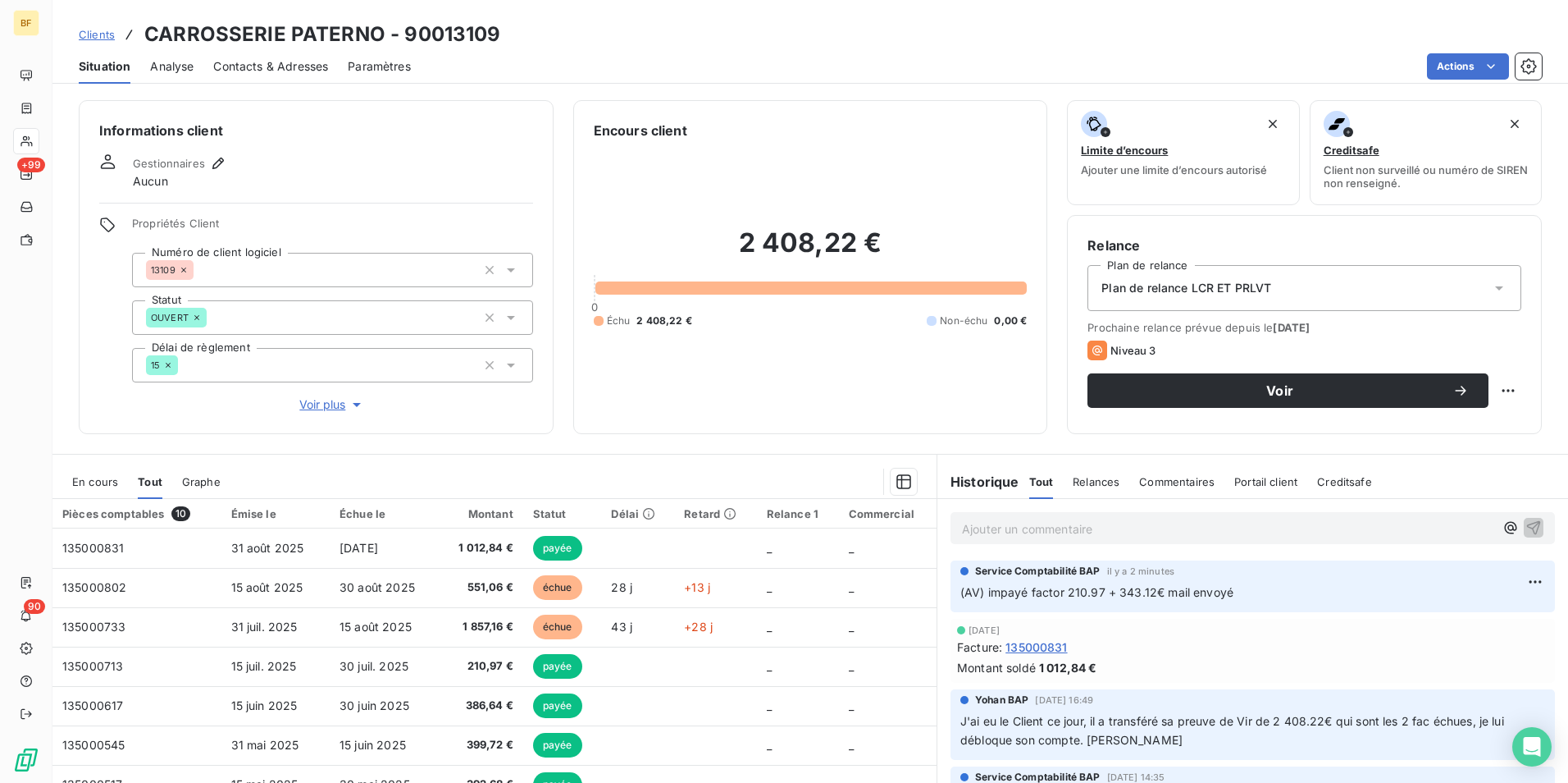
click at [617, 438] on div "Informations client Gestionnaires Aucun Propriétés Client Numéro de client logi…" at bounding box center [810, 437] width 1516 height 693
click at [262, 72] on div "Contacts & Adresses" at bounding box center [271, 66] width 115 height 34
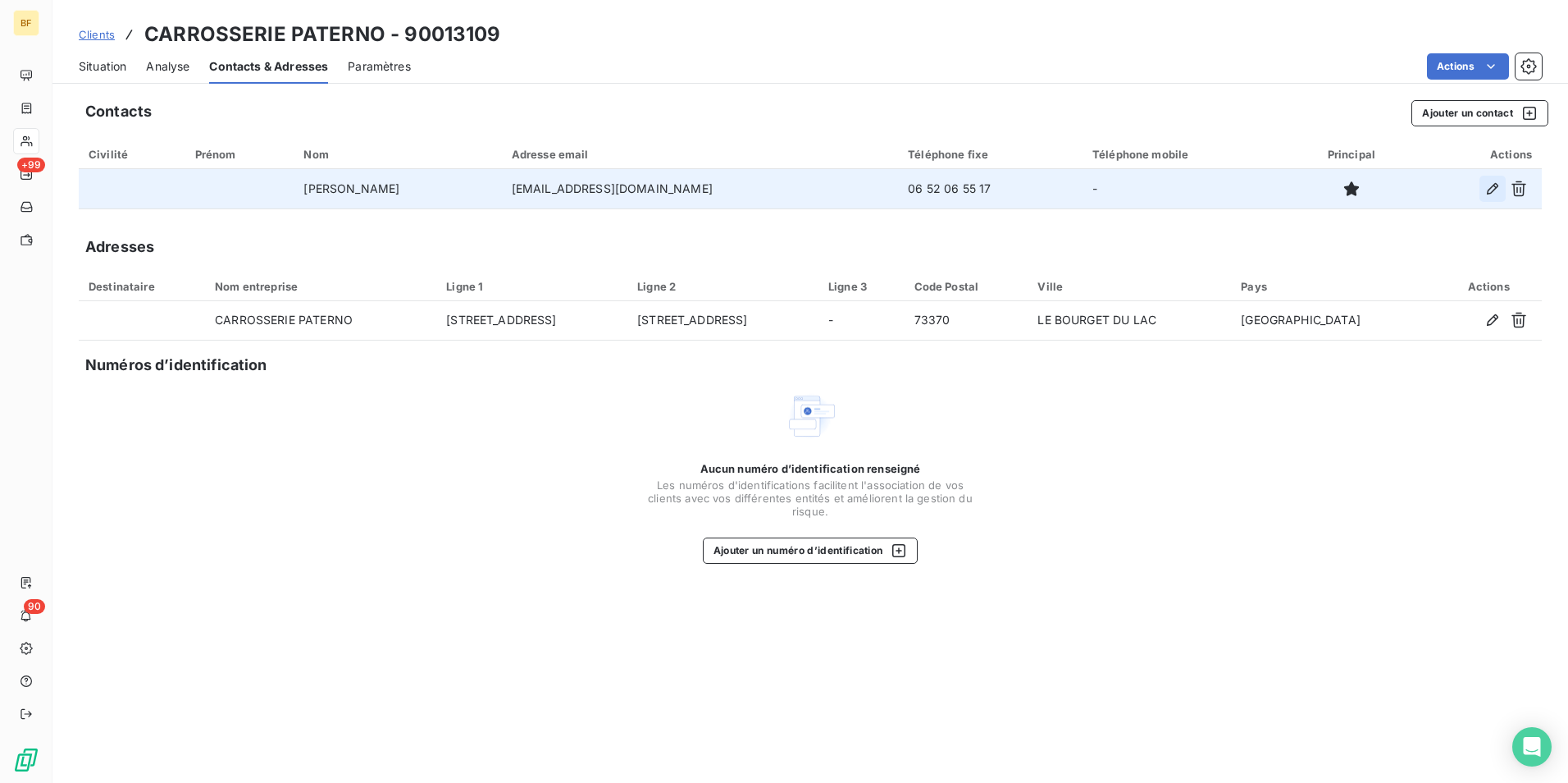
click at [1497, 193] on icon "button" at bounding box center [1492, 188] width 17 height 17
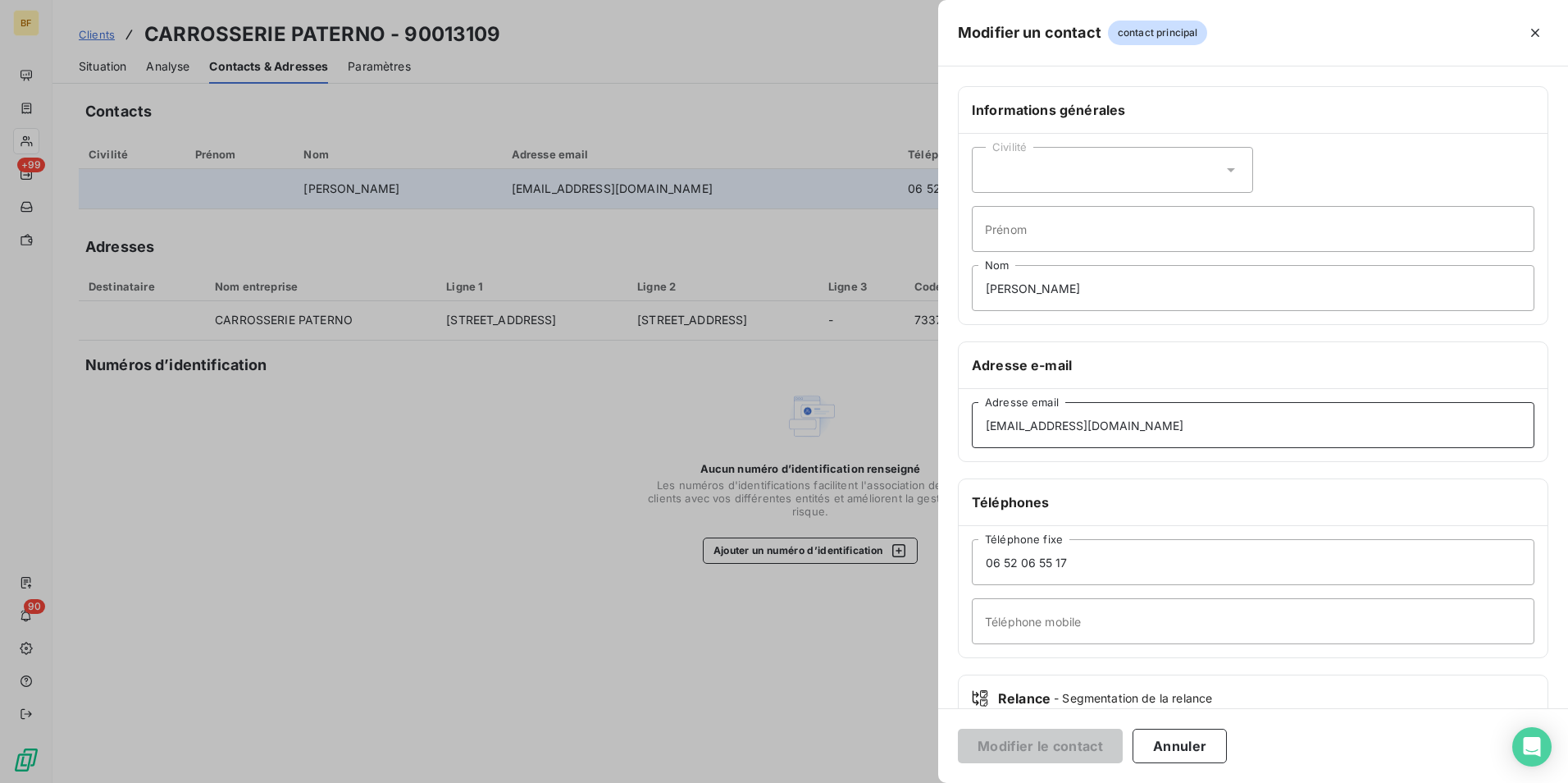
click at [1177, 430] on input "[EMAIL_ADDRESS][DOMAIN_NAME]" at bounding box center [1253, 425] width 563 height 46
drag, startPoint x: 1177, startPoint y: 430, endPoint x: 940, endPoint y: 423, distance: 237.1
click at [936, 782] on div "Modifier un contact contact principal Informations générales Civilité Prénom [P…" at bounding box center [784, 783] width 1568 height 0
type input "[EMAIL_ADDRESS][DOMAIN_NAME]"
click at [1057, 750] on button "Modifier le contact" at bounding box center [1041, 746] width 165 height 34
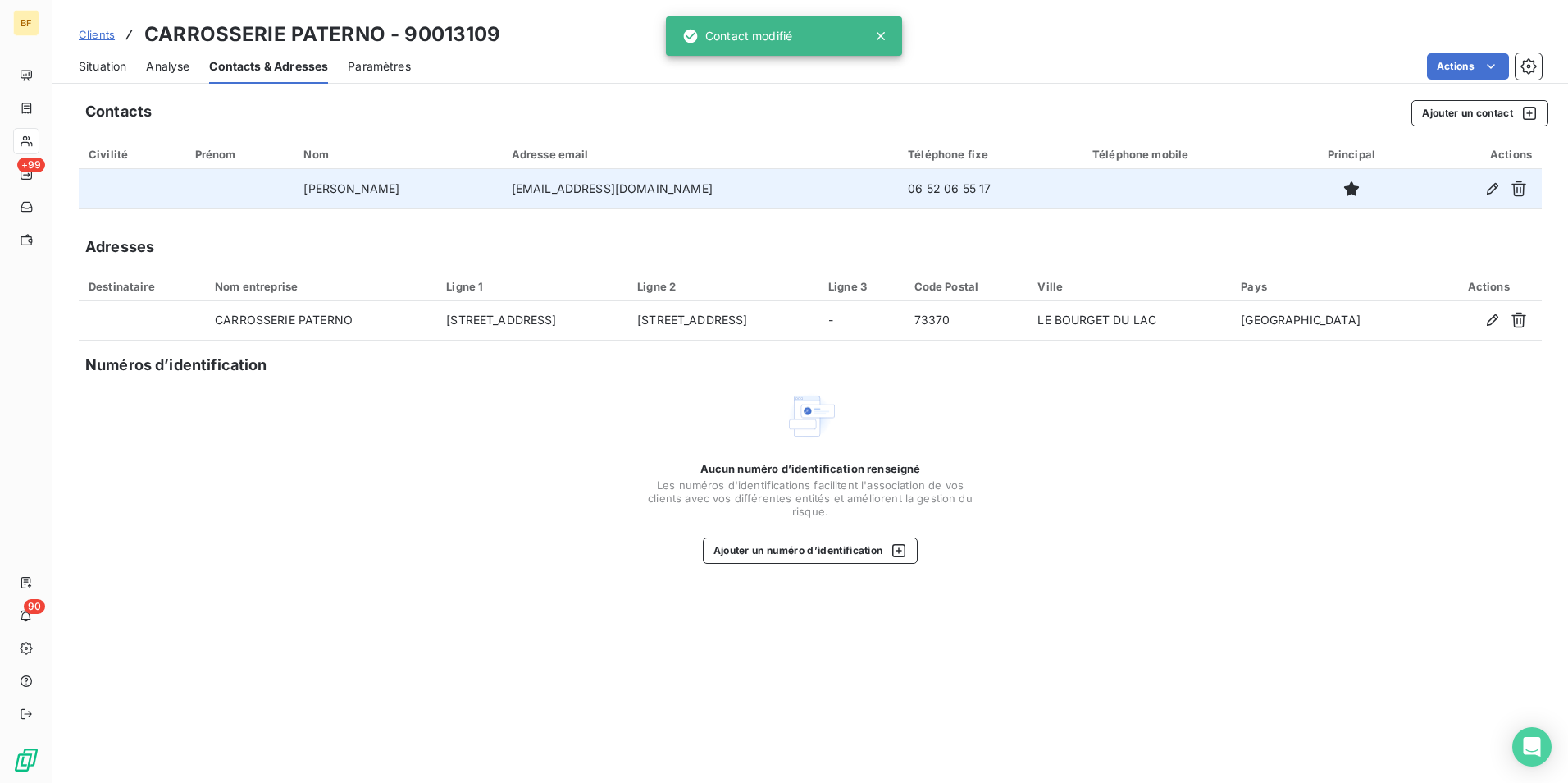
click at [92, 62] on span "Situation" at bounding box center [102, 66] width 47 height 17
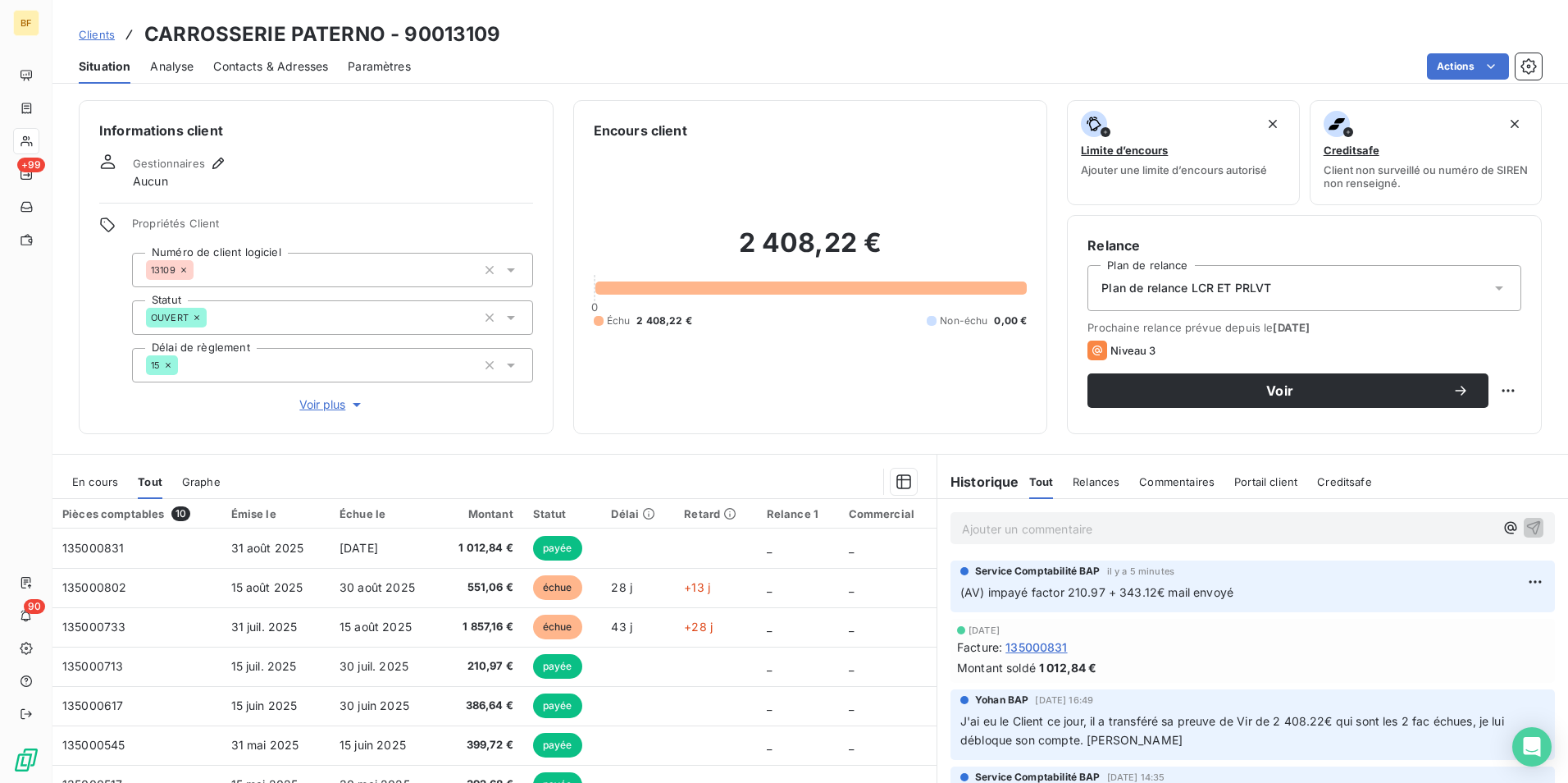
click at [847, 399] on div "2 408,22 € 0 Échu 2 408,22 € Non-échu 0,00 €" at bounding box center [811, 277] width 434 height 273
click at [1507, 575] on html "BF +99 90 Clients CARROSSERIE PATERNO - 90013109 Situation Analyse Contacts & A…" at bounding box center [784, 392] width 1568 height 783
drag, startPoint x: 1464, startPoint y: 614, endPoint x: 1340, endPoint y: 606, distance: 124.3
click at [1461, 615] on div "Editer" at bounding box center [1471, 618] width 91 height 27
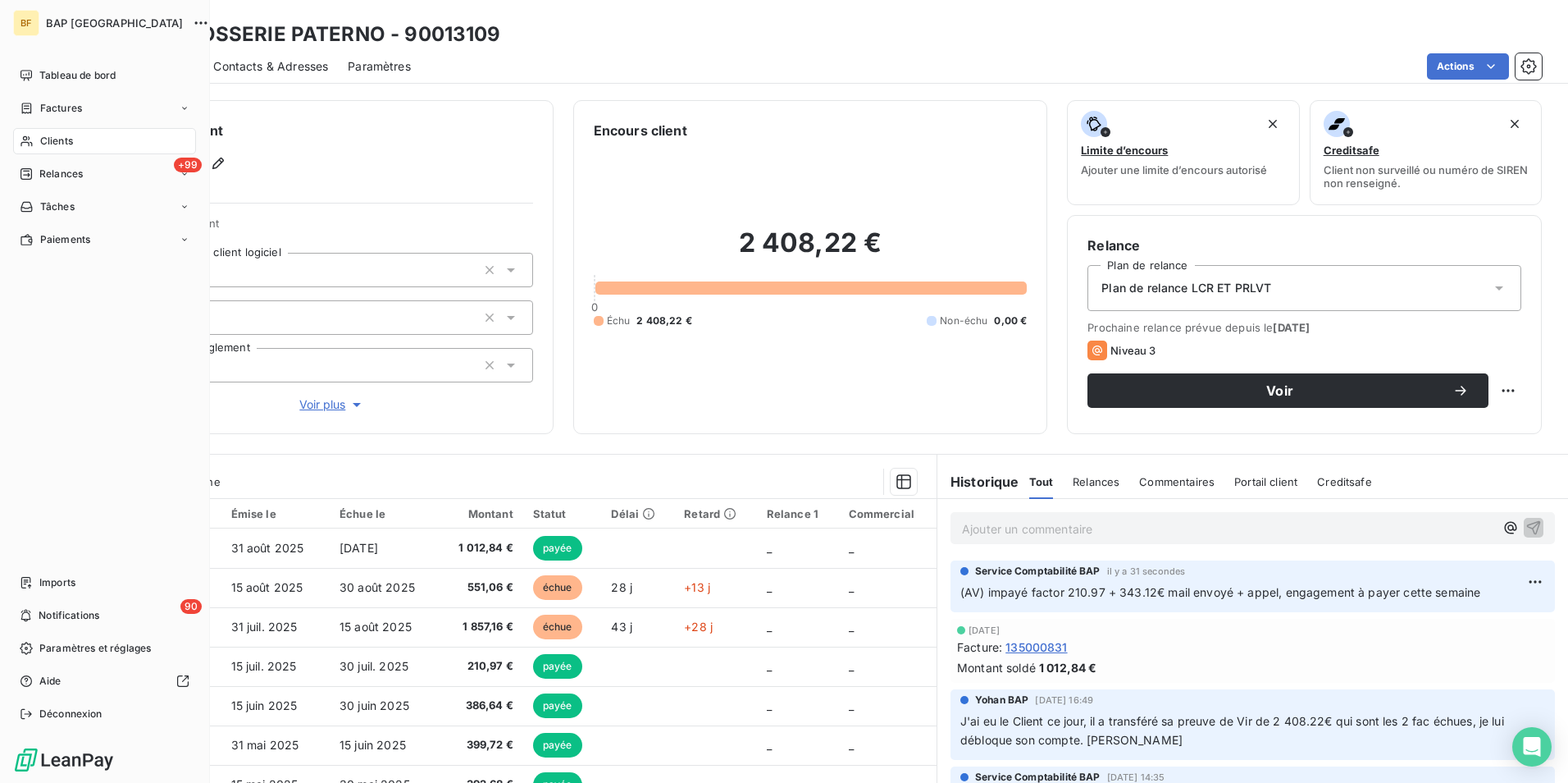
click at [48, 133] on div "Clients" at bounding box center [104, 141] width 183 height 27
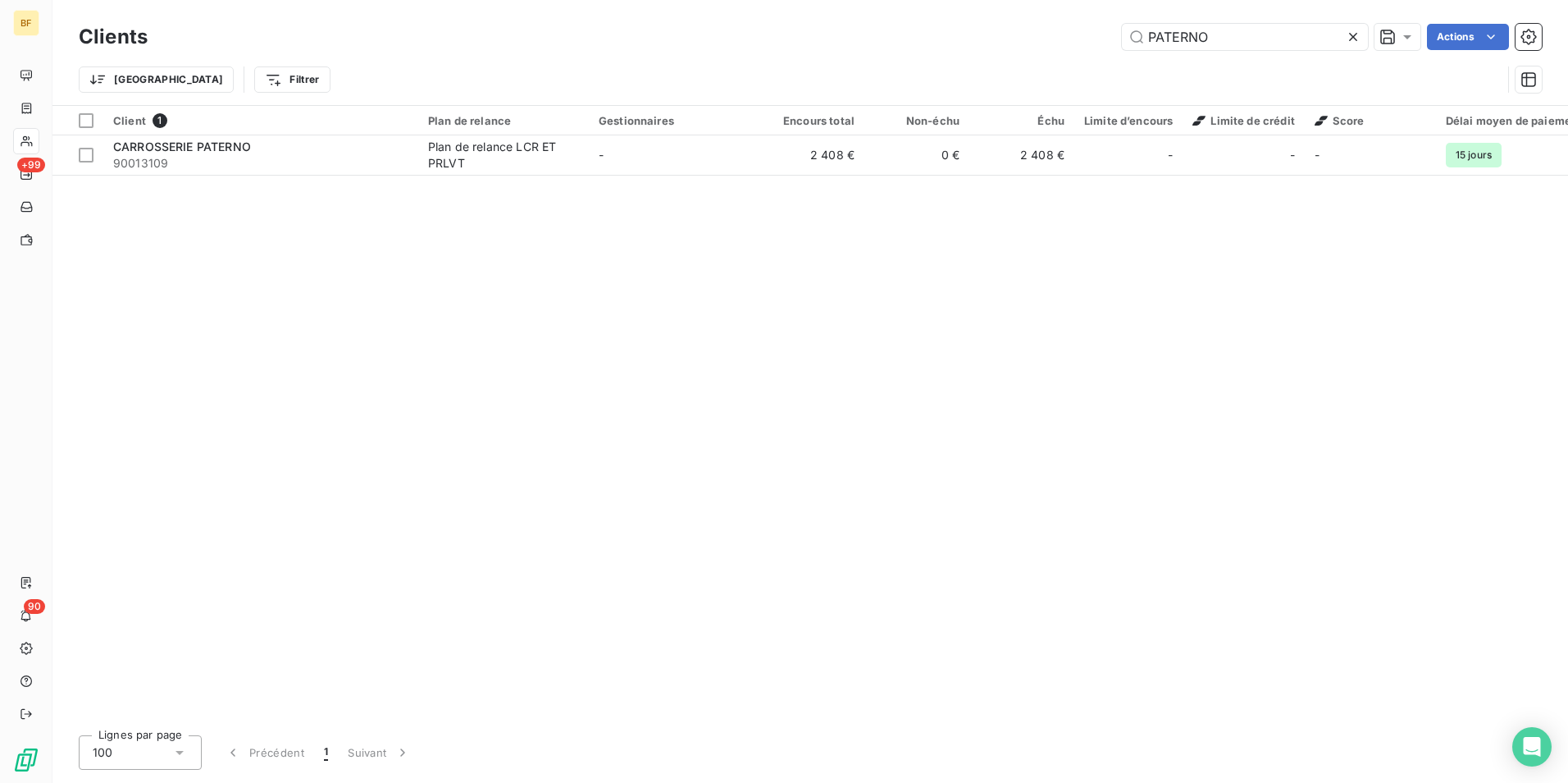
drag, startPoint x: 1218, startPoint y: 35, endPoint x: 1048, endPoint y: 18, distance: 170.8
click at [1048, 18] on div "Clients PATERNO Actions Trier Filtrer" at bounding box center [810, 52] width 1516 height 105
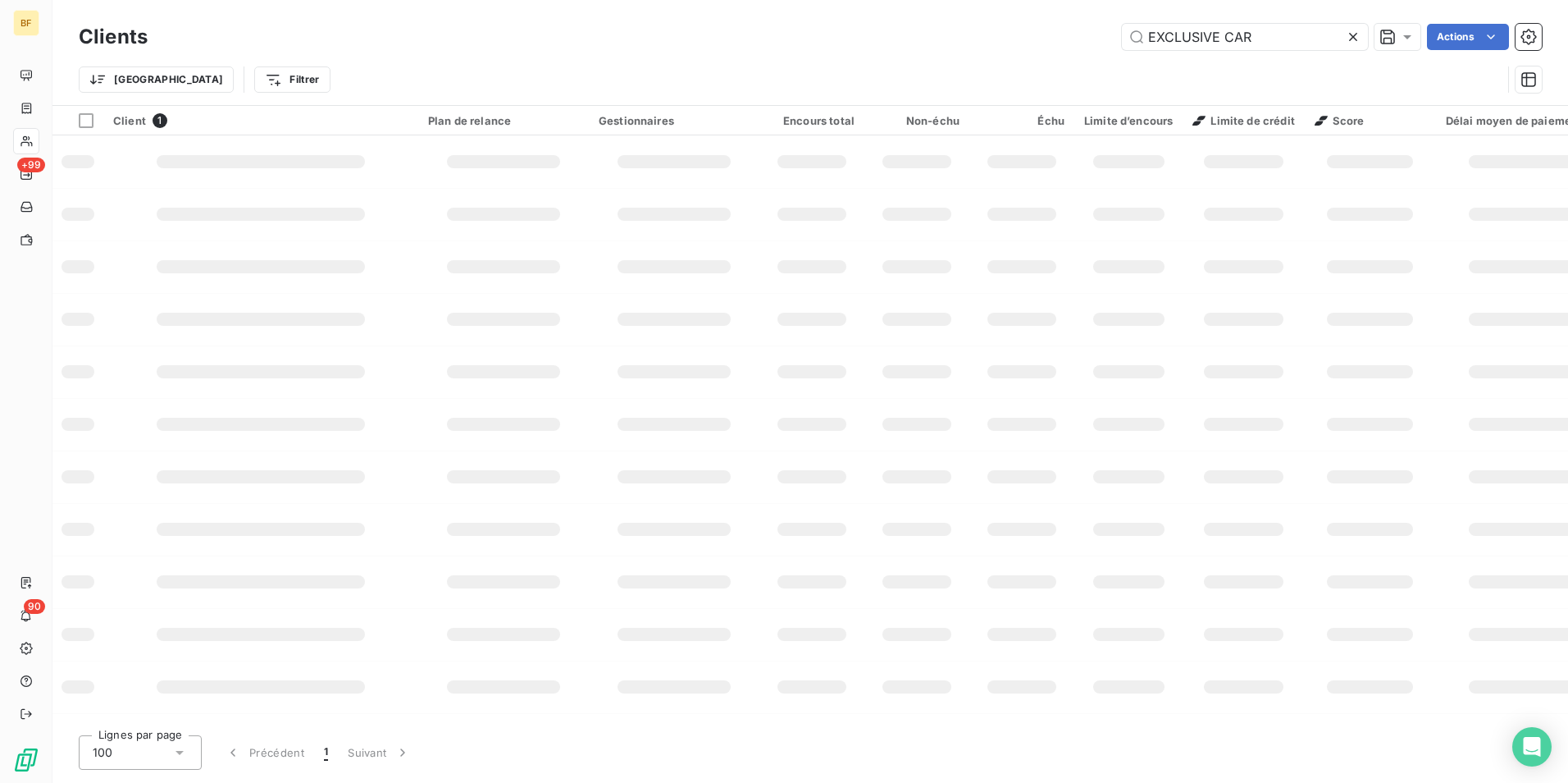
type input "EXCLUSIVE CAR"
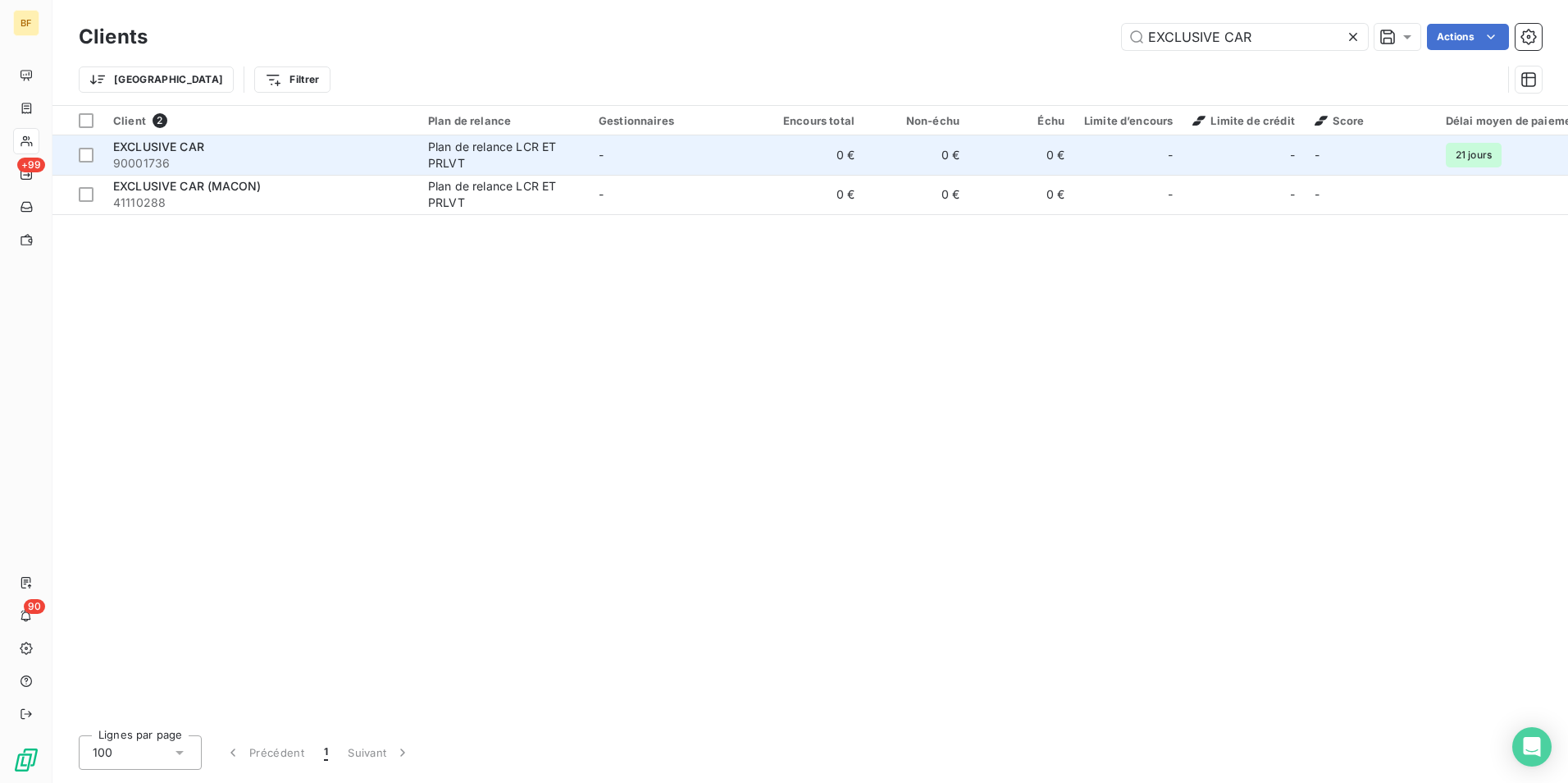
click at [299, 152] on div "EXCLUSIVE CAR" at bounding box center [261, 147] width 295 height 17
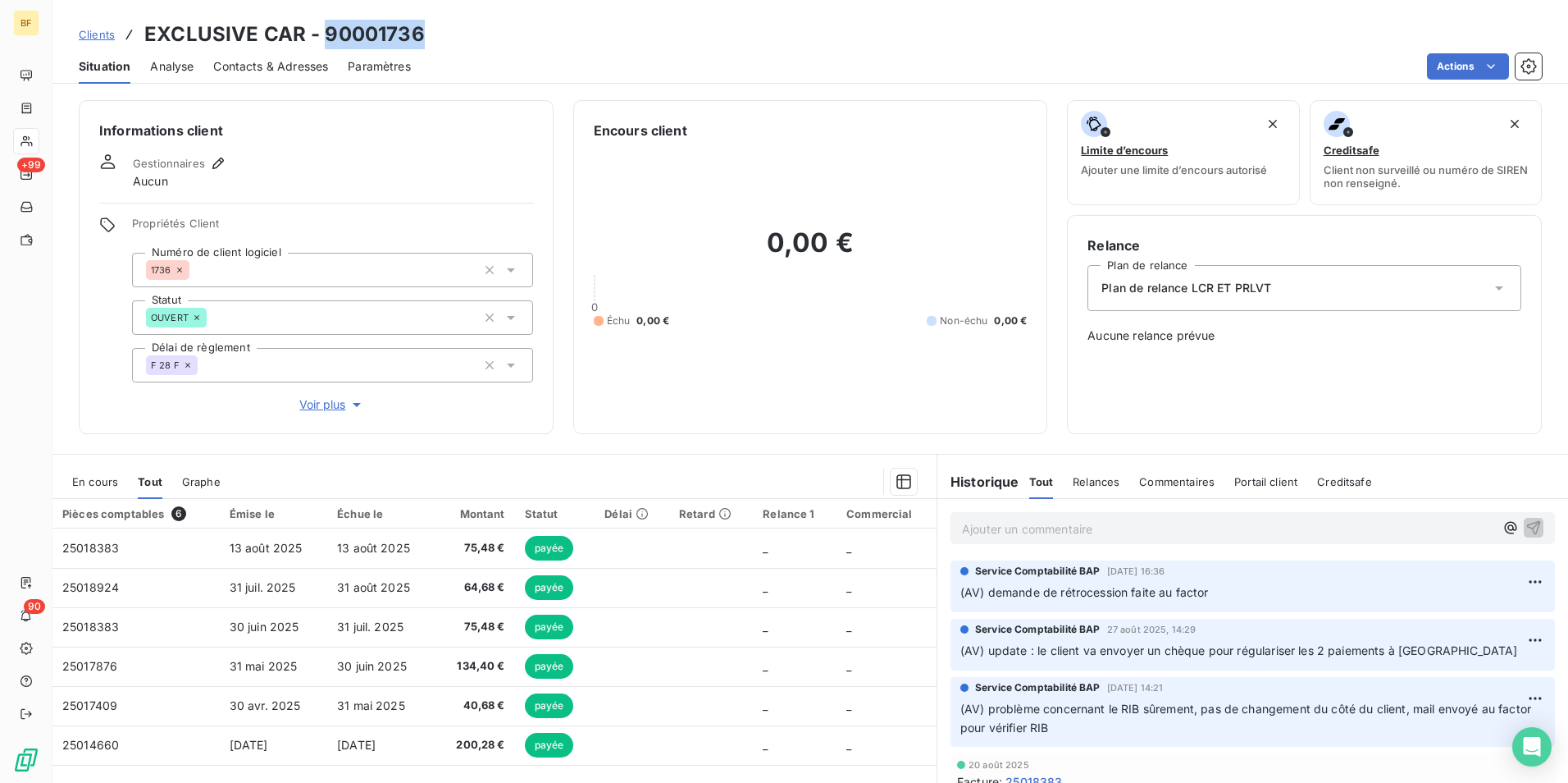
drag, startPoint x: 444, startPoint y: 35, endPoint x: 324, endPoint y: 25, distance: 120.4
click at [324, 25] on div "Clients EXCLUSIVE CAR - 90001736" at bounding box center [810, 34] width 1516 height 30
click at [260, 61] on span "Contacts & Adresses" at bounding box center [271, 66] width 115 height 17
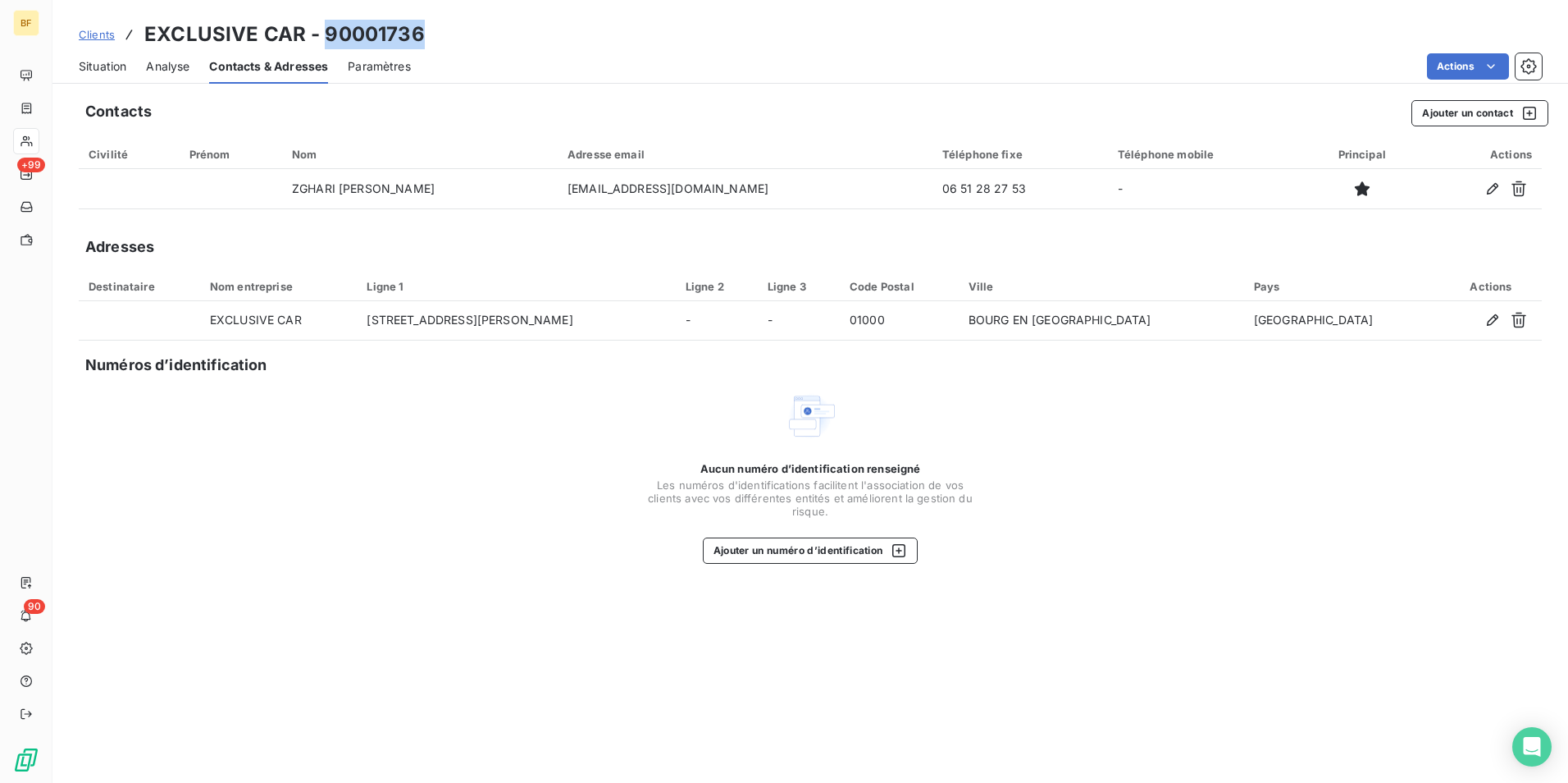
click at [114, 69] on span "Situation" at bounding box center [102, 66] width 47 height 17
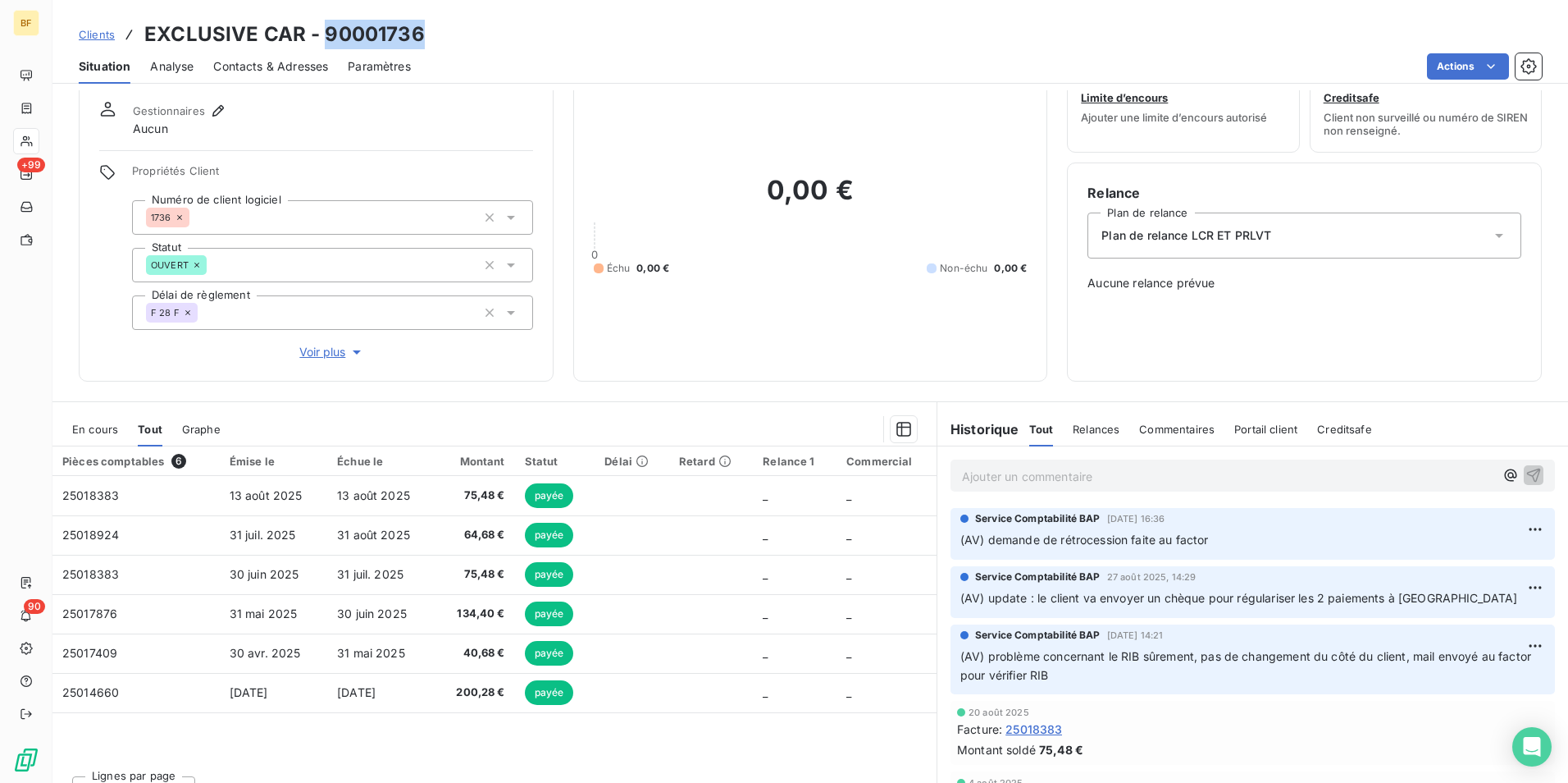
scroll to position [82, 0]
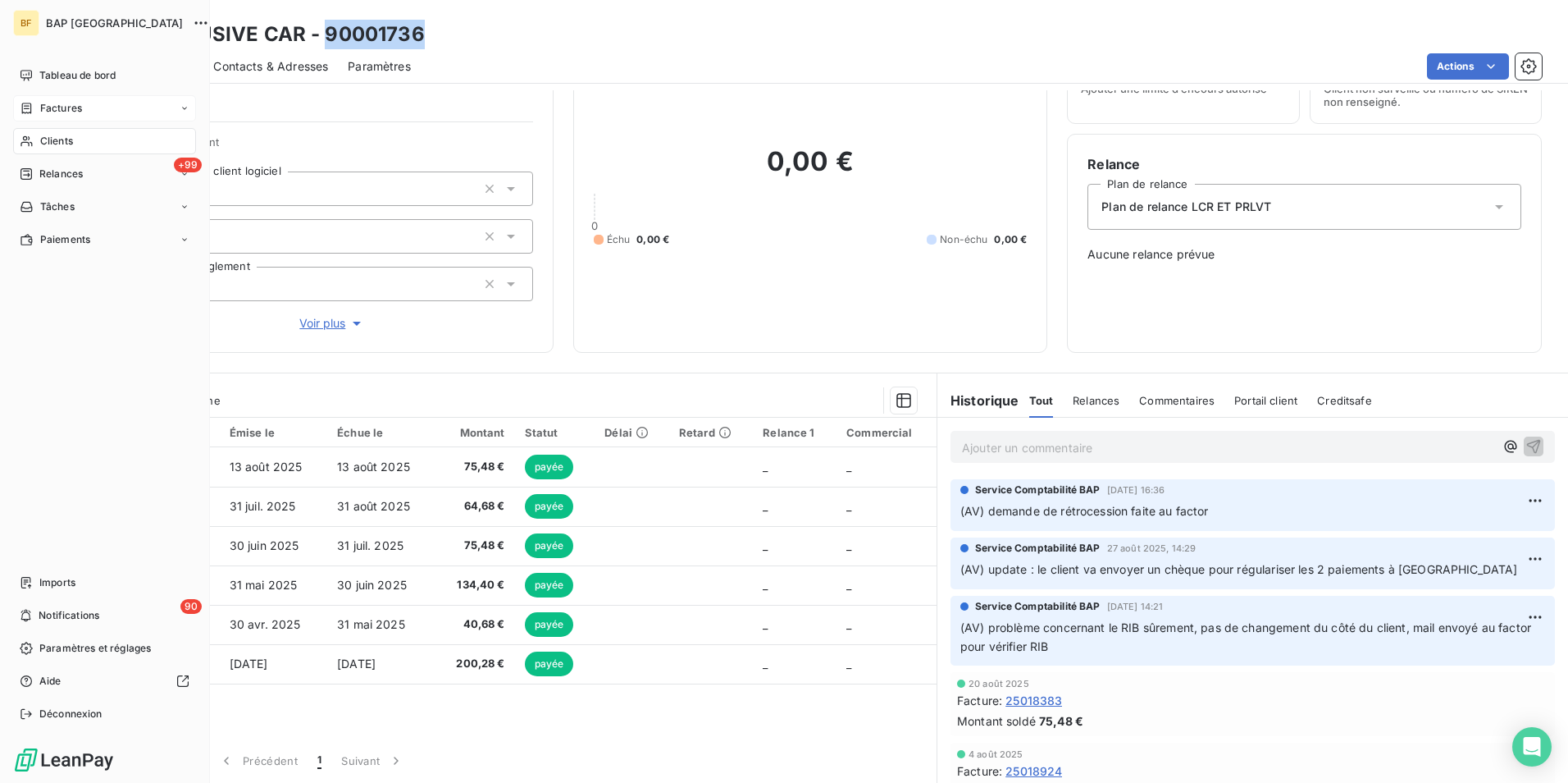
drag, startPoint x: 37, startPoint y: 140, endPoint x: 176, endPoint y: 117, distance: 140.9
click at [37, 140] on div "Clients" at bounding box center [104, 141] width 183 height 27
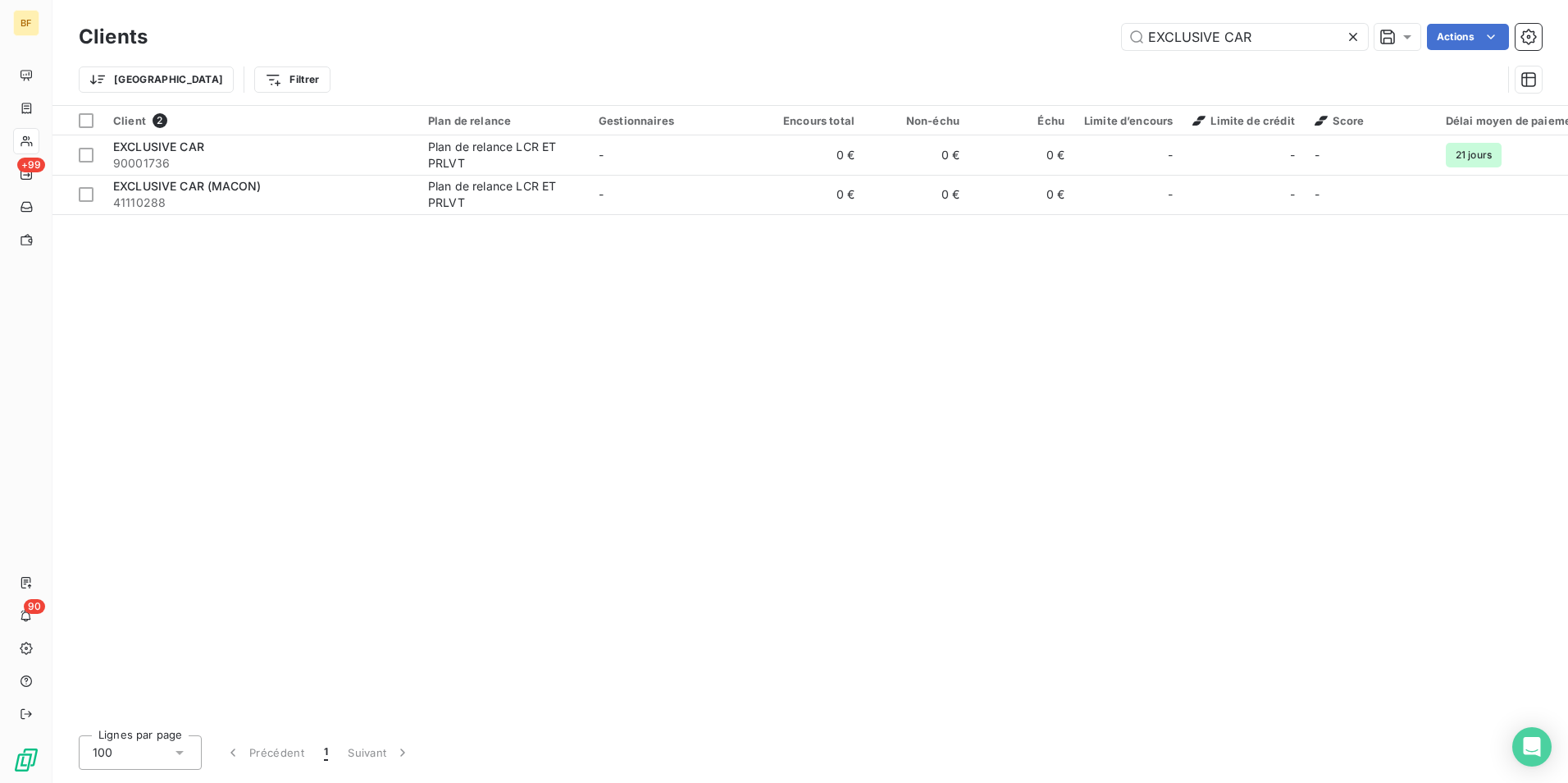
drag, startPoint x: 1261, startPoint y: 39, endPoint x: 899, endPoint y: -8, distance: 365.0
click at [899, 0] on html "BF +99 90 Clients EXCLUSIVE CAR Actions Trier Filtrer Client 2 Plan de relance …" at bounding box center [784, 392] width 1568 height 783
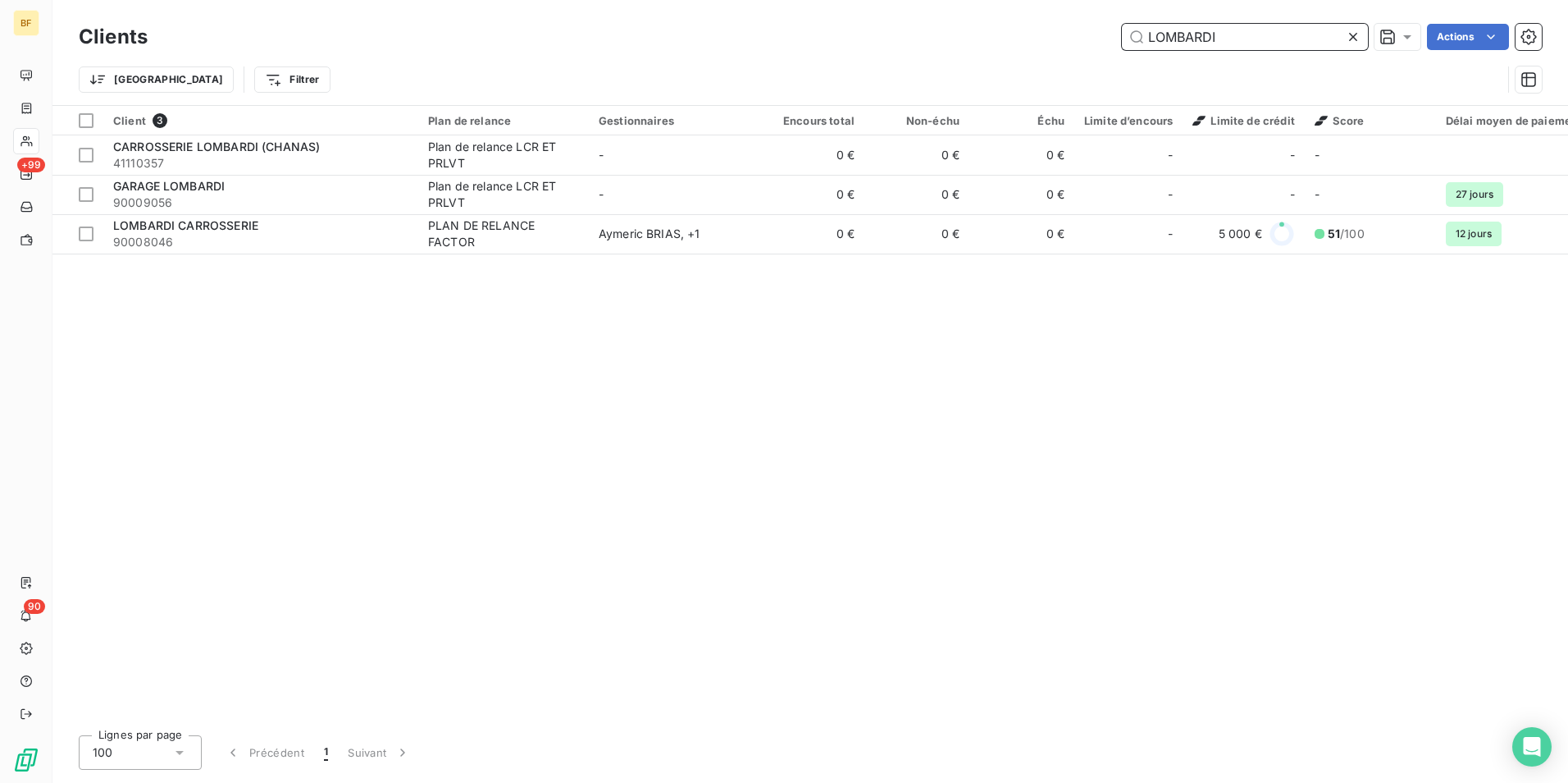
drag, startPoint x: 1247, startPoint y: 33, endPoint x: 906, endPoint y: -20, distance: 345.1
click at [906, 0] on html "BF +99 90 Clients LOMBARDI Actions Trier Filtrer Client 3 Plan de relance Gesti…" at bounding box center [784, 392] width 1568 height 783
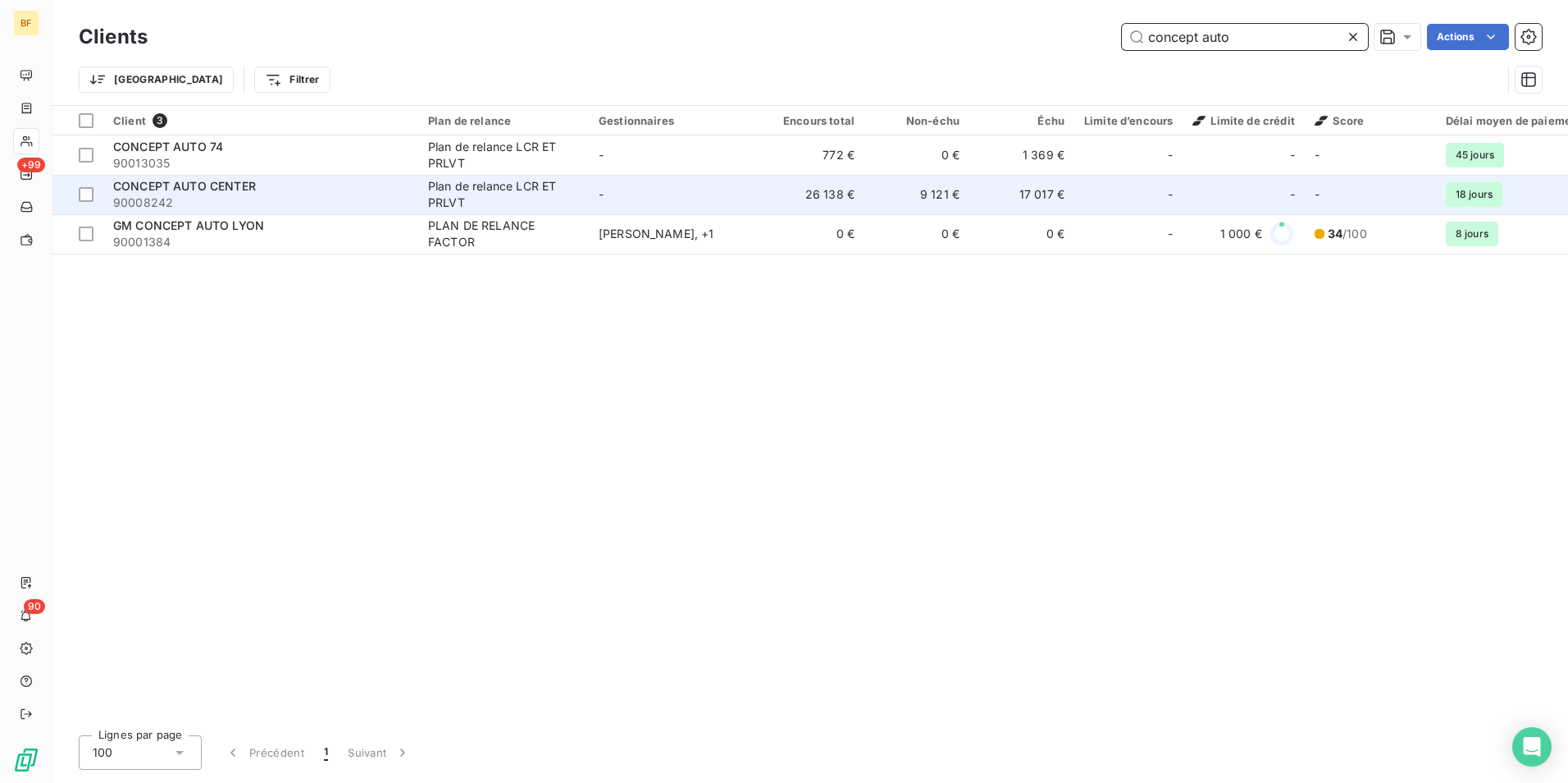
type input "concept auto"
click at [295, 196] on span "90008242" at bounding box center [261, 203] width 295 height 17
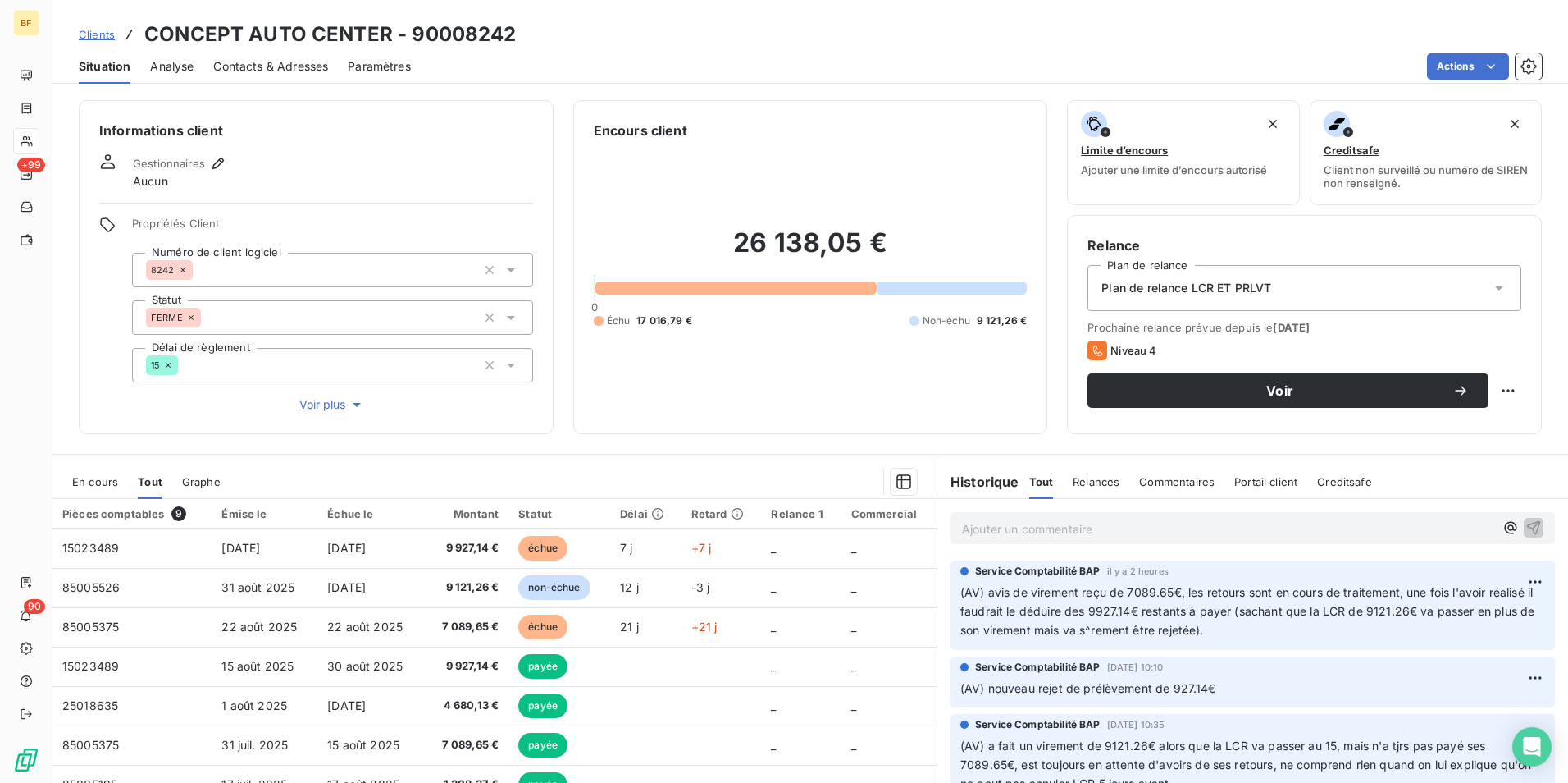
drag, startPoint x: 271, startPoint y: 66, endPoint x: 313, endPoint y: 79, distance: 44.0
click at [271, 66] on span "Contacts & Adresses" at bounding box center [271, 66] width 115 height 17
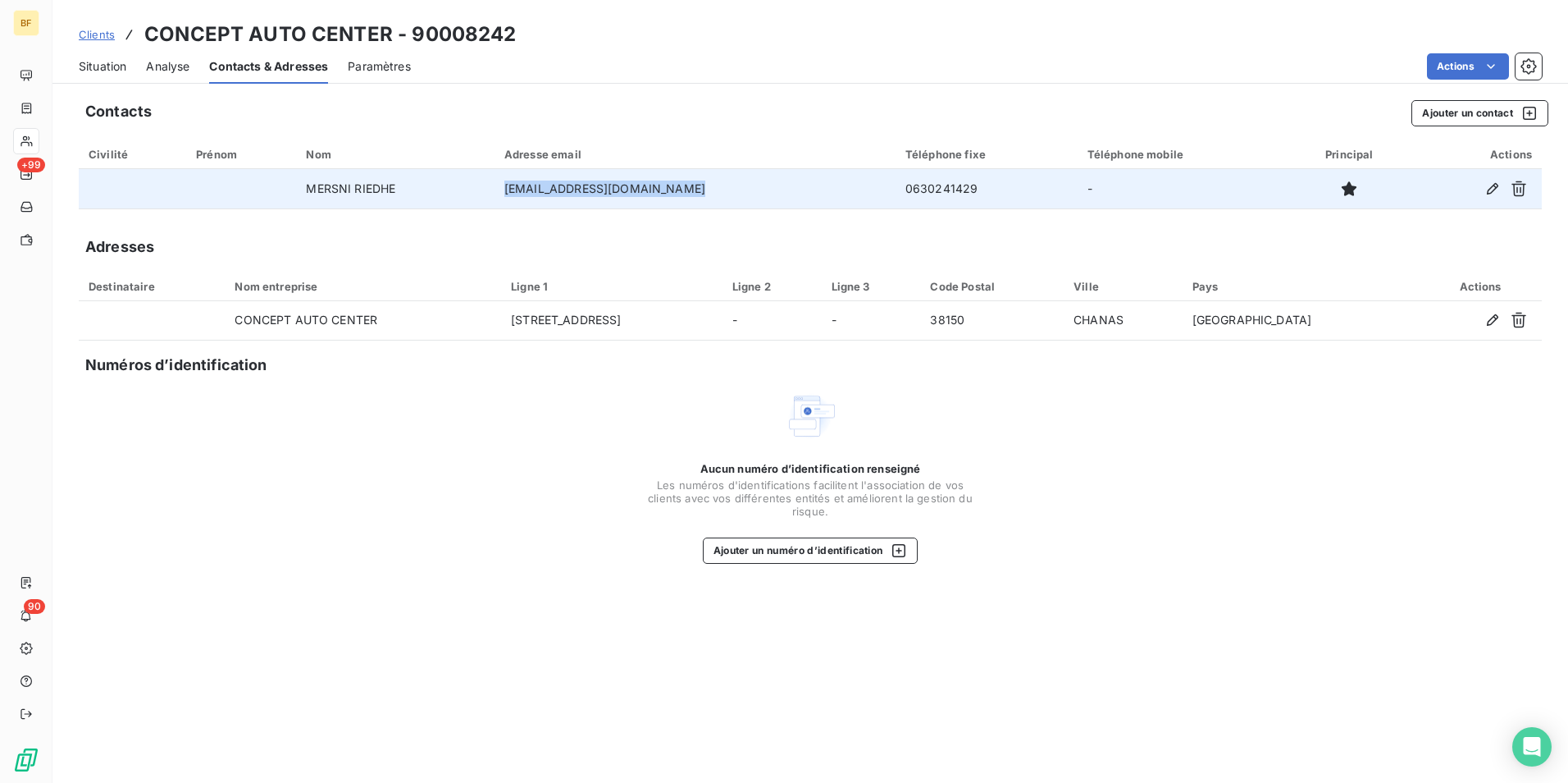
drag, startPoint x: 752, startPoint y: 190, endPoint x: 515, endPoint y: 186, distance: 237.0
click at [515, 186] on td "[EMAIL_ADDRESS][DOMAIN_NAME]" at bounding box center [695, 189] width 401 height 39
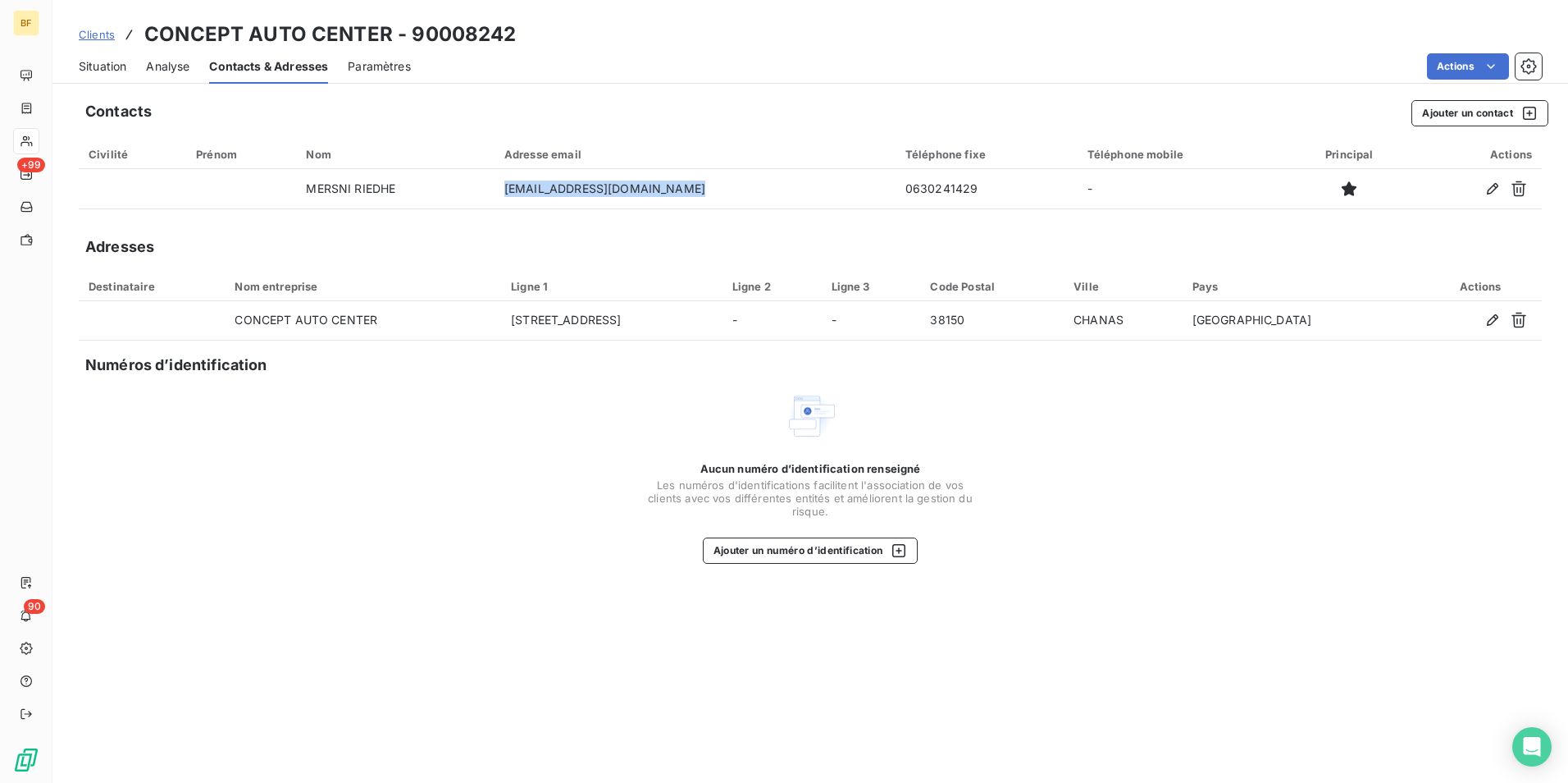
drag, startPoint x: 954, startPoint y: 77, endPoint x: 832, endPoint y: 110, distance: 126.4
click at [954, 77] on div "Actions" at bounding box center [987, 66] width 1112 height 27
click at [126, 73] on span "Situation" at bounding box center [102, 66] width 47 height 17
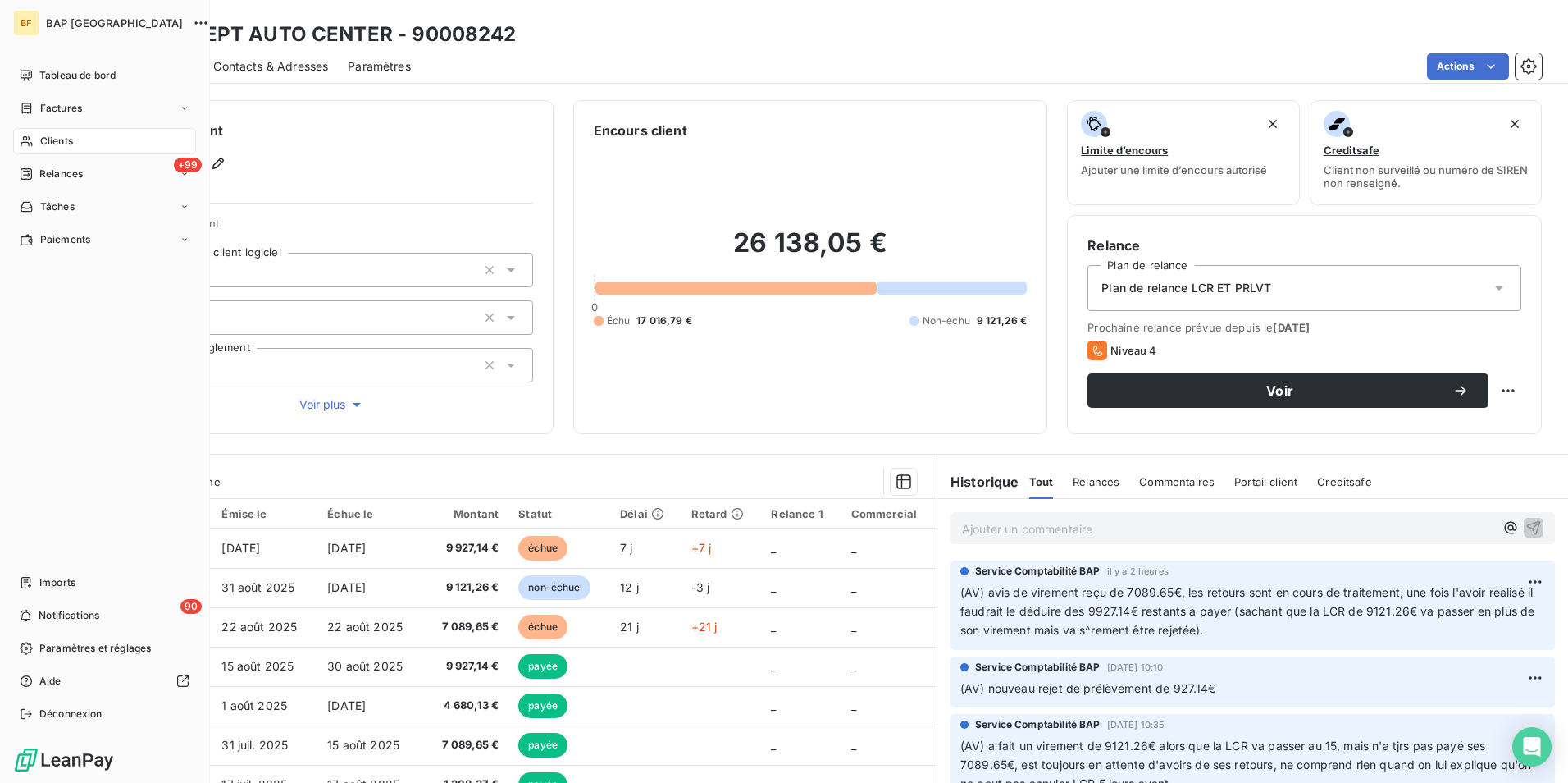
click at [33, 146] on div "Clients" at bounding box center [104, 141] width 183 height 27
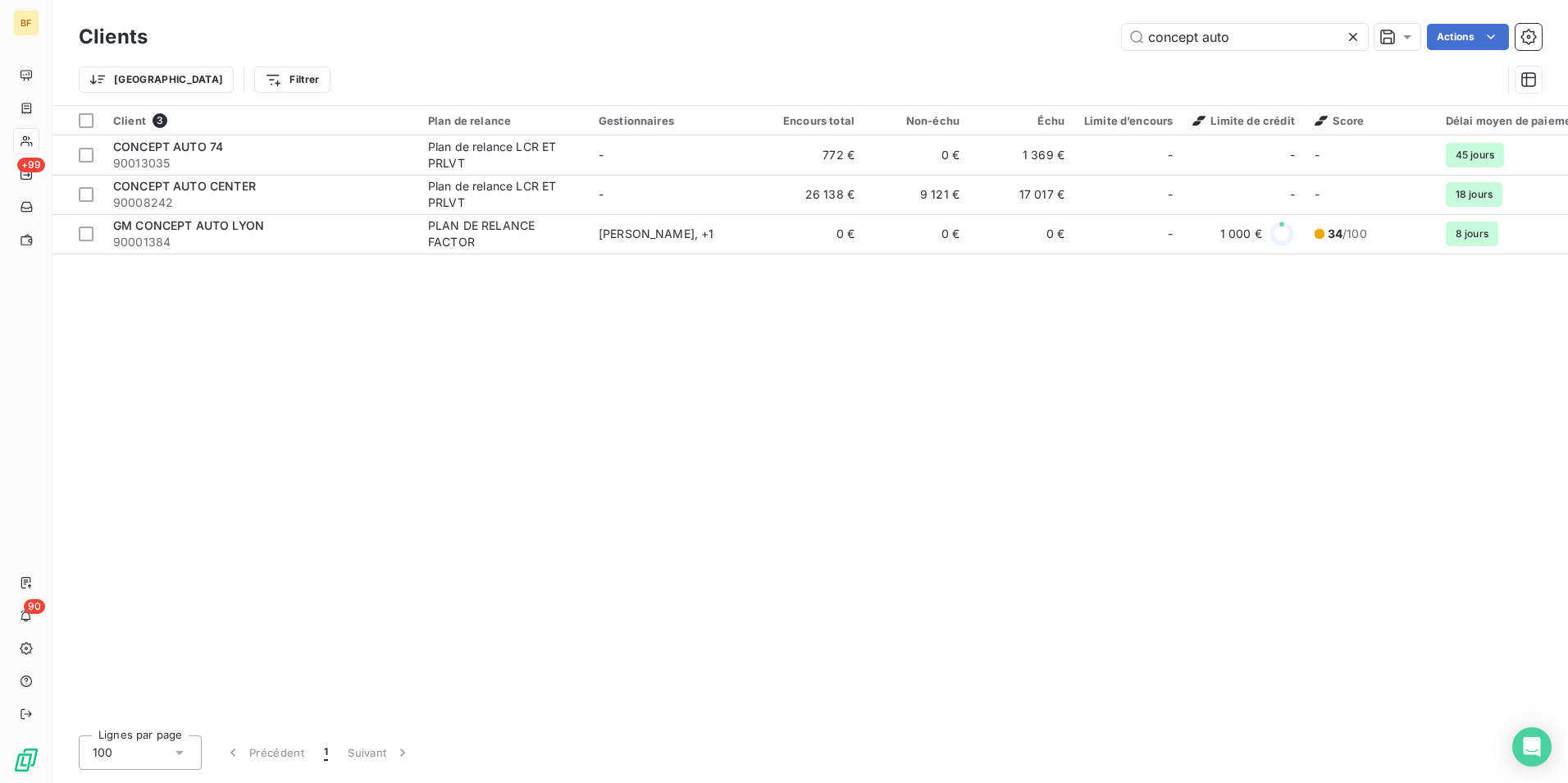
drag, startPoint x: 1270, startPoint y: 31, endPoint x: 1003, endPoint y: 0, distance: 268.8
click at [1003, 0] on div "Clients concept auto Actions Trier Filtrer" at bounding box center [810, 52] width 1516 height 105
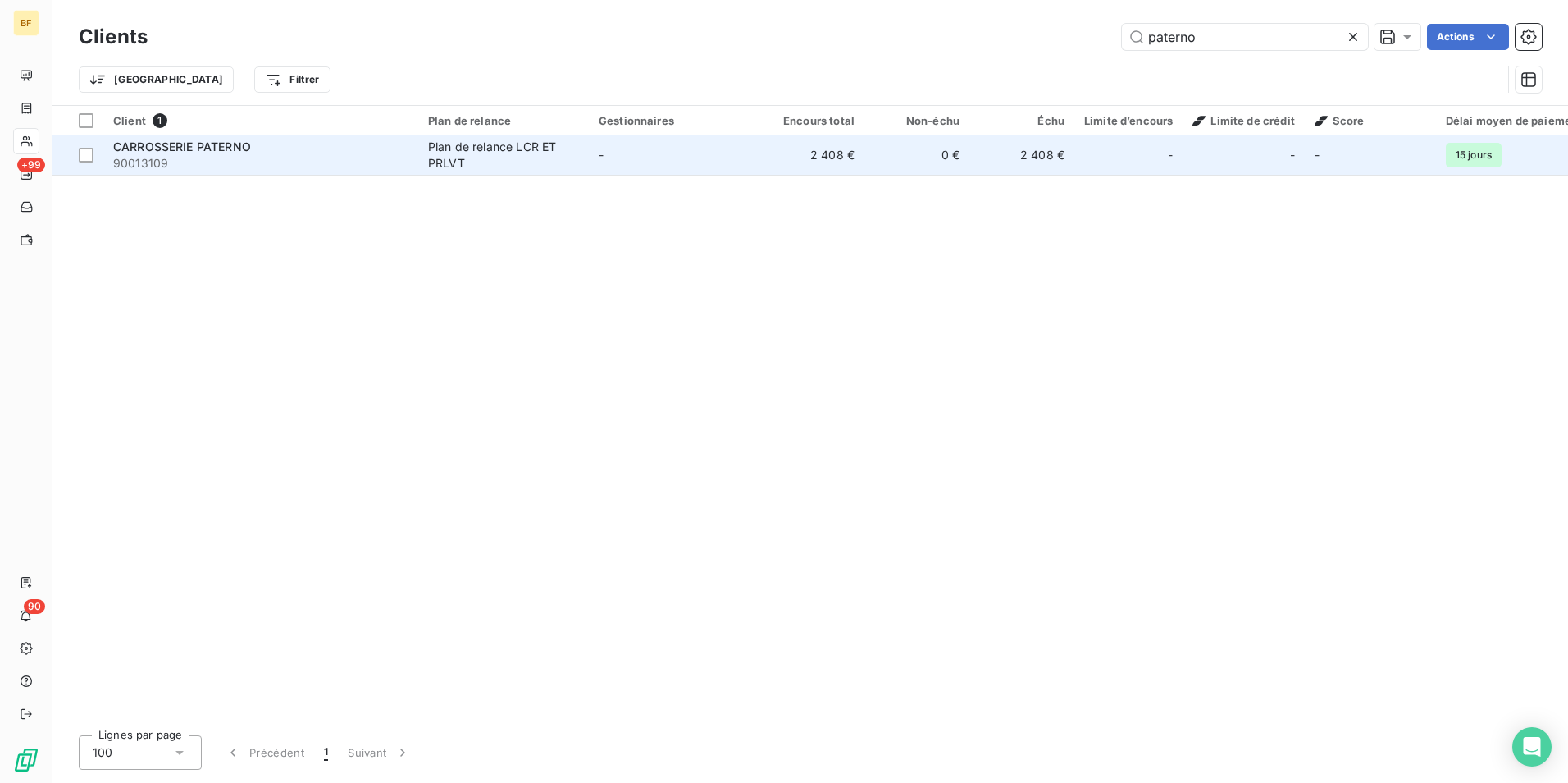
type input "paterno"
click at [544, 160] on div "Plan de relance LCR ET PRLVT" at bounding box center [503, 154] width 151 height 32
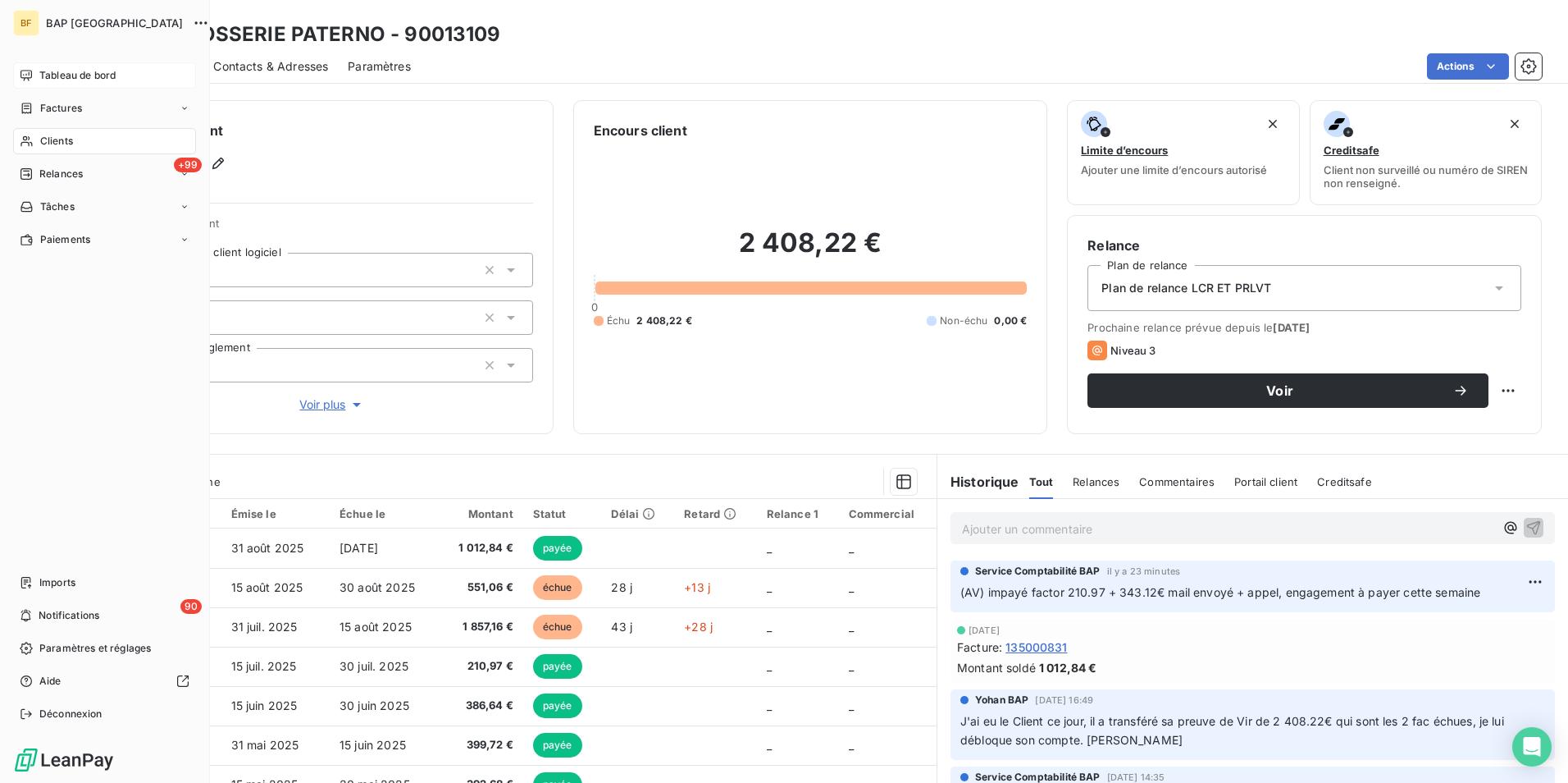
click at [61, 68] on span "Tableau de bord" at bounding box center [78, 75] width 77 height 15
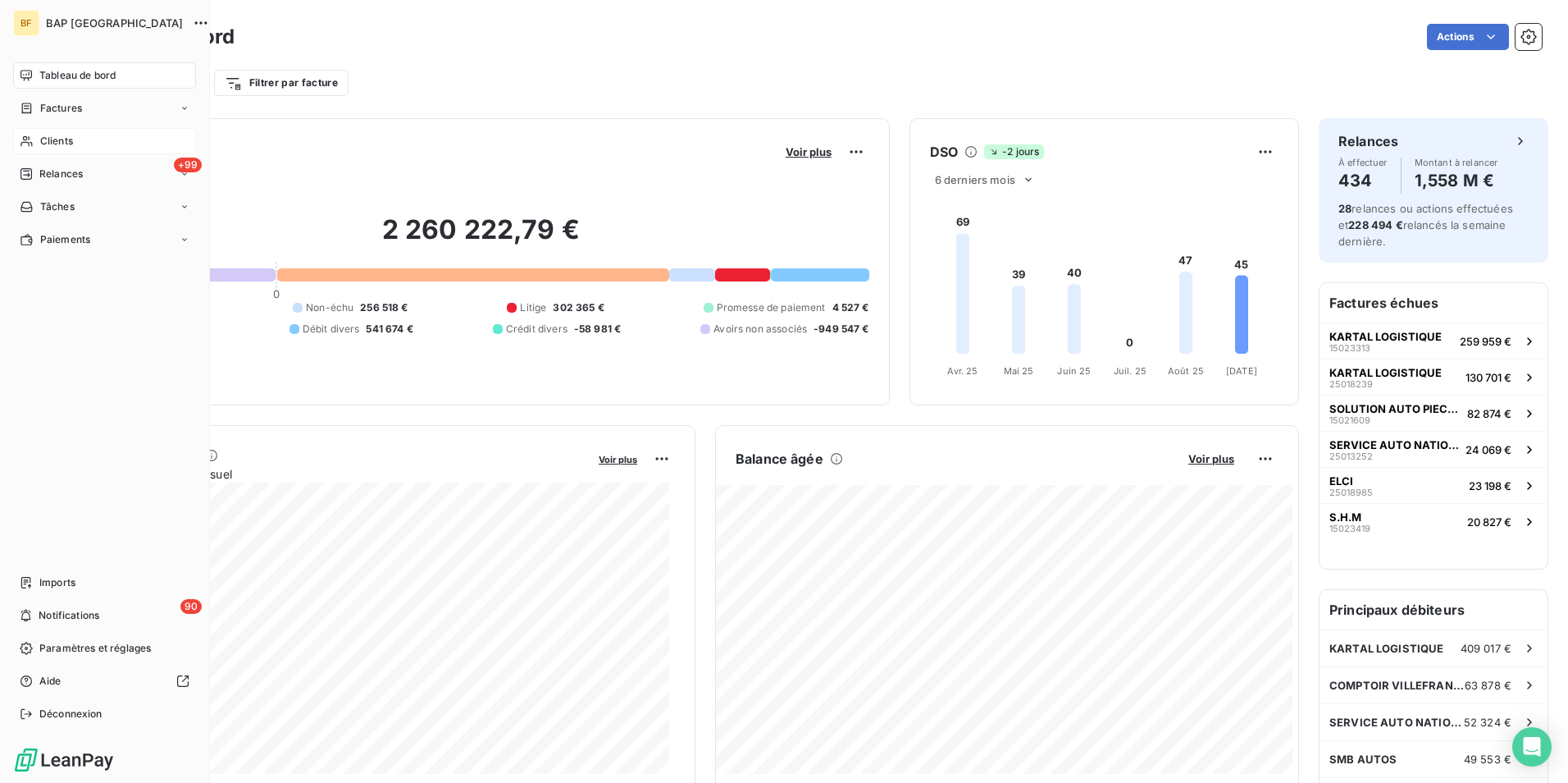
click at [77, 139] on div "Clients" at bounding box center [104, 141] width 183 height 27
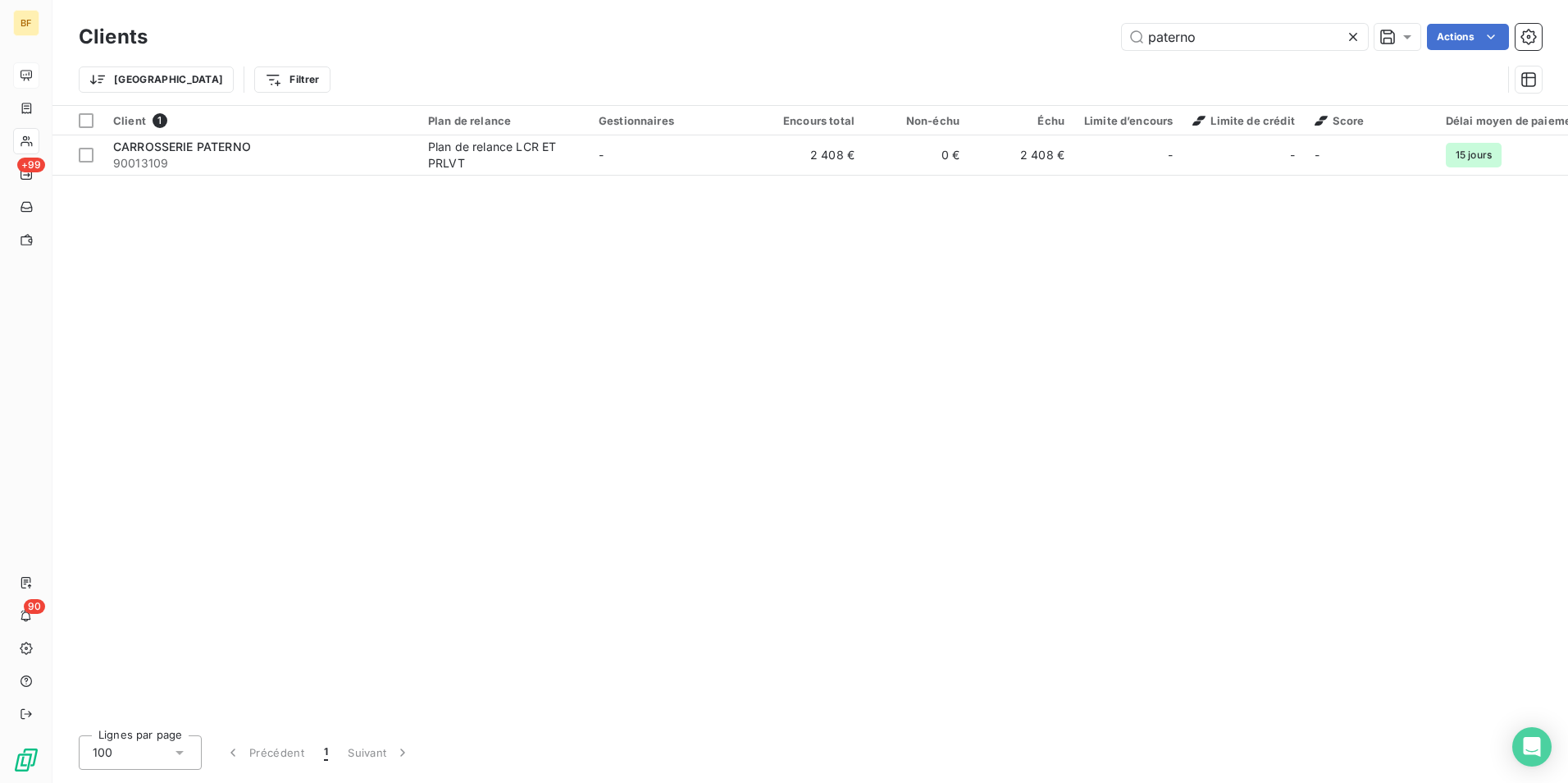
drag, startPoint x: 1230, startPoint y: 36, endPoint x: 1024, endPoint y: 33, distance: 206.0
click at [1024, 33] on div "paterno Actions" at bounding box center [855, 36] width 1375 height 27
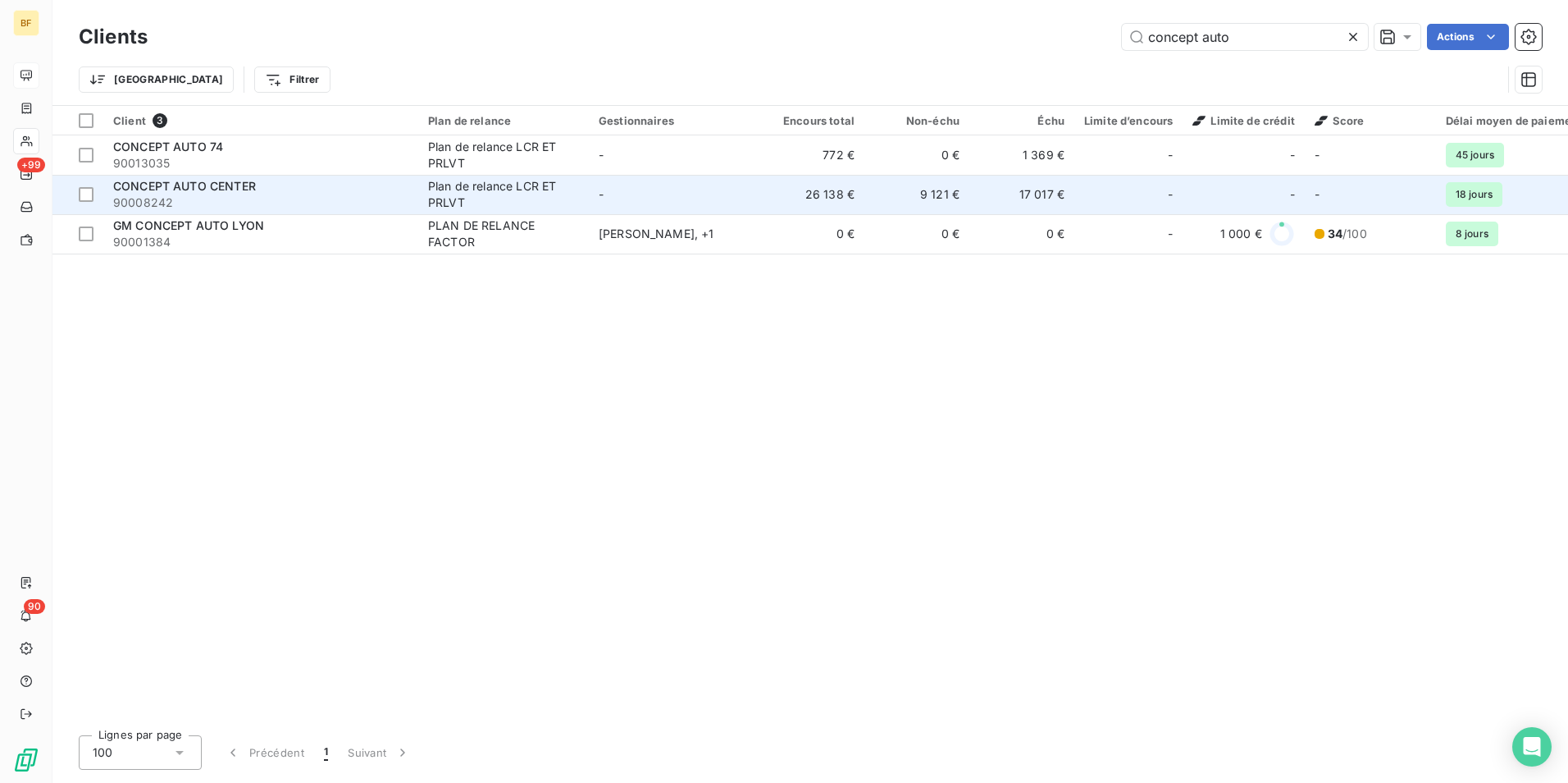
type input "concept auto"
click at [379, 181] on div "CONCEPT AUTO CENTER" at bounding box center [261, 186] width 295 height 17
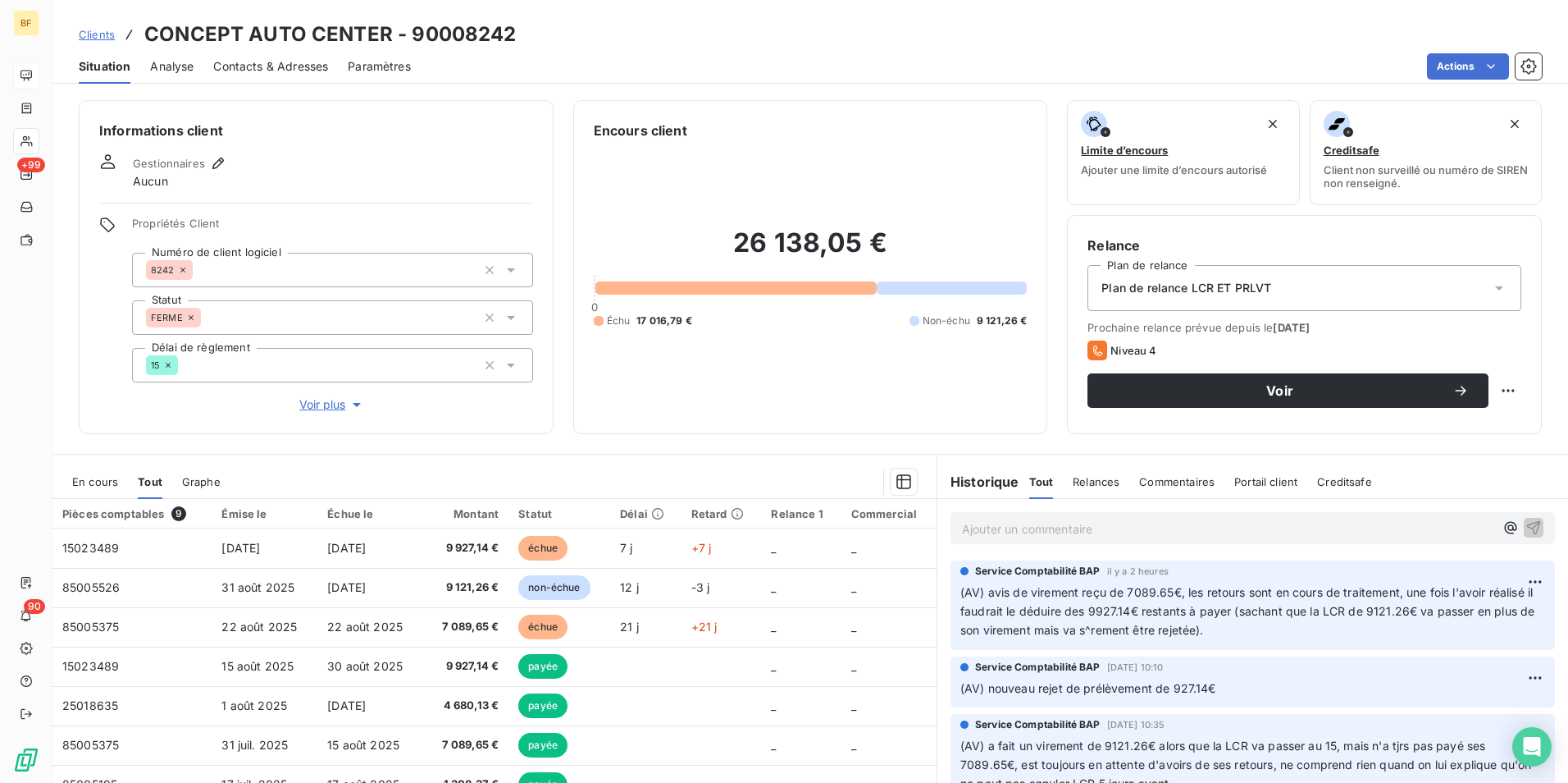
click at [309, 66] on span "Contacts & Adresses" at bounding box center [271, 66] width 115 height 17
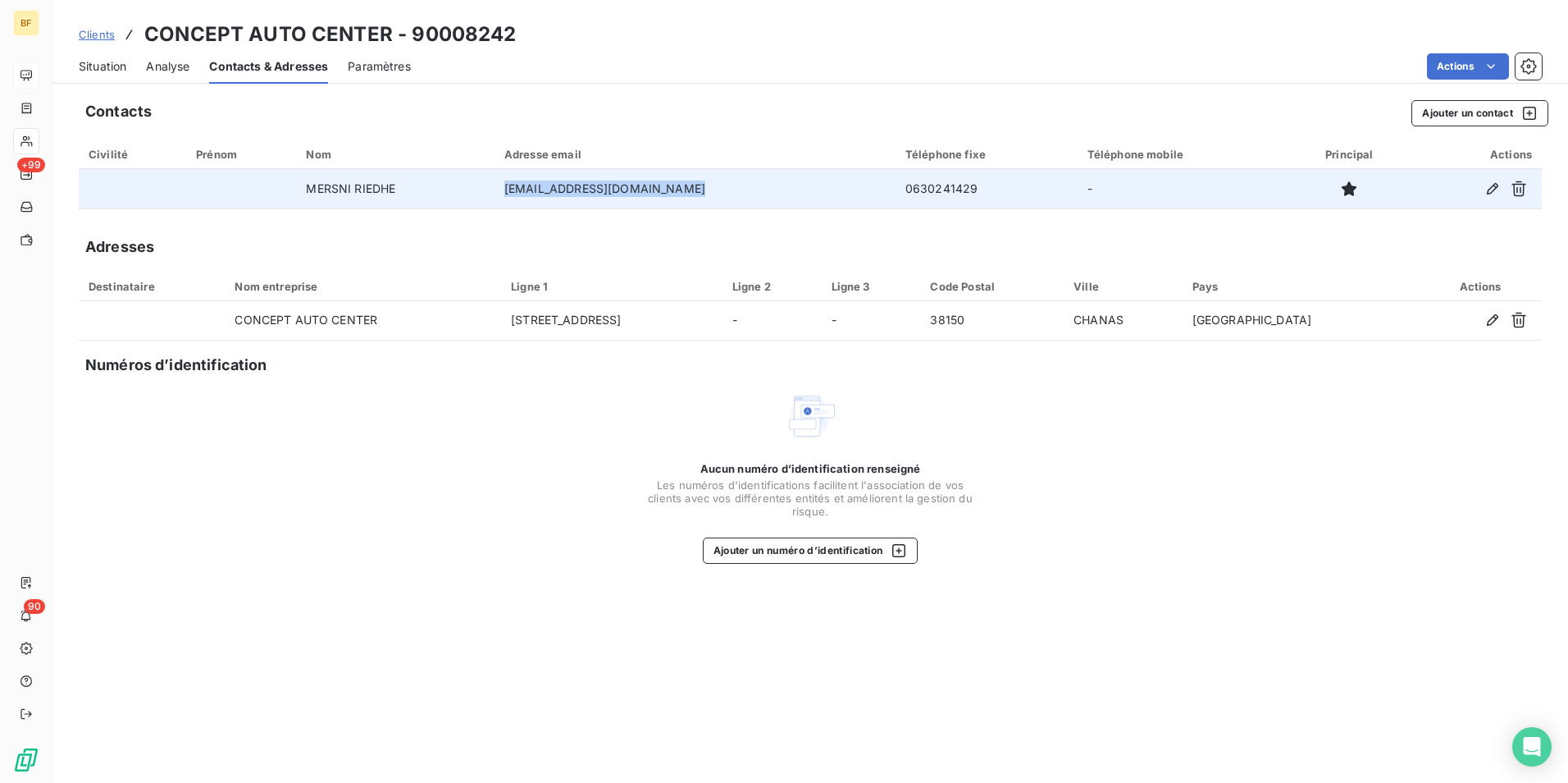
drag, startPoint x: 719, startPoint y: 185, endPoint x: 515, endPoint y: 183, distance: 204.0
click at [515, 183] on td "[EMAIL_ADDRESS][DOMAIN_NAME]" at bounding box center [695, 189] width 401 height 39
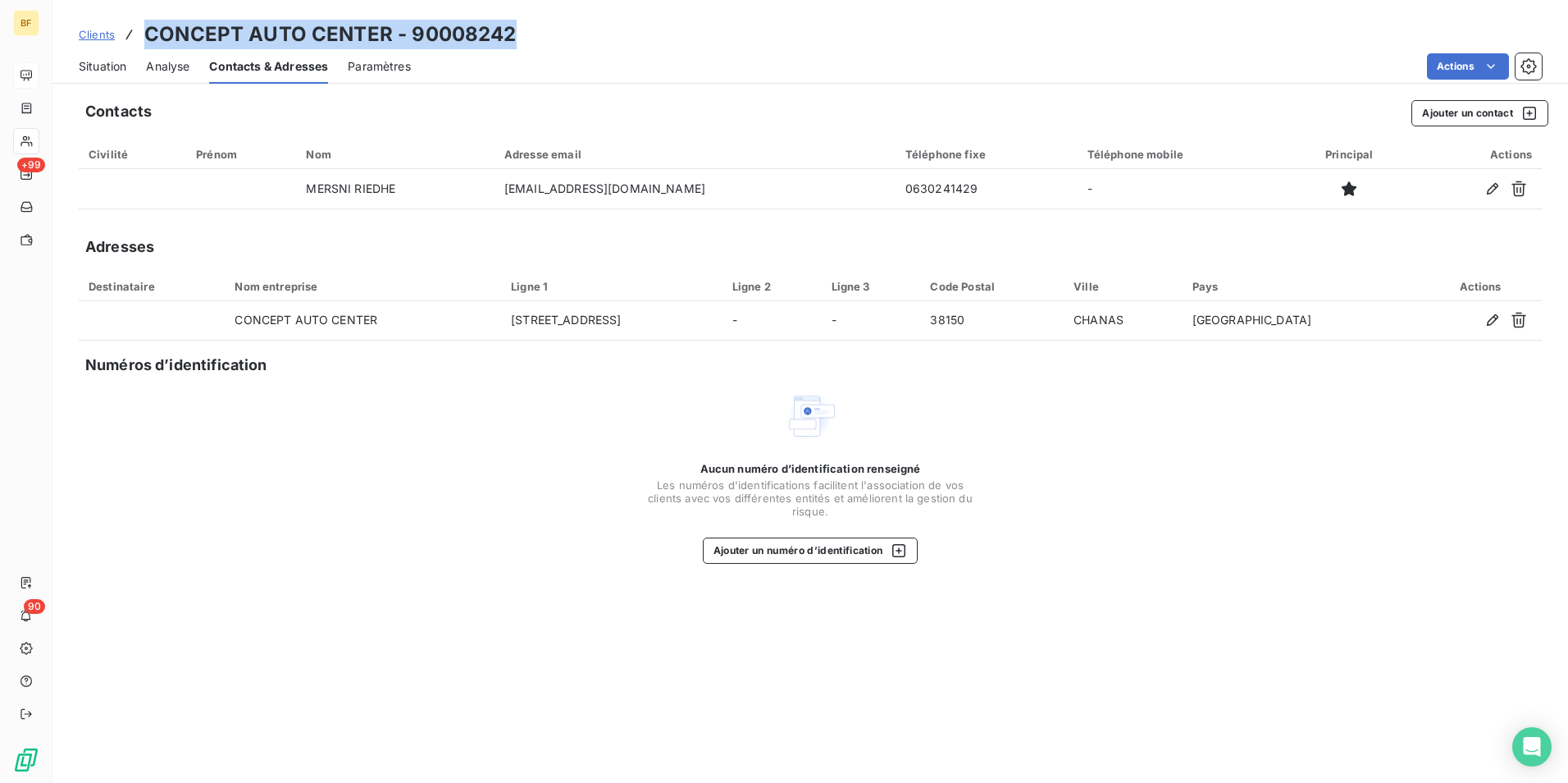
drag, startPoint x: 541, startPoint y: 36, endPoint x: 146, endPoint y: 22, distance: 395.2
click at [146, 22] on div "Clients CONCEPT AUTO CENTER - 90008242" at bounding box center [810, 34] width 1516 height 30
click at [95, 73] on span "Situation" at bounding box center [102, 66] width 47 height 17
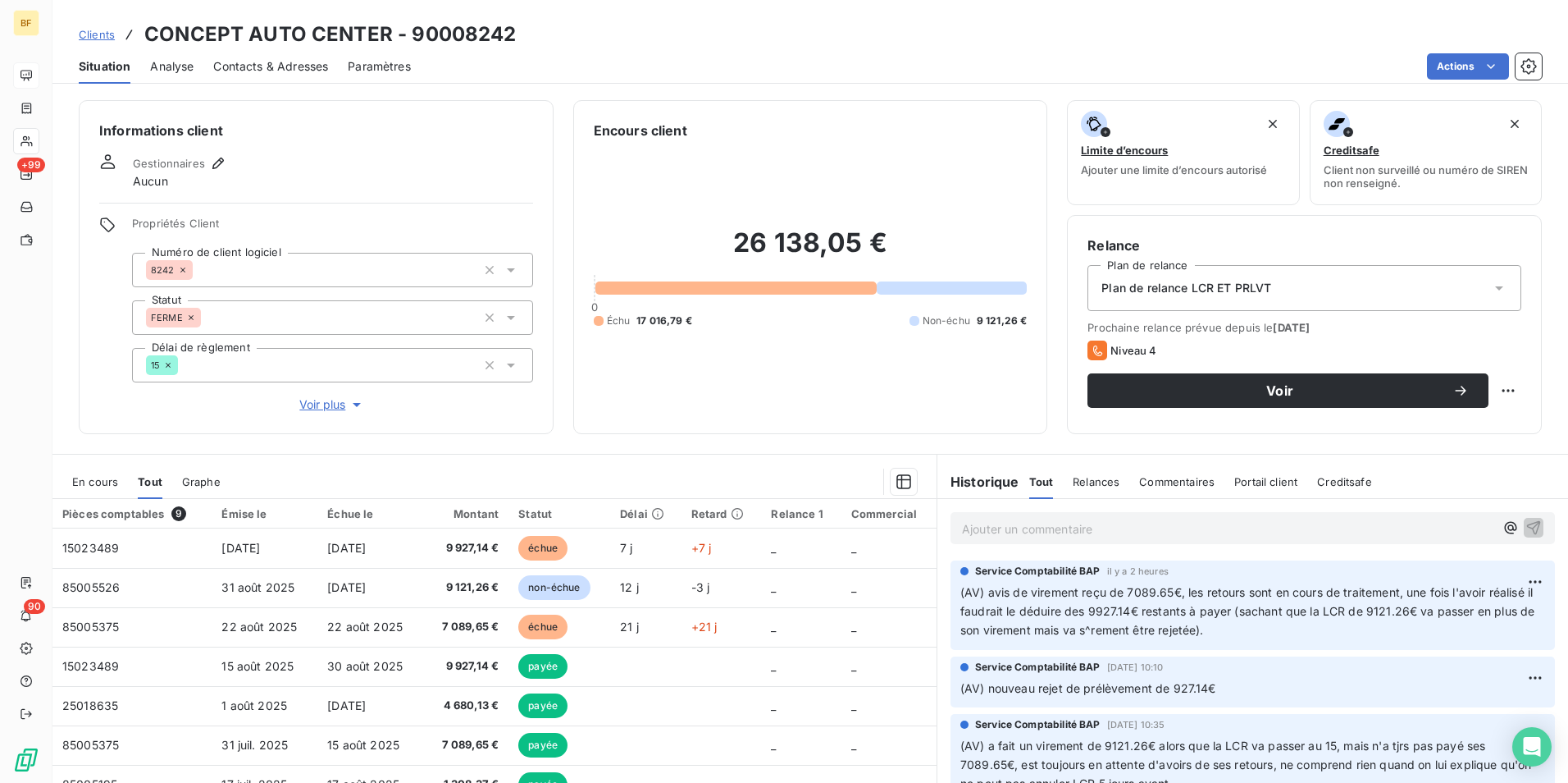
click at [1104, 533] on p "Ajouter un commentaire ﻿" at bounding box center [1228, 528] width 532 height 21
click at [1131, 538] on div "(AV) solde envoyé," at bounding box center [1253, 526] width 605 height 30
click at [1124, 526] on p "(AV) solde envoyé," at bounding box center [1228, 527] width 532 height 19
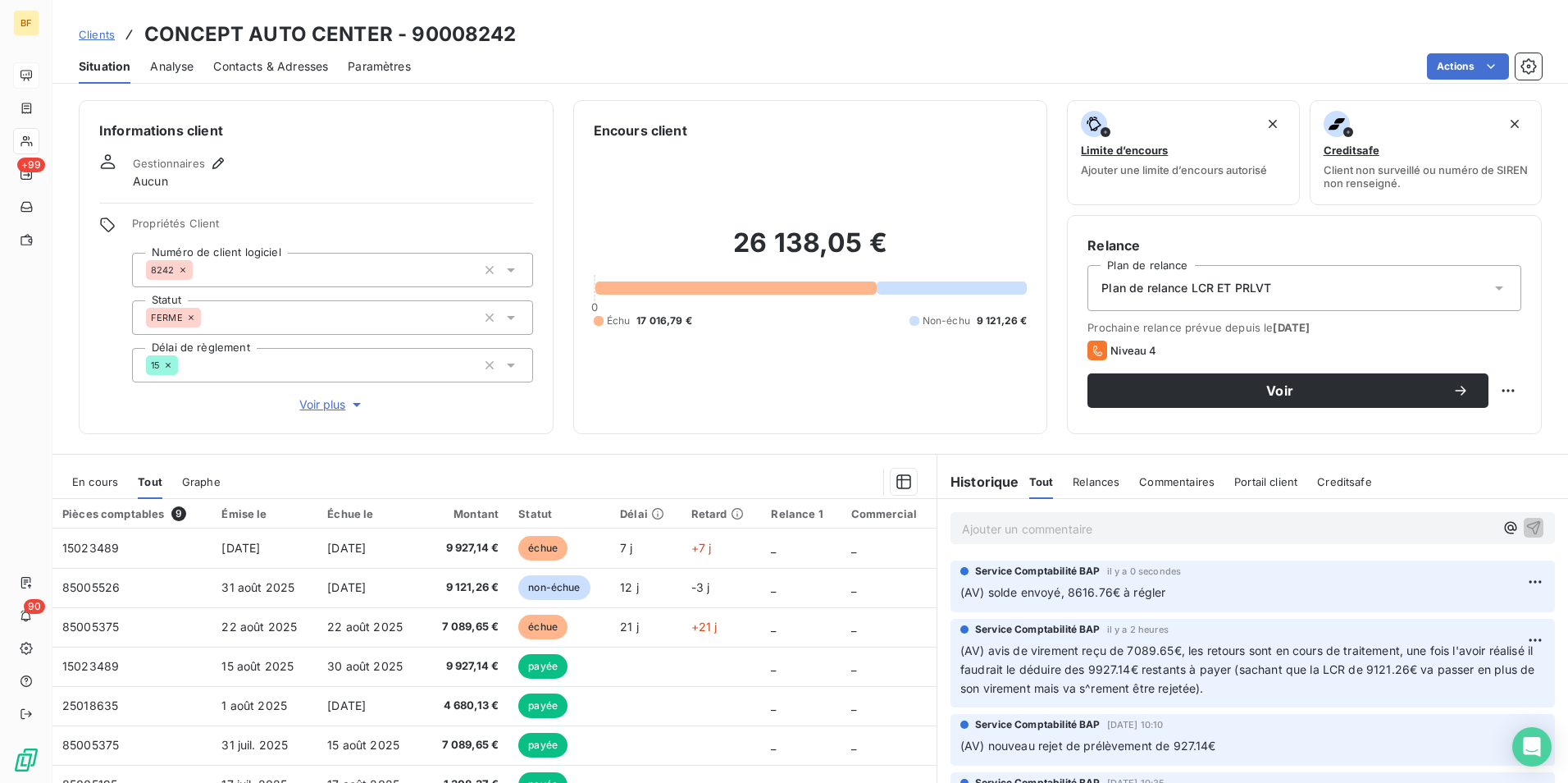
click at [735, 410] on div "26 138,05 € 0 Échu 17 016,79 € Non-échu 9 121,26 €" at bounding box center [811, 277] width 434 height 273
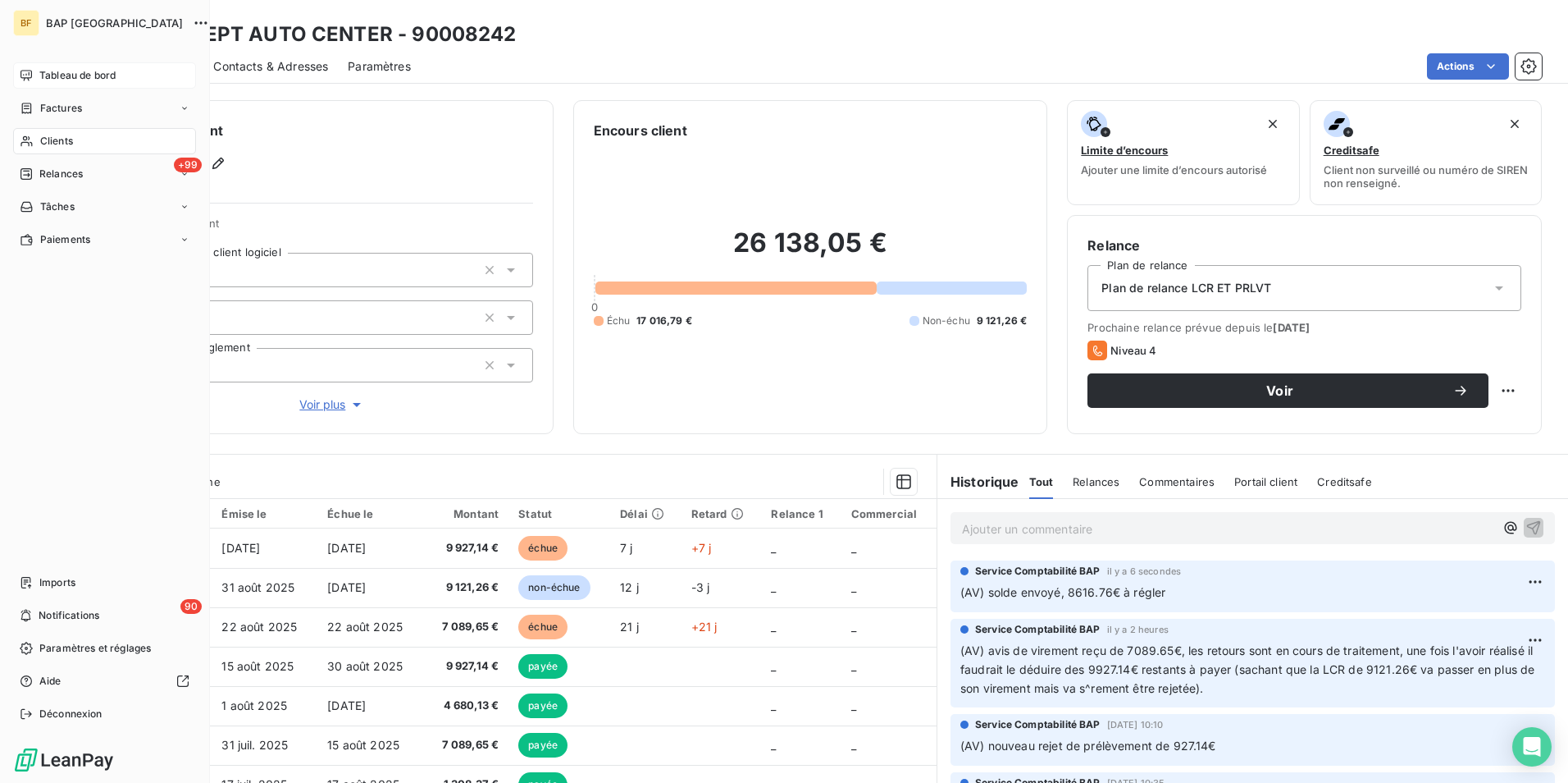
click at [35, 135] on div "Clients" at bounding box center [104, 141] width 183 height 27
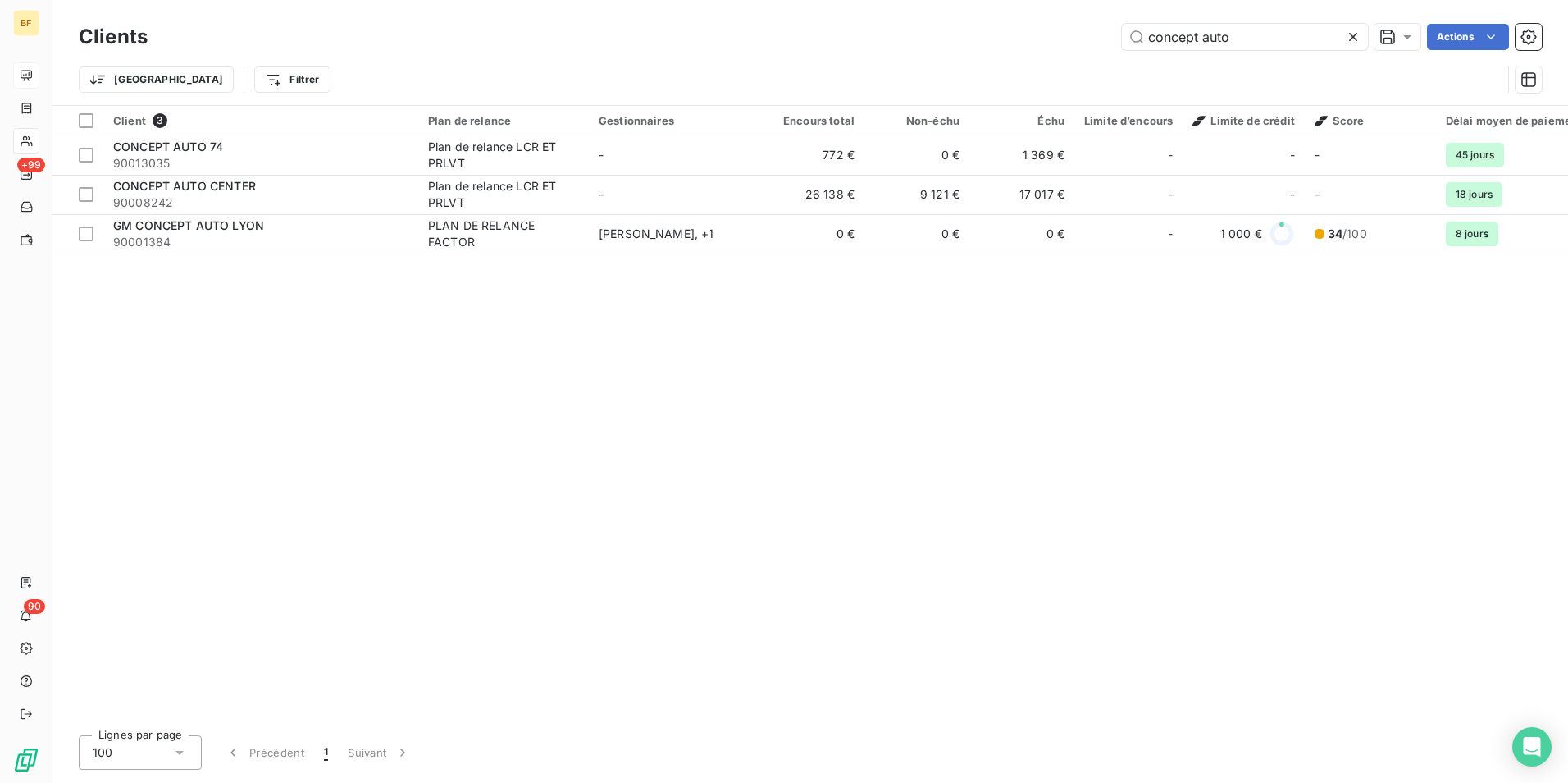
drag, startPoint x: 1260, startPoint y: 29, endPoint x: 1032, endPoint y: 29, distance: 228.0
click at [1040, 31] on div "concept auto Actions" at bounding box center [855, 36] width 1375 height 27
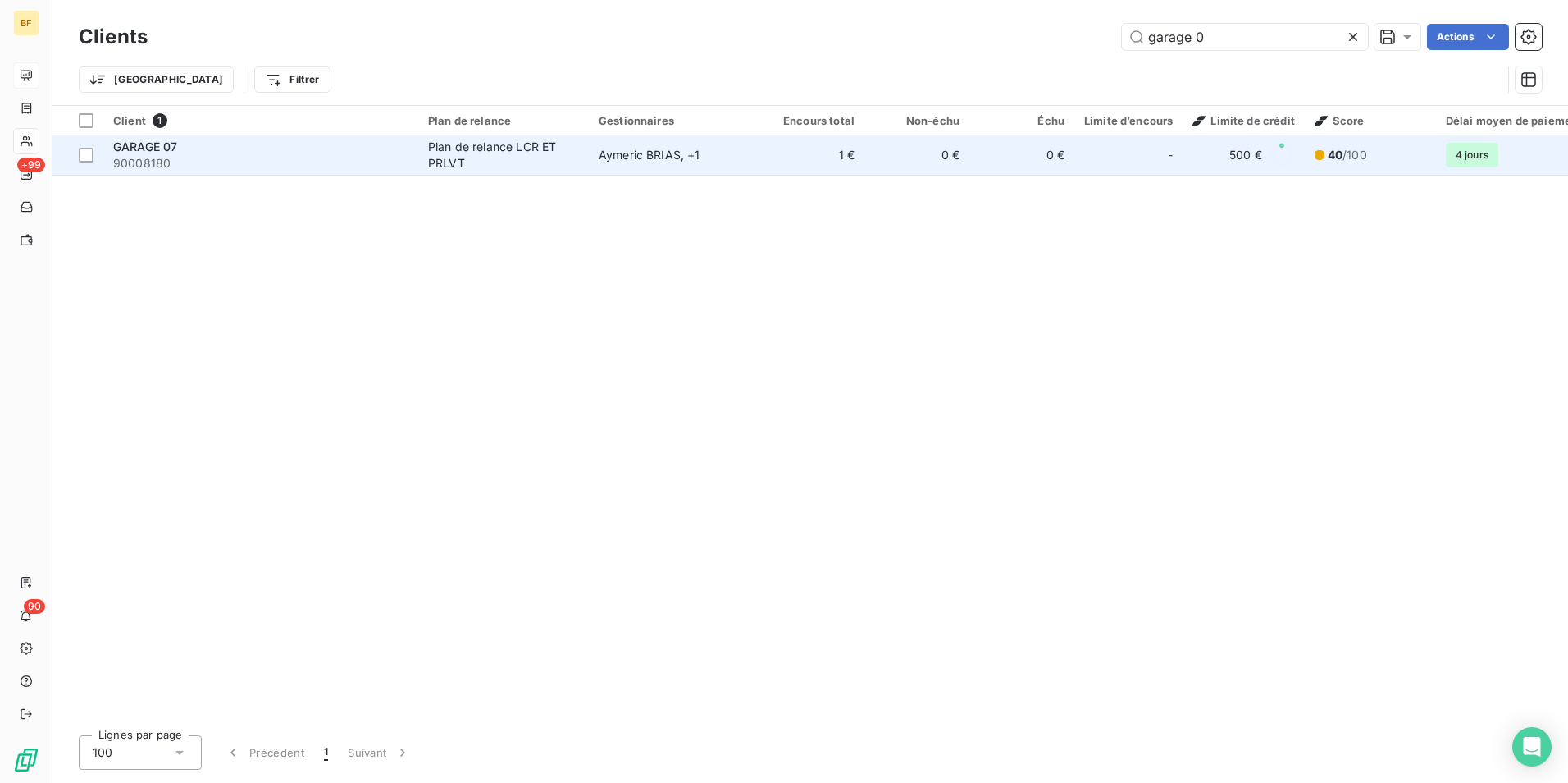
type input "garage 0"
click at [771, 150] on td "1 €" at bounding box center [812, 155] width 105 height 39
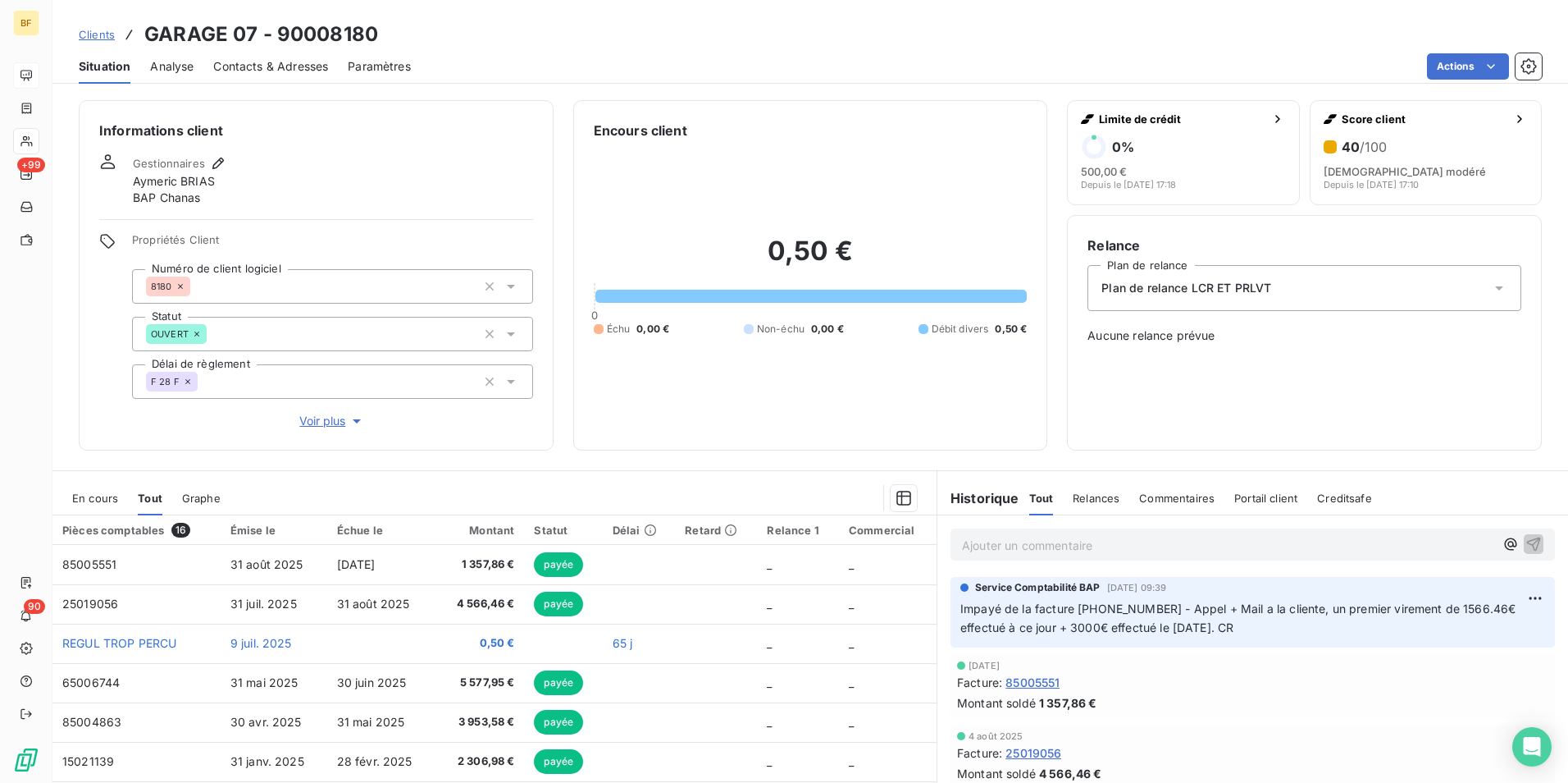
scroll to position [82, 0]
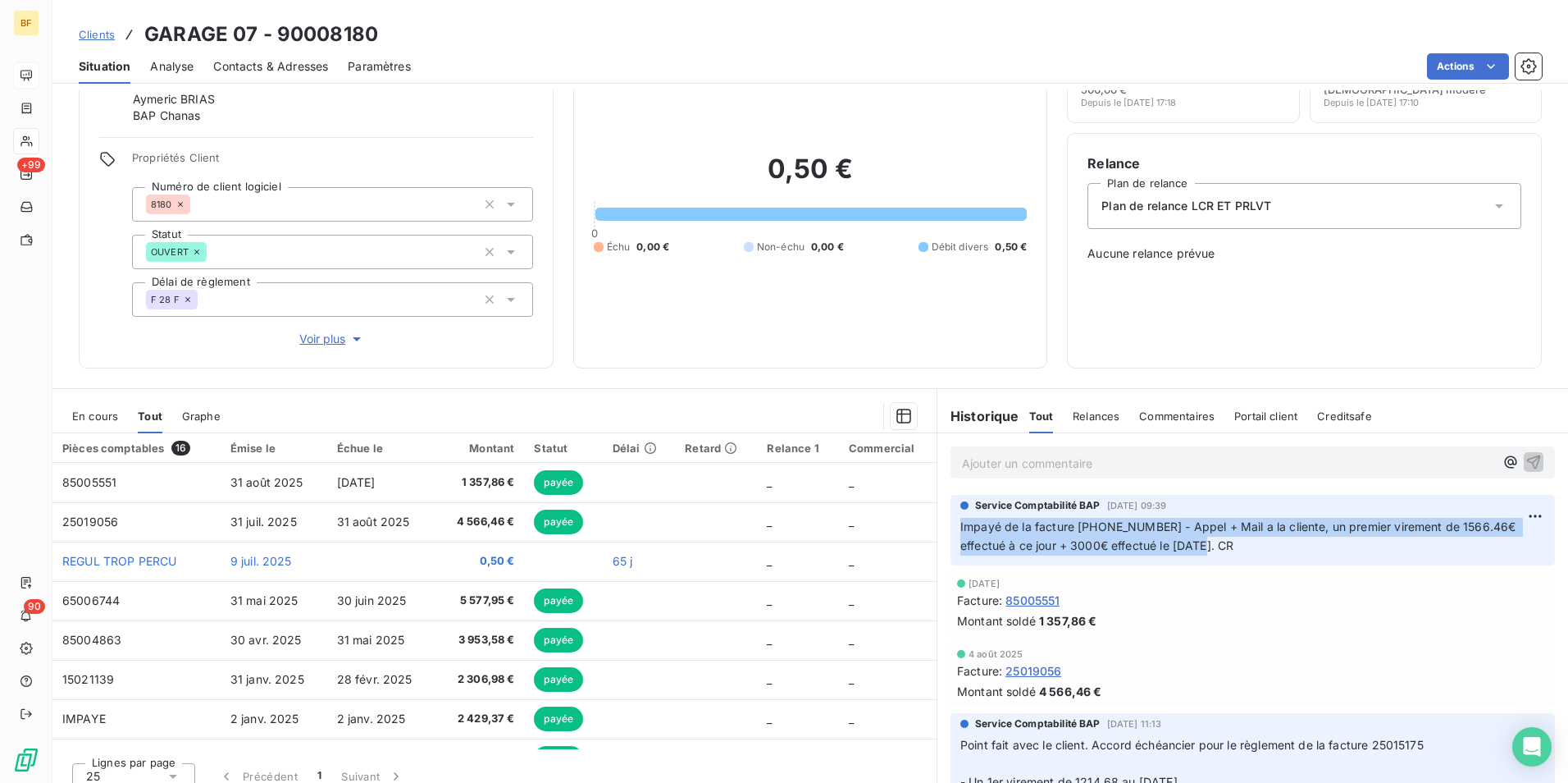
drag, startPoint x: 1177, startPoint y: 546, endPoint x: 946, endPoint y: 530, distance: 231.6
click at [951, 530] on div "Service Comptabilité BAP [DATE] 09:39 Impayé de la facture [PHONE_NUMBER] - App…" at bounding box center [1253, 530] width 605 height 71
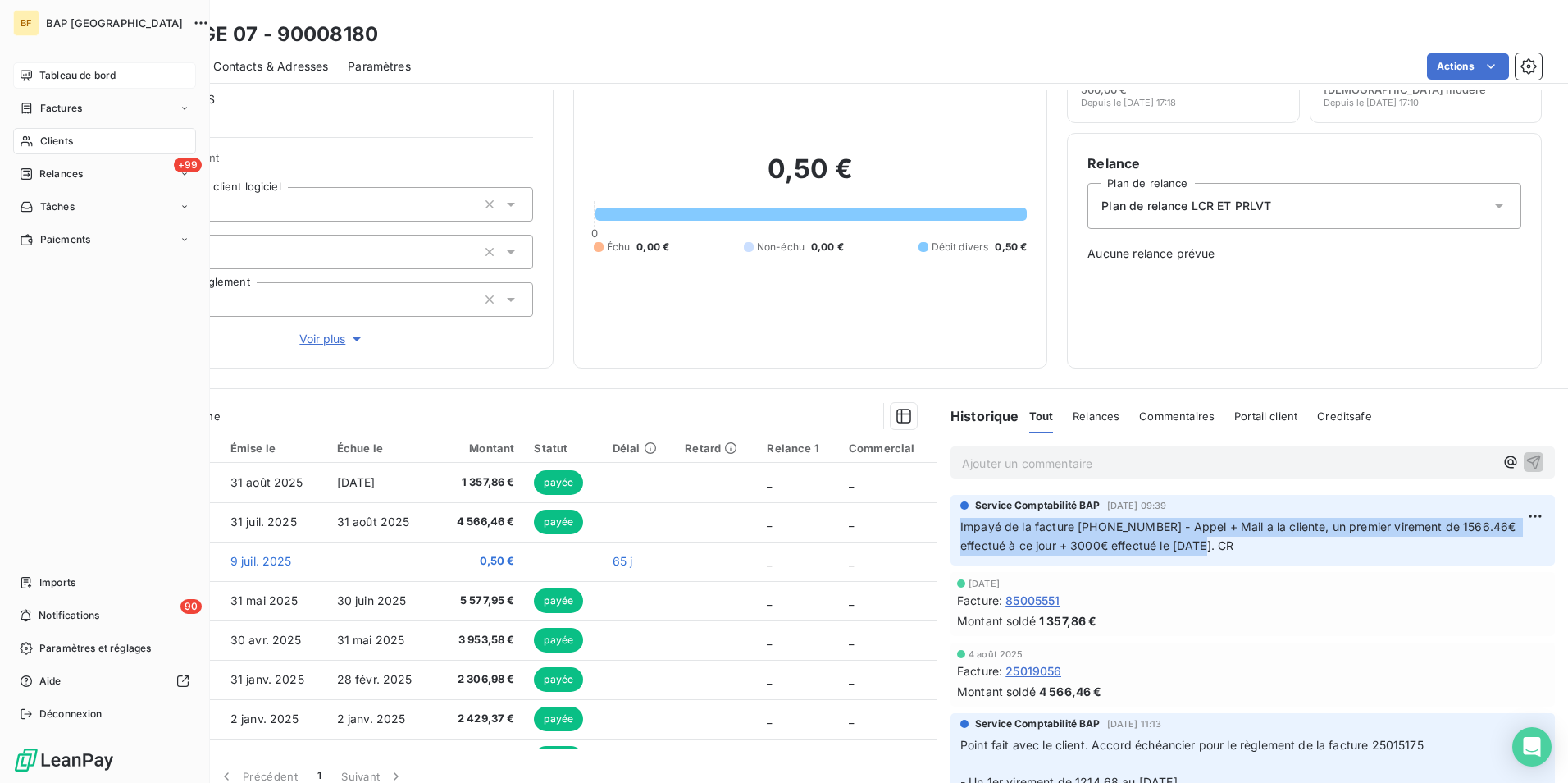
drag, startPoint x: 29, startPoint y: 142, endPoint x: 501, endPoint y: 96, distance: 474.2
click at [29, 142] on icon at bounding box center [27, 141] width 14 height 13
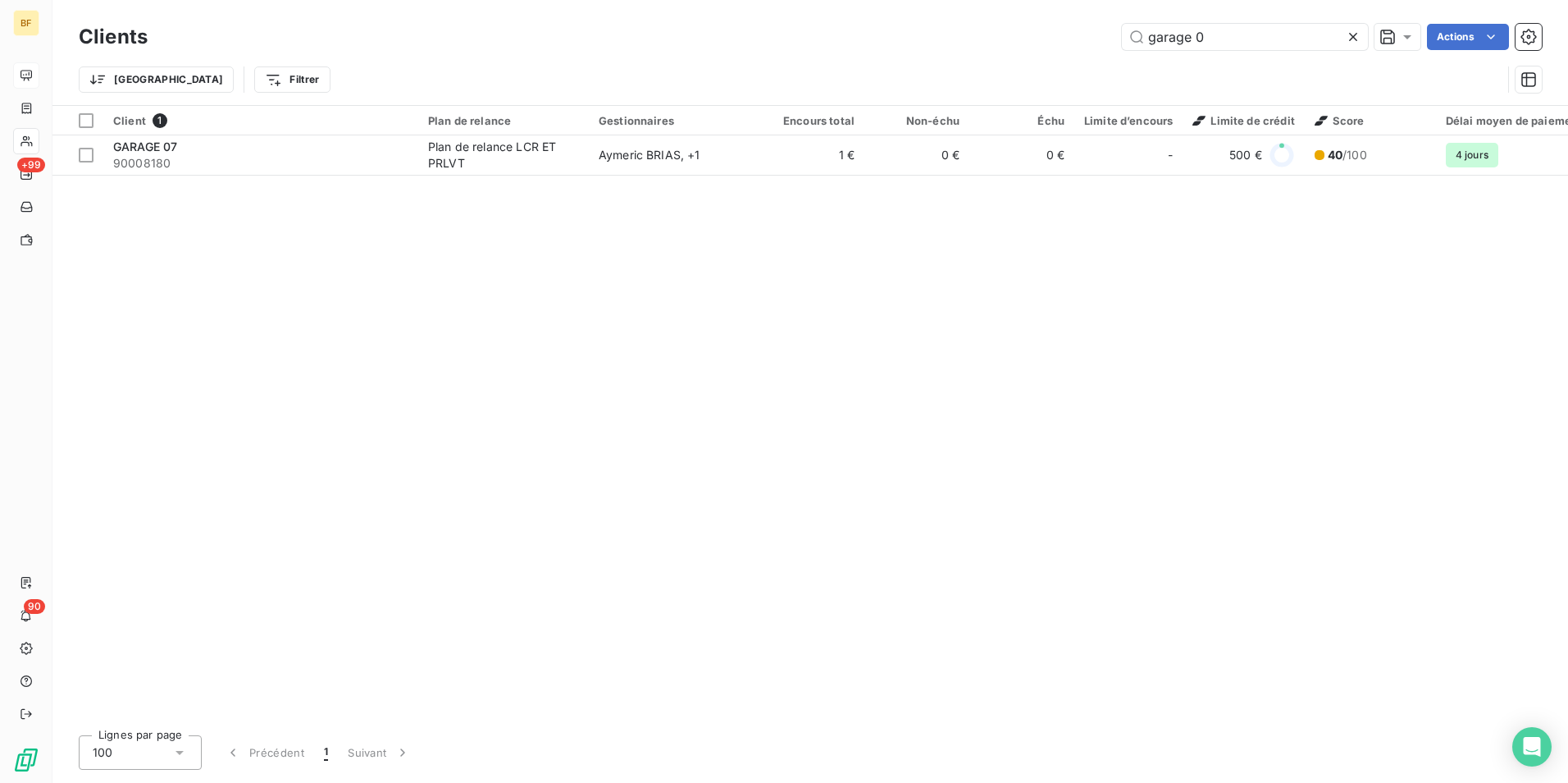
drag, startPoint x: 1144, startPoint y: 47, endPoint x: 1057, endPoint y: 37, distance: 87.6
click at [1057, 37] on div "garage 0 Actions" at bounding box center [855, 36] width 1375 height 27
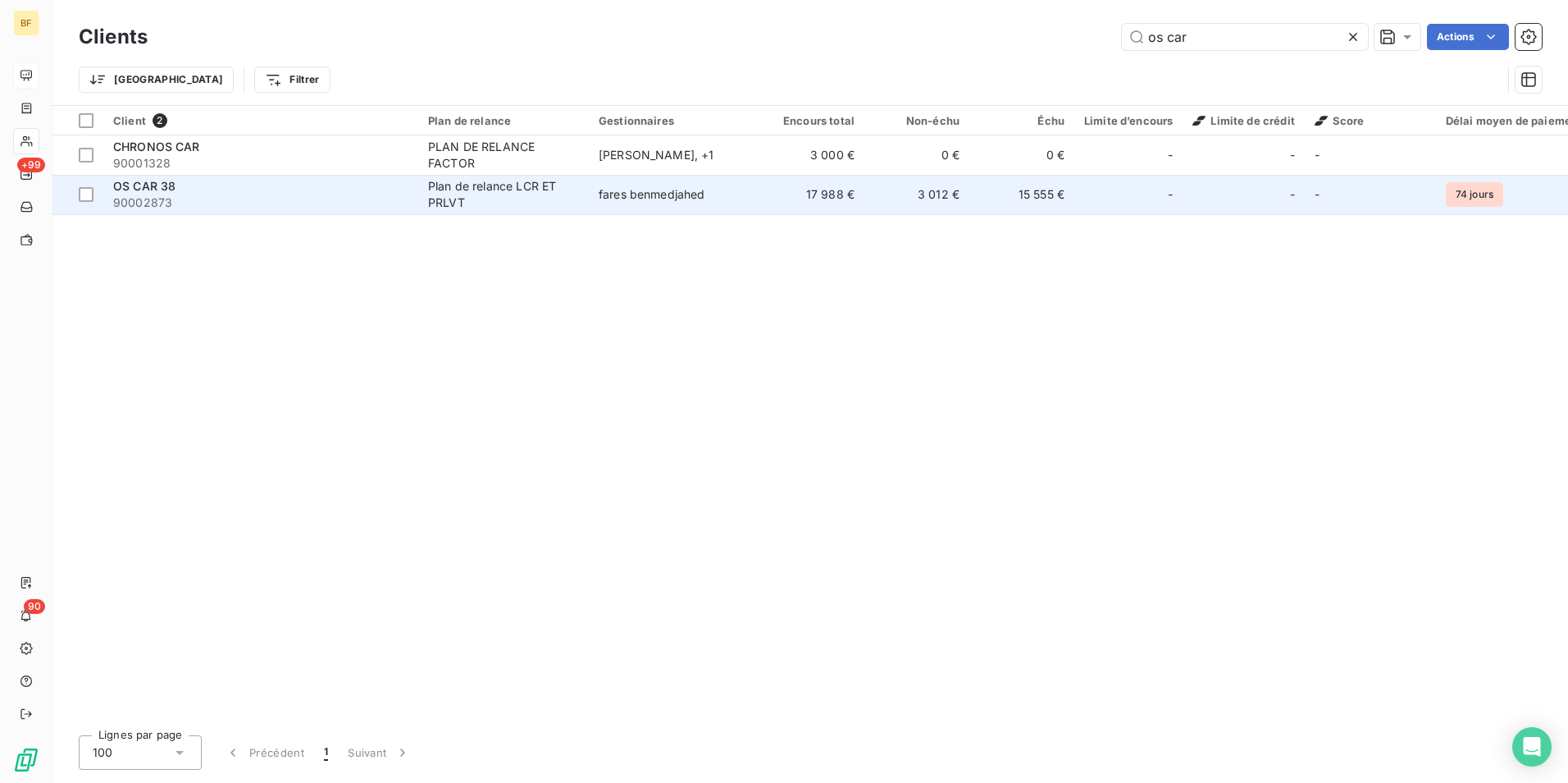
type input "os car"
click at [231, 191] on div "OS CAR 38" at bounding box center [261, 186] width 295 height 17
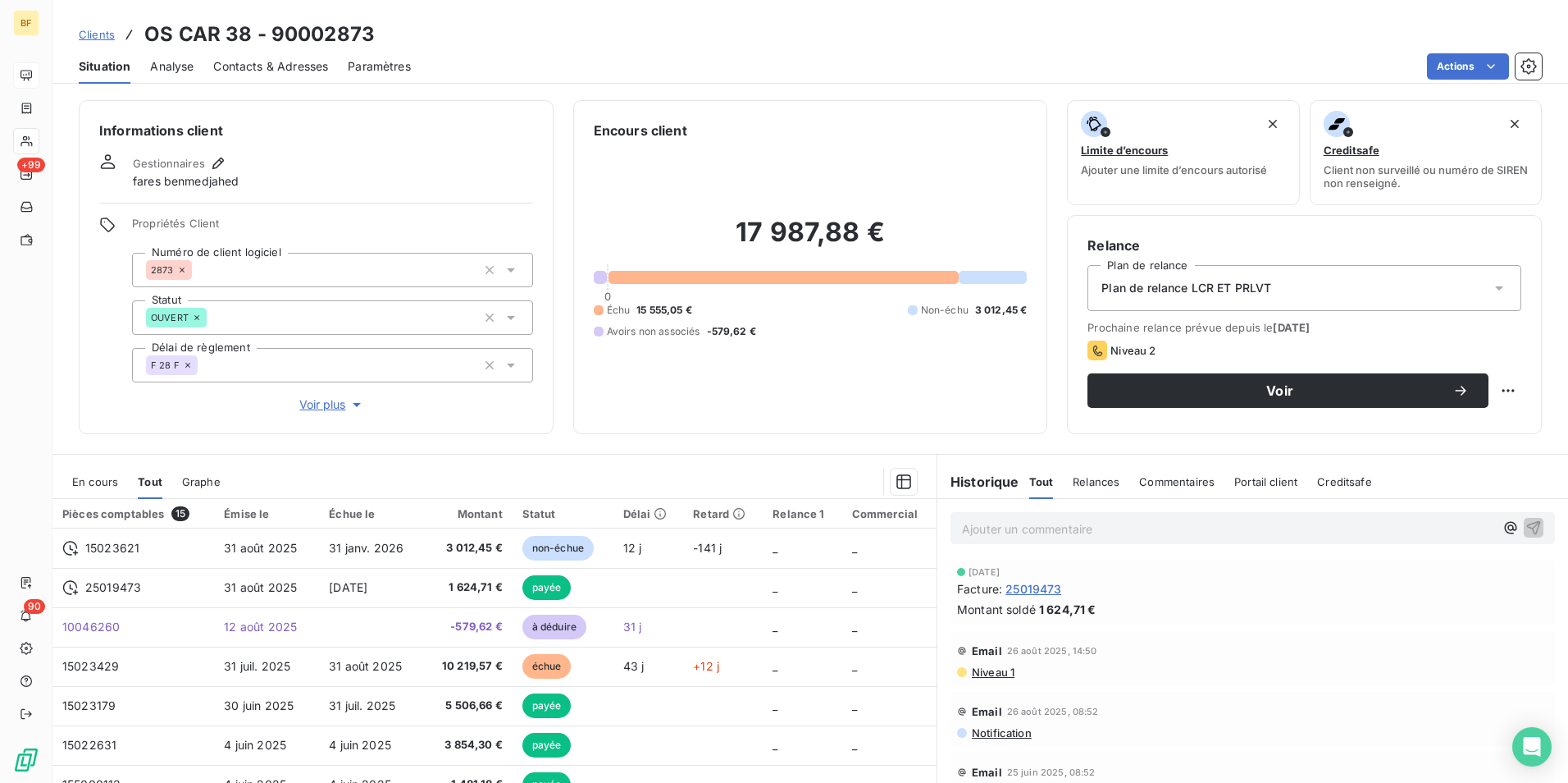
click at [1005, 683] on div "Email [DATE] 14:50 Niveau 1" at bounding box center [1253, 657] width 605 height 54
click at [996, 676] on span "Niveau 1" at bounding box center [993, 671] width 44 height 13
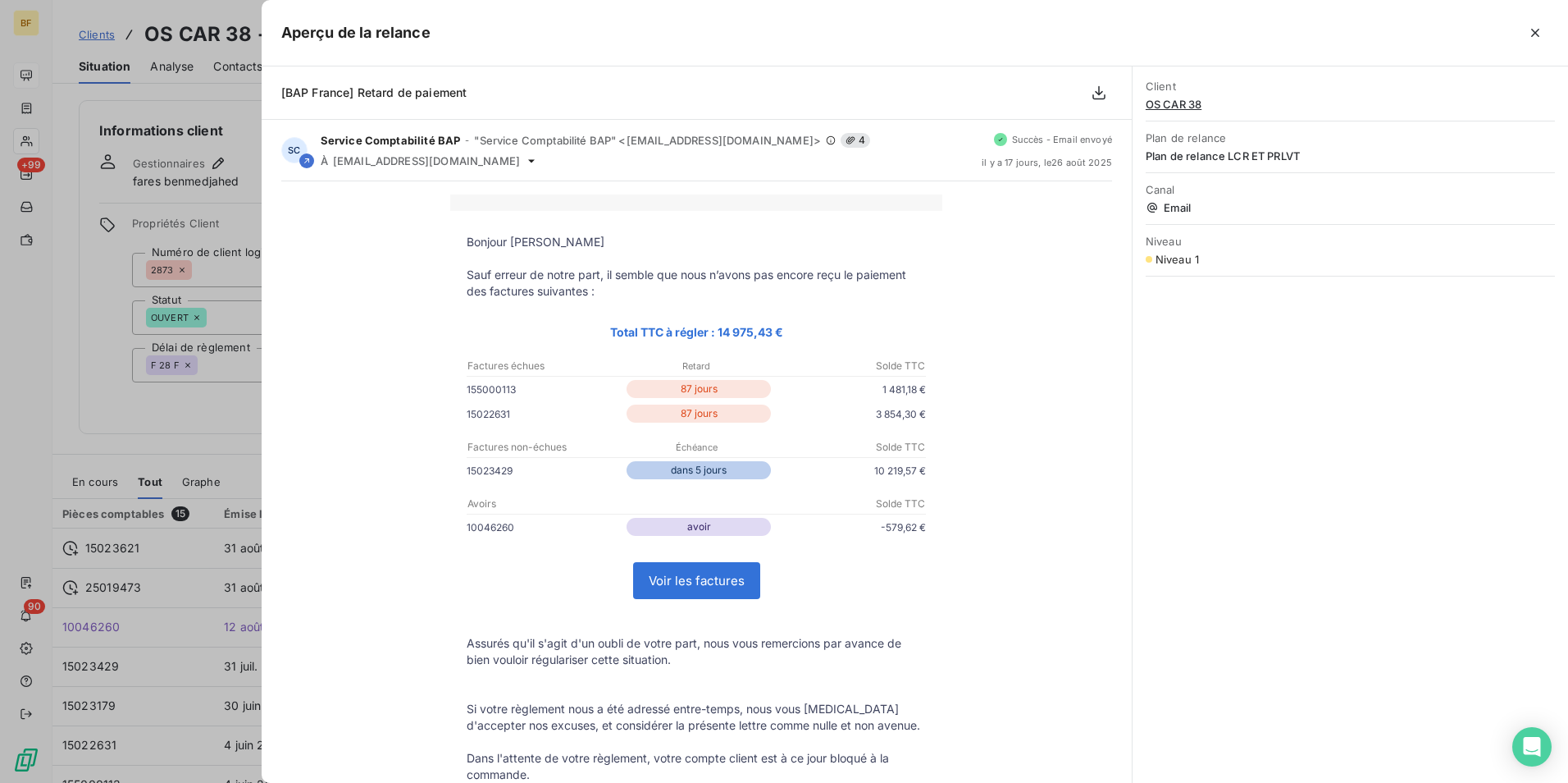
click at [1538, 29] on icon "button" at bounding box center [1536, 32] width 17 height 17
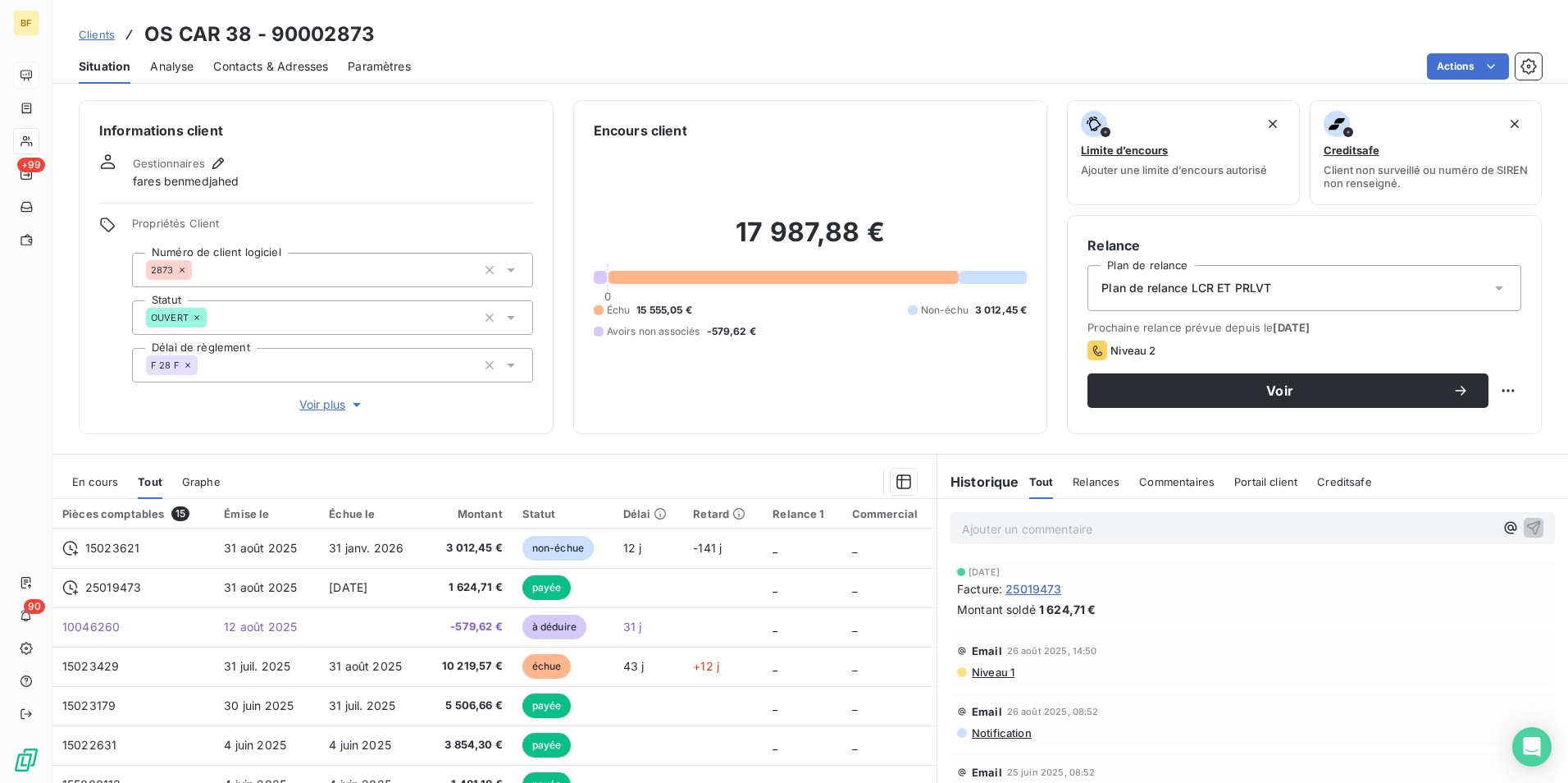
click at [677, 428] on div "Encours client 17 987,88 € 0 Échu 15 555,05 € Non-échu 3 012,45 € Avoirs non as…" at bounding box center [811, 267] width 475 height 333
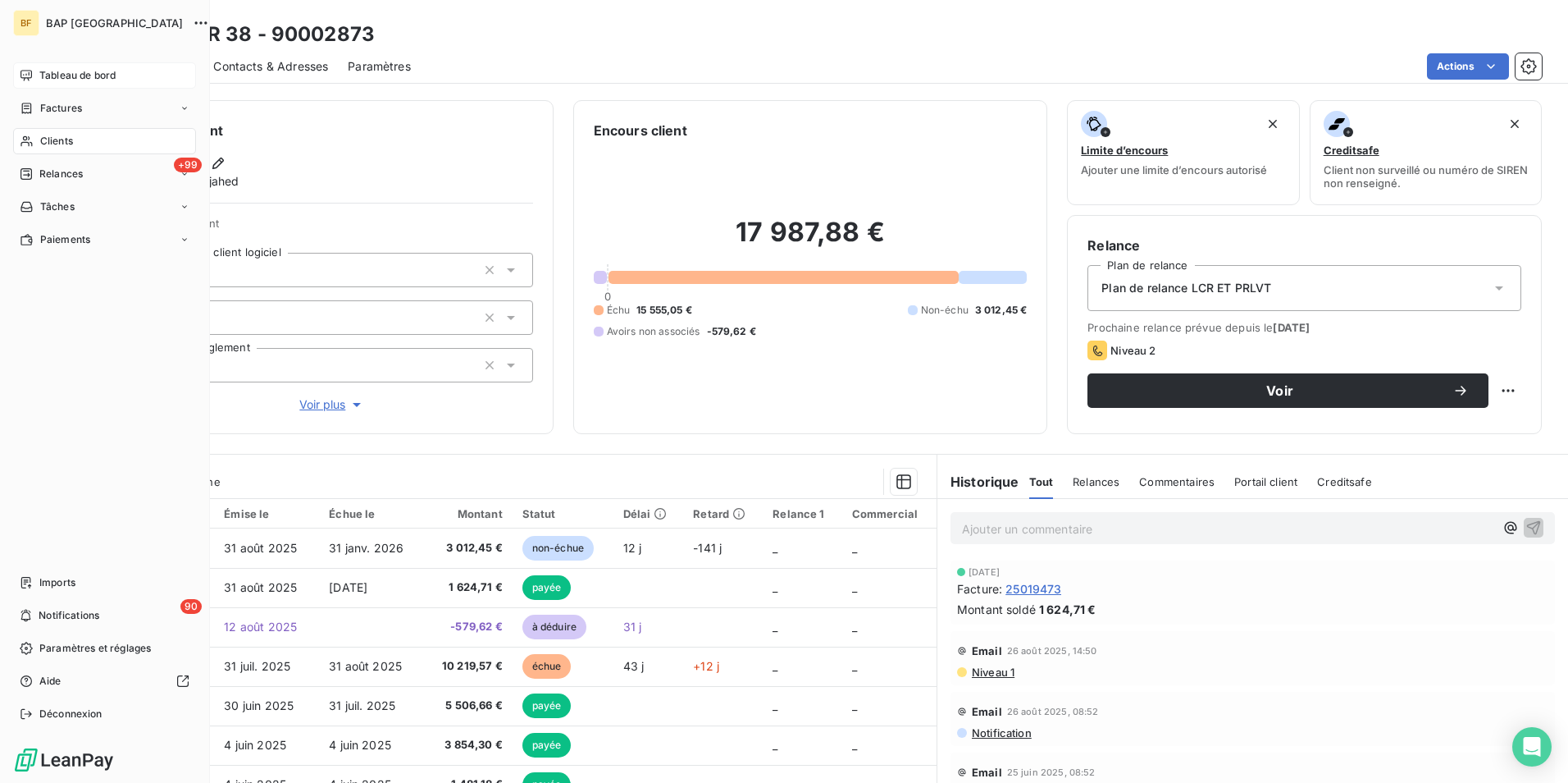
drag, startPoint x: 32, startPoint y: 141, endPoint x: 63, endPoint y: 136, distance: 31.4
click at [32, 141] on icon at bounding box center [27, 141] width 14 height 13
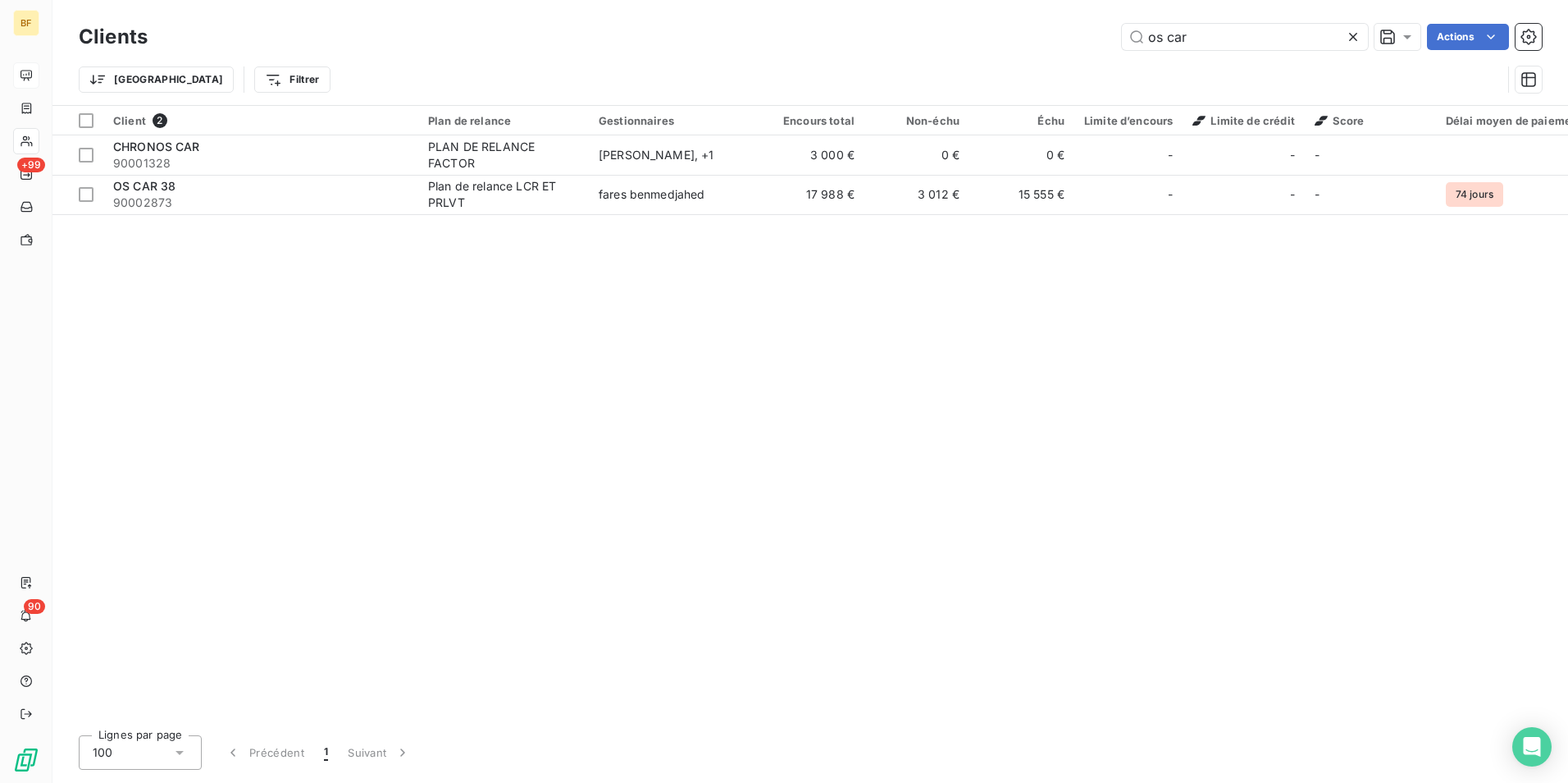
drag, startPoint x: 1261, startPoint y: 30, endPoint x: 878, endPoint y: 29, distance: 383.0
click at [878, 29] on div "os car Actions" at bounding box center [855, 36] width 1375 height 27
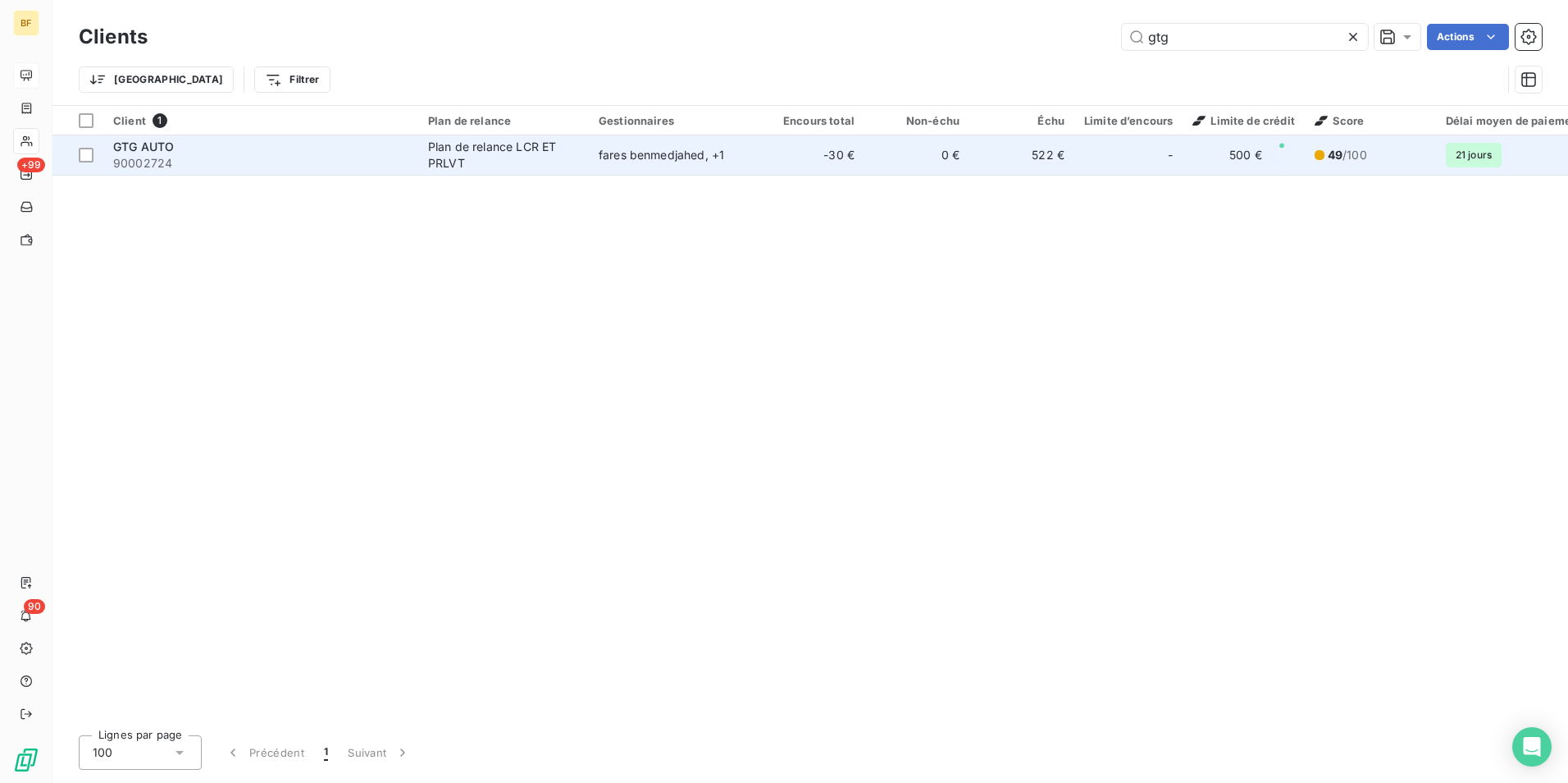
type input "gtg"
click at [219, 147] on div "GTG AUTO" at bounding box center [261, 147] width 295 height 17
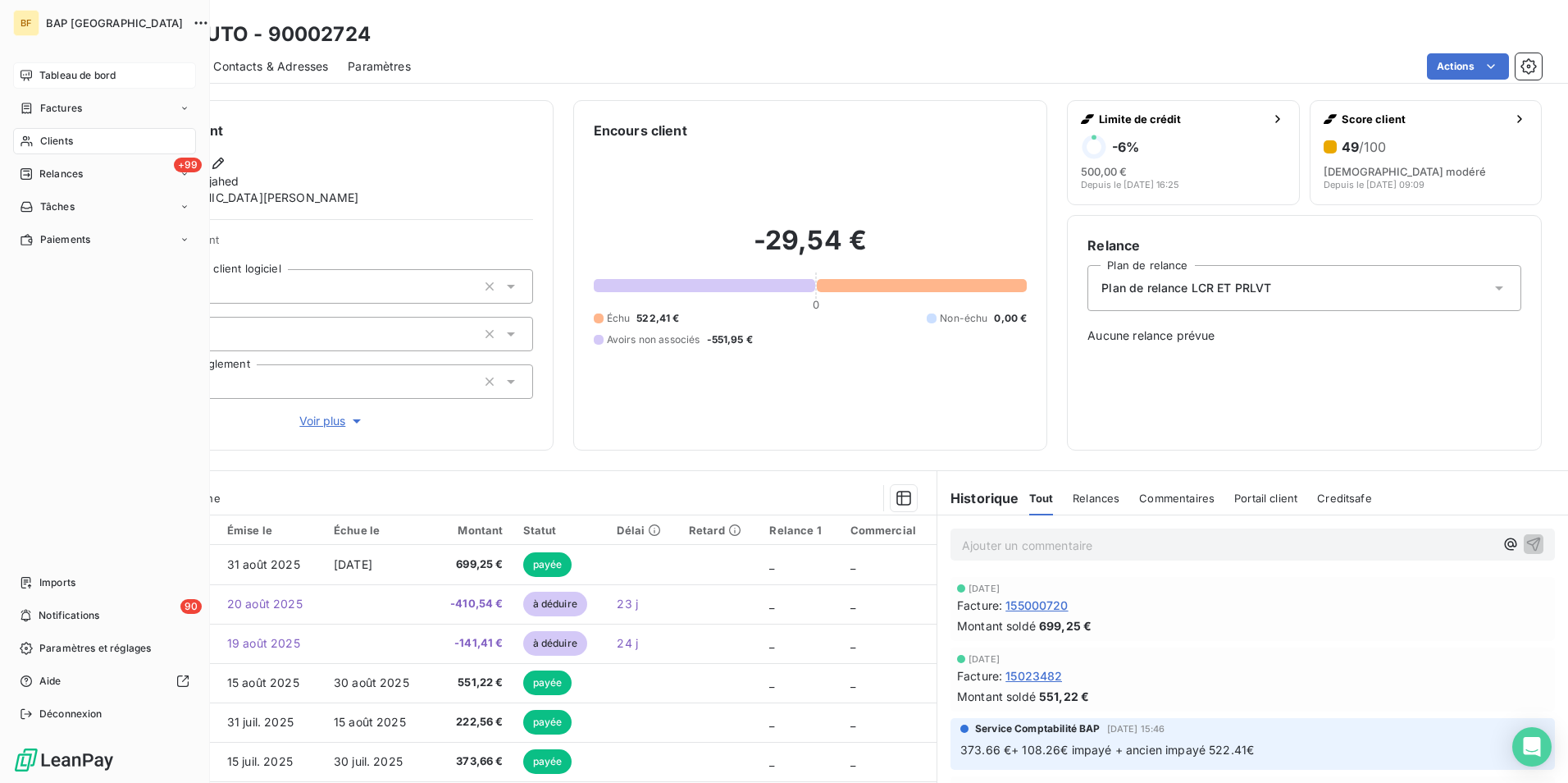
drag, startPoint x: 30, startPoint y: 140, endPoint x: 84, endPoint y: 129, distance: 55.1
click at [30, 140] on icon at bounding box center [27, 141] width 14 height 13
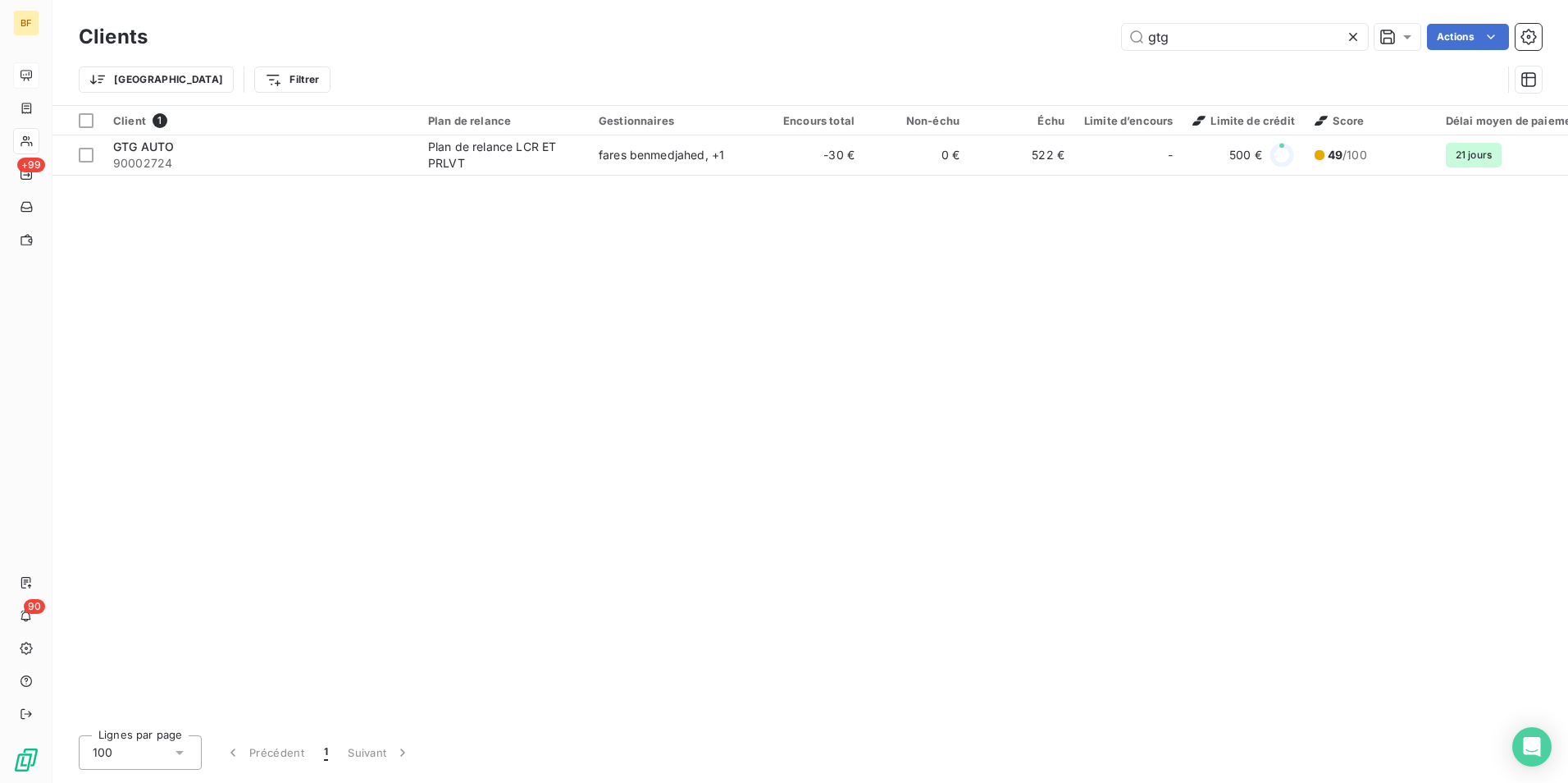
drag, startPoint x: 1189, startPoint y: 41, endPoint x: 996, endPoint y: 29, distance: 193.4
click at [996, 29] on div "gtg Actions" at bounding box center [855, 36] width 1375 height 27
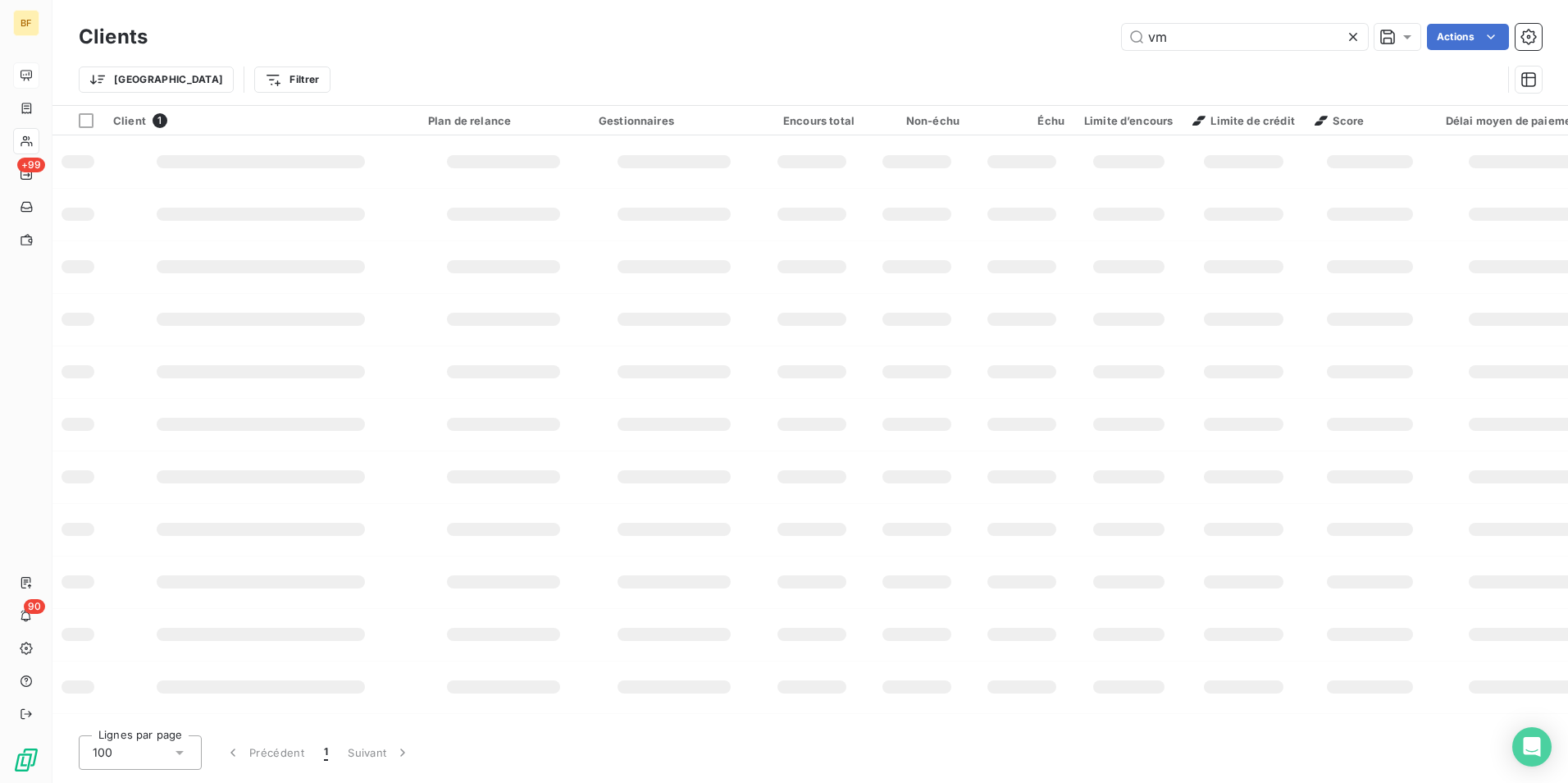
type input "vm"
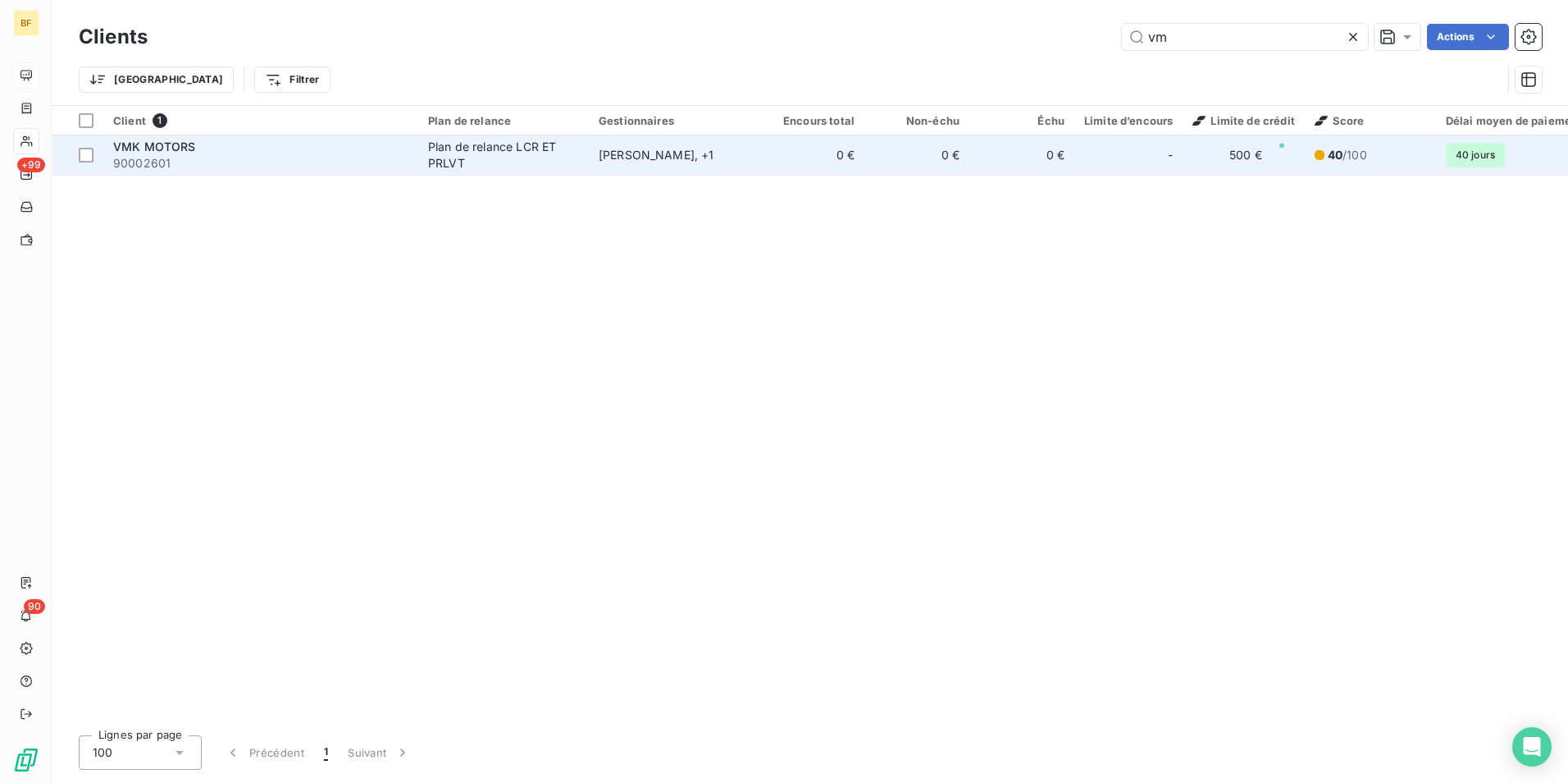
click at [585, 157] on td "Plan de relance LCR ET PRLVT" at bounding box center [503, 155] width 170 height 39
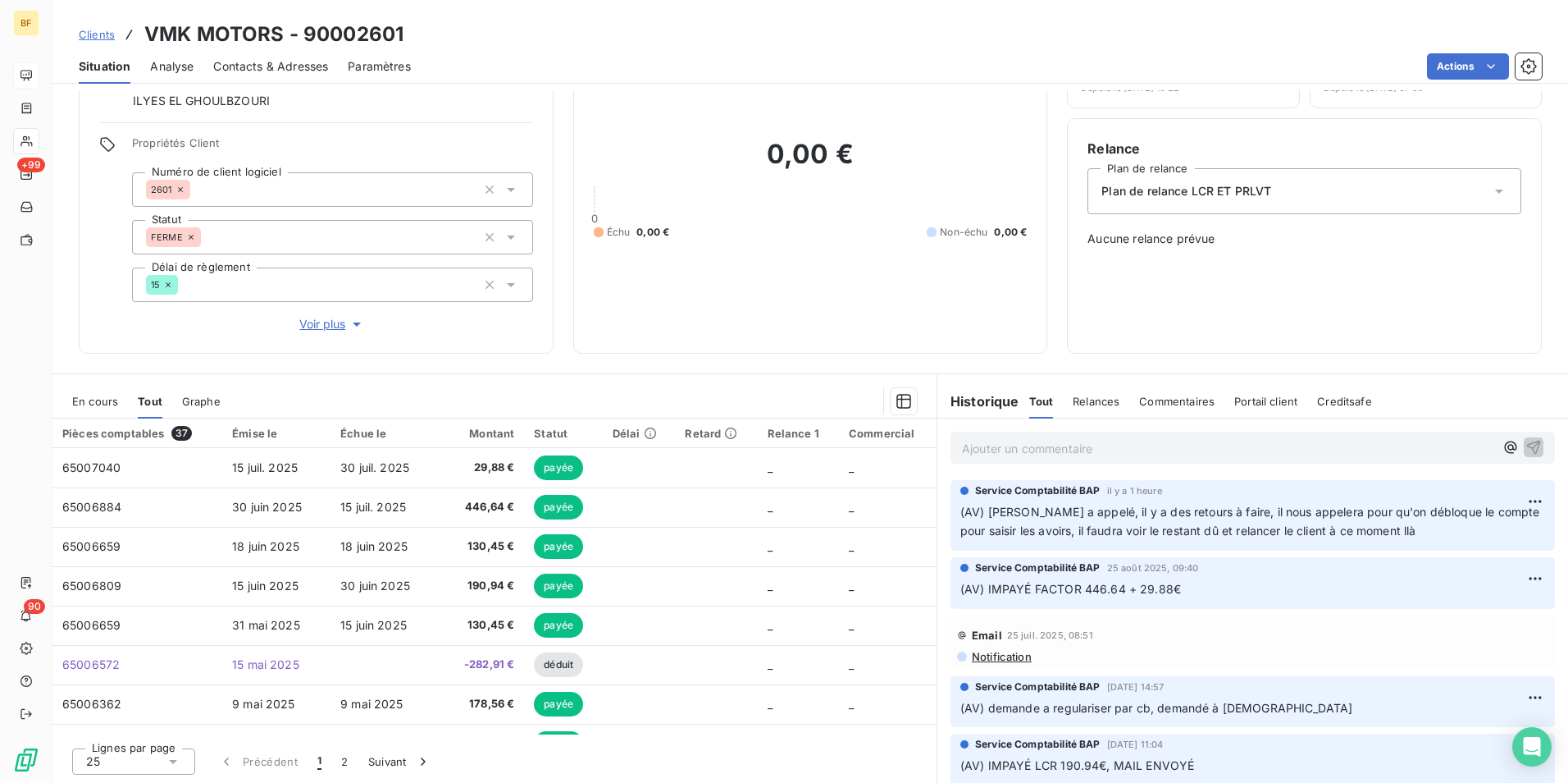
scroll to position [97, 0]
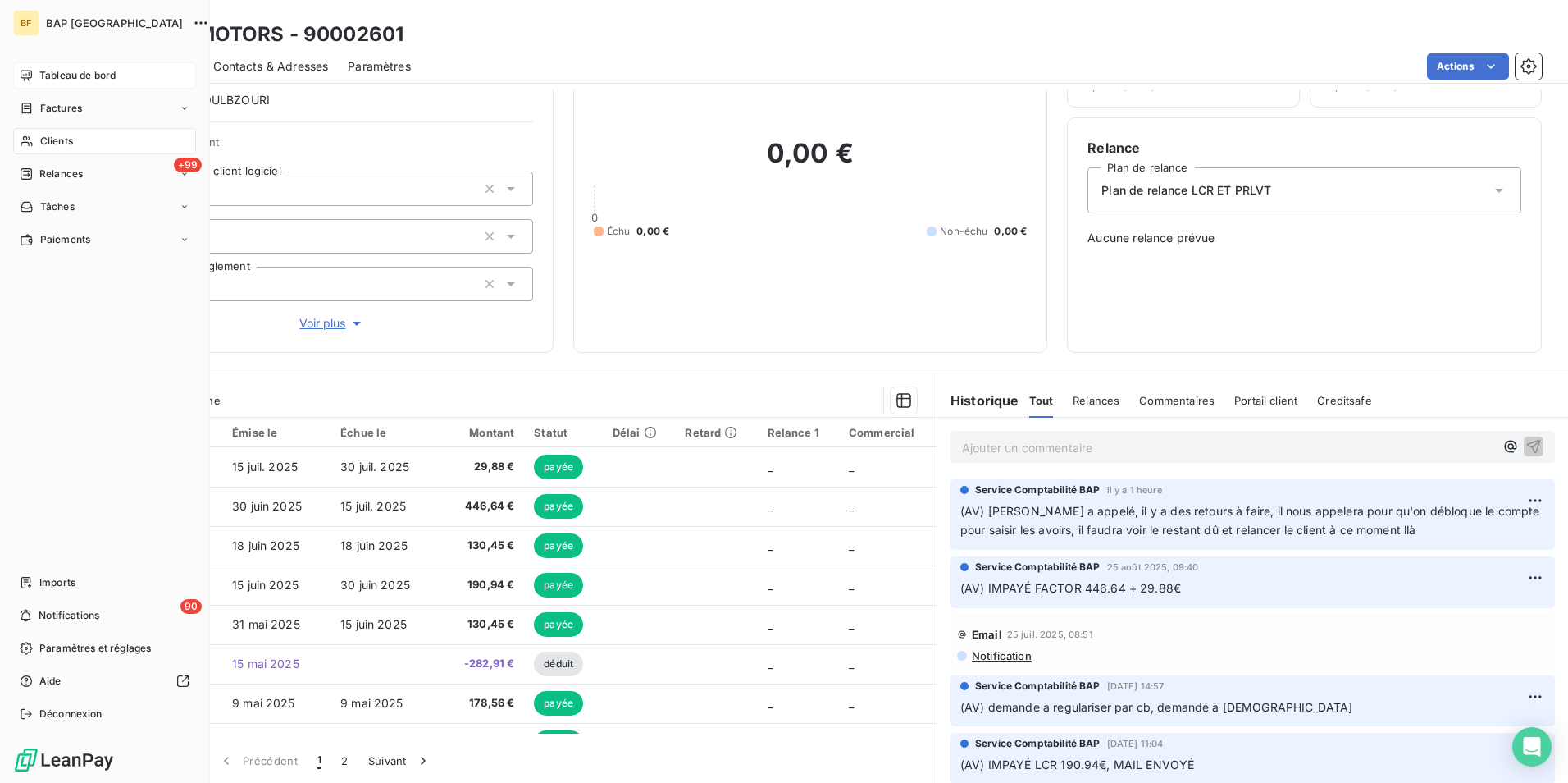
drag, startPoint x: 36, startPoint y: 140, endPoint x: 602, endPoint y: 87, distance: 568.5
click at [36, 140] on div "Clients" at bounding box center [104, 141] width 183 height 27
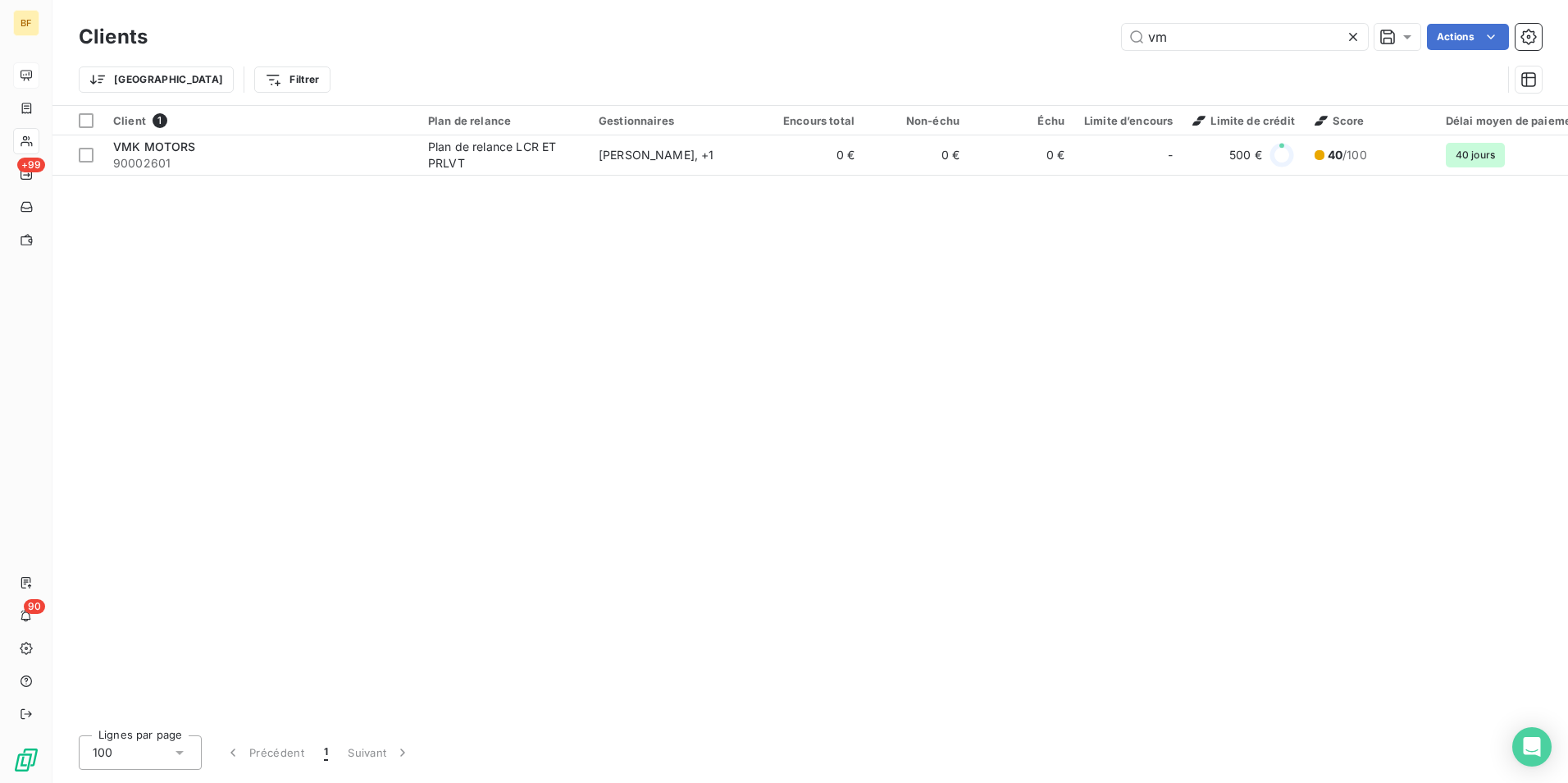
drag, startPoint x: 1192, startPoint y: 30, endPoint x: 1099, endPoint y: 23, distance: 93.3
click at [1110, 23] on div "Clients vm Actions" at bounding box center [811, 36] width 1464 height 34
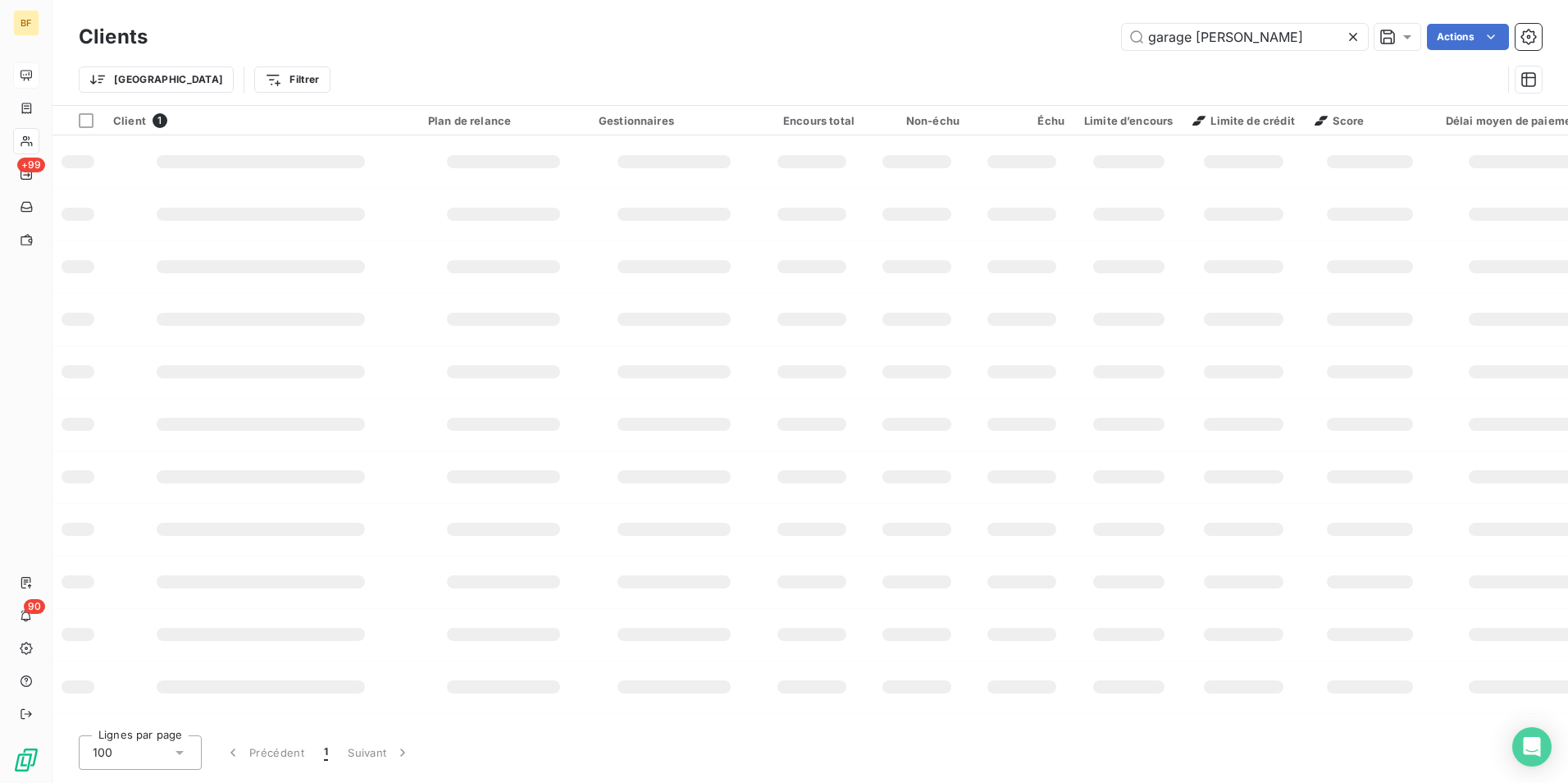
type input "garage [PERSON_NAME]"
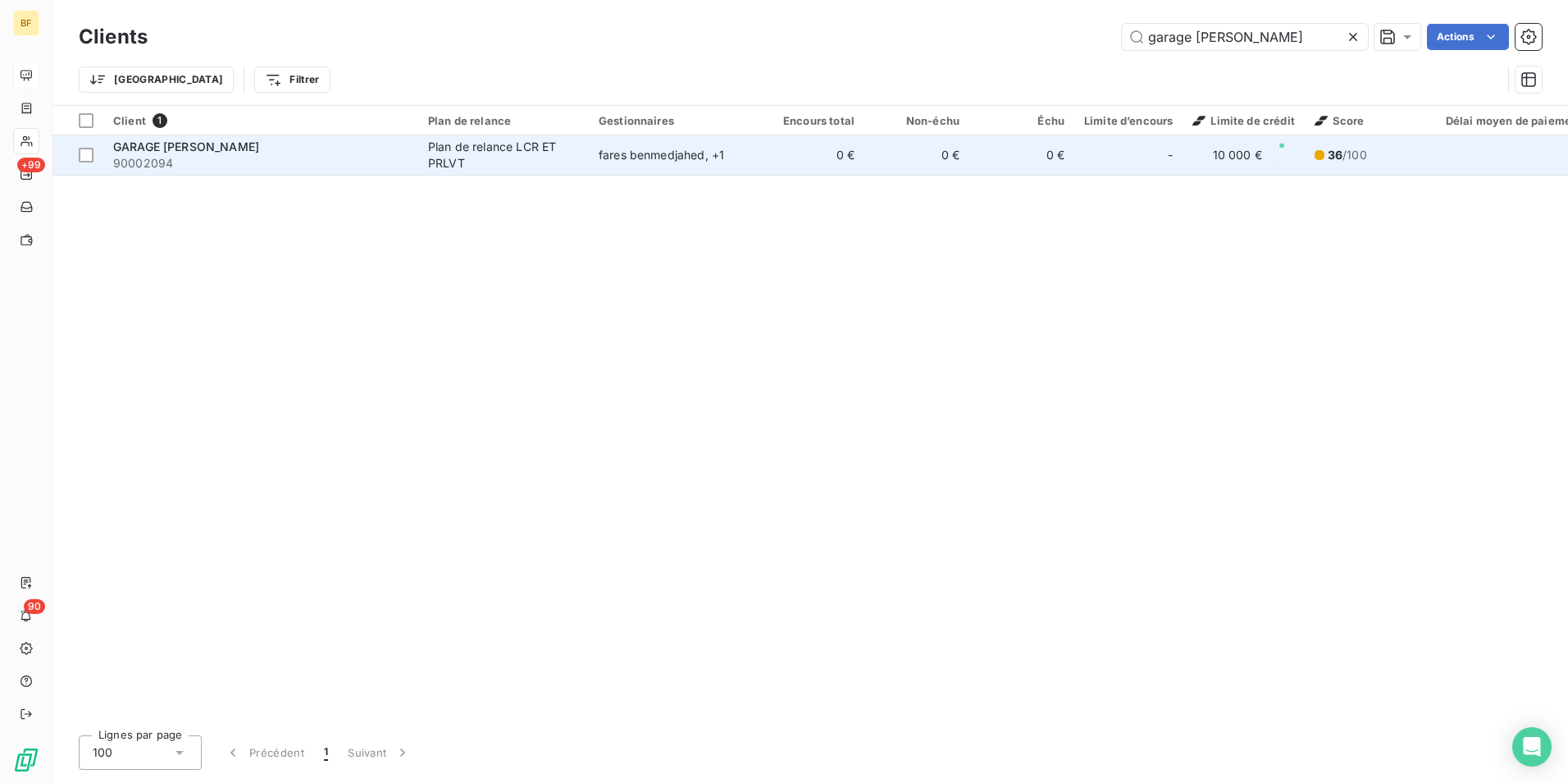
click at [587, 152] on td "Plan de relance LCR ET PRLVT" at bounding box center [503, 155] width 170 height 39
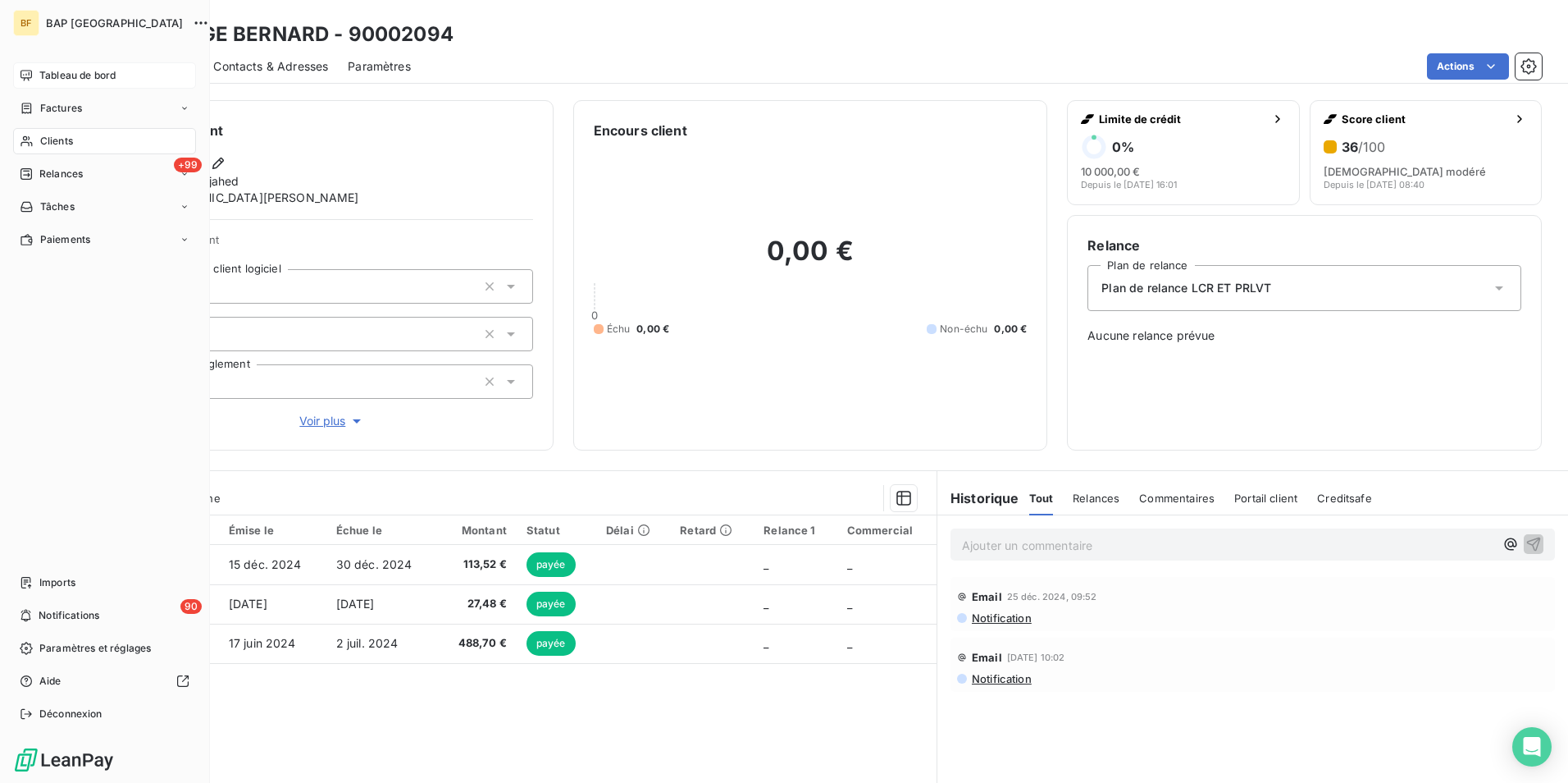
click at [73, 151] on div "Clients" at bounding box center [104, 141] width 183 height 27
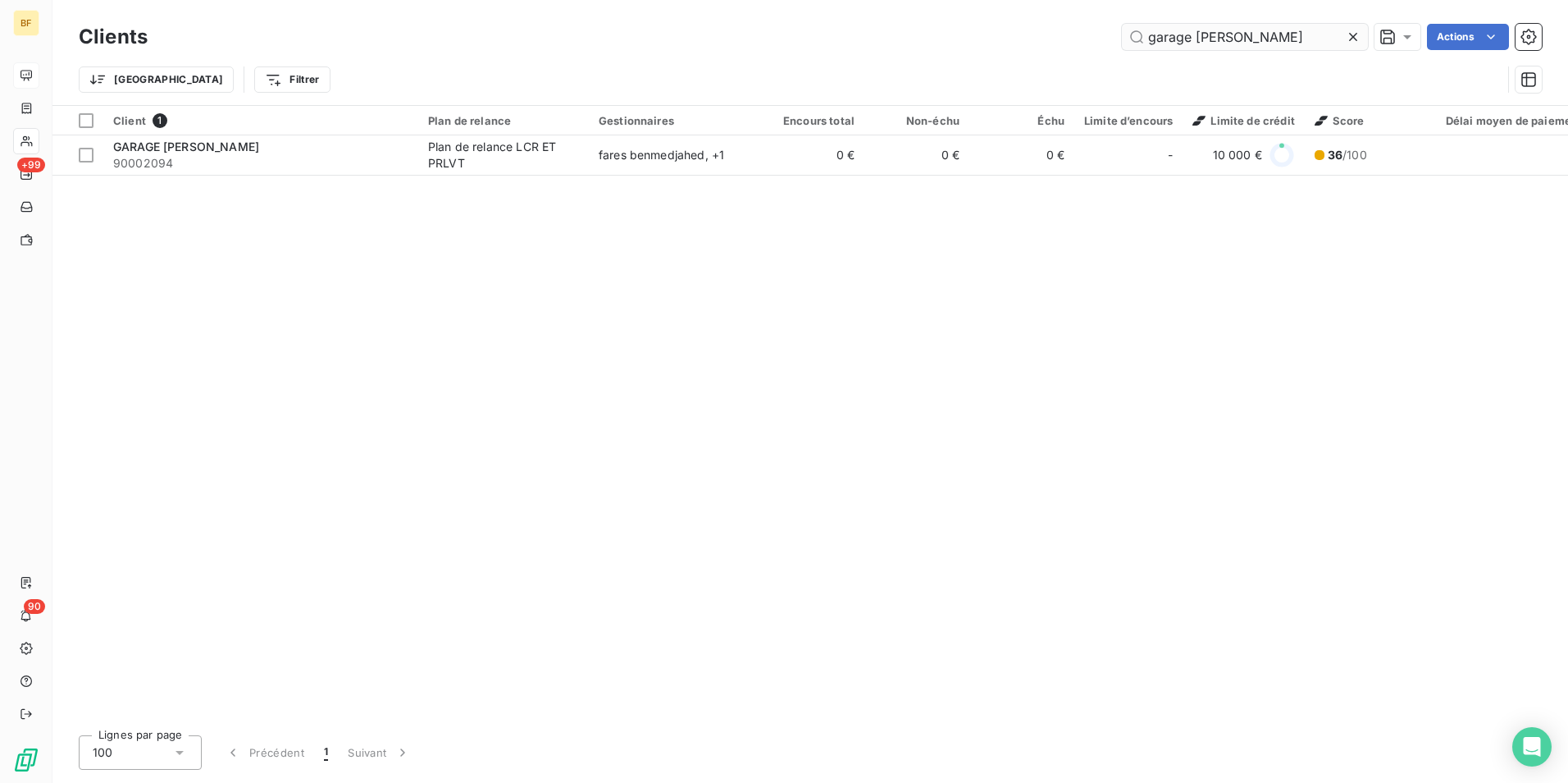
drag, startPoint x: 1236, startPoint y: 38, endPoint x: 1150, endPoint y: 37, distance: 86.0
click at [1150, 37] on input "garage [PERSON_NAME]" at bounding box center [1245, 36] width 246 height 27
click at [1282, 41] on input "garage [PERSON_NAME]" at bounding box center [1245, 36] width 246 height 27
drag, startPoint x: 1292, startPoint y: 40, endPoint x: 1025, endPoint y: 21, distance: 267.7
click at [1025, 21] on div "Clients garage bernard Actions" at bounding box center [811, 36] width 1464 height 34
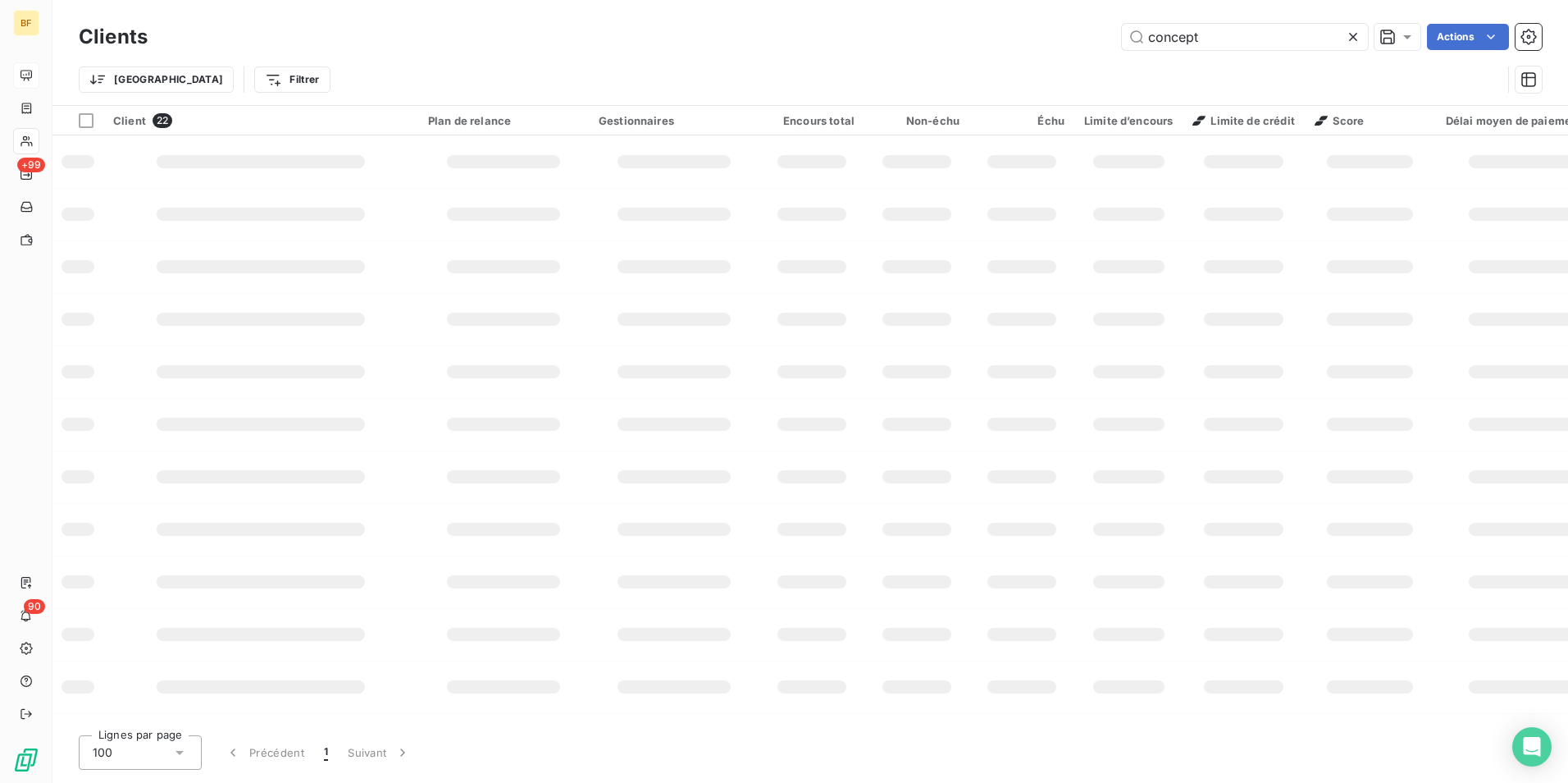
type input "concept"
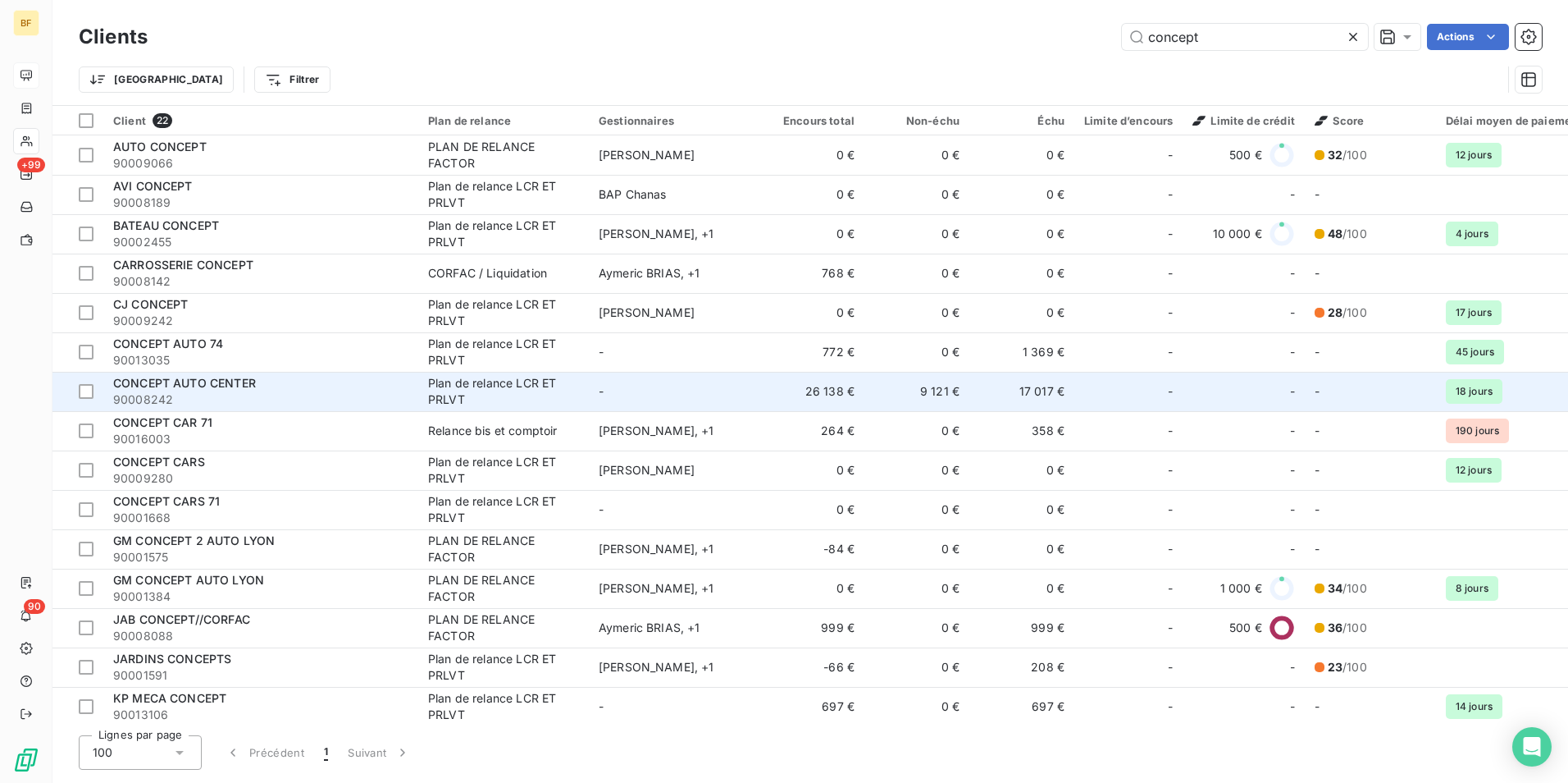
click at [301, 383] on div "CONCEPT AUTO CENTER" at bounding box center [261, 383] width 295 height 17
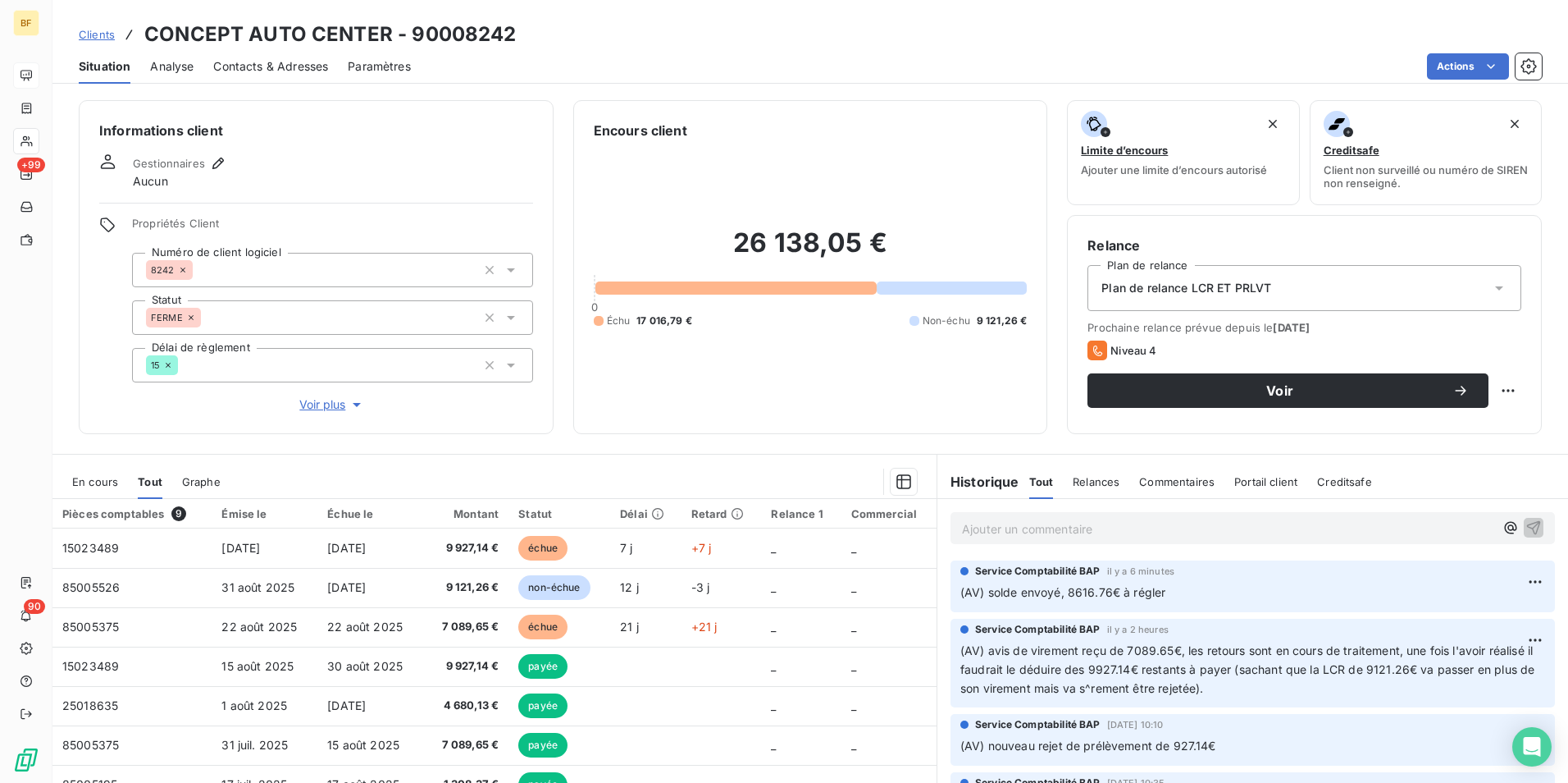
click at [319, 68] on span "Contacts & Adresses" at bounding box center [271, 66] width 115 height 17
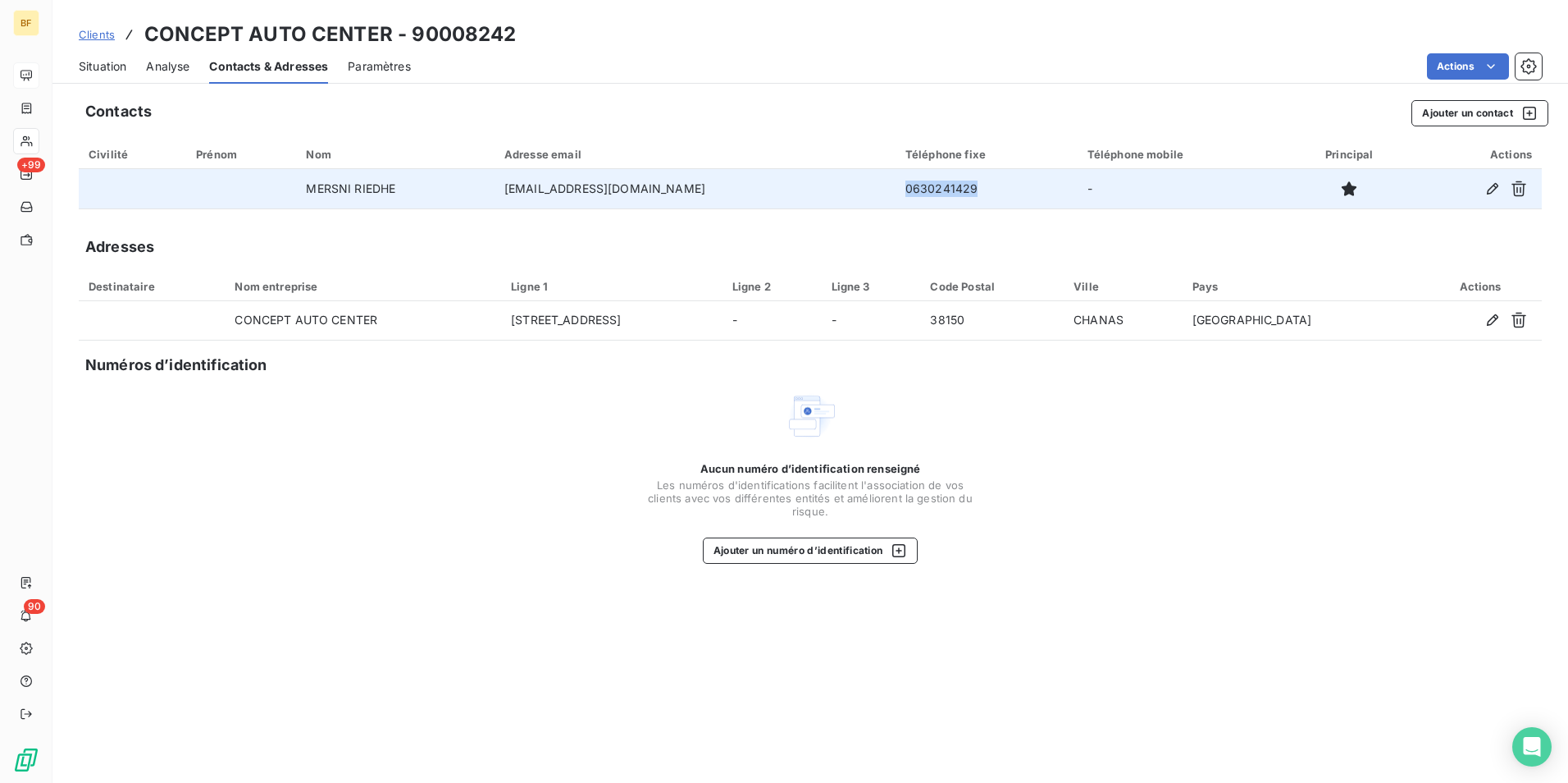
drag, startPoint x: 953, startPoint y: 188, endPoint x: 852, endPoint y: 185, distance: 101.0
click at [852, 185] on tr "MERSNI RIEDHE [EMAIL_ADDRESS][DOMAIN_NAME] 0630241429 -" at bounding box center [811, 189] width 1464 height 39
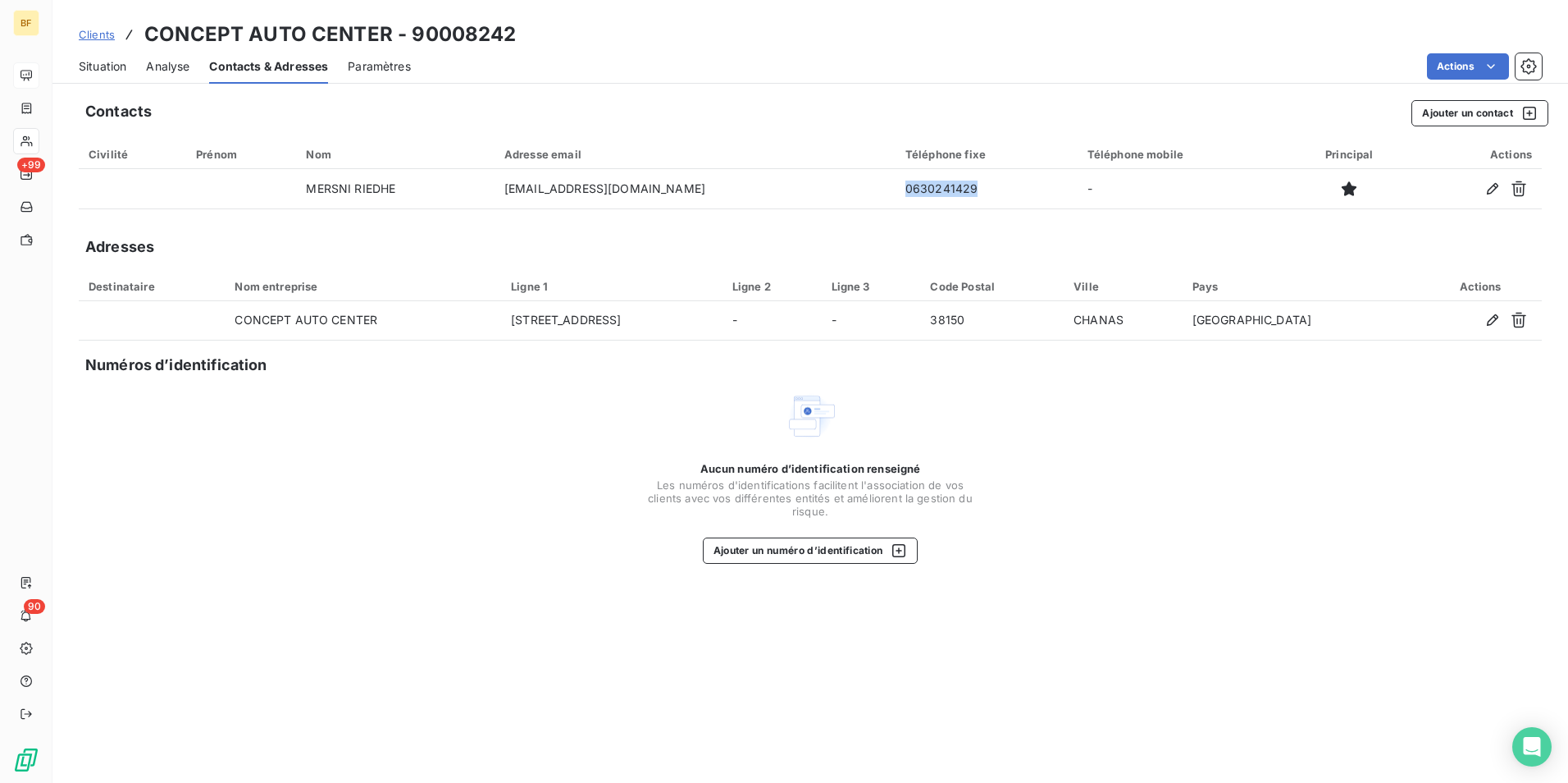
click at [115, 62] on span "Situation" at bounding box center [102, 66] width 47 height 17
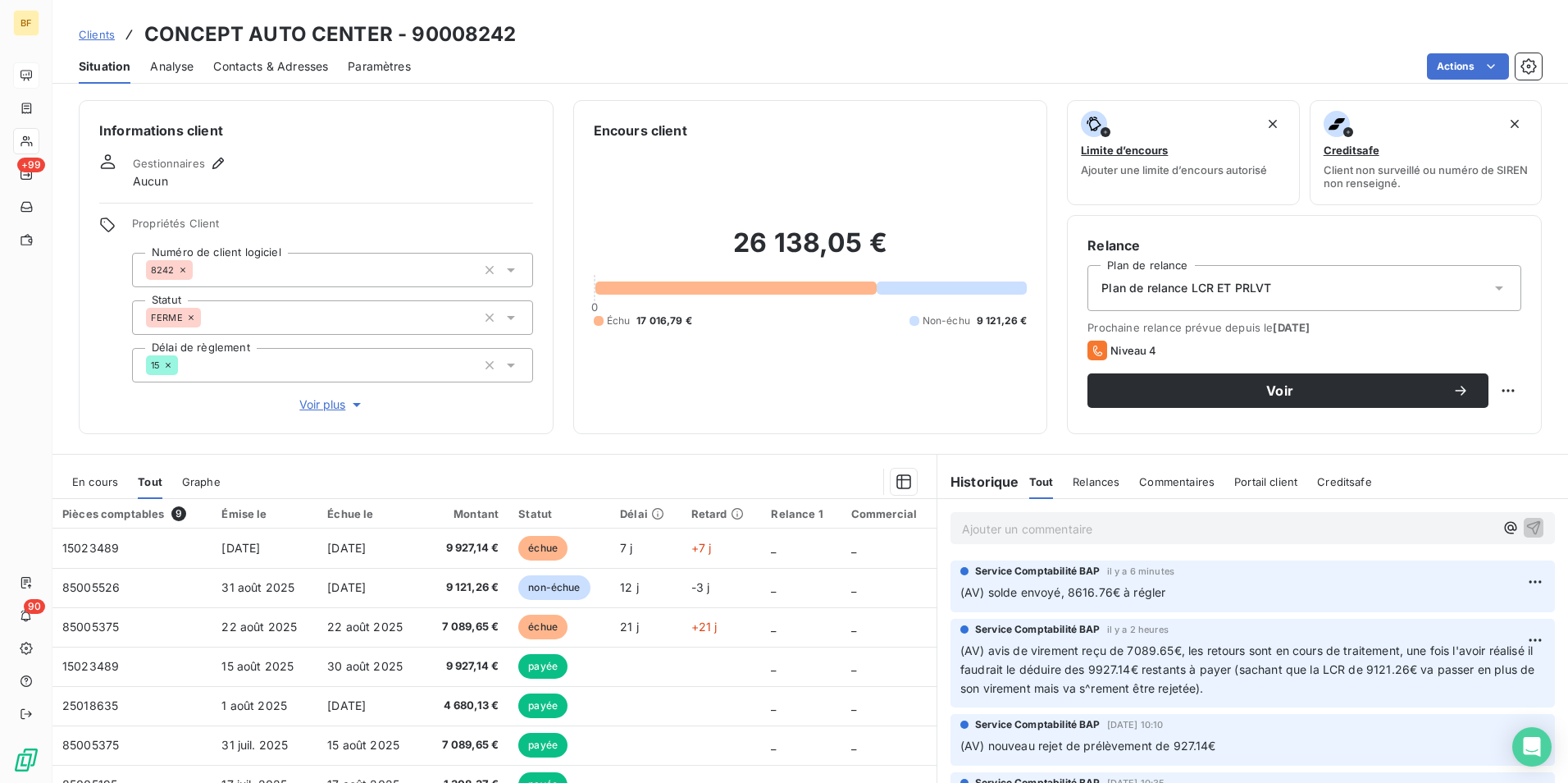
click at [755, 447] on div "Informations client Gestionnaires Aucun Propriétés Client Numéro de client logi…" at bounding box center [810, 437] width 1516 height 693
drag, startPoint x: 906, startPoint y: 72, endPoint x: 896, endPoint y: 110, distance: 39.3
click at [906, 72] on div "Actions" at bounding box center [987, 66] width 1112 height 27
click at [1039, 524] on p "Ajouter un commentaire ﻿" at bounding box center [1228, 528] width 532 height 21
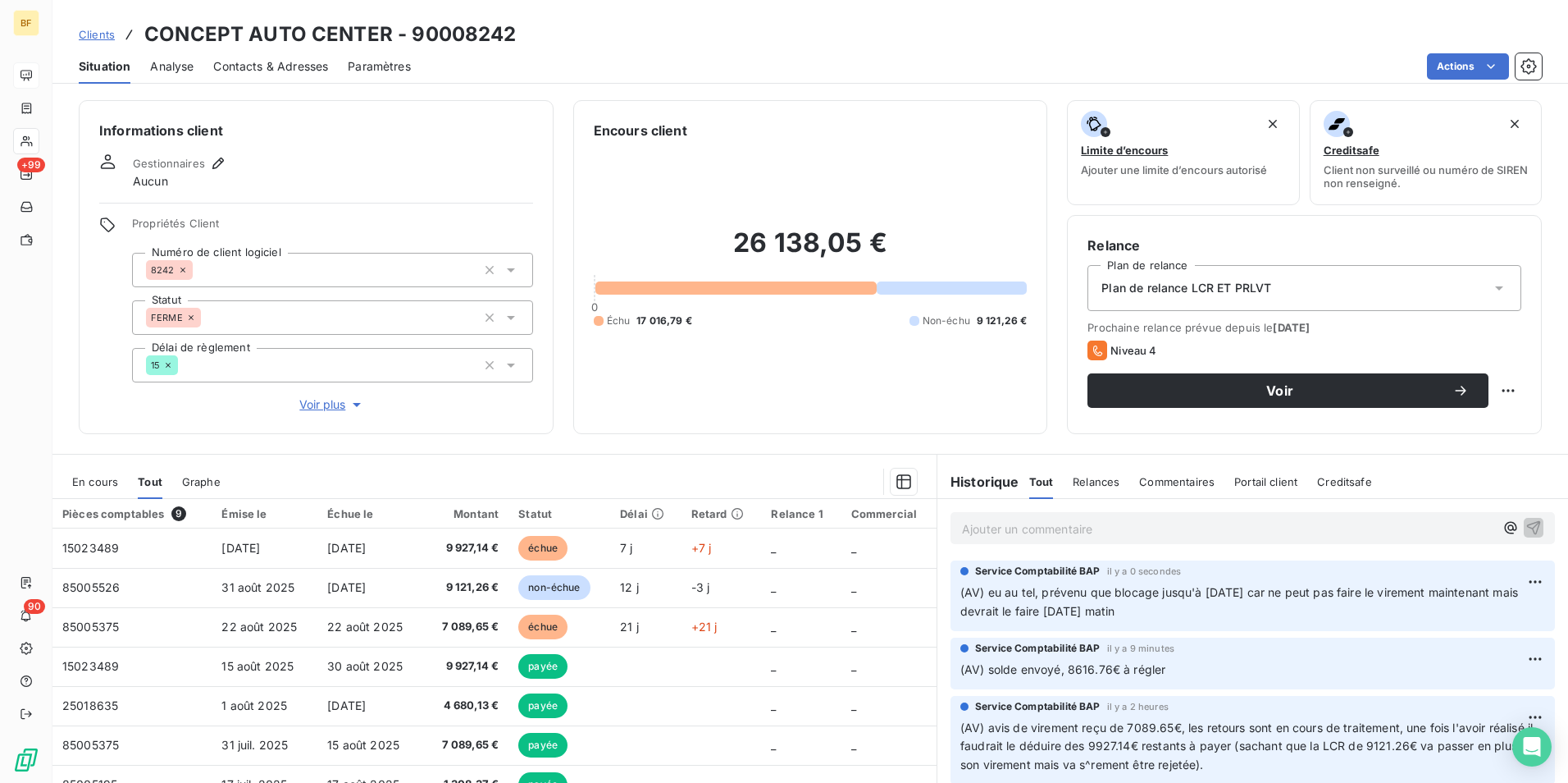
click at [721, 416] on div "Encours client 26 138,05 € 0 Échu 17 016,79 € Non-échu 9 121,26 €" at bounding box center [811, 267] width 475 height 333
click at [719, 378] on div "26 138,05 € 0 Échu 17 016,79 € Non-échu 9 121,26 €" at bounding box center [811, 277] width 434 height 273
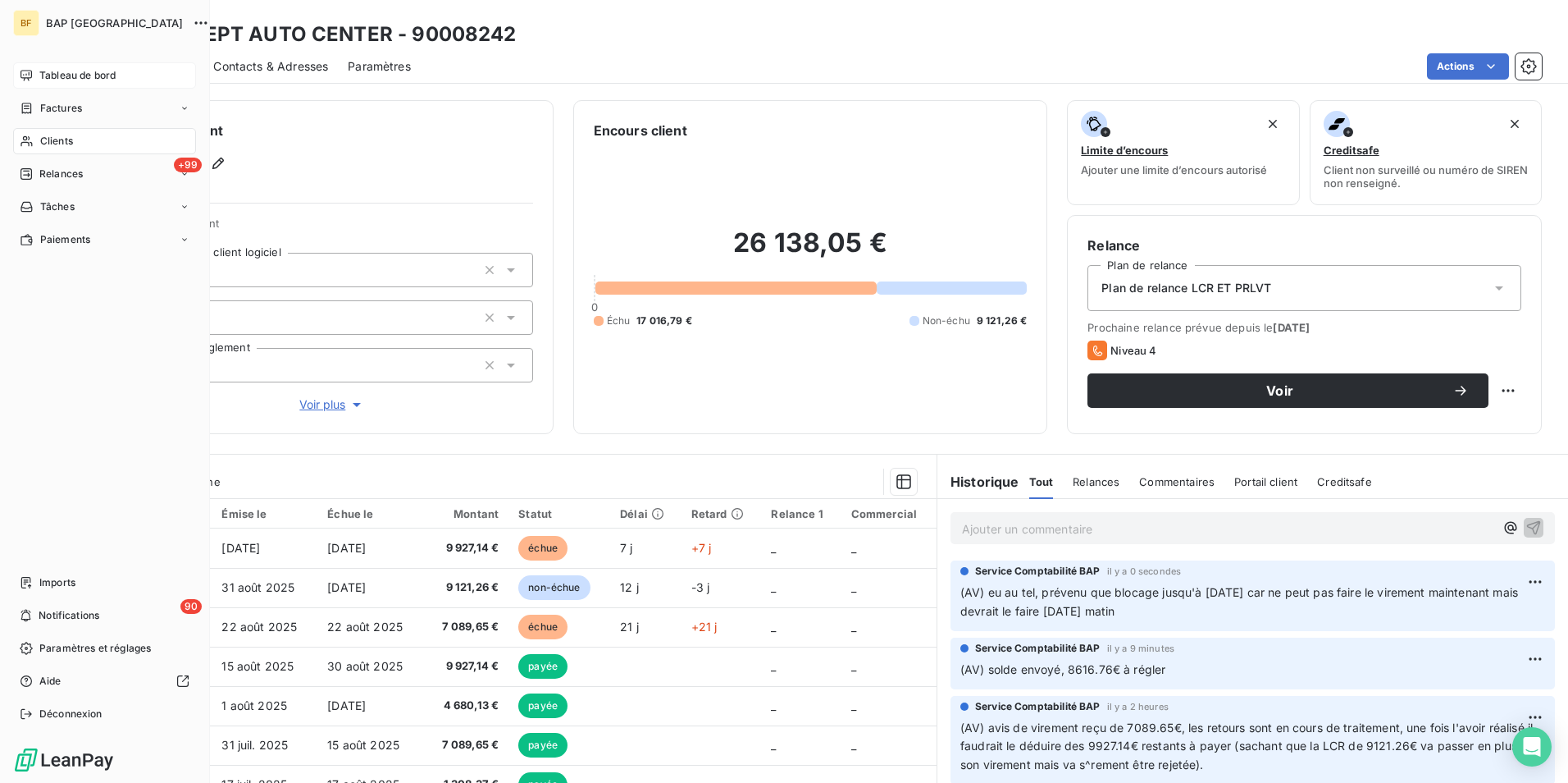
click at [40, 141] on span "Clients" at bounding box center [56, 141] width 32 height 15
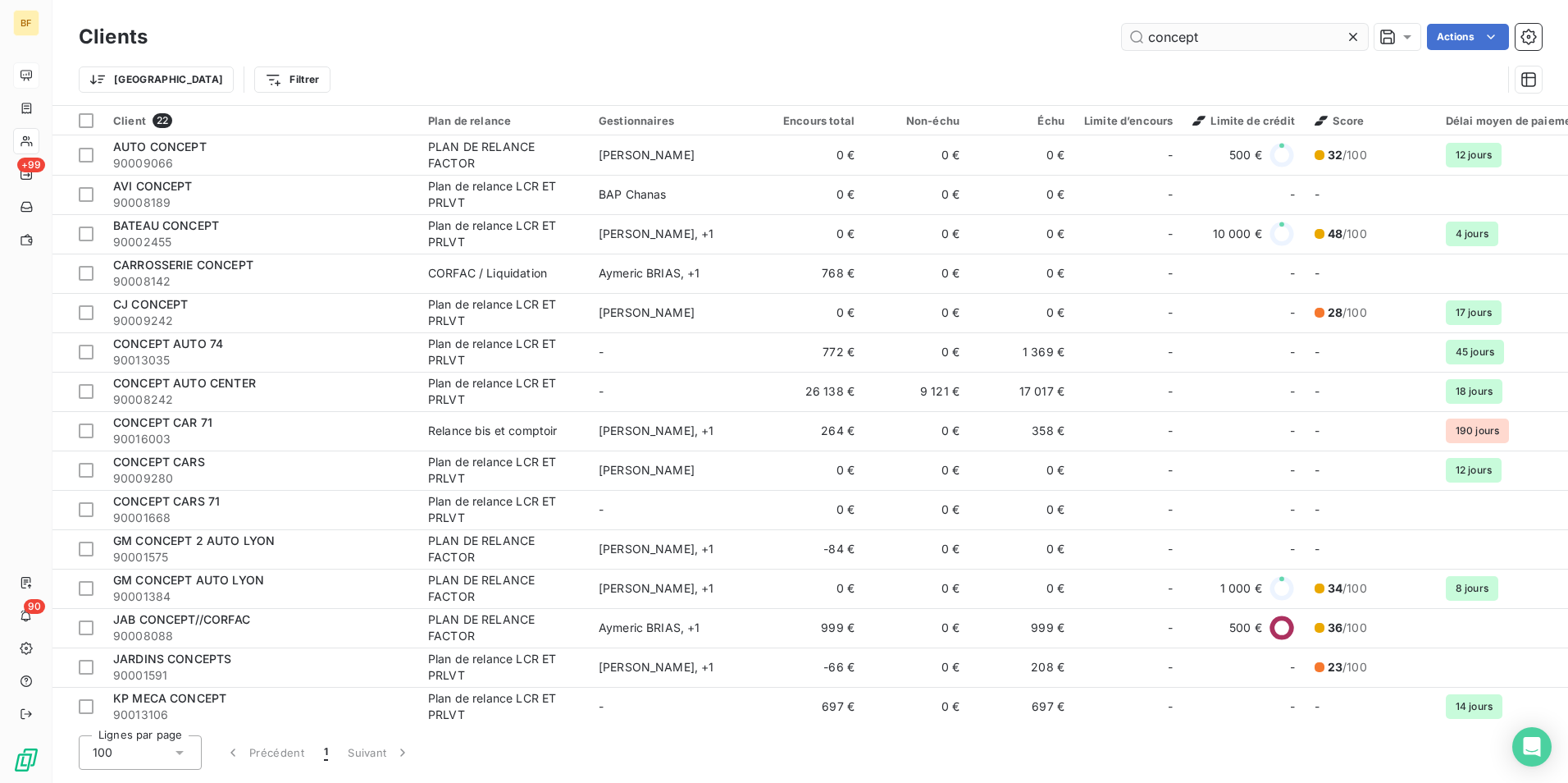
drag, startPoint x: 1257, startPoint y: 37, endPoint x: 1133, endPoint y: 34, distance: 124.0
click at [1142, 32] on input "concept" at bounding box center [1245, 36] width 246 height 27
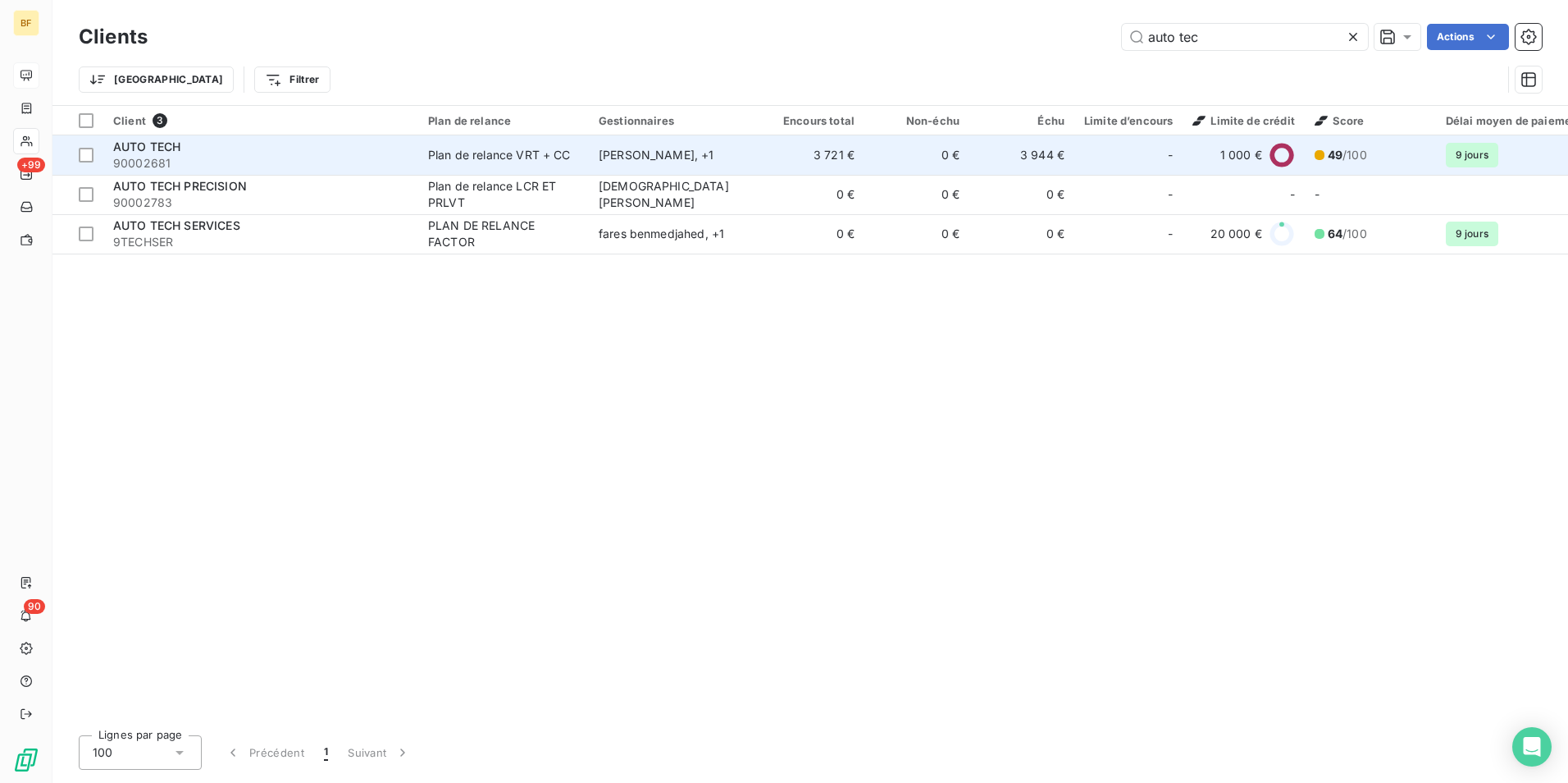
type input "auto tec"
click at [325, 163] on span "90002681" at bounding box center [261, 163] width 295 height 17
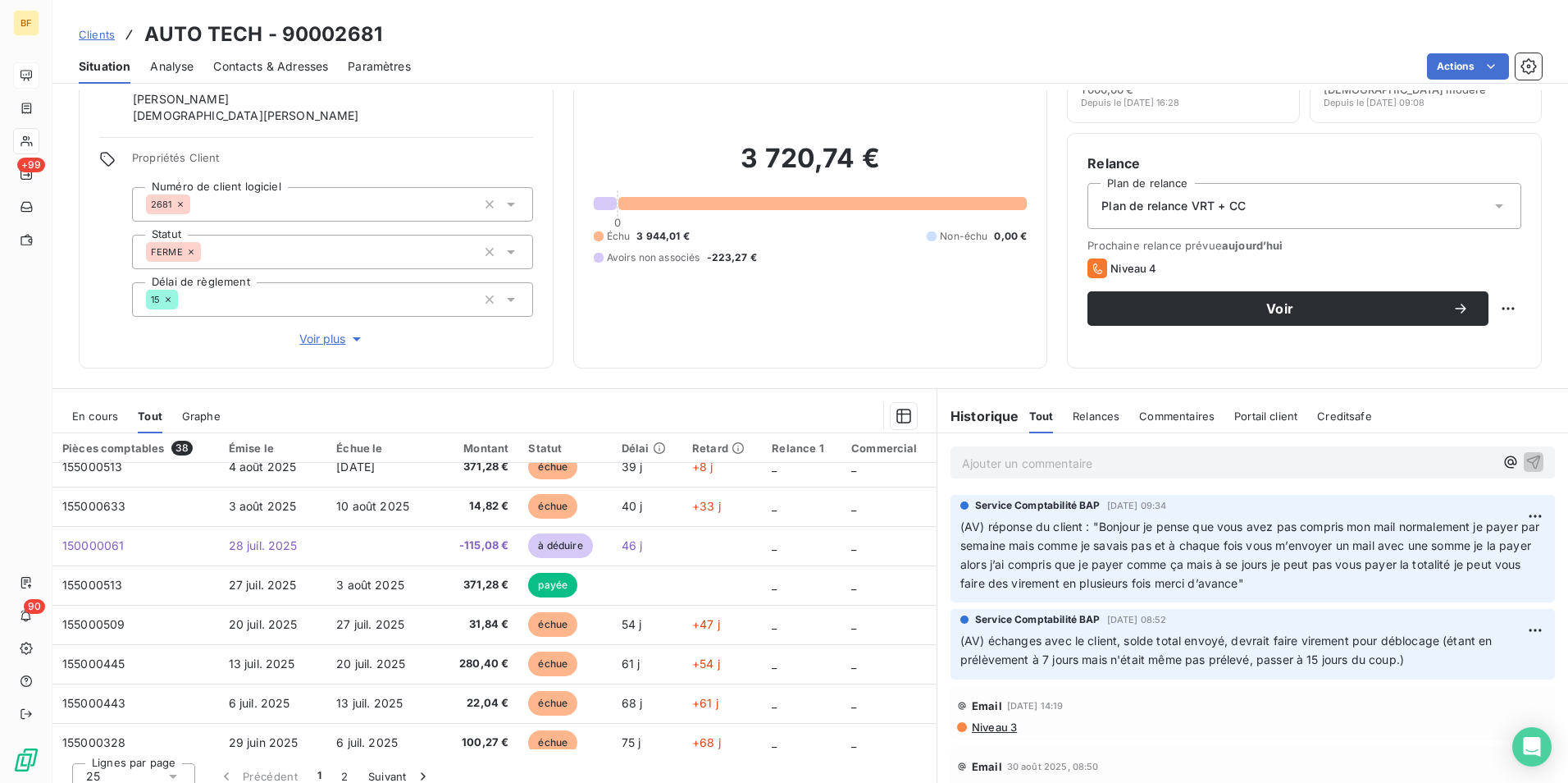
scroll to position [82, 0]
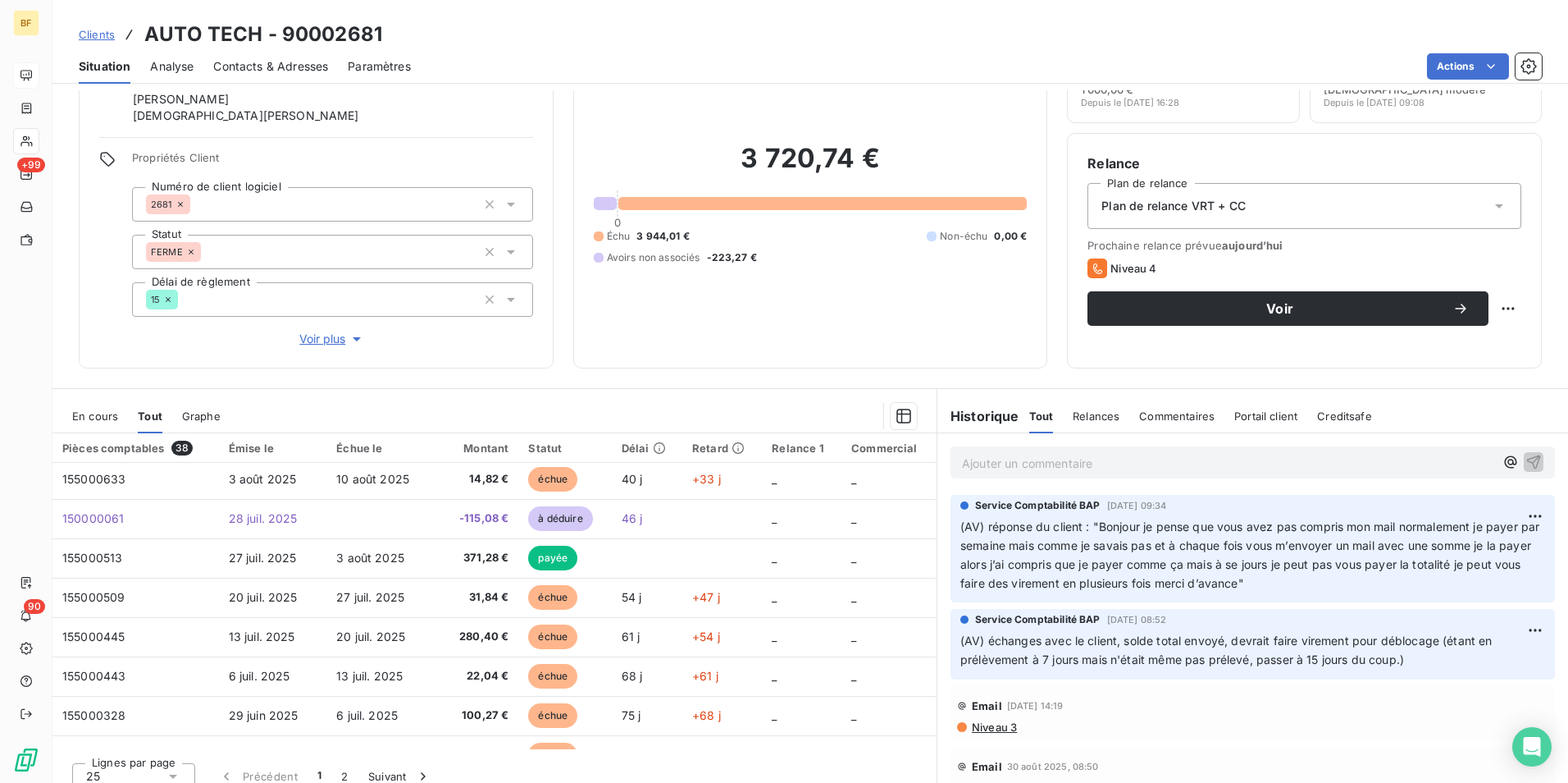
click at [219, 372] on div "Informations client Gestionnaires [PERSON_NAME] Propriétés Client Numéro de cli…" at bounding box center [810, 437] width 1516 height 693
click at [361, 384] on div "Informations client Gestionnaires [PERSON_NAME] Propriétés Client Numéro de cli…" at bounding box center [810, 437] width 1516 height 693
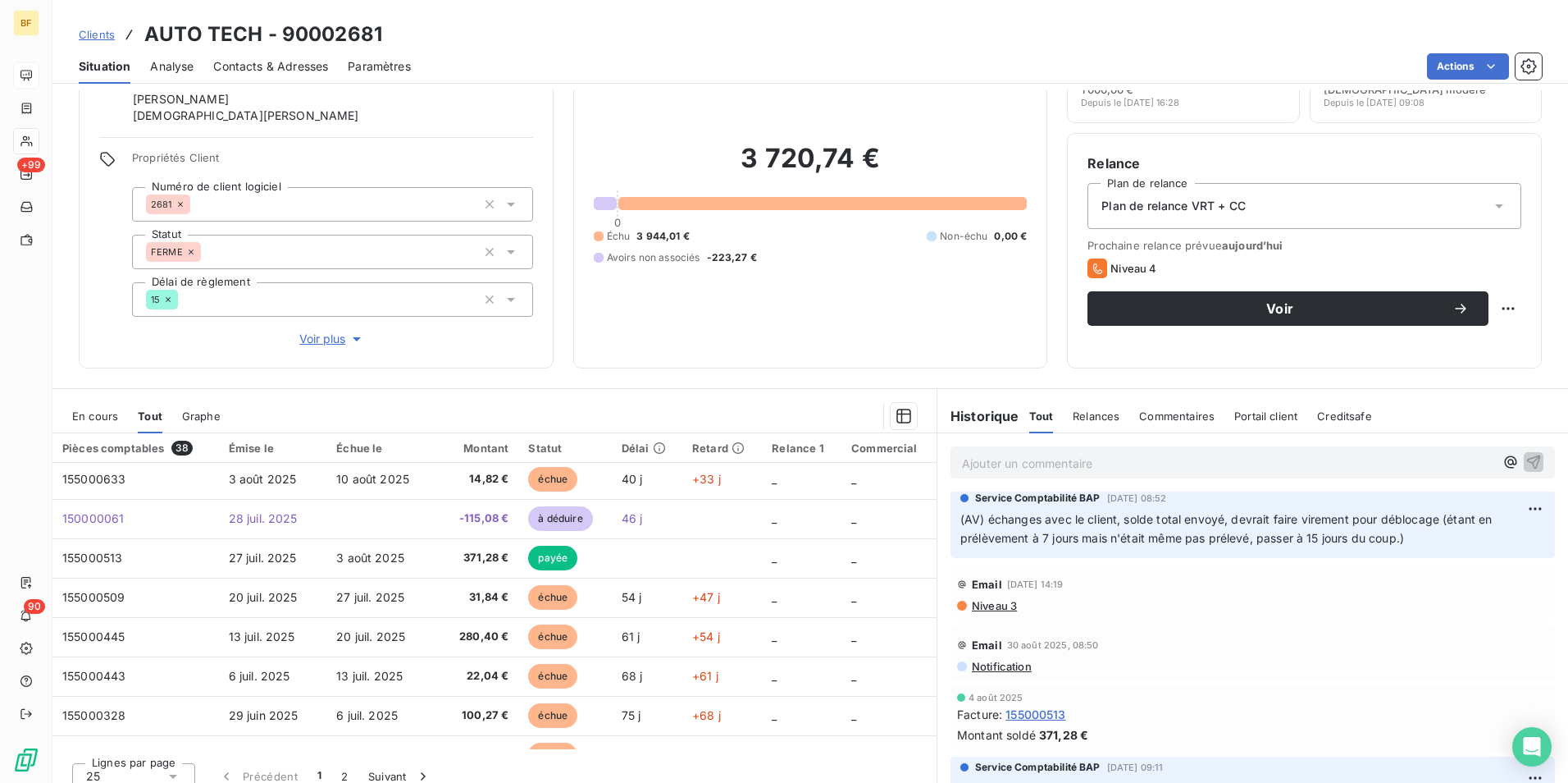
scroll to position [0, 0]
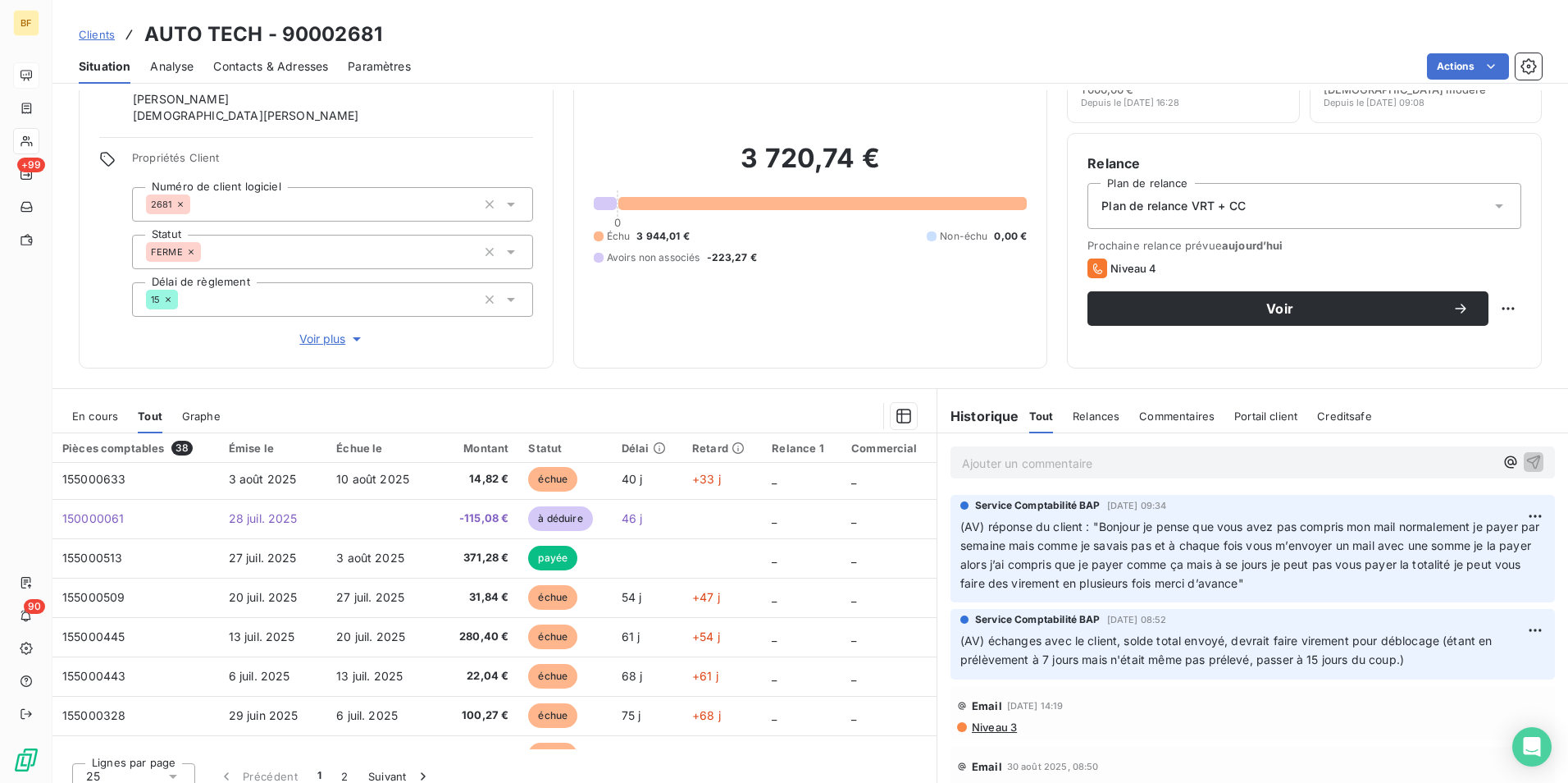
click at [589, 65] on div "Actions" at bounding box center [987, 66] width 1112 height 27
click at [636, 34] on div "Clients AUTO TECH - 90002681" at bounding box center [810, 34] width 1516 height 30
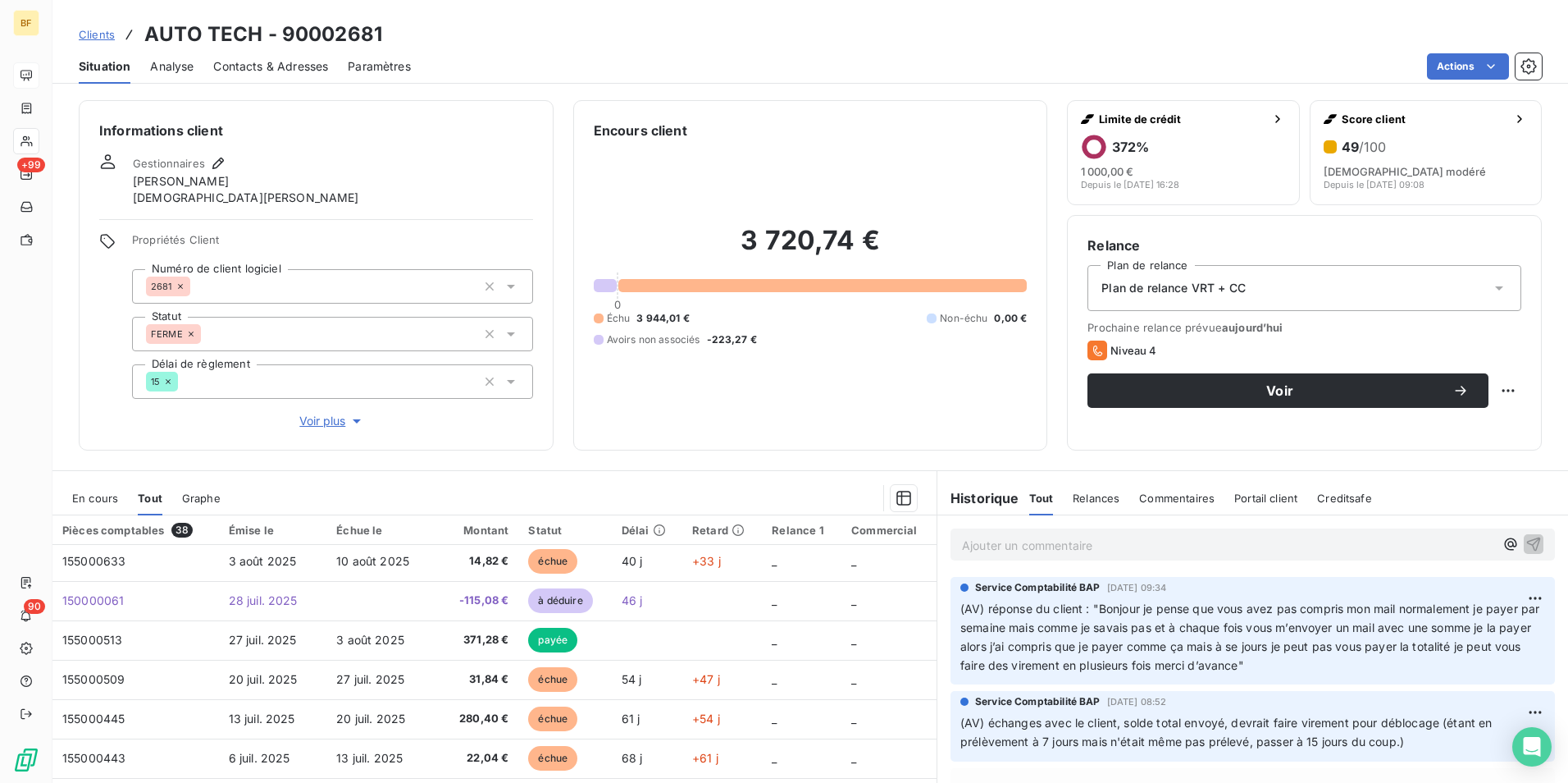
click at [1042, 549] on p "Ajouter un commentaire ﻿" at bounding box center [1228, 545] width 532 height 21
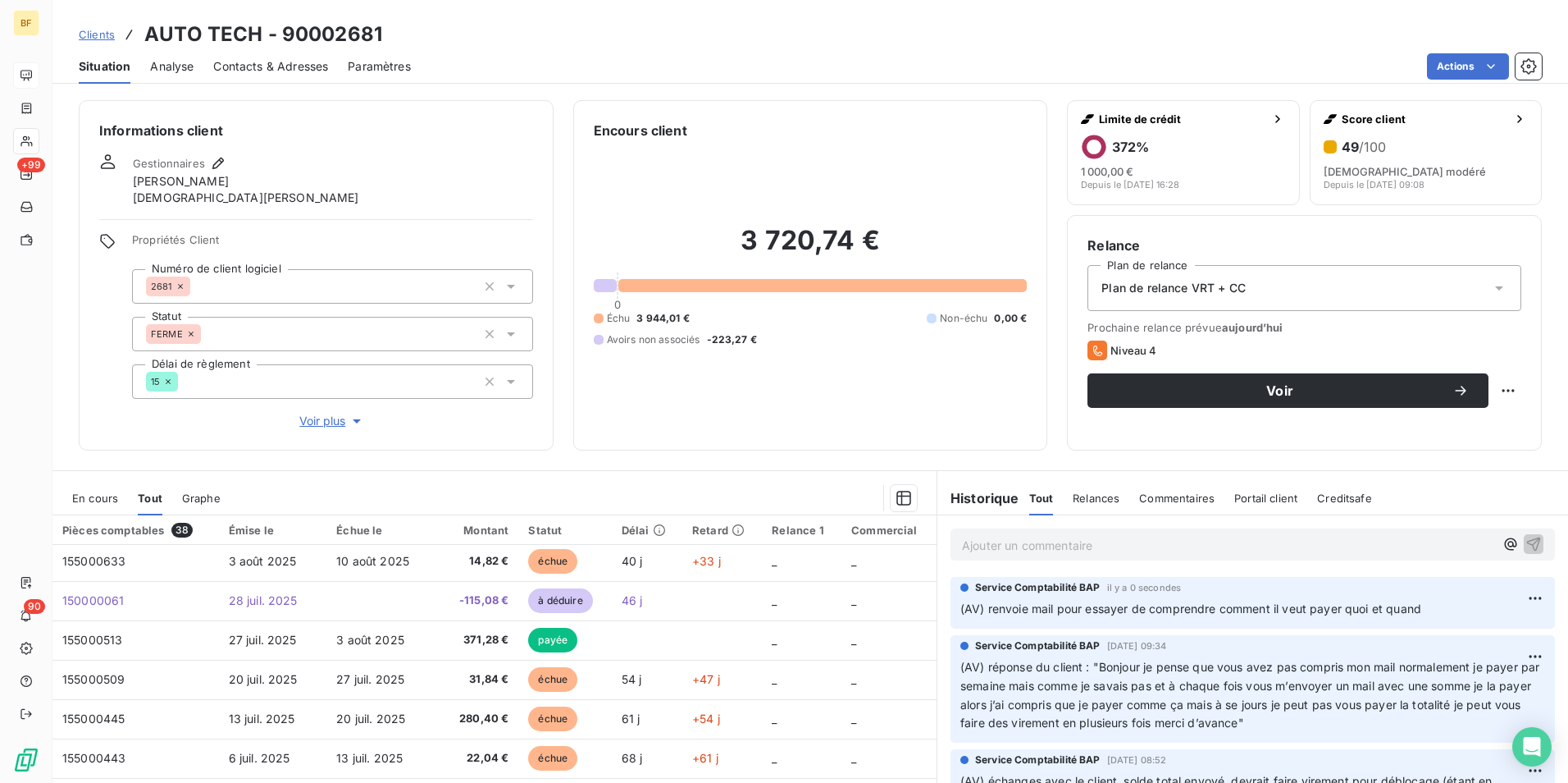
click at [874, 440] on div "Encours client 3 720,74 € 0 Échu 3 944,01 € Non-échu 0,00 € Avoirs non associés…" at bounding box center [811, 275] width 475 height 350
click at [1509, 593] on html "BF +99 90 Clients AUTO TECH - 90002681 Situation Analyse Contacts & Adresses Pa…" at bounding box center [784, 392] width 1568 height 783
click at [1450, 636] on div "Editer" at bounding box center [1471, 633] width 91 height 27
click at [1019, 609] on span "(AV) renvoie mail pour essayer de comprendre comment il veut payer quoi et quand" at bounding box center [1191, 608] width 461 height 14
click at [850, 445] on div "Encours client 3 720,74 € 0 Échu 3 944,01 € Non-échu 0,00 € Avoirs non associés…" at bounding box center [811, 275] width 475 height 350
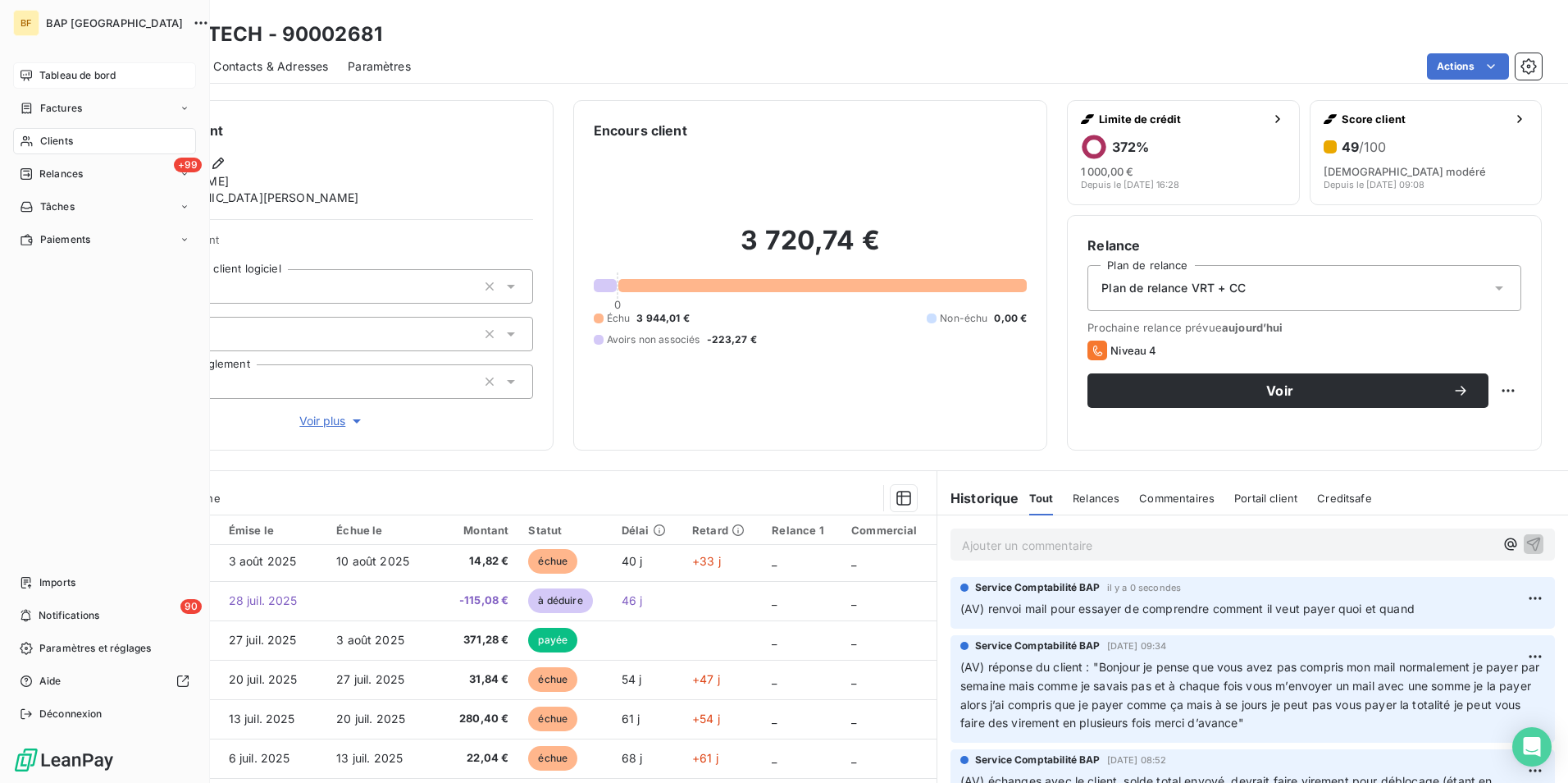
click at [42, 141] on span "Clients" at bounding box center [56, 141] width 32 height 15
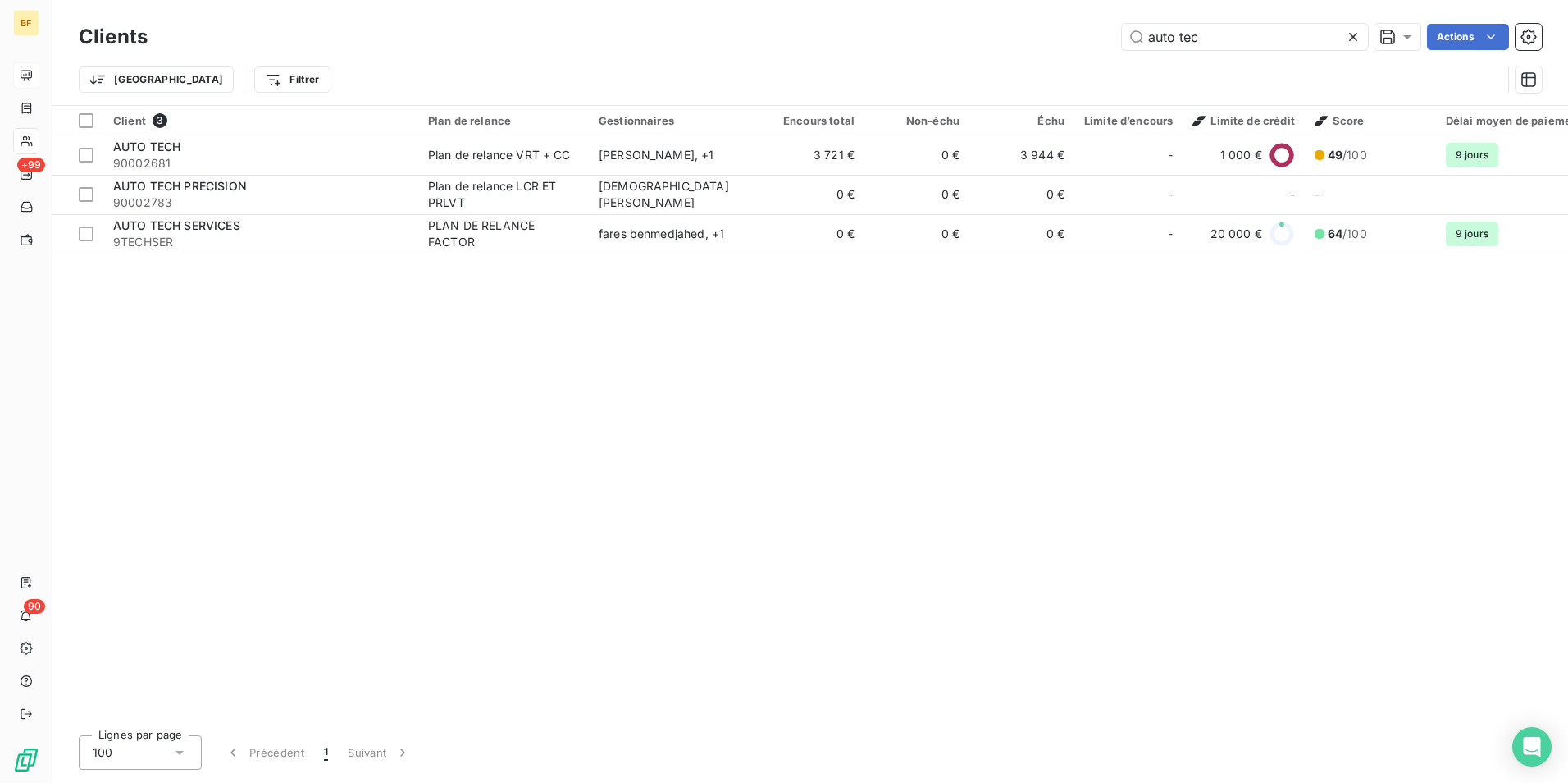
drag, startPoint x: 1252, startPoint y: 35, endPoint x: 845, endPoint y: -3, distance: 408.8
click at [845, 0] on html "BF +99 90 Clients auto tec Actions Trier Filtrer Client 3 Plan de relance Gesti…" at bounding box center [784, 392] width 1568 height 783
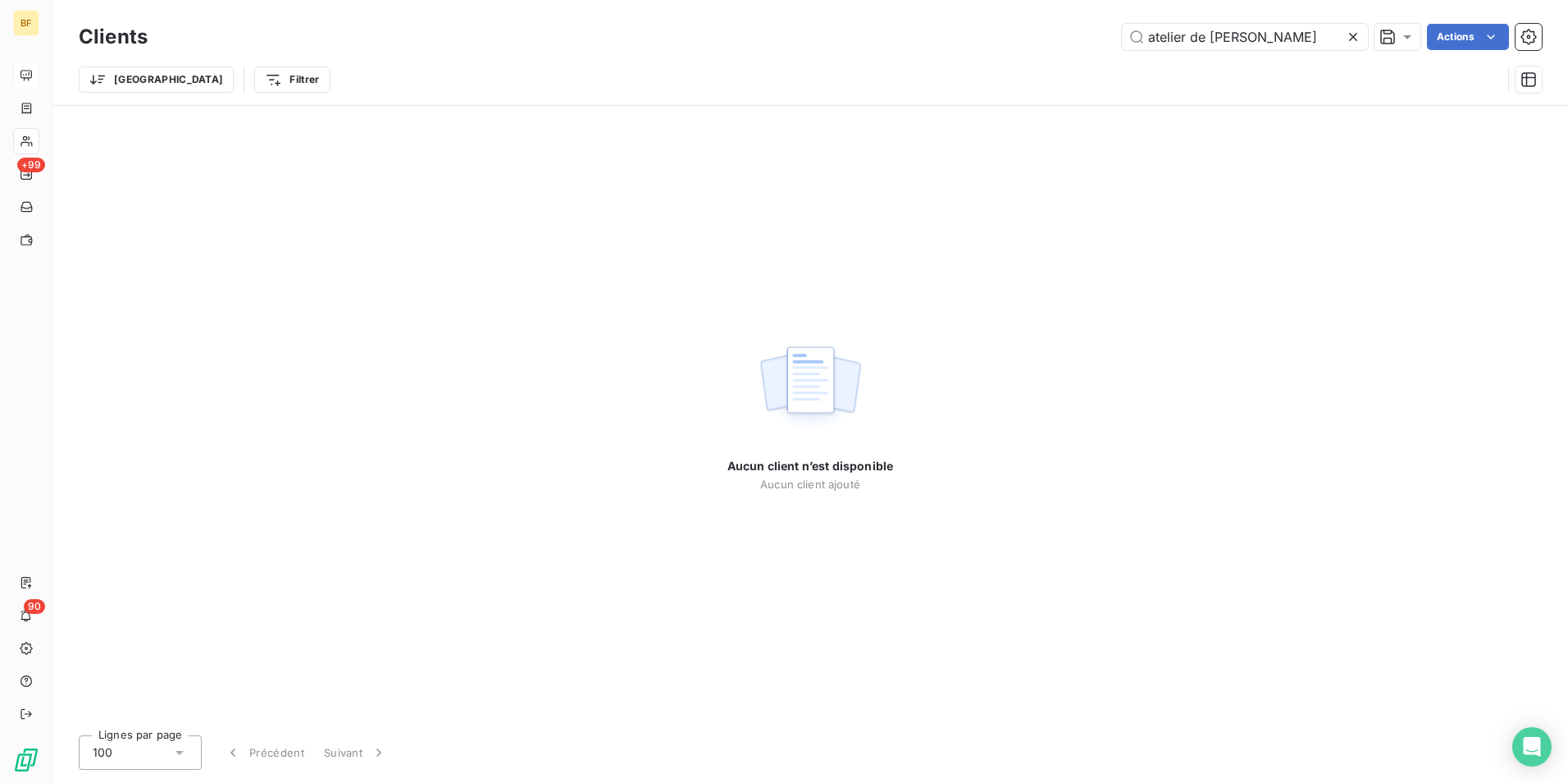
drag, startPoint x: 968, startPoint y: 30, endPoint x: 831, endPoint y: 82, distance: 146.5
click at [930, 25] on div "atelier de pi Actions" at bounding box center [855, 36] width 1375 height 27
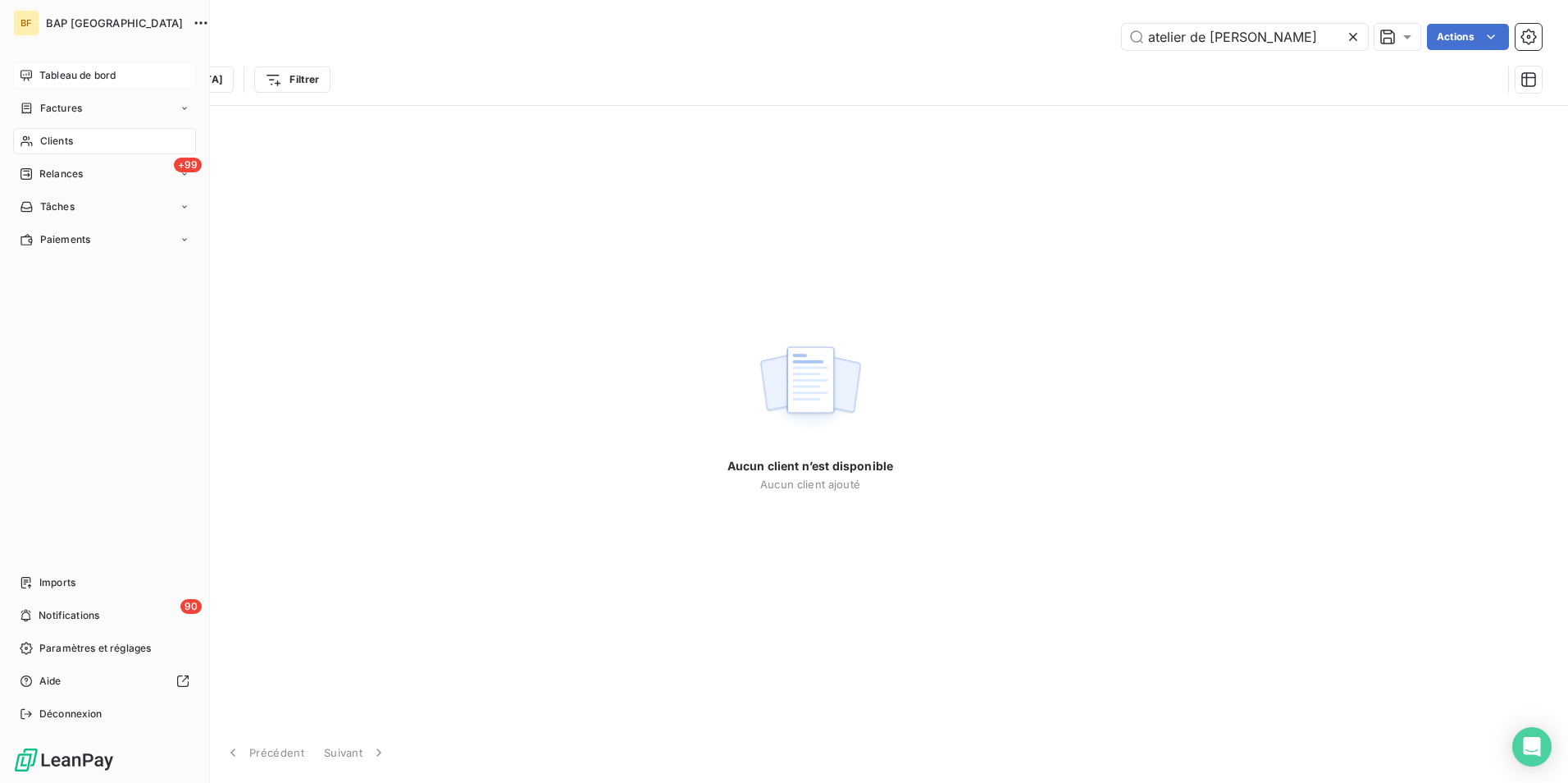
click at [41, 140] on span "Clients" at bounding box center [56, 141] width 32 height 15
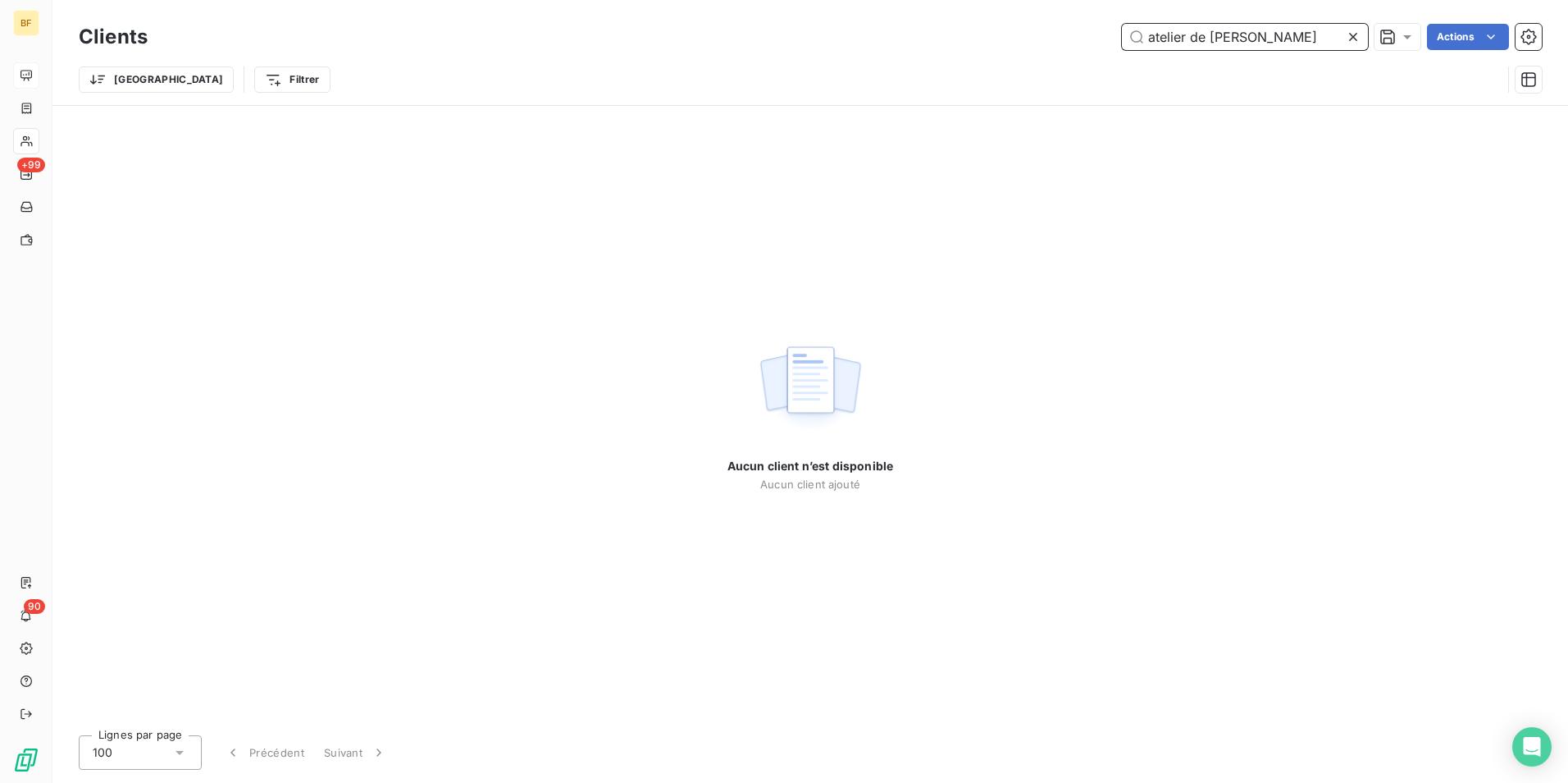
click at [1267, 25] on input "atelier de [PERSON_NAME]" at bounding box center [1245, 36] width 246 height 27
drag, startPoint x: 1272, startPoint y: 45, endPoint x: 871, endPoint y: 8, distance: 402.7
click at [874, 8] on div "Clients atelier de pi Actions Trier Filtrer" at bounding box center [810, 52] width 1516 height 105
click at [1256, 40] on input "atelier de [PERSON_NAME]" at bounding box center [1245, 36] width 246 height 27
drag, startPoint x: 1264, startPoint y: 36, endPoint x: 1042, endPoint y: 9, distance: 223.6
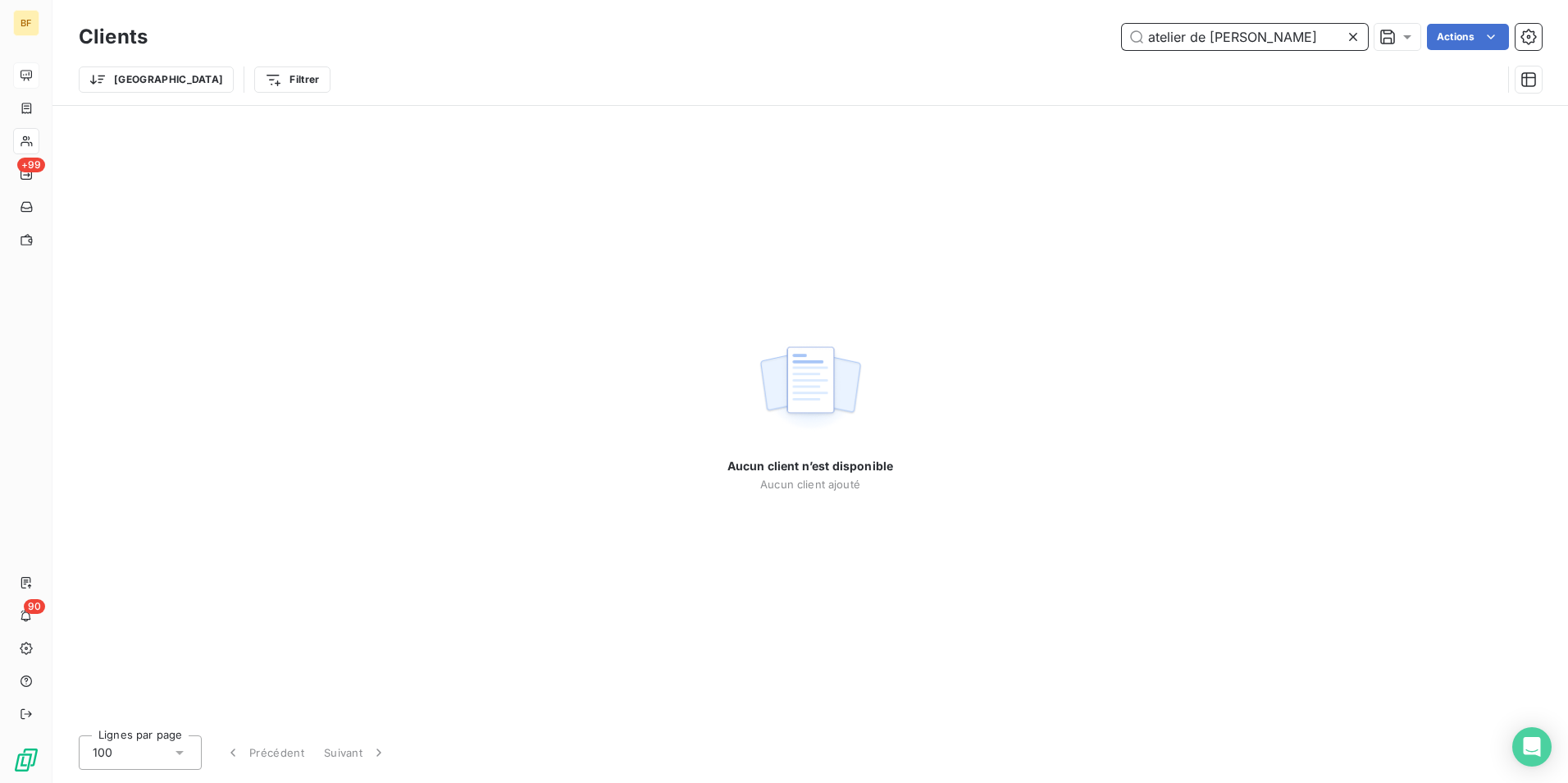
click at [1042, 9] on div "Clients atelier de pi Actions Trier Filtrer" at bounding box center [810, 52] width 1516 height 105
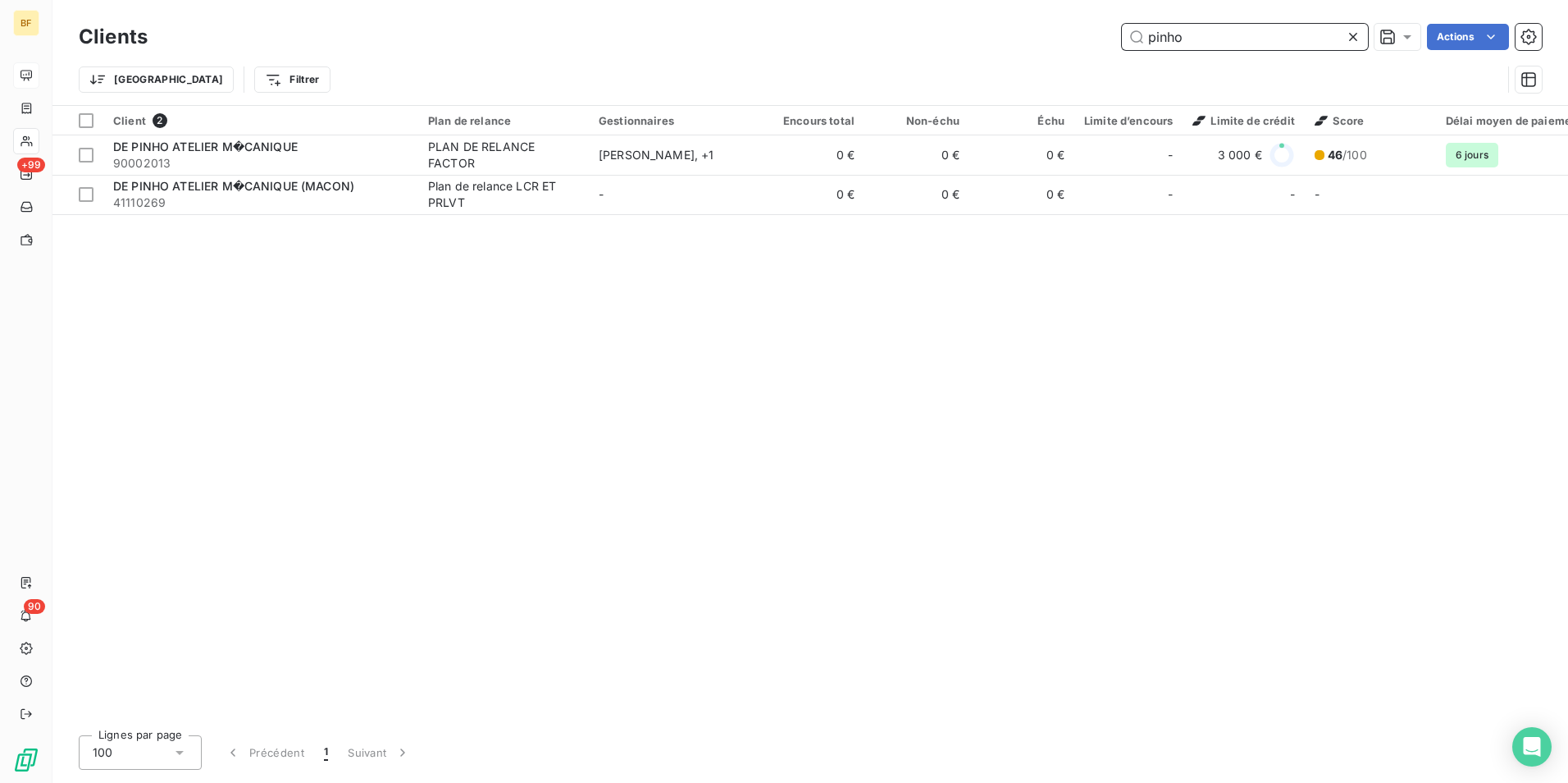
type input "pinho"
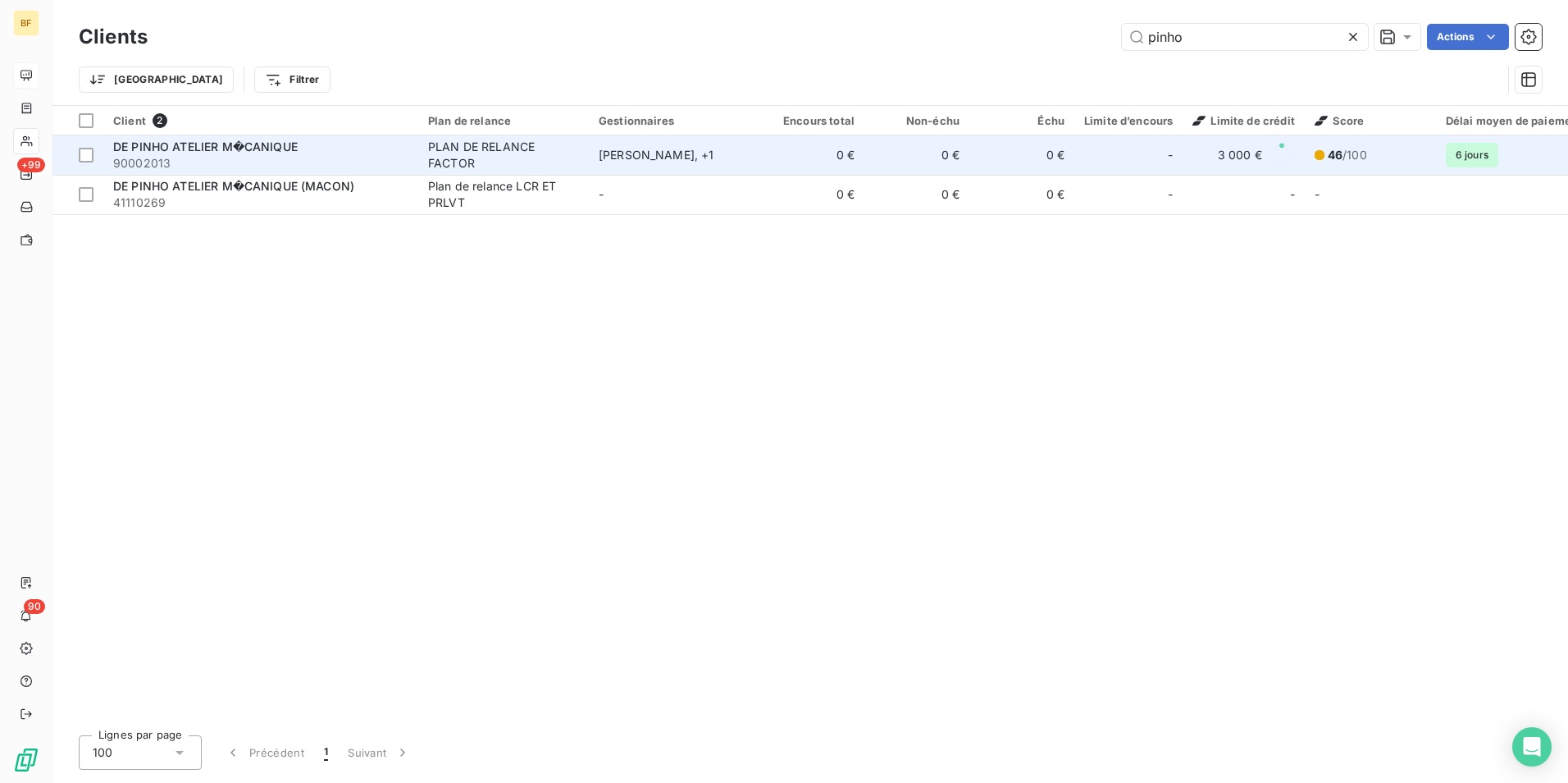
click at [204, 147] on span "DE PINHO ATELIER M�CANIQUE" at bounding box center [206, 147] width 185 height 14
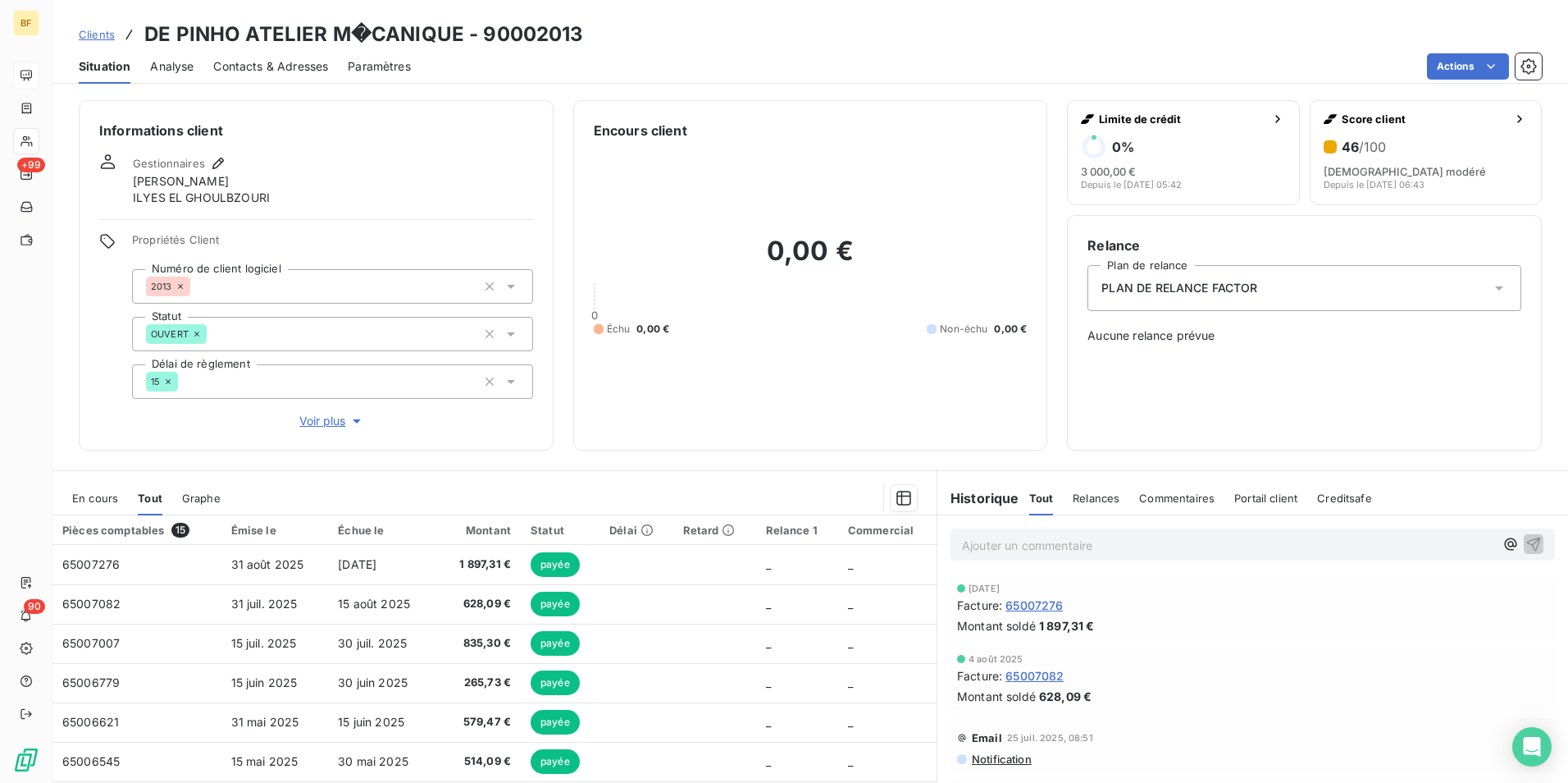
click at [299, 59] on span "Contacts & Adresses" at bounding box center [271, 66] width 115 height 17
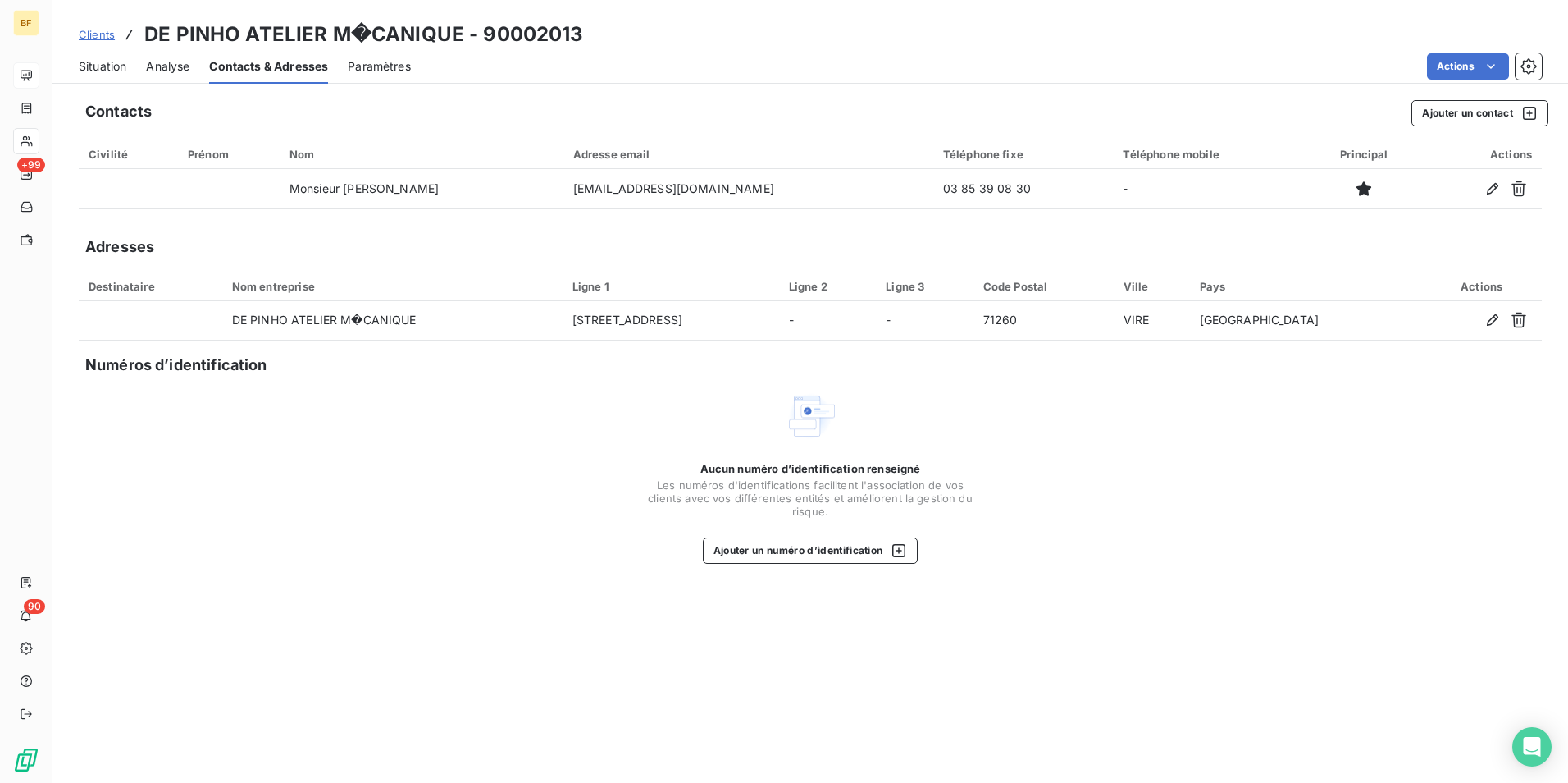
click at [98, 73] on span "Situation" at bounding box center [102, 66] width 47 height 17
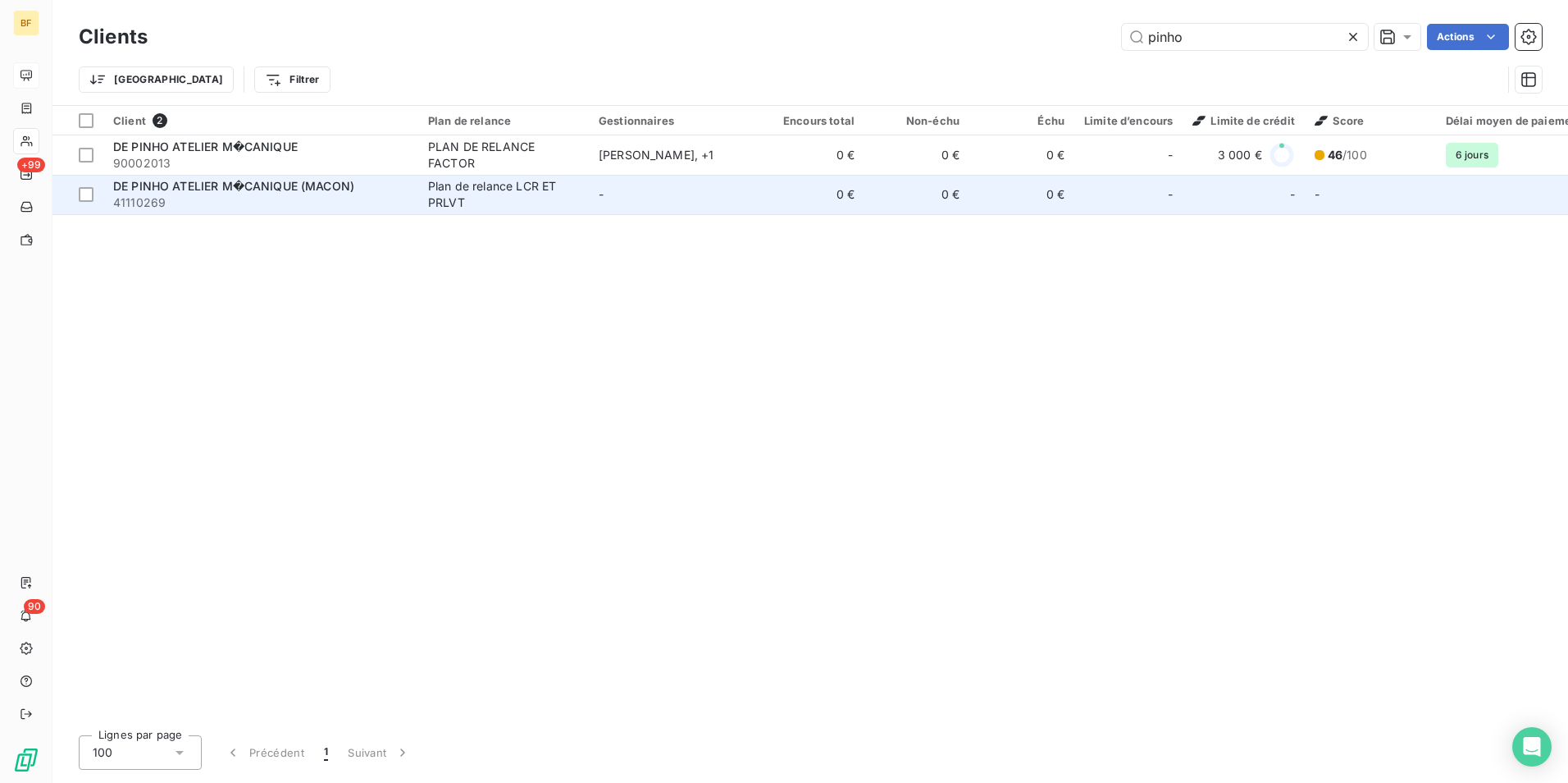
click at [230, 185] on span "DE PINHO ATELIER M�CANIQUE (MACON)" at bounding box center [233, 186] width 241 height 14
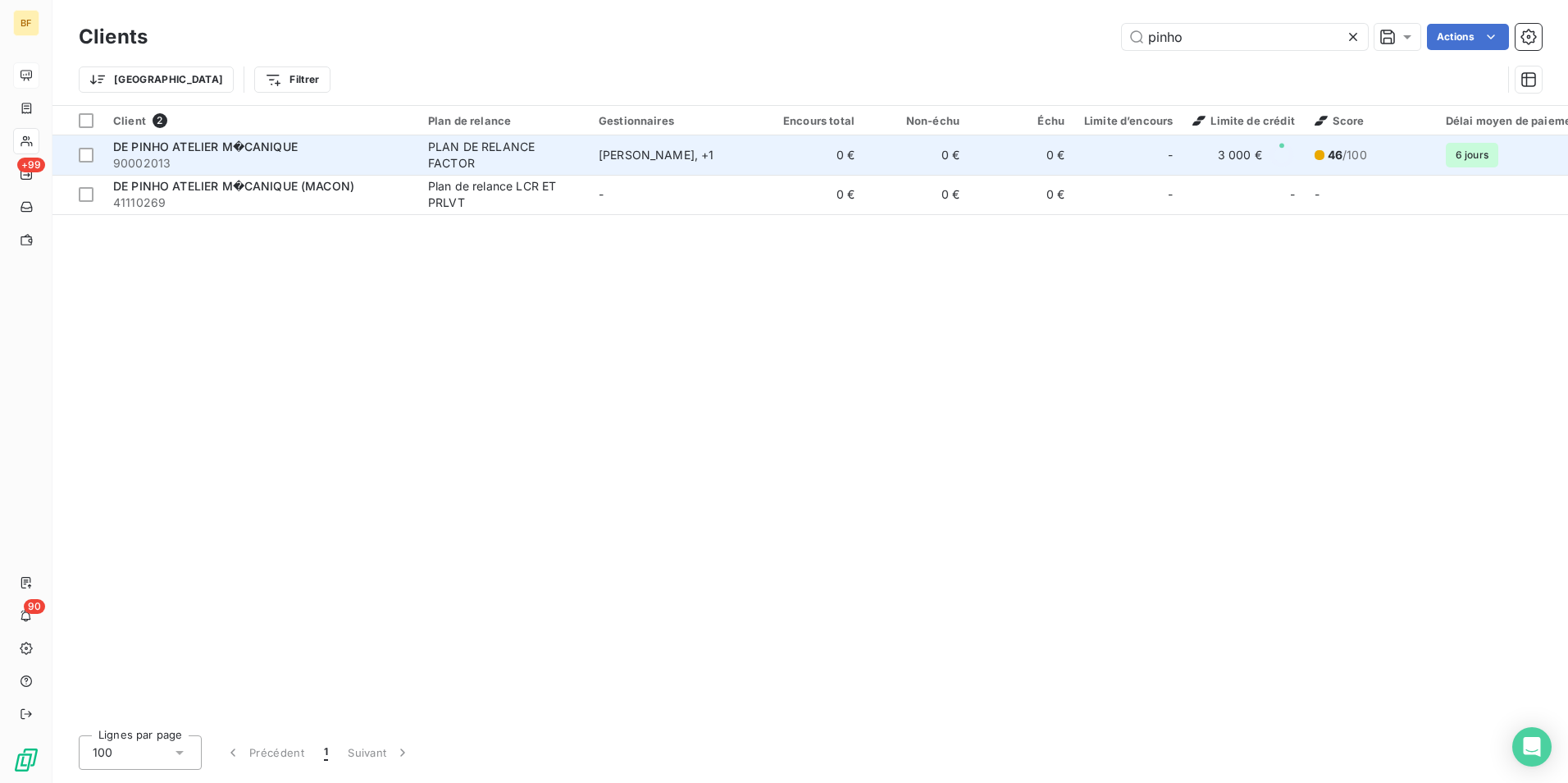
click at [295, 146] on span "DE PINHO ATELIER M�CANIQUE" at bounding box center [206, 147] width 185 height 14
